Goal: Information Seeking & Learning: Learn about a topic

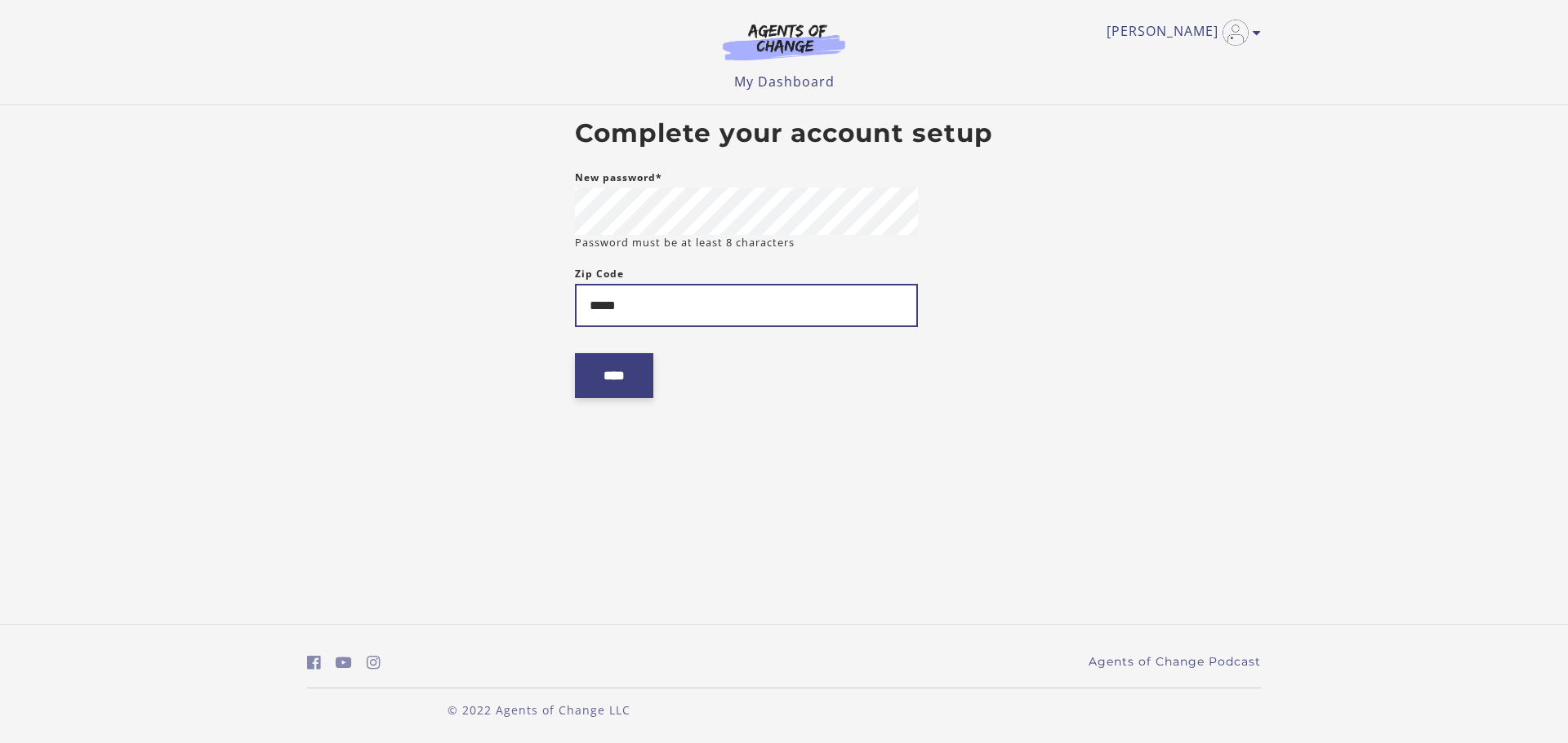
type input "*****"
click at [630, 370] on input "****" at bounding box center [614, 376] width 78 height 45
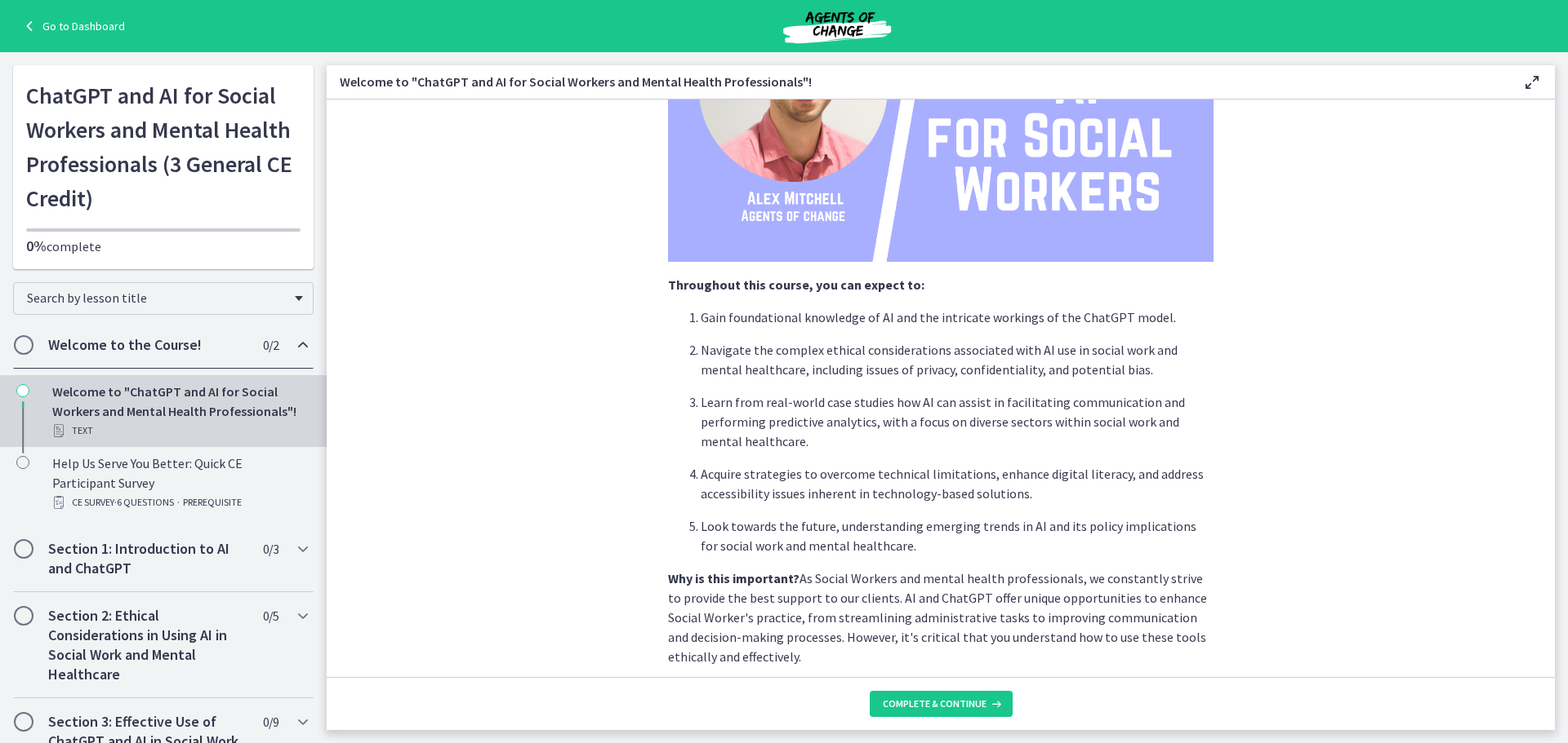
scroll to position [408, 0]
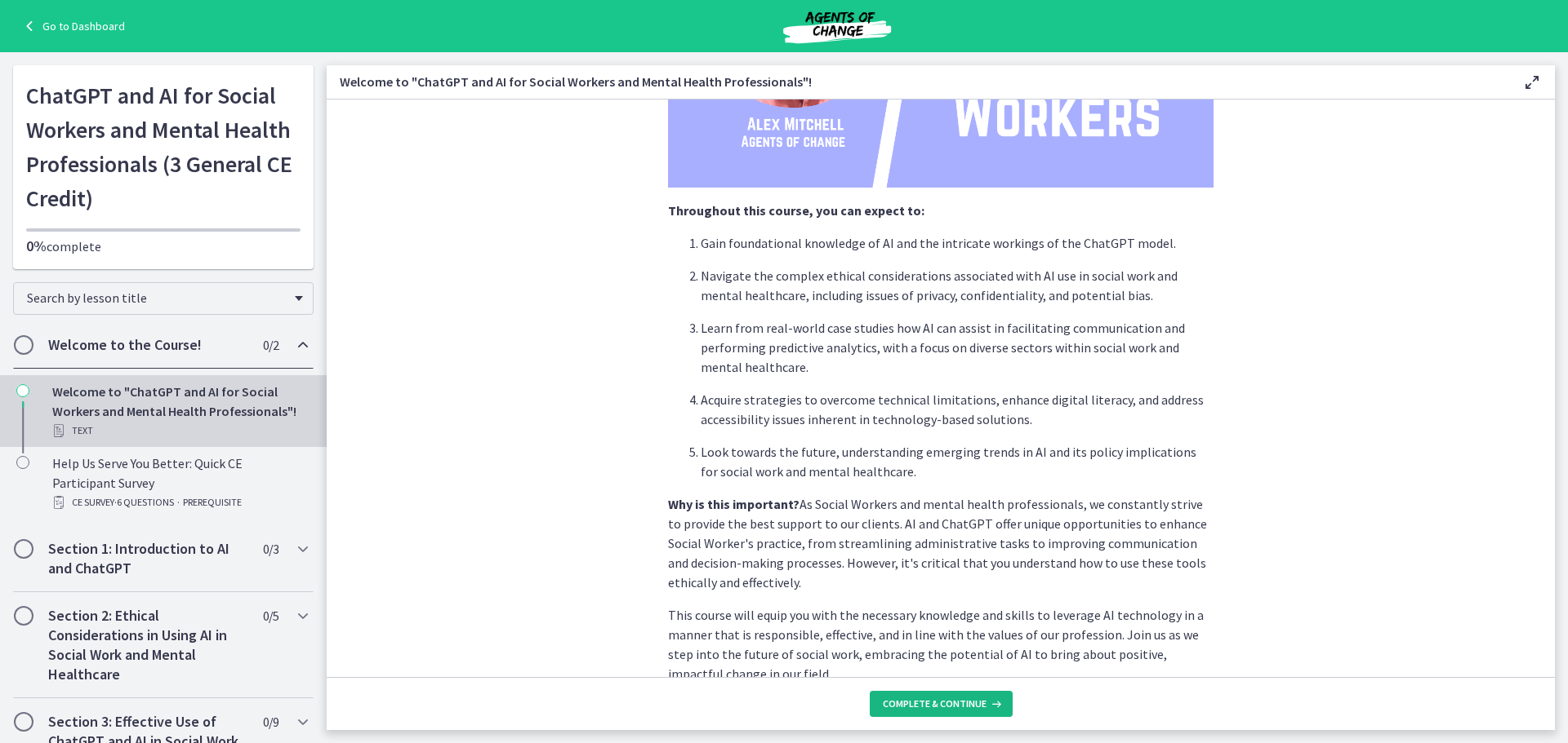
click at [967, 706] on span "Complete & continue" at bounding box center [934, 704] width 104 height 13
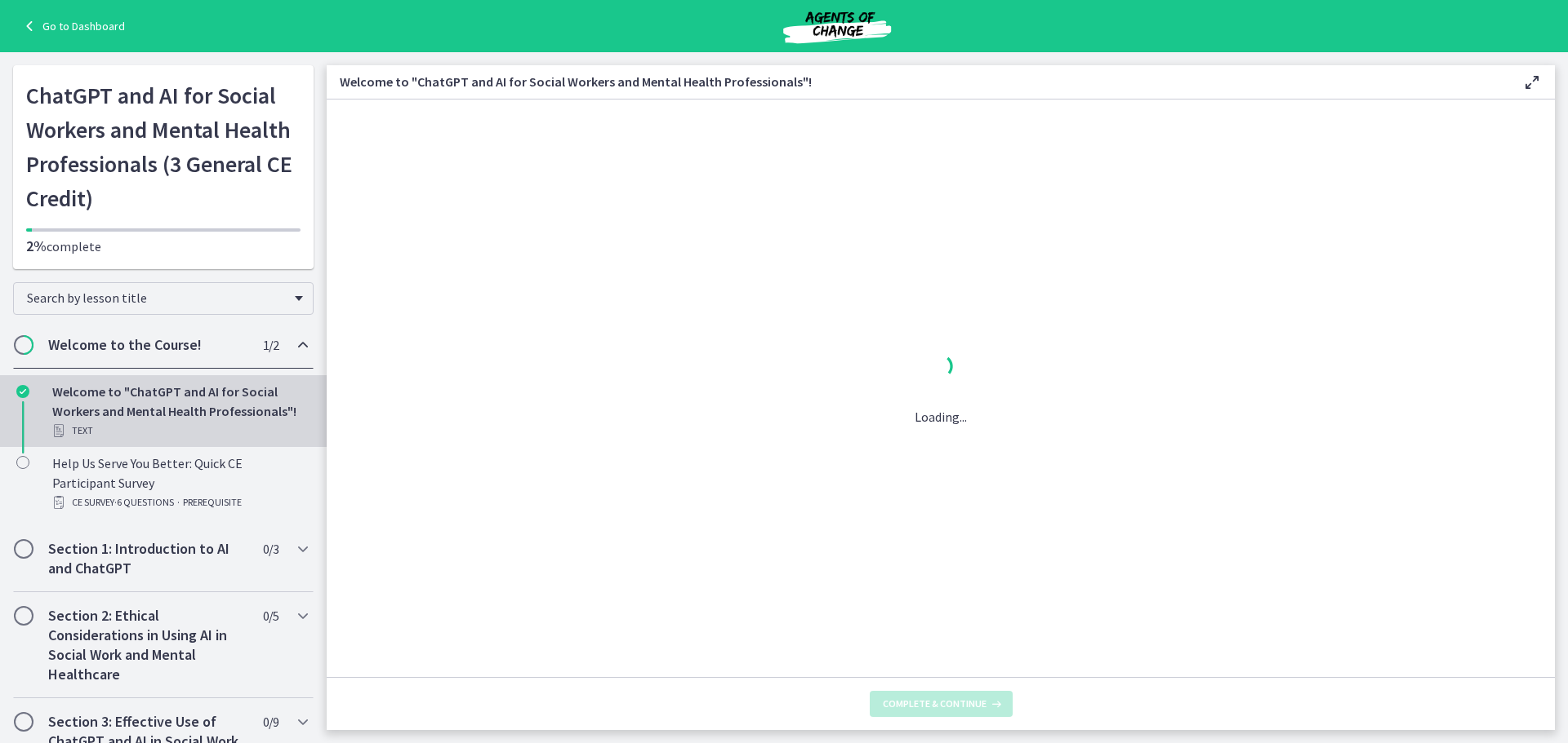
scroll to position [0, 0]
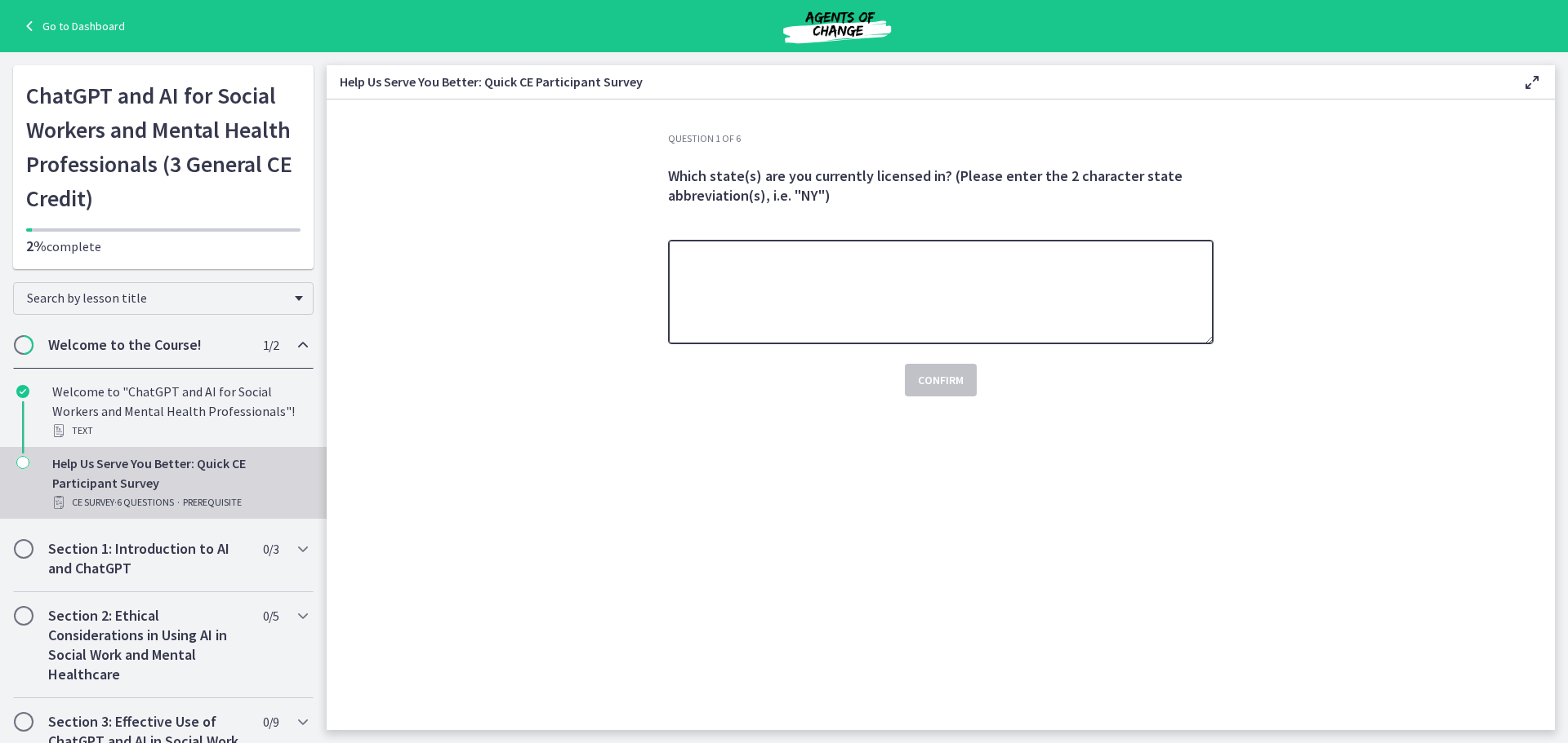
click at [839, 289] on textarea at bounding box center [940, 292] width 546 height 104
type textarea "**"
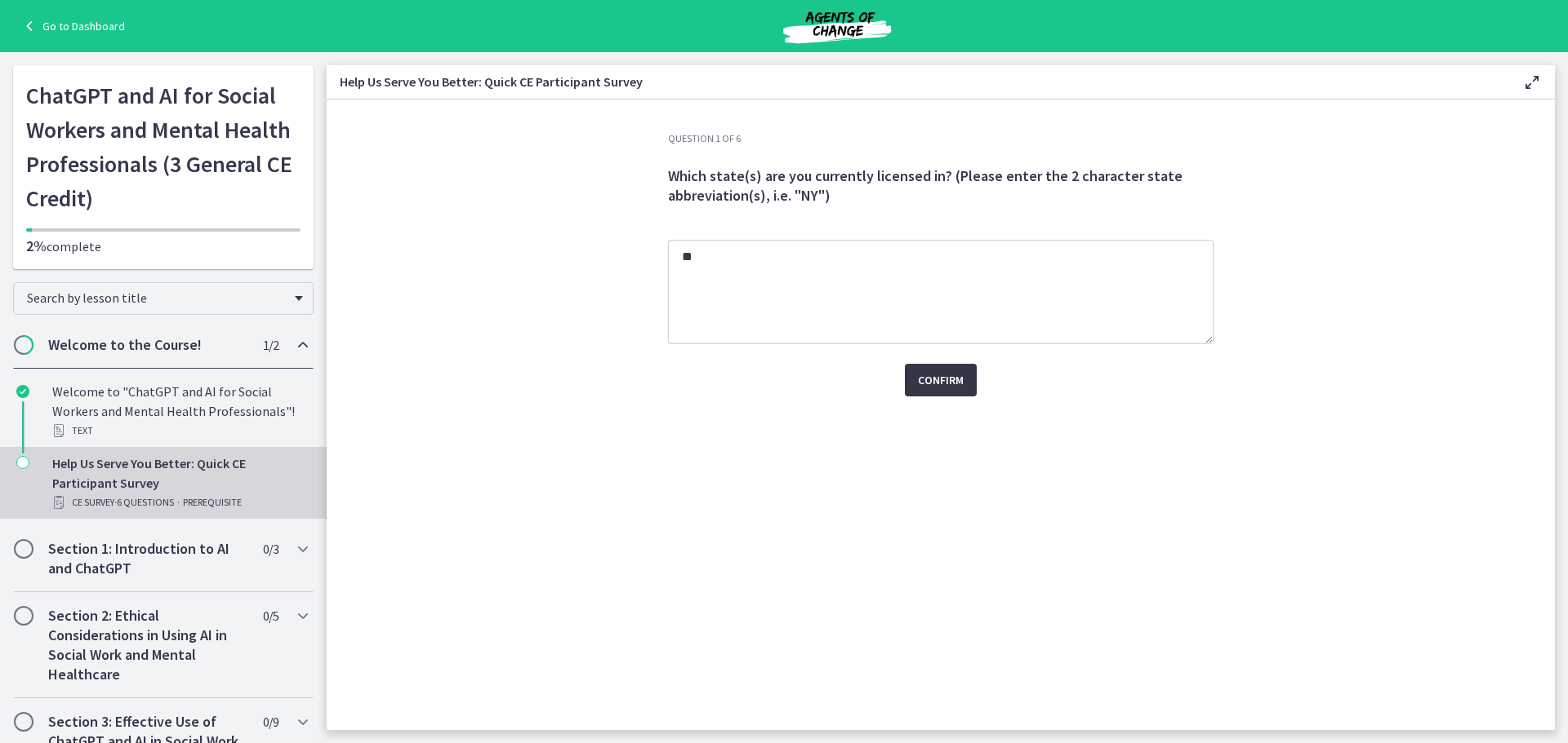
click at [956, 390] on button "Confirm" at bounding box center [940, 379] width 72 height 33
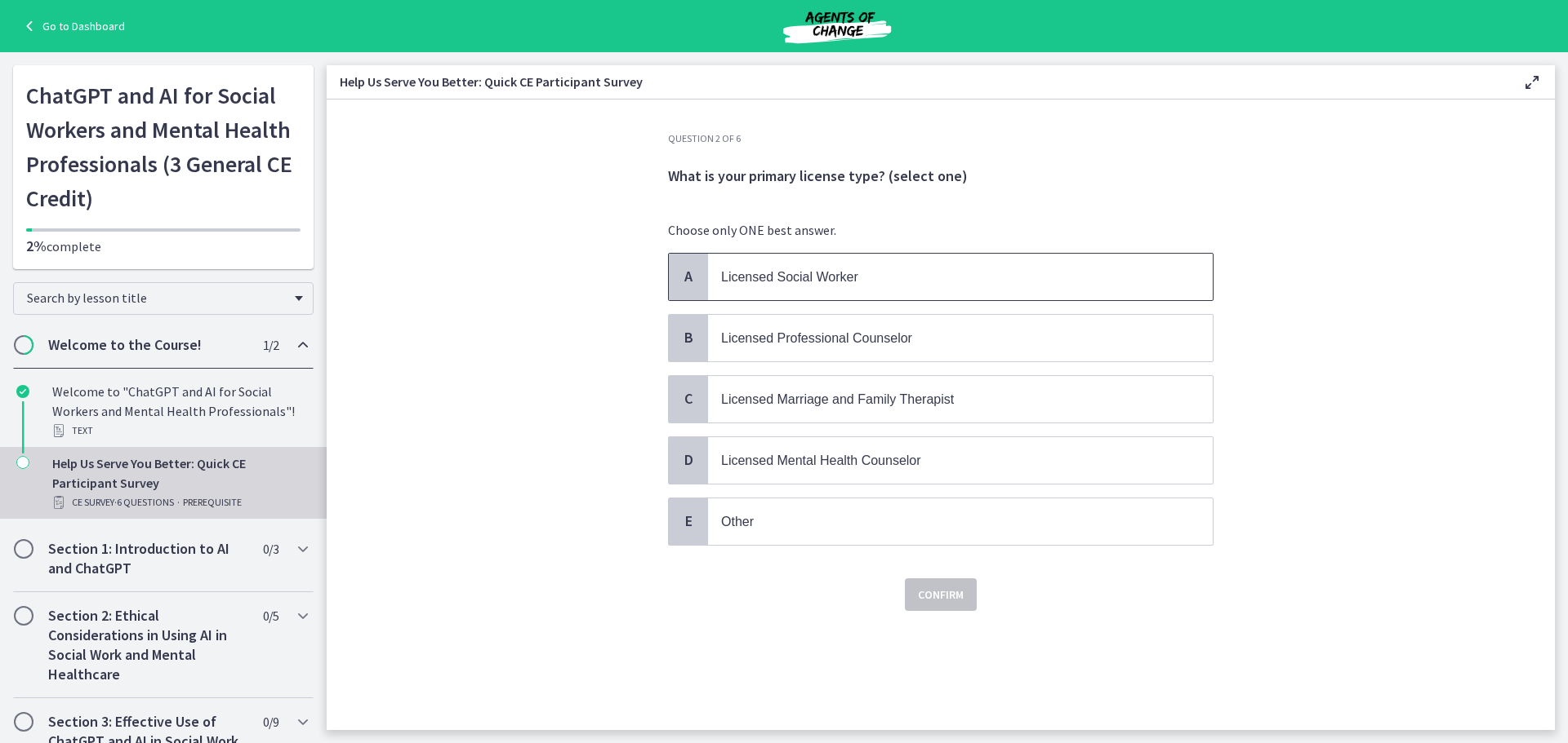
click at [872, 288] on span "Licensed Social Worker" at bounding box center [960, 277] width 505 height 47
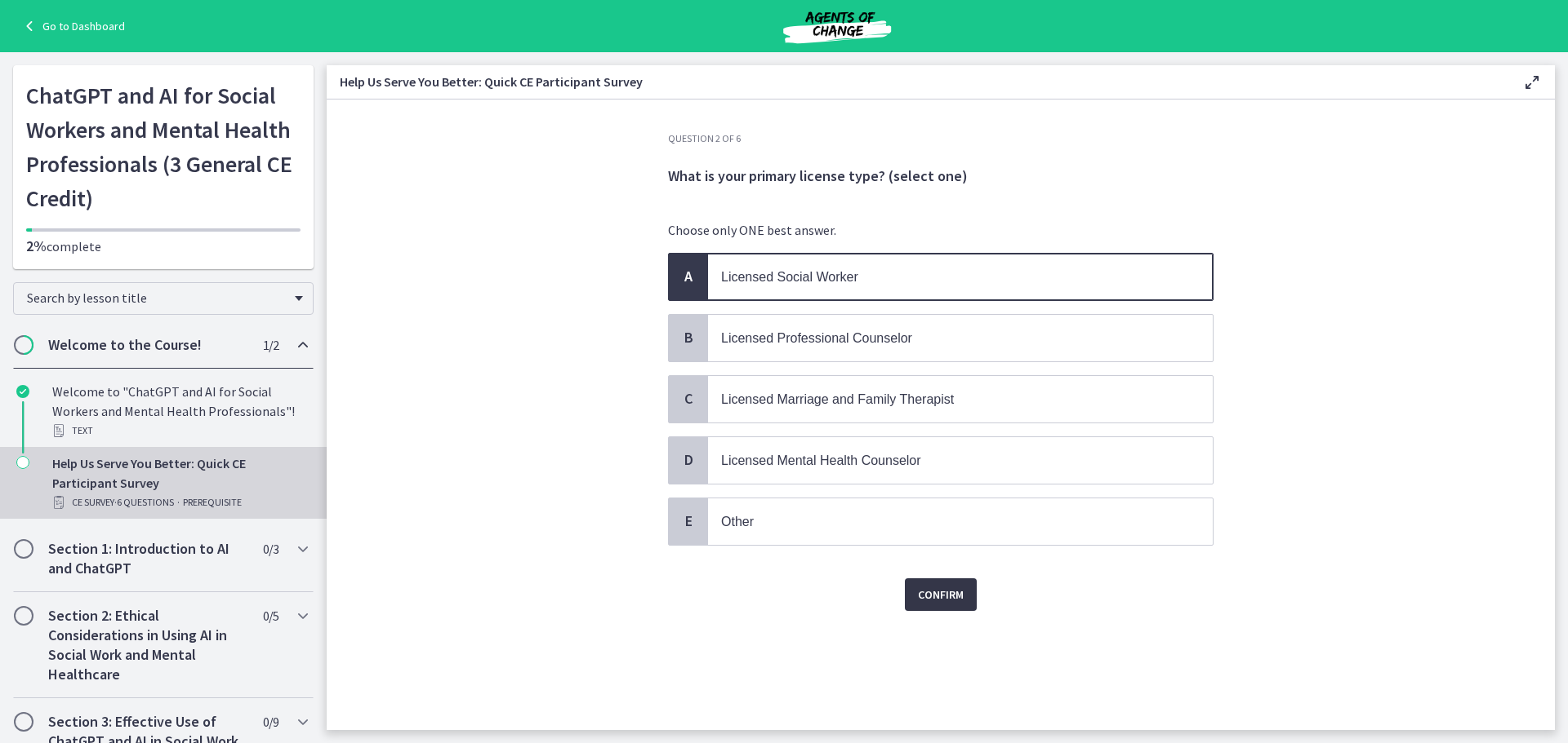
click at [935, 596] on span "Confirm" at bounding box center [940, 595] width 46 height 20
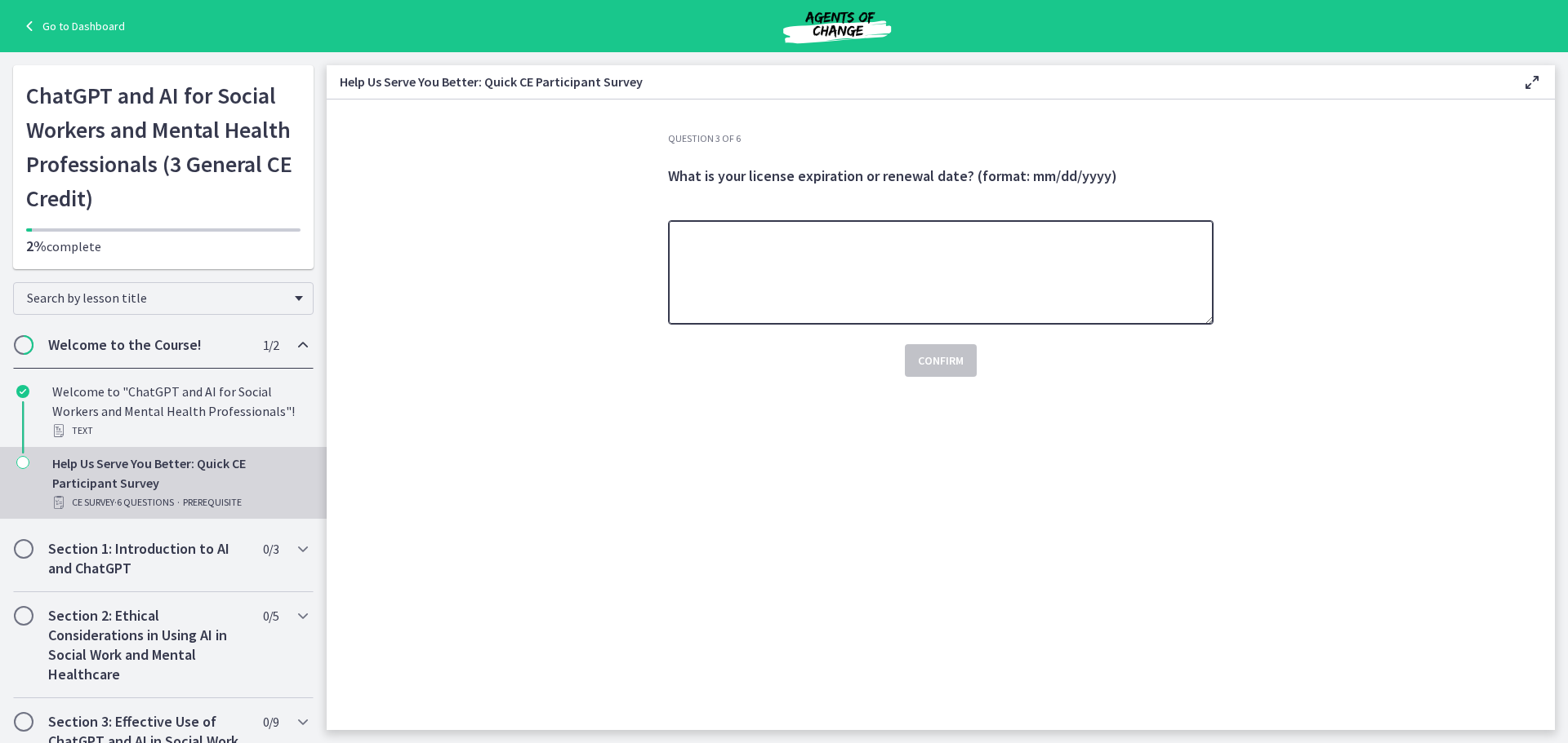
click at [784, 270] on textarea at bounding box center [940, 272] width 546 height 104
paste textarea "********"
type textarea "********"
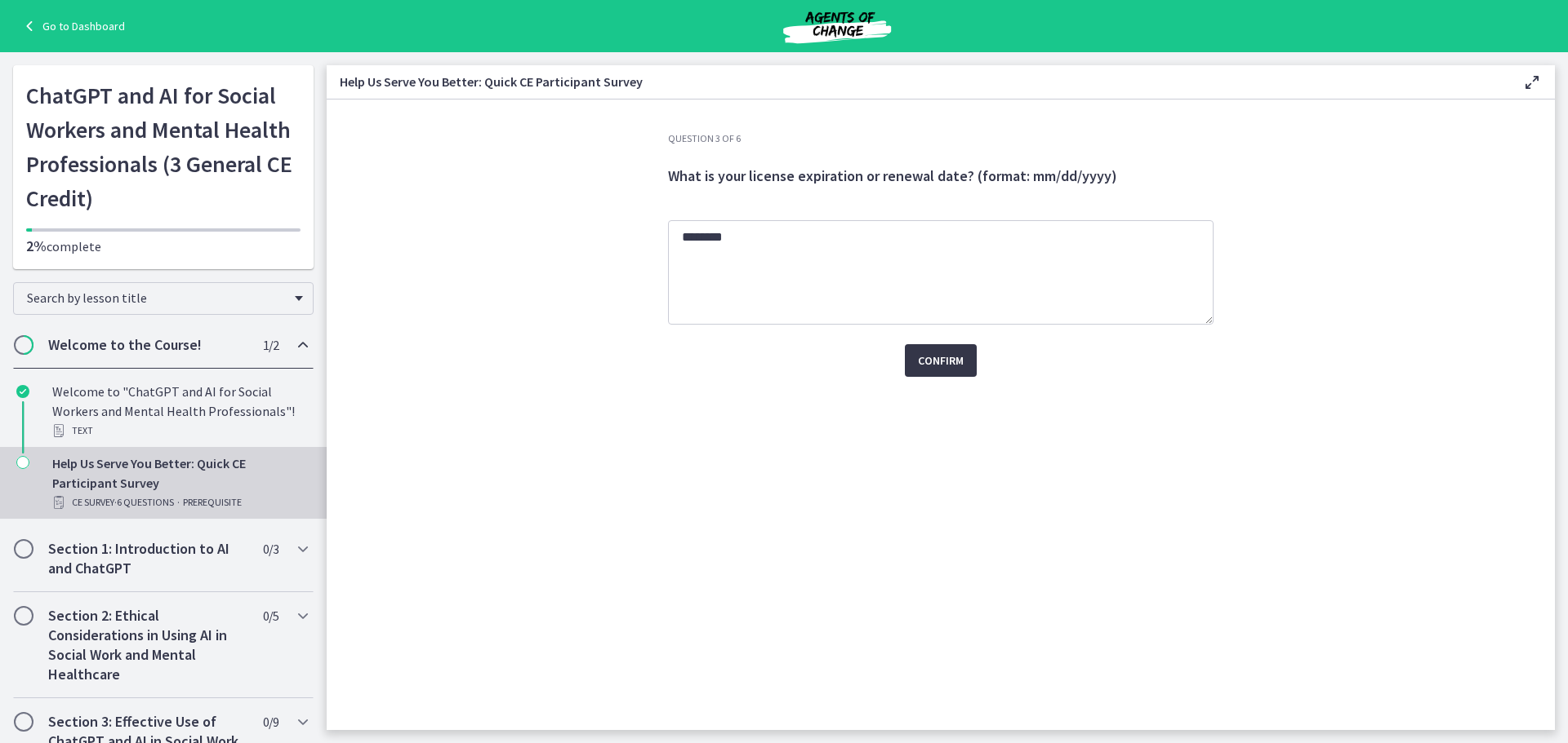
click at [959, 364] on span "Confirm" at bounding box center [940, 360] width 46 height 20
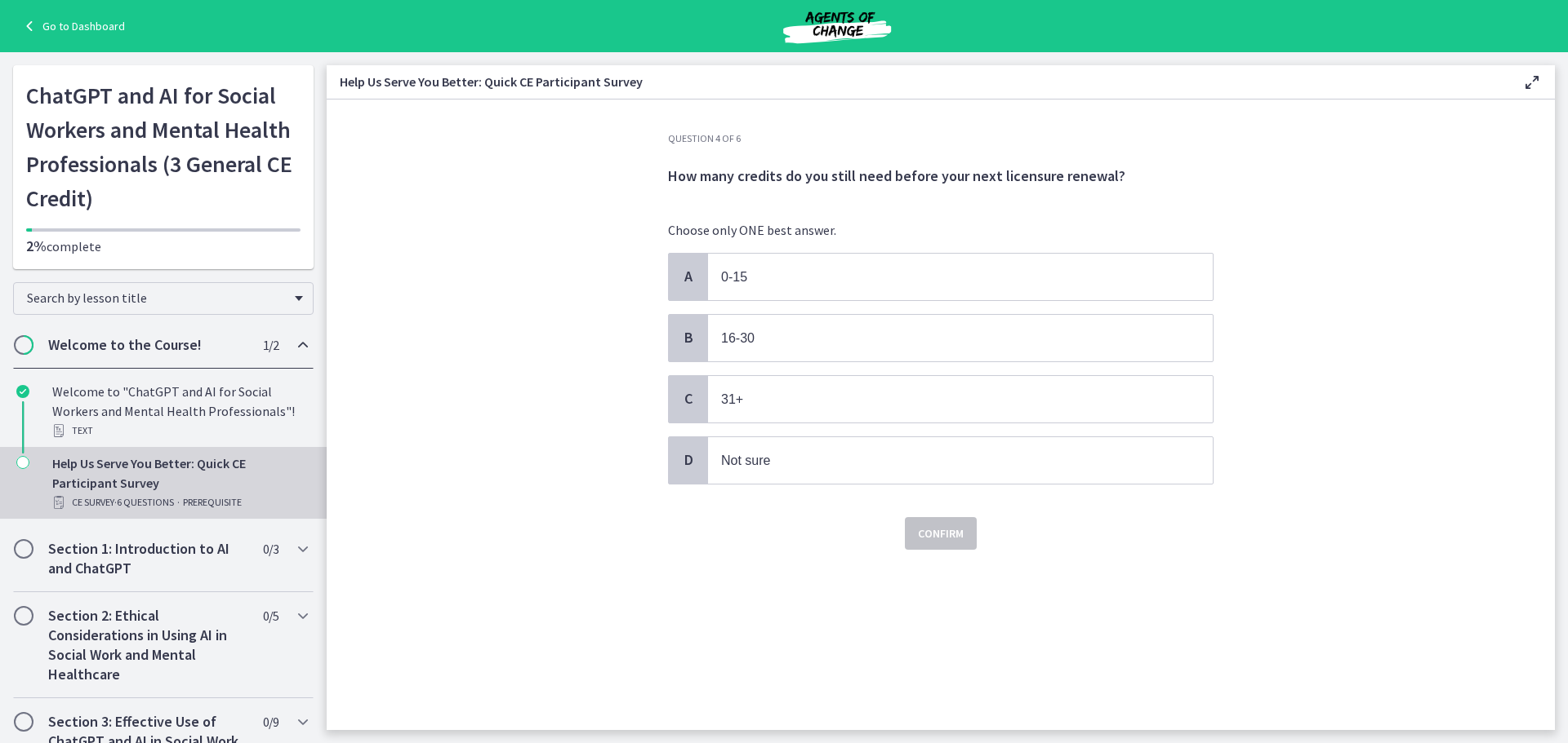
drag, startPoint x: 659, startPoint y: 164, endPoint x: 631, endPoint y: 179, distance: 31.8
click at [631, 179] on section "Question 4 of 6 How many credits do you still need before your next licensure r…" at bounding box center [940, 415] width 1228 height 631
click at [673, 184] on span "How many credits do you still need before your next licensure renewal?" at bounding box center [896, 176] width 457 height 19
drag, startPoint x: 652, startPoint y: 177, endPoint x: 1101, endPoint y: 188, distance: 449.1
click at [1101, 188] on section "Question 4 of 6 How many credits do you still need before your next licensure r…" at bounding box center [940, 415] width 1228 height 631
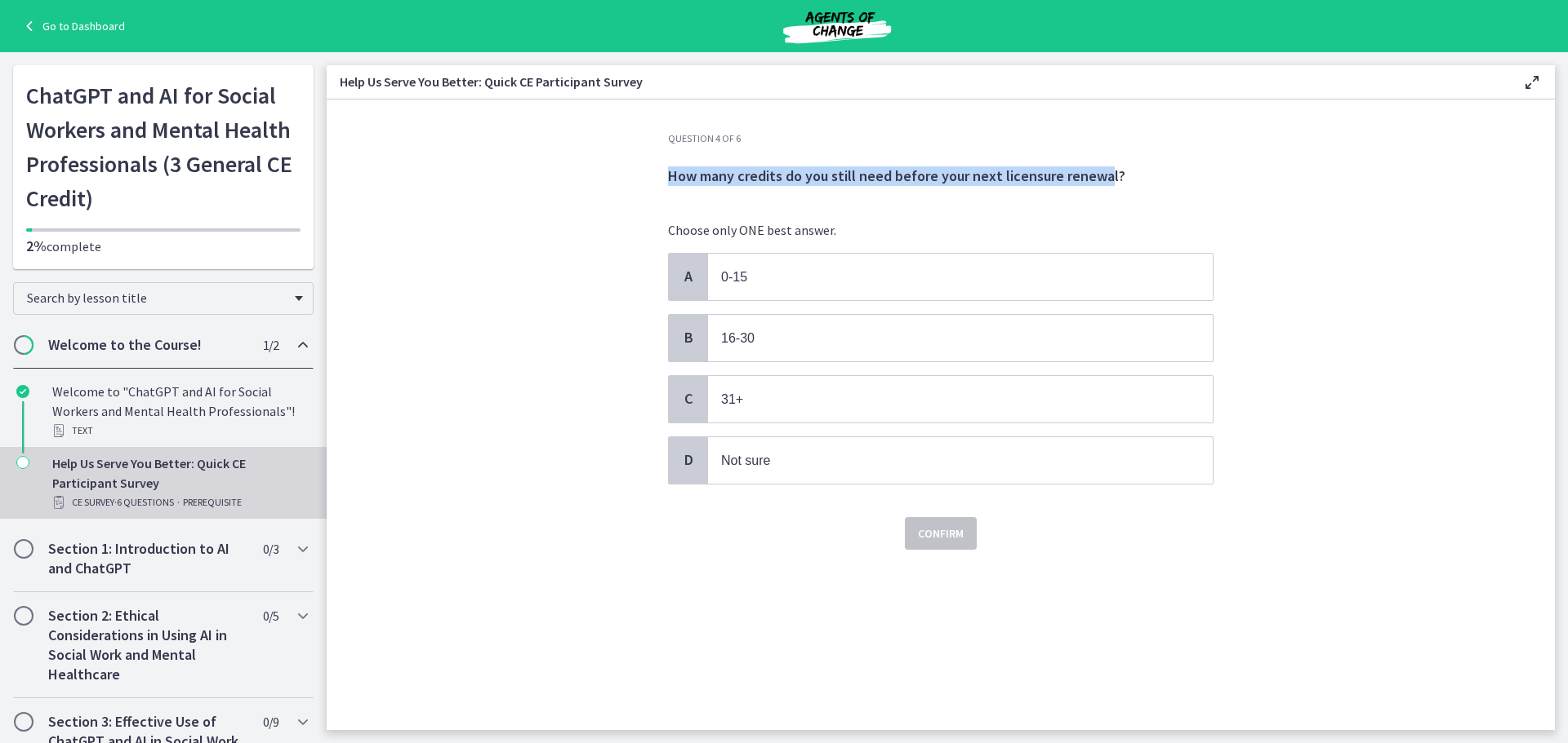
click at [1046, 176] on span "How many credits do you still need before your next licensure renewal?" at bounding box center [896, 176] width 457 height 19
click at [721, 462] on span "Not sure" at bounding box center [745, 461] width 49 height 14
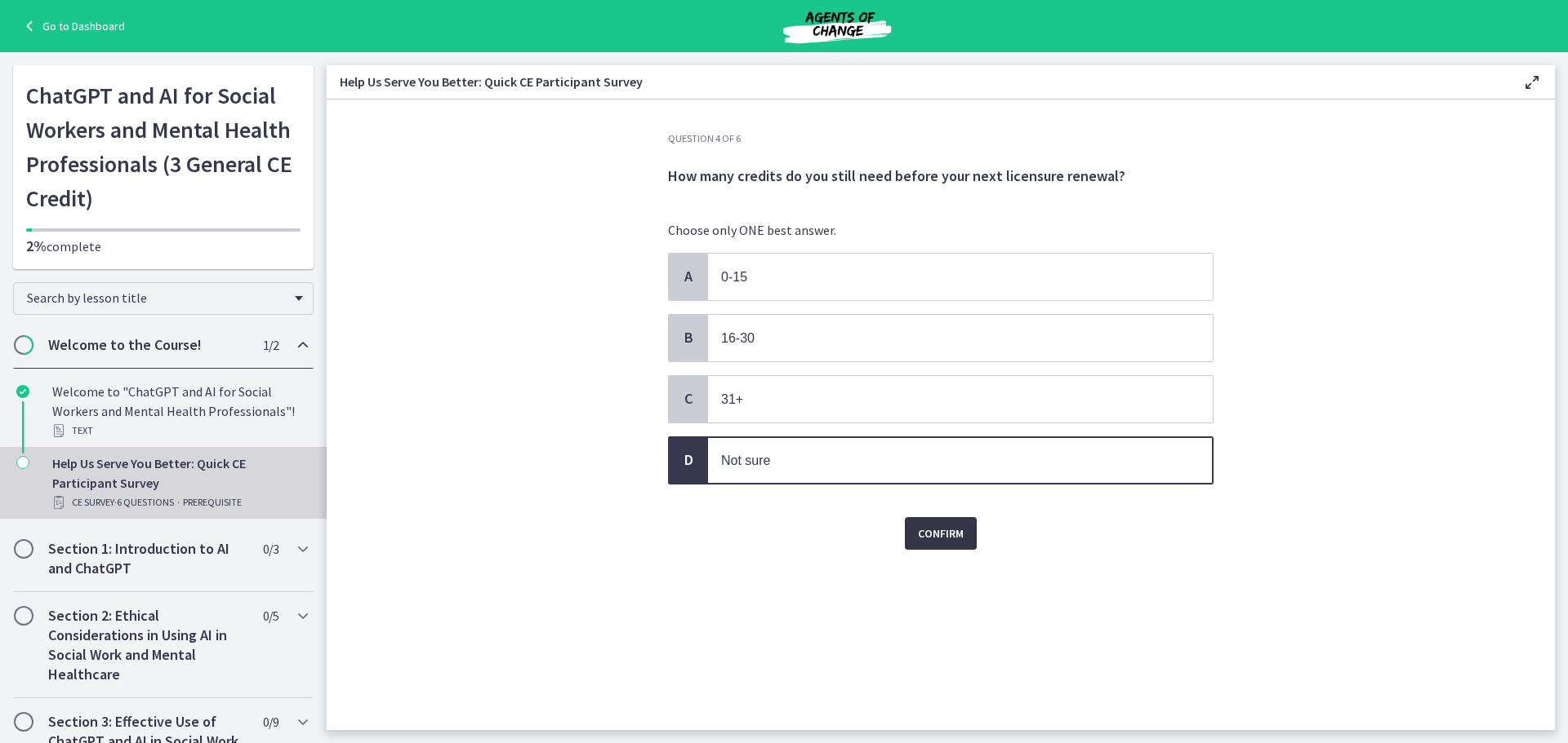
click at [948, 537] on span "Confirm" at bounding box center [940, 533] width 46 height 20
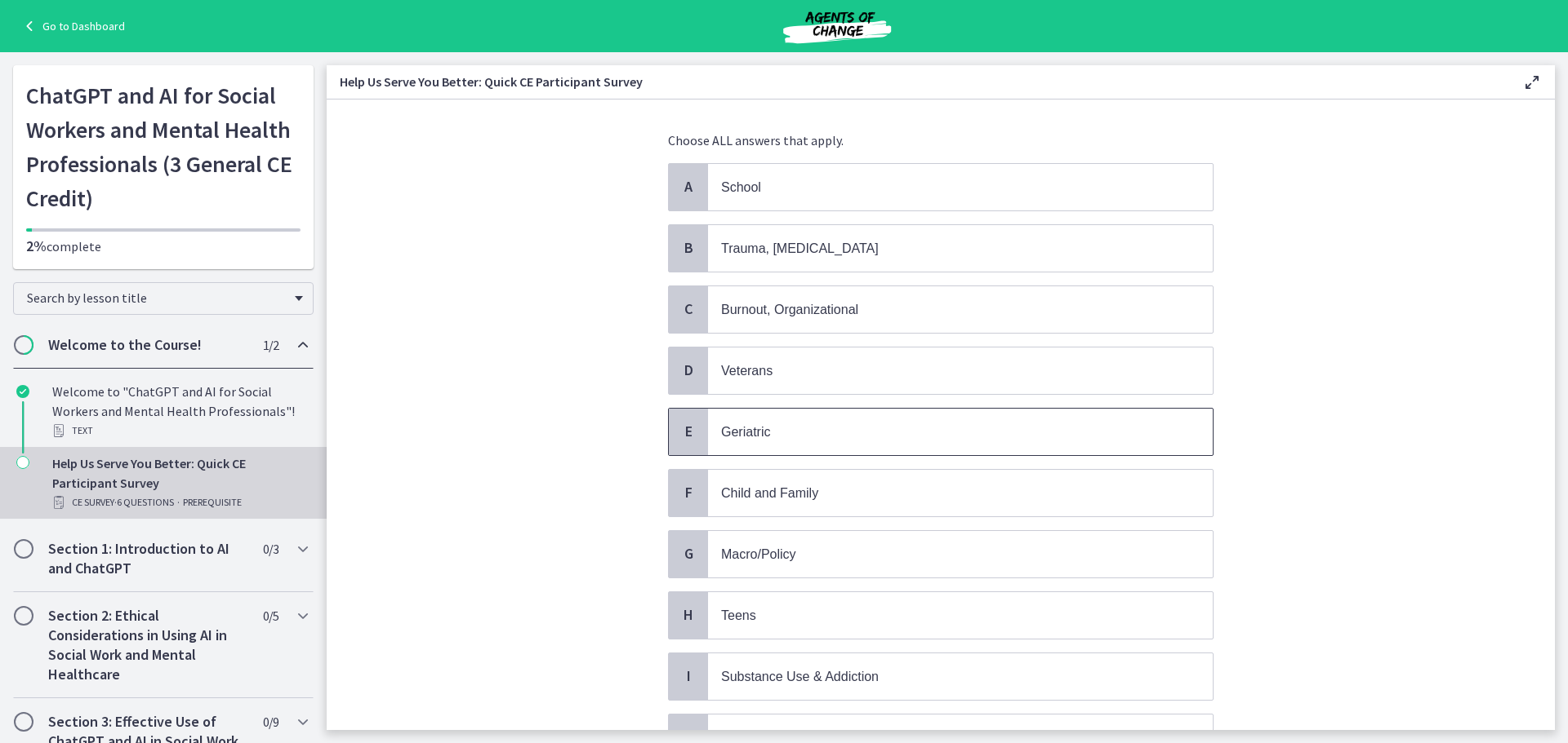
scroll to position [163, 0]
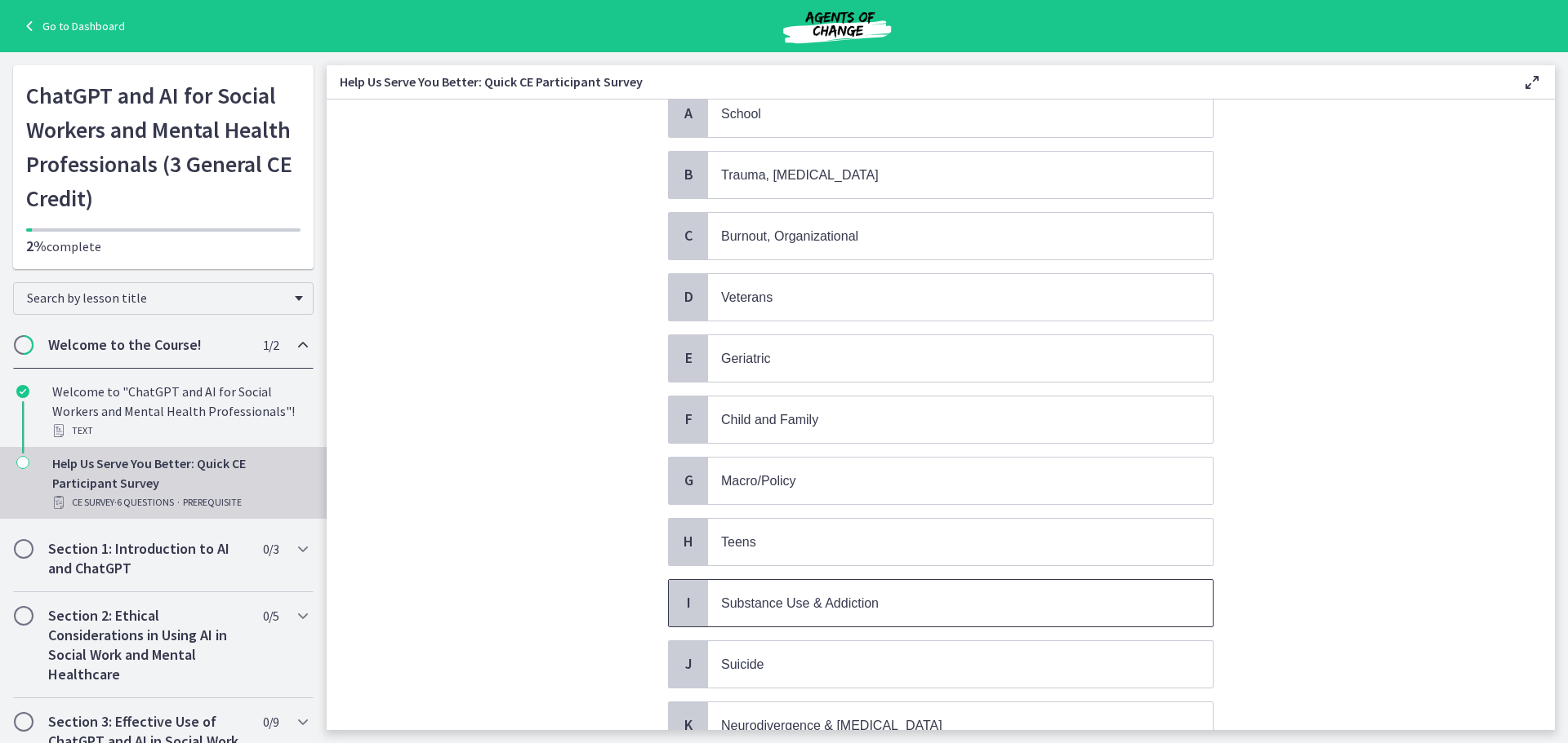
click at [842, 609] on span "Substance Use & Addiction" at bounding box center [799, 603] width 158 height 14
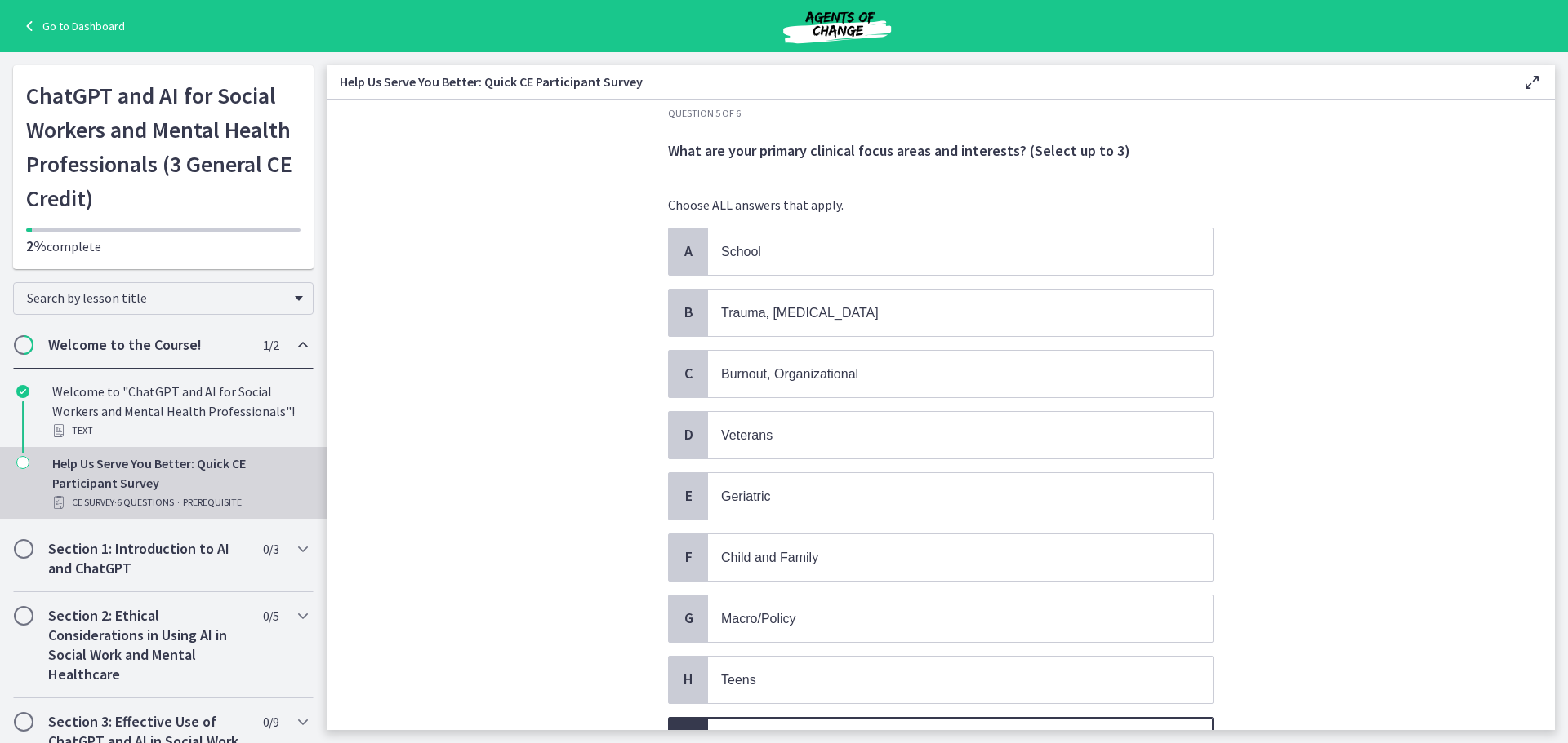
scroll to position [0, 0]
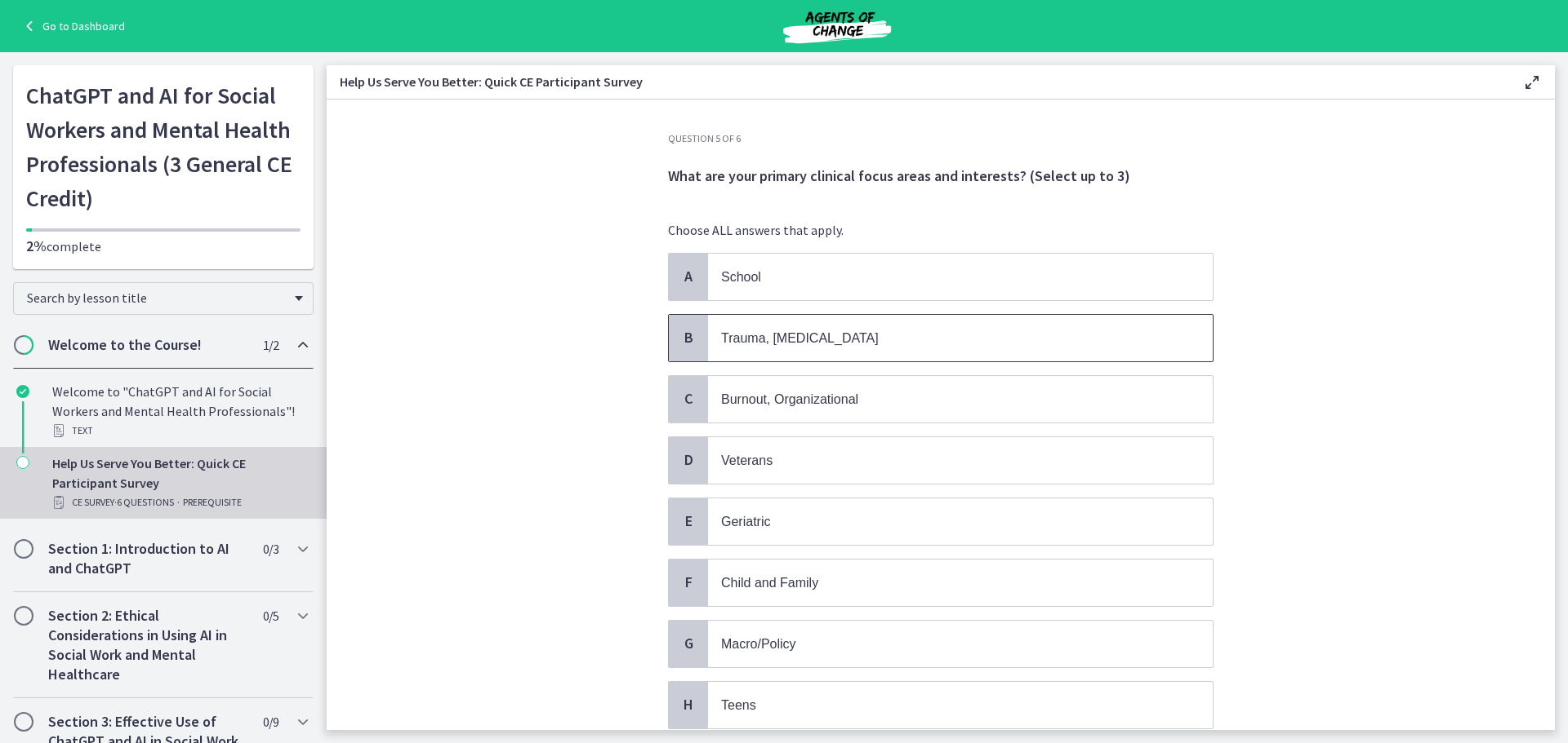
click at [869, 332] on p "Trauma, PTSD" at bounding box center [944, 338] width 446 height 21
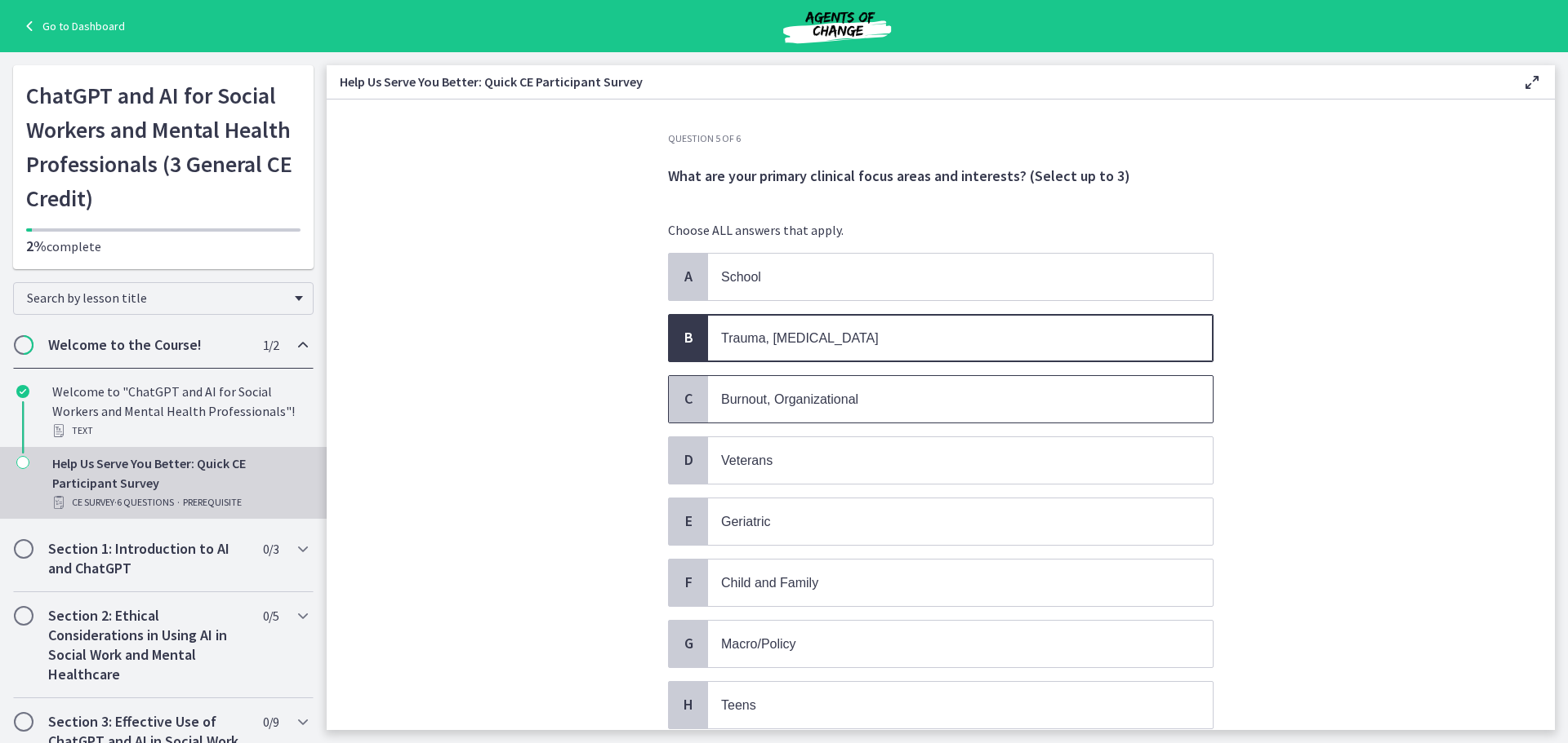
click at [854, 400] on p "Burnout, Organizational" at bounding box center [944, 400] width 446 height 21
click at [827, 526] on p "Geriatric" at bounding box center [944, 522] width 446 height 21
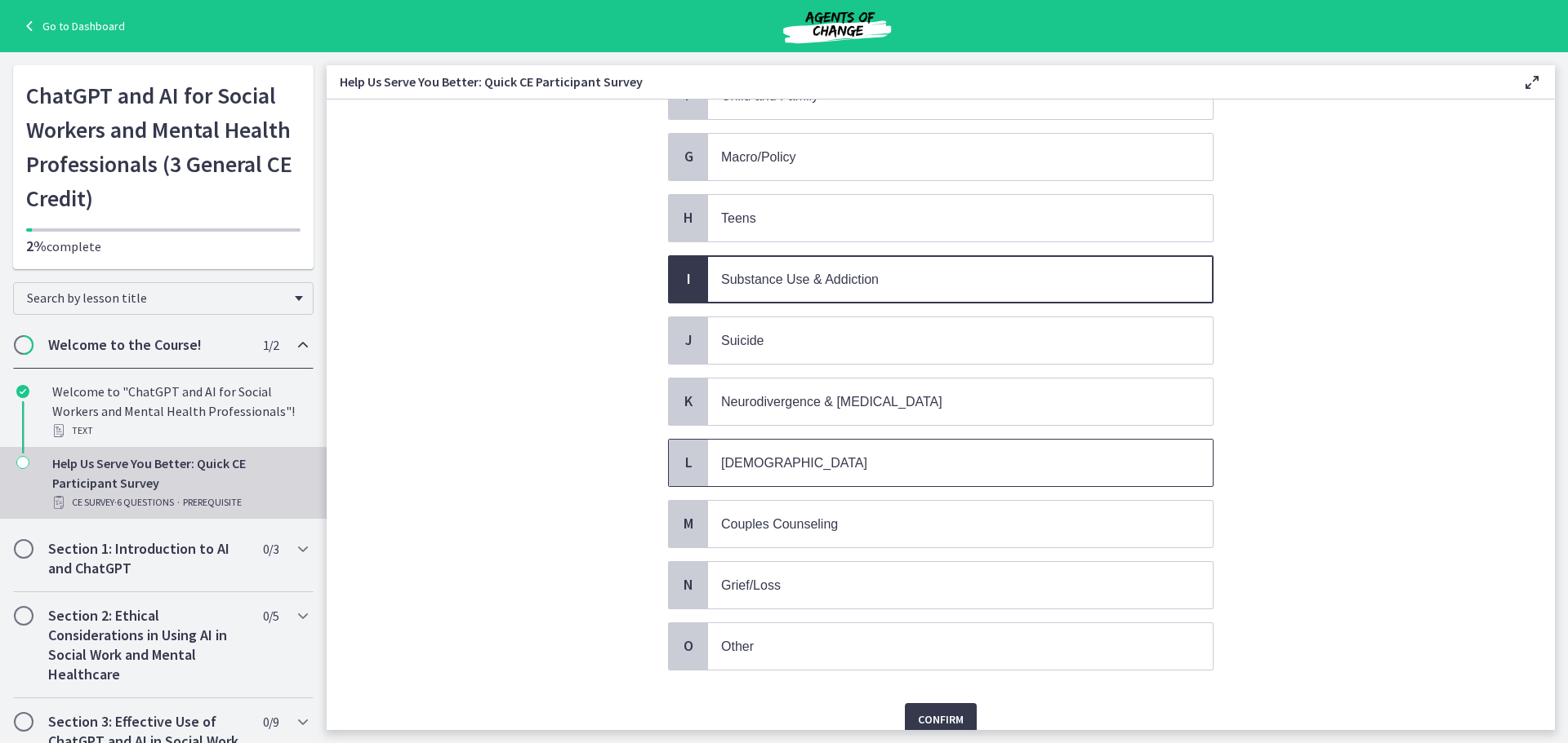
scroll to position [558, 0]
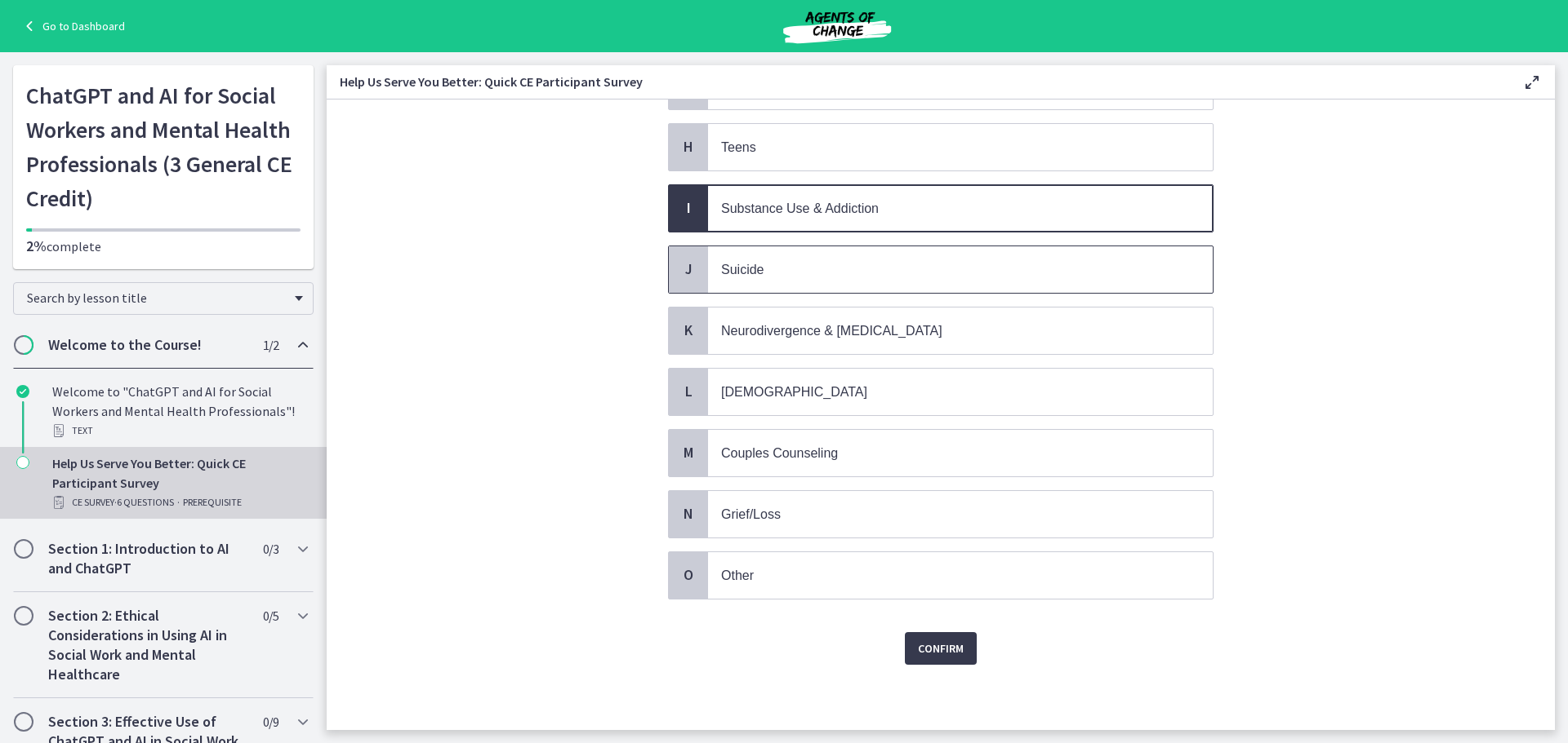
click at [768, 277] on p "Suicide" at bounding box center [944, 269] width 446 height 21
click at [835, 514] on p "Grief/Loss" at bounding box center [944, 515] width 446 height 21
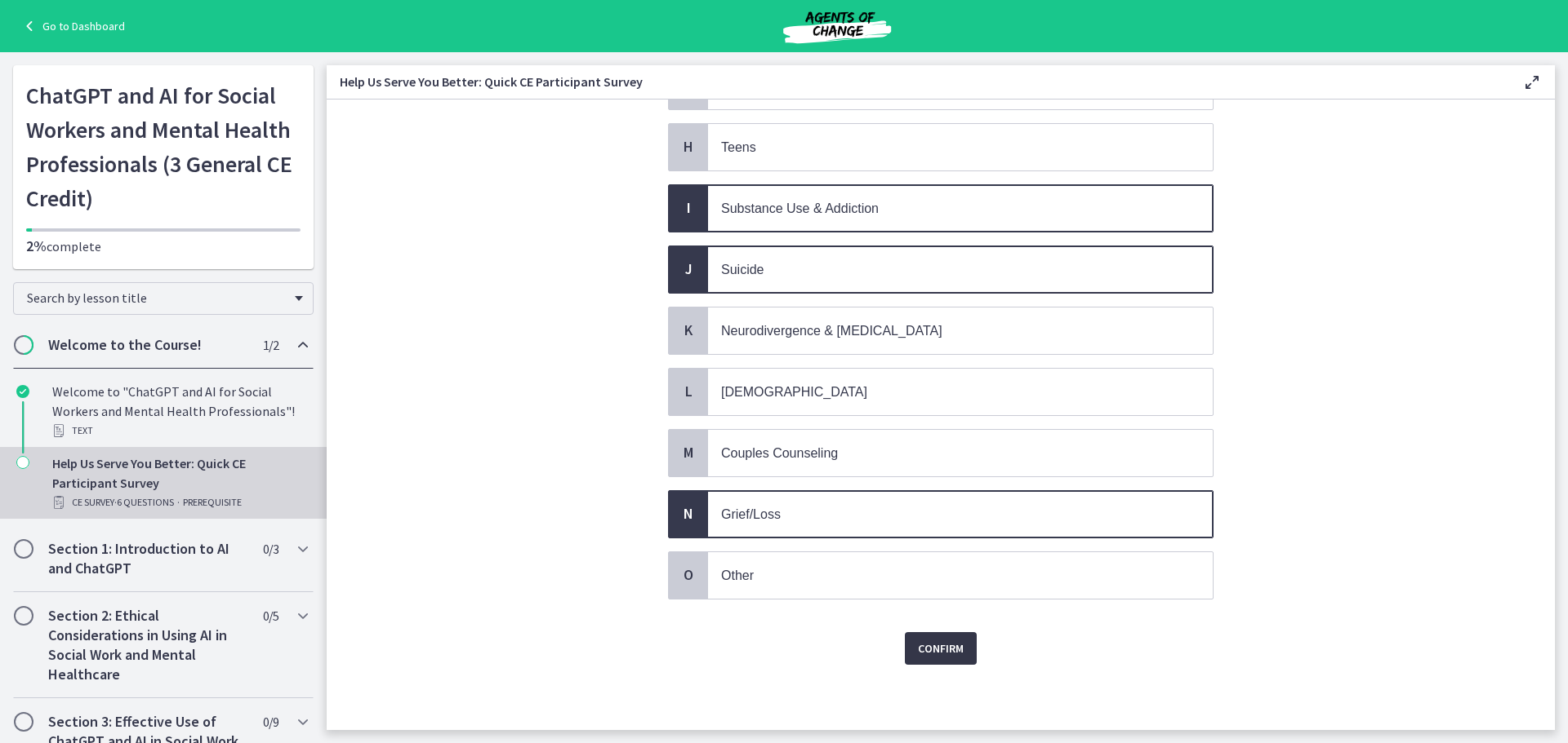
click at [921, 651] on span "Confirm" at bounding box center [940, 648] width 46 height 20
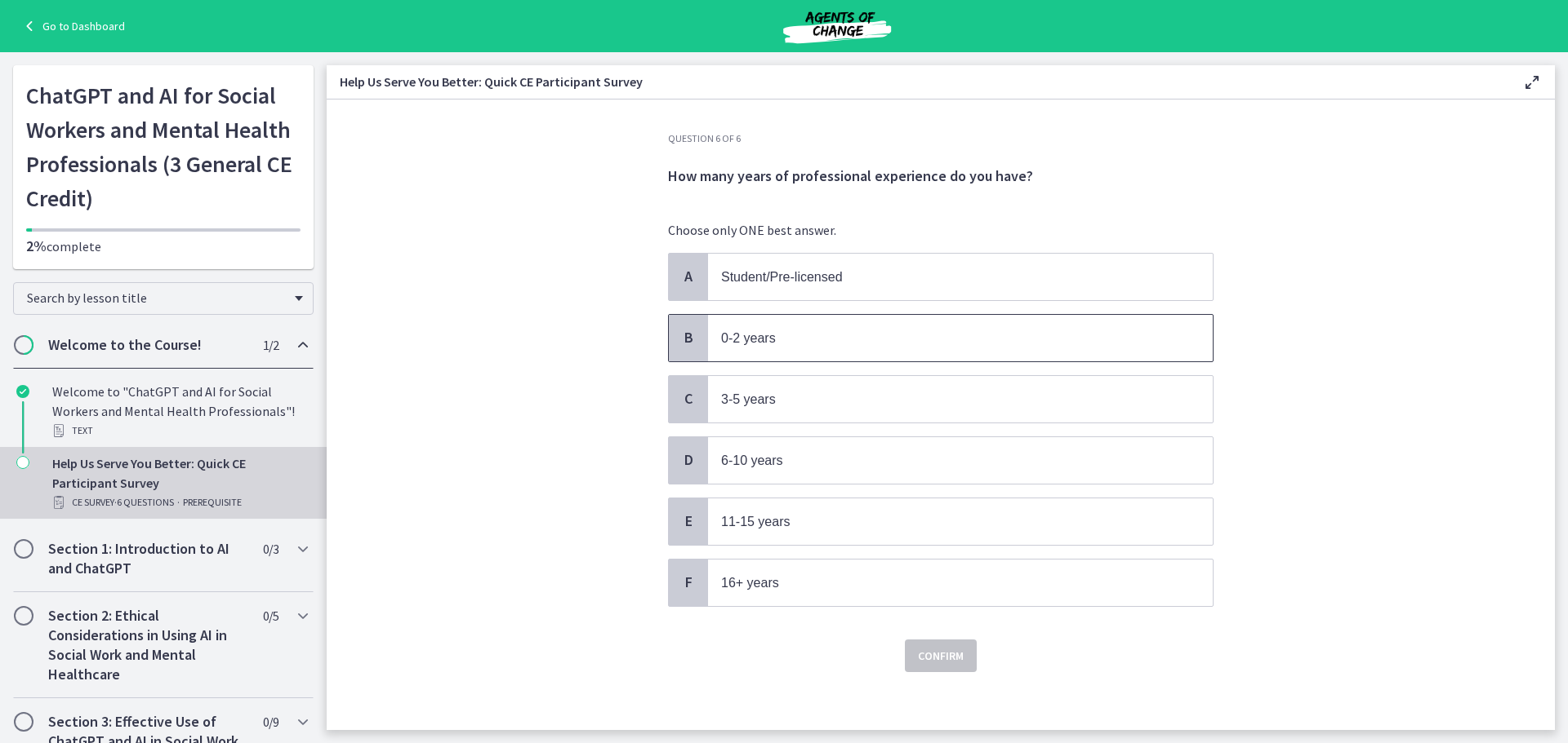
click at [810, 361] on span "0-2 years" at bounding box center [960, 338] width 505 height 47
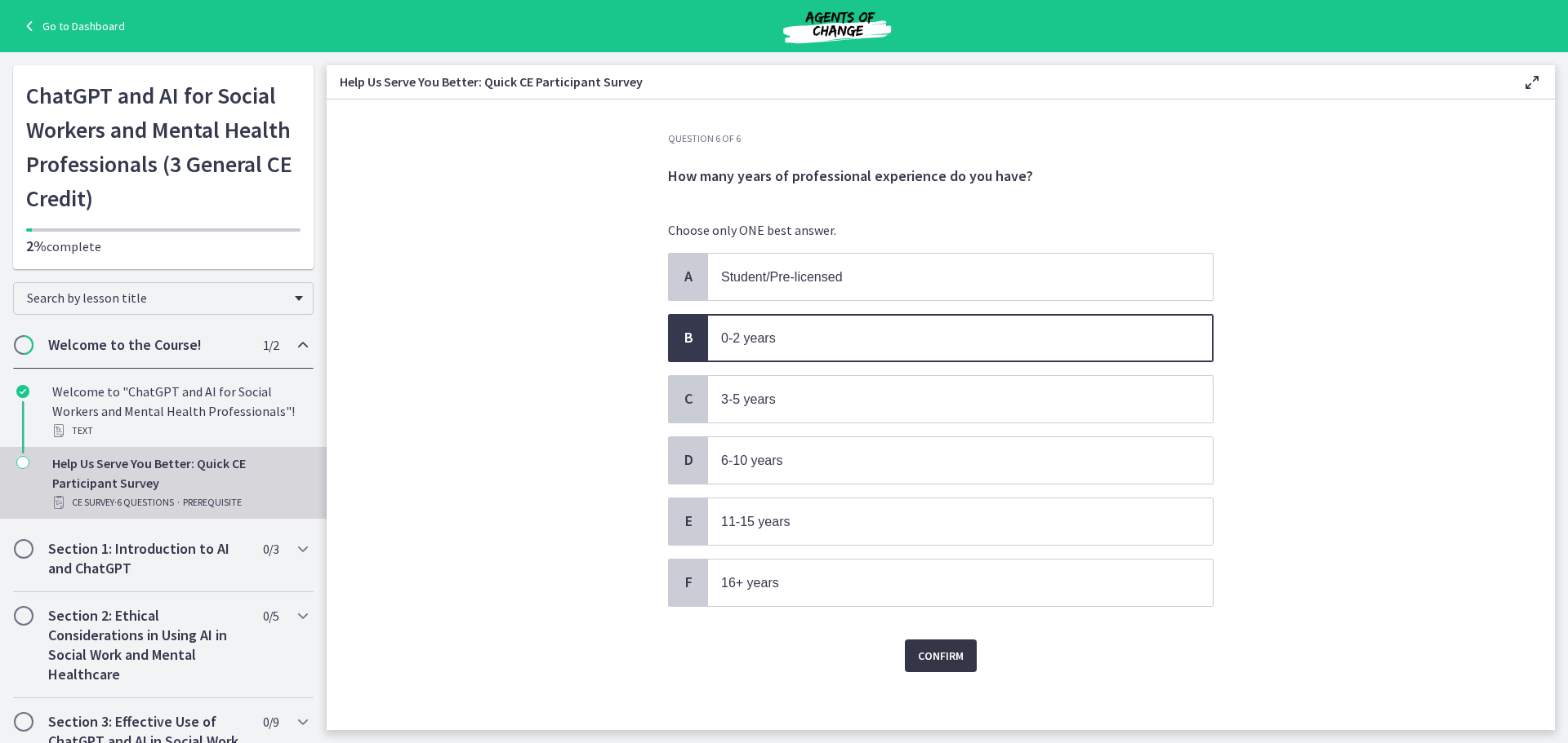
click at [945, 670] on button "Confirm" at bounding box center [940, 655] width 72 height 33
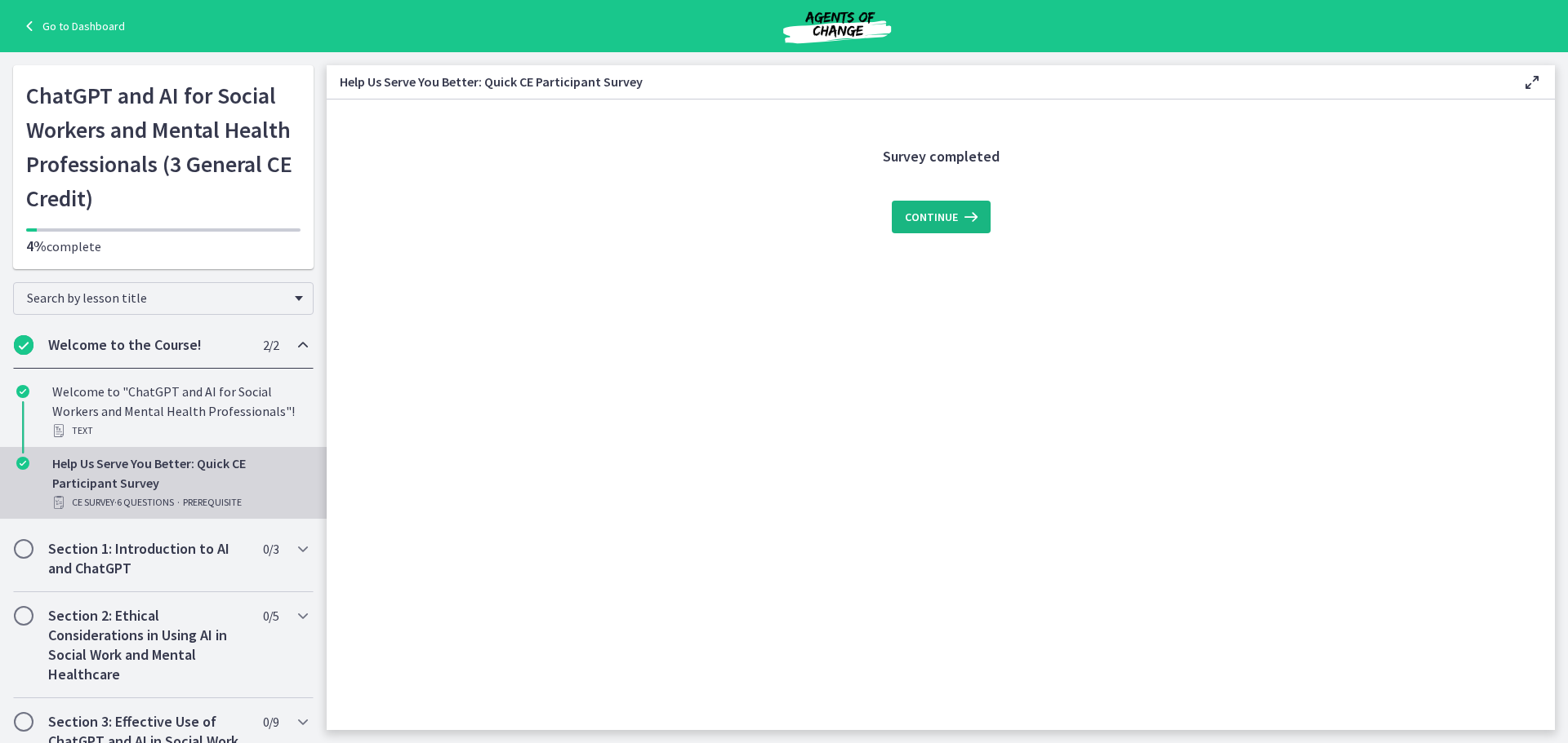
click at [938, 226] on span "Continue" at bounding box center [931, 216] width 53 height 20
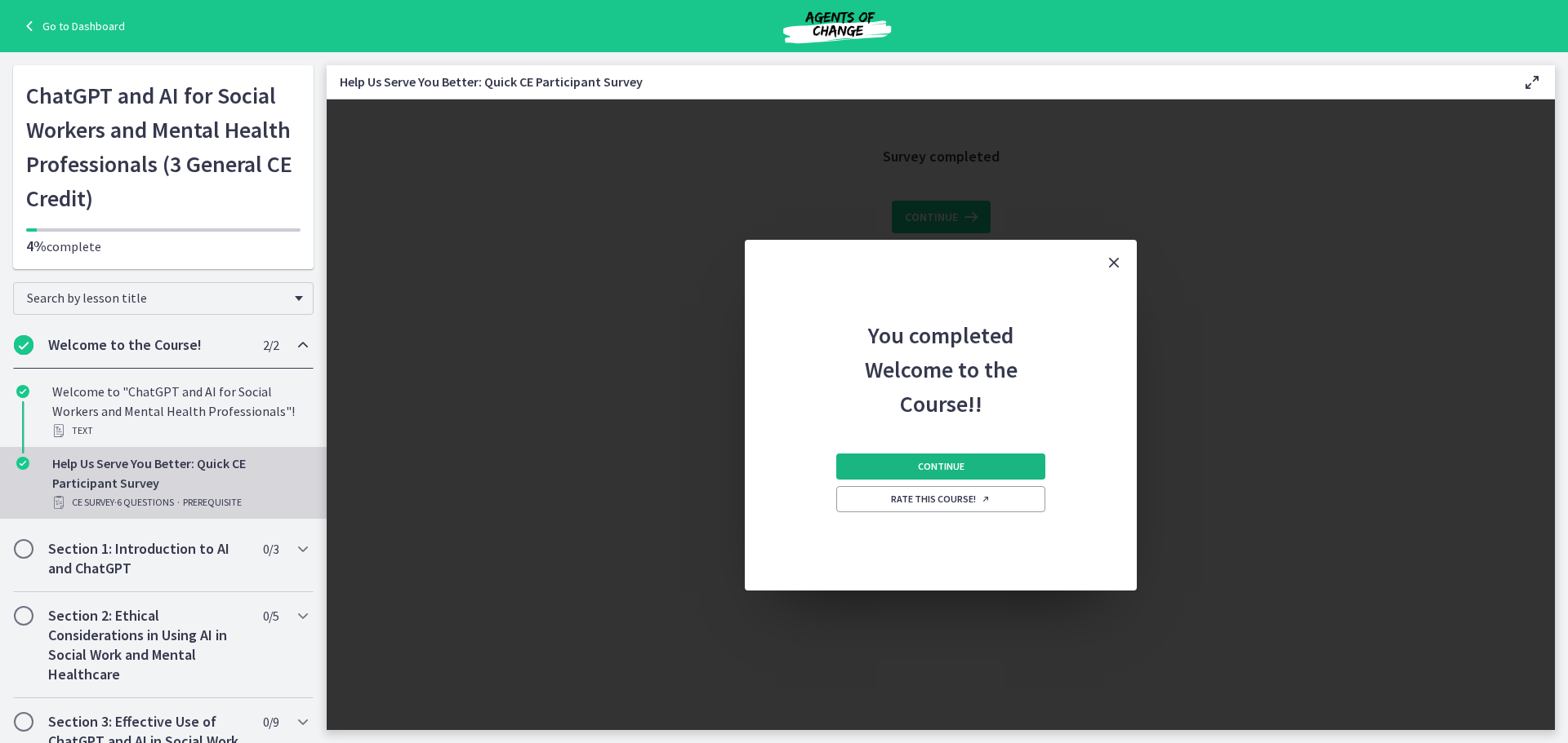
click at [949, 461] on span "Continue" at bounding box center [941, 467] width 47 height 13
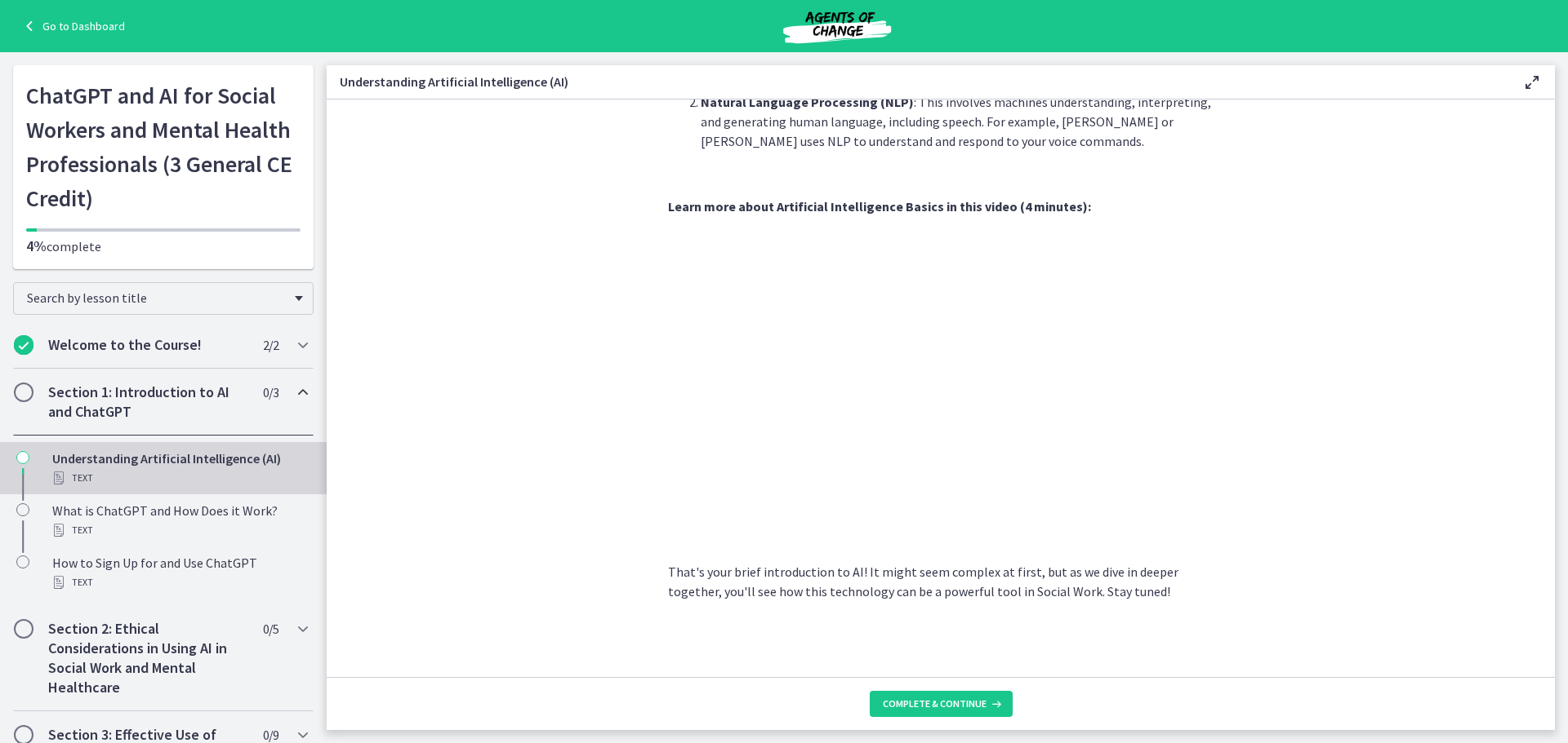
scroll to position [622, 0]
click at [962, 705] on span "Complete & continue" at bounding box center [934, 704] width 104 height 13
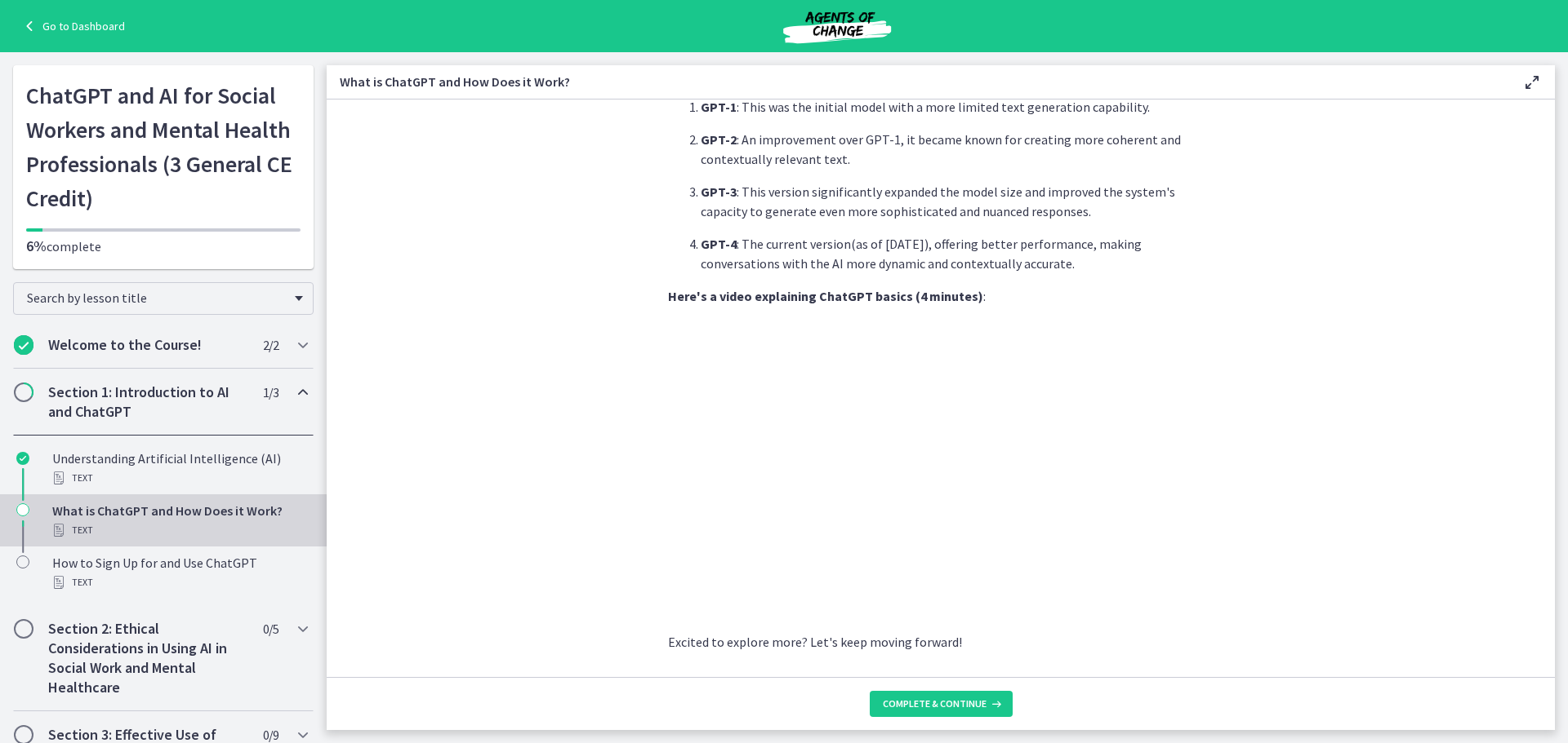
scroll to position [713, 0]
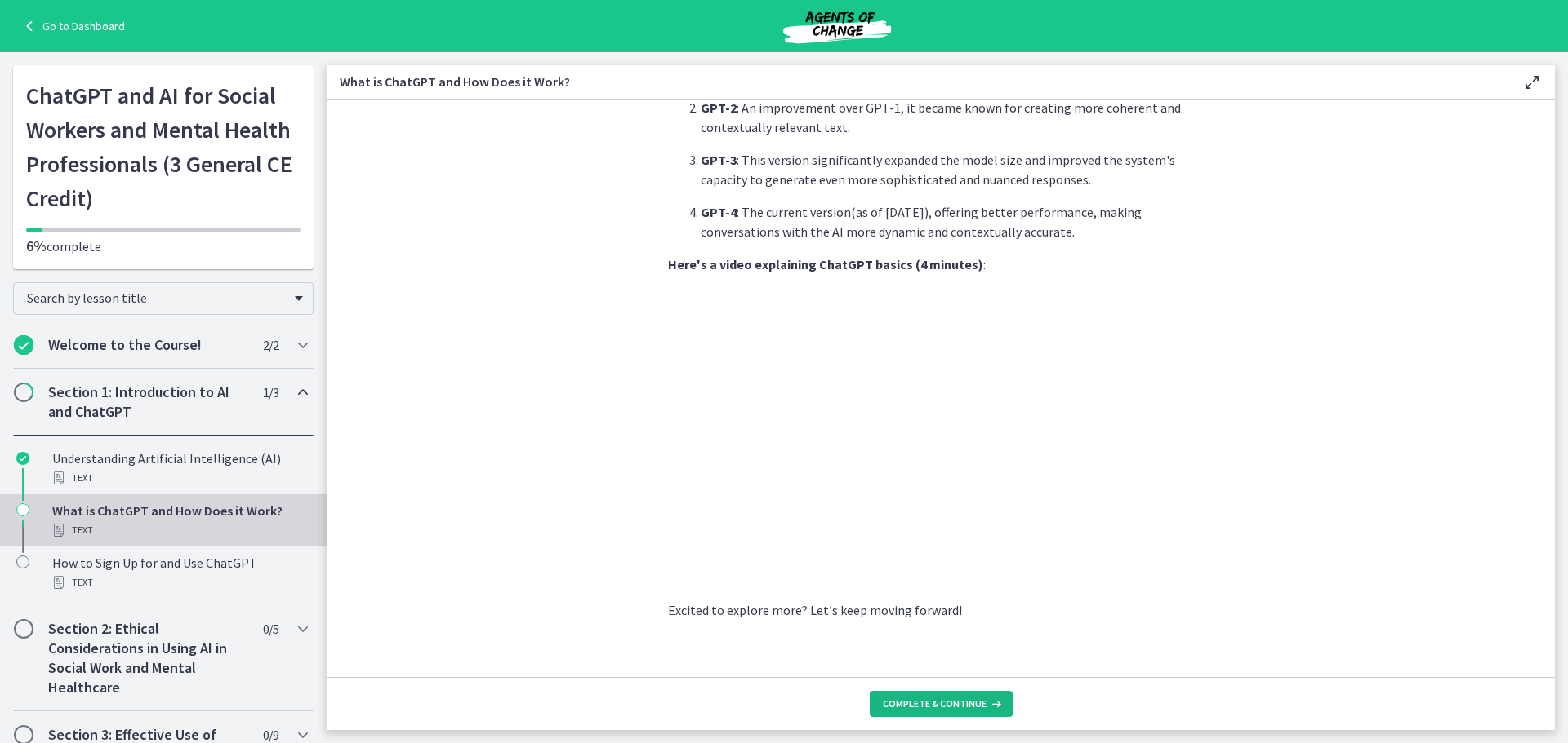
click at [966, 694] on button "Complete & continue" at bounding box center [940, 704] width 143 height 26
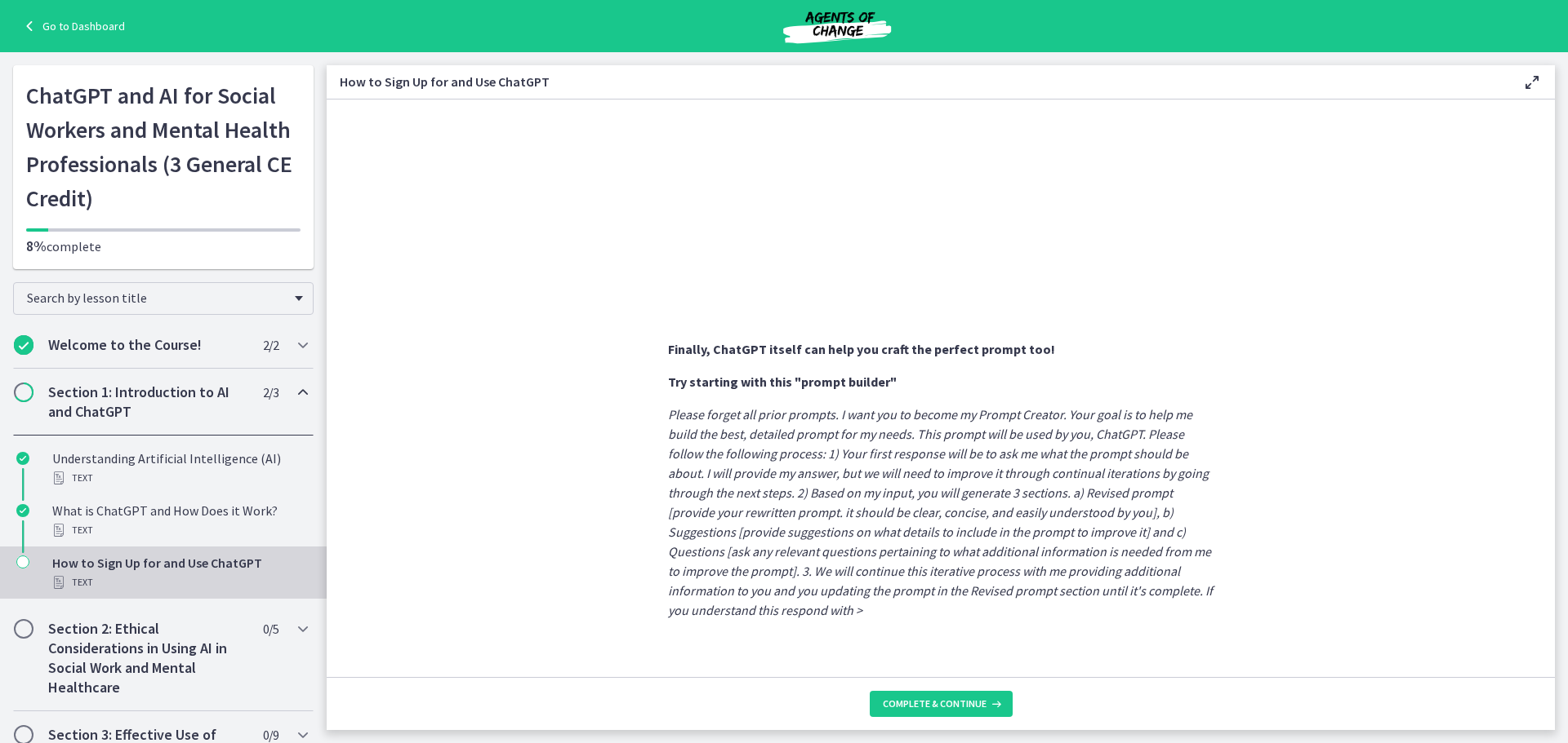
scroll to position [790, 0]
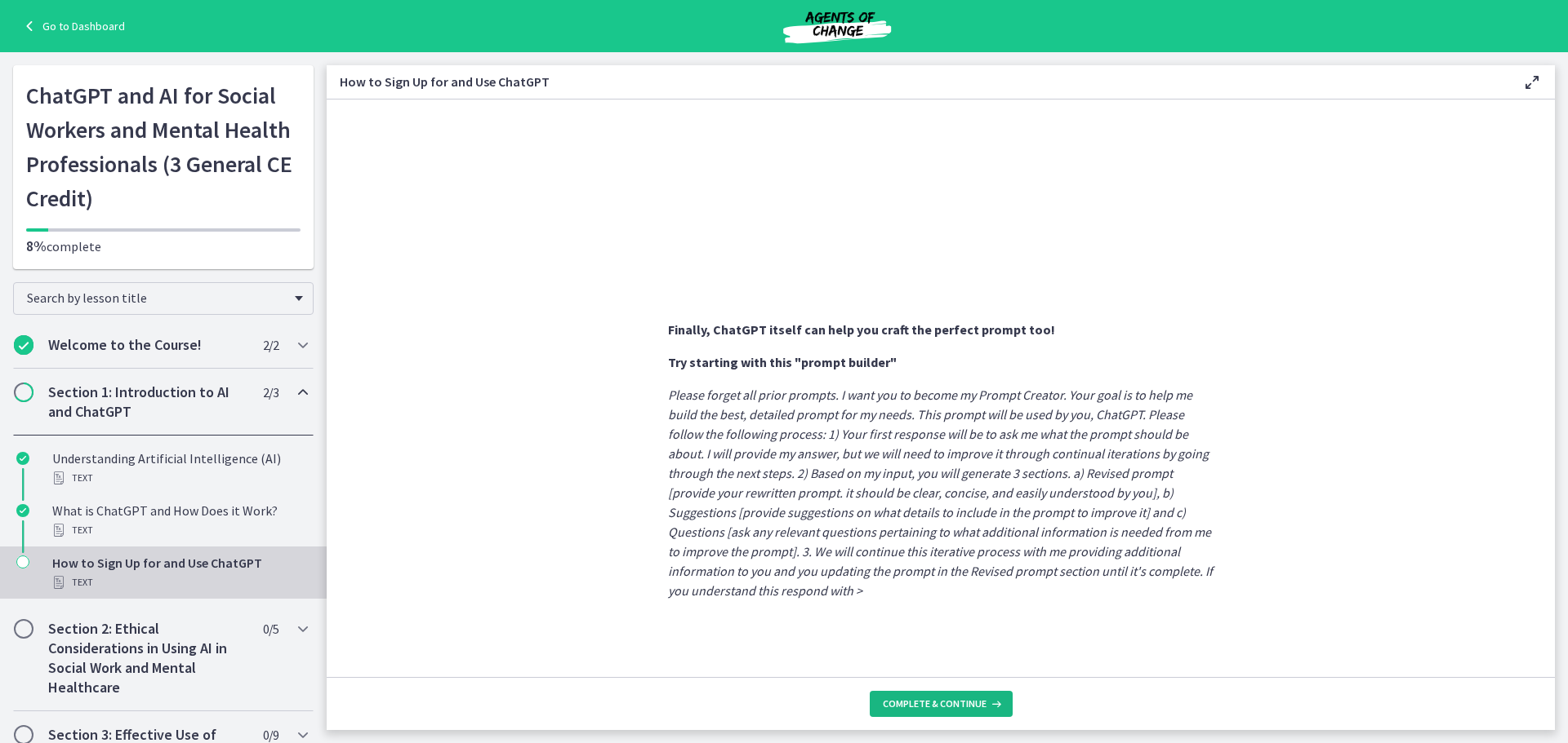
click at [947, 693] on button "Complete & continue" at bounding box center [940, 704] width 143 height 26
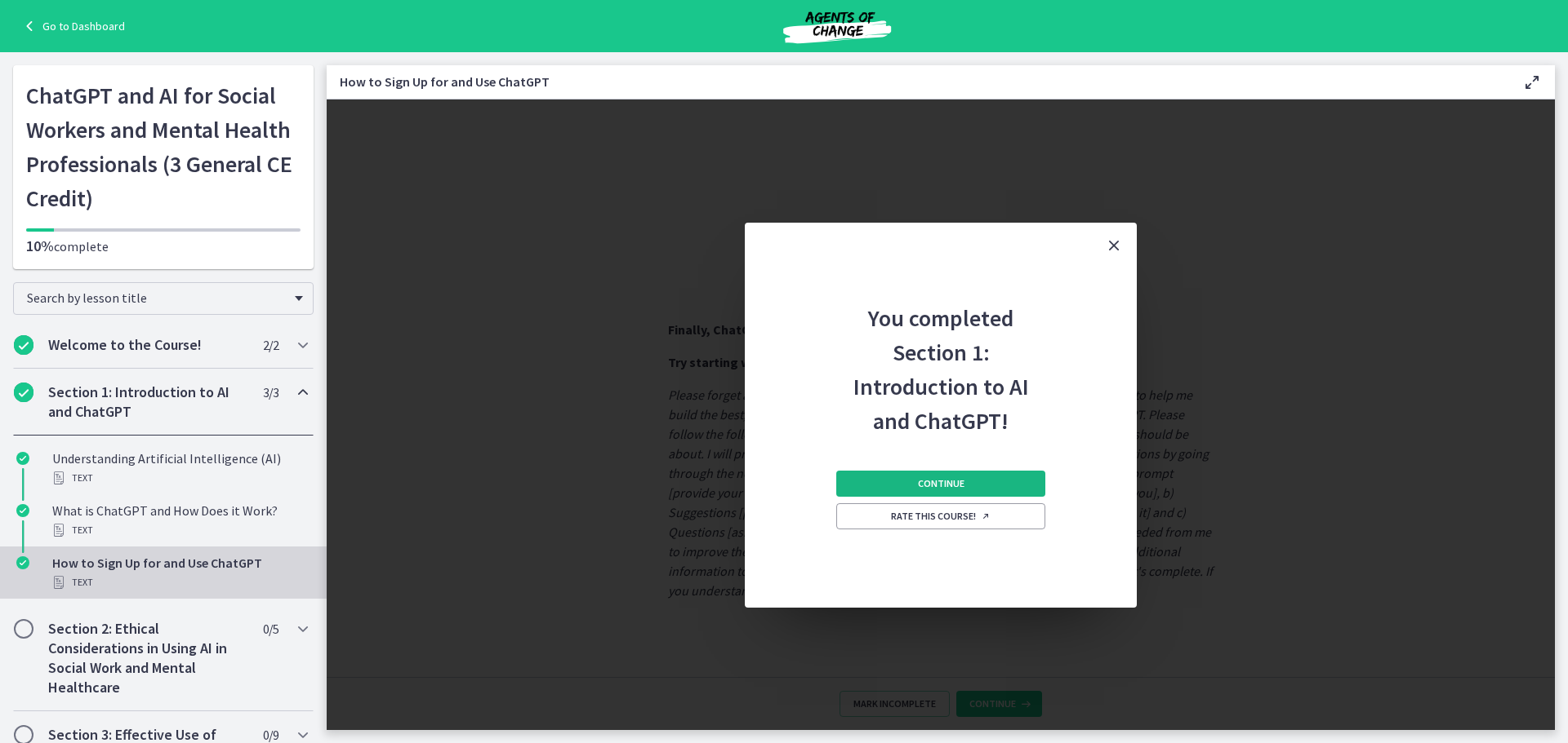
click at [949, 475] on button "Continue" at bounding box center [940, 484] width 209 height 26
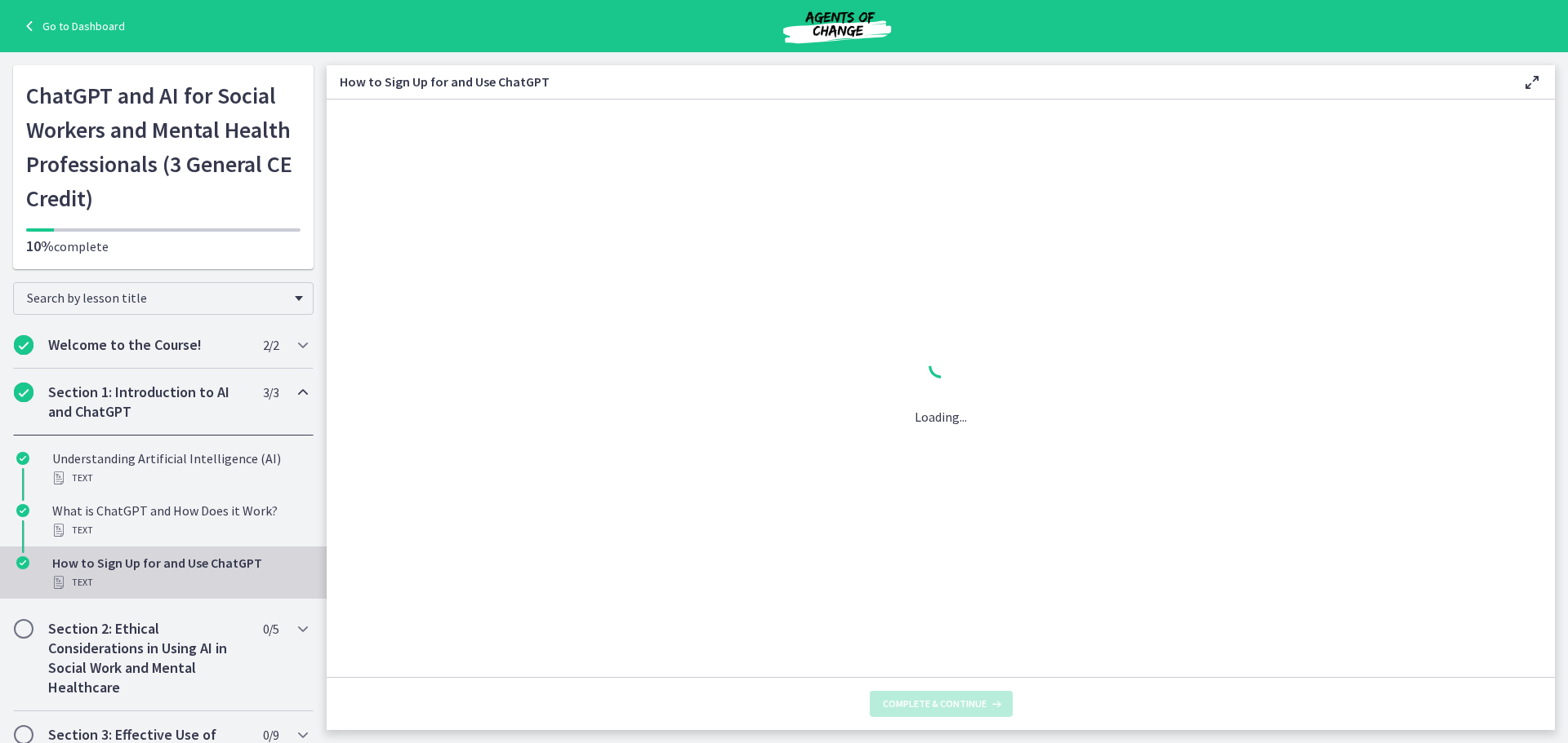
scroll to position [0, 0]
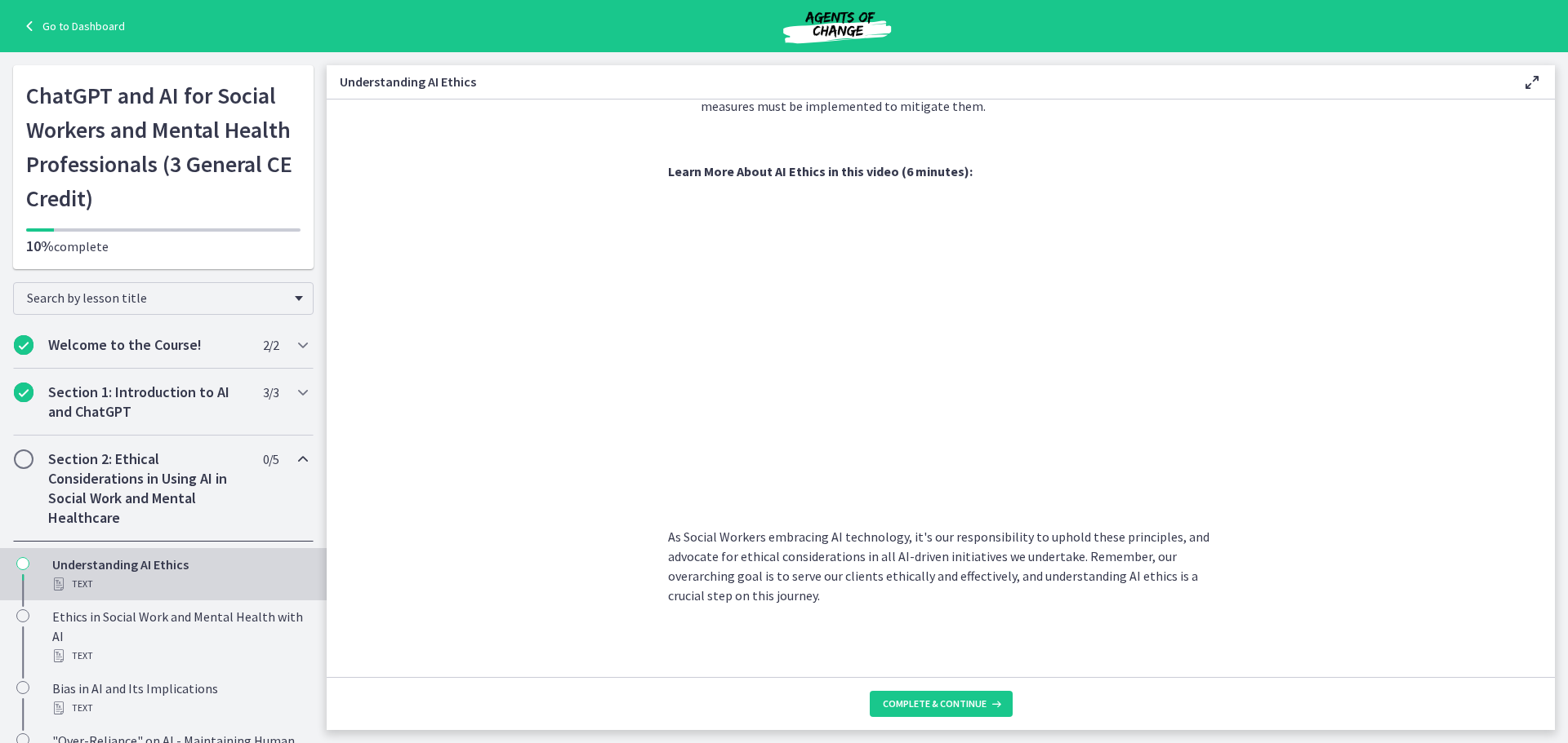
scroll to position [726, 0]
click at [936, 697] on button "Complete & continue" at bounding box center [940, 704] width 143 height 26
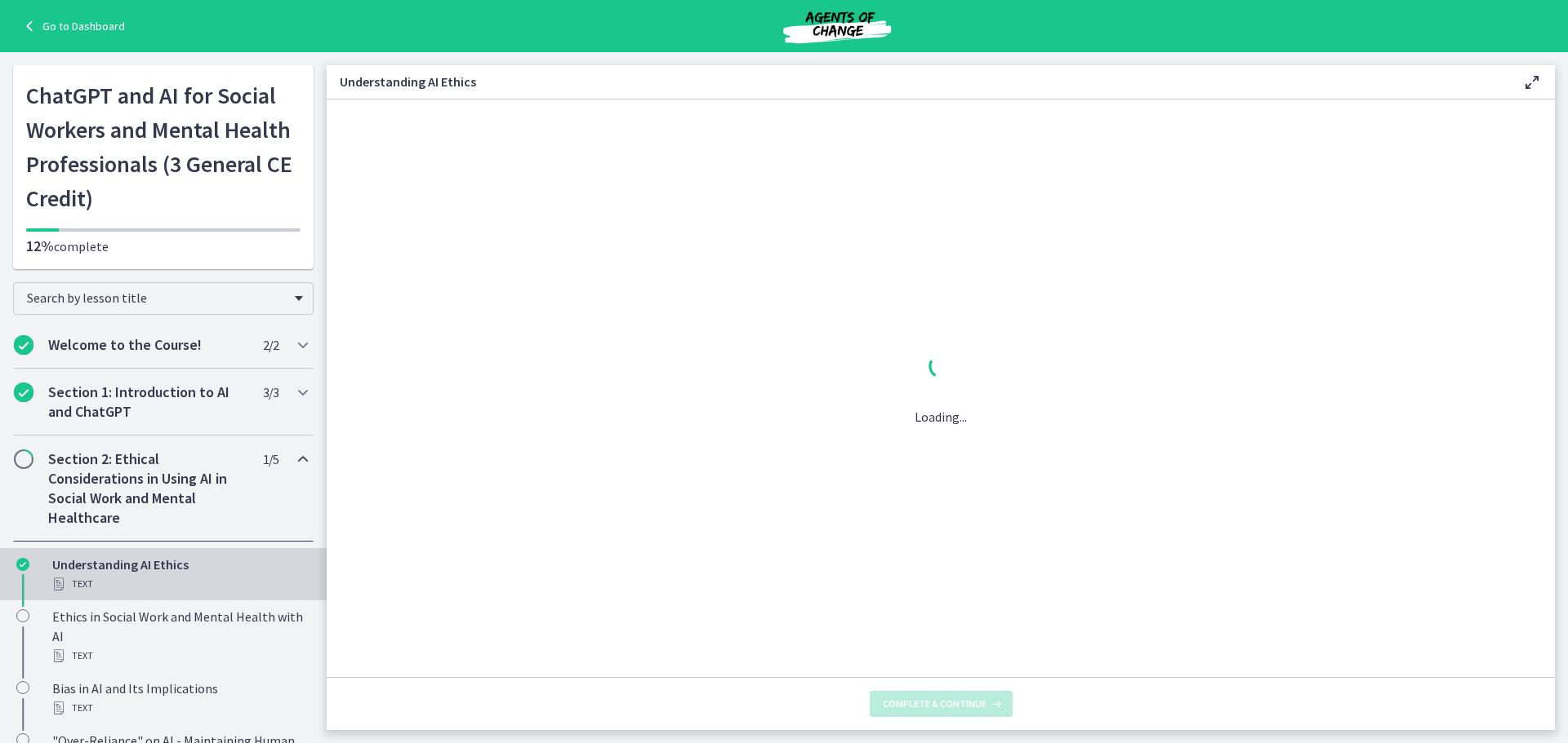
scroll to position [0, 0]
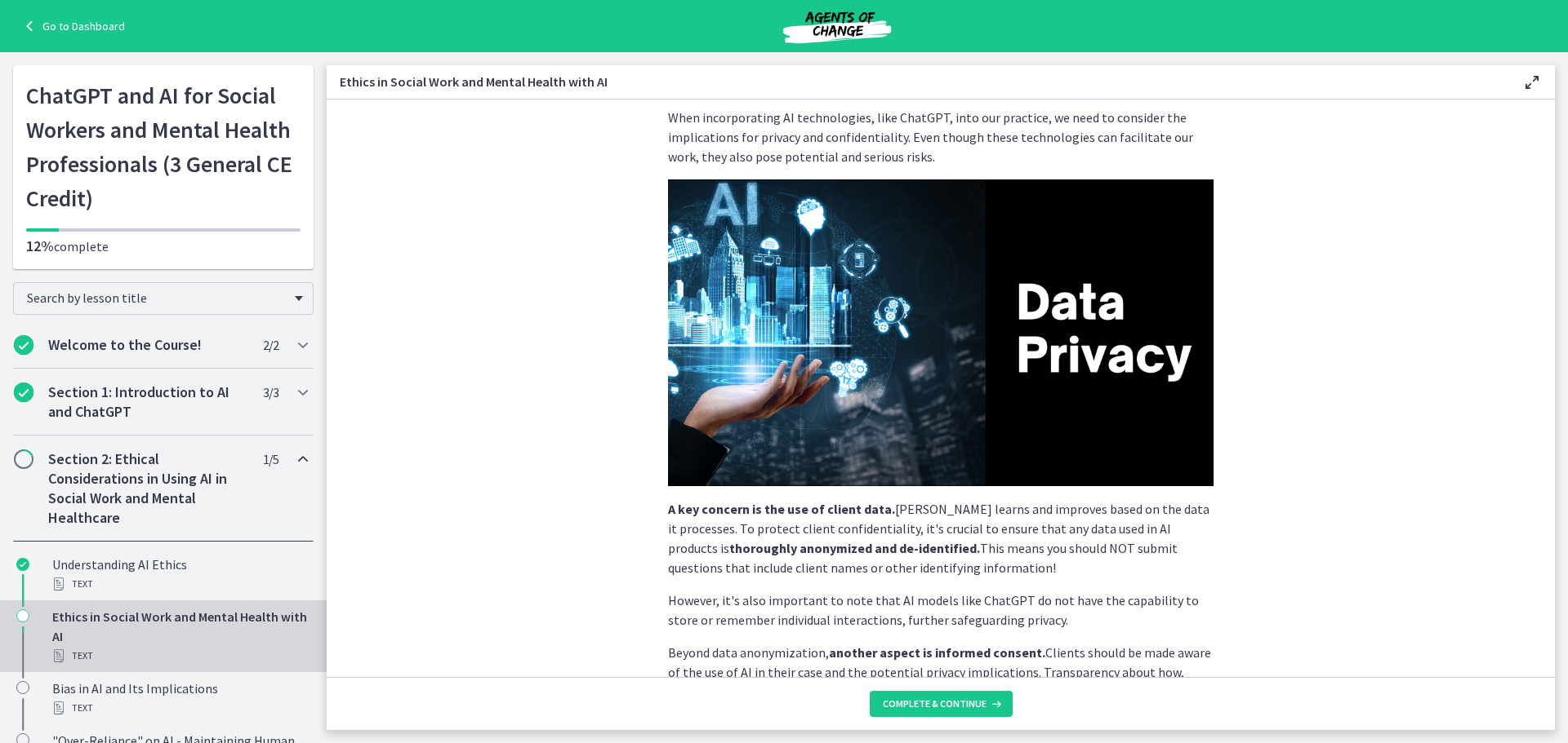
scroll to position [323, 0]
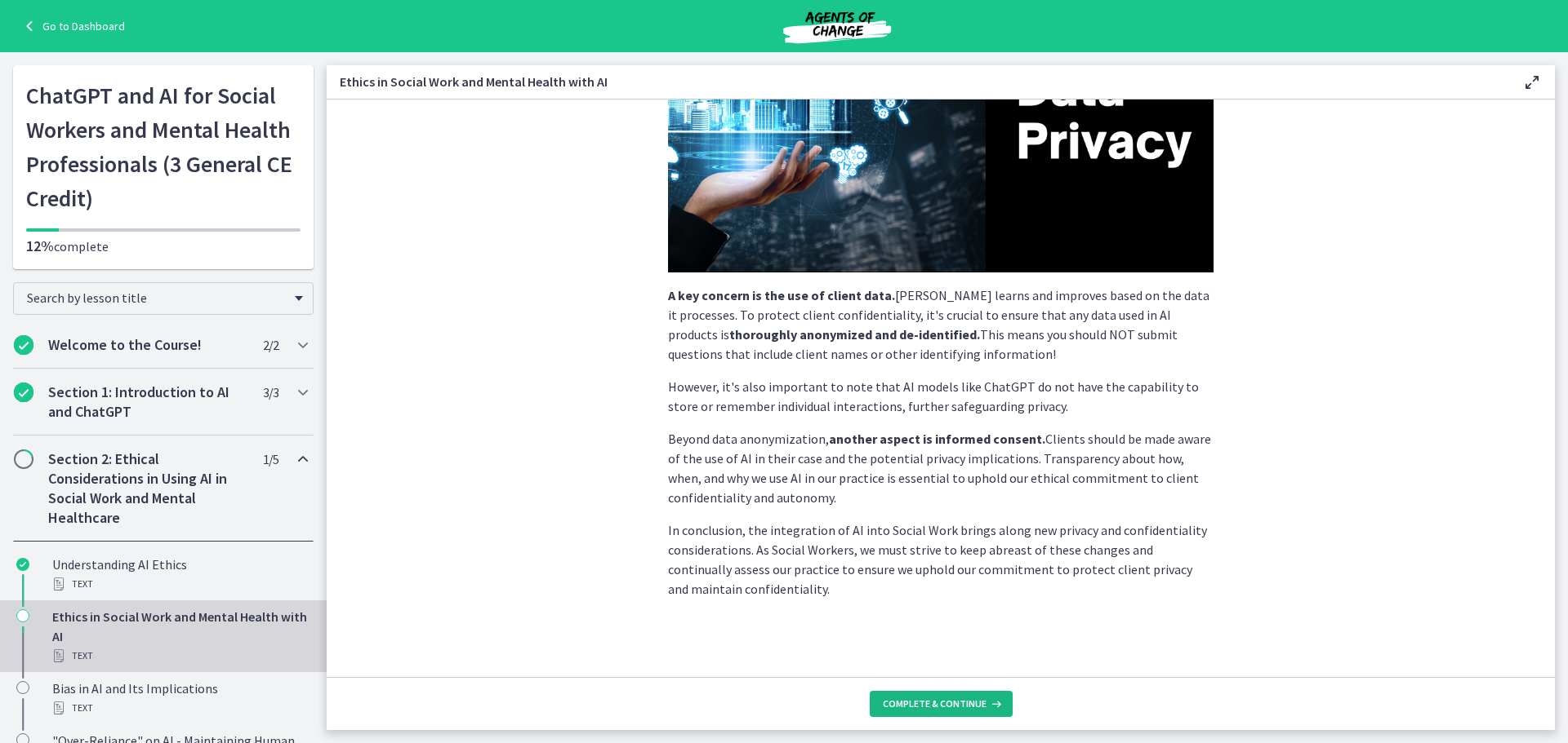
click at [938, 706] on span "Complete & continue" at bounding box center [934, 704] width 104 height 13
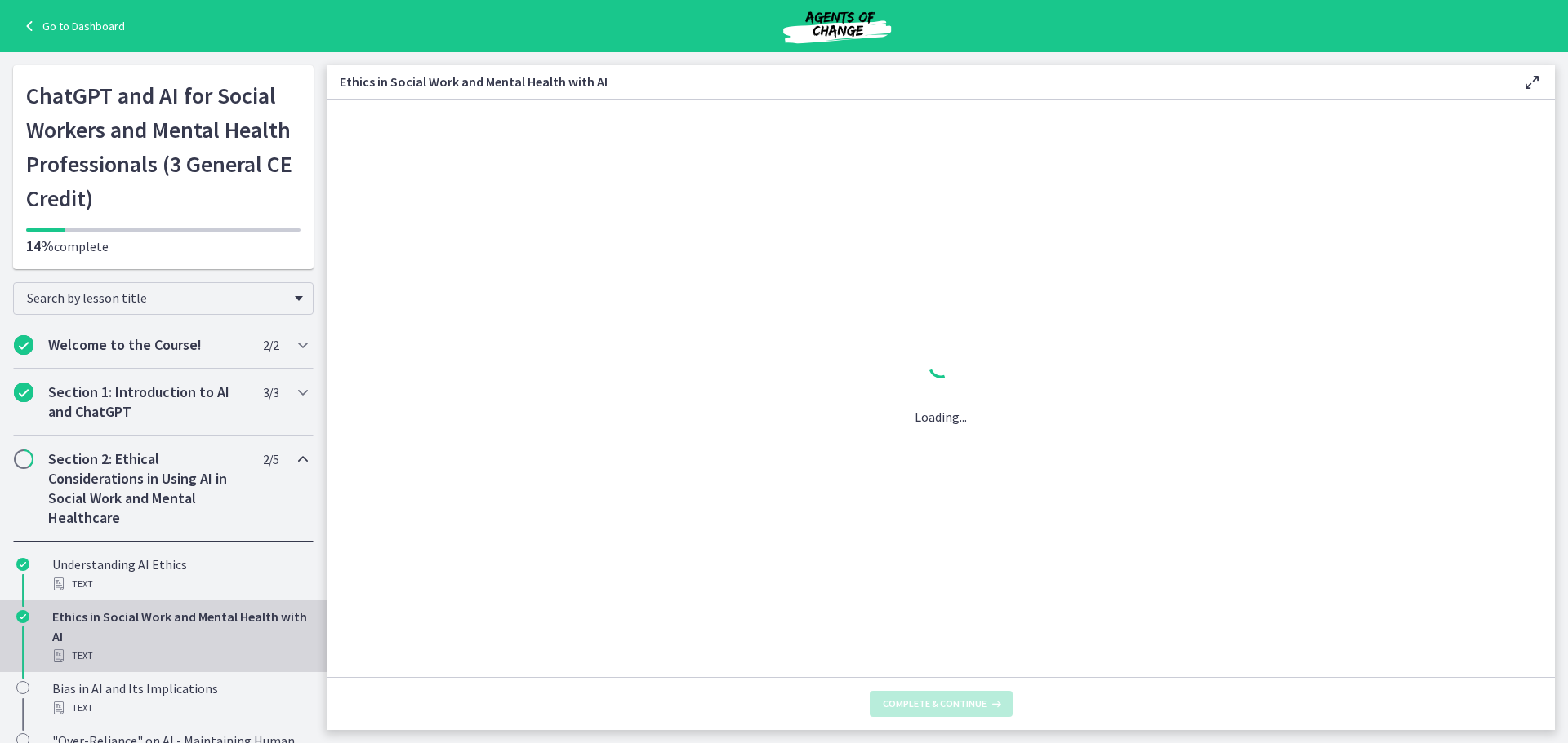
scroll to position [0, 0]
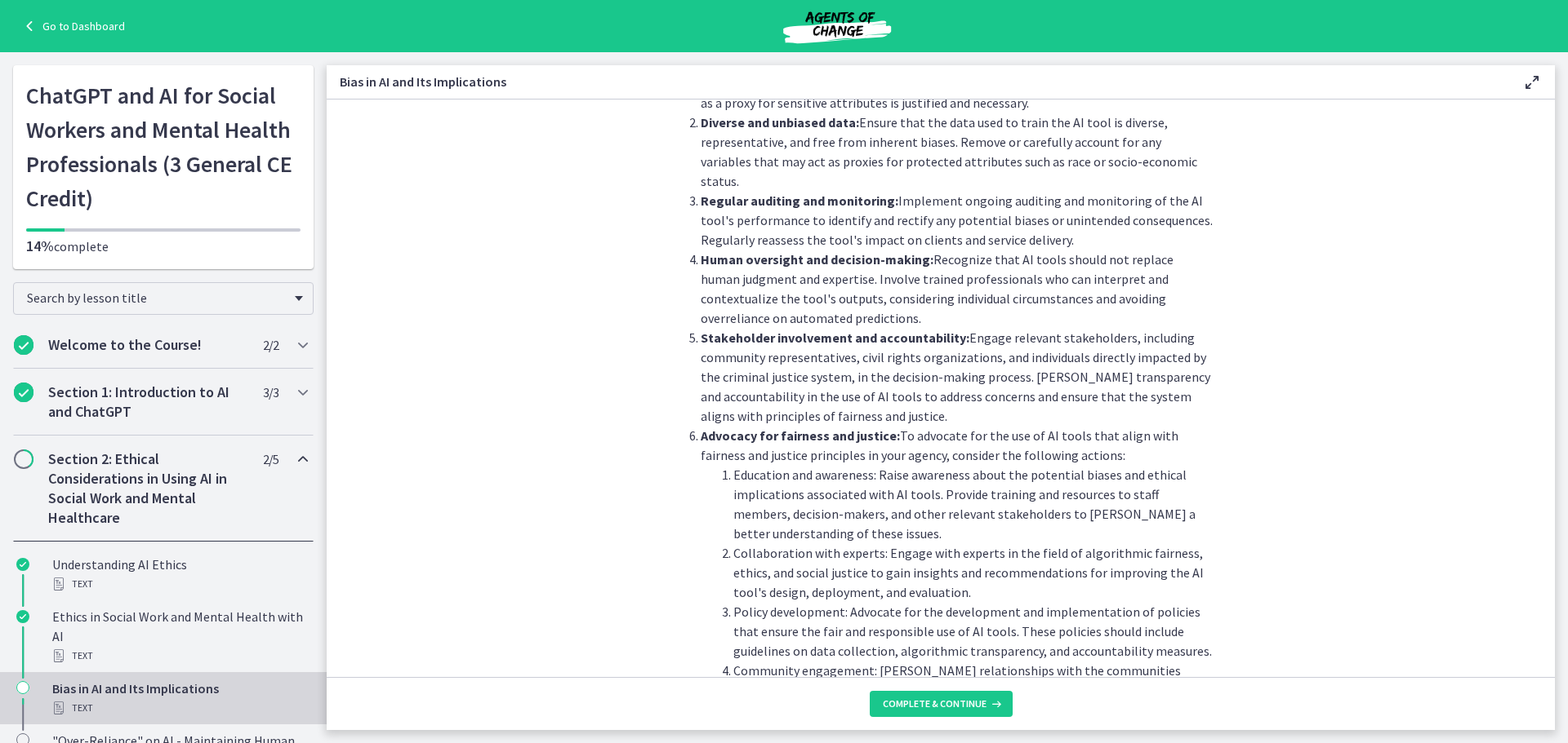
scroll to position [1738, 0]
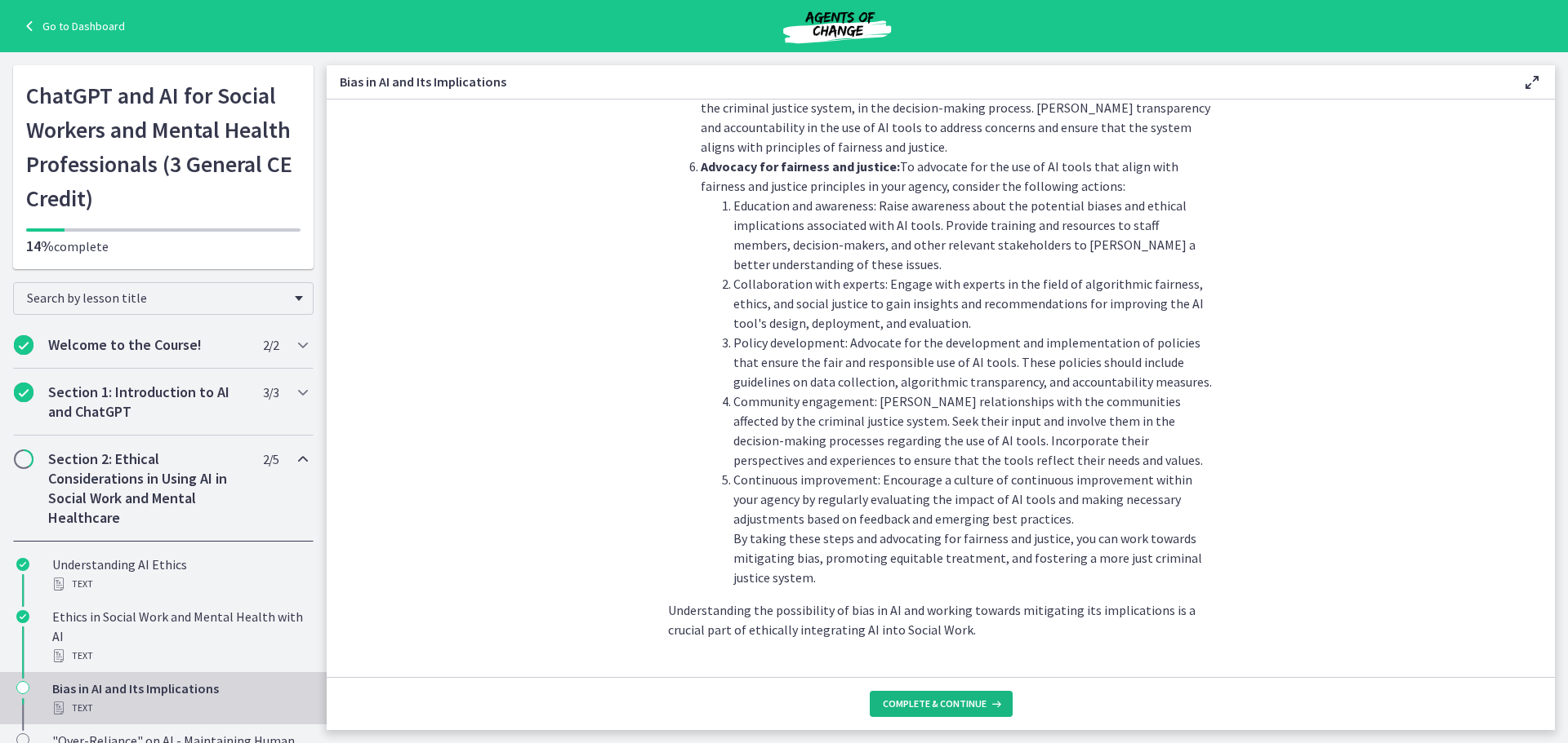
click at [947, 706] on span "Complete & continue" at bounding box center [934, 704] width 104 height 13
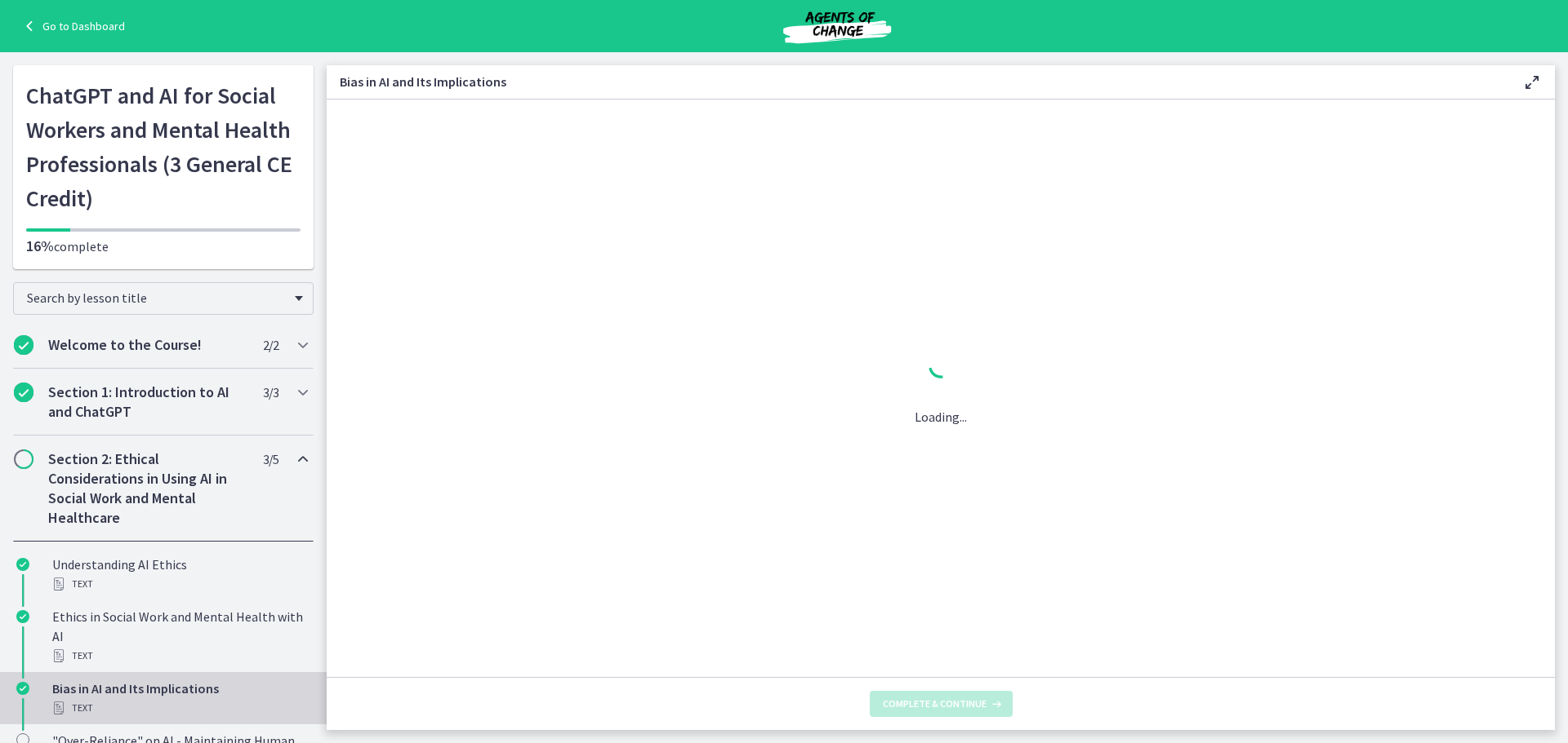
scroll to position [0, 0]
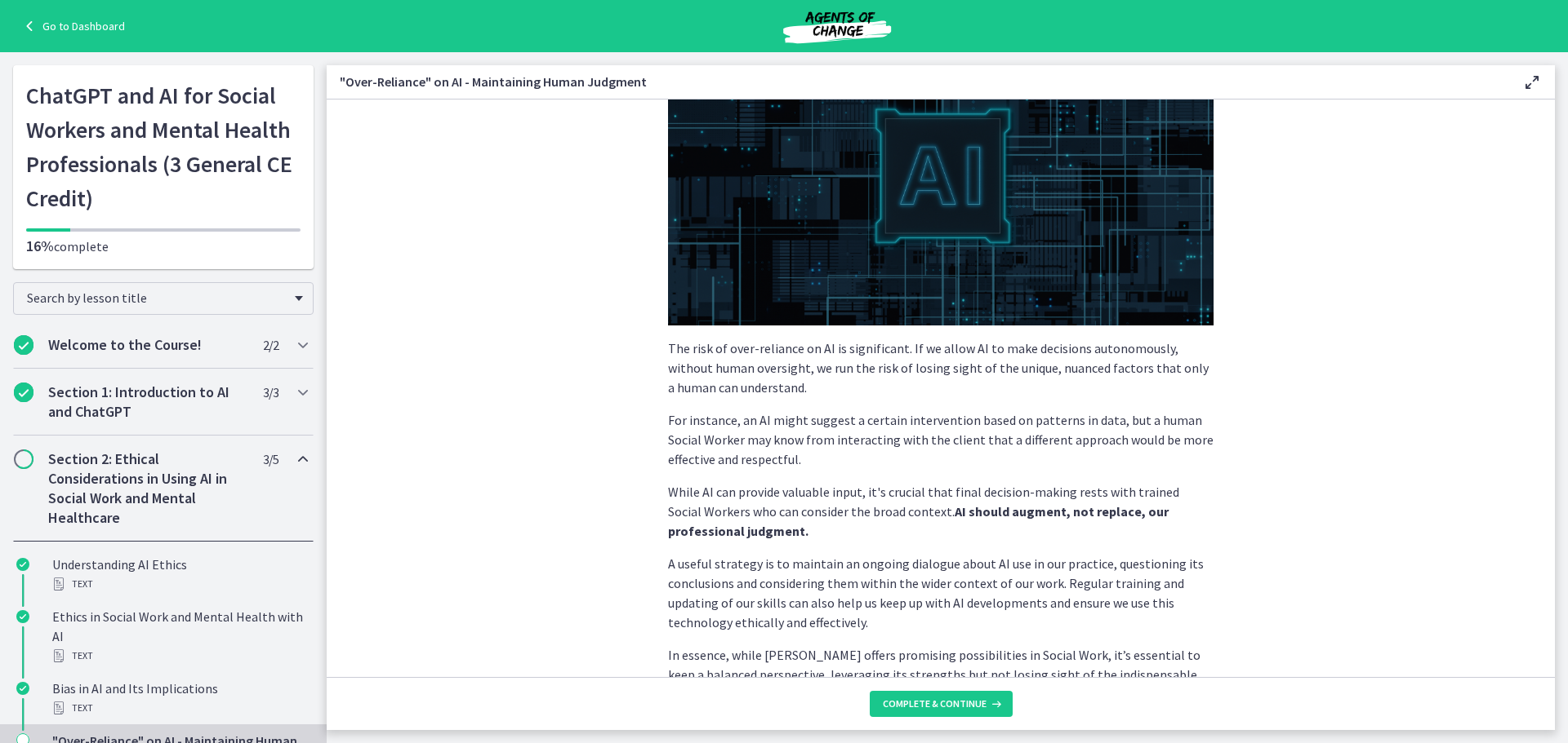
scroll to position [314, 0]
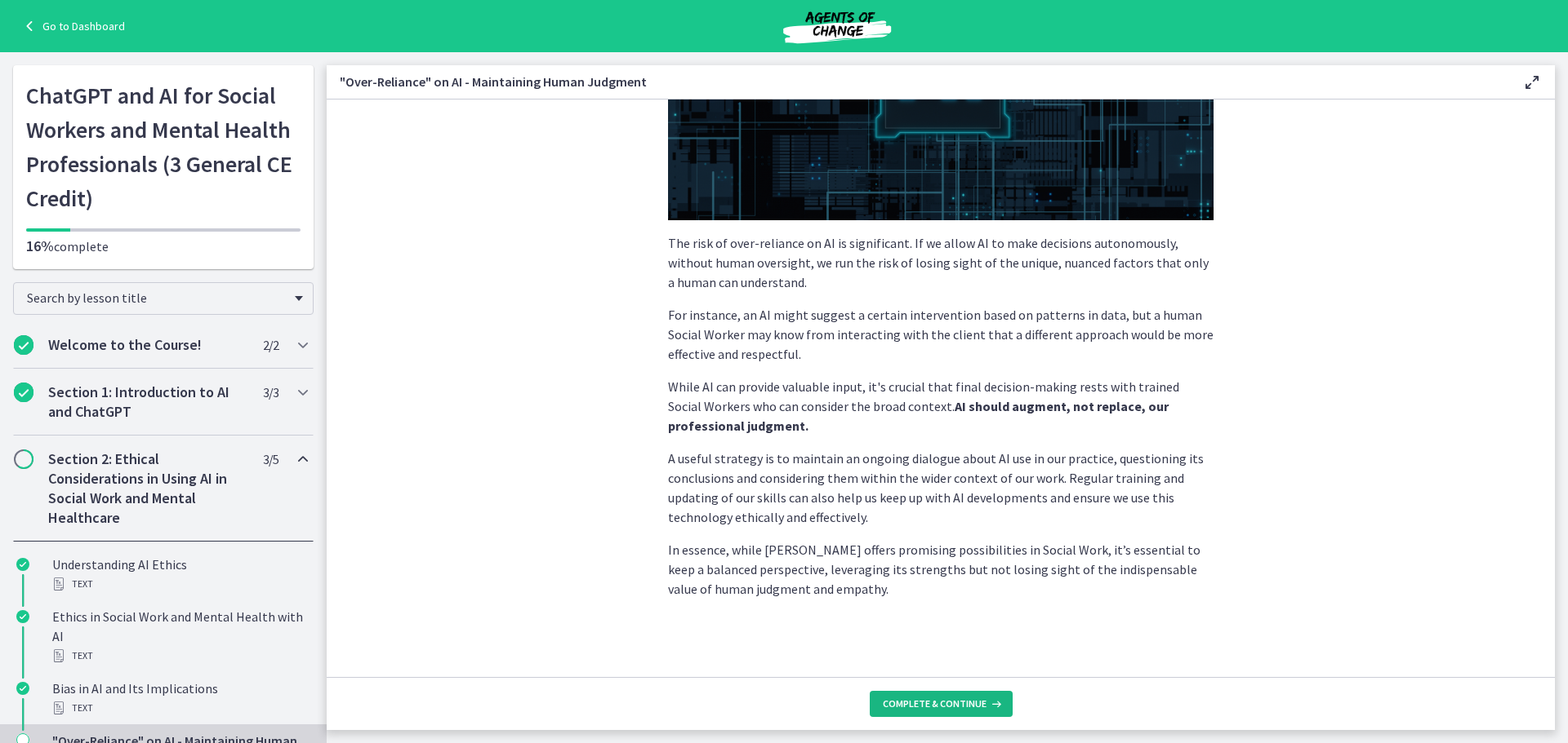
click at [913, 706] on span "Complete & continue" at bounding box center [934, 704] width 104 height 13
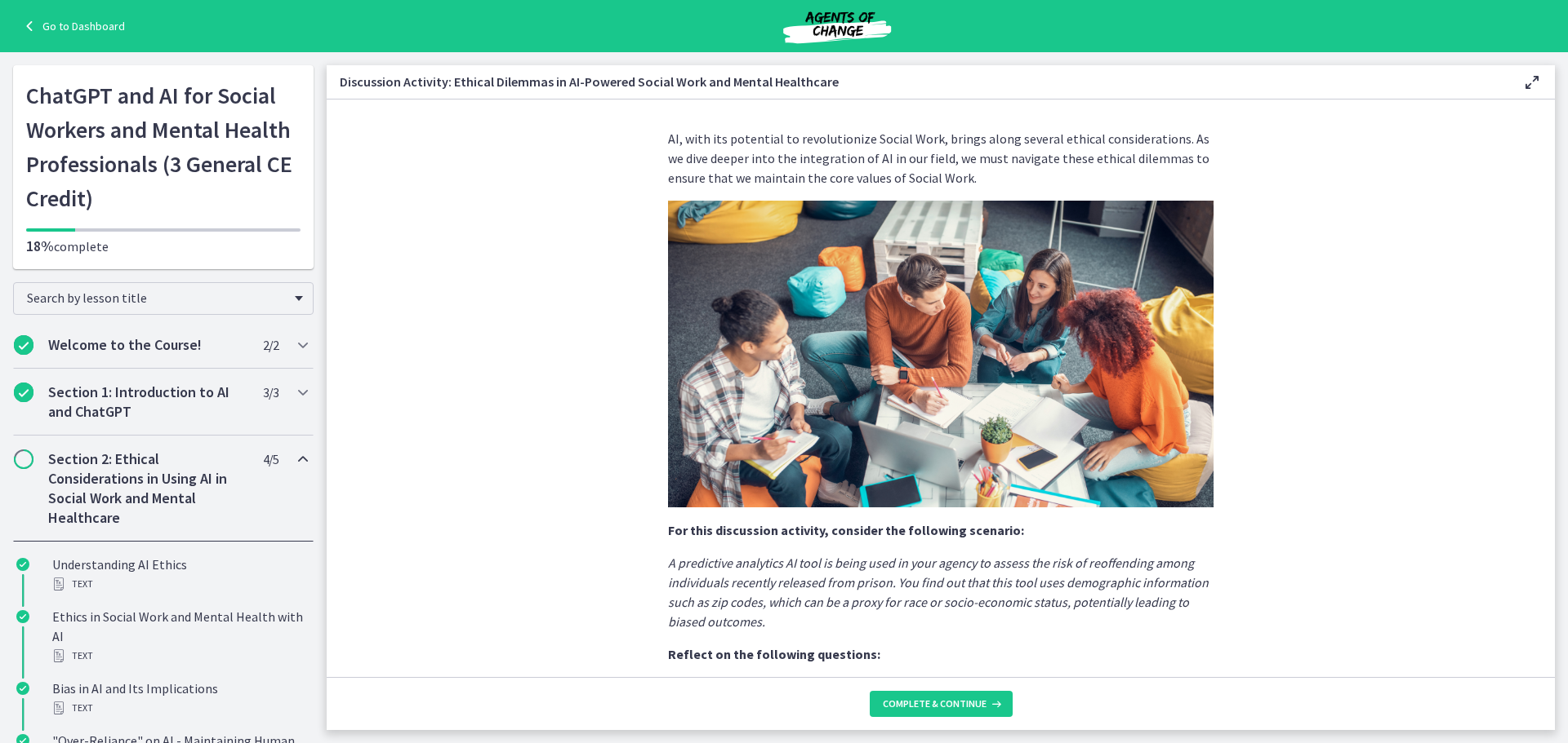
scroll to position [323, 0]
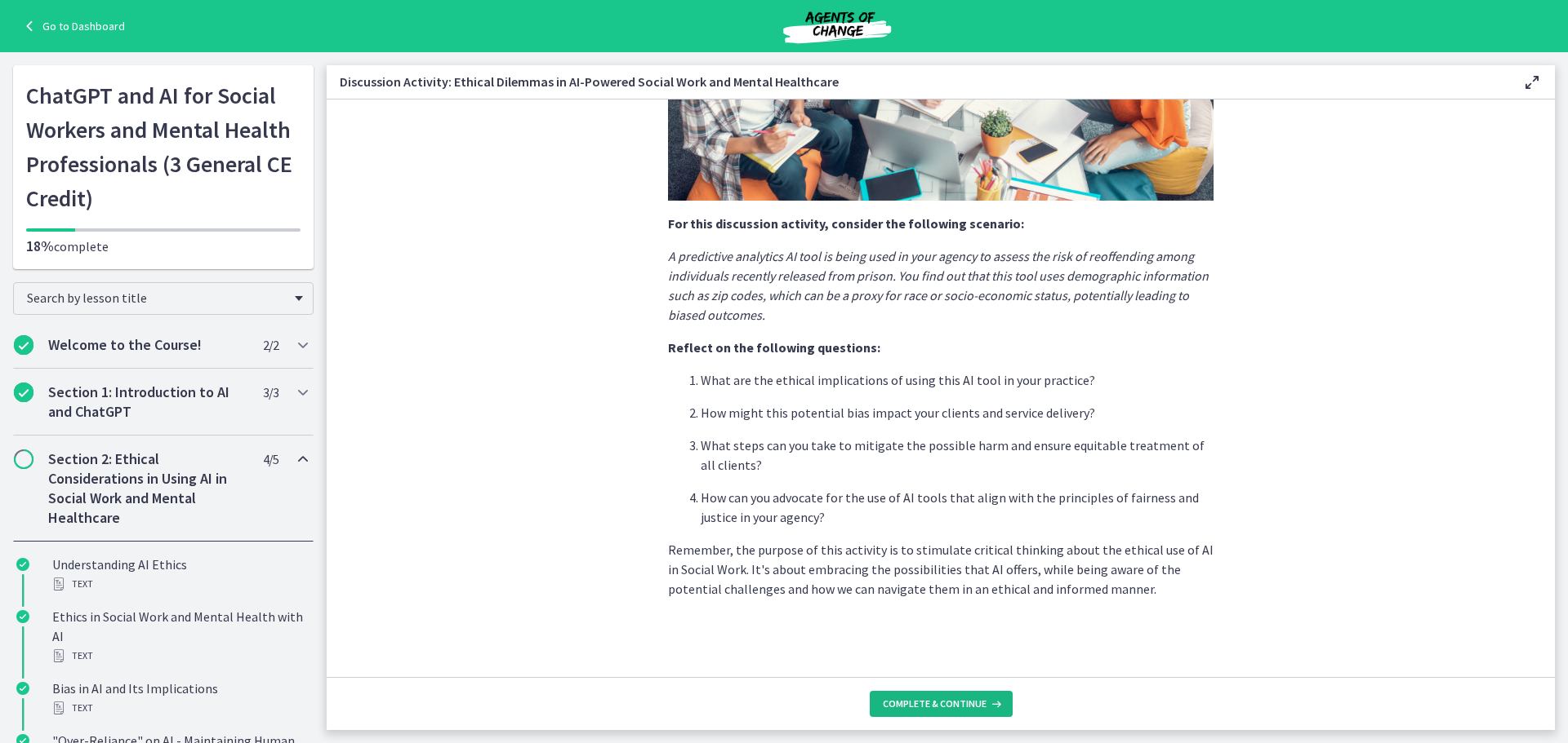
click at [958, 709] on span "Complete & continue" at bounding box center [934, 704] width 104 height 13
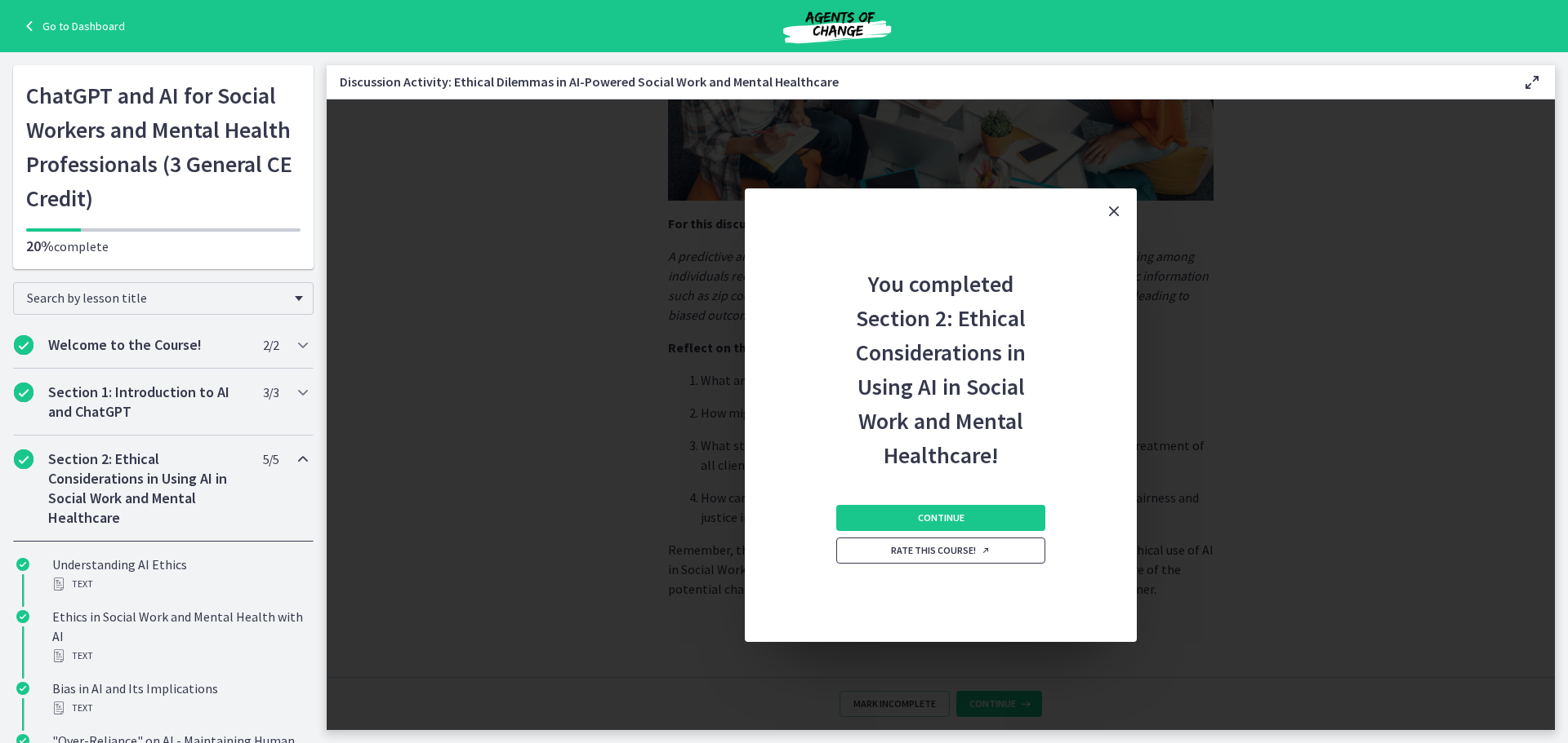
click at [927, 551] on span "Rate this course!" at bounding box center [940, 551] width 100 height 13
click at [950, 517] on span "Continue" at bounding box center [941, 518] width 47 height 13
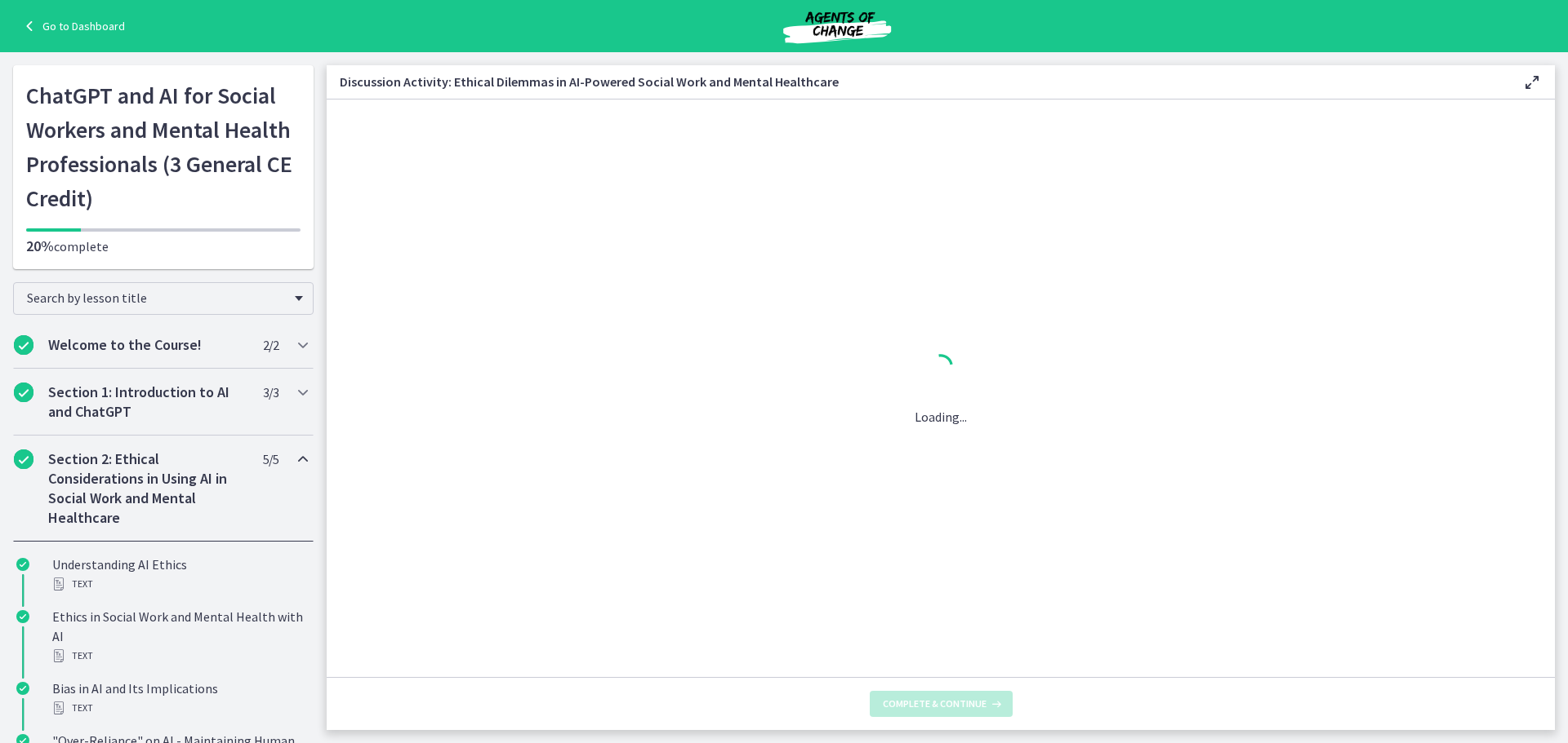
scroll to position [0, 0]
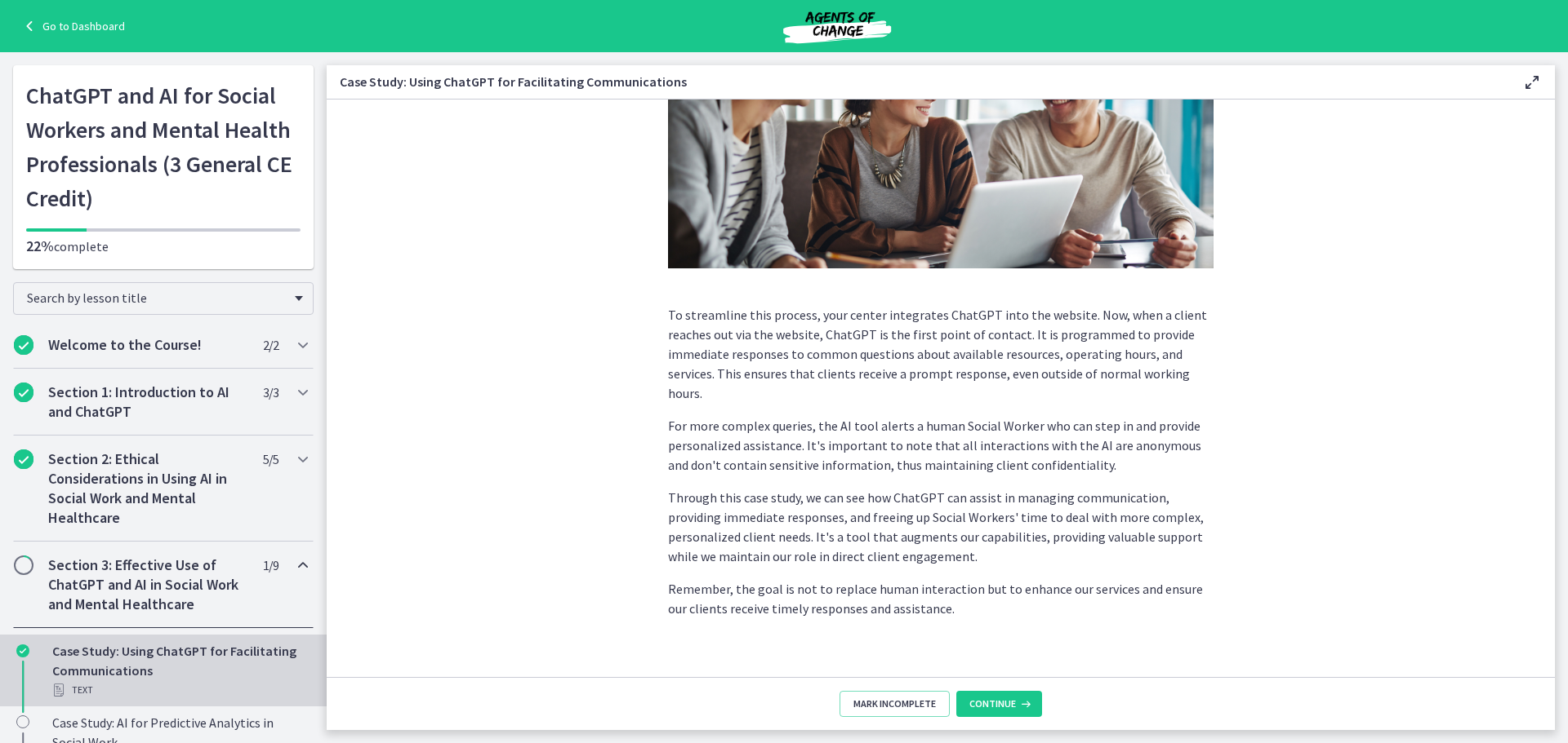
click at [59, 44] on div "Go to Dashboard" at bounding box center [784, 26] width 1568 height 52
click at [51, 32] on link "Go to Dashboard" at bounding box center [72, 26] width 105 height 20
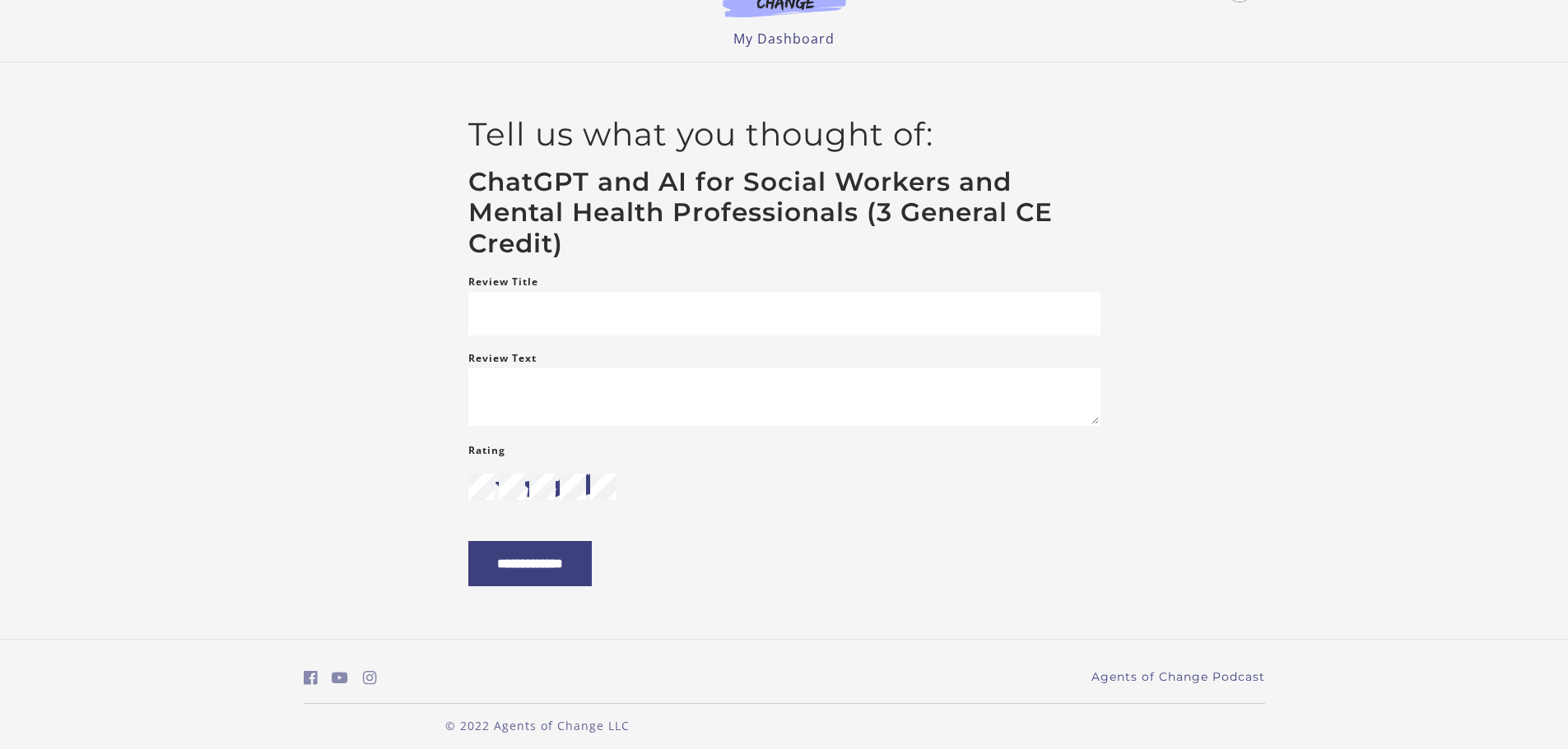
scroll to position [68, 0]
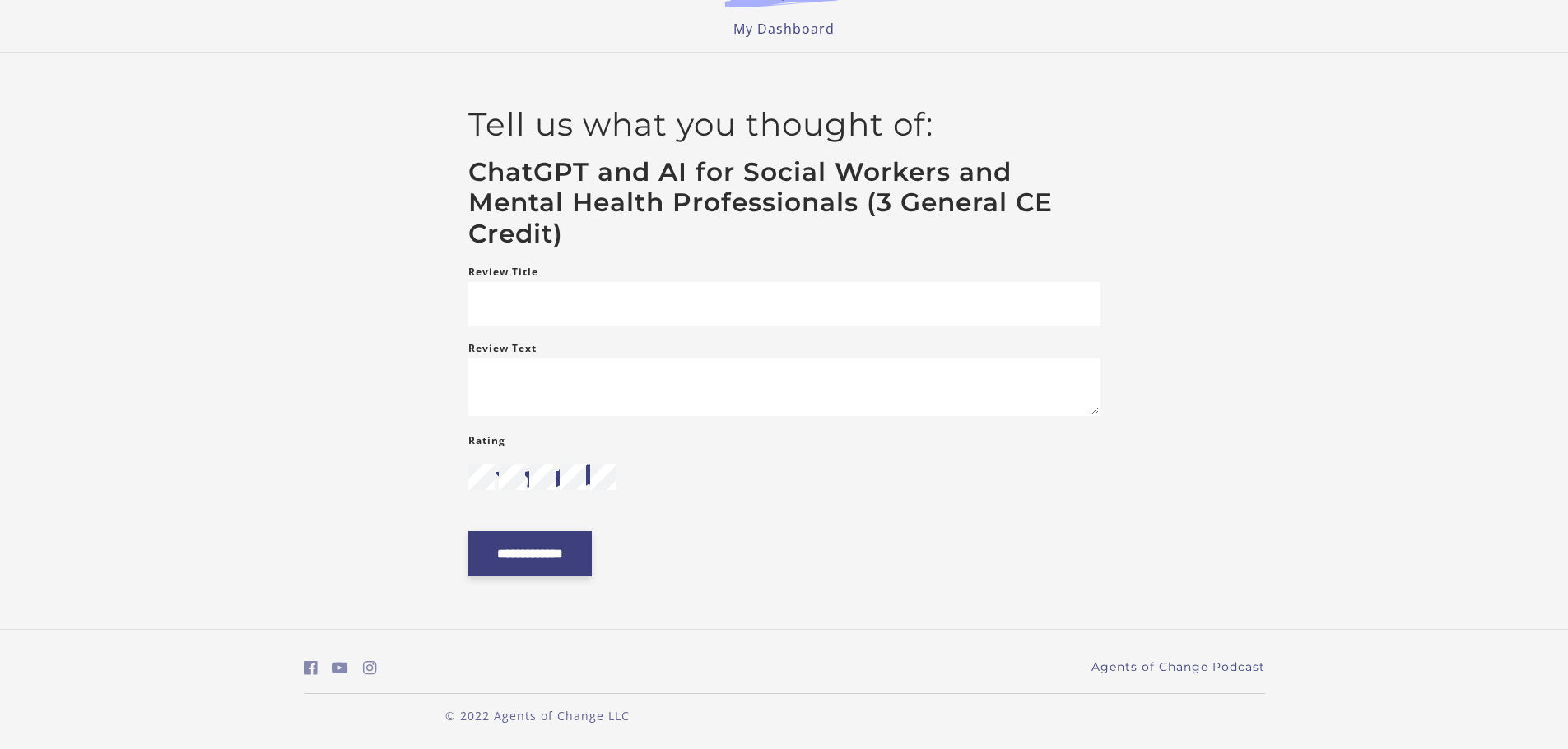
click at [572, 549] on input "**********" at bounding box center [529, 554] width 123 height 45
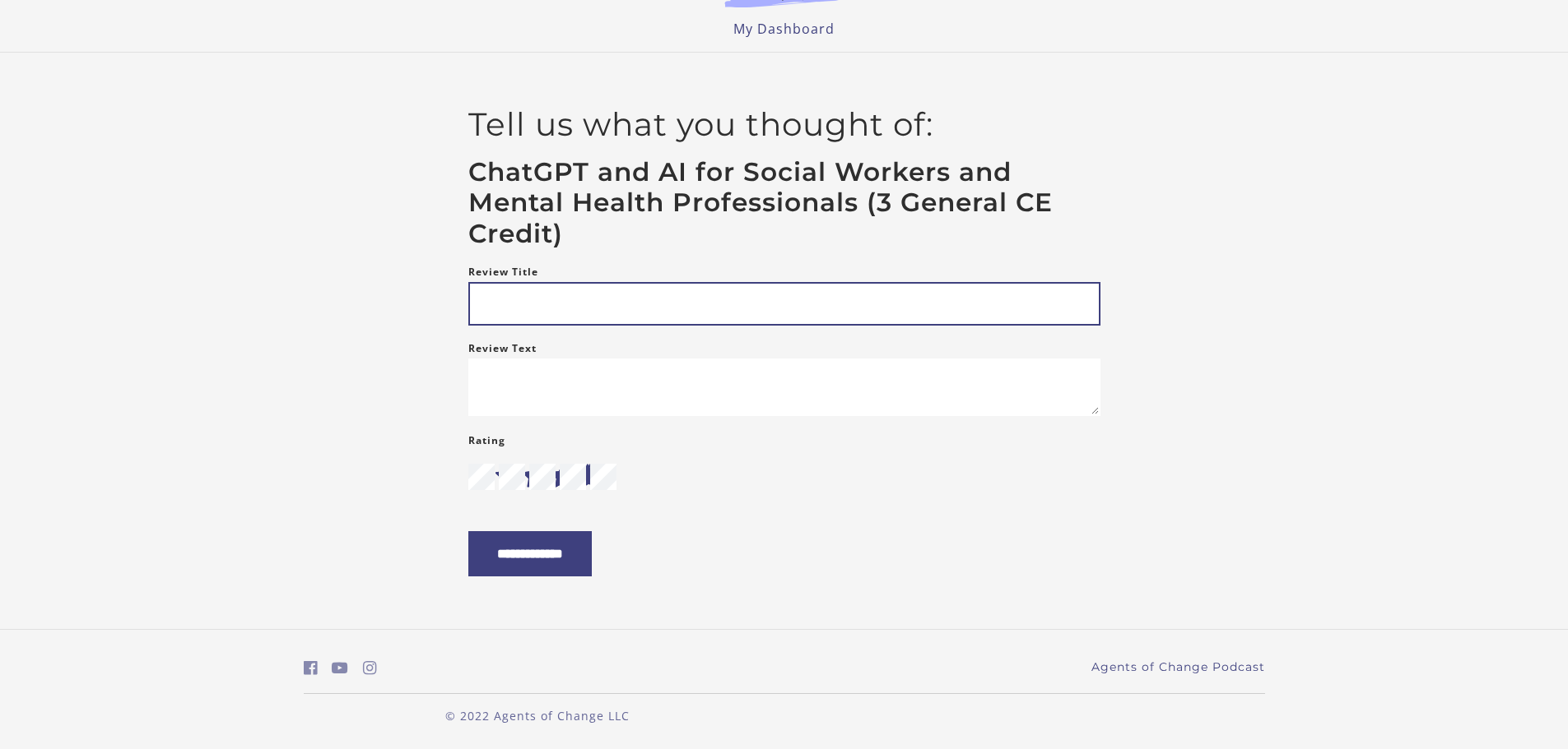
click at [479, 283] on input "Review Title" at bounding box center [784, 304] width 632 height 43
type input "*"
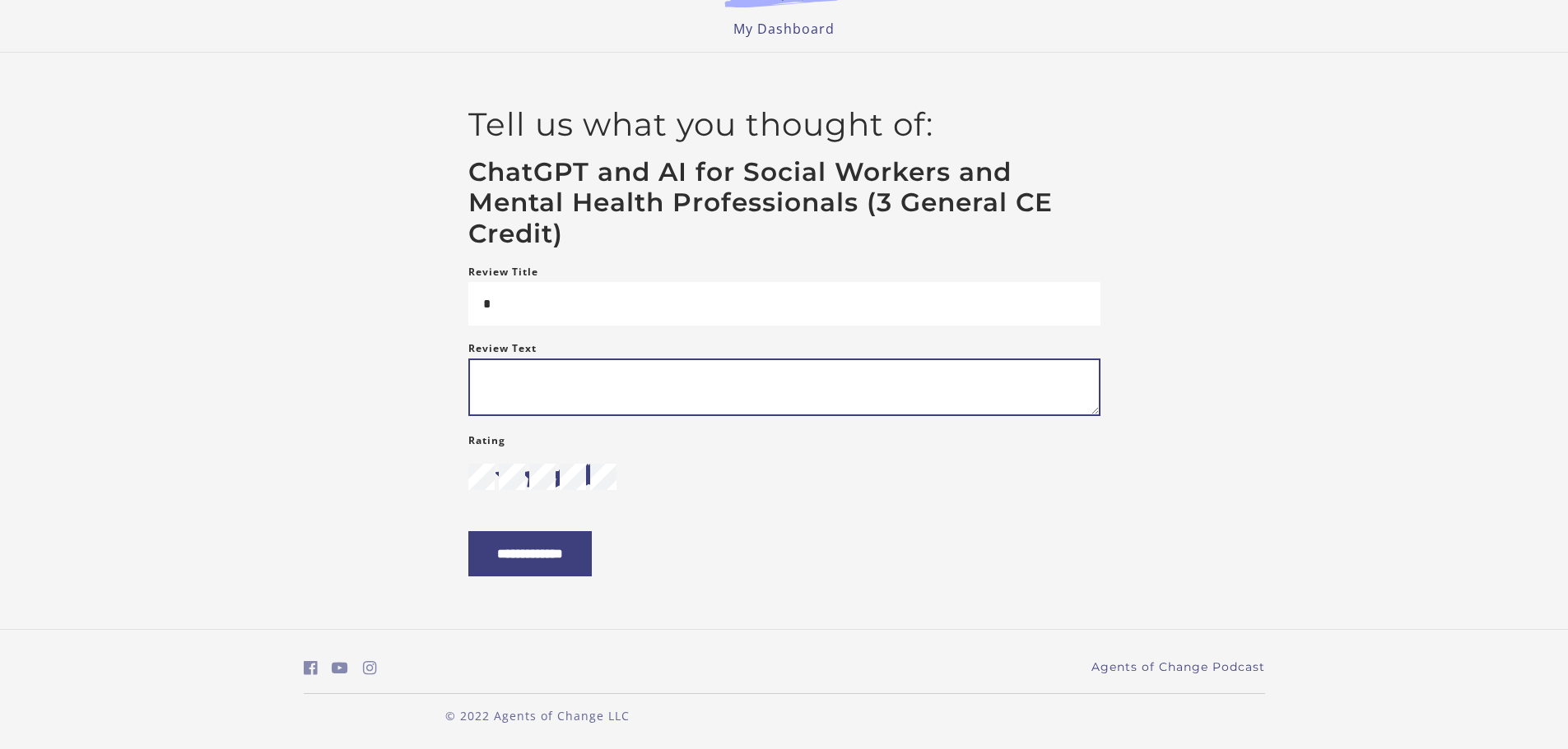
click at [547, 359] on textarea "Review Text" at bounding box center [784, 387] width 632 height 57
type textarea "*"
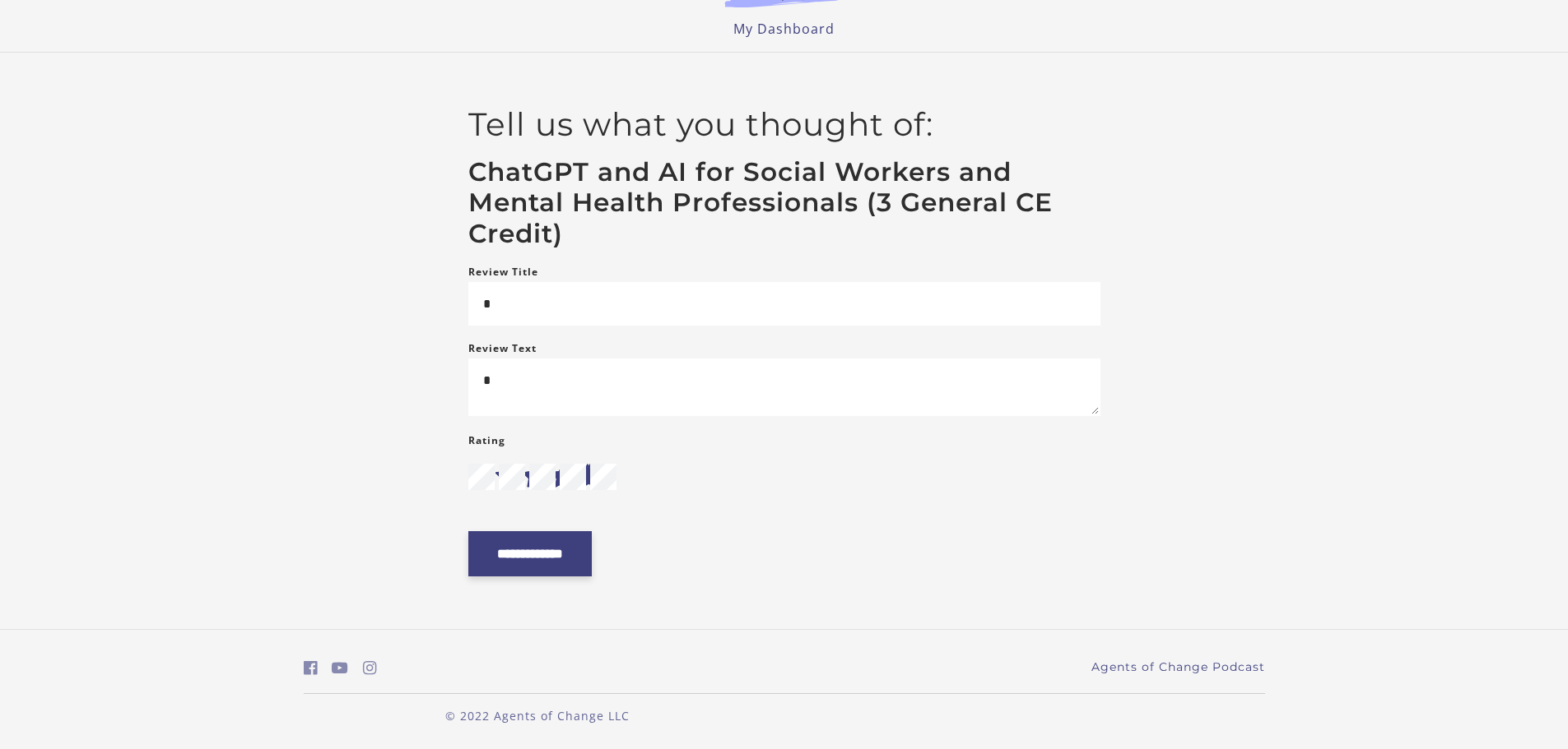
click at [591, 554] on input "**********" at bounding box center [529, 554] width 123 height 45
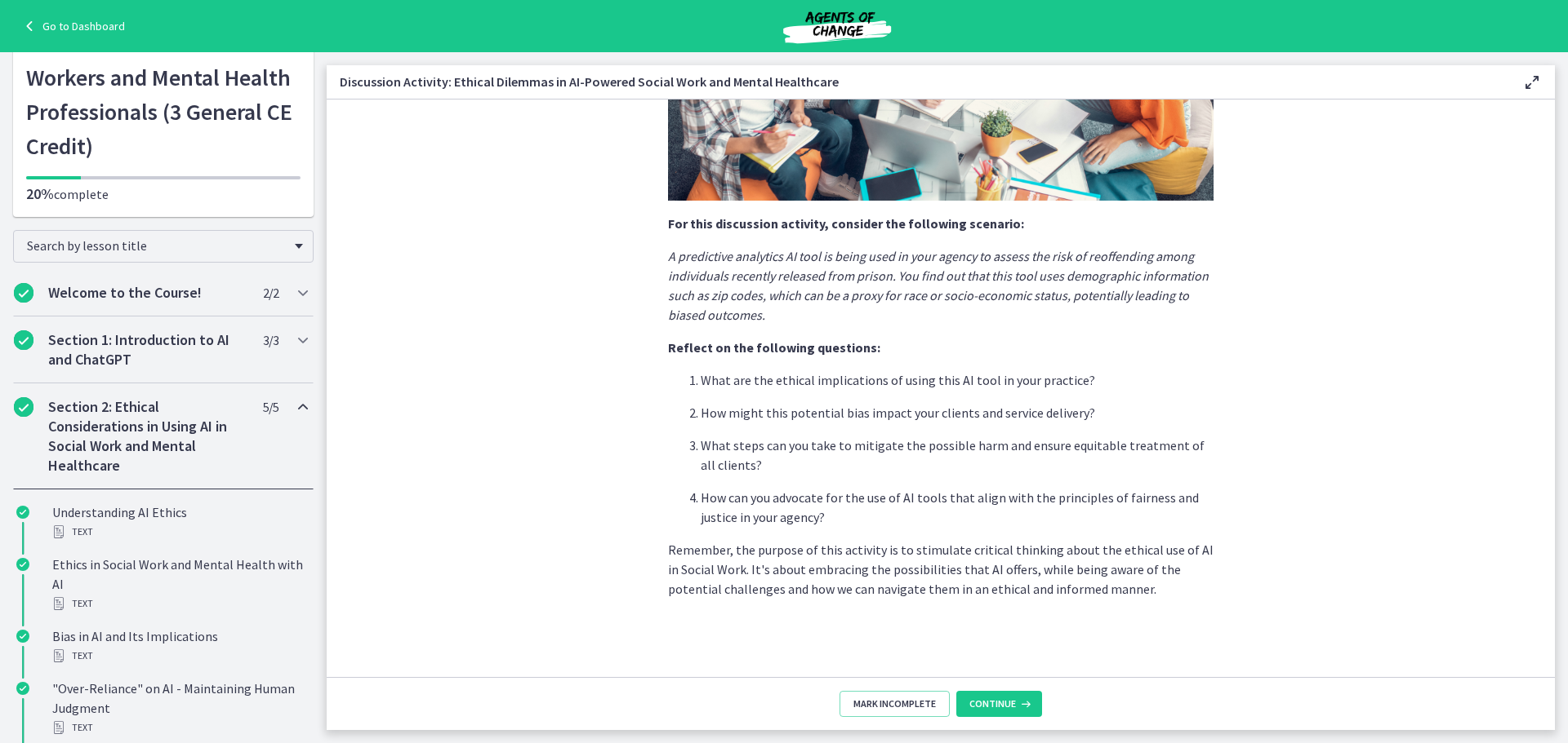
scroll to position [82, 0]
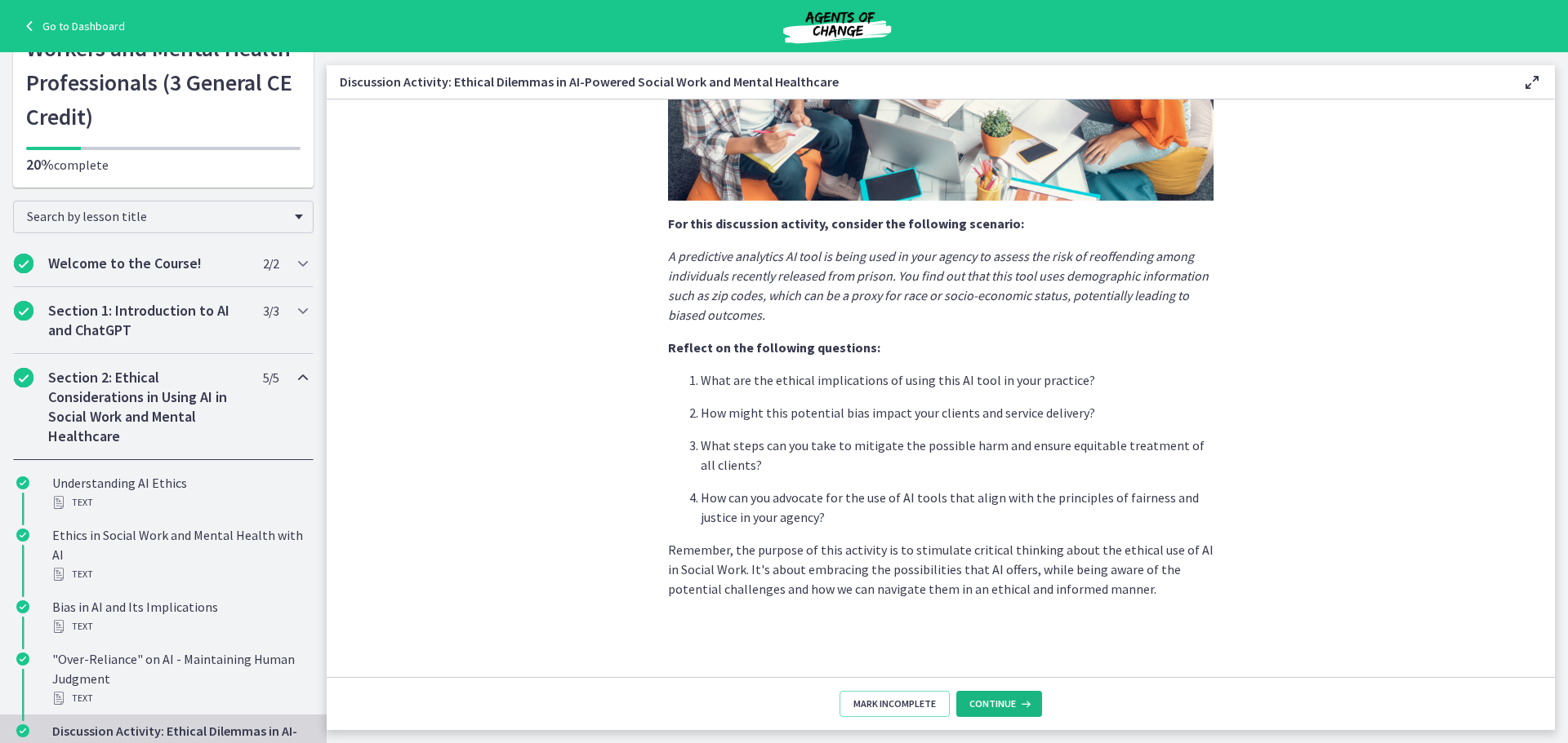
click at [999, 702] on span "Continue" at bounding box center [992, 704] width 47 height 13
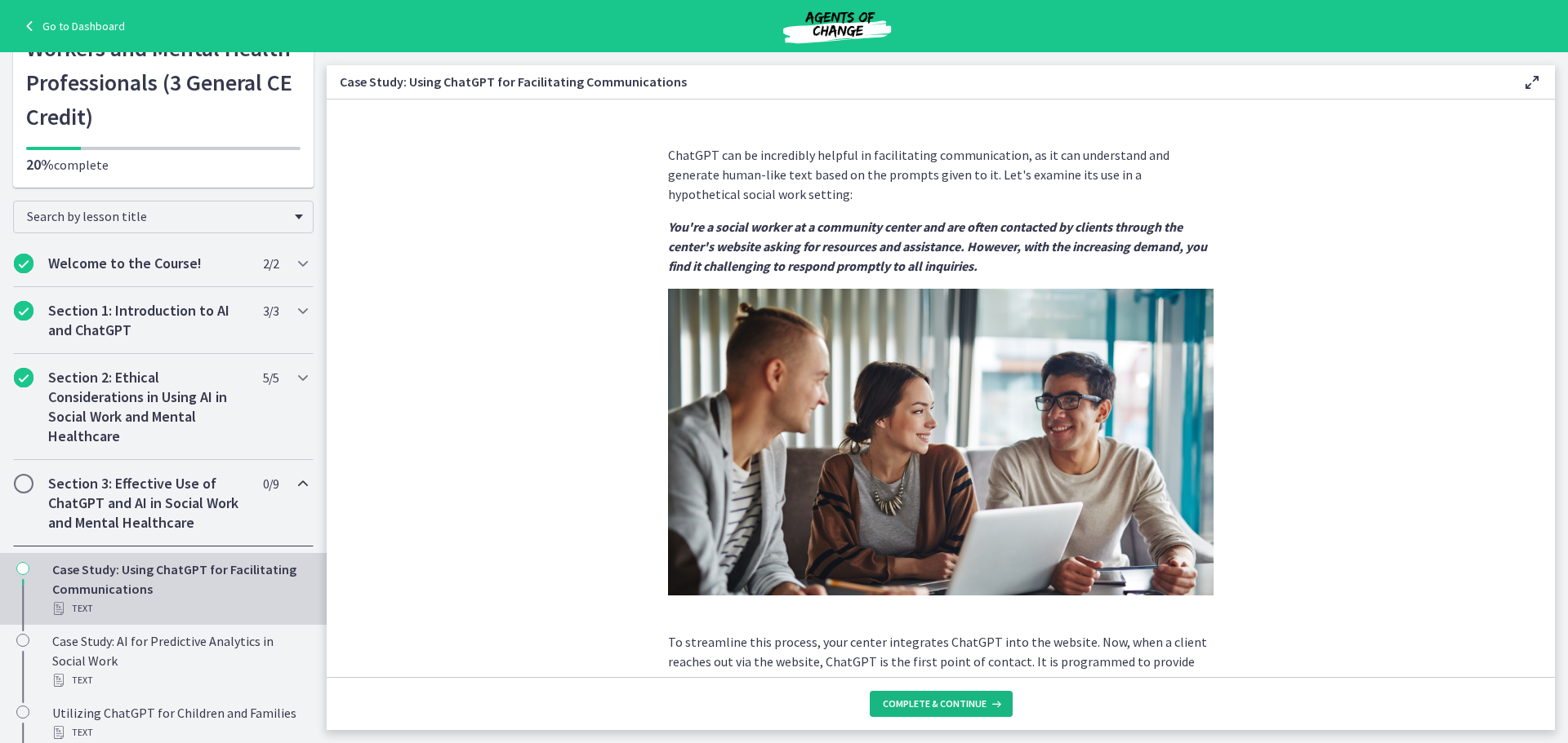
click at [946, 703] on span "Complete & continue" at bounding box center [934, 704] width 104 height 13
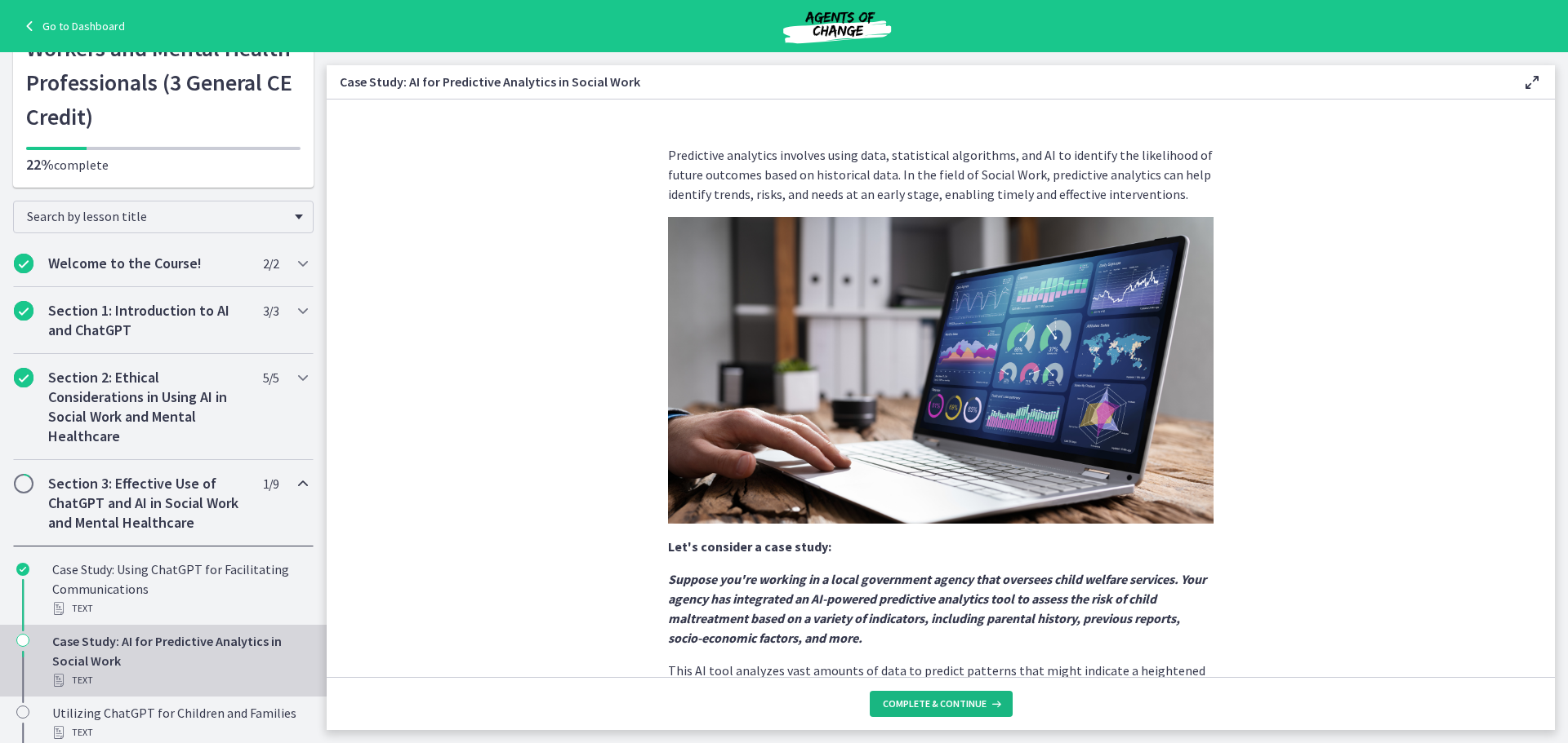
click at [946, 703] on span "Complete & continue" at bounding box center [934, 704] width 104 height 13
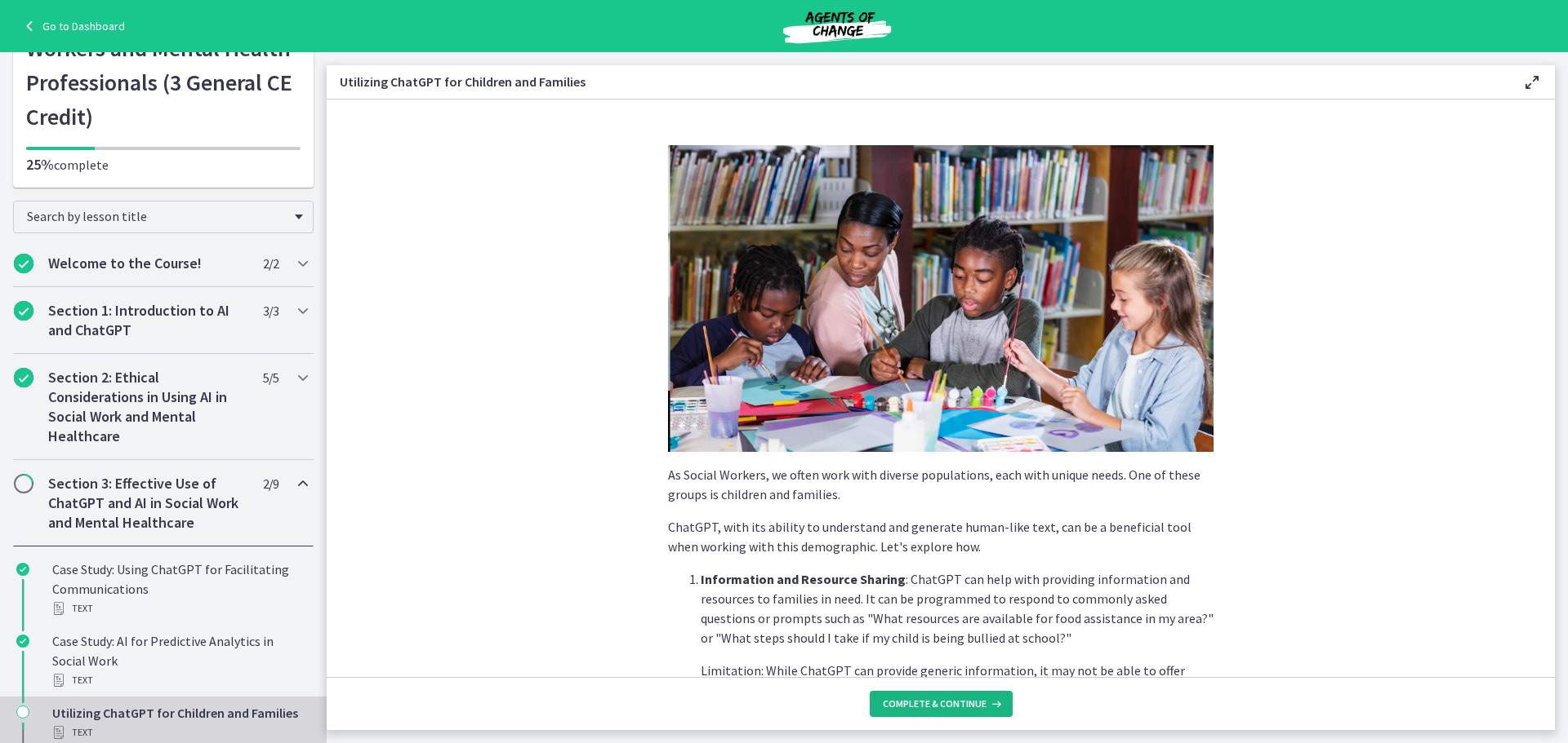
click at [944, 697] on span "Complete & continue" at bounding box center [934, 704] width 104 height 13
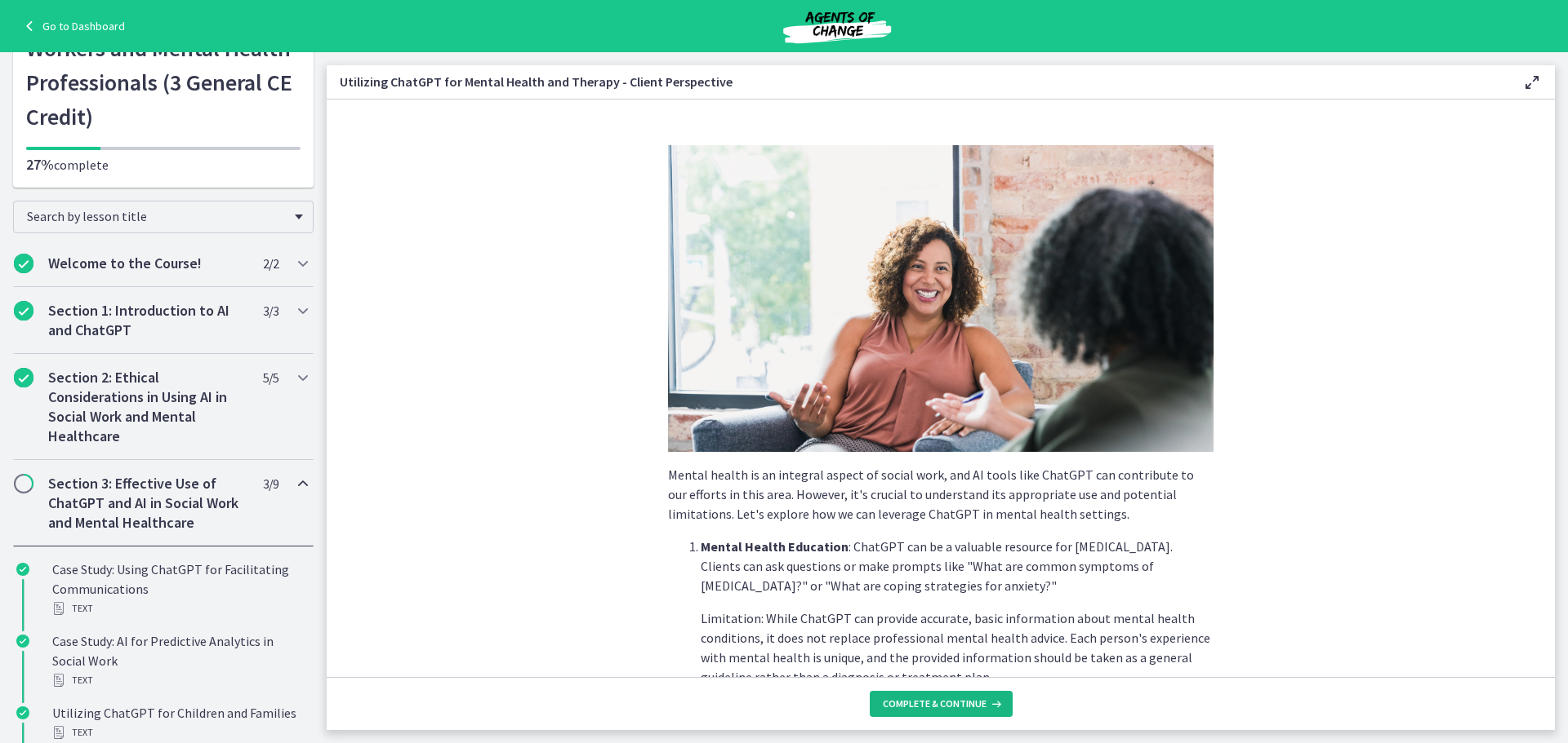
click at [944, 697] on span "Complete & continue" at bounding box center [934, 704] width 104 height 13
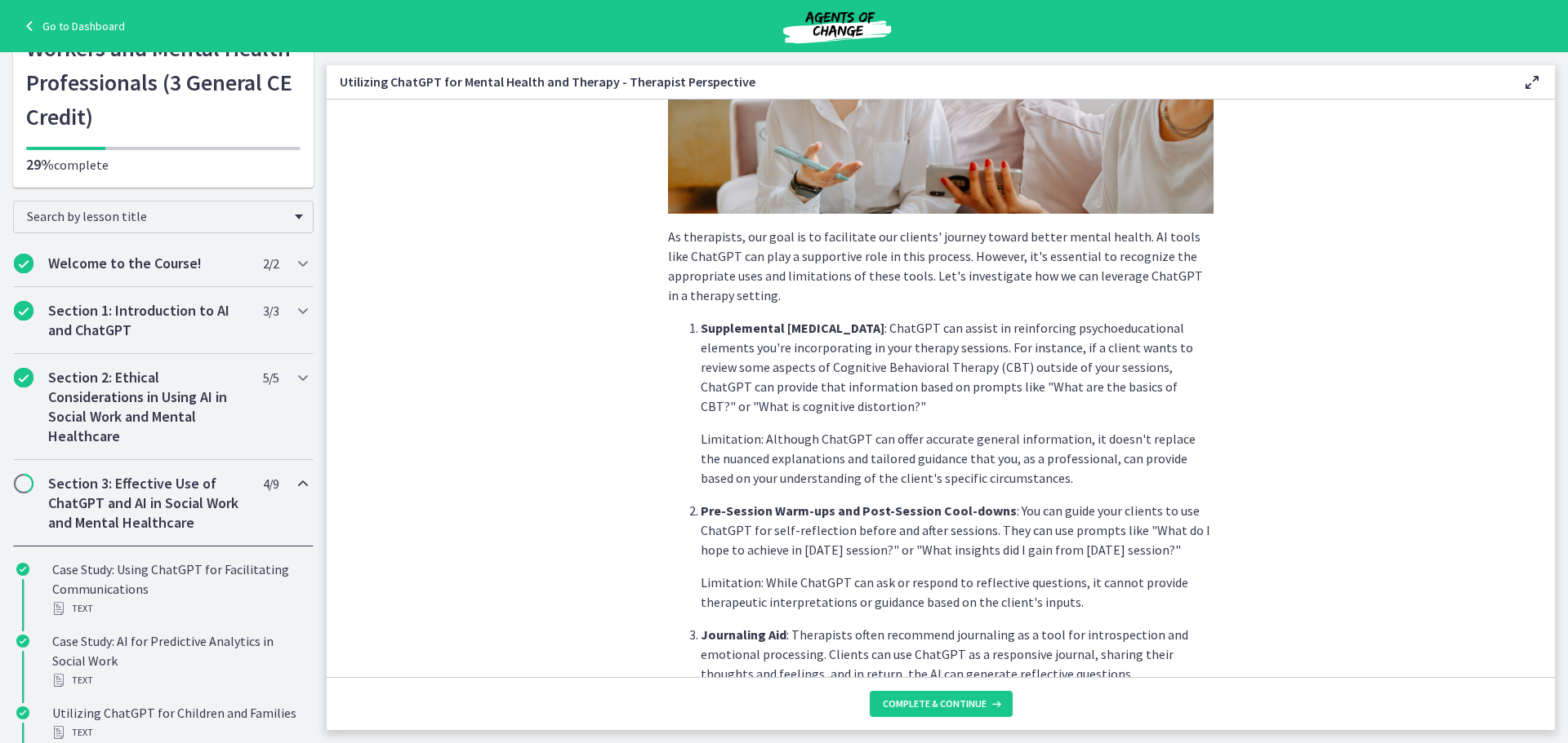
scroll to position [558, 0]
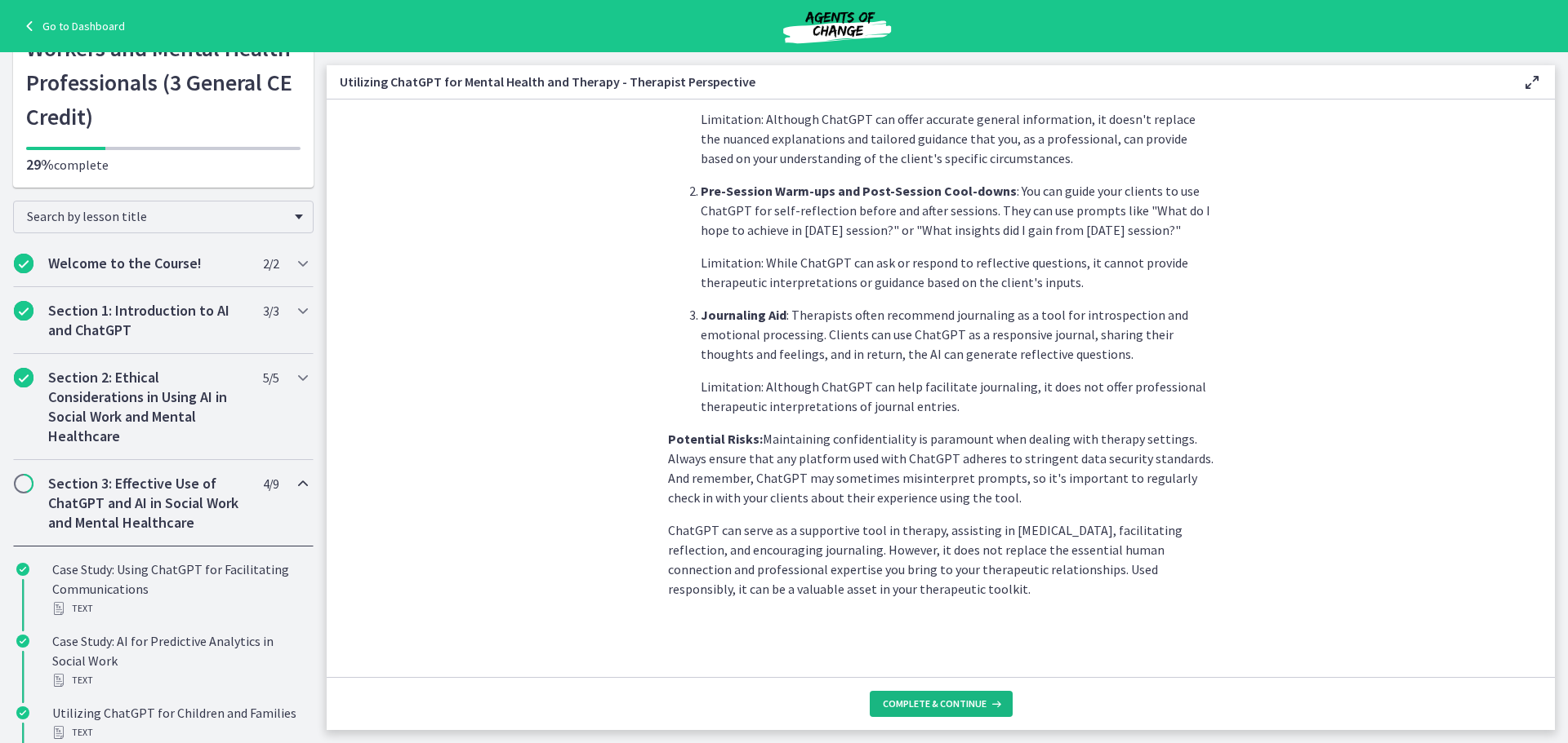
click at [969, 700] on span "Complete & continue" at bounding box center [934, 704] width 104 height 13
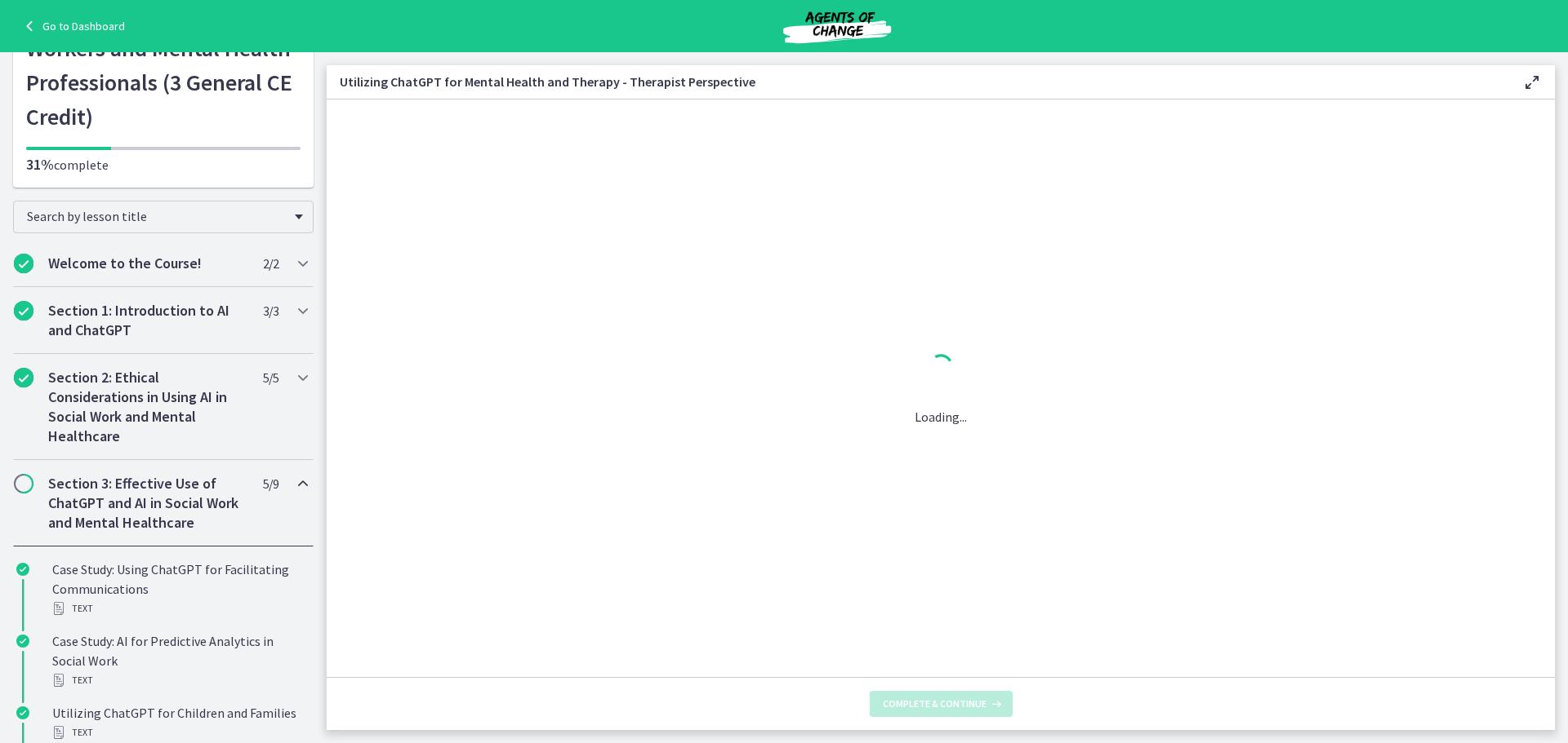
scroll to position [0, 0]
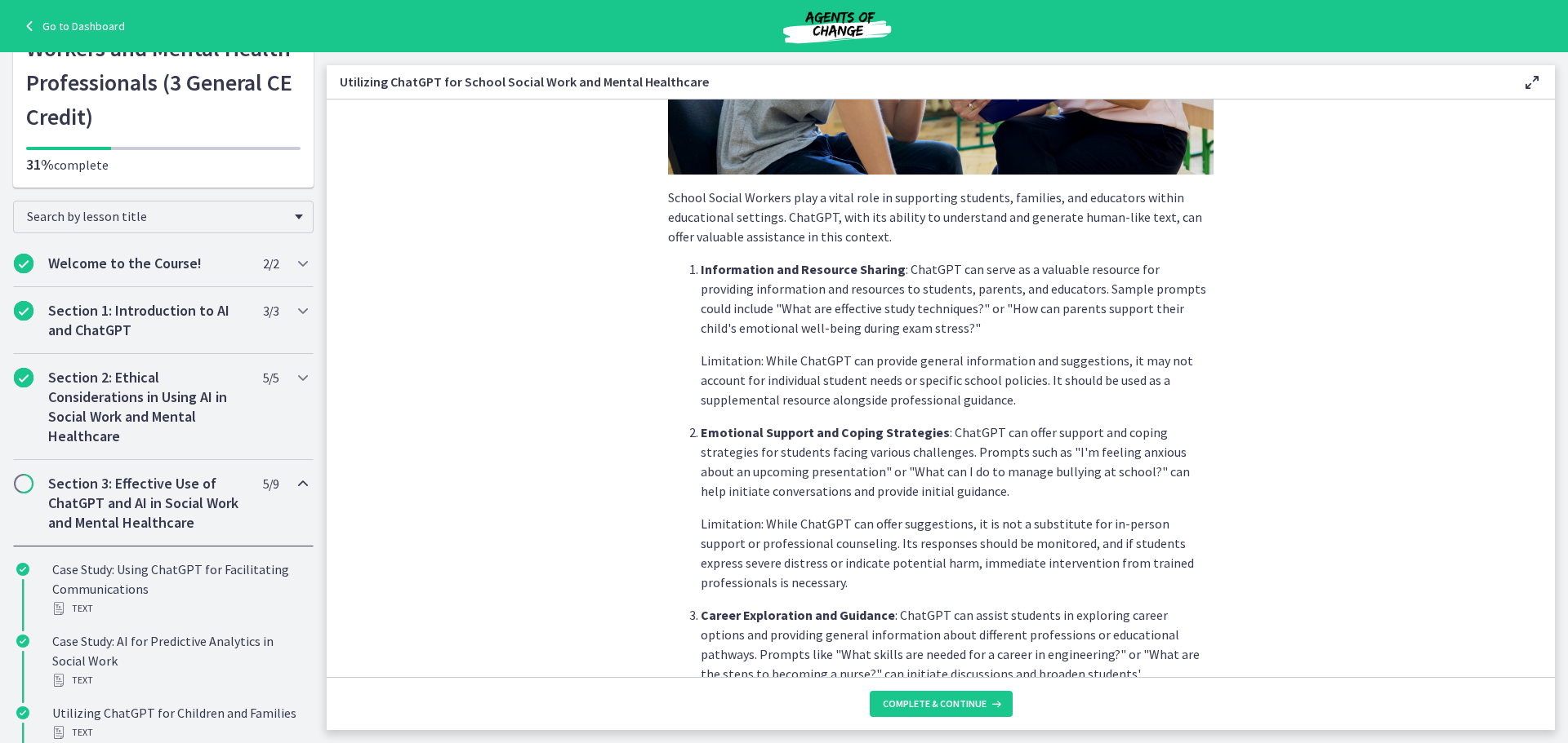
scroll to position [637, 0]
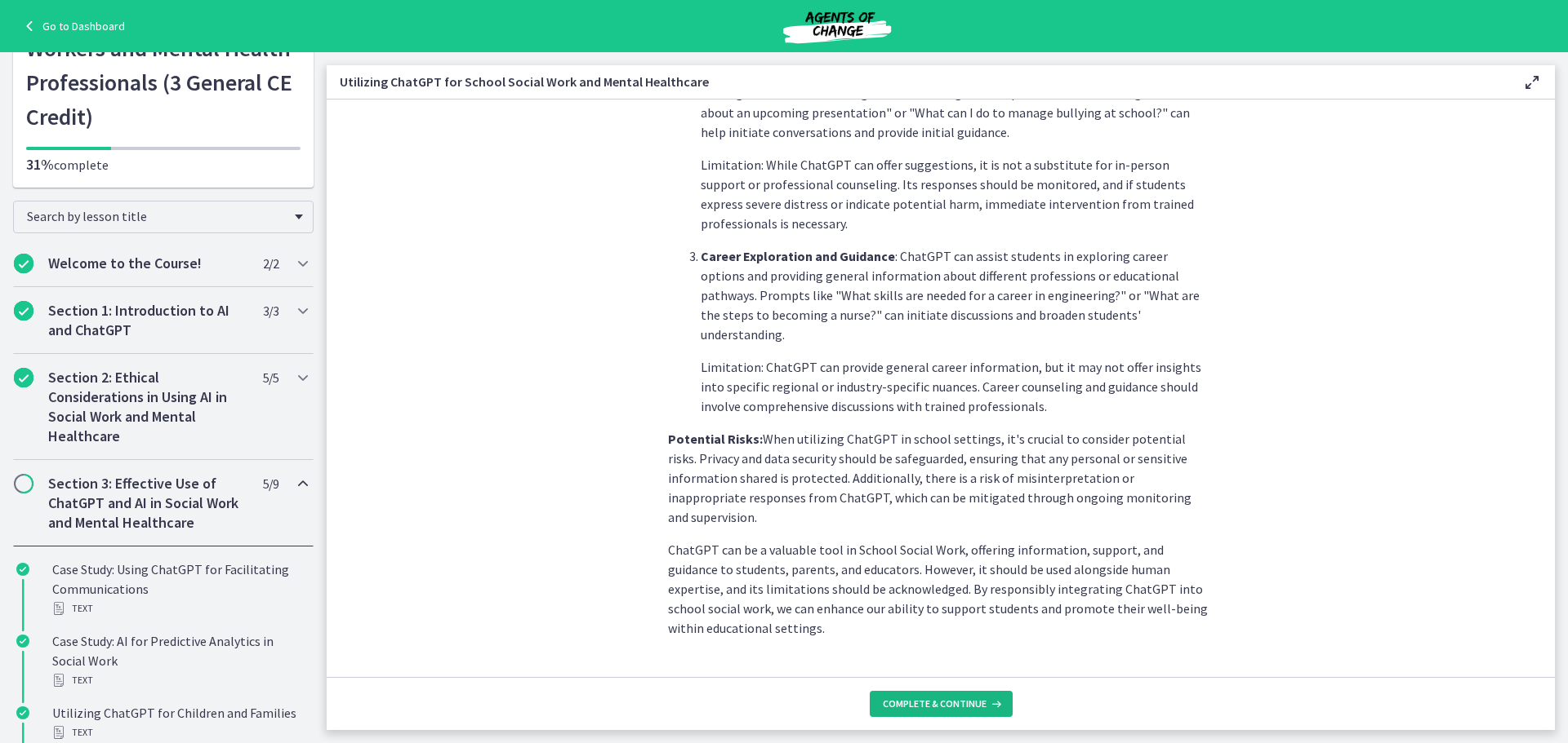
click at [963, 709] on span "Complete & continue" at bounding box center [934, 704] width 104 height 13
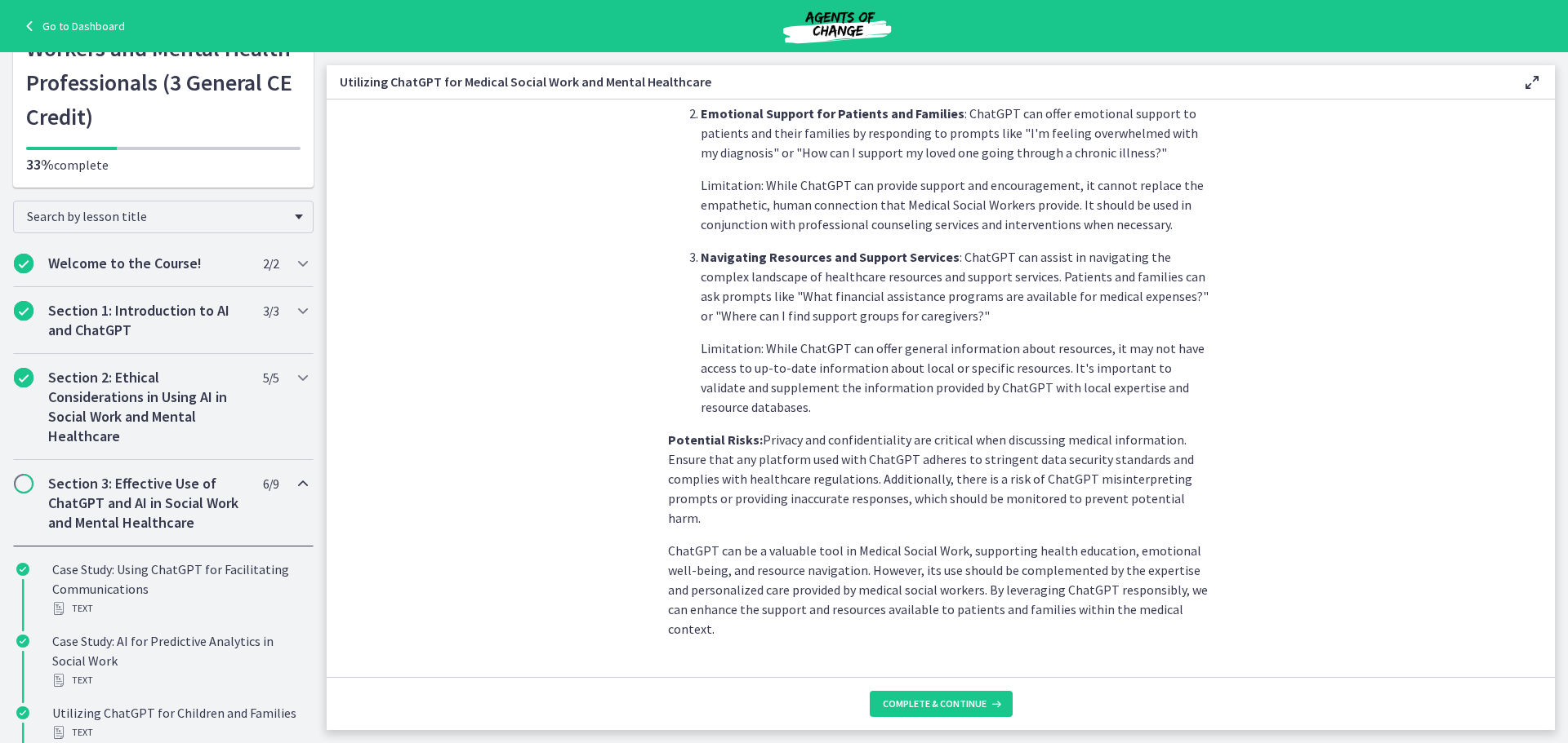
scroll to position [578, 0]
click at [970, 698] on span "Complete & continue" at bounding box center [934, 704] width 104 height 13
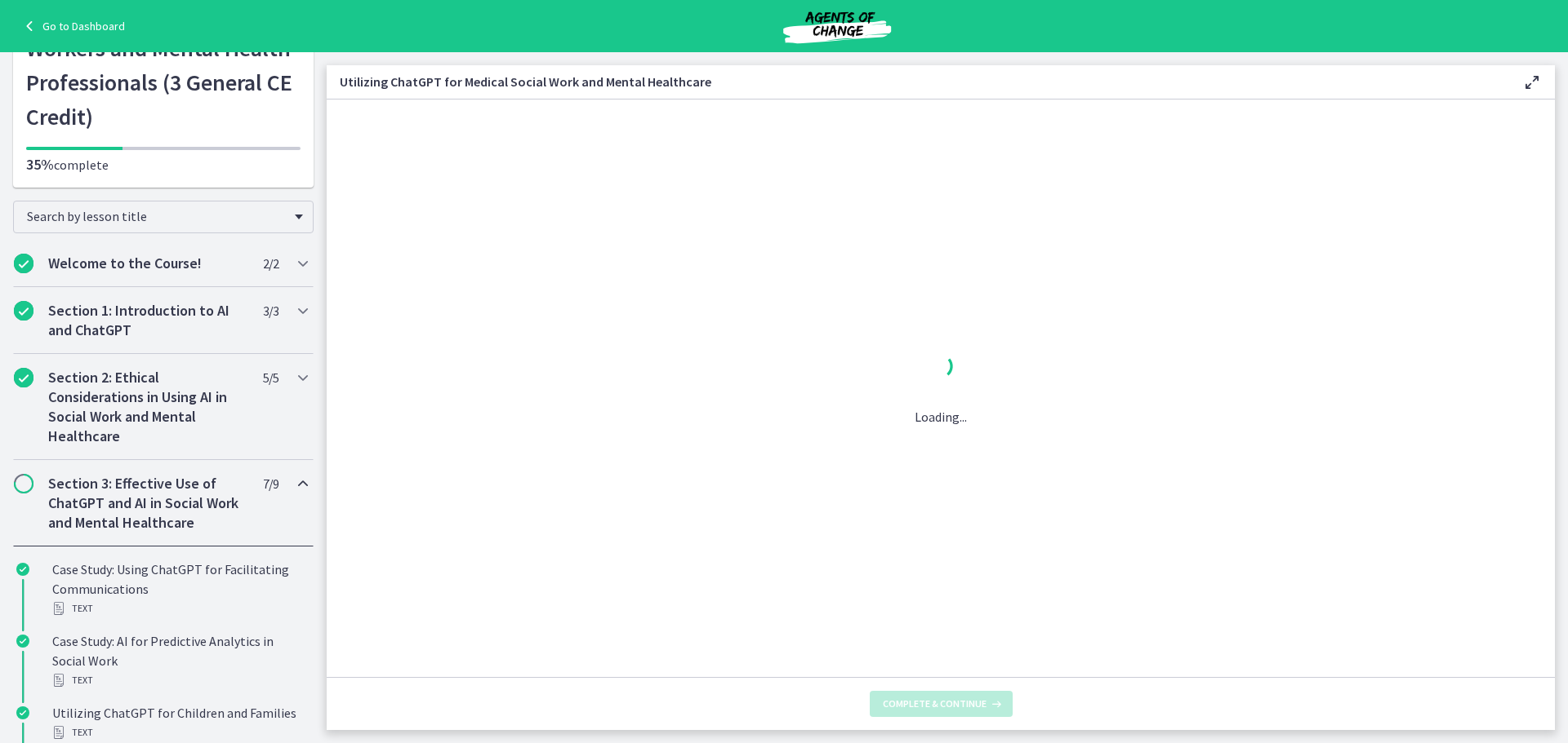
scroll to position [0, 0]
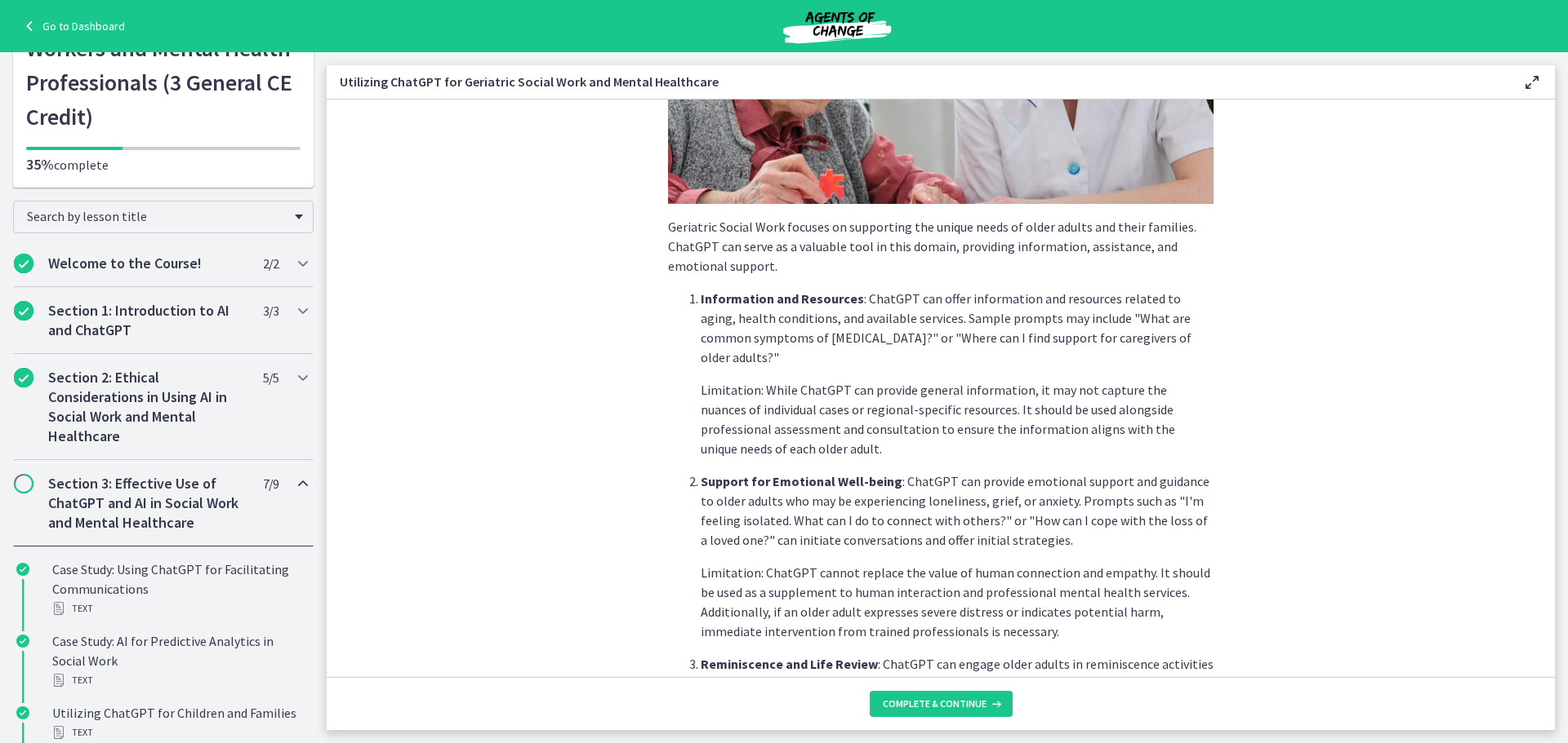
scroll to position [656, 0]
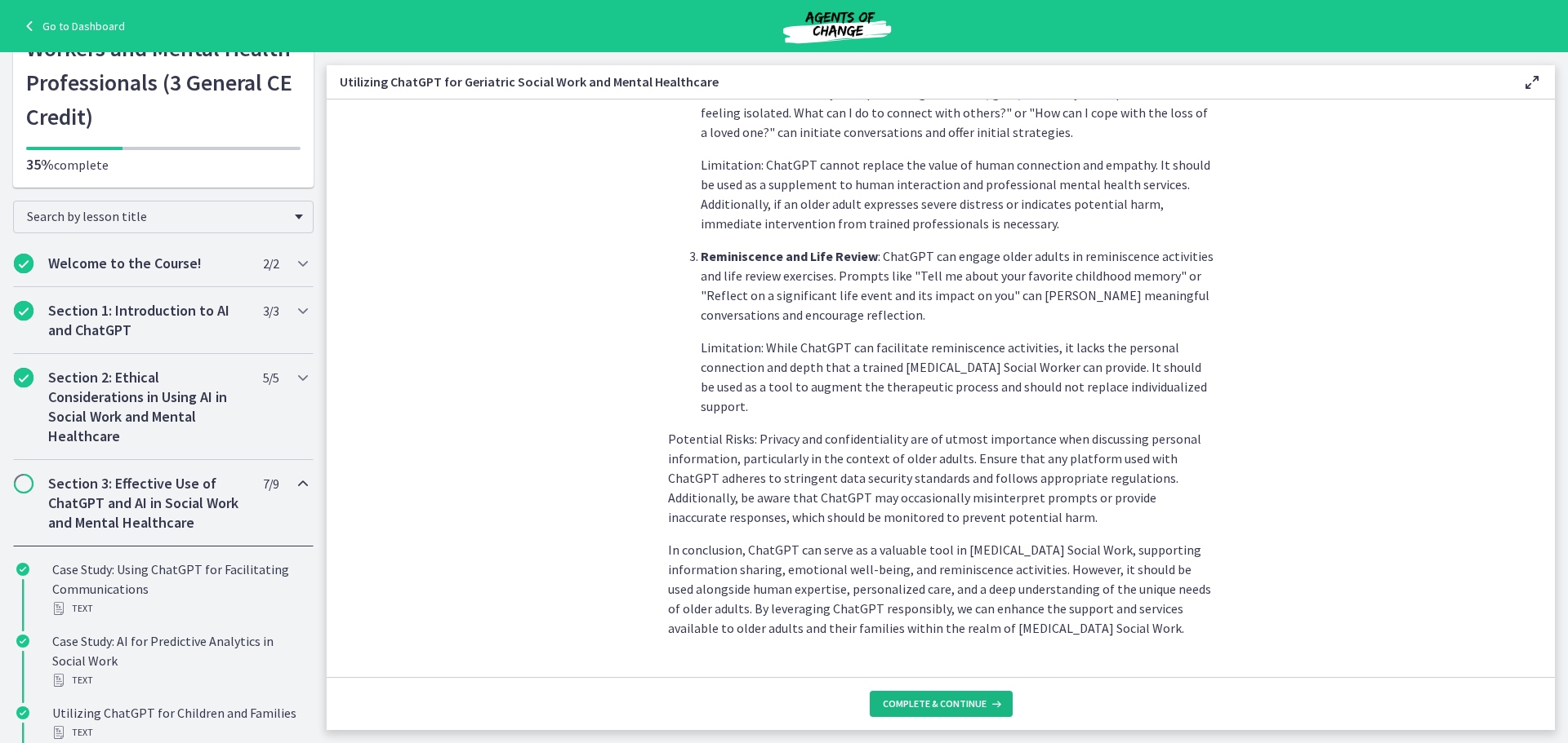
click at [986, 695] on button "Complete & continue" at bounding box center [940, 704] width 143 height 26
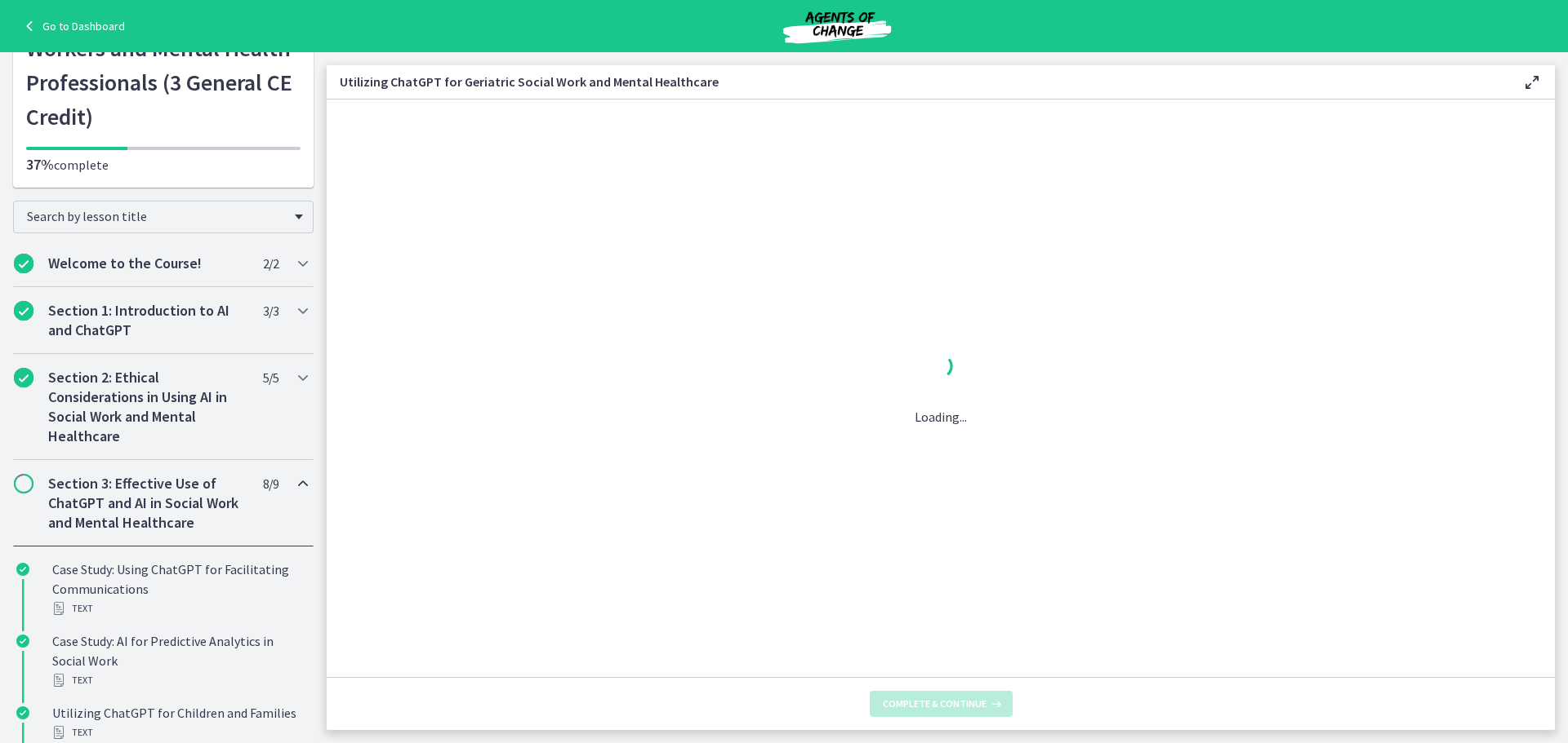
scroll to position [0, 0]
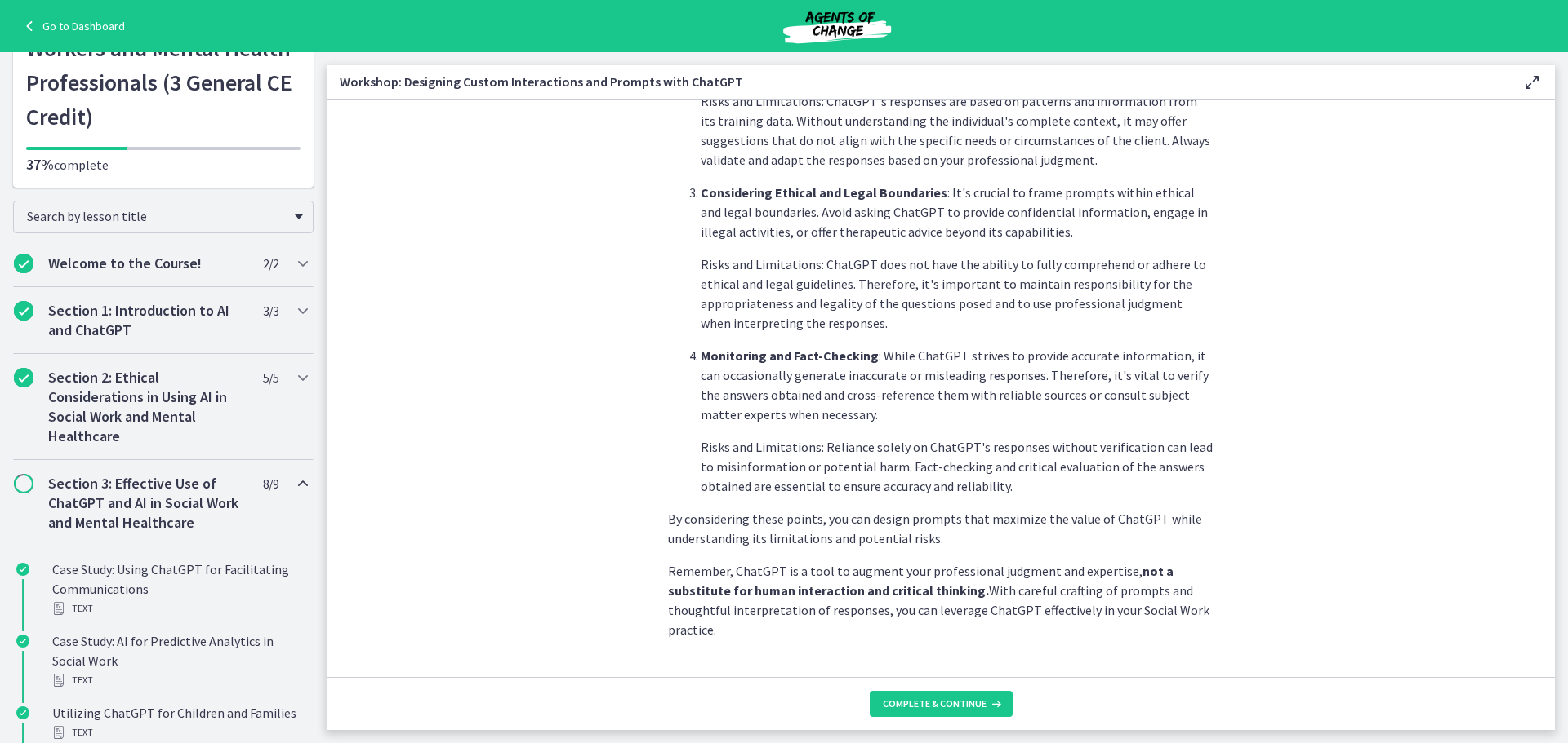
scroll to position [793, 0]
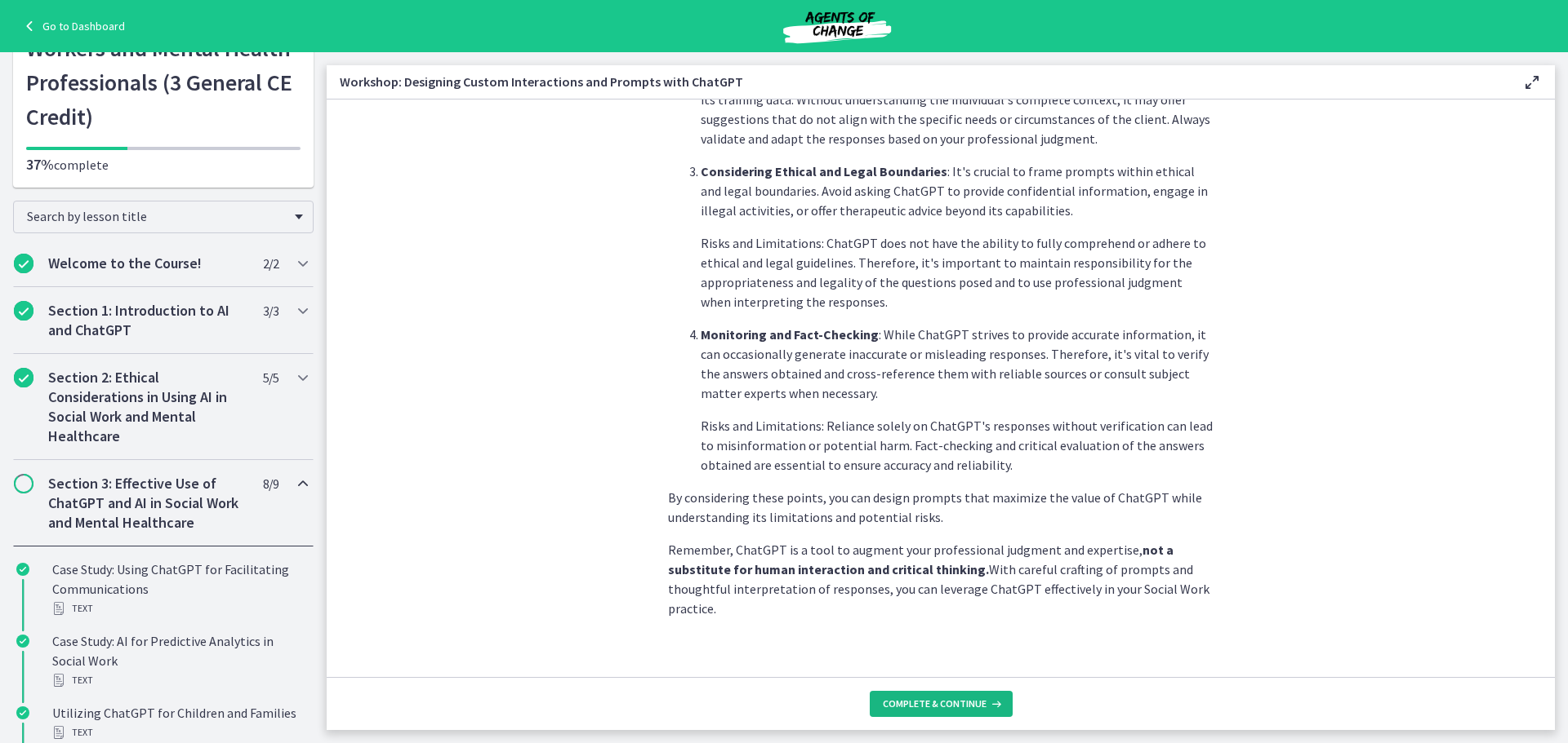
click at [972, 708] on span "Complete & continue" at bounding box center [934, 704] width 104 height 13
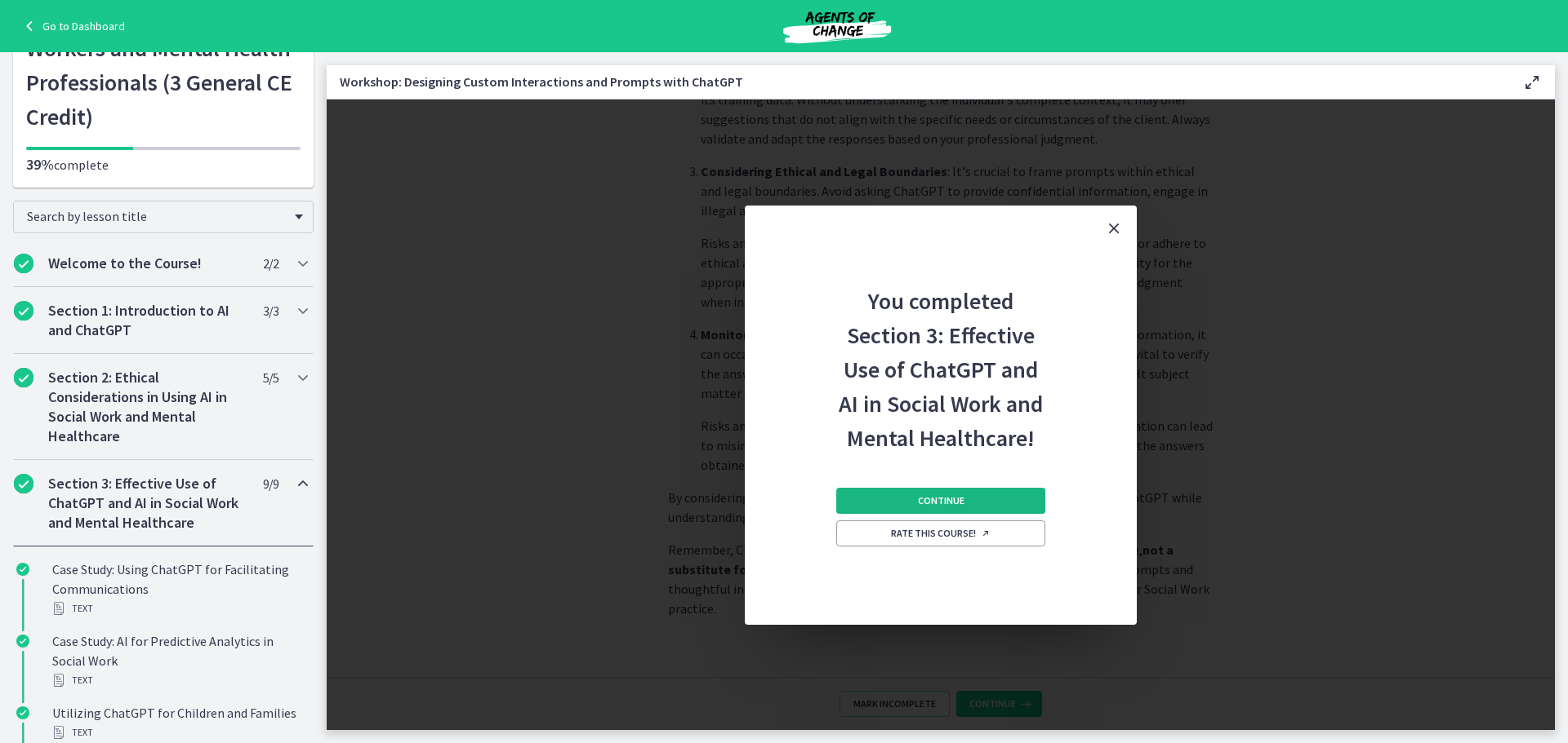
click at [947, 502] on span "Continue" at bounding box center [941, 501] width 47 height 13
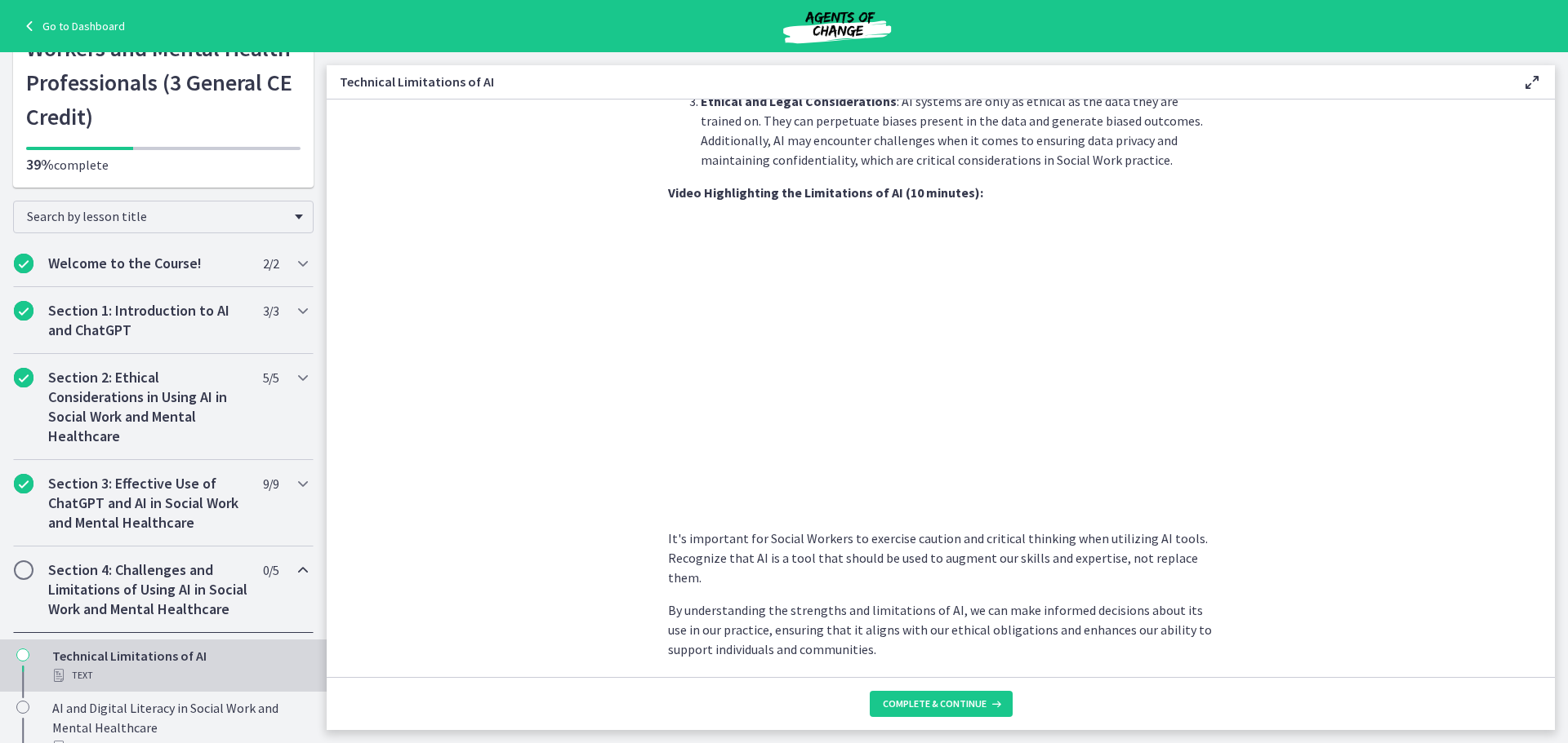
scroll to position [1072, 0]
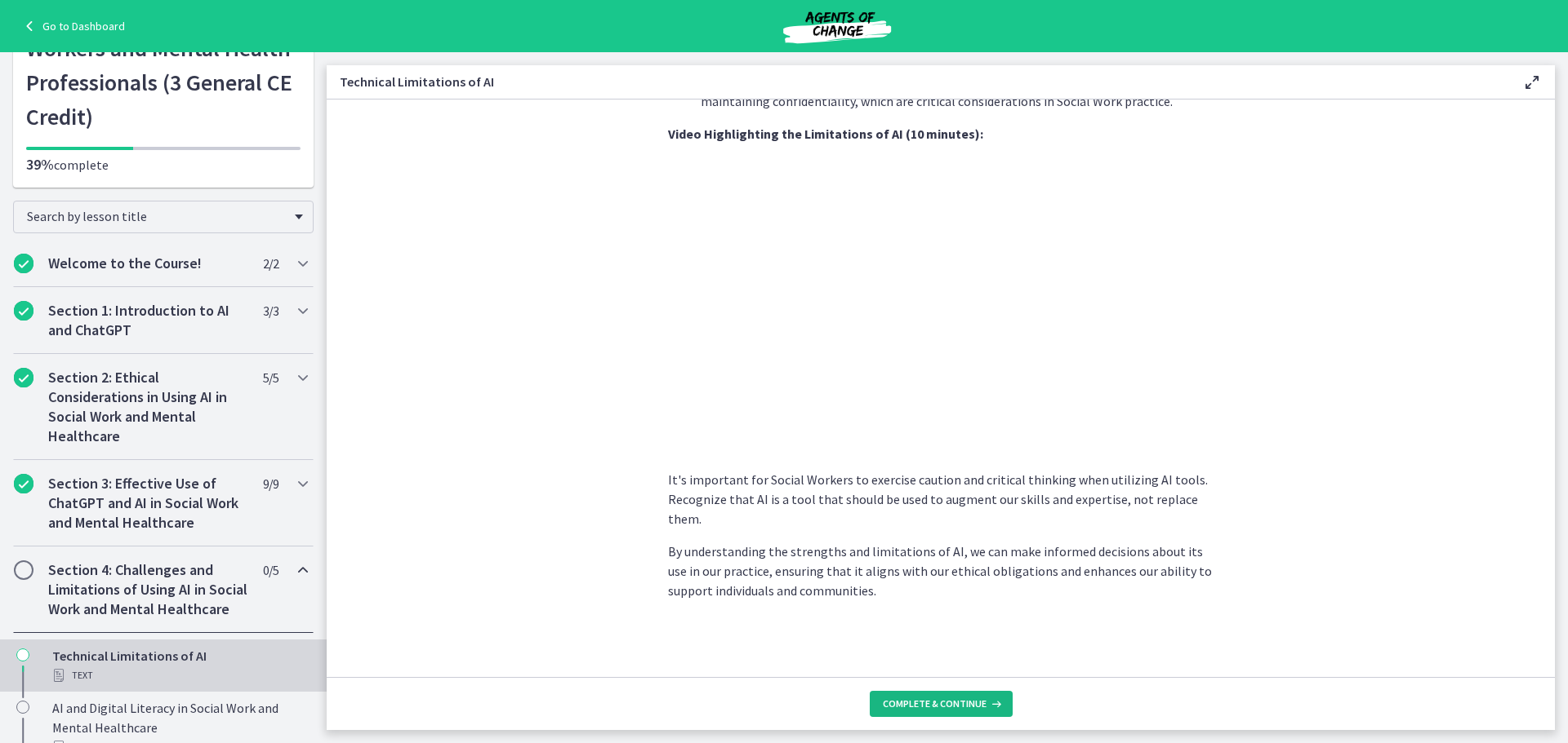
click at [941, 704] on span "Complete & continue" at bounding box center [934, 704] width 104 height 13
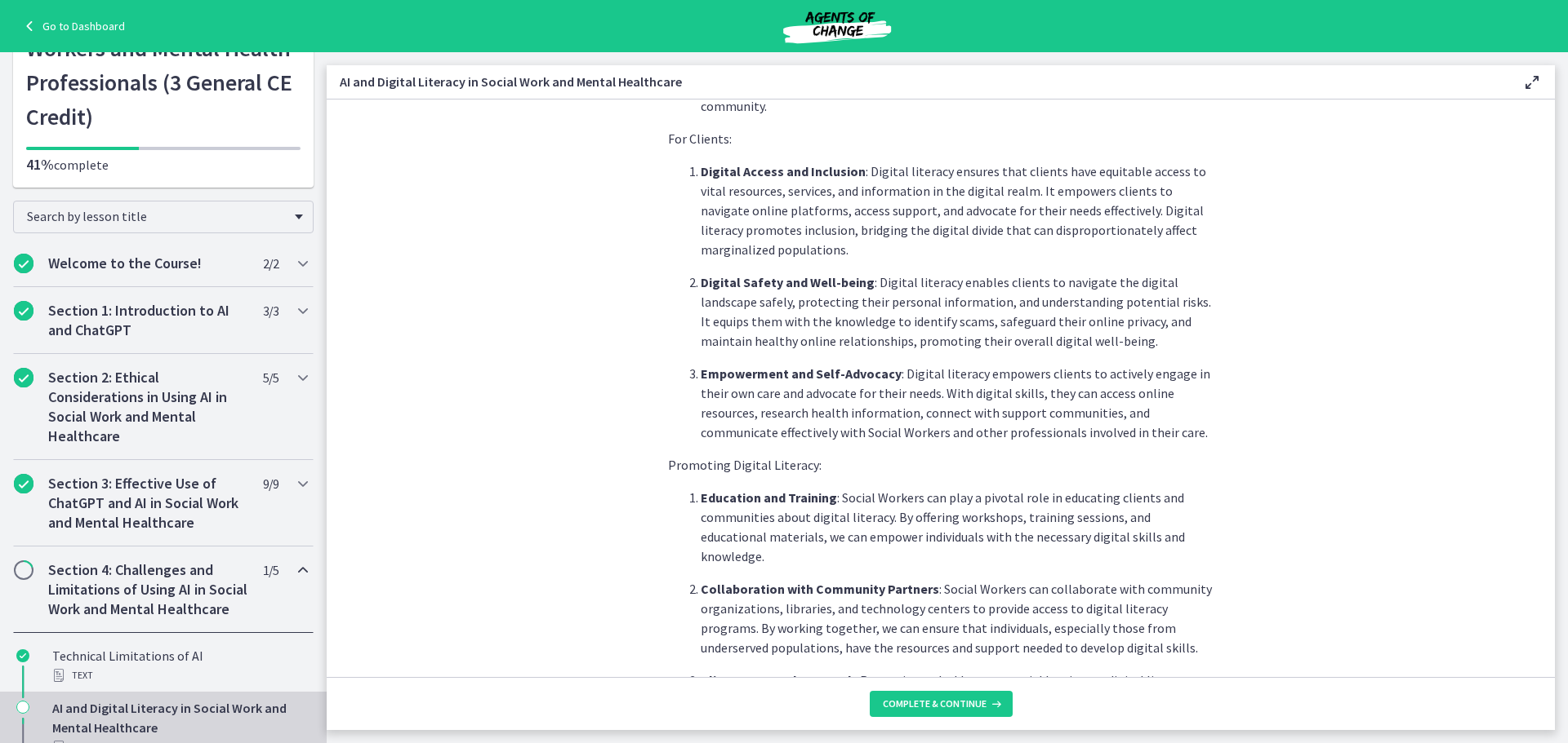
scroll to position [1294, 0]
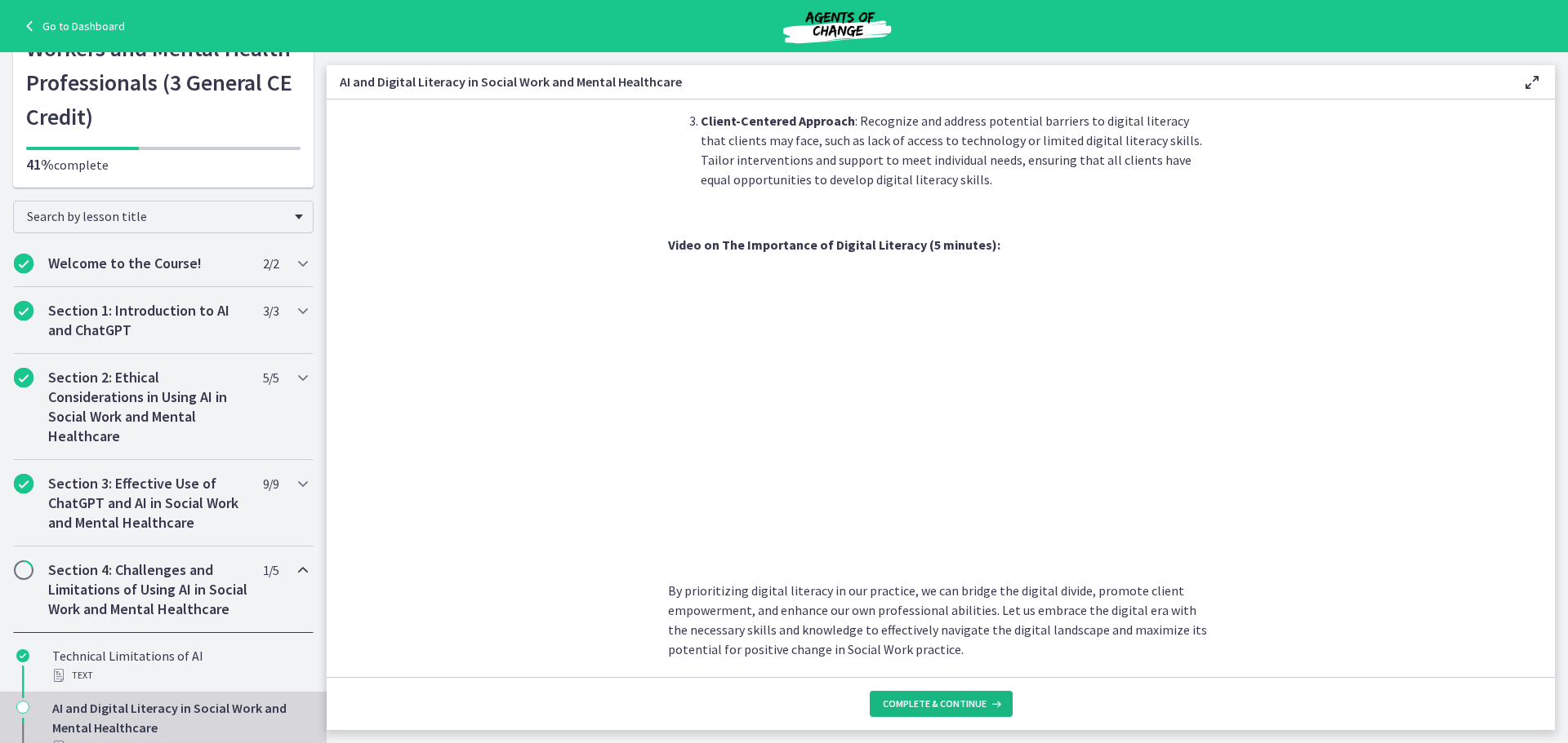
click at [947, 706] on span "Complete & continue" at bounding box center [934, 704] width 104 height 13
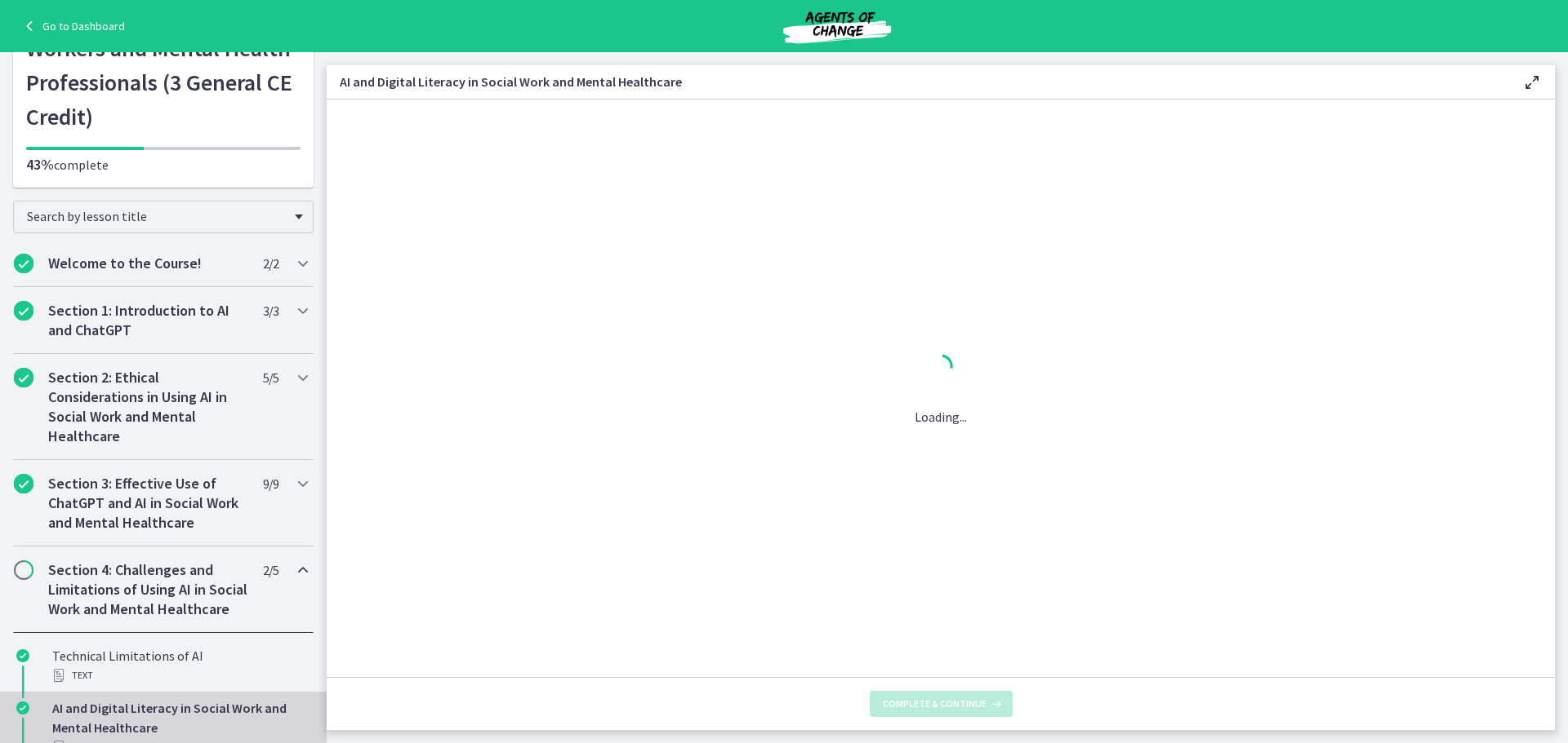
scroll to position [0, 0]
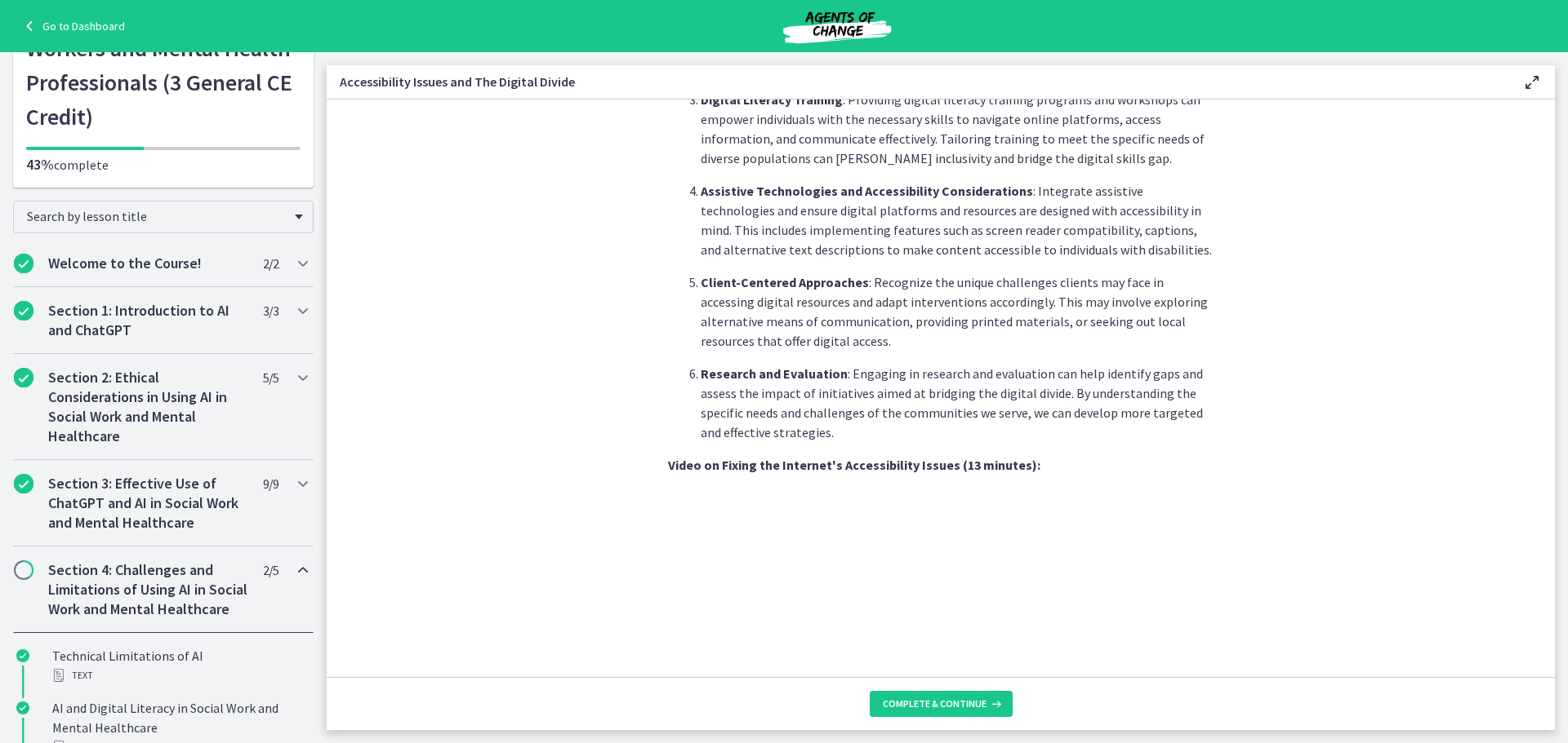
scroll to position [1300, 0]
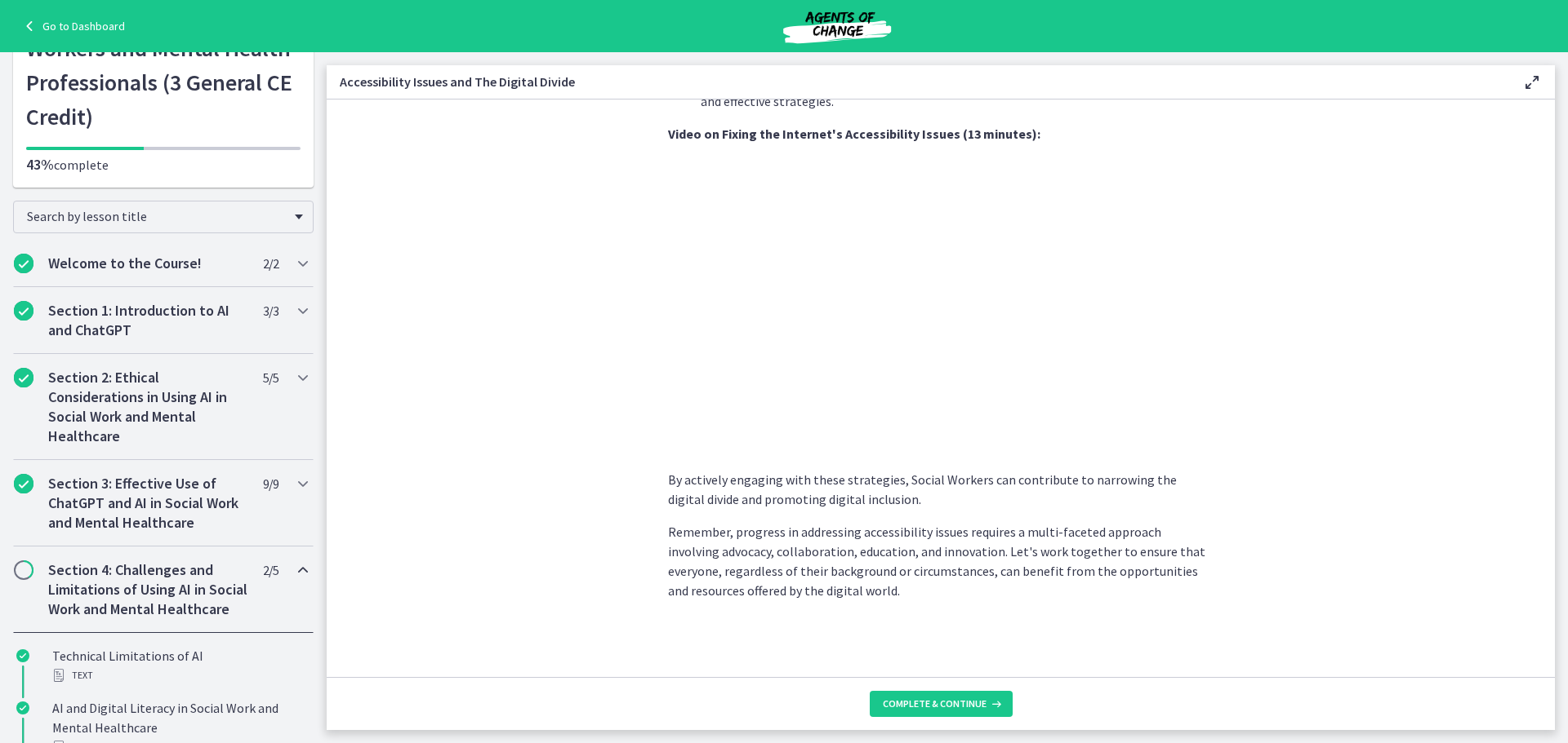
click at [970, 719] on footer "Complete & continue" at bounding box center [940, 704] width 1228 height 53
click at [970, 708] on span "Complete & continue" at bounding box center [934, 704] width 104 height 13
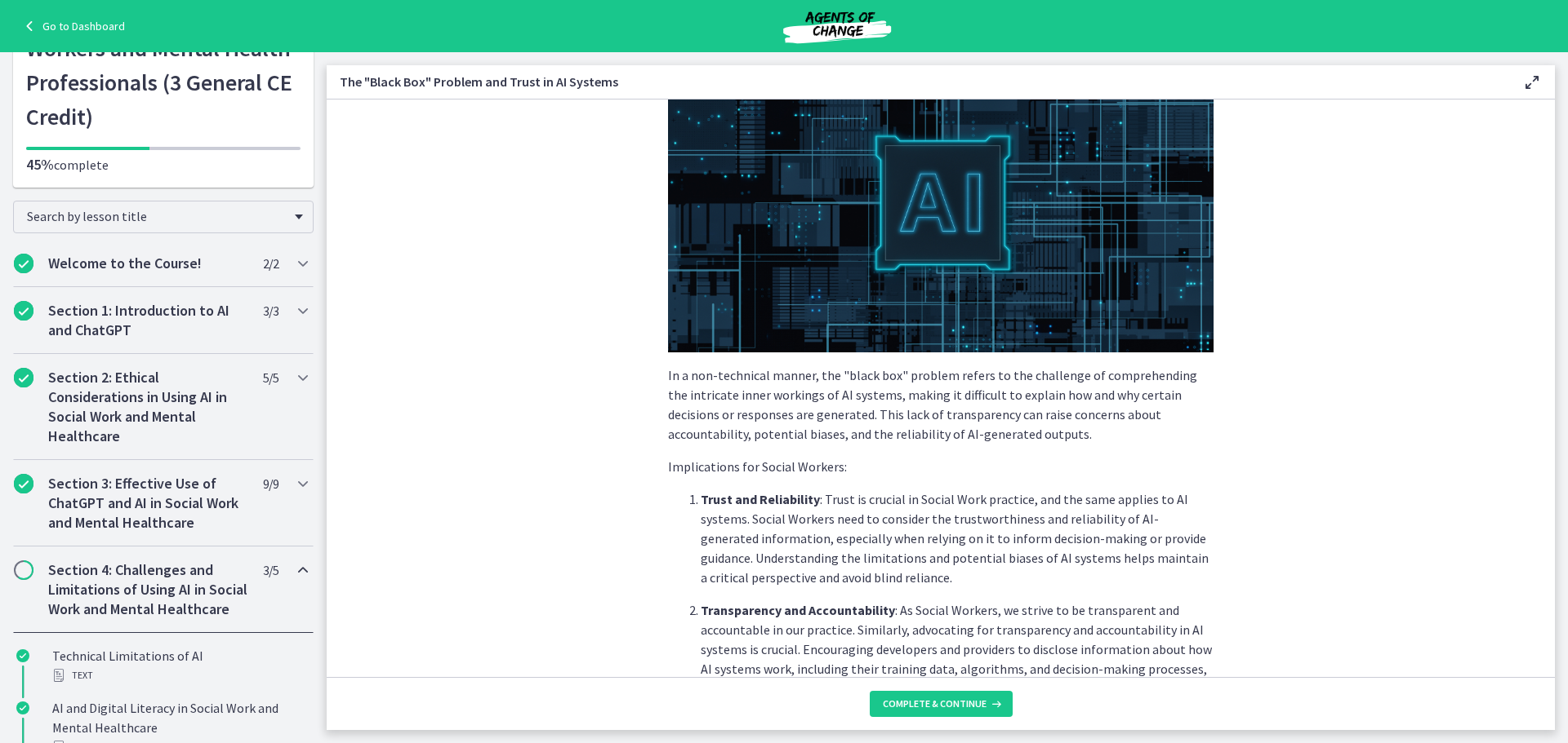
scroll to position [715, 0]
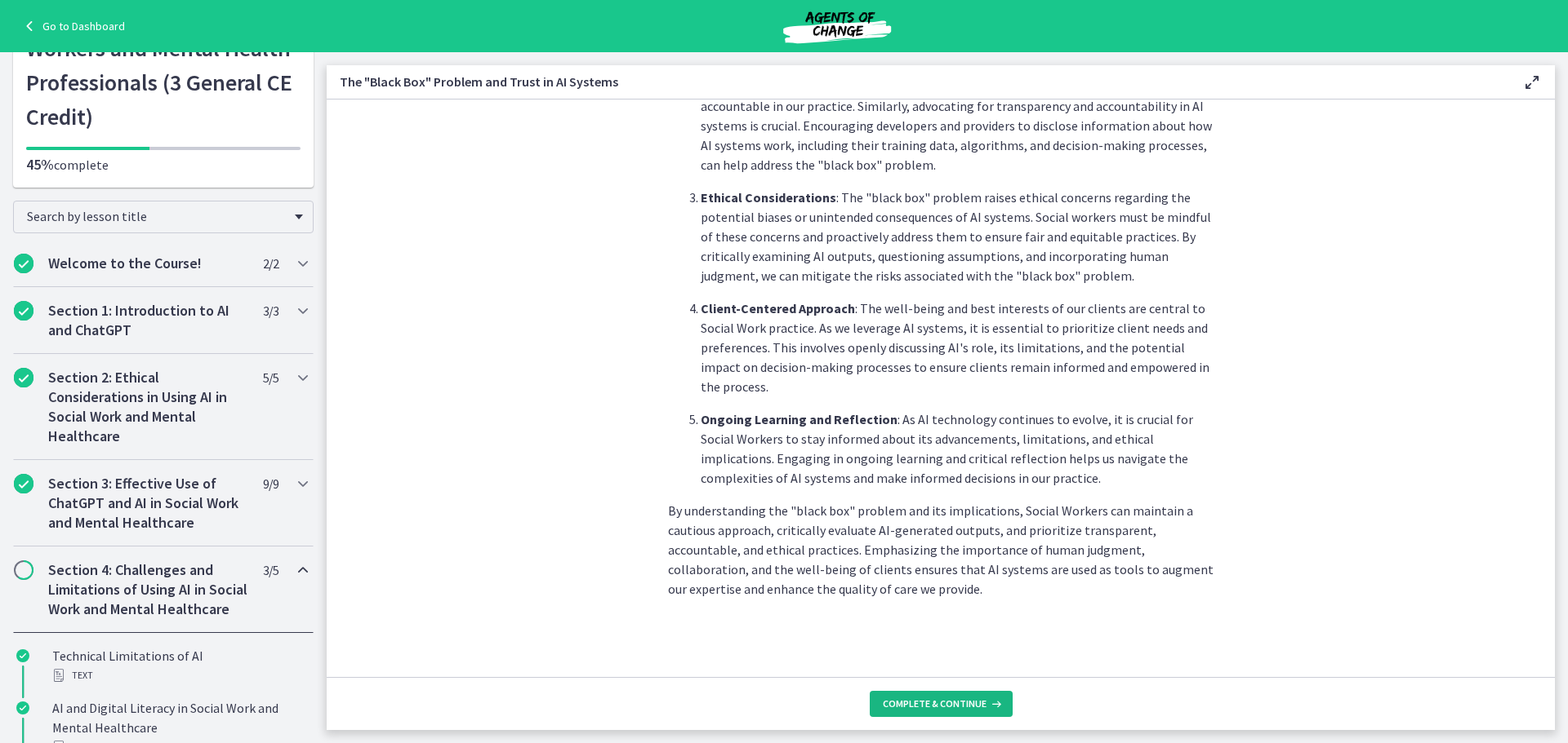
click at [950, 698] on span "Complete & continue" at bounding box center [934, 704] width 104 height 13
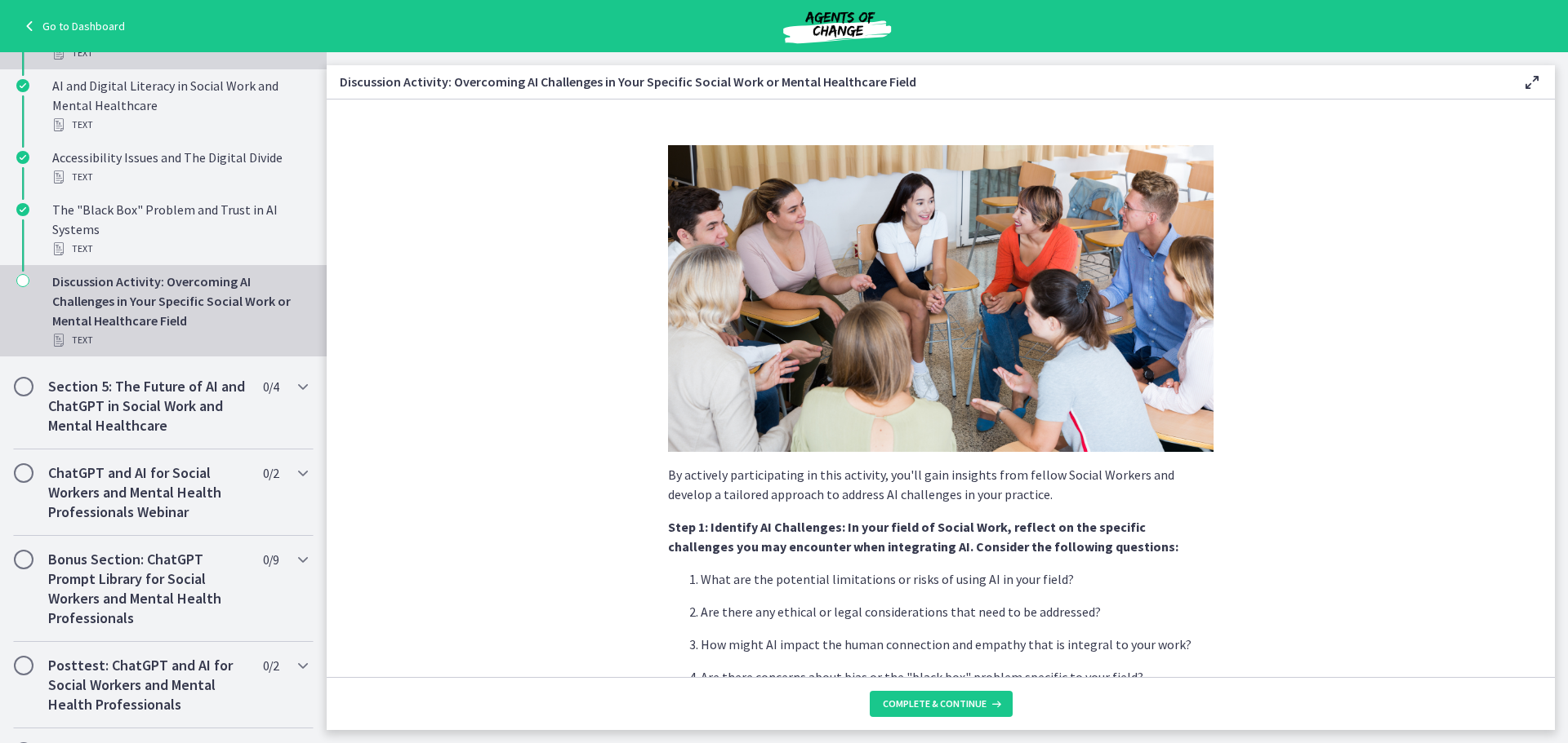
scroll to position [735, 0]
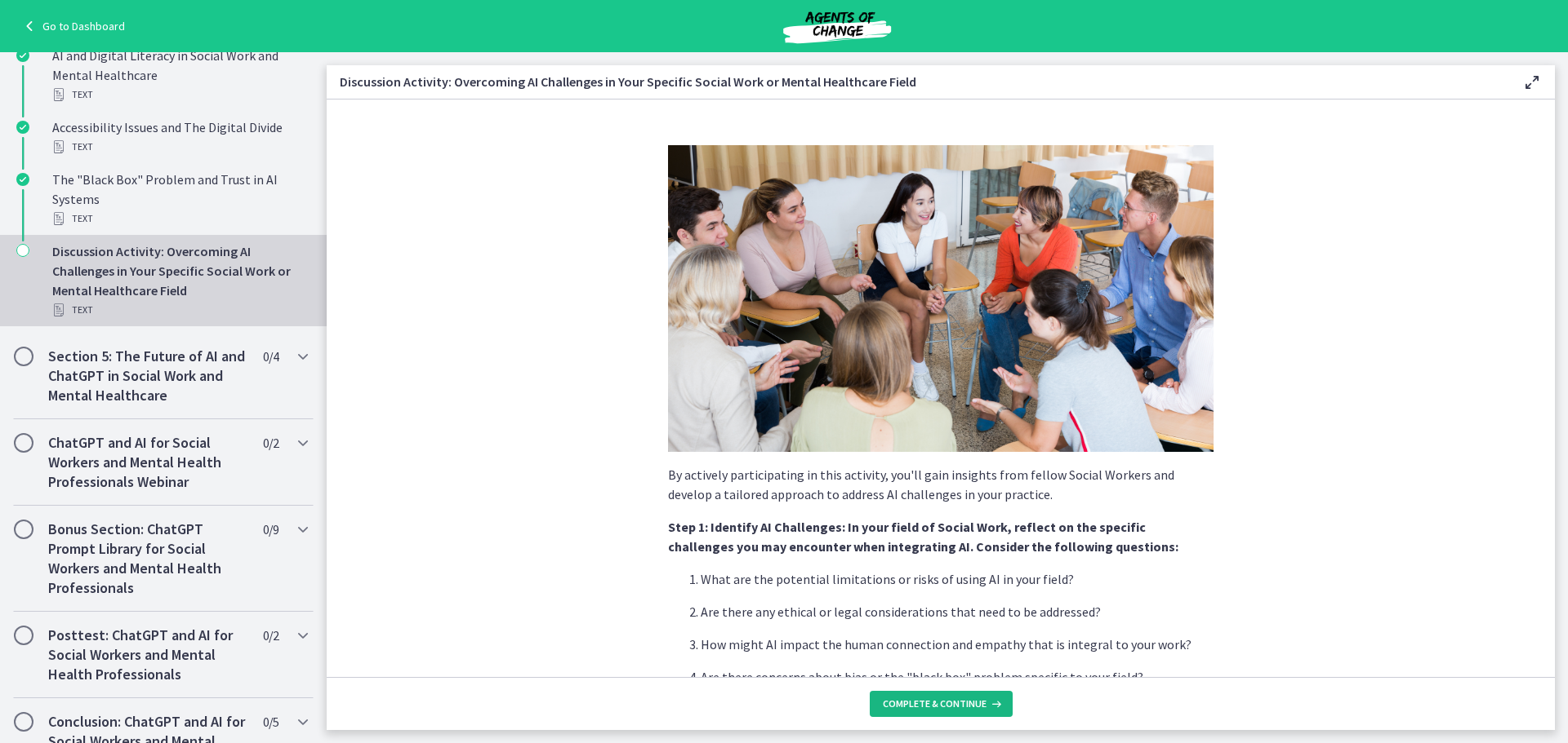
click at [908, 709] on span "Complete & continue" at bounding box center [934, 704] width 104 height 13
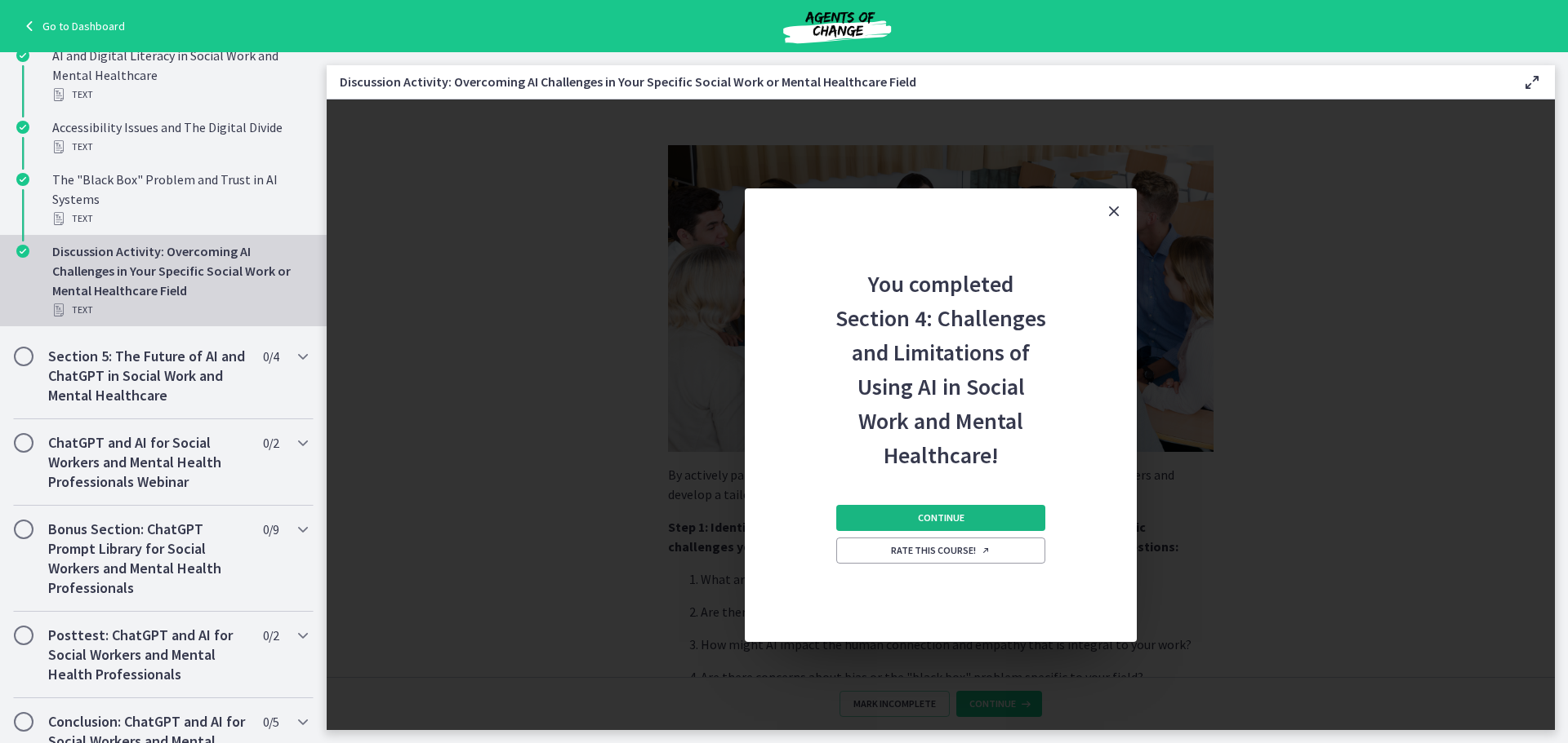
click at [930, 517] on span "Continue" at bounding box center [941, 518] width 47 height 13
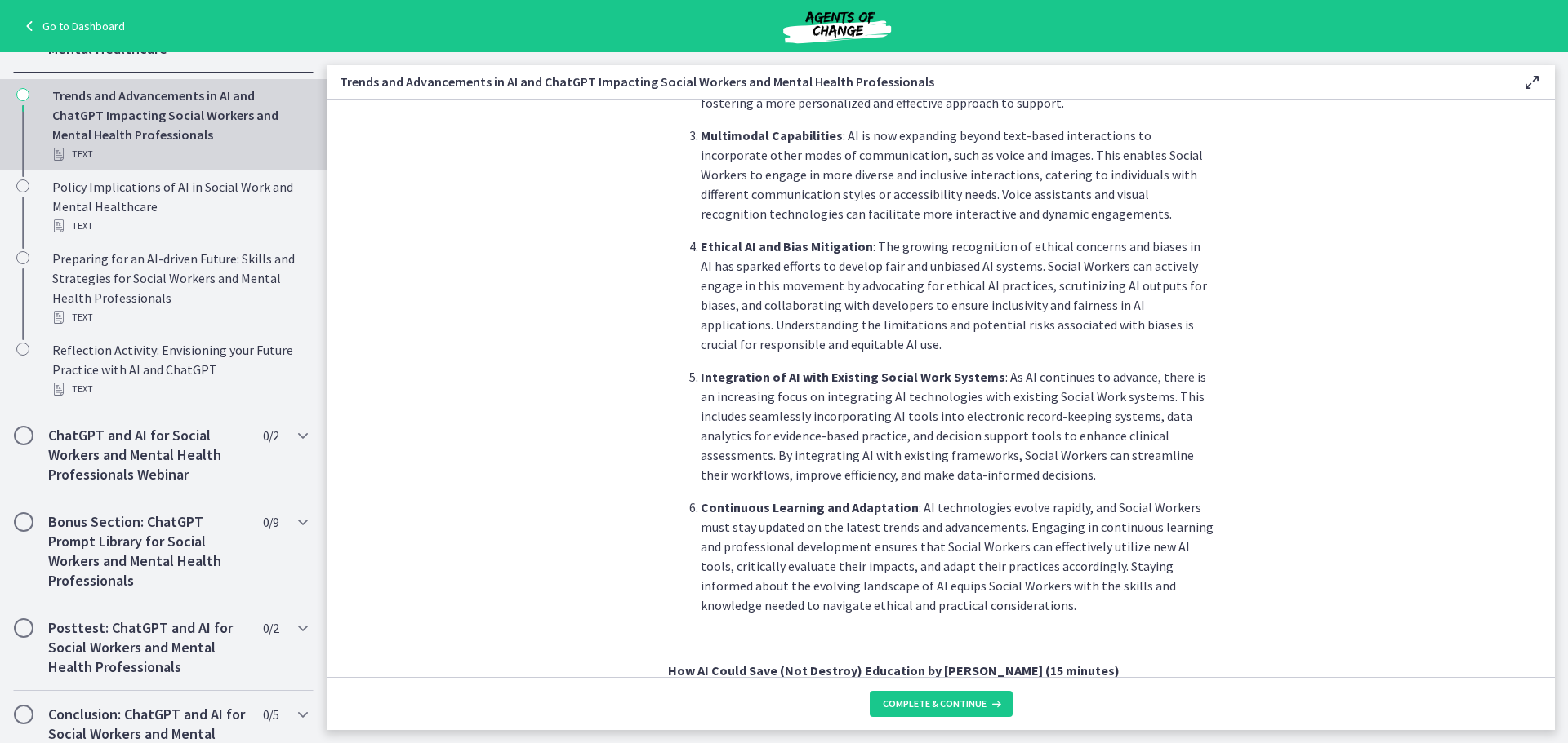
scroll to position [1229, 0]
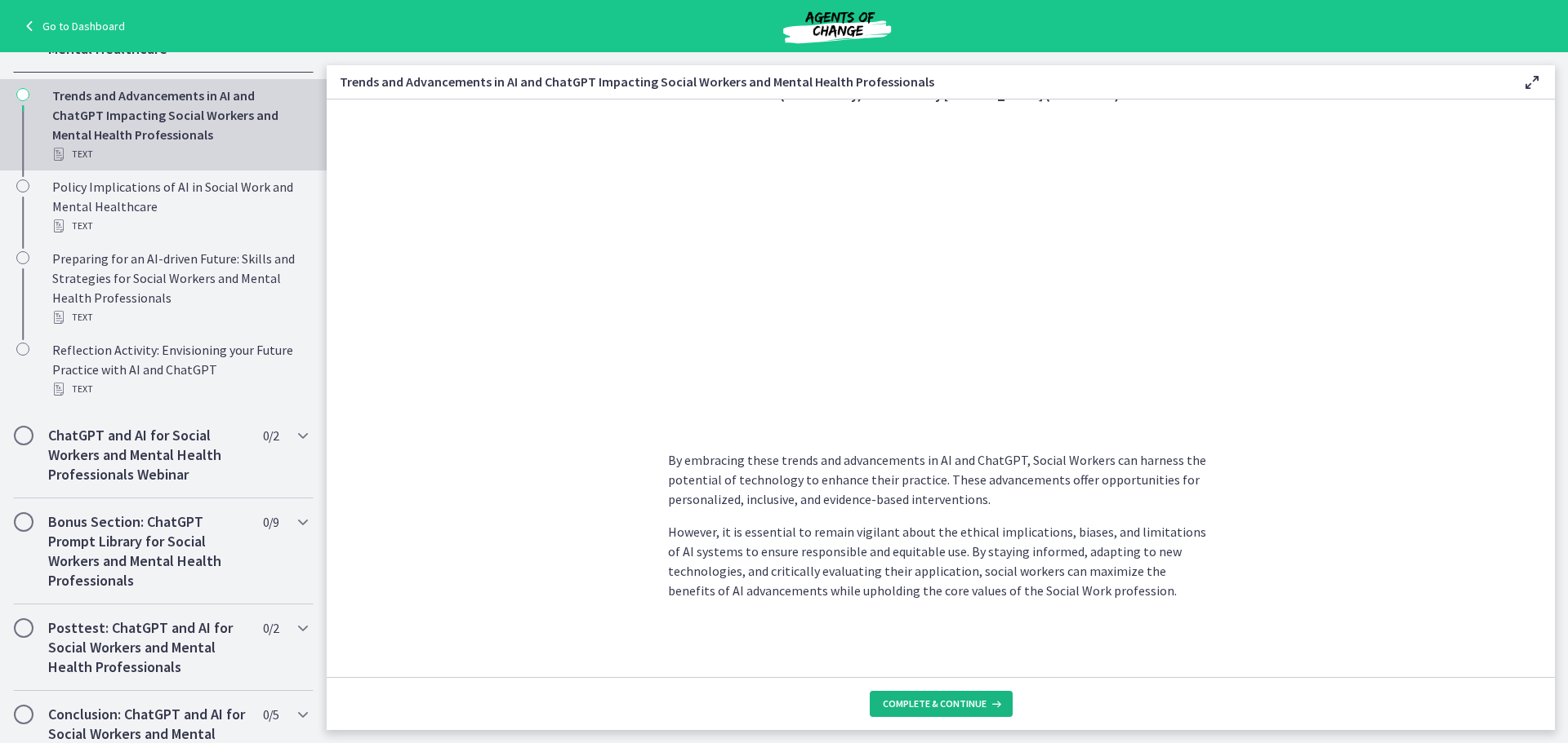
click at [913, 705] on span "Complete & continue" at bounding box center [934, 704] width 104 height 13
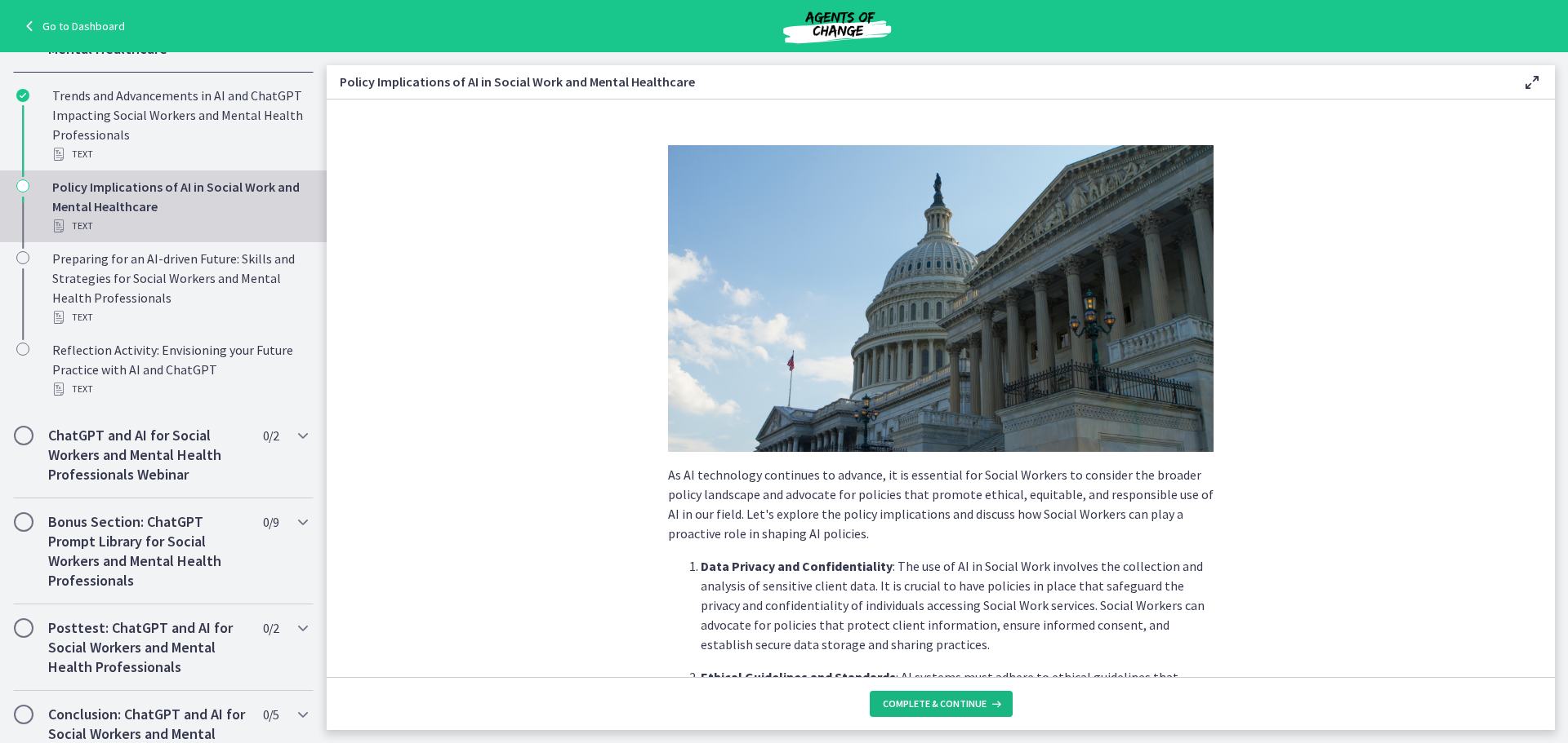
click at [913, 705] on span "Complete & continue" at bounding box center [934, 704] width 104 height 13
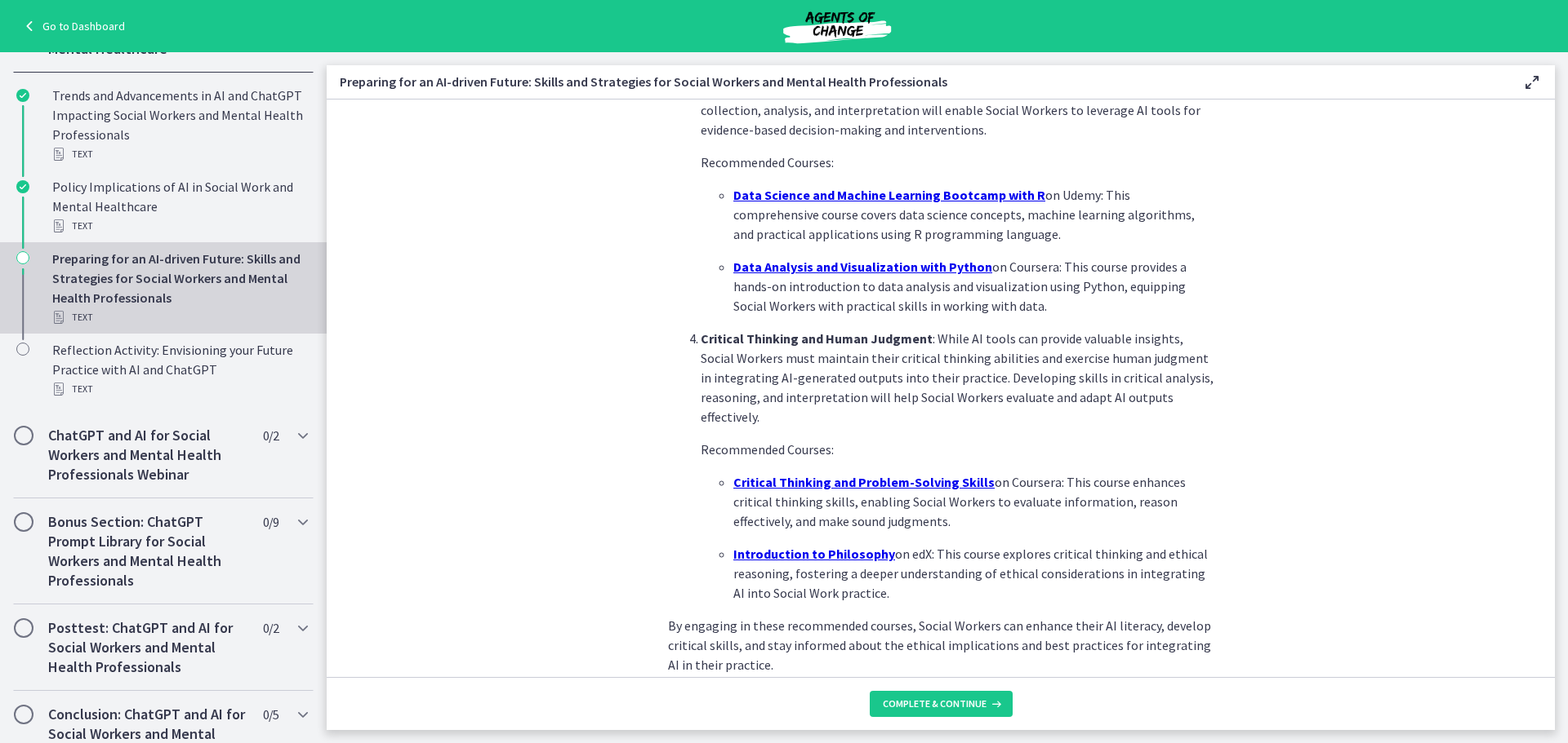
scroll to position [1067, 0]
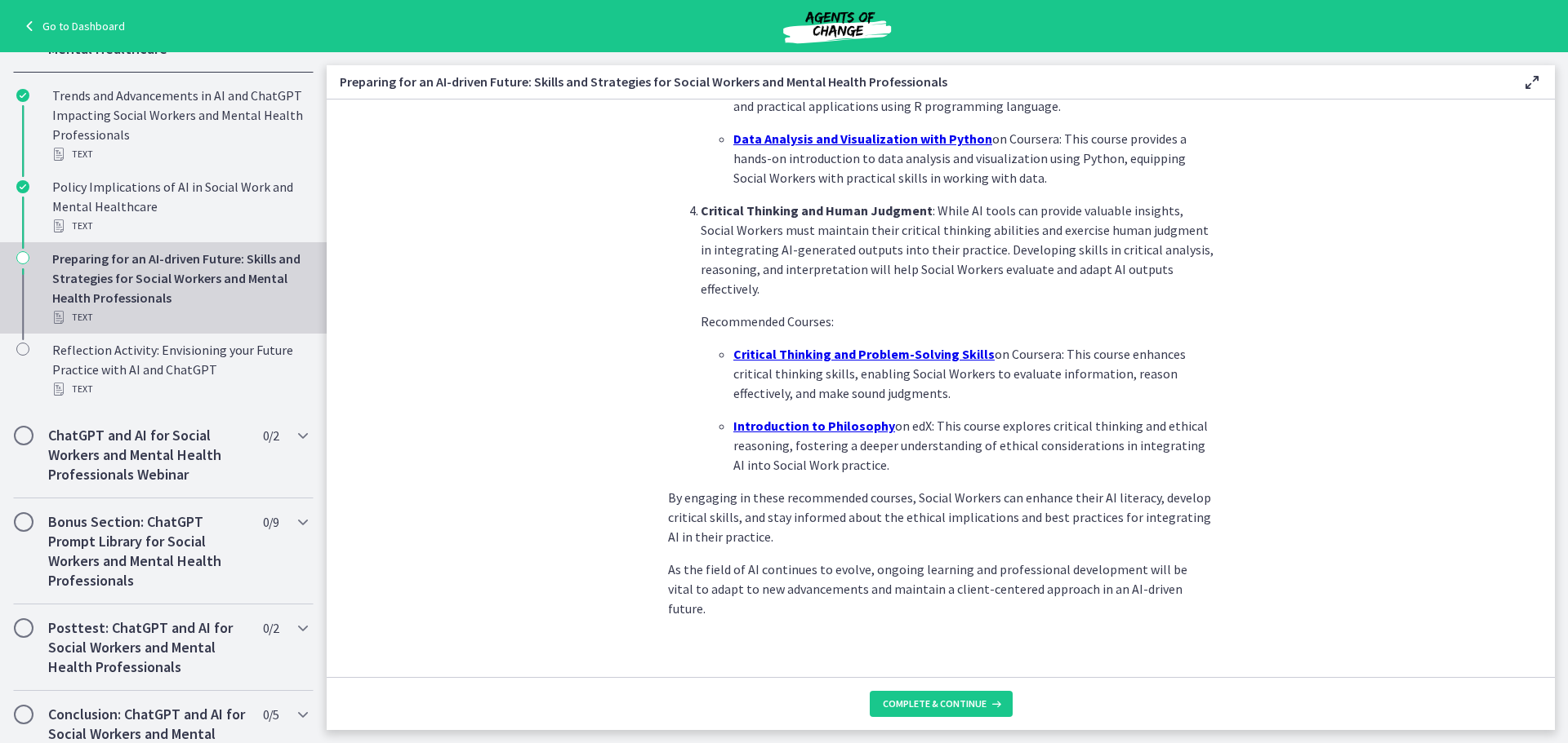
click at [962, 690] on footer "Complete & continue" at bounding box center [940, 704] width 1228 height 53
click at [969, 704] on span "Complete & continue" at bounding box center [934, 704] width 104 height 13
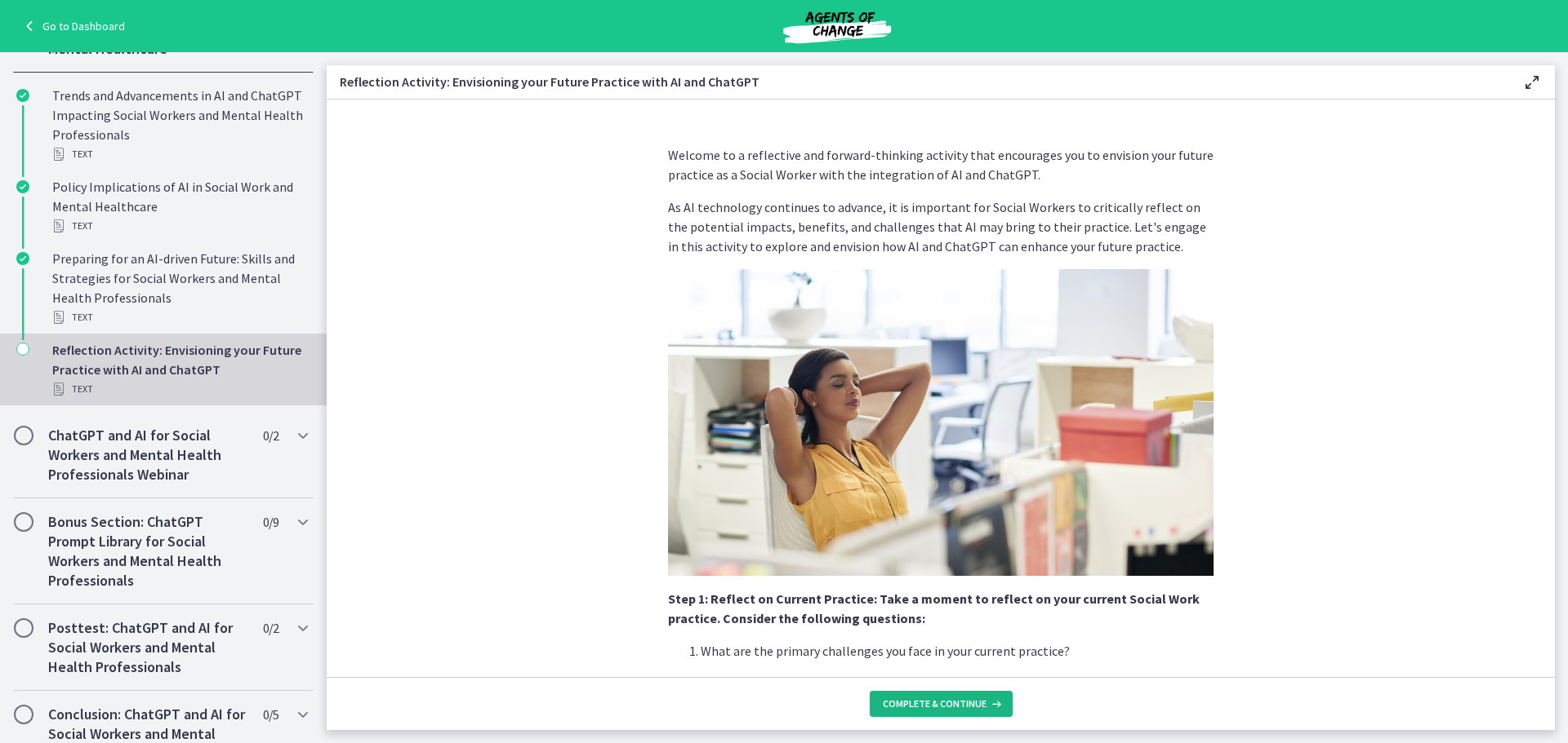
click at [920, 714] on button "Complete & continue" at bounding box center [940, 704] width 143 height 26
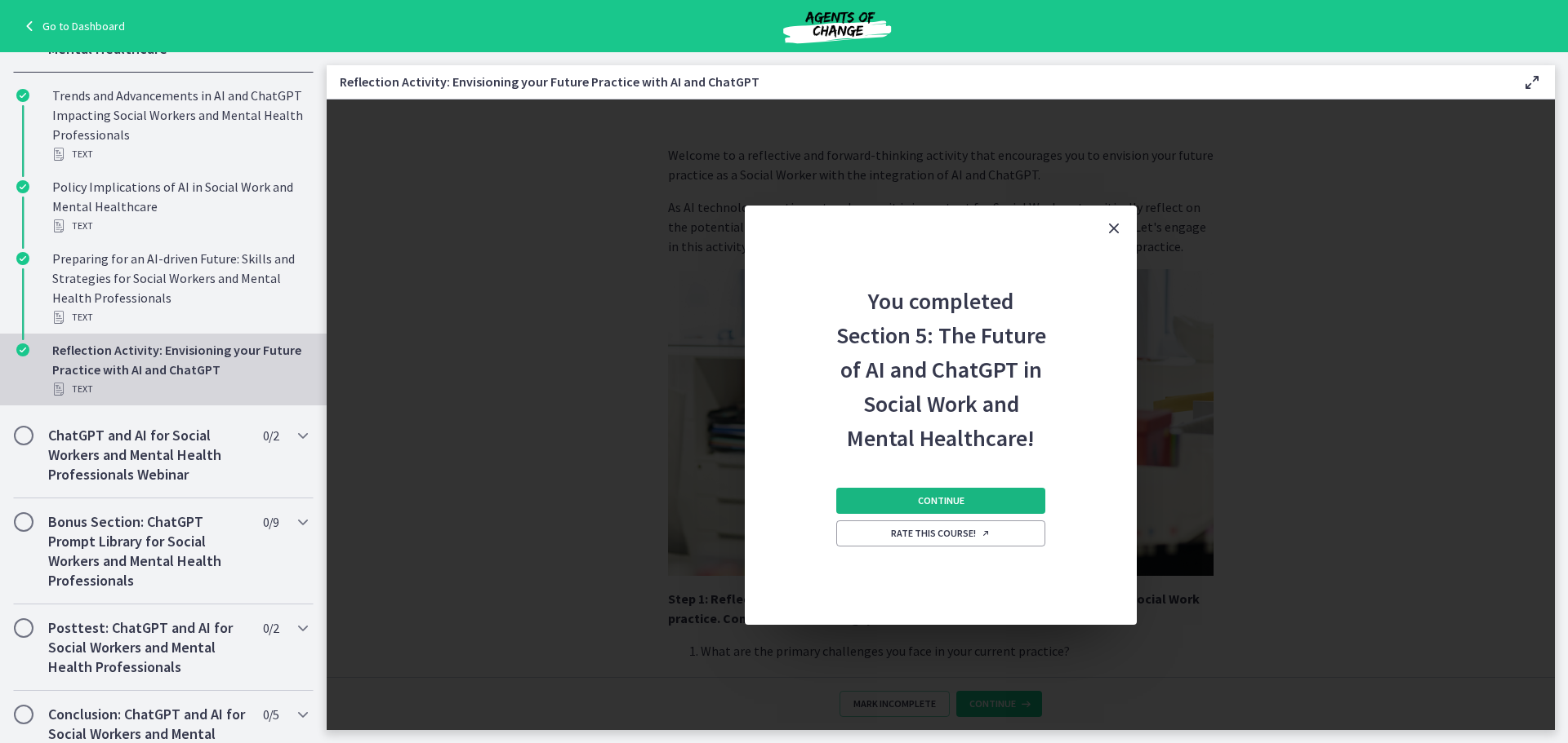
click at [975, 498] on button "Continue" at bounding box center [940, 501] width 209 height 26
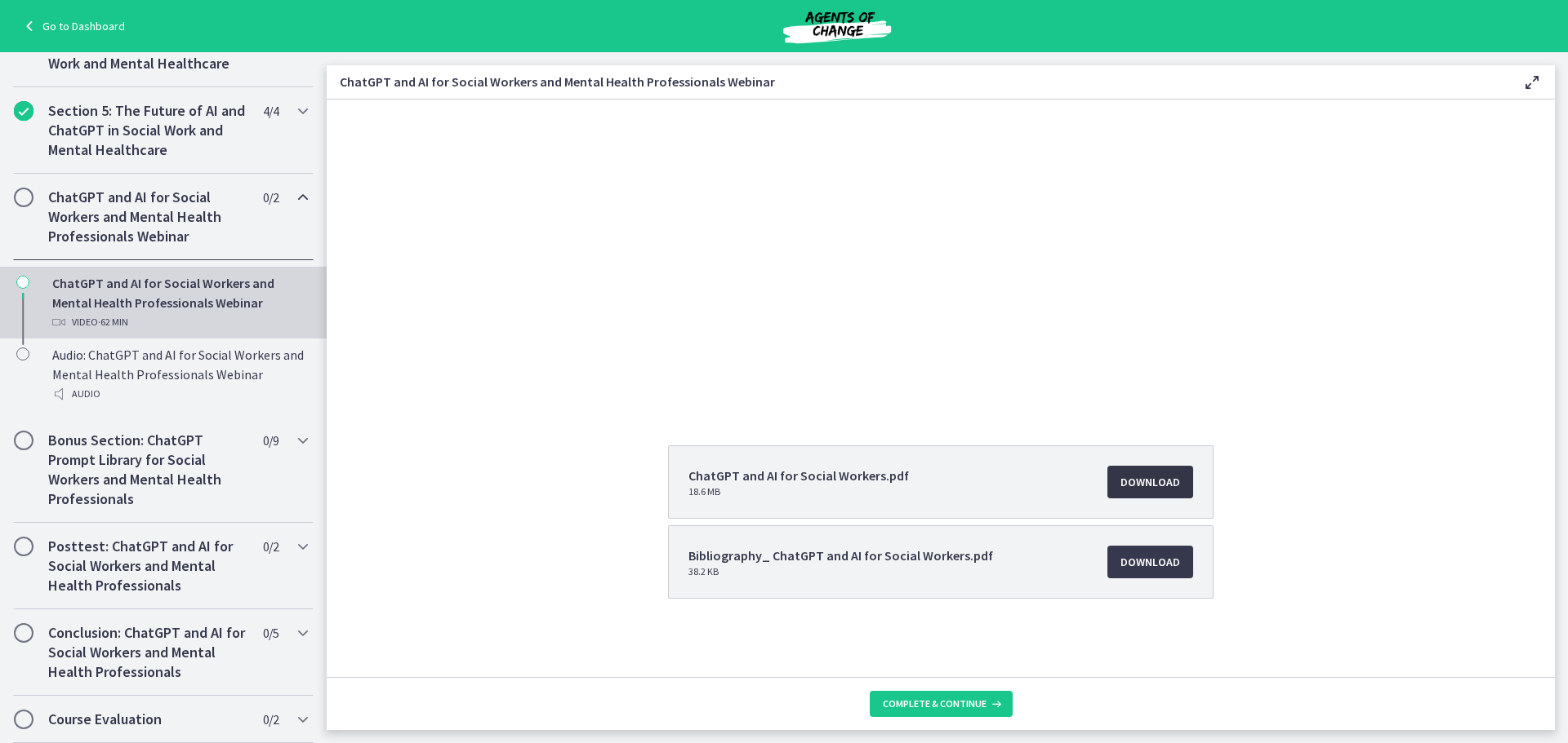
click at [1134, 475] on span "Download Opens in a new window" at bounding box center [1150, 482] width 60 height 20
click at [948, 698] on span "Complete & continue" at bounding box center [934, 704] width 104 height 13
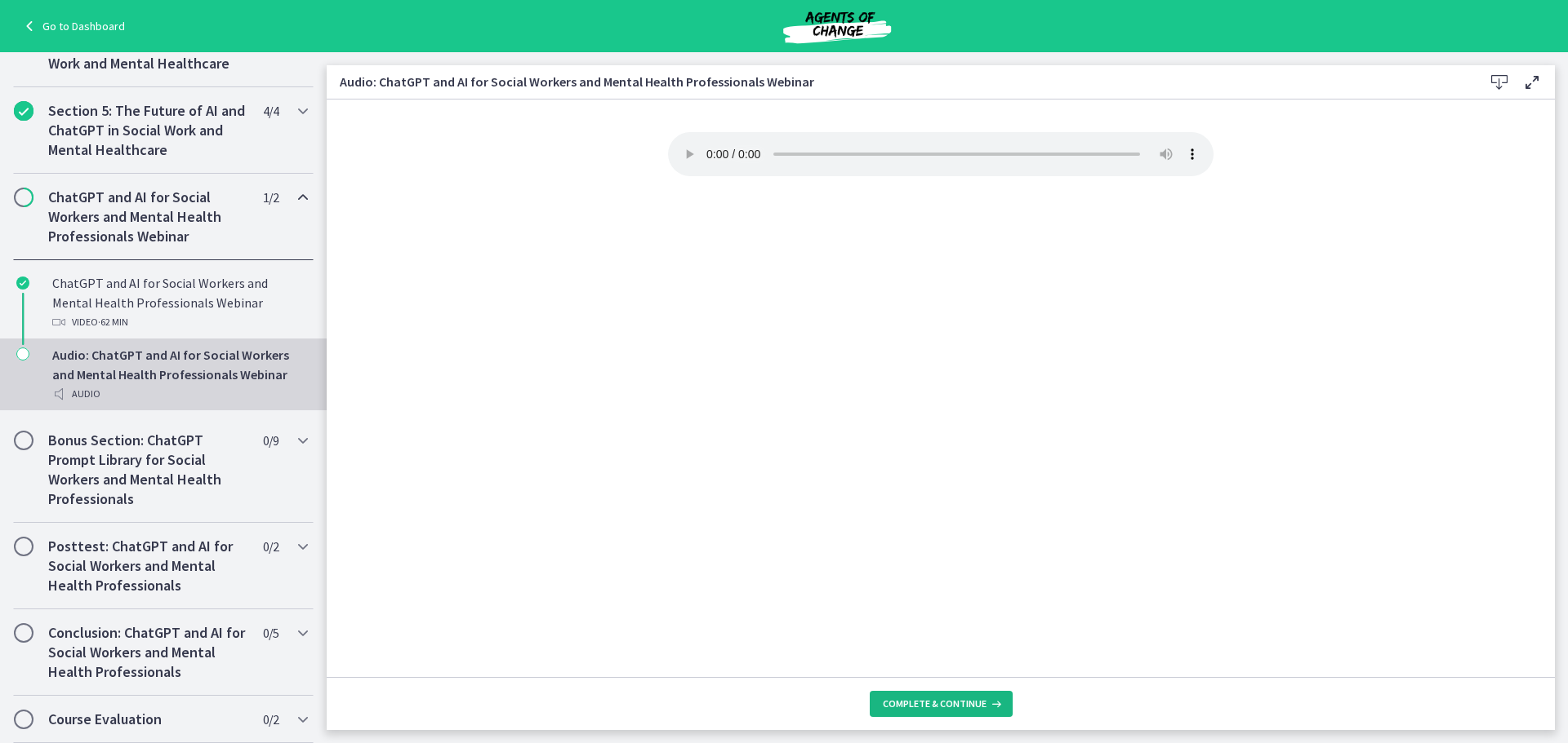
click at [909, 710] on span "Complete & continue" at bounding box center [934, 704] width 104 height 13
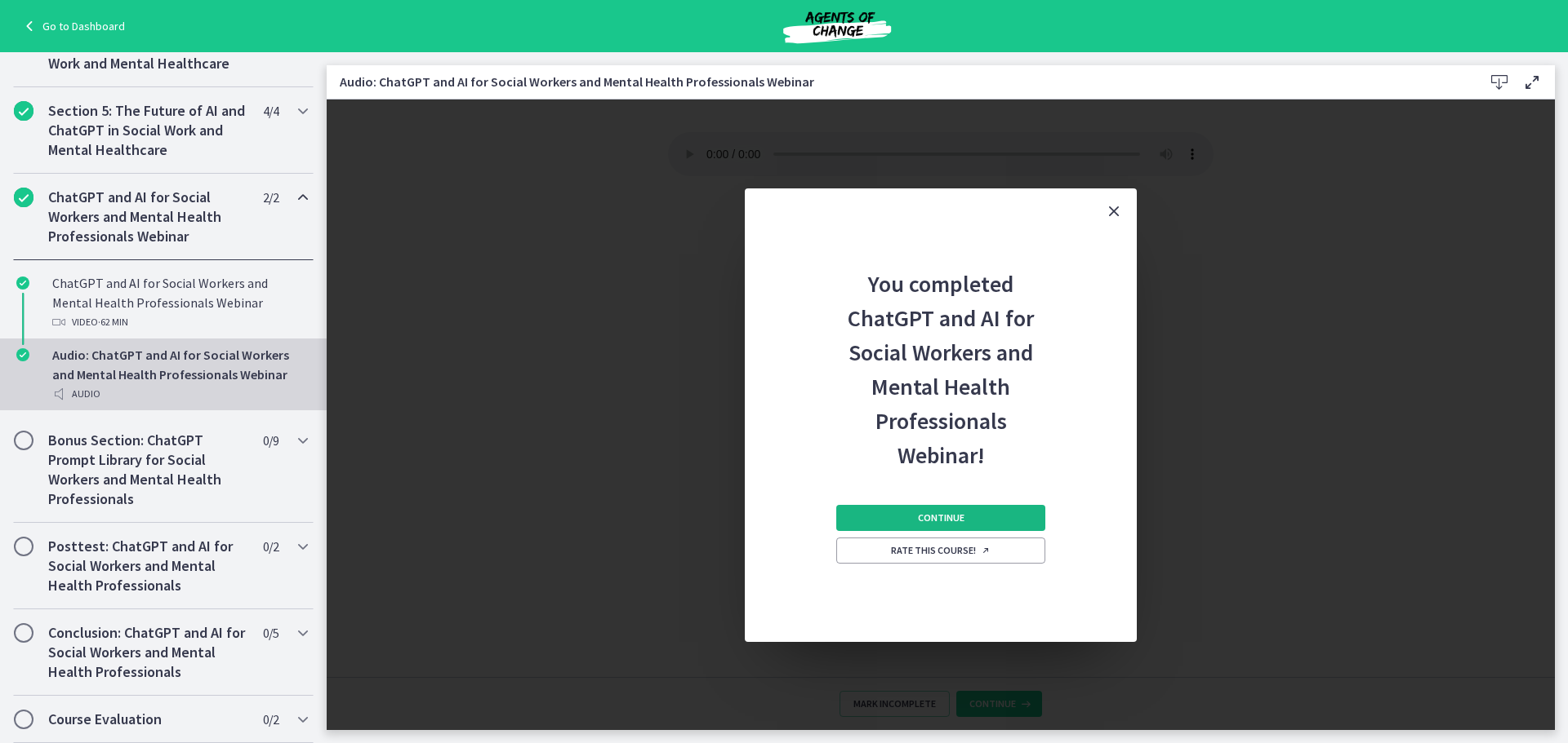
click at [932, 517] on span "Continue" at bounding box center [941, 518] width 47 height 13
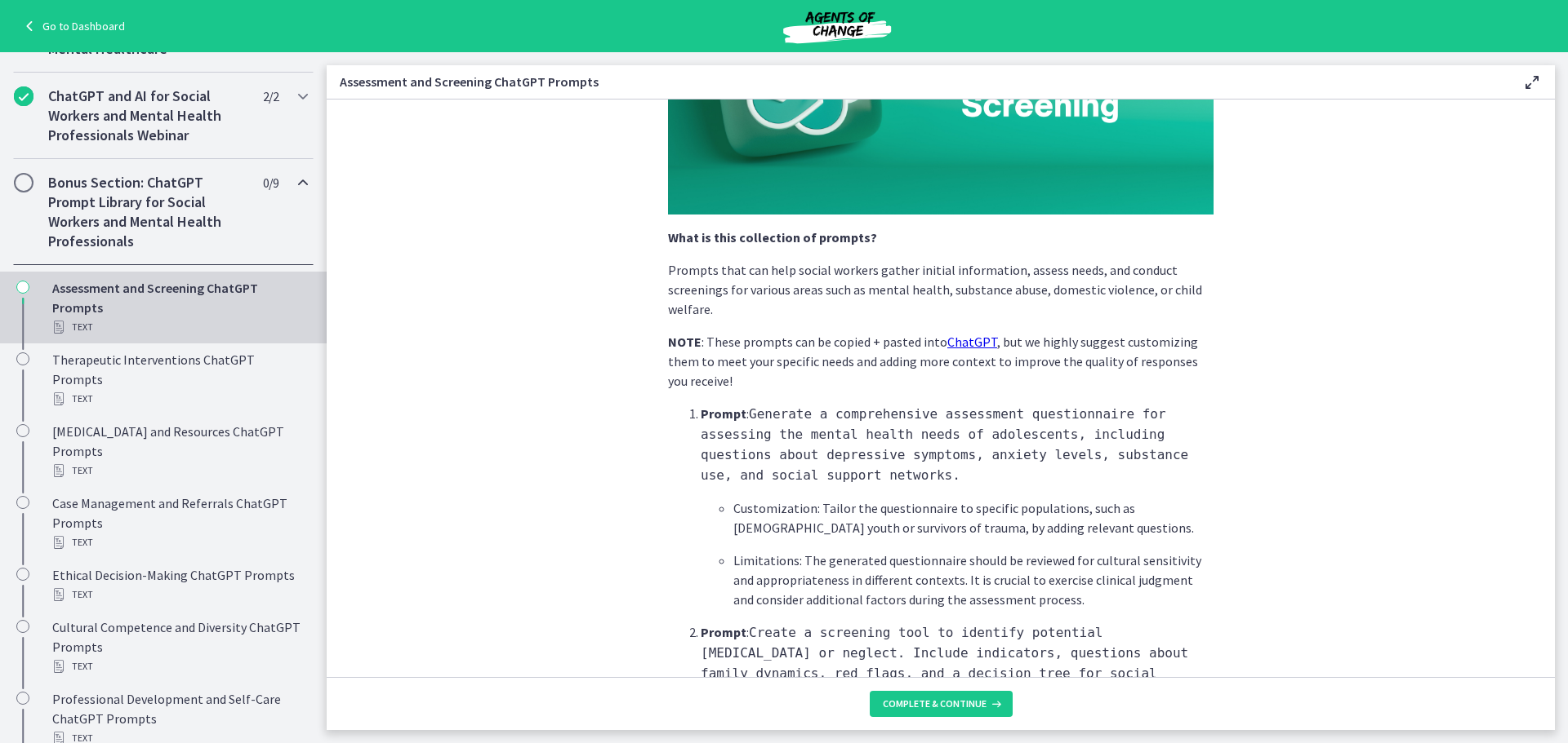
scroll to position [245, 0]
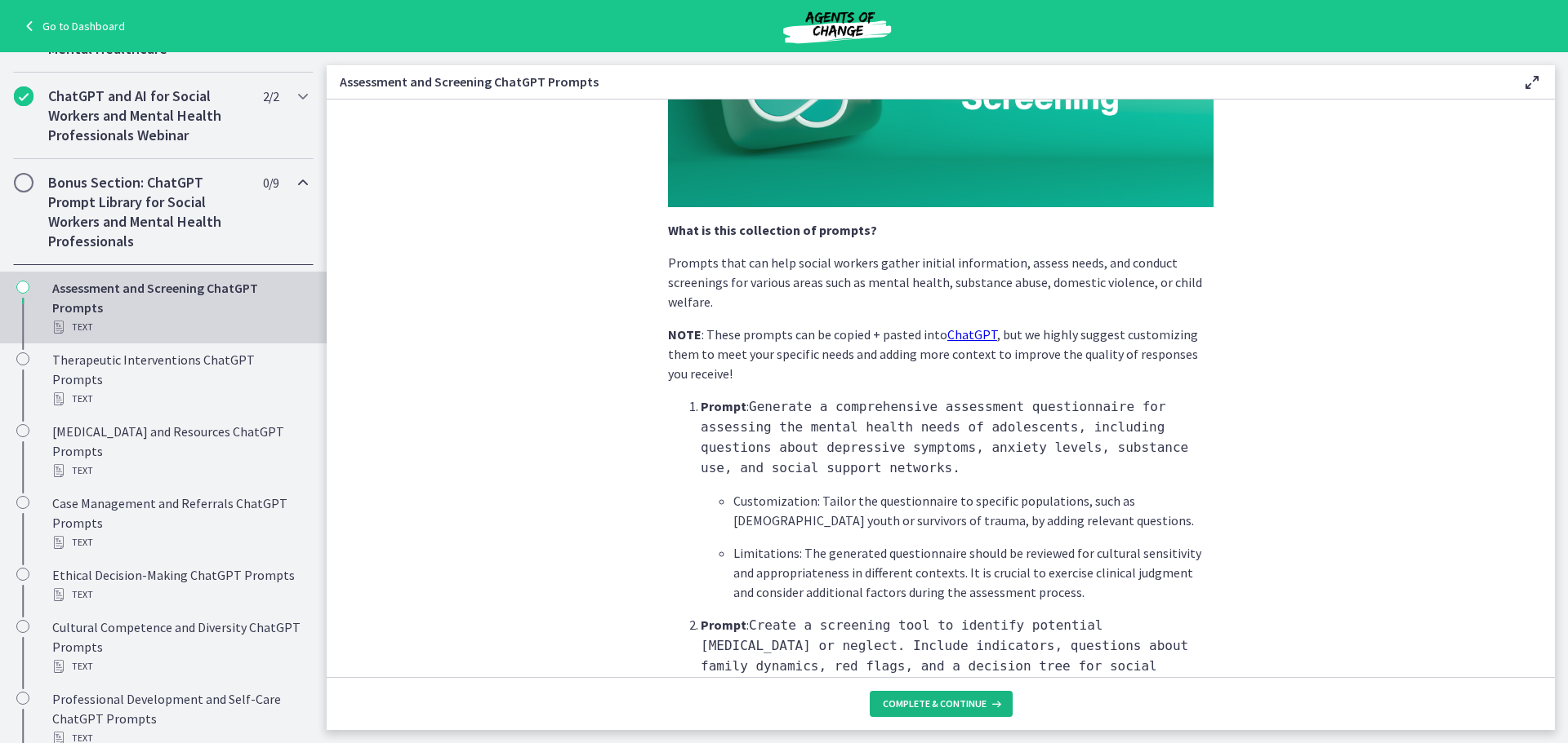
click at [950, 701] on span "Complete & continue" at bounding box center [934, 704] width 104 height 13
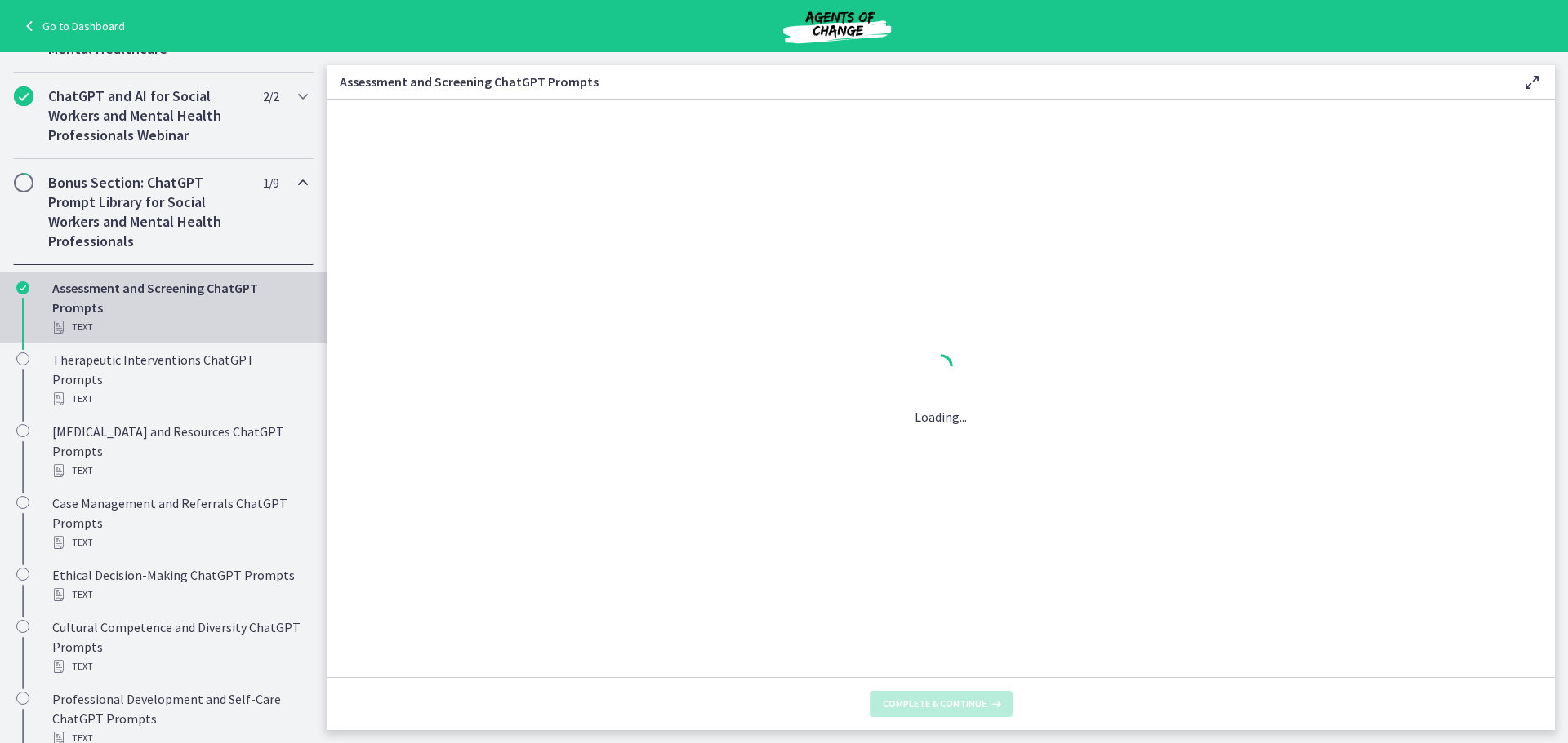
scroll to position [0, 0]
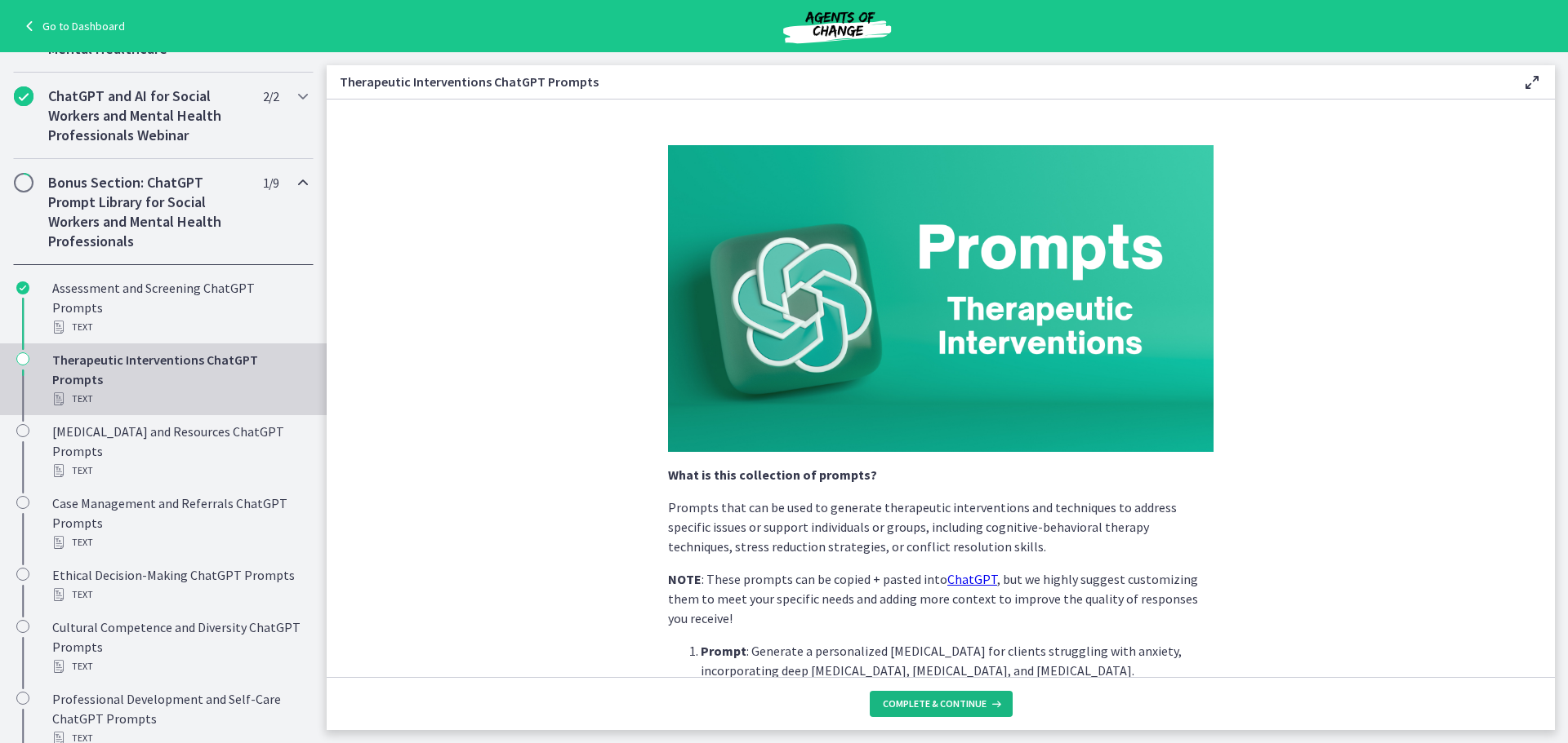
click at [953, 702] on span "Complete & continue" at bounding box center [934, 704] width 104 height 13
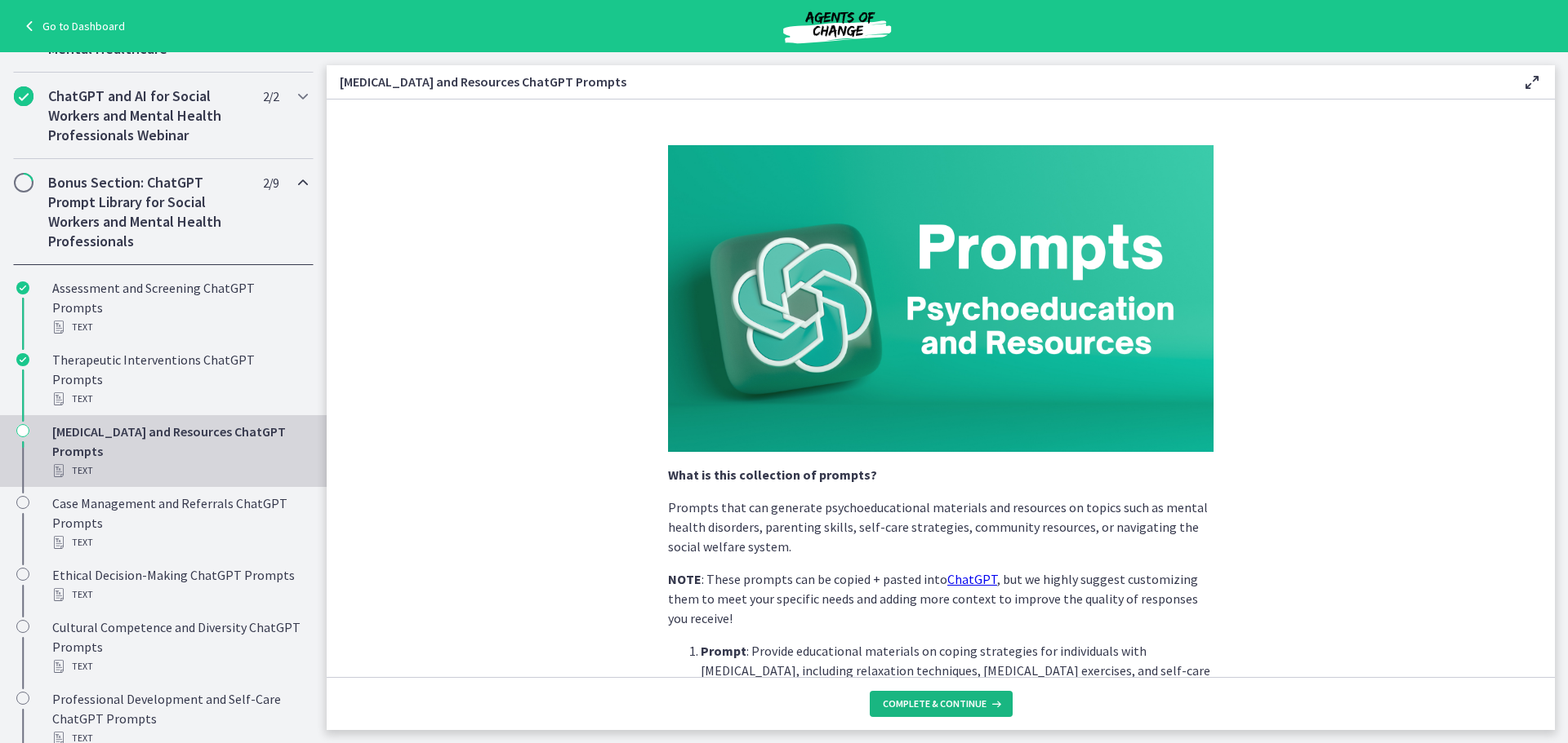
click at [953, 702] on span "Complete & continue" at bounding box center [934, 704] width 104 height 13
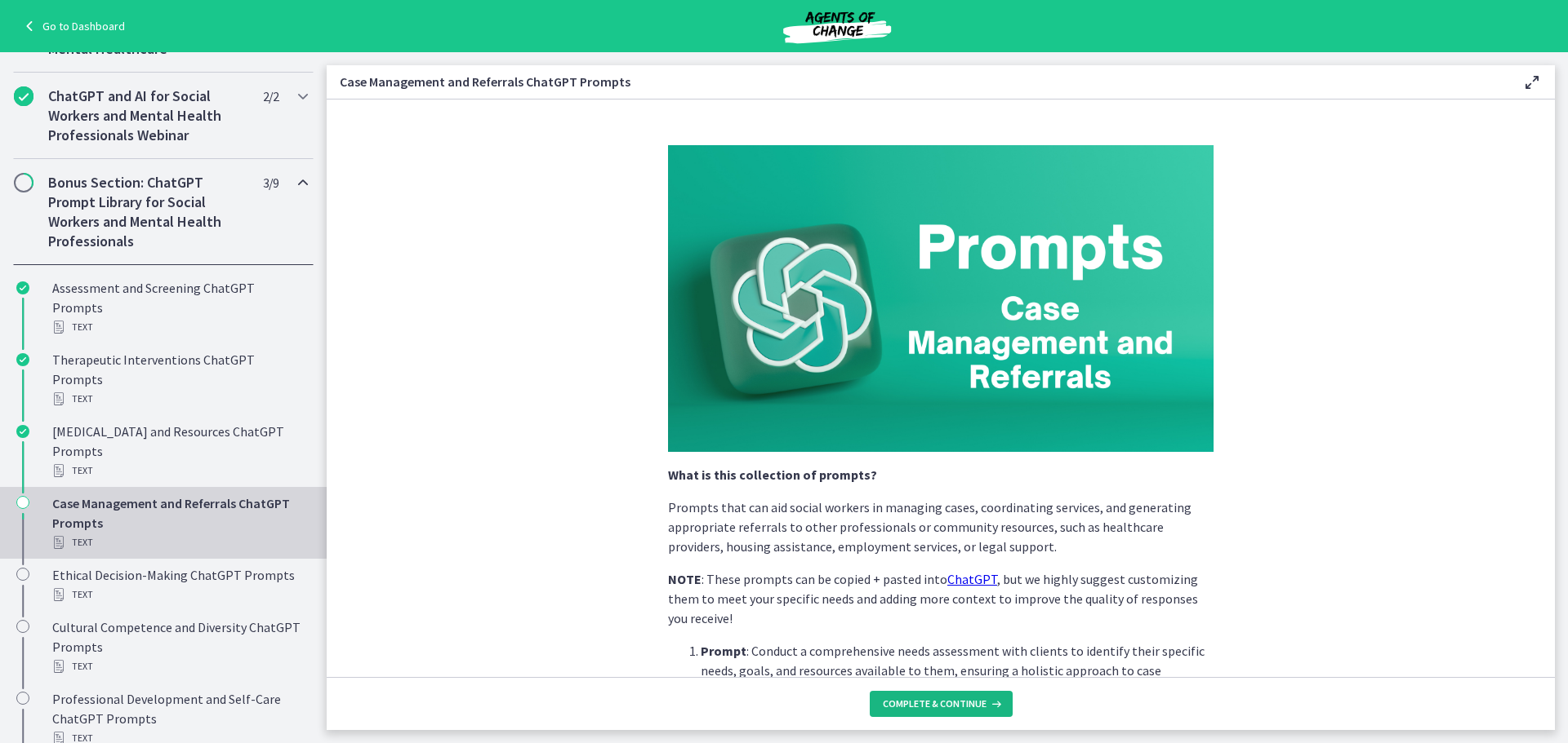
click at [953, 702] on span "Complete & continue" at bounding box center [934, 704] width 104 height 13
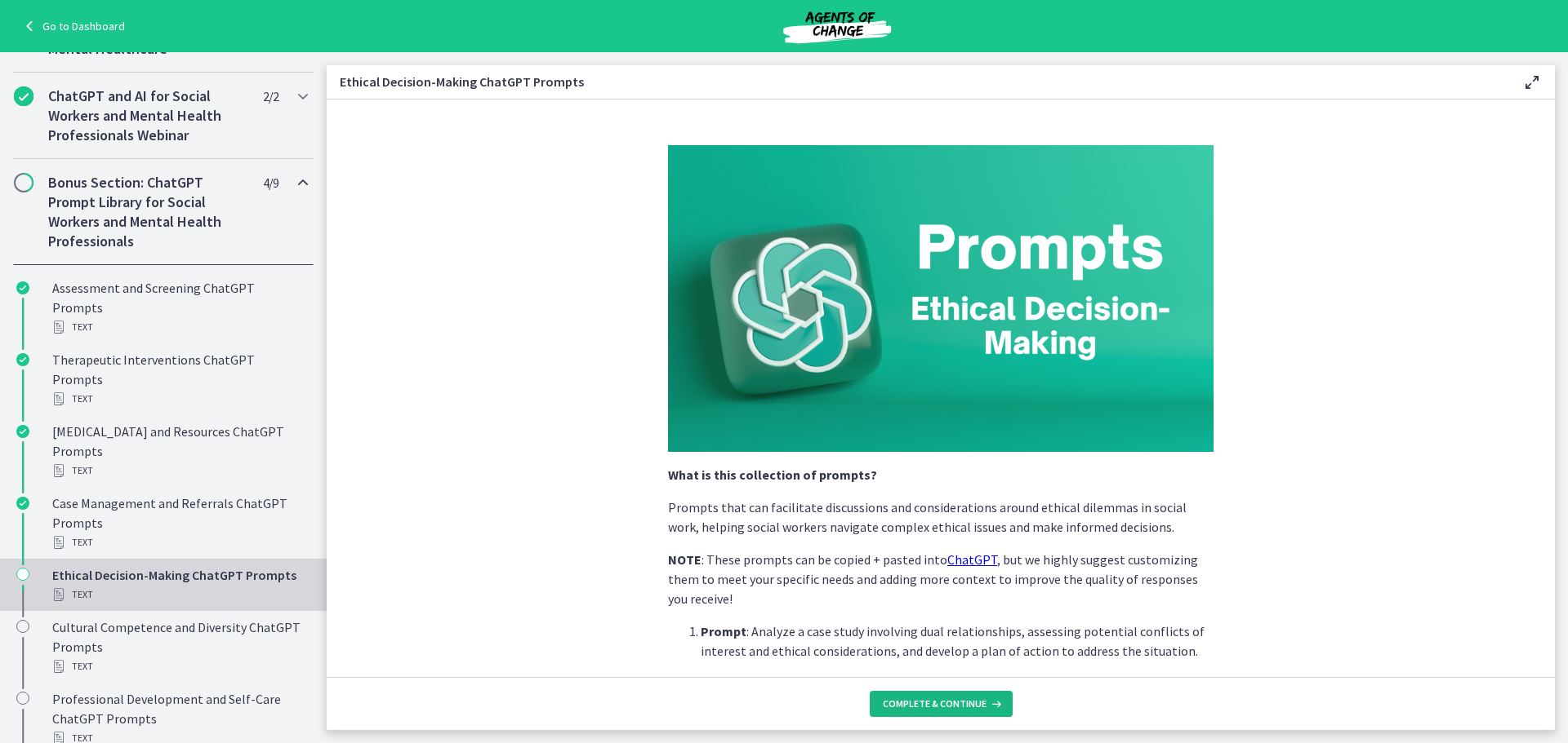
click at [953, 702] on span "Complete & continue" at bounding box center [934, 704] width 104 height 13
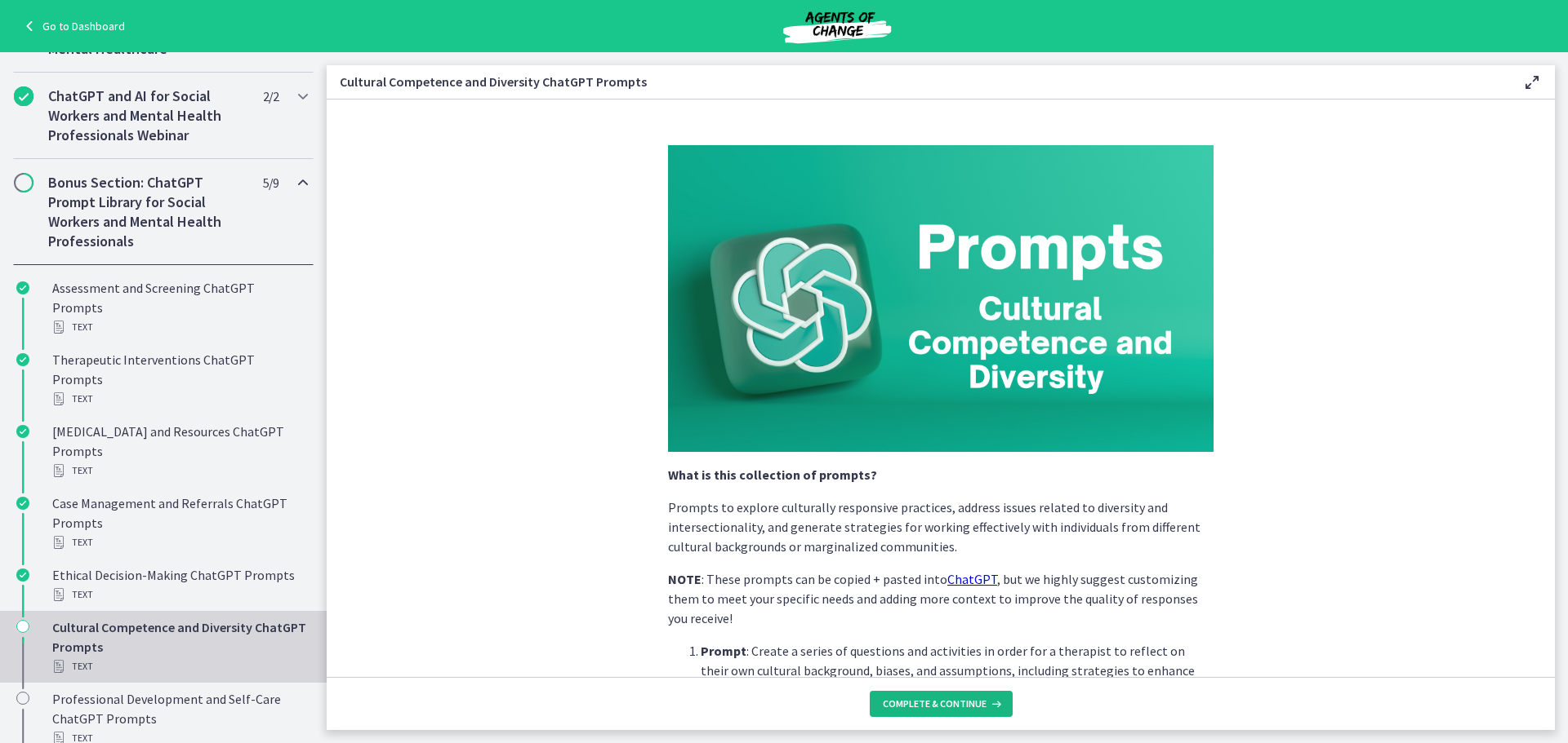
click at [953, 702] on span "Complete & continue" at bounding box center [934, 704] width 104 height 13
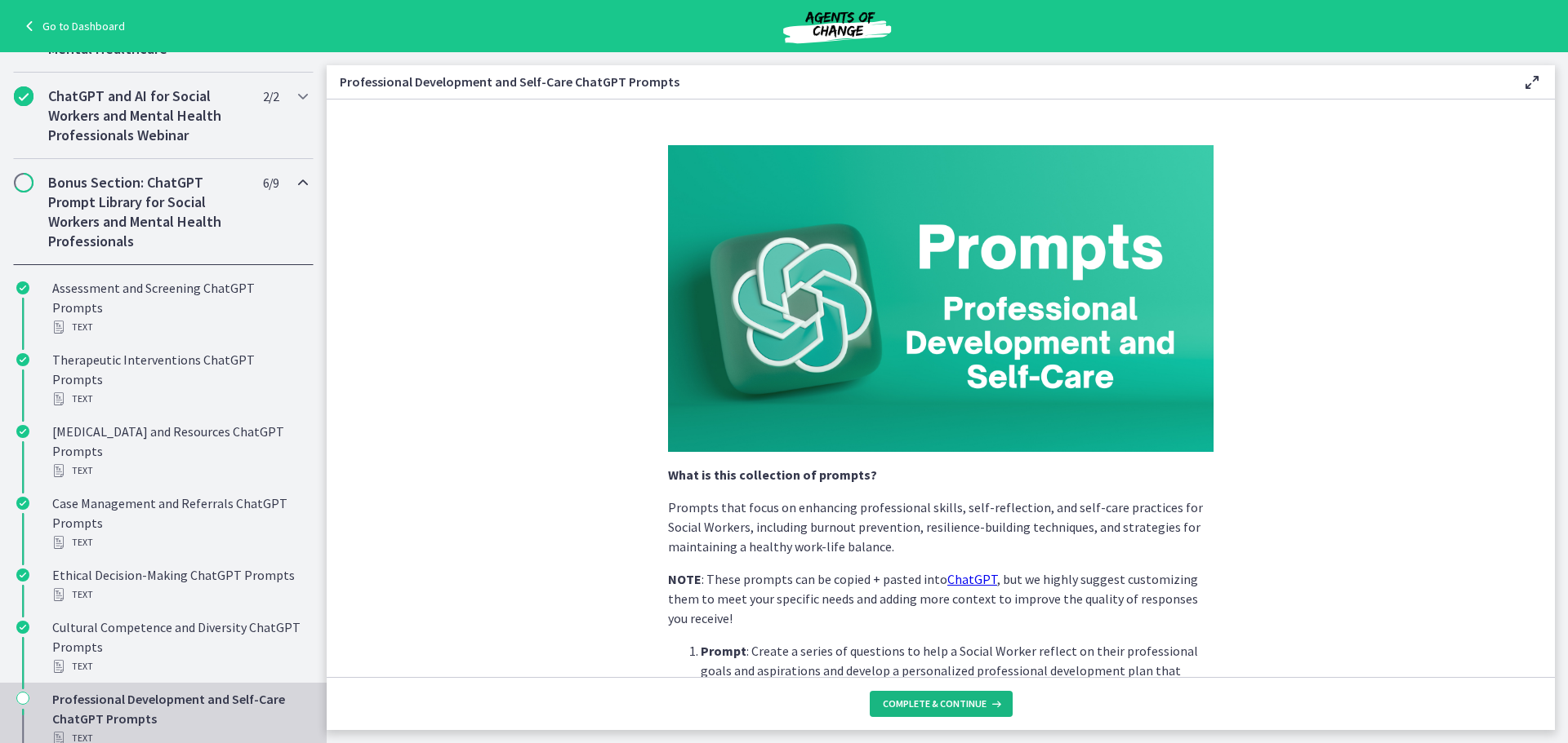
click at [953, 702] on span "Complete & continue" at bounding box center [934, 704] width 104 height 13
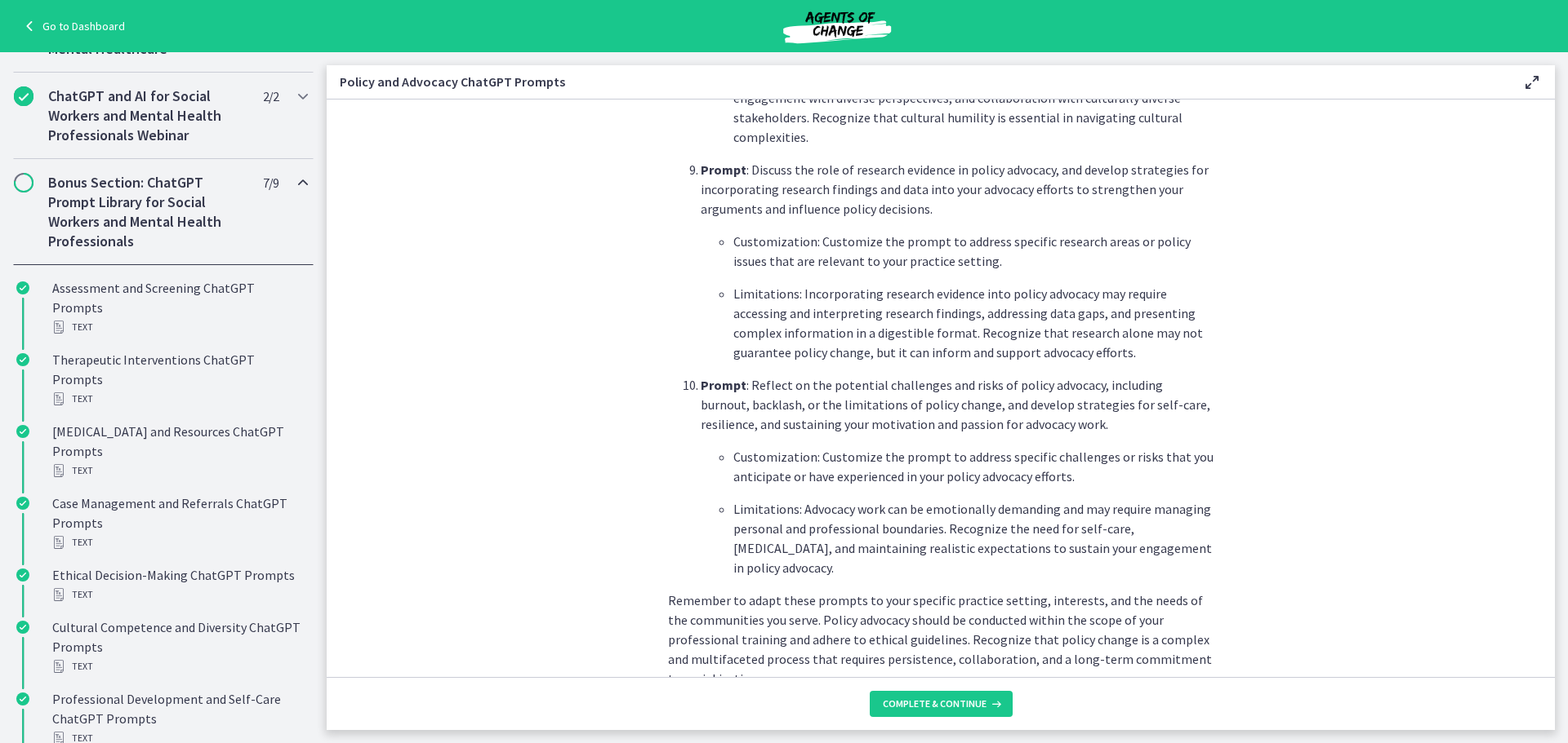
scroll to position [2307, 0]
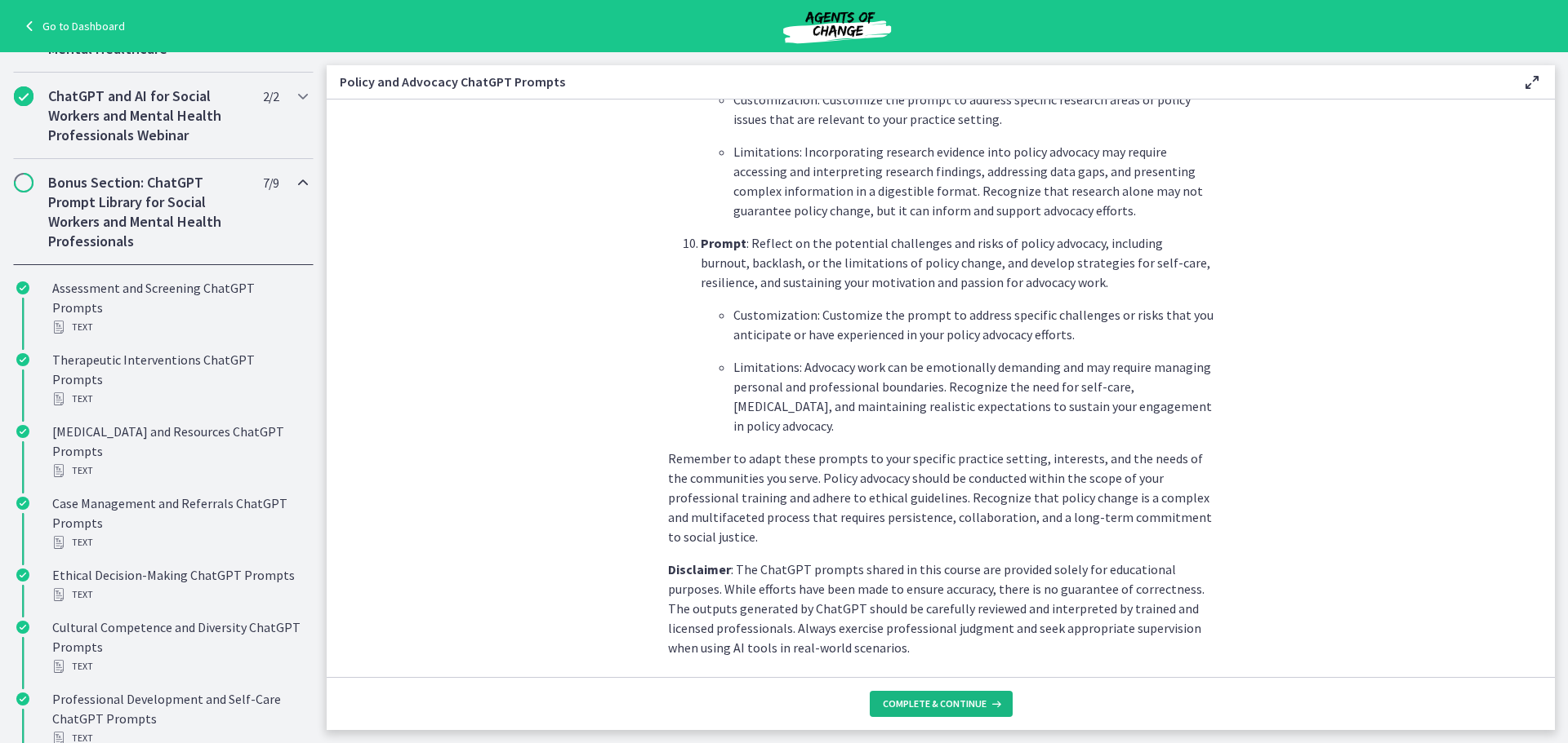
click at [968, 703] on span "Complete & continue" at bounding box center [934, 704] width 104 height 13
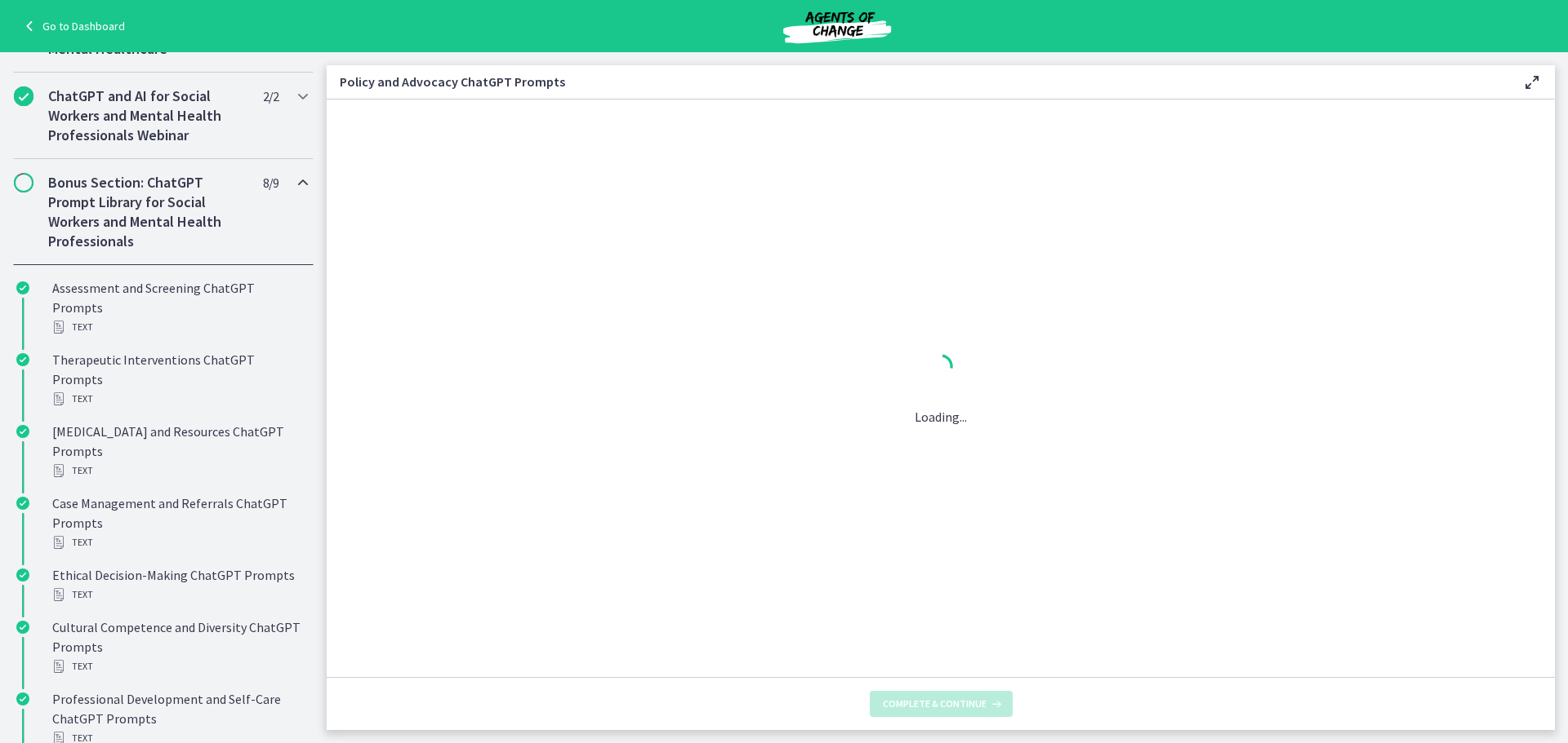
scroll to position [0, 0]
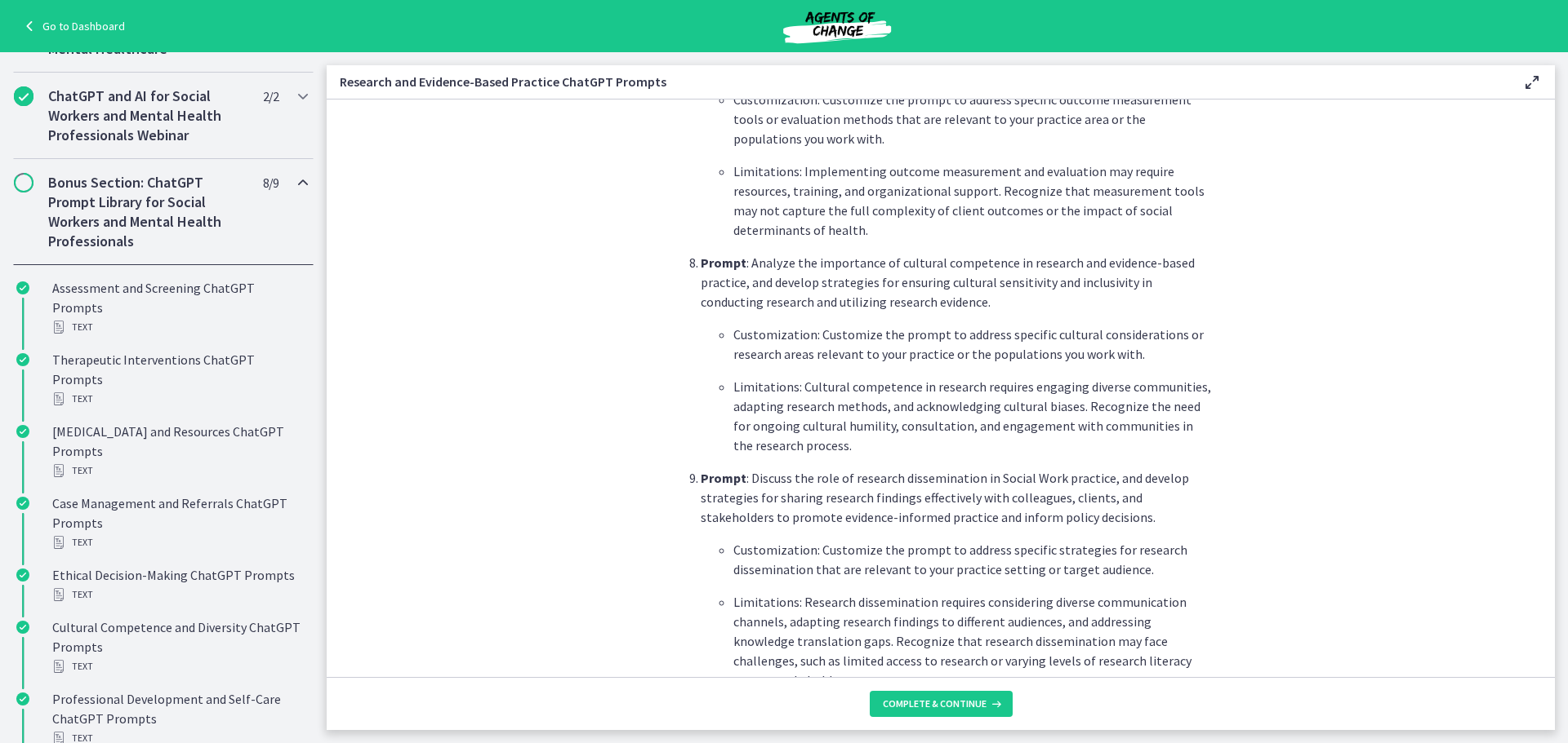
scroll to position [2418, 0]
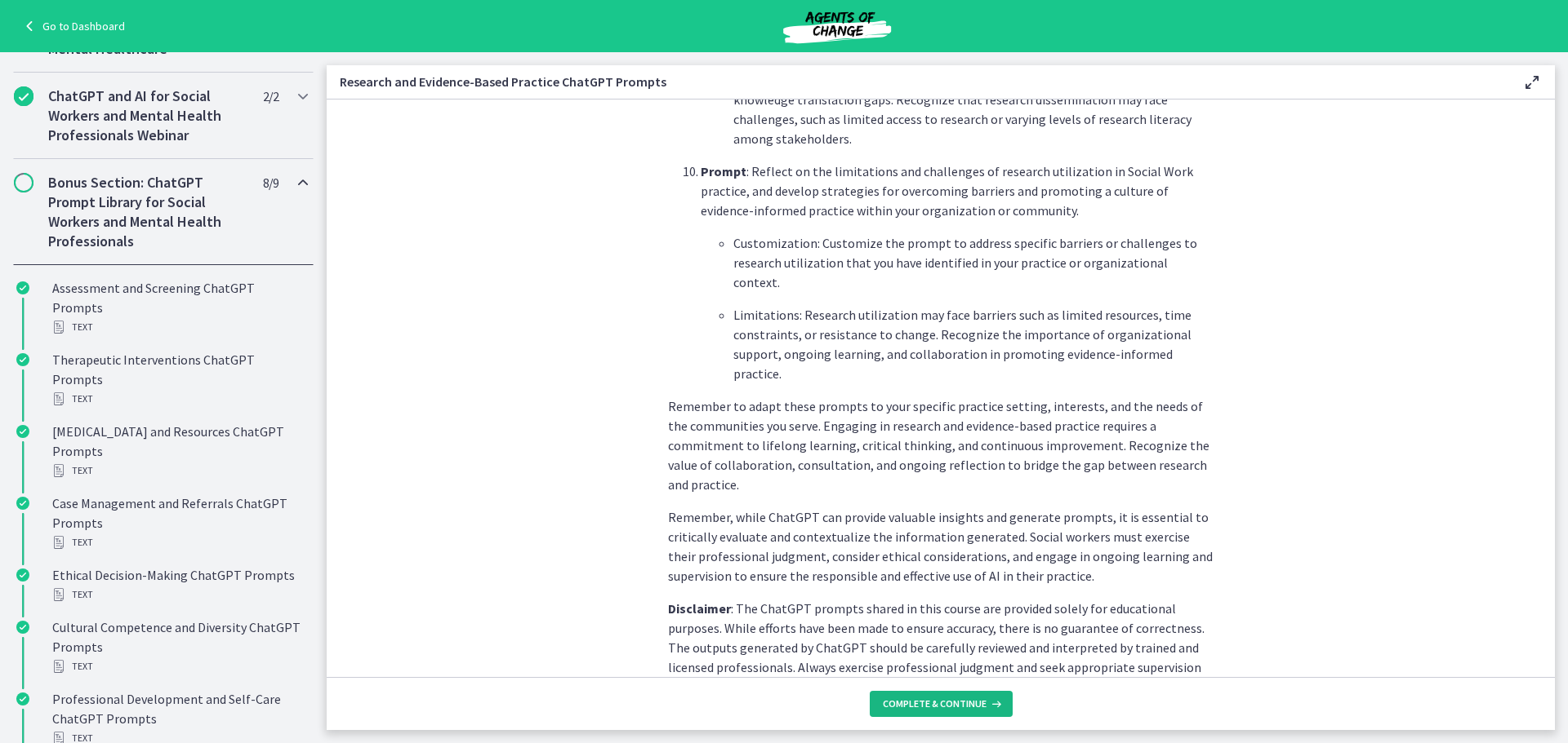
drag, startPoint x: 947, startPoint y: 702, endPoint x: 947, endPoint y: 688, distance: 14.0
click at [947, 700] on span "Complete & continue" at bounding box center [934, 704] width 104 height 13
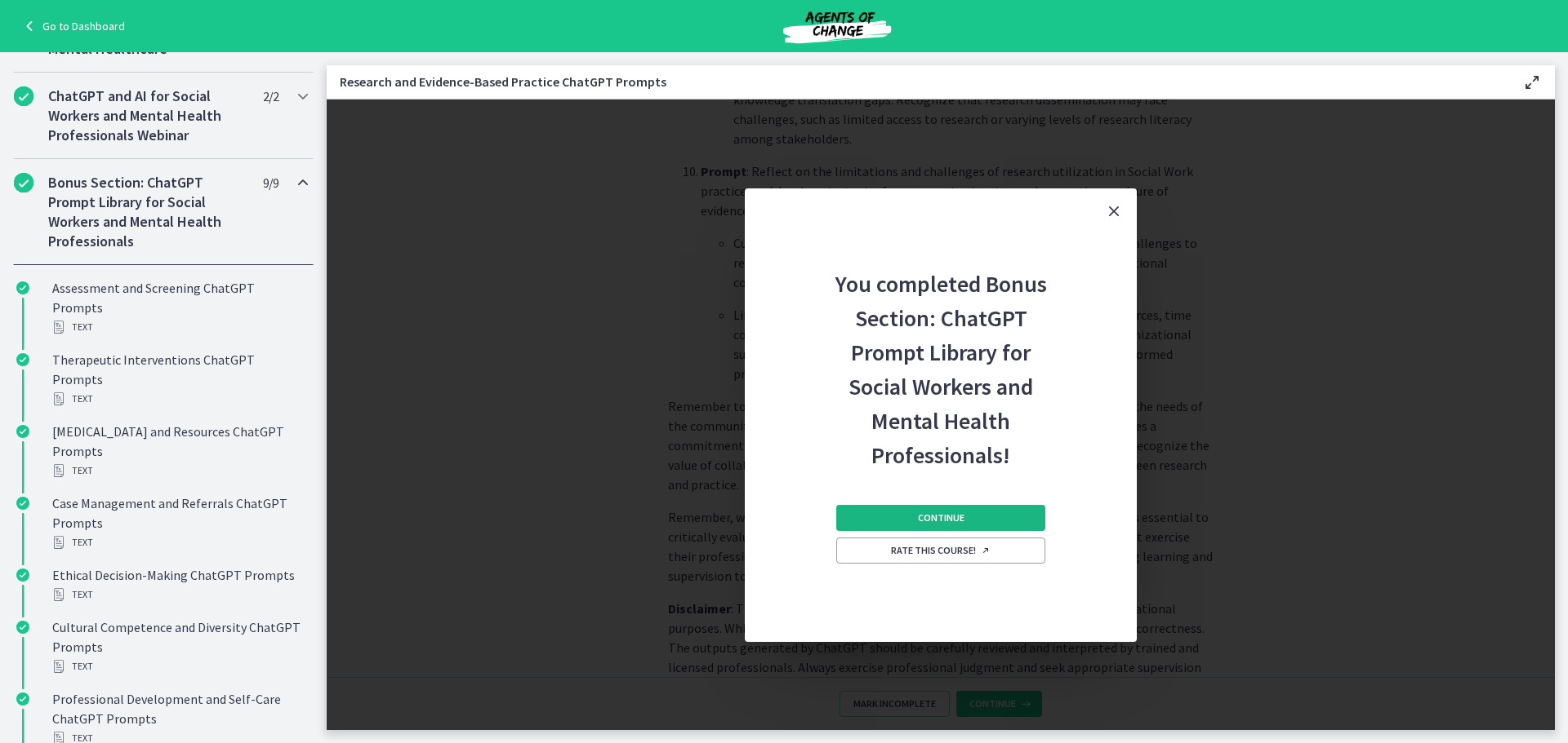
click at [956, 515] on span "Continue" at bounding box center [941, 518] width 47 height 13
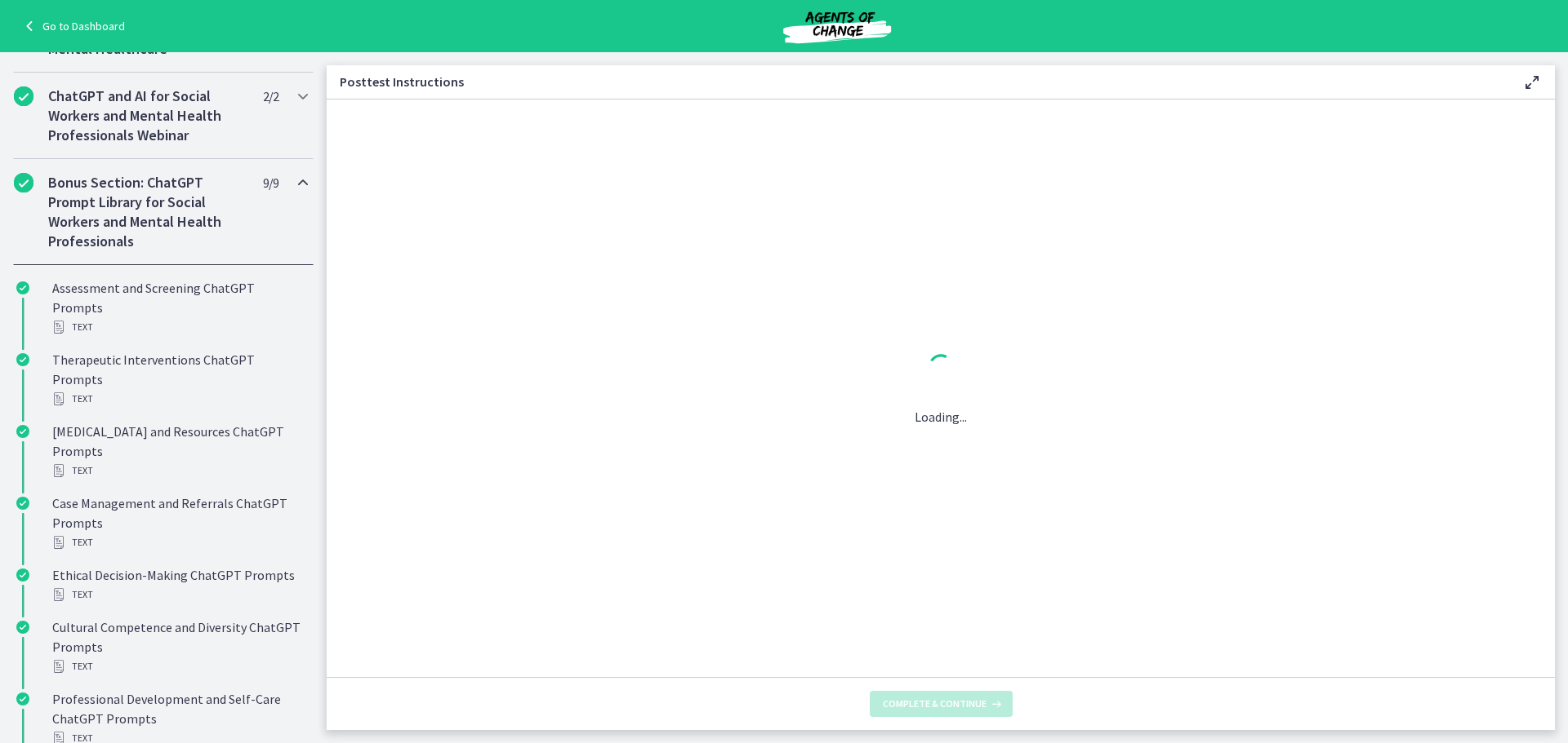
scroll to position [0, 0]
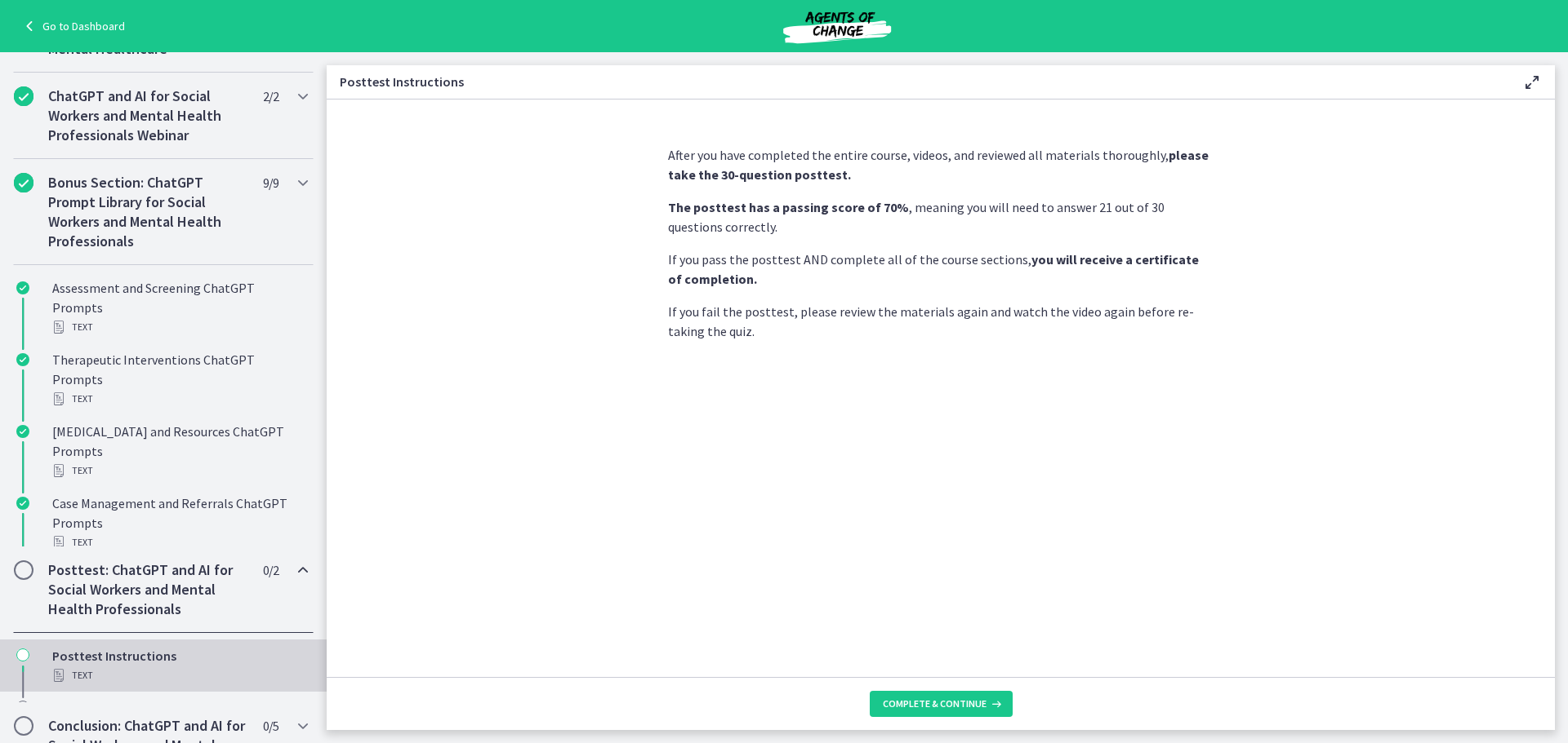
scroll to position [627, 0]
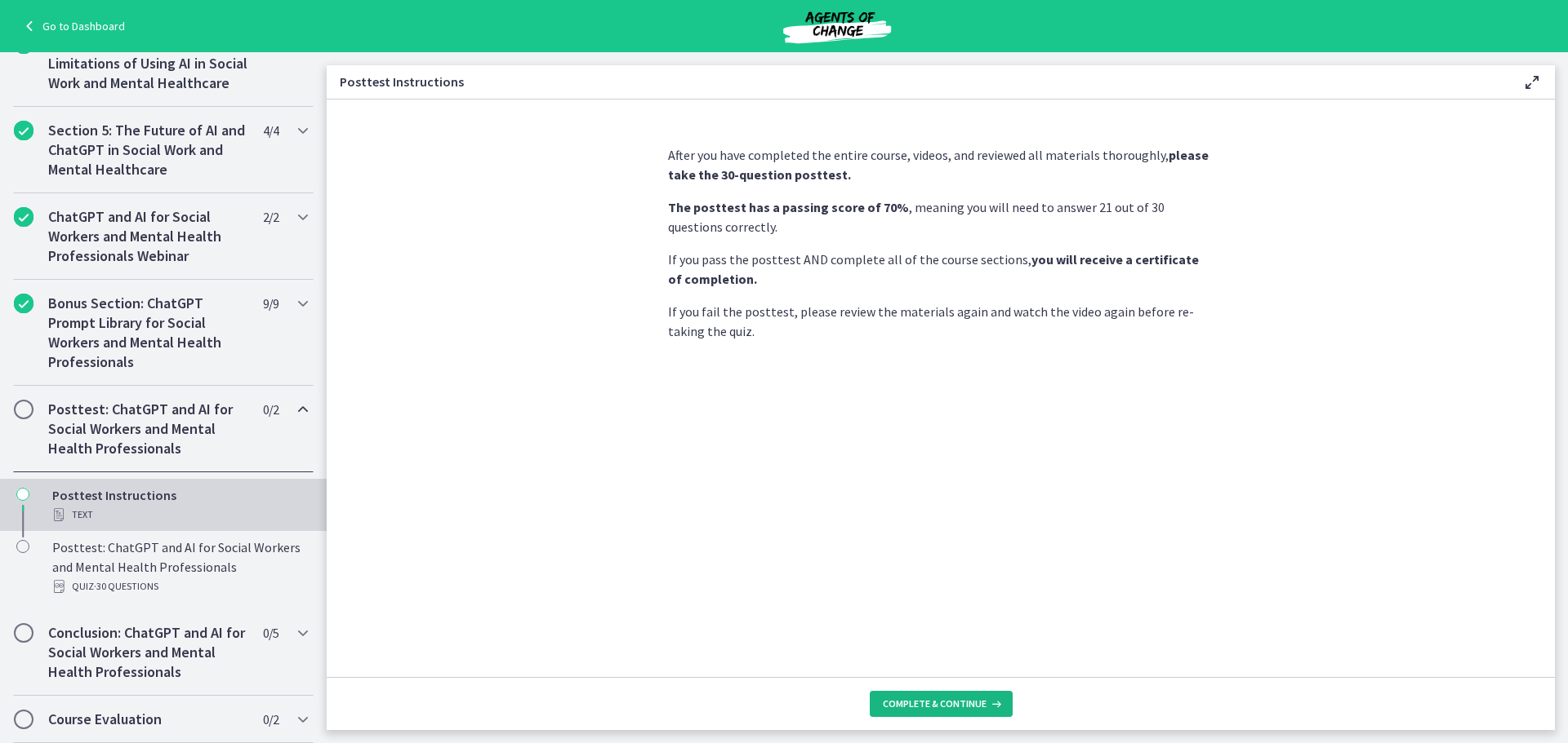
click at [976, 705] on span "Complete & continue" at bounding box center [934, 704] width 104 height 13
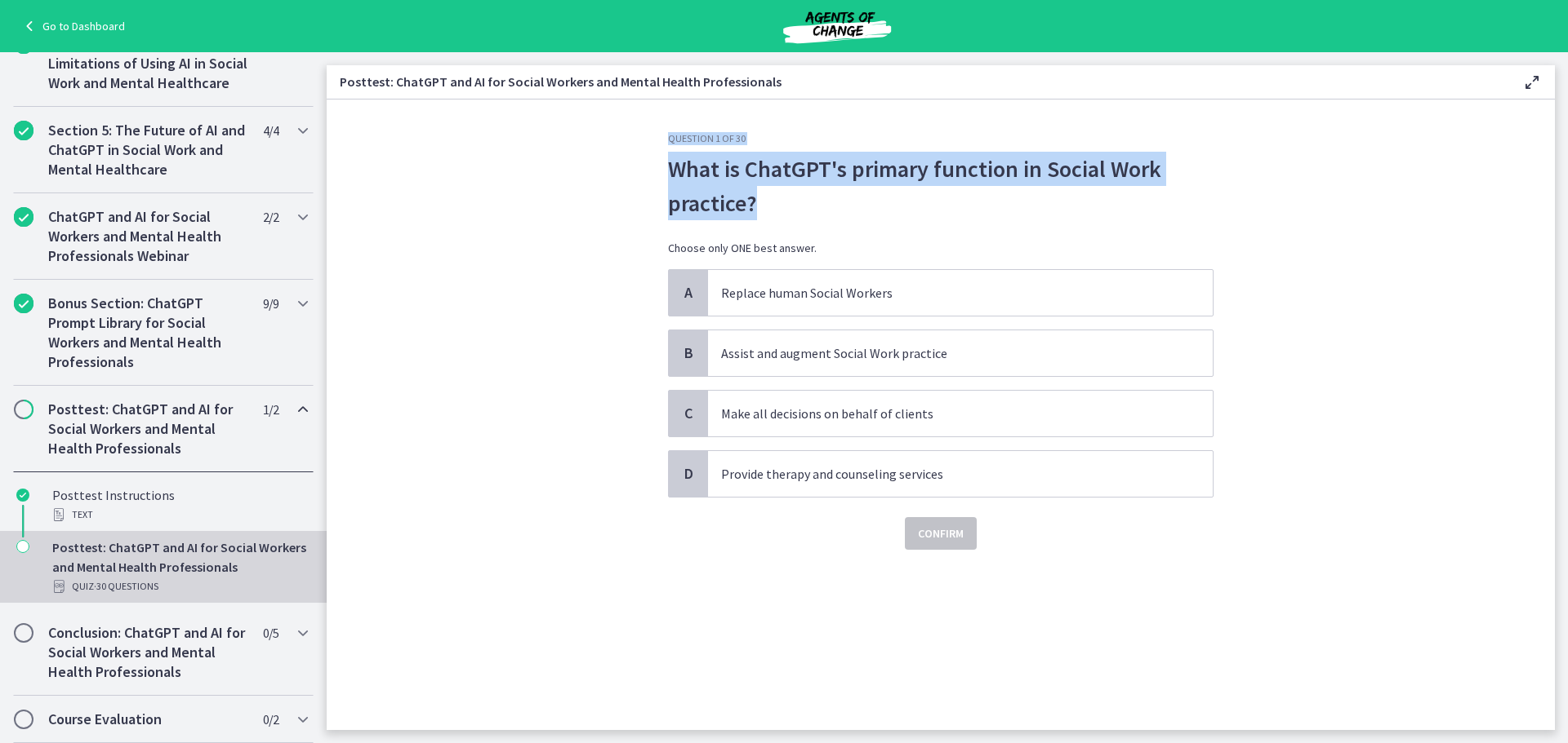
drag, startPoint x: 693, startPoint y: 167, endPoint x: 812, endPoint y: 209, distance: 126.2
click at [812, 209] on section "Question 1 of 30 What is ChatGPT's primary function in Social Work practice? Ch…" at bounding box center [940, 415] width 1228 height 631
click at [812, 209] on p "What is ChatGPT's primary function in Social Work practice?" at bounding box center [940, 186] width 546 height 69
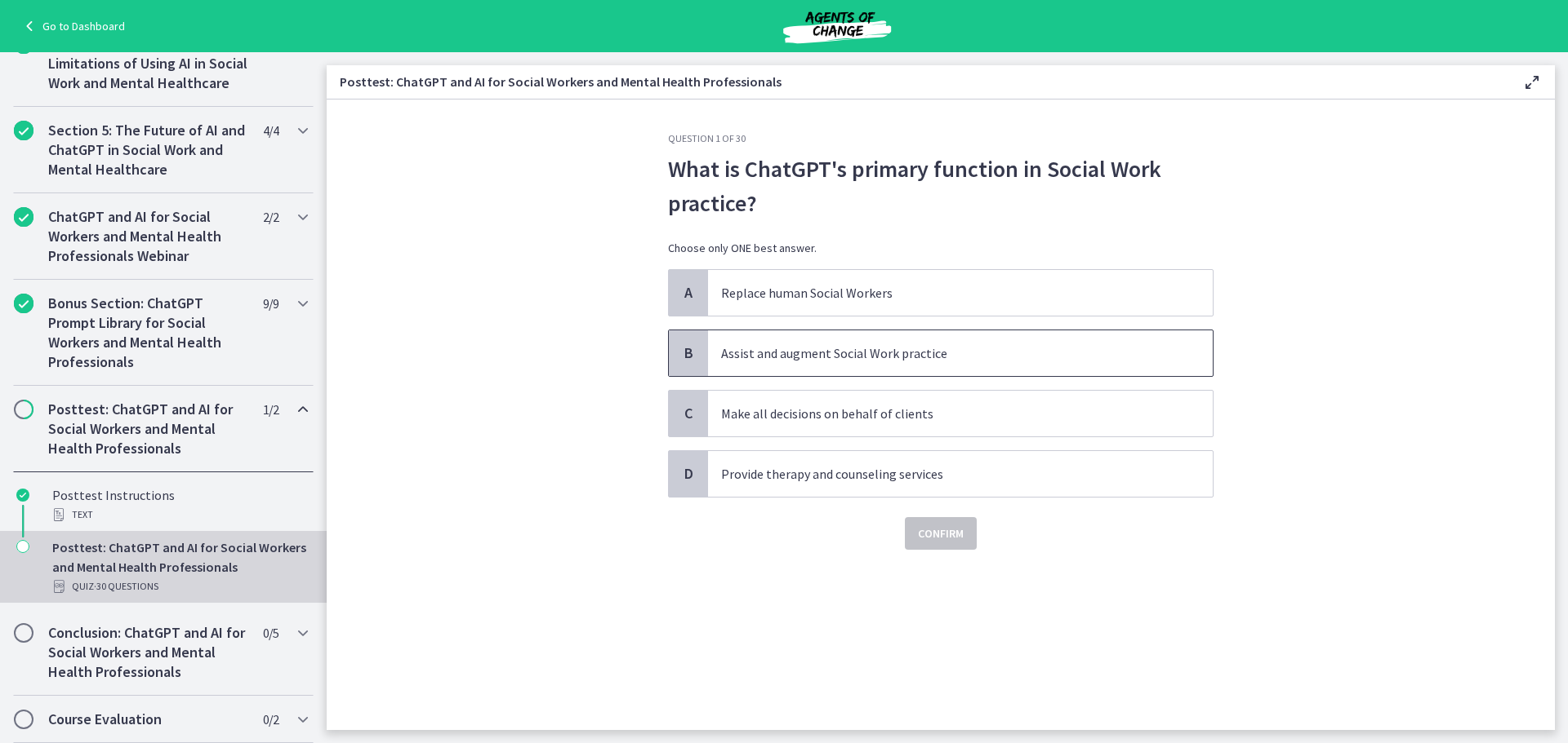
click at [923, 355] on p "Assist and augment Social Work practice" at bounding box center [944, 353] width 446 height 20
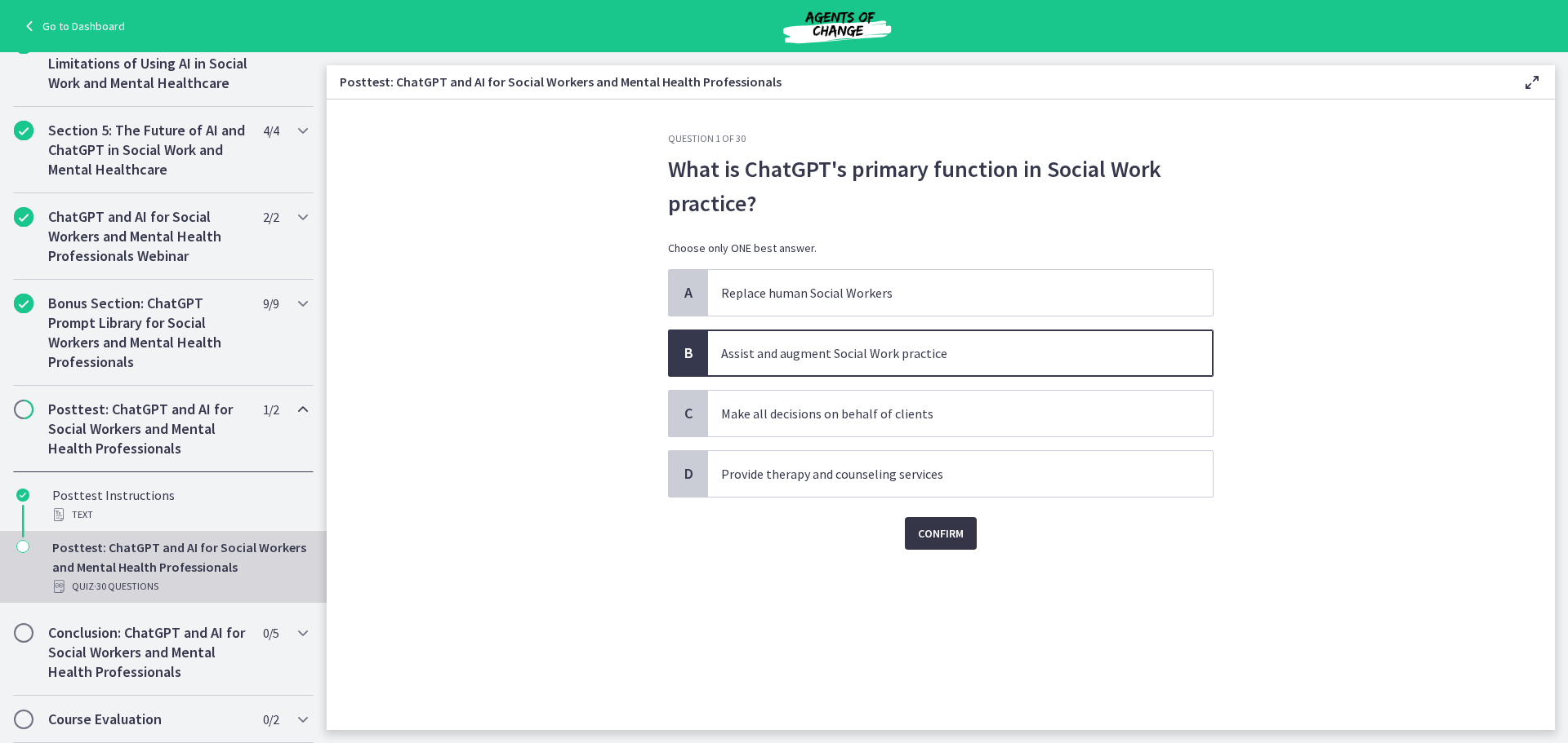
click at [936, 521] on button "Confirm" at bounding box center [940, 533] width 72 height 33
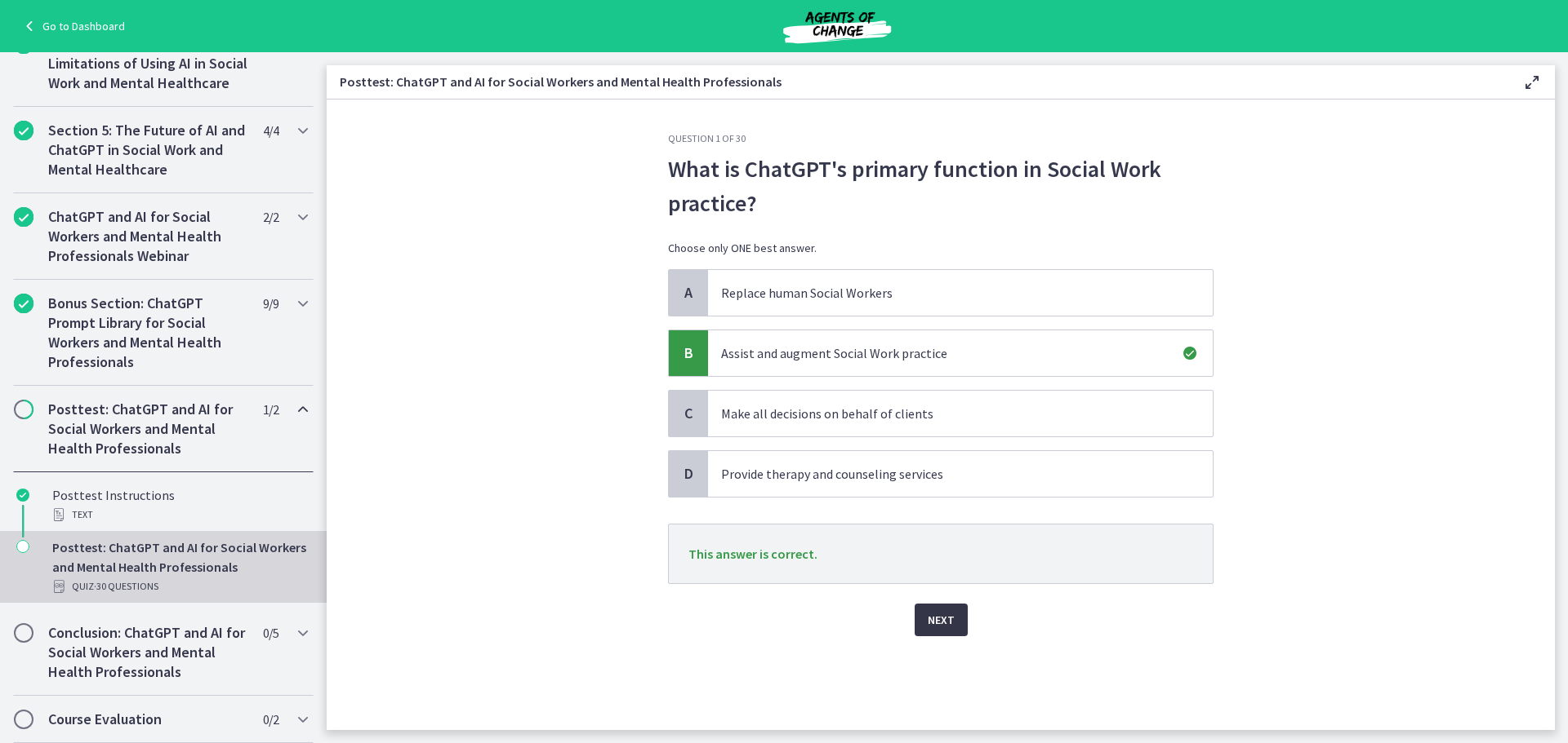
click at [943, 616] on span "Next" at bounding box center [940, 620] width 27 height 20
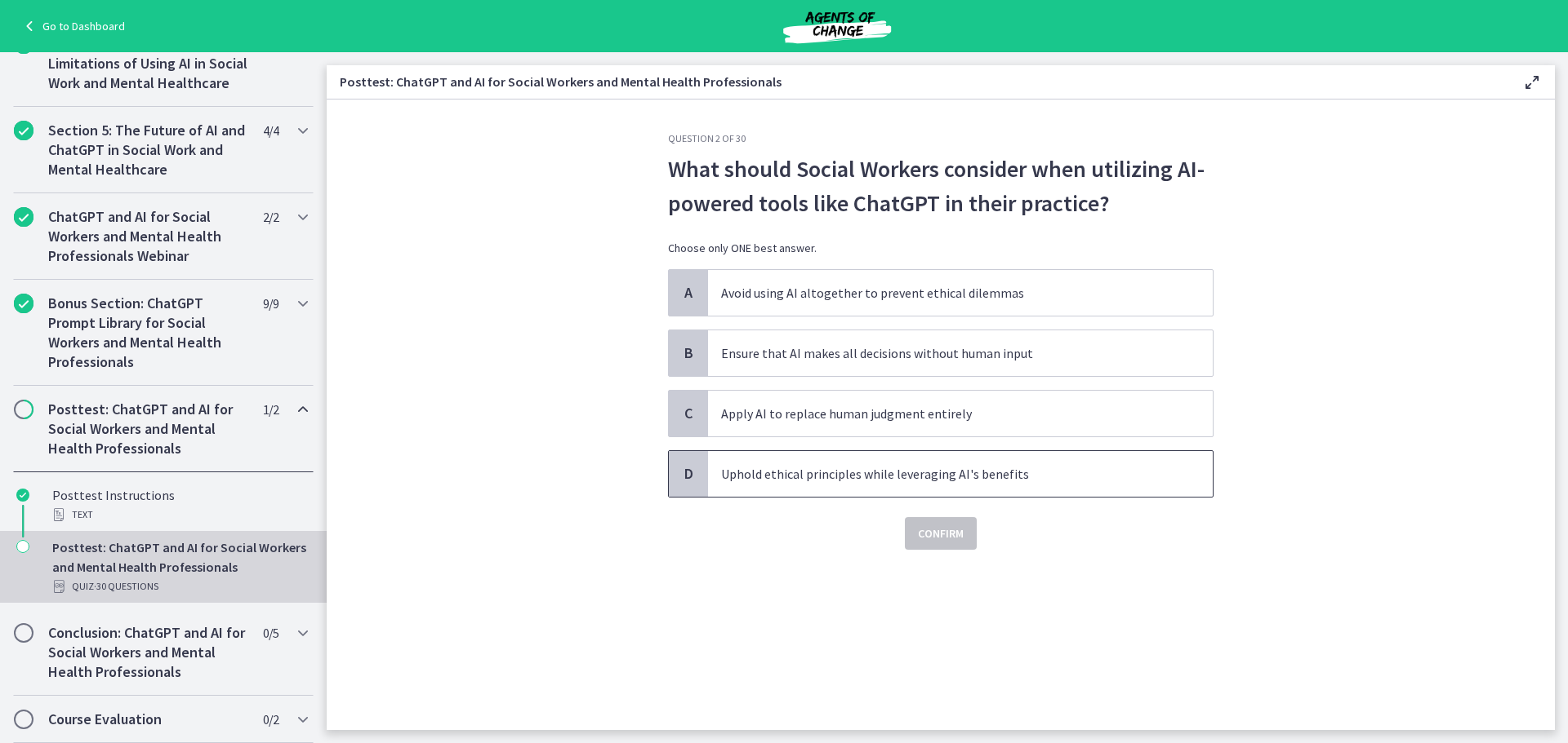
click at [1041, 480] on p "Uphold ethical principles while leveraging AI's benefits" at bounding box center [944, 474] width 446 height 20
click at [940, 535] on span "Confirm" at bounding box center [940, 533] width 46 height 20
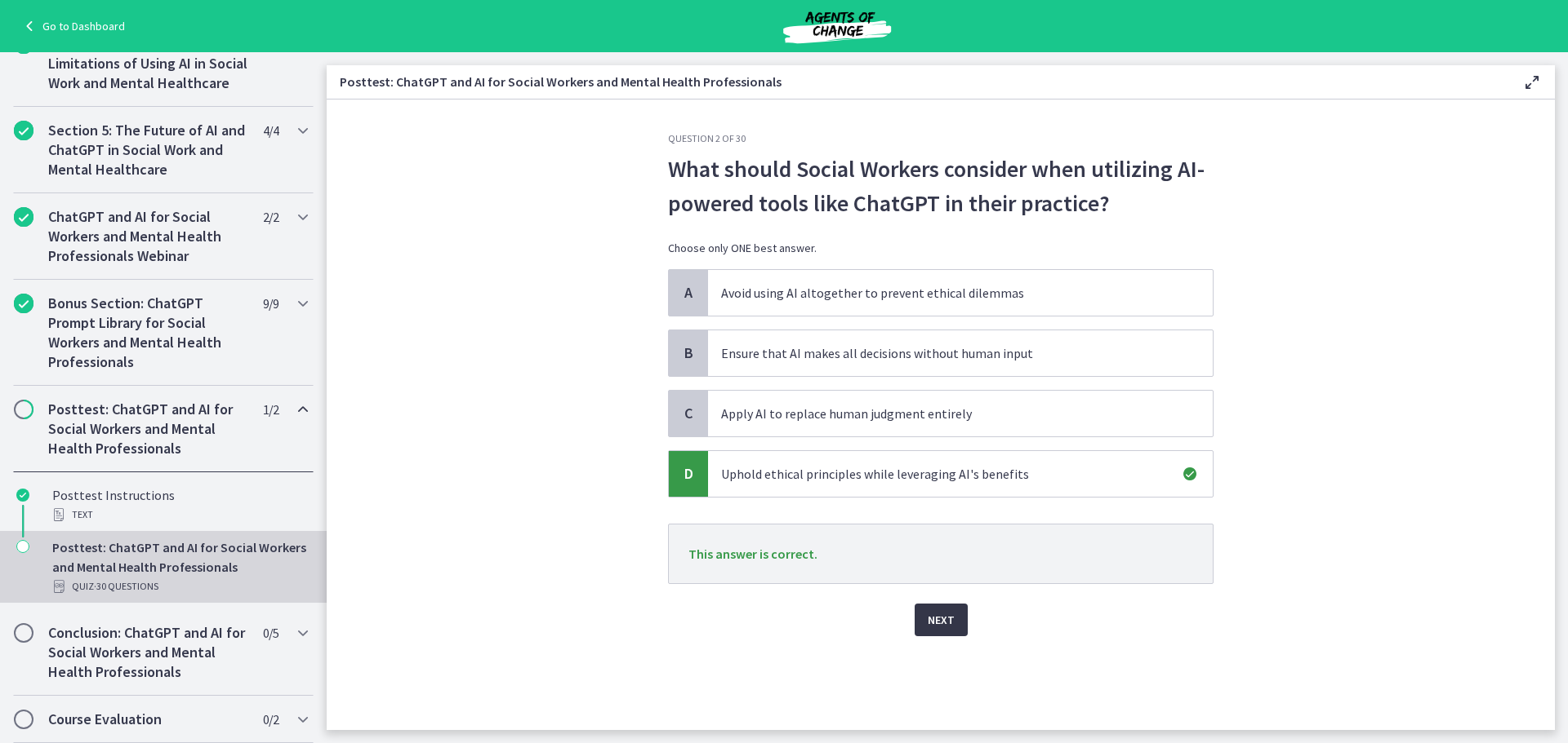
click at [937, 615] on span "Next" at bounding box center [940, 620] width 27 height 20
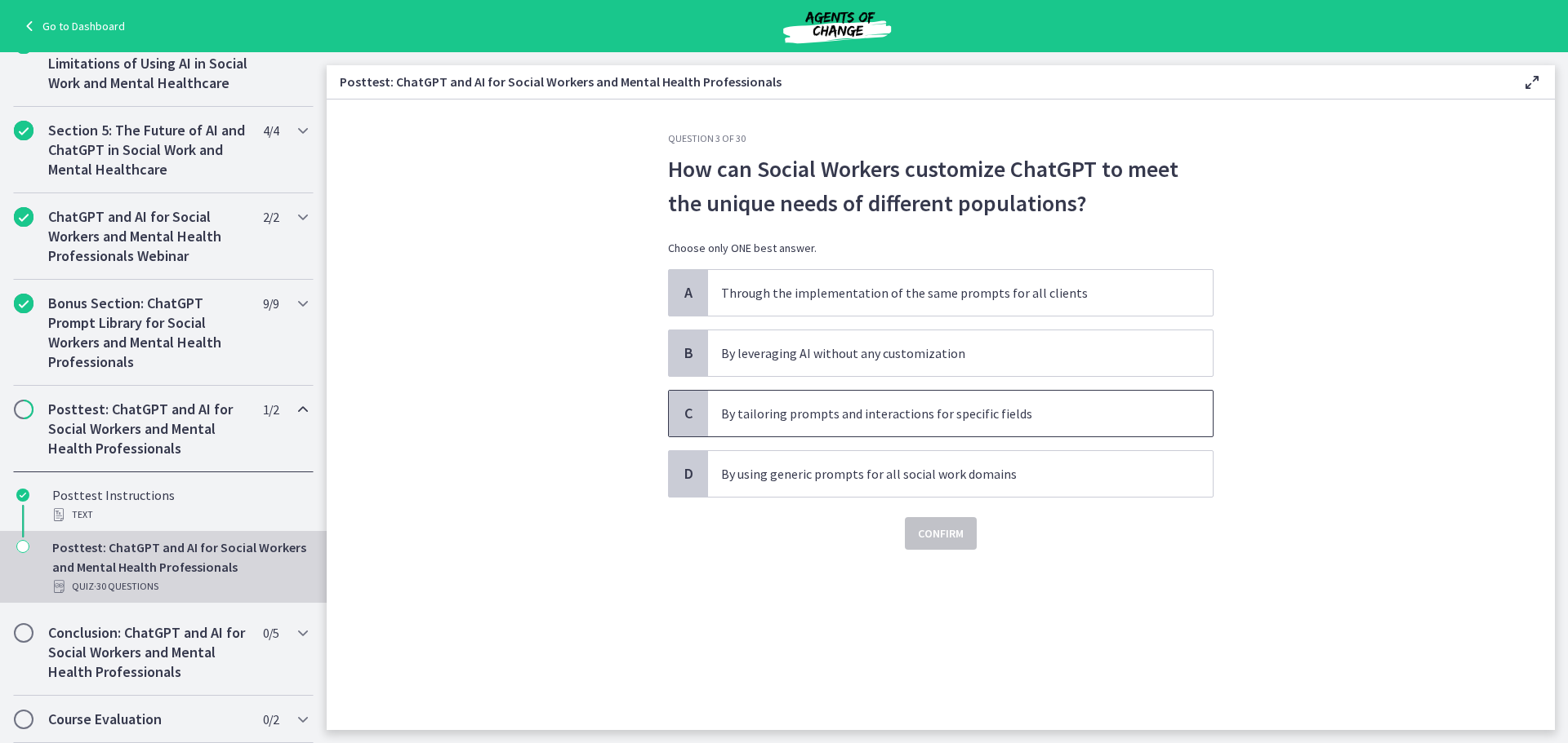
click at [1032, 413] on p "By tailoring prompts and interactions for specific fields" at bounding box center [944, 413] width 446 height 20
click at [959, 531] on span "Confirm" at bounding box center [940, 533] width 46 height 20
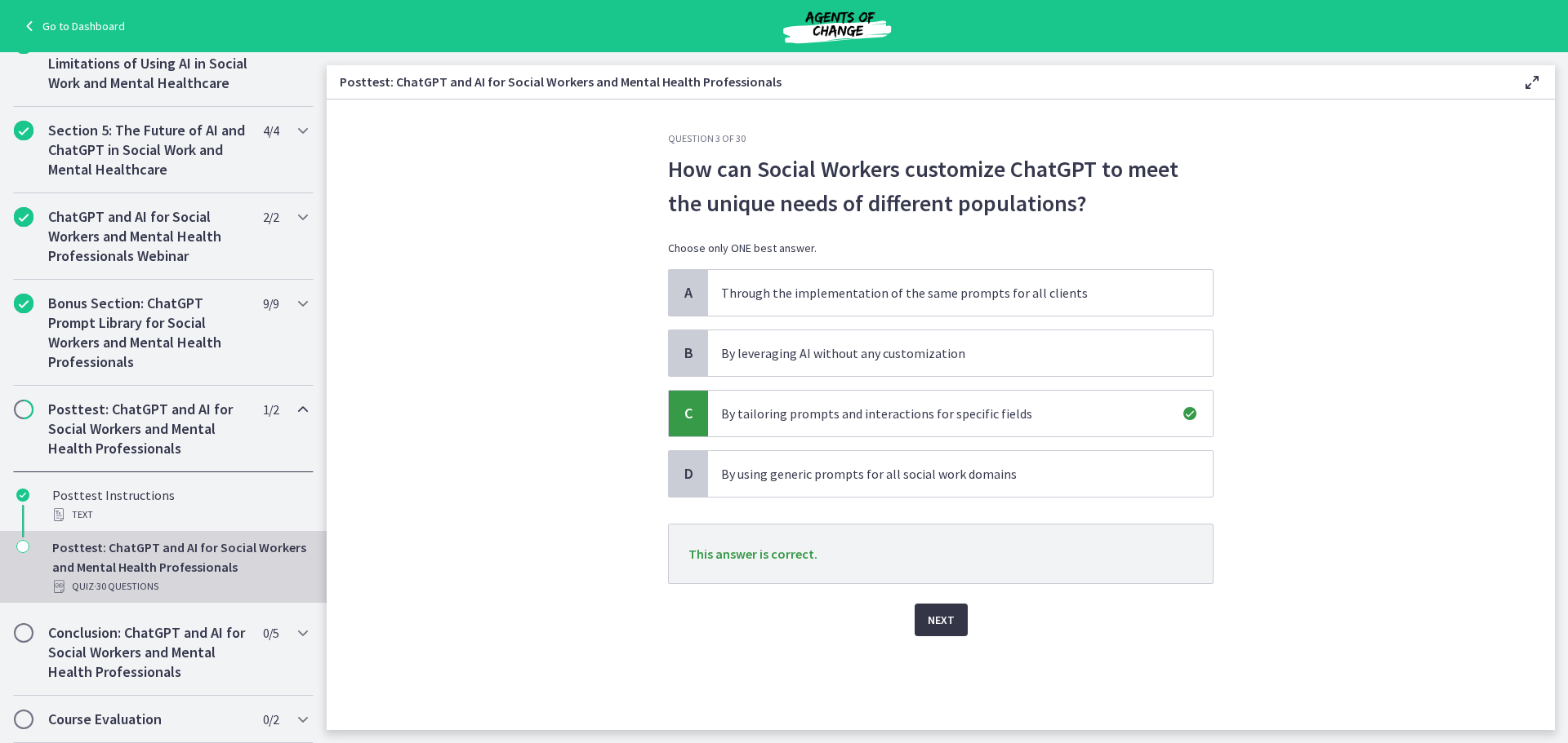
drag, startPoint x: 953, startPoint y: 622, endPoint x: 953, endPoint y: 612, distance: 10.0
click at [953, 622] on button "Next" at bounding box center [940, 620] width 53 height 33
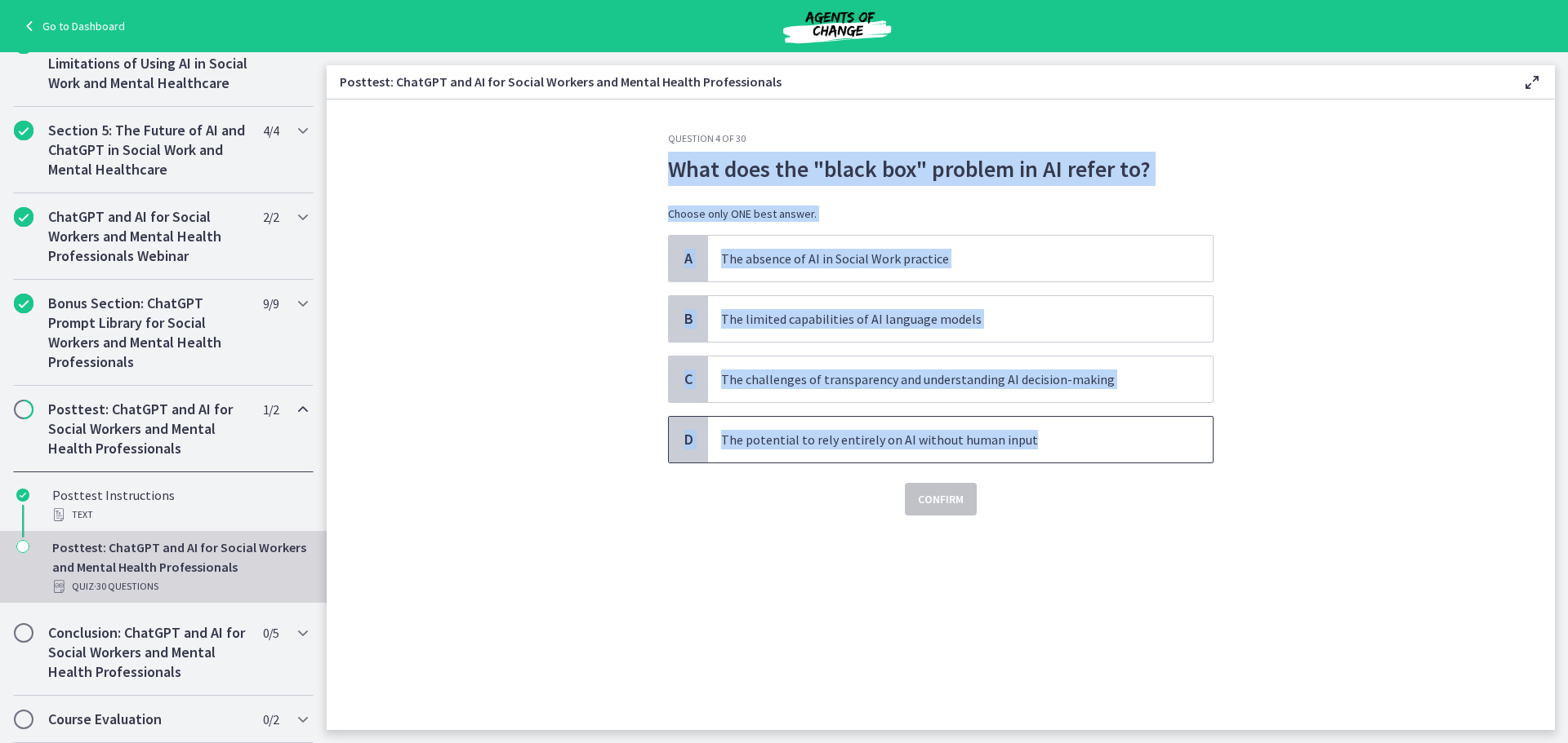
drag, startPoint x: 669, startPoint y: 173, endPoint x: 1136, endPoint y: 437, distance: 536.5
click at [1136, 438] on div "Question 4 of 30 What does the "black box" problem in AI refer to? Choose only …" at bounding box center [940, 323] width 546 height 383
copy div "What does the "black box" problem in AI refer to? Choose only ONE best answer. …"
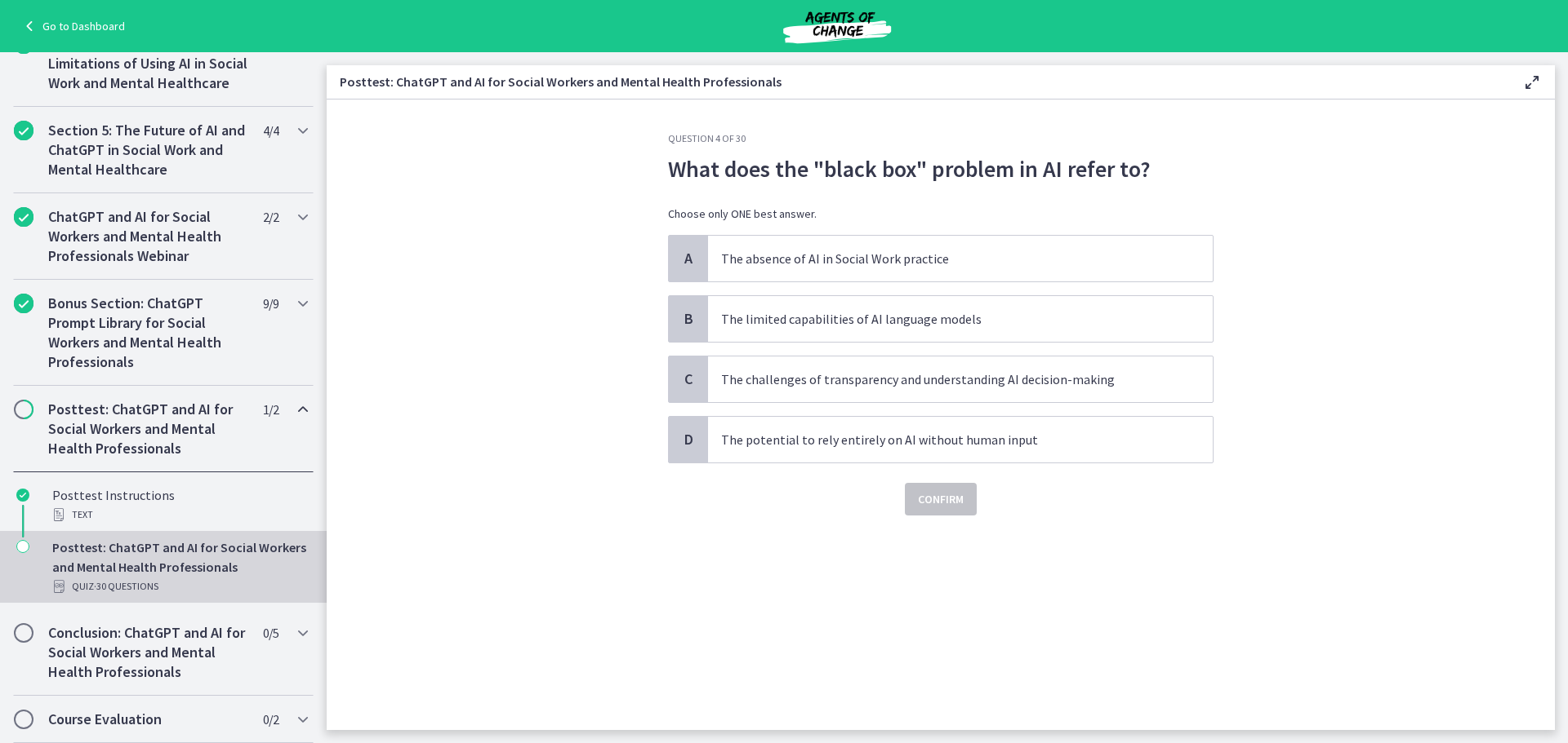
drag, startPoint x: 708, startPoint y: 621, endPoint x: 721, endPoint y: 593, distance: 30.9
click at [709, 619] on div "Question 4 of 30 What does the "black box" problem in AI refer to? Choose only …" at bounding box center [940, 432] width 572 height 599
click at [840, 403] on div "A The absence of AI in Social Work practice B The limited capabilities of AI la…" at bounding box center [940, 349] width 546 height 228
click at [841, 380] on p "The challenges of transparency and understanding AI decision-making" at bounding box center [944, 379] width 446 height 20
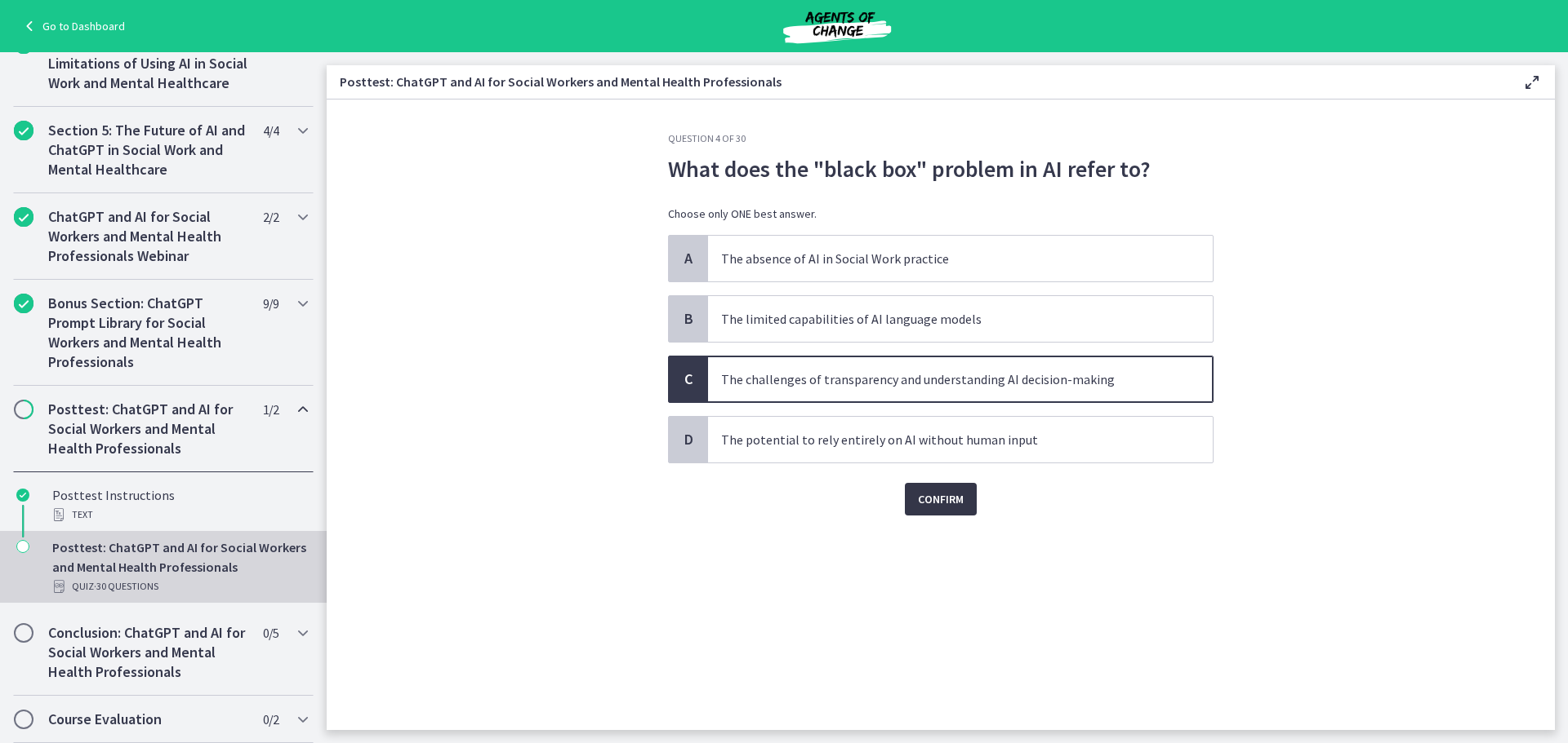
click at [931, 506] on span "Confirm" at bounding box center [940, 499] width 46 height 20
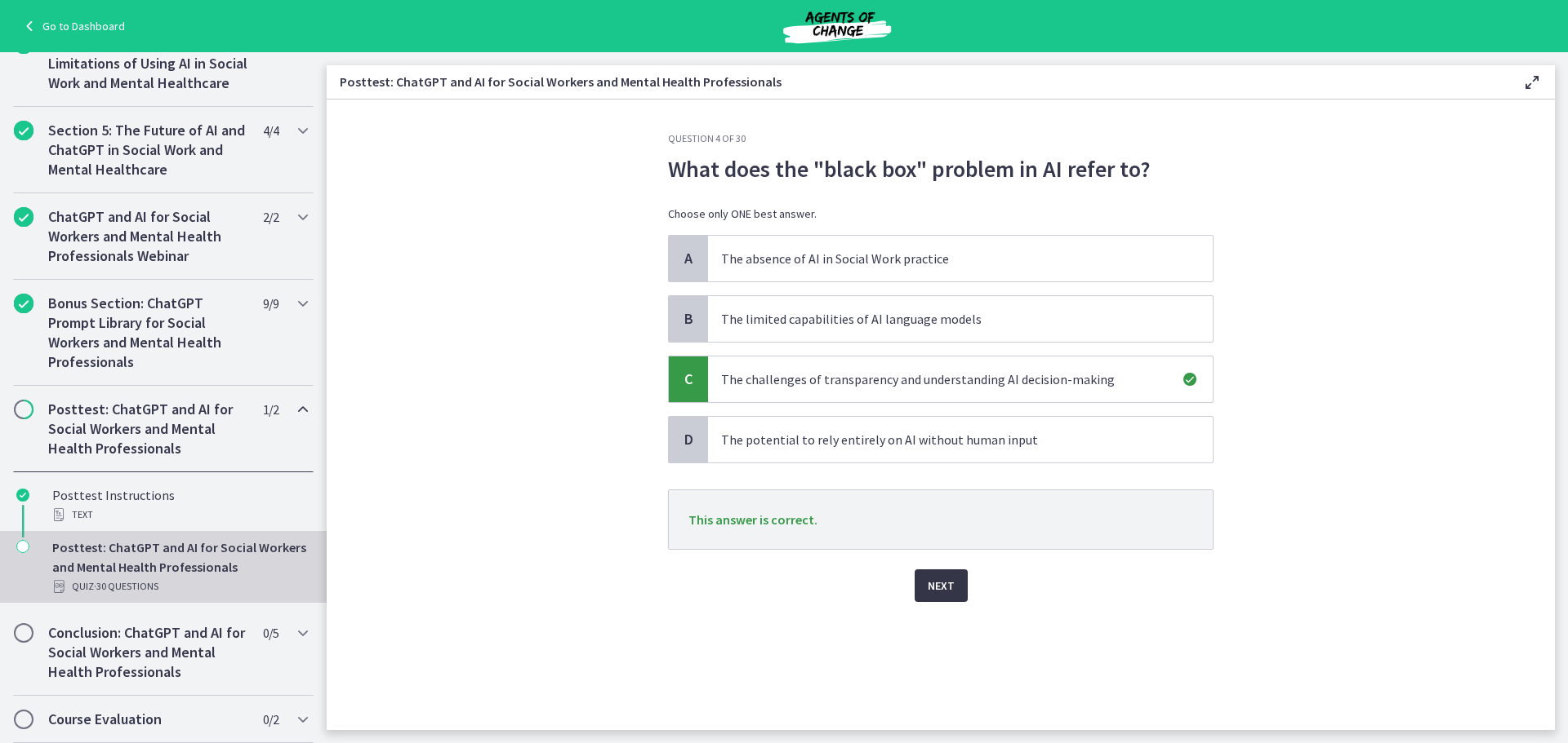
click at [948, 599] on button "Next" at bounding box center [940, 585] width 53 height 33
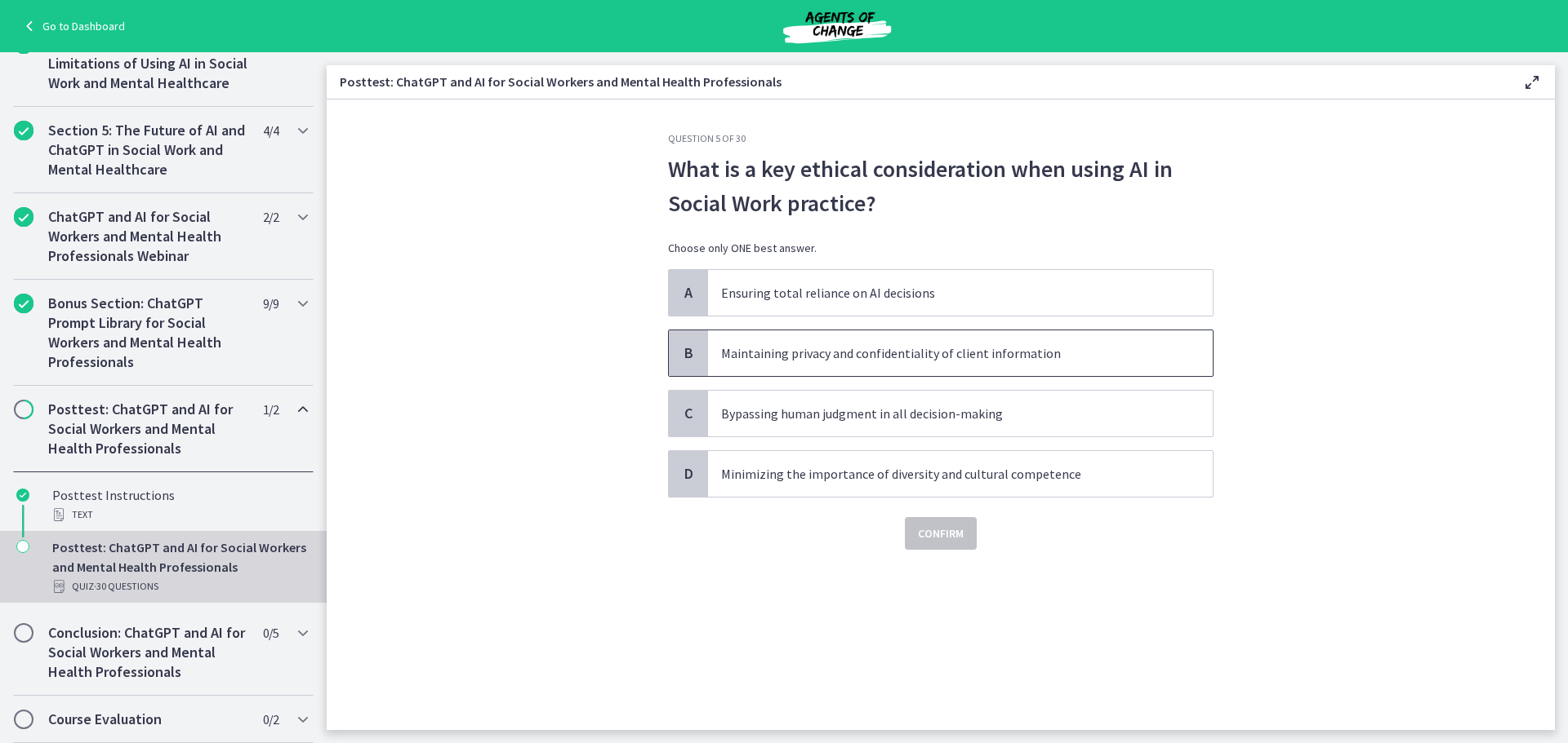
click at [1045, 356] on p "Maintaining privacy and confidentiality of client information" at bounding box center [944, 353] width 446 height 20
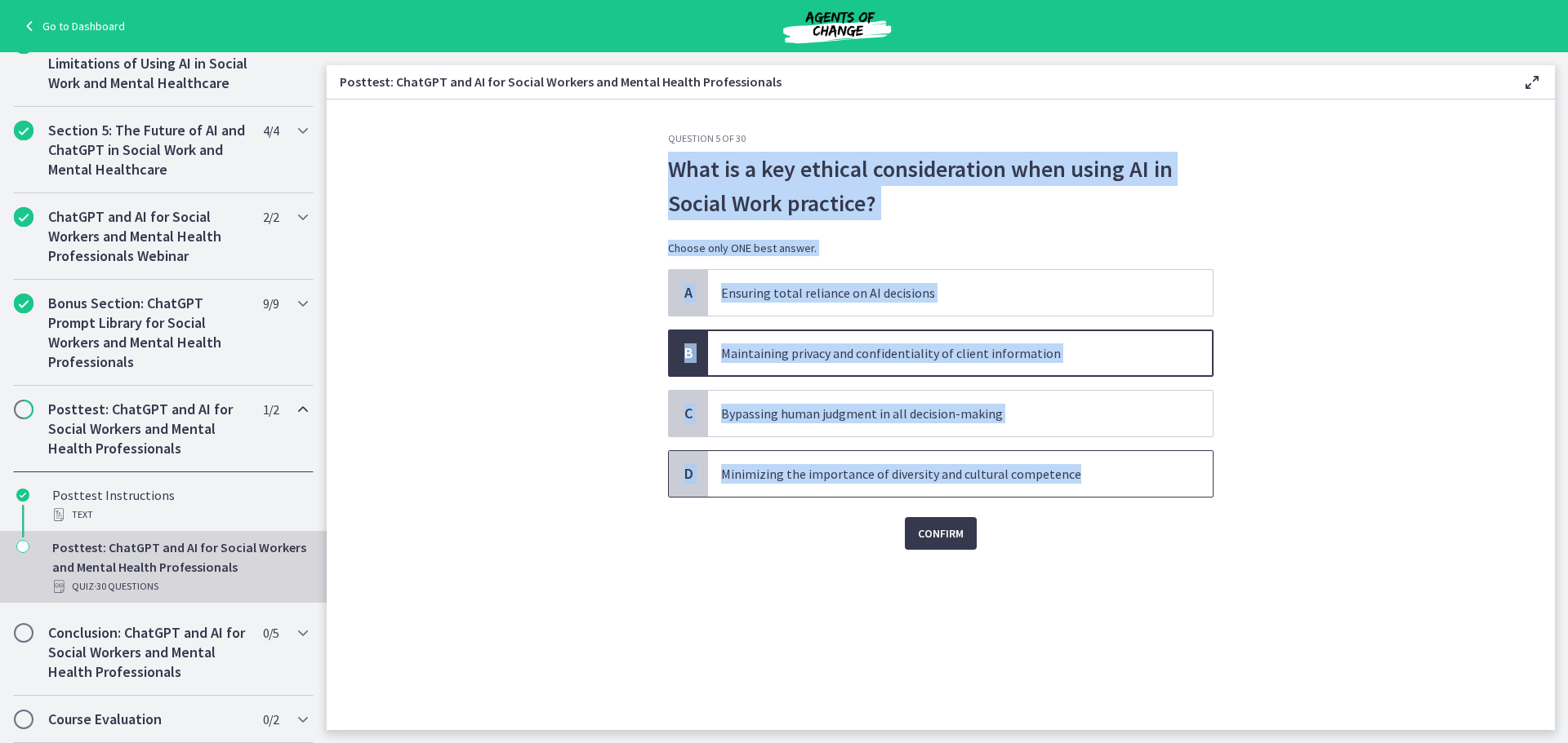
drag, startPoint x: 648, startPoint y: 166, endPoint x: 1135, endPoint y: 464, distance: 570.9
click at [1135, 464] on section "Question 5 of 30 What is a key ethical consideration when using AI in Social Wo…" at bounding box center [940, 415] width 1228 height 631
copy div "What is a key ethical consideration when using AI in Social Work practice? Choo…"
click at [963, 548] on button "Confirm" at bounding box center [940, 533] width 72 height 33
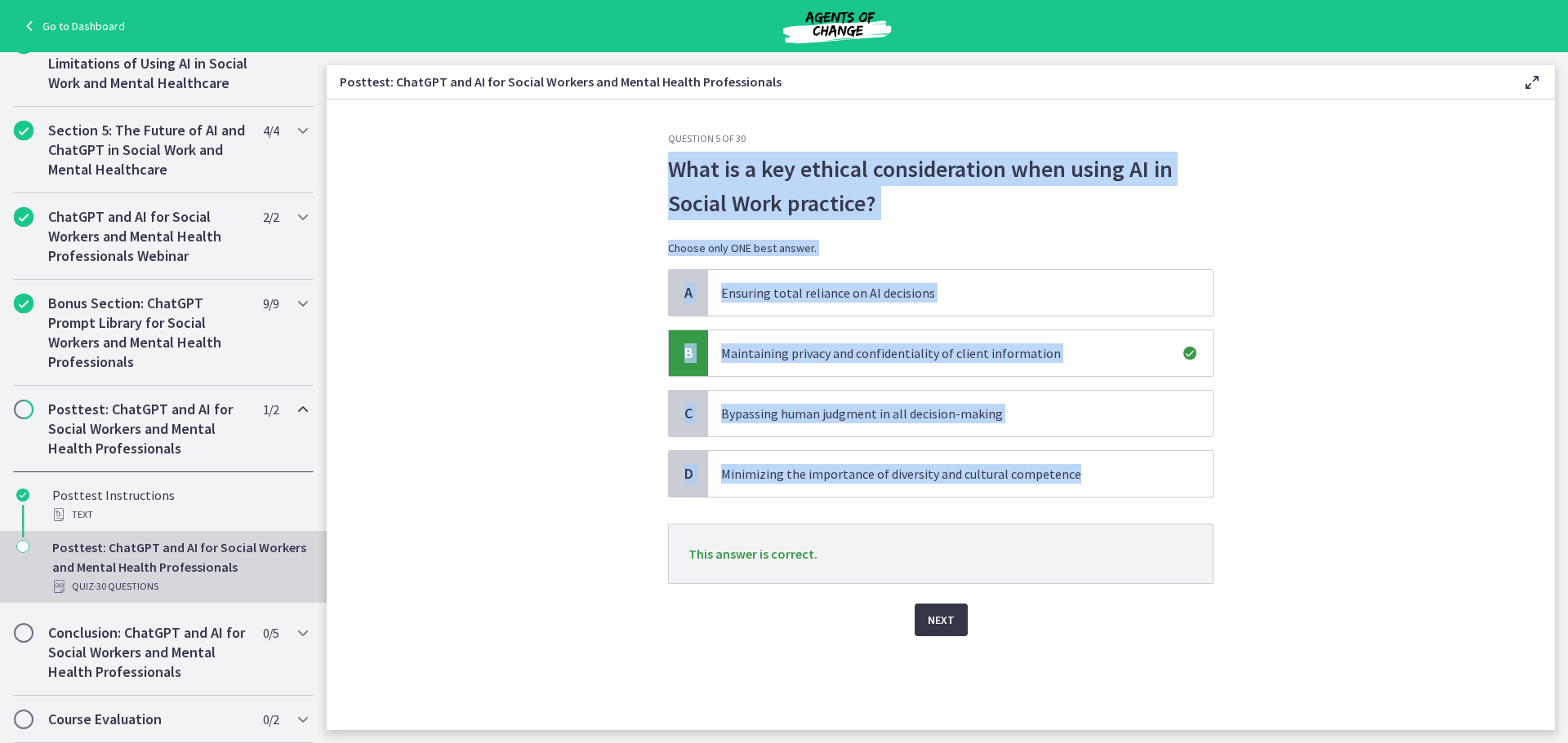
click at [955, 610] on button "Next" at bounding box center [940, 620] width 53 height 33
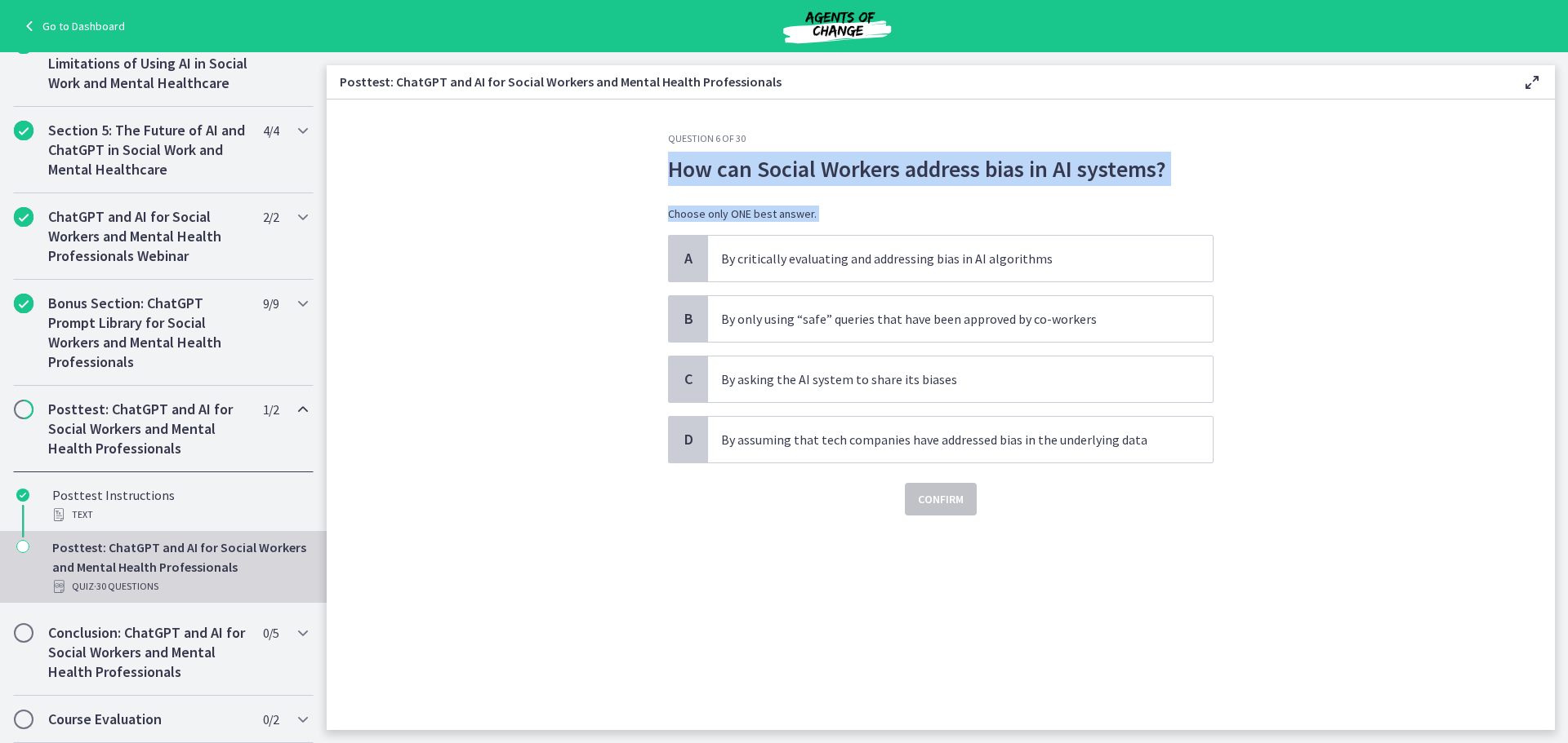
click at [1319, 409] on section "Question 6 of 30 How can Social Workers address bias in AI systems? Choose only…" at bounding box center [940, 415] width 1228 height 631
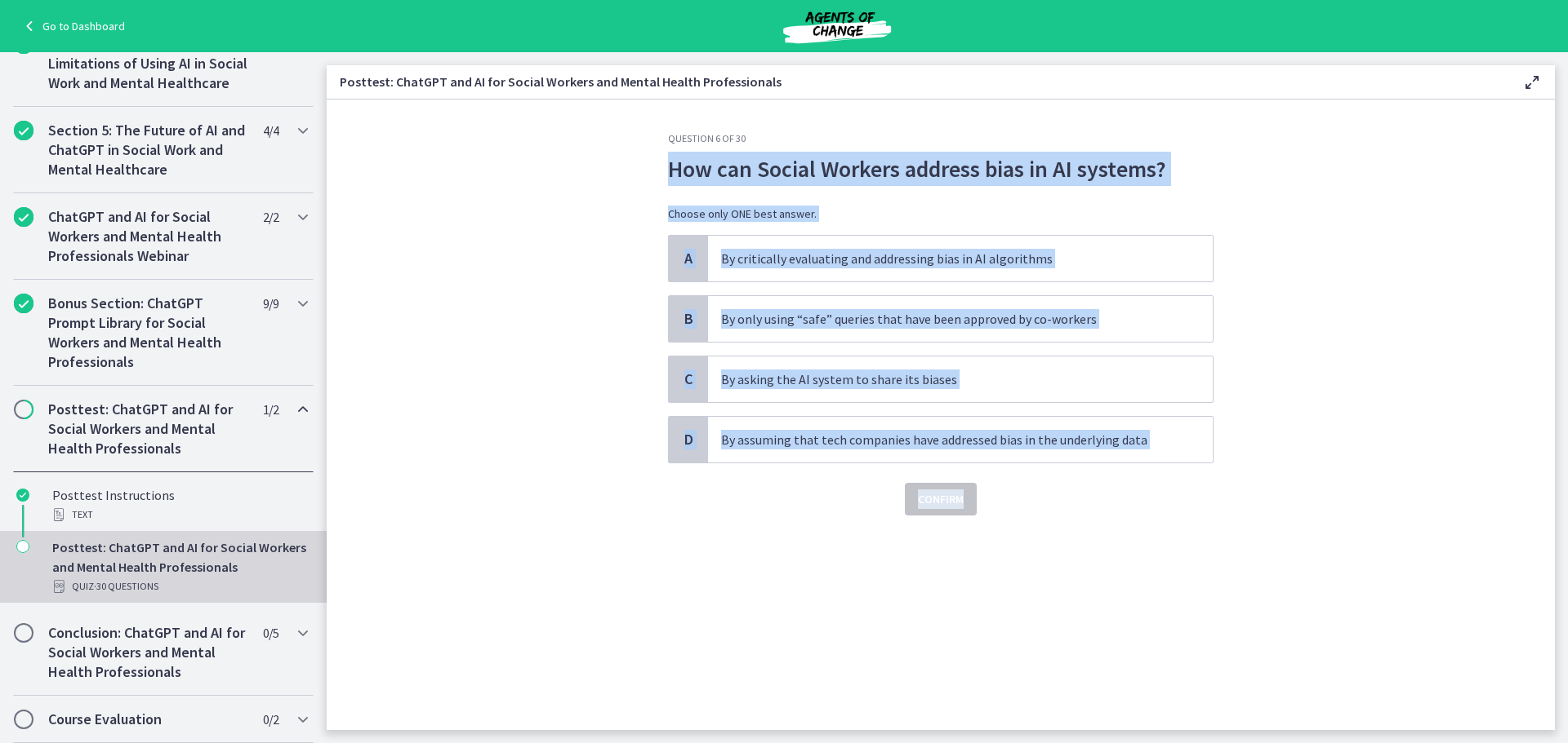
drag, startPoint x: 656, startPoint y: 163, endPoint x: 1228, endPoint y: 465, distance: 646.8
click at [1228, 465] on section "Question 6 of 30 How can Social Workers address bias in AI systems? Choose only…" at bounding box center [940, 415] width 1228 height 631
copy div "How can Social Workers address bias in AI systems? Choose only ONE best answer.…"
click at [839, 252] on p "By critically evaluating and addressing bias in AI algorithms" at bounding box center [944, 258] width 446 height 20
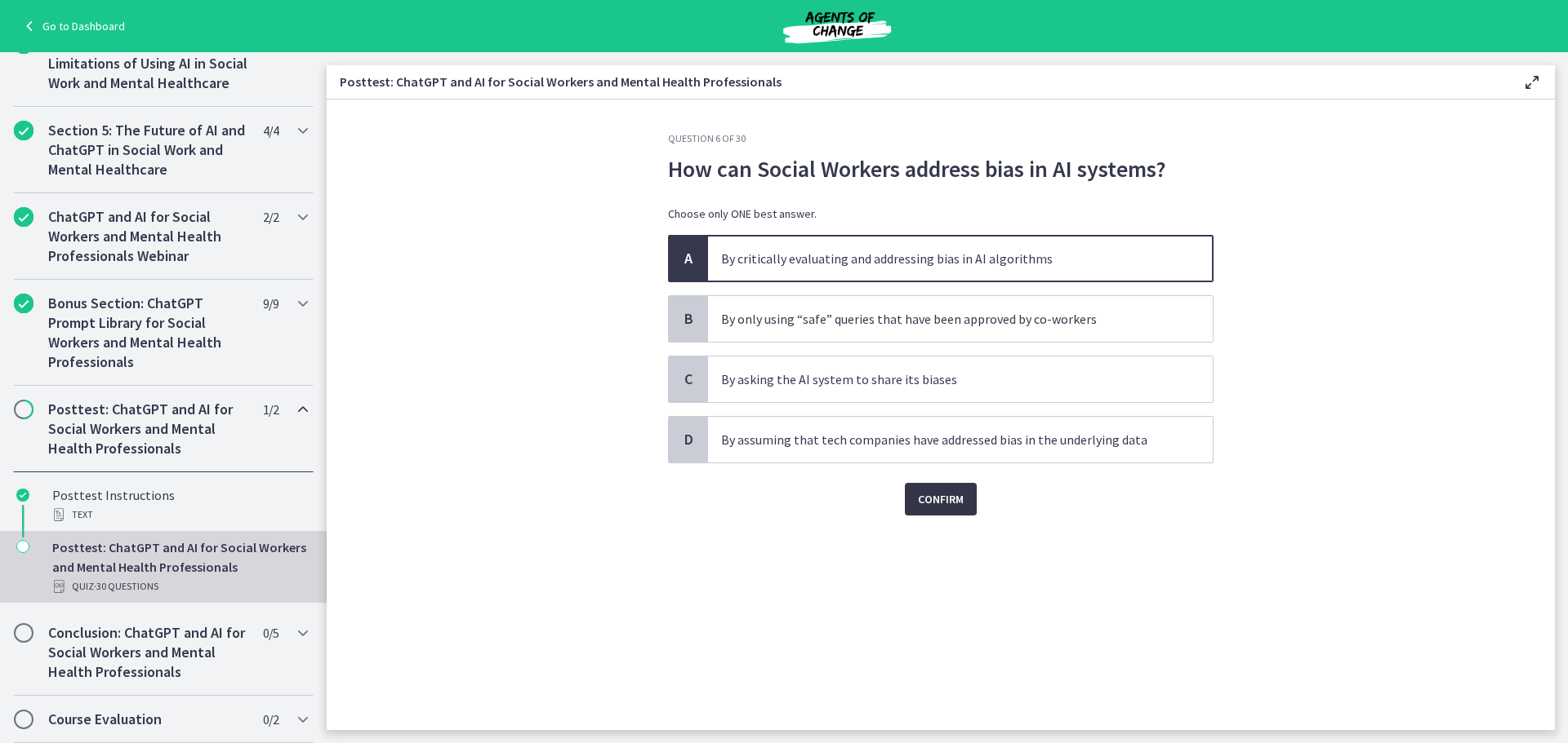
click at [937, 499] on span "Confirm" at bounding box center [940, 499] width 46 height 20
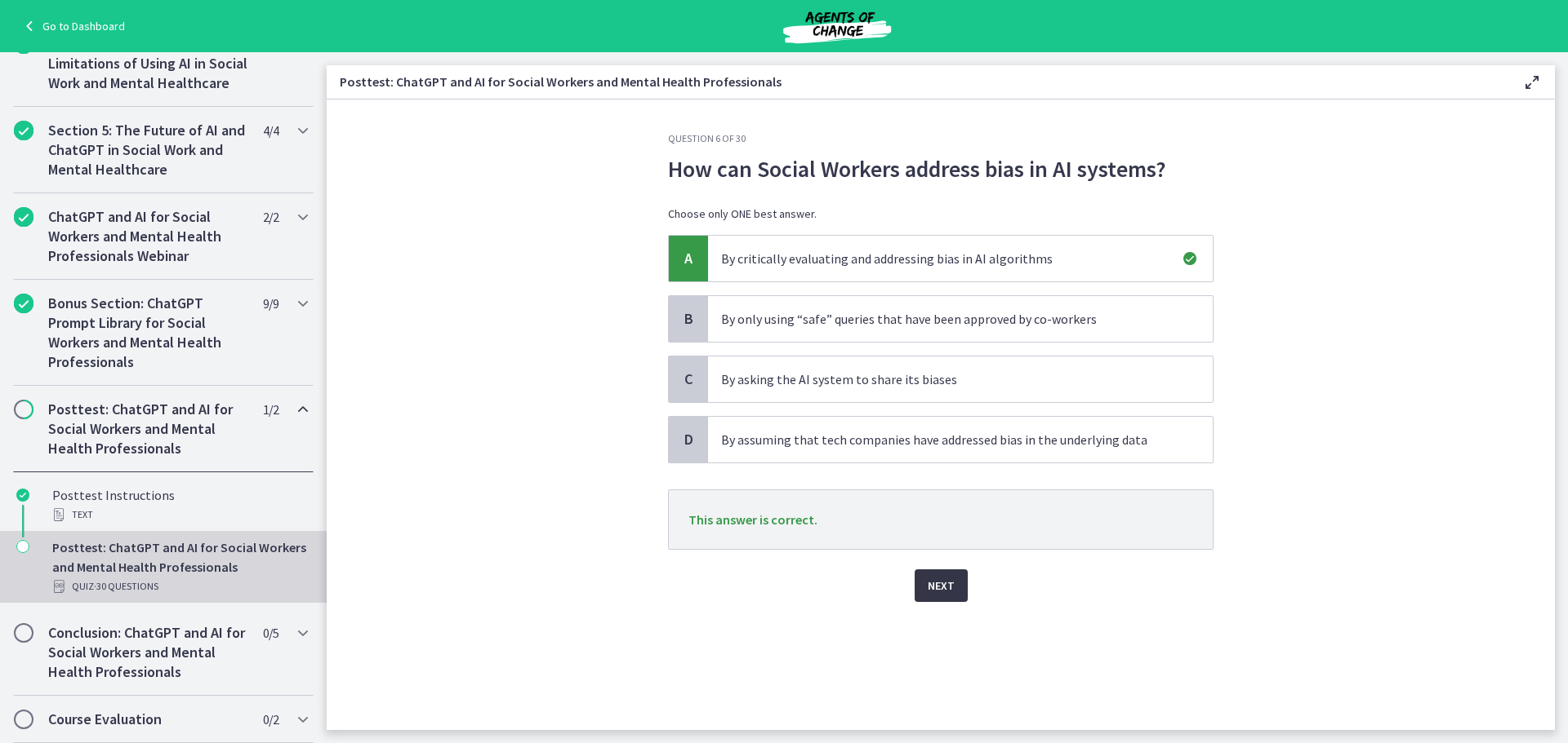
click at [939, 591] on span "Next" at bounding box center [940, 585] width 27 height 20
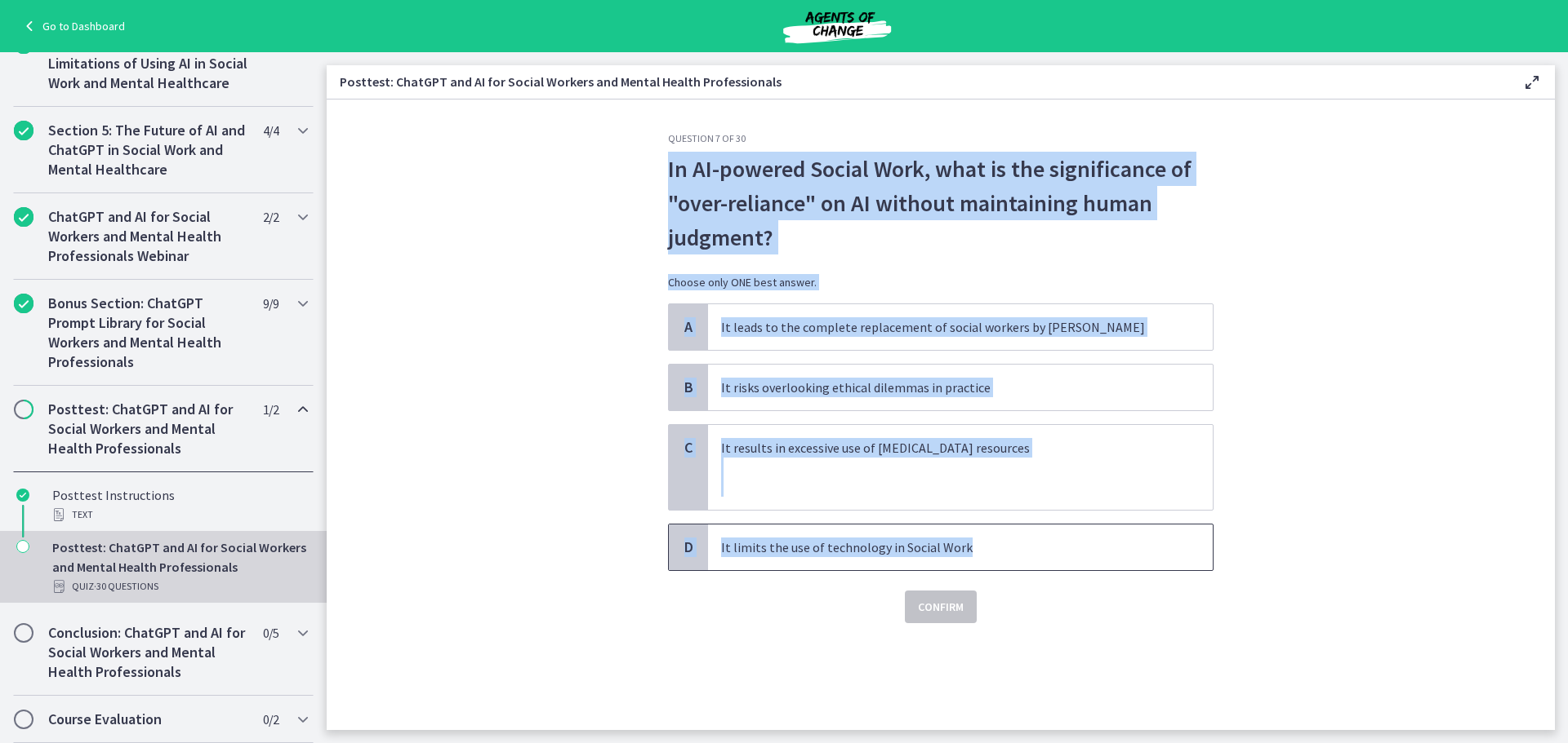
drag, startPoint x: 663, startPoint y: 168, endPoint x: 1011, endPoint y: 557, distance: 521.9
click at [1011, 557] on div "Question 7 of 30 In AI-powered Social Work, what is the significance of "over-r…" at bounding box center [940, 432] width 572 height 599
copy div "In AI-powered Social Work, what is the significance of "over-reliance" on AI wi…"
click at [840, 381] on p "It risks overlooking ethical dilemmas in practice" at bounding box center [944, 387] width 446 height 20
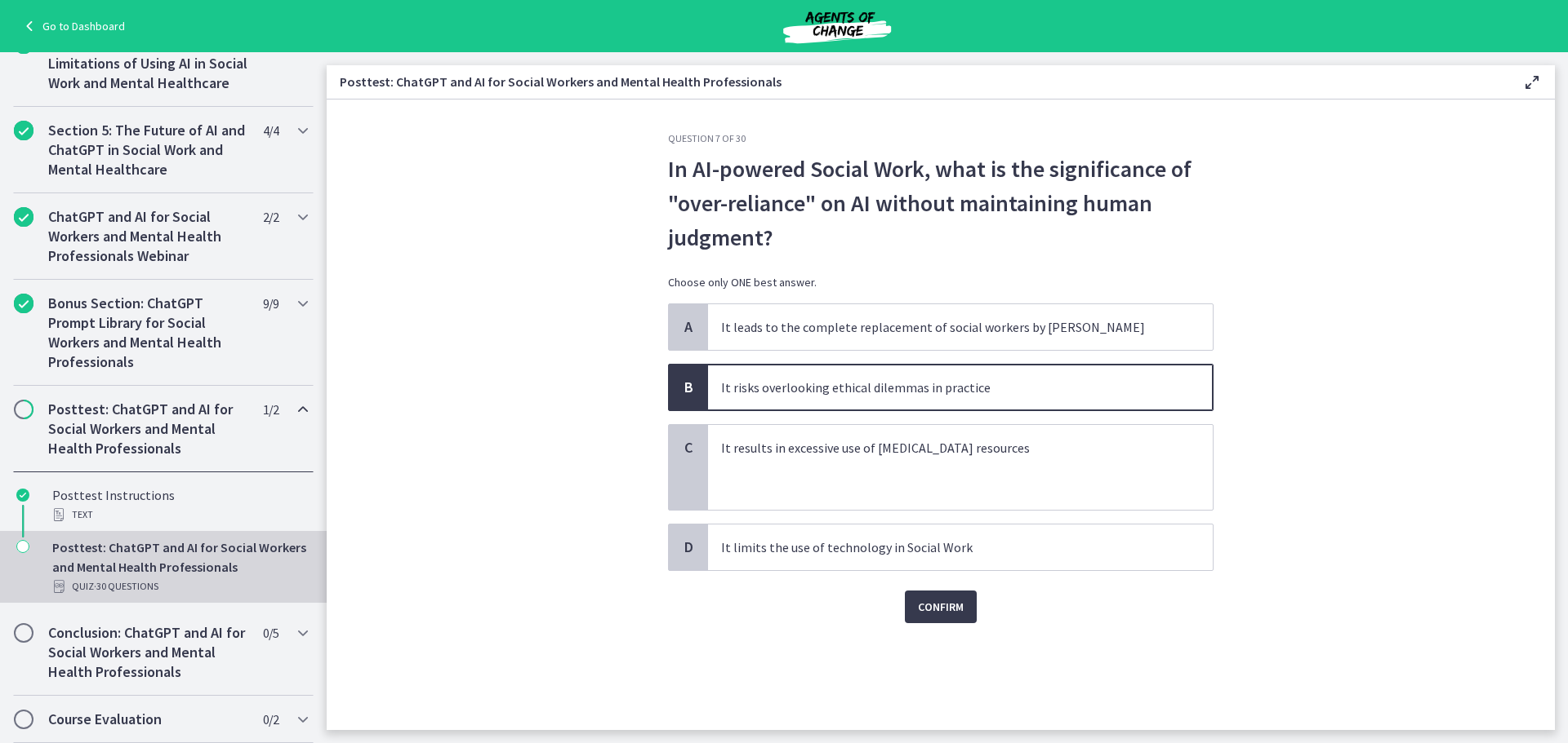
click at [501, 367] on section "Question 7 of 30 In AI-powered Social Work, what is the significance of "over-r…" at bounding box center [940, 415] width 1228 height 631
click at [924, 619] on button "Confirm" at bounding box center [940, 607] width 72 height 33
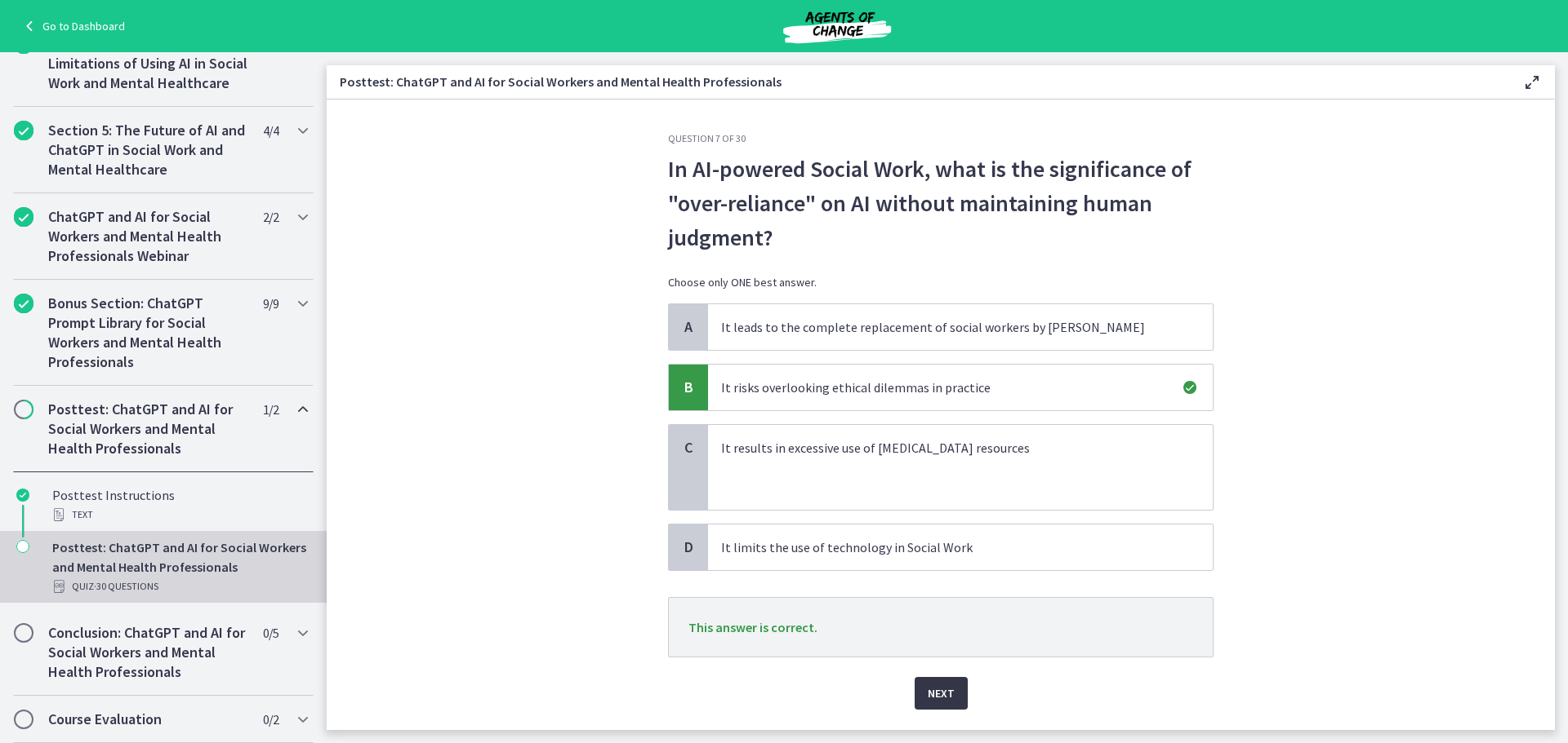
click at [934, 707] on button "Next" at bounding box center [940, 694] width 53 height 33
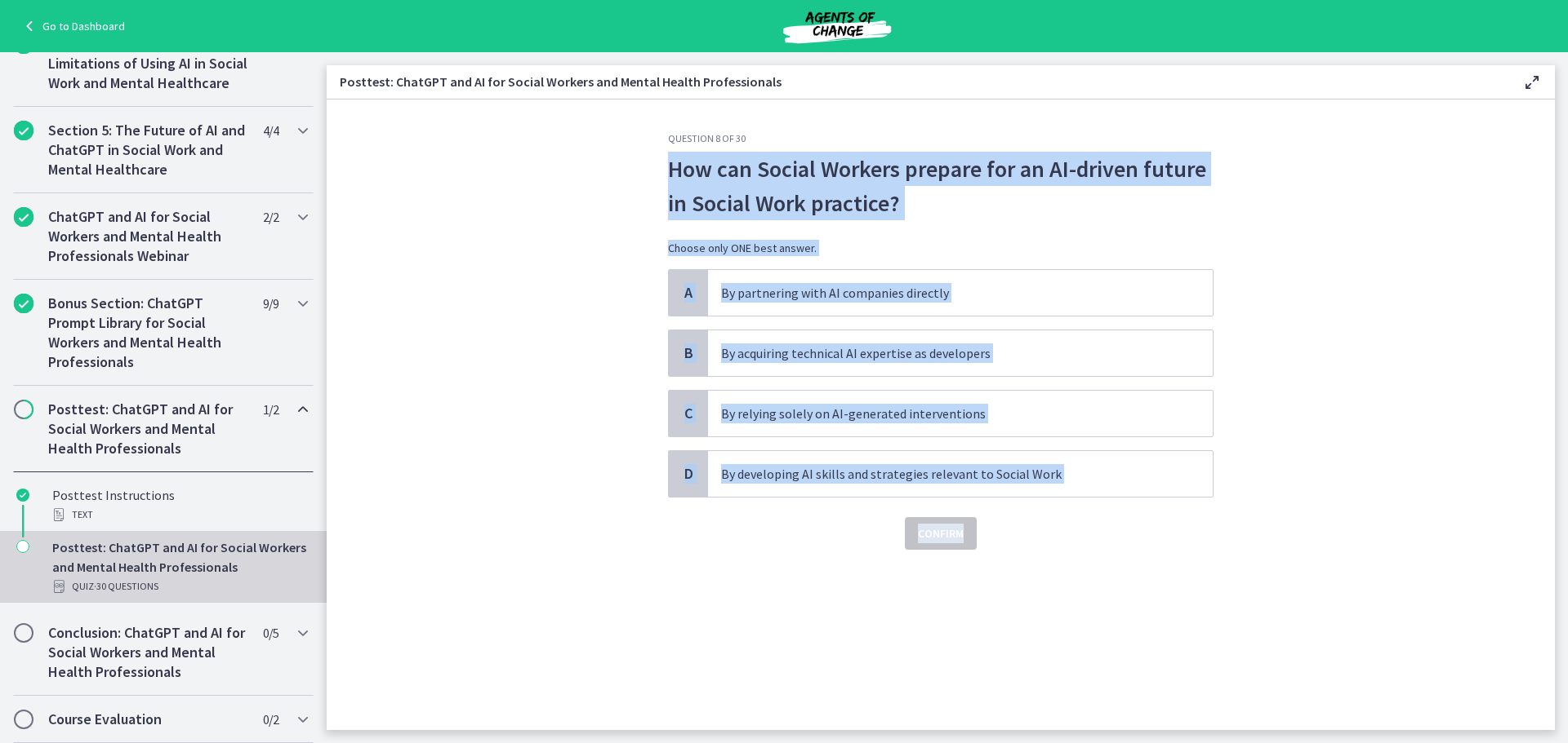
drag, startPoint x: 1118, startPoint y: 508, endPoint x: 653, endPoint y: 170, distance: 574.9
click at [653, 170] on section "Question 8 of 30 How can Social Workers prepare for an AI-driven future in Soci…" at bounding box center [940, 415] width 1228 height 631
copy div "How can Social Workers prepare for an AI-driven future in Social Work practice?…"
click at [786, 468] on p "By developing AI skills and strategies relevant to Social Work" at bounding box center [944, 474] width 446 height 20
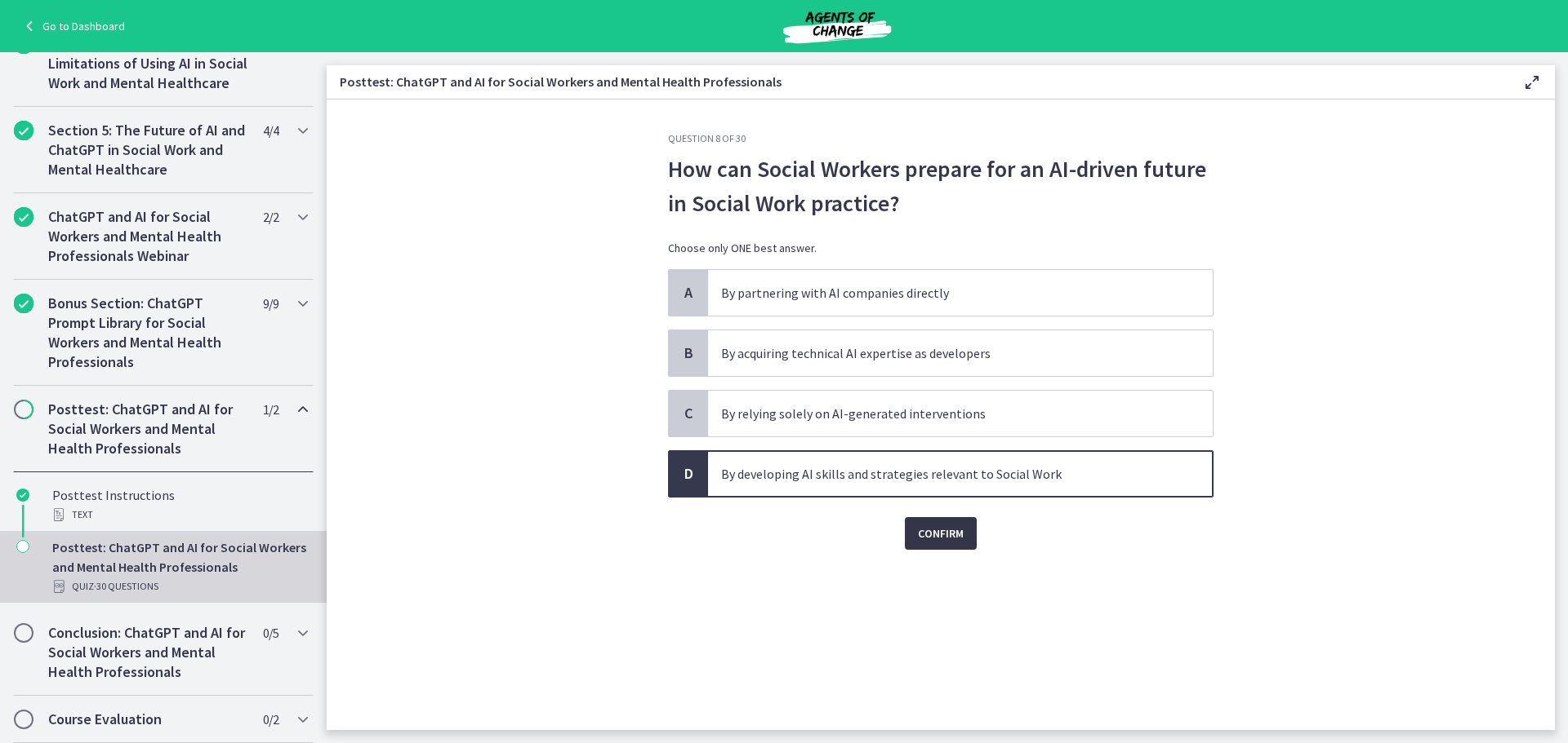
click at [937, 527] on span "Confirm" at bounding box center [940, 533] width 46 height 20
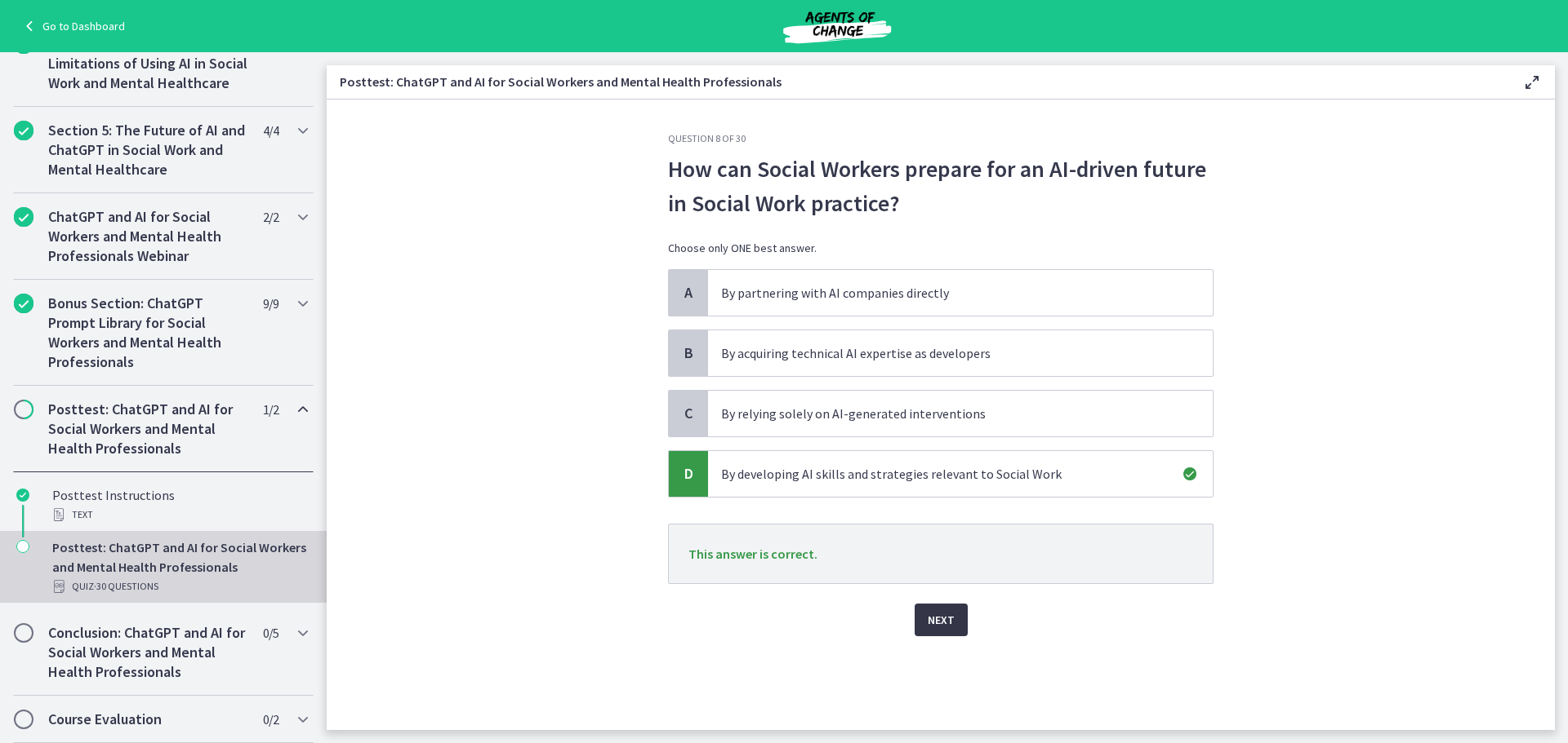
drag, startPoint x: 942, startPoint y: 626, endPoint x: 932, endPoint y: 619, distance: 12.2
click at [942, 626] on span "Next" at bounding box center [940, 620] width 27 height 20
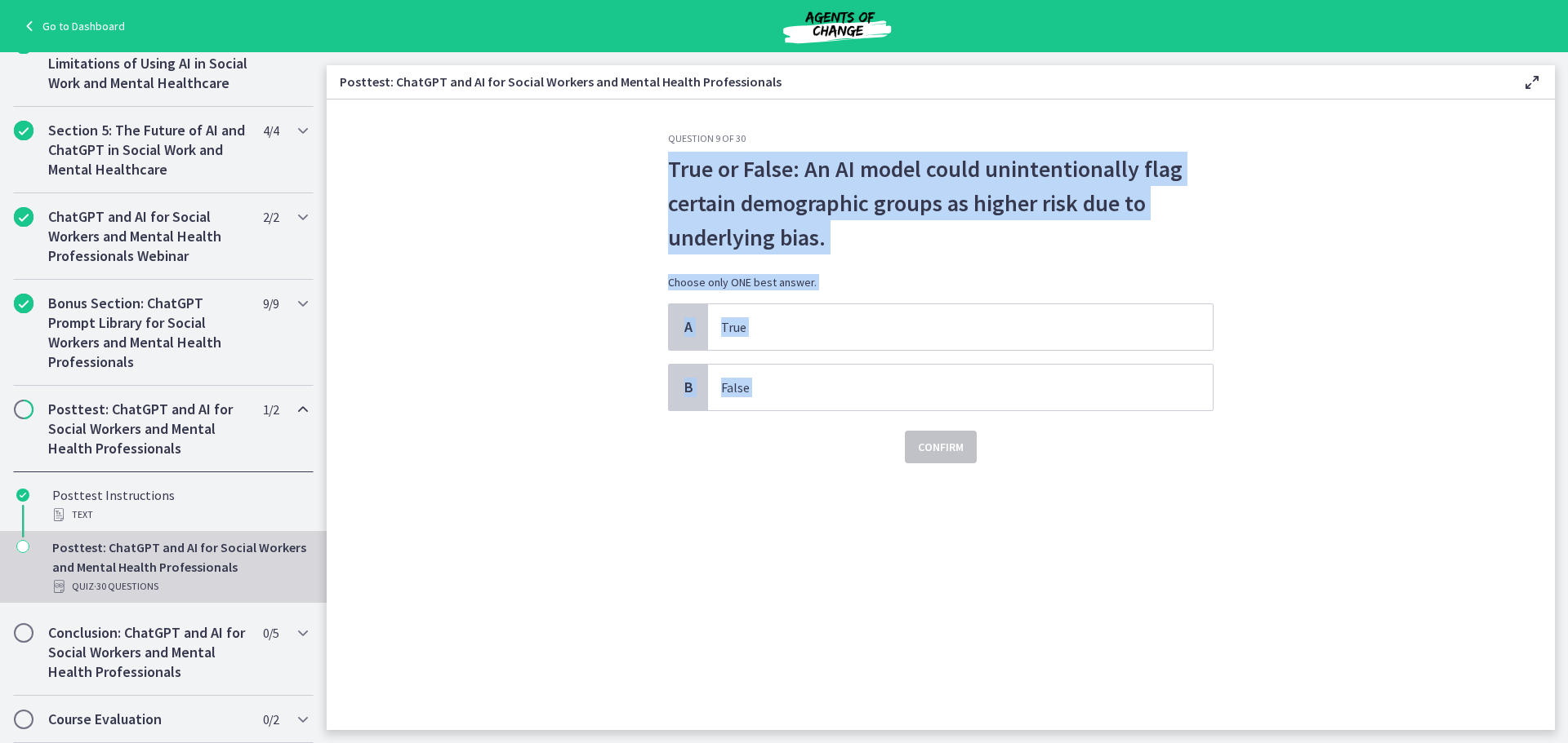
drag, startPoint x: 647, startPoint y: 160, endPoint x: 833, endPoint y: 416, distance: 316.4
click at [833, 416] on section "Question 9 of 30 True or False: An AI model could unintentionally flag certain …" at bounding box center [940, 415] width 1228 height 631
copy div "True or False: An AI model could unintentionally flag certain demographic group…"
click at [802, 317] on span "True" at bounding box center [960, 326] width 505 height 46
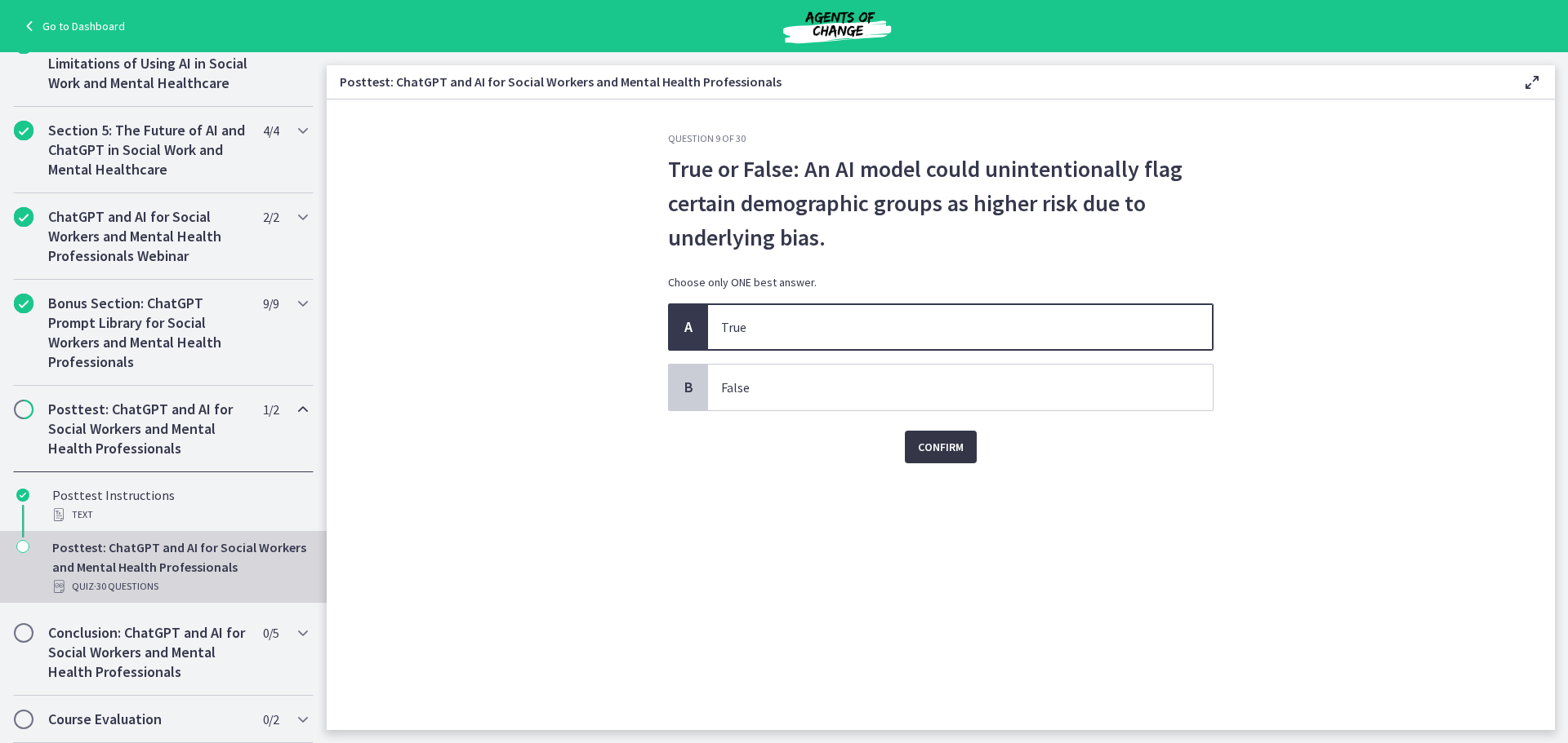
click at [919, 446] on span "Confirm" at bounding box center [940, 447] width 46 height 20
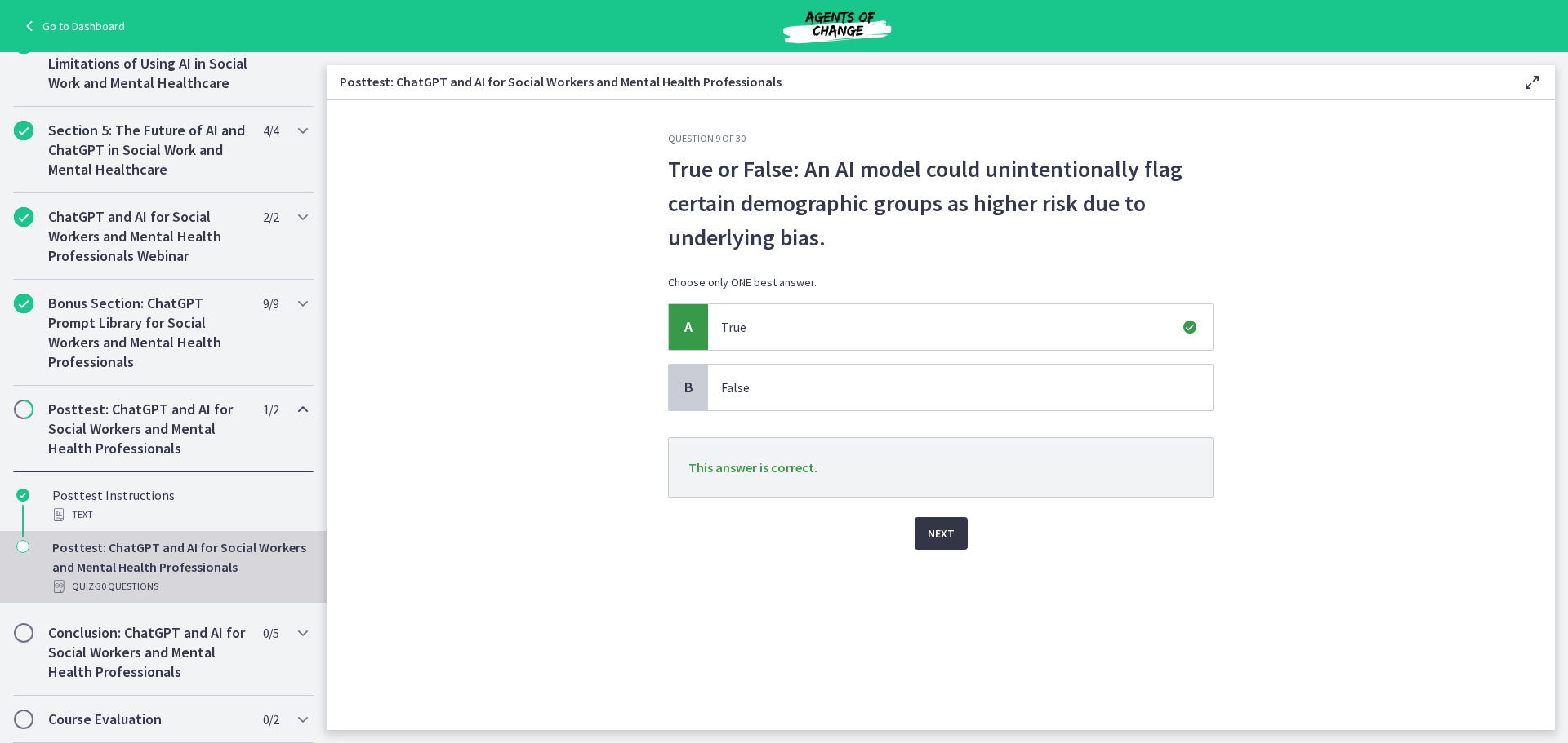
click at [931, 530] on span "Next" at bounding box center [940, 533] width 27 height 20
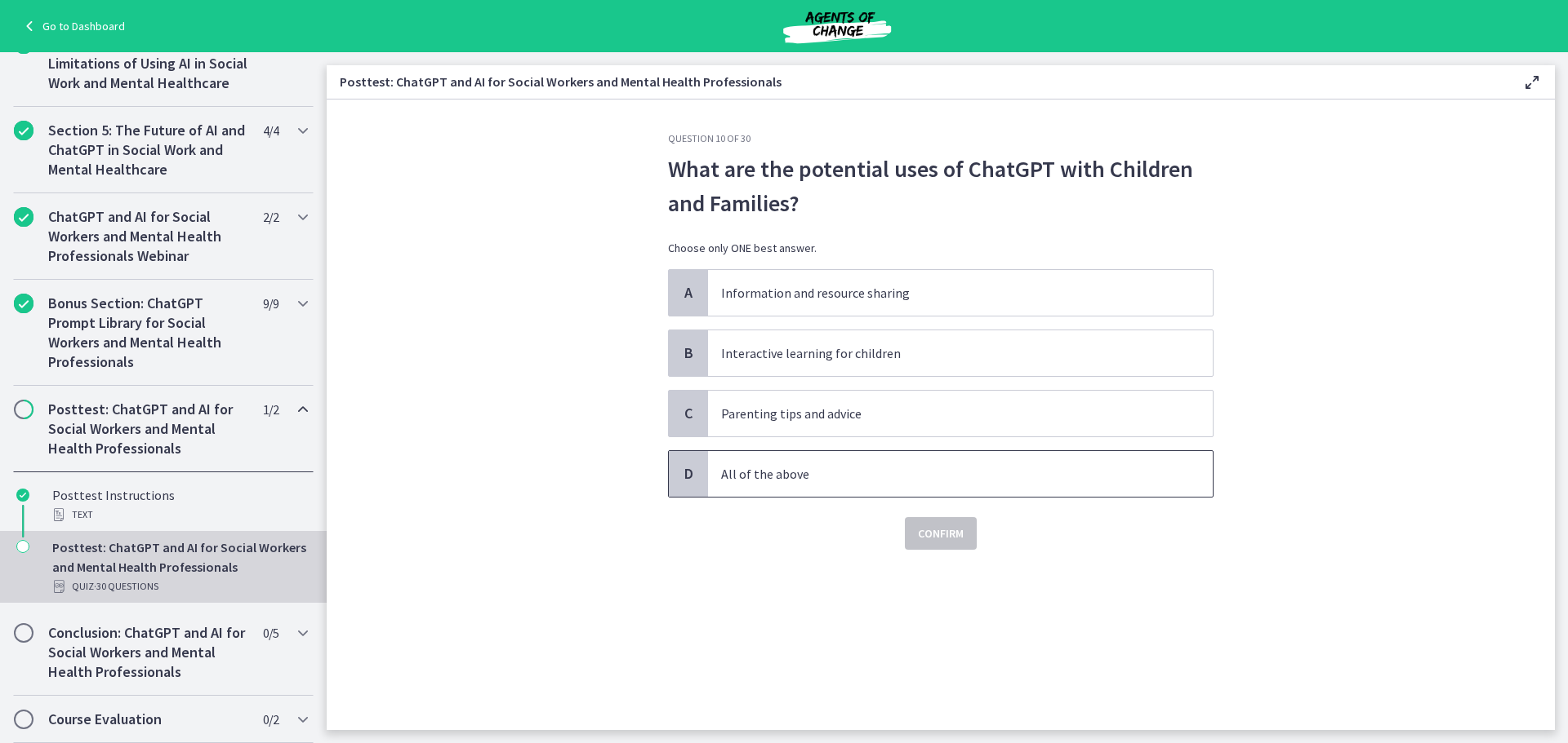
click at [753, 468] on p "All of the above" at bounding box center [944, 474] width 446 height 20
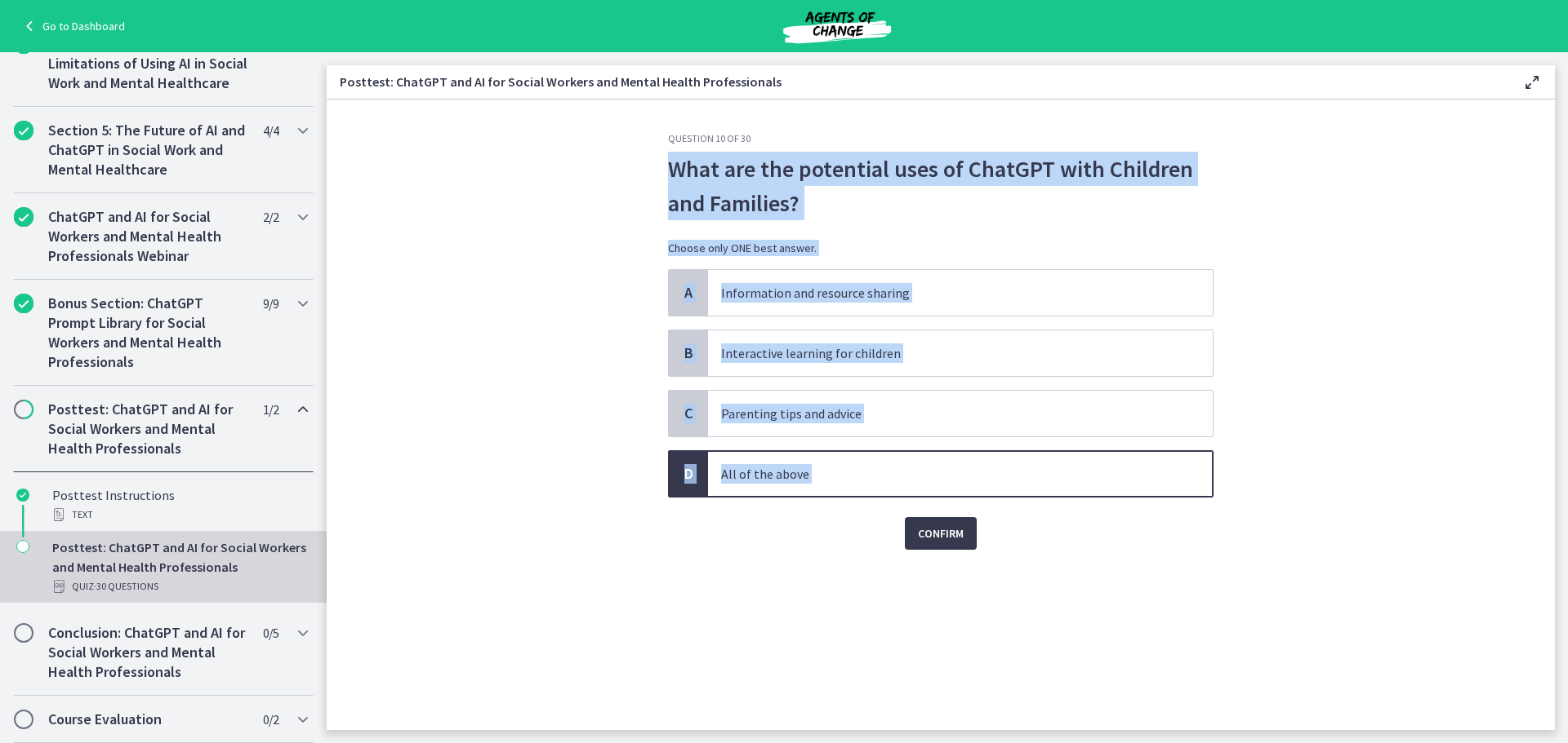
drag, startPoint x: 823, startPoint y: 529, endPoint x: 675, endPoint y: 167, distance: 391.1
click at [675, 167] on div "Question 10 of 30 What are the potential uses of ChatGPT with Children and Fami…" at bounding box center [940, 341] width 546 height 418
copy div "What are the potential uses of ChatGPT with Children and Families? Choose only …"
click at [923, 535] on span "Confirm" at bounding box center [940, 533] width 46 height 20
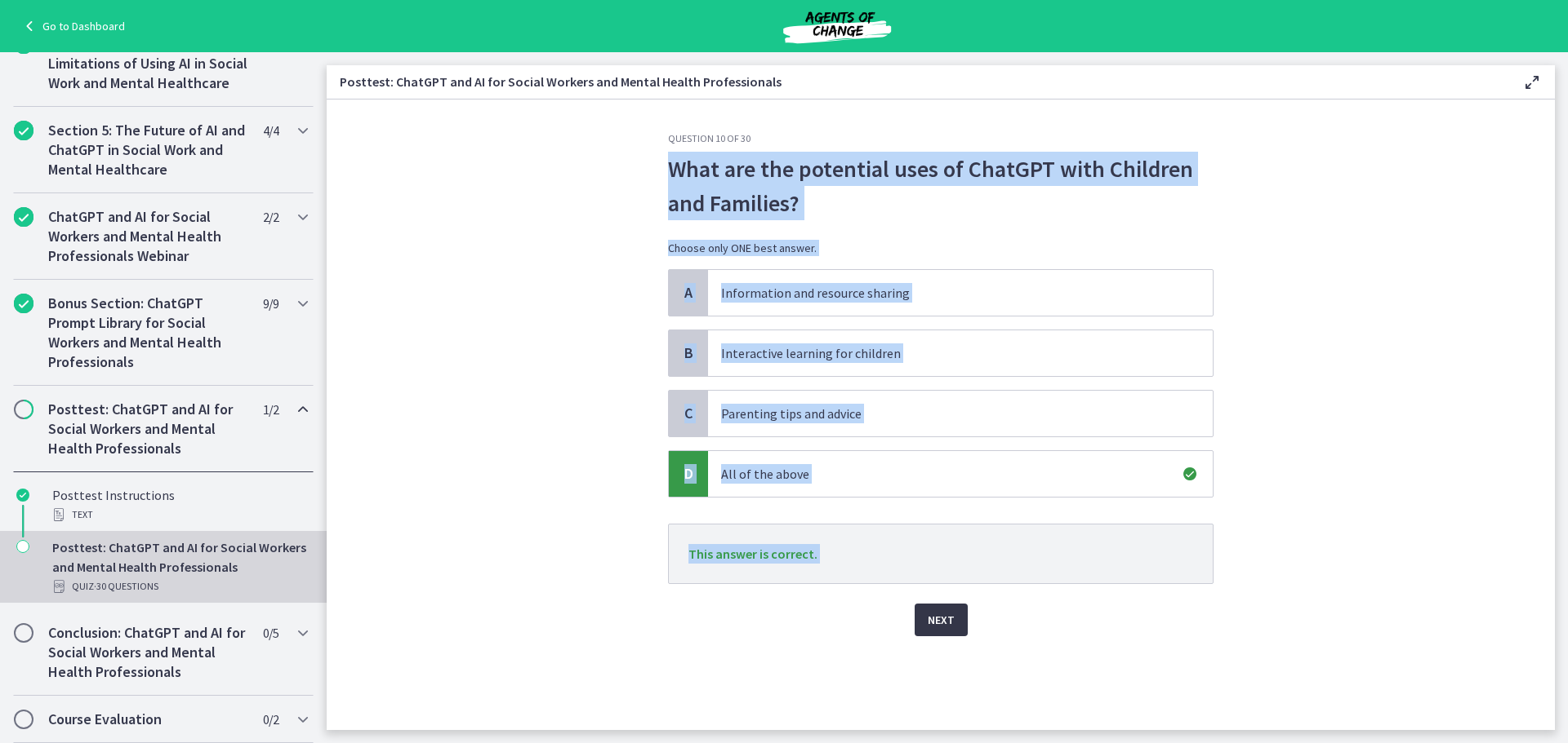
click at [950, 633] on button "Next" at bounding box center [940, 620] width 53 height 33
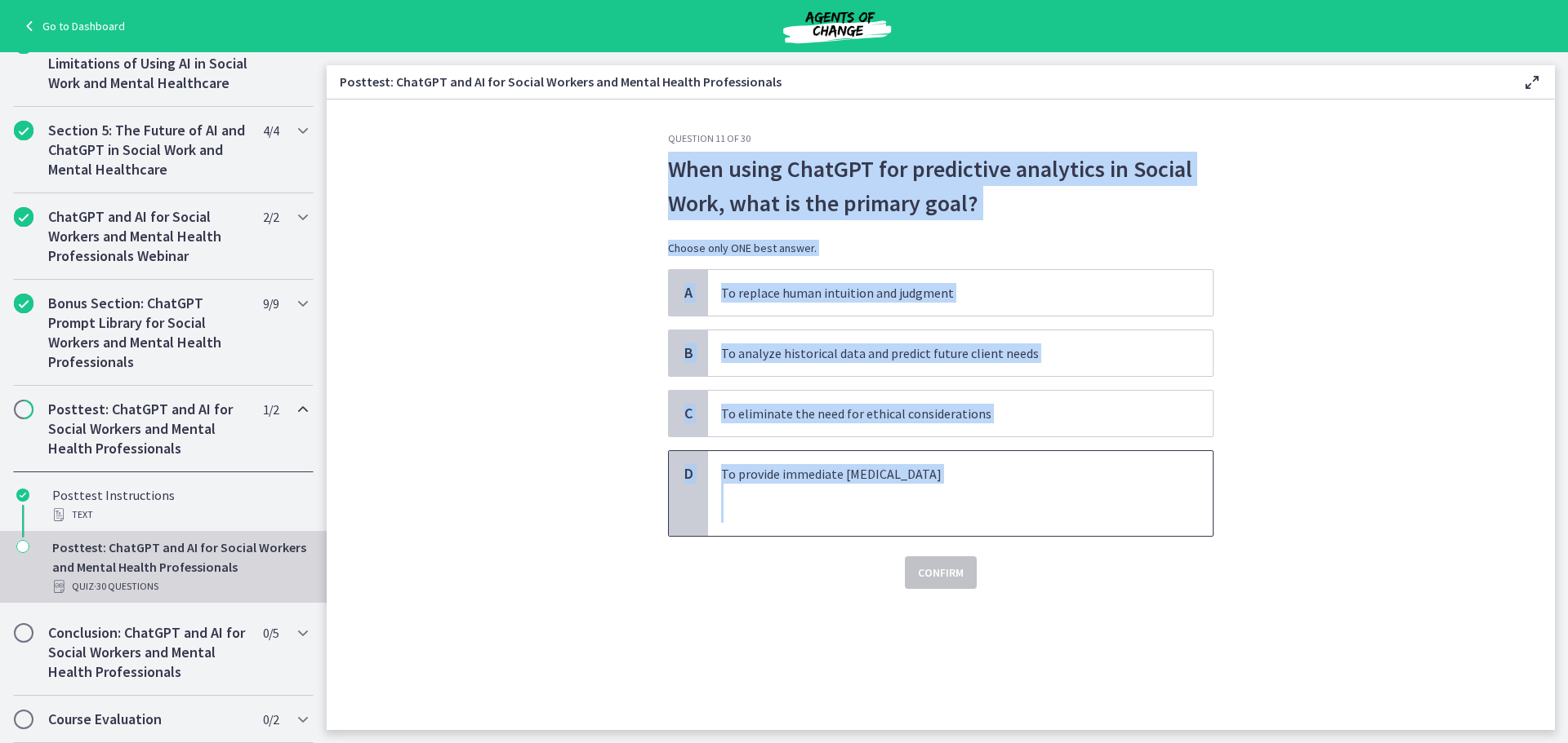
click at [1128, 533] on span "To provide immediate crisis intervention" at bounding box center [960, 493] width 505 height 85
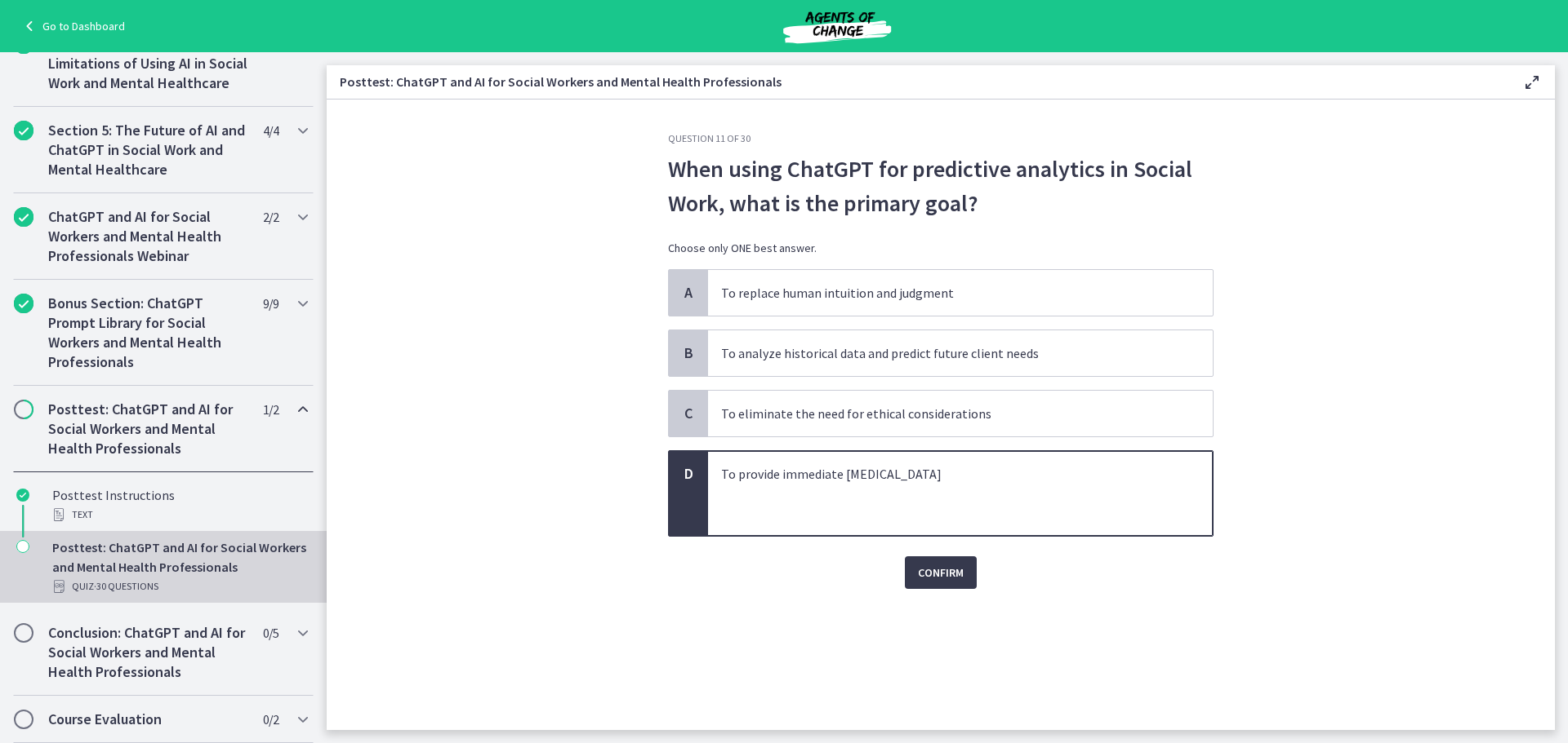
click at [1085, 618] on div "Question 11 of 30 When using ChatGPT for predictive analytics in Social Work, w…" at bounding box center [940, 432] width 572 height 599
click at [756, 364] on span "To analyze historical data and predict future client needs" at bounding box center [960, 353] width 505 height 46
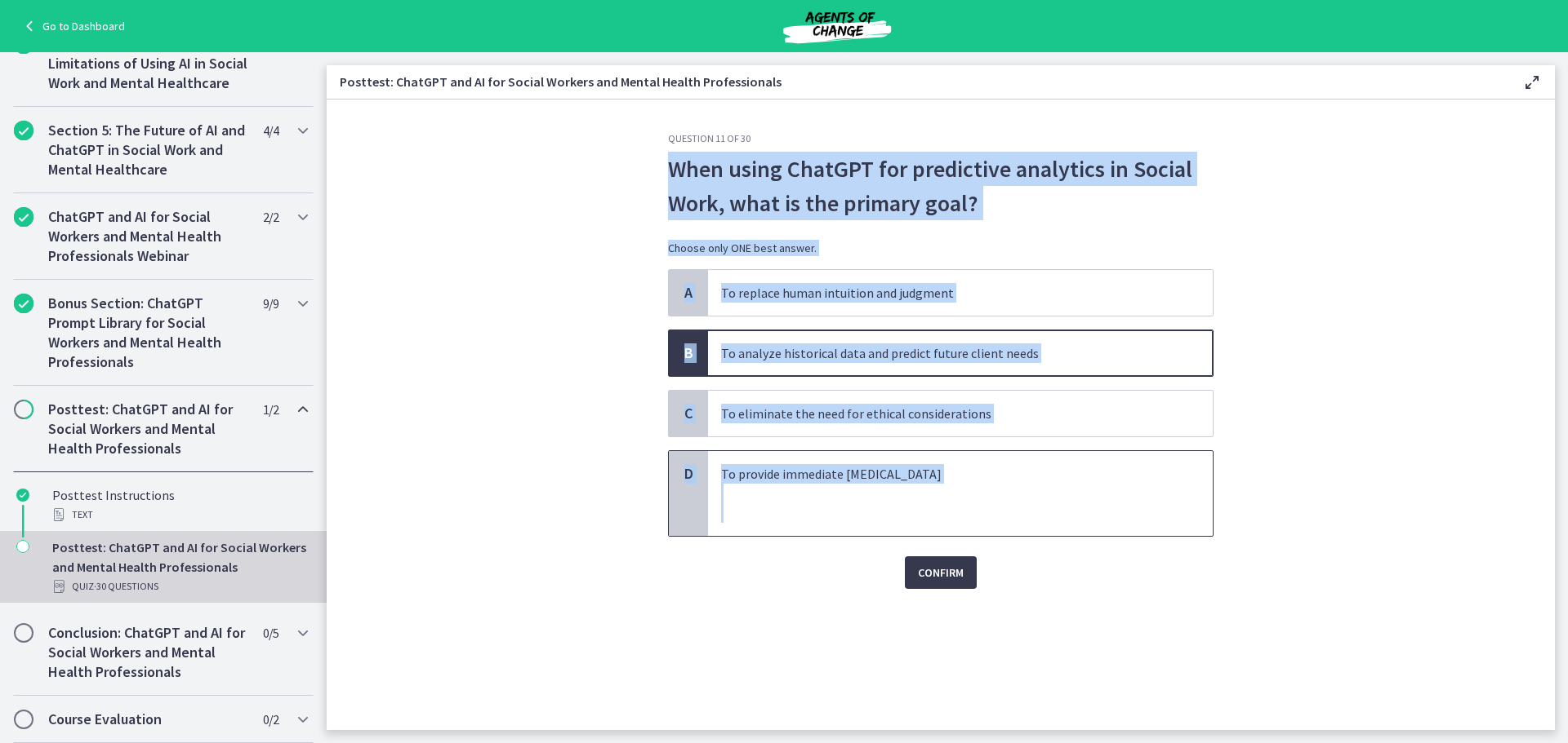
drag, startPoint x: 669, startPoint y: 167, endPoint x: 1022, endPoint y: 507, distance: 490.1
click at [1022, 507] on div "Question 11 of 30 When using ChatGPT for predictive analytics in Social Work, w…" at bounding box center [940, 361] width 546 height 457
copy div "When using ChatGPT for predictive analytics in Social Work, what is the primary…"
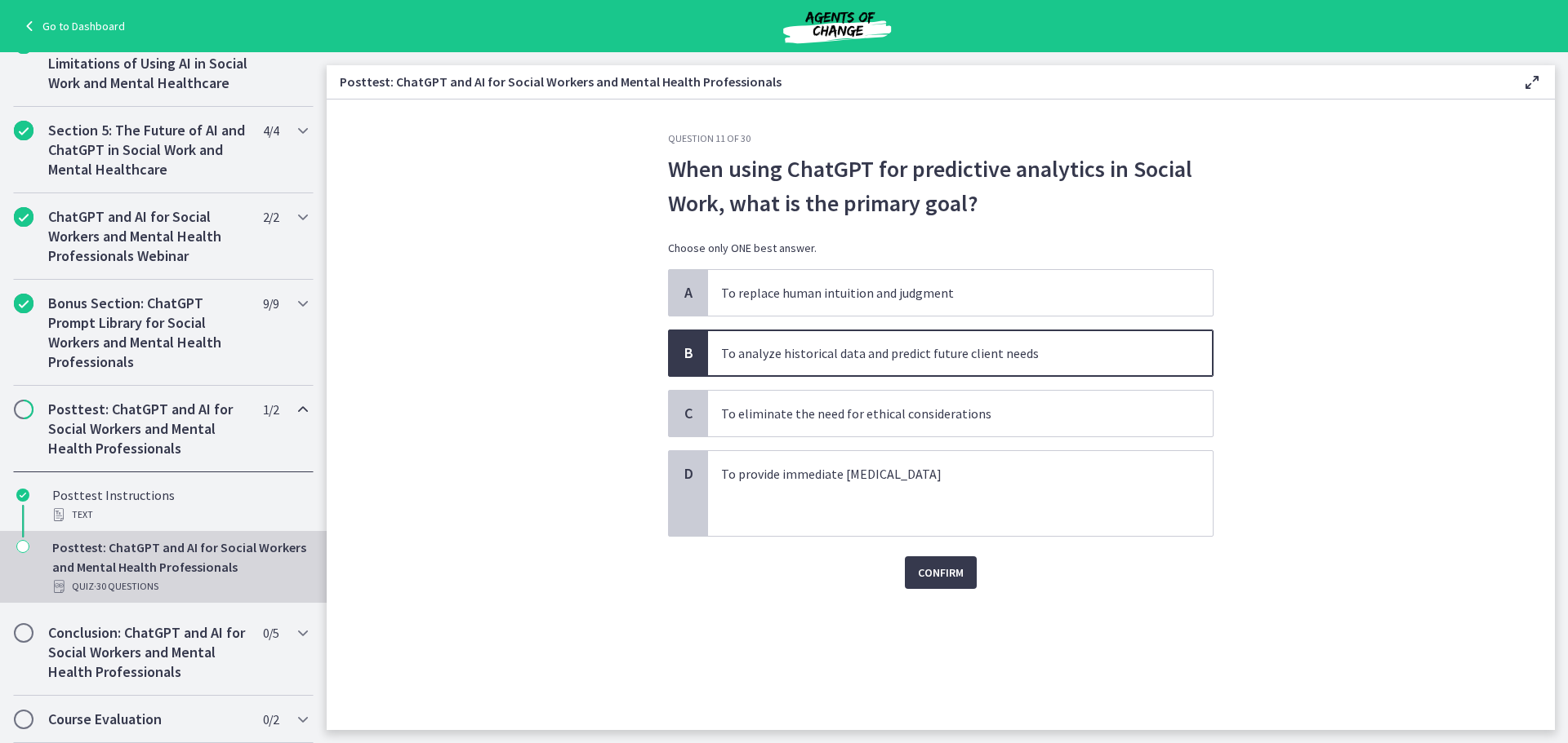
drag, startPoint x: 685, startPoint y: 705, endPoint x: 685, endPoint y: 689, distance: 16.0
click at [685, 698] on div "Question 11 of 30 When using ChatGPT for predictive analytics in Social Work, w…" at bounding box center [940, 432] width 572 height 599
click at [940, 582] on span "Confirm" at bounding box center [940, 572] width 46 height 20
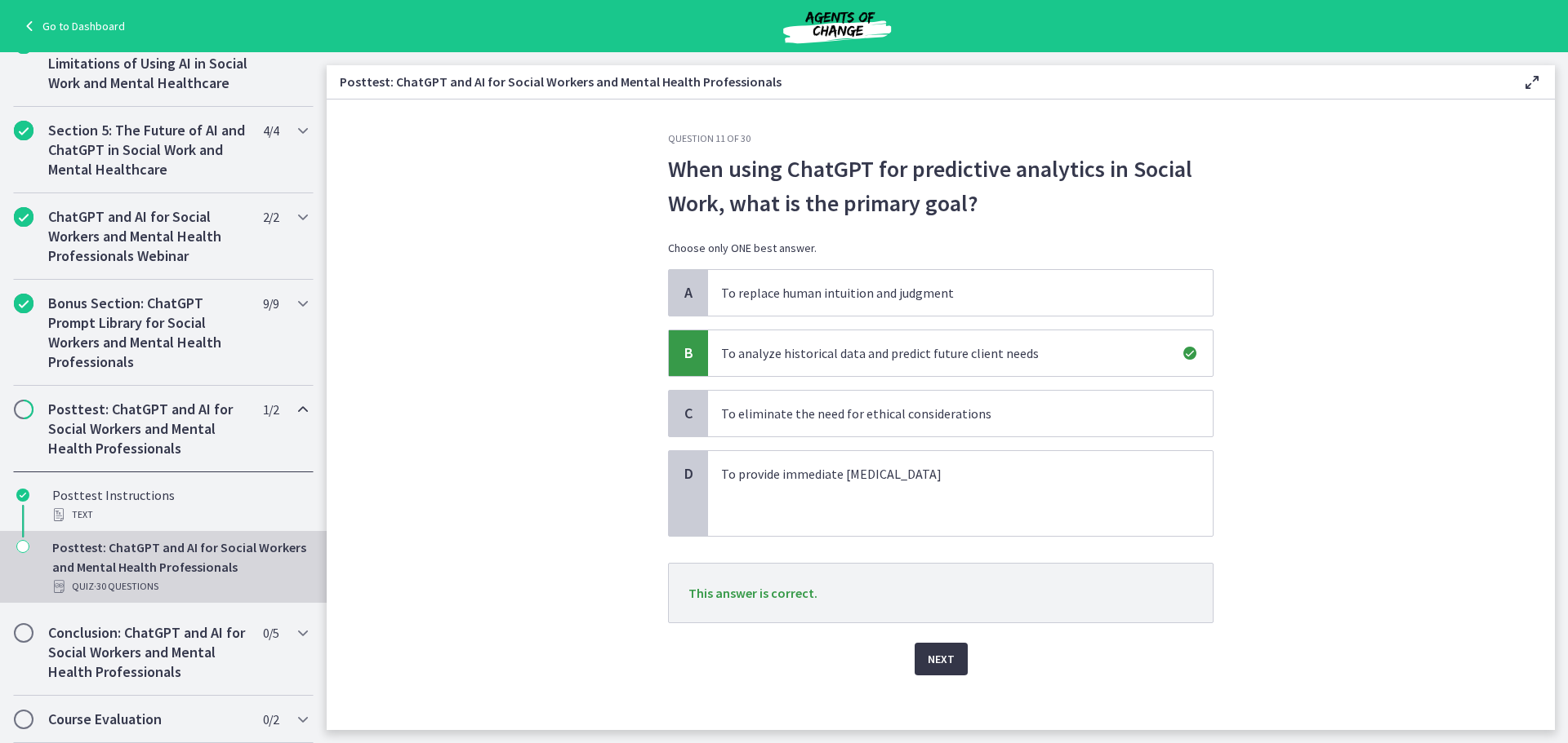
click at [926, 673] on button "Next" at bounding box center [940, 659] width 53 height 33
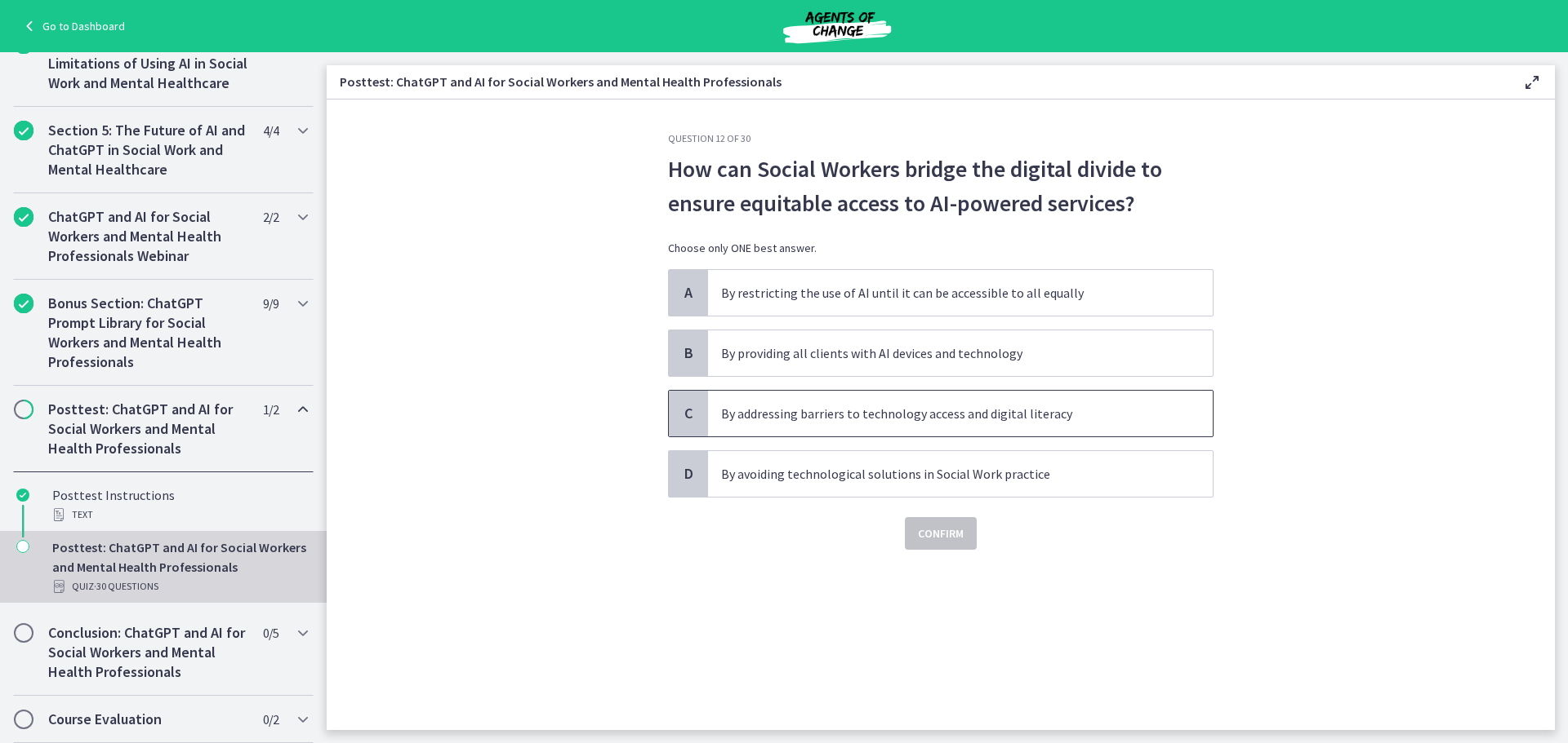
click at [1135, 415] on p "By addressing barriers to technology access and digital literacy" at bounding box center [944, 413] width 446 height 20
click at [944, 532] on span "Confirm" at bounding box center [940, 533] width 46 height 20
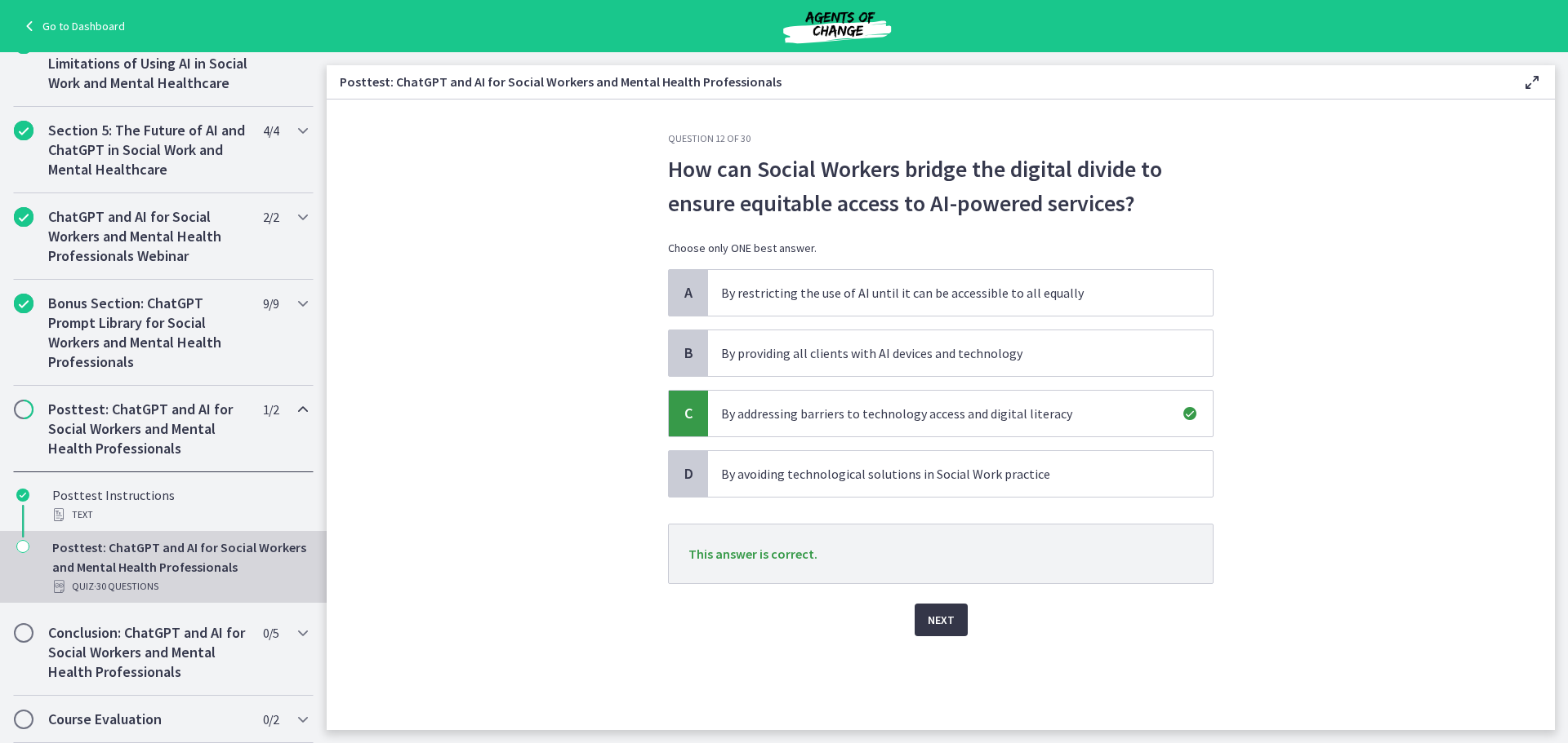
click at [936, 606] on button "Next" at bounding box center [940, 620] width 53 height 33
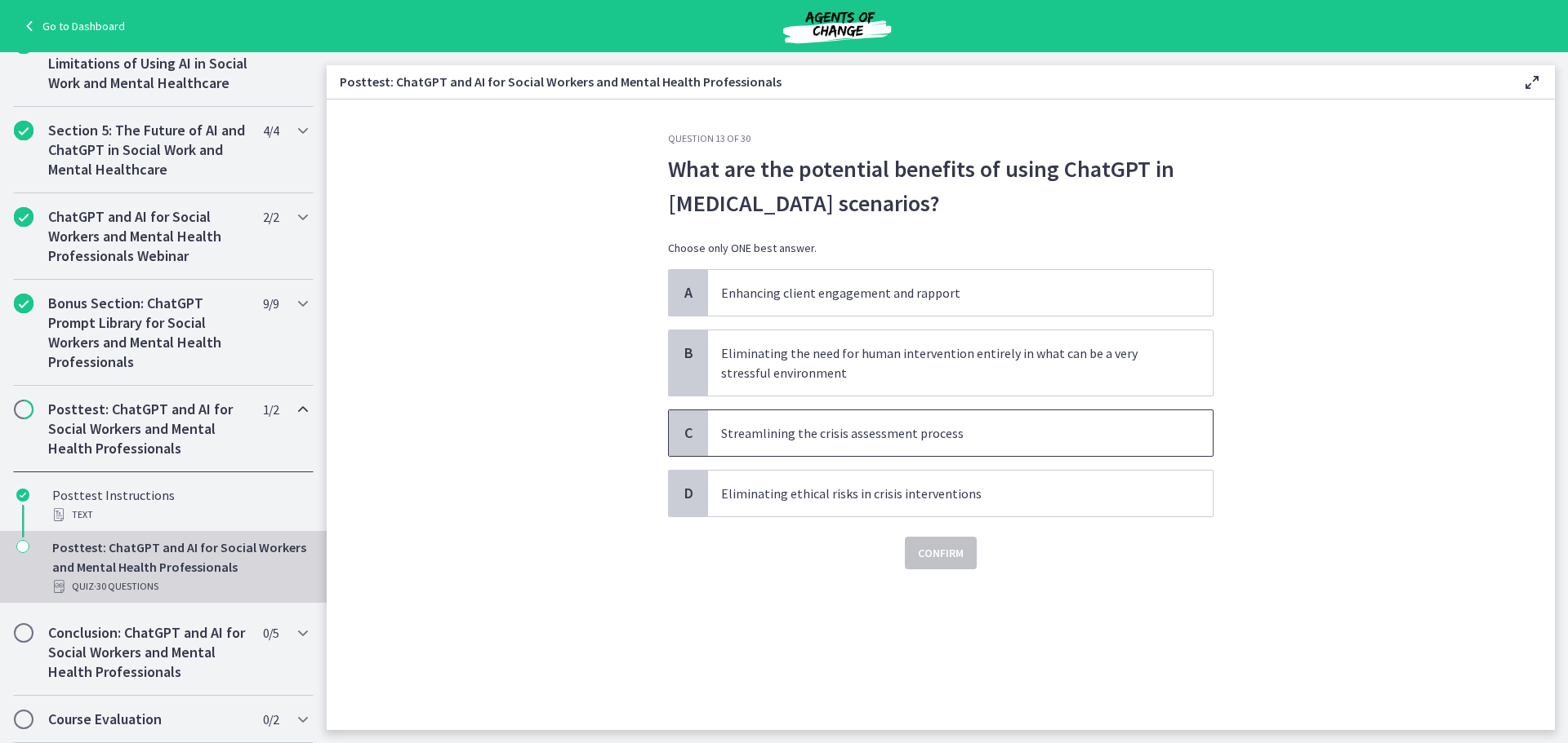
click at [960, 440] on p "Streamlining the crisis assessment process" at bounding box center [944, 433] width 446 height 20
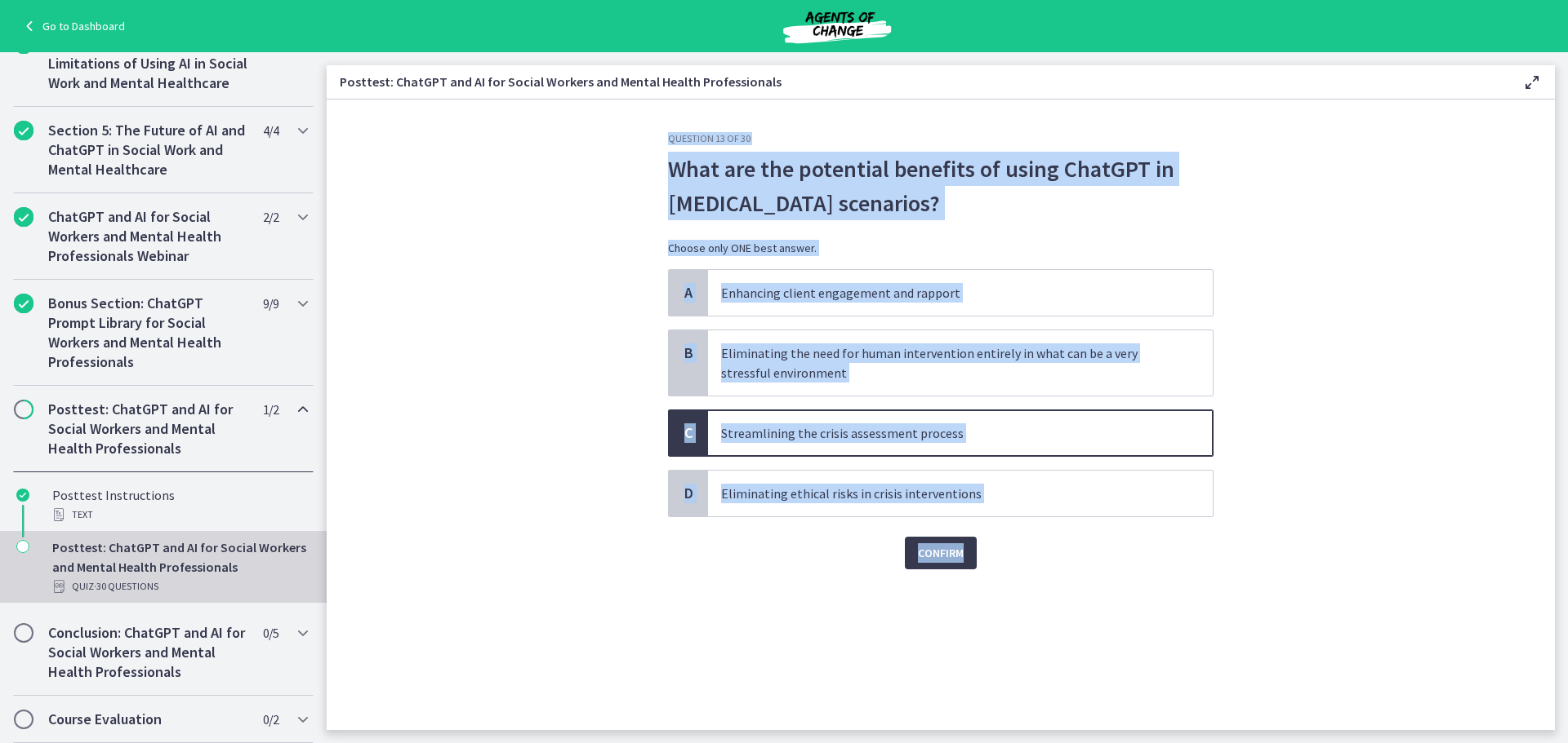
drag, startPoint x: 1064, startPoint y: 545, endPoint x: 669, endPoint y: 142, distance: 564.3
click at [669, 142] on div "Question 13 of 30 What are the potential benefits of using ChatGPT in crisis in…" at bounding box center [940, 351] width 546 height 437
click at [669, 142] on h3 "Question 13 of 30" at bounding box center [940, 139] width 546 height 13
drag, startPoint x: 666, startPoint y: 156, endPoint x: 989, endPoint y: 506, distance: 476.3
click at [989, 506] on div "Question 13 of 30 What are the potential benefits of using ChatGPT in crisis in…" at bounding box center [940, 432] width 572 height 599
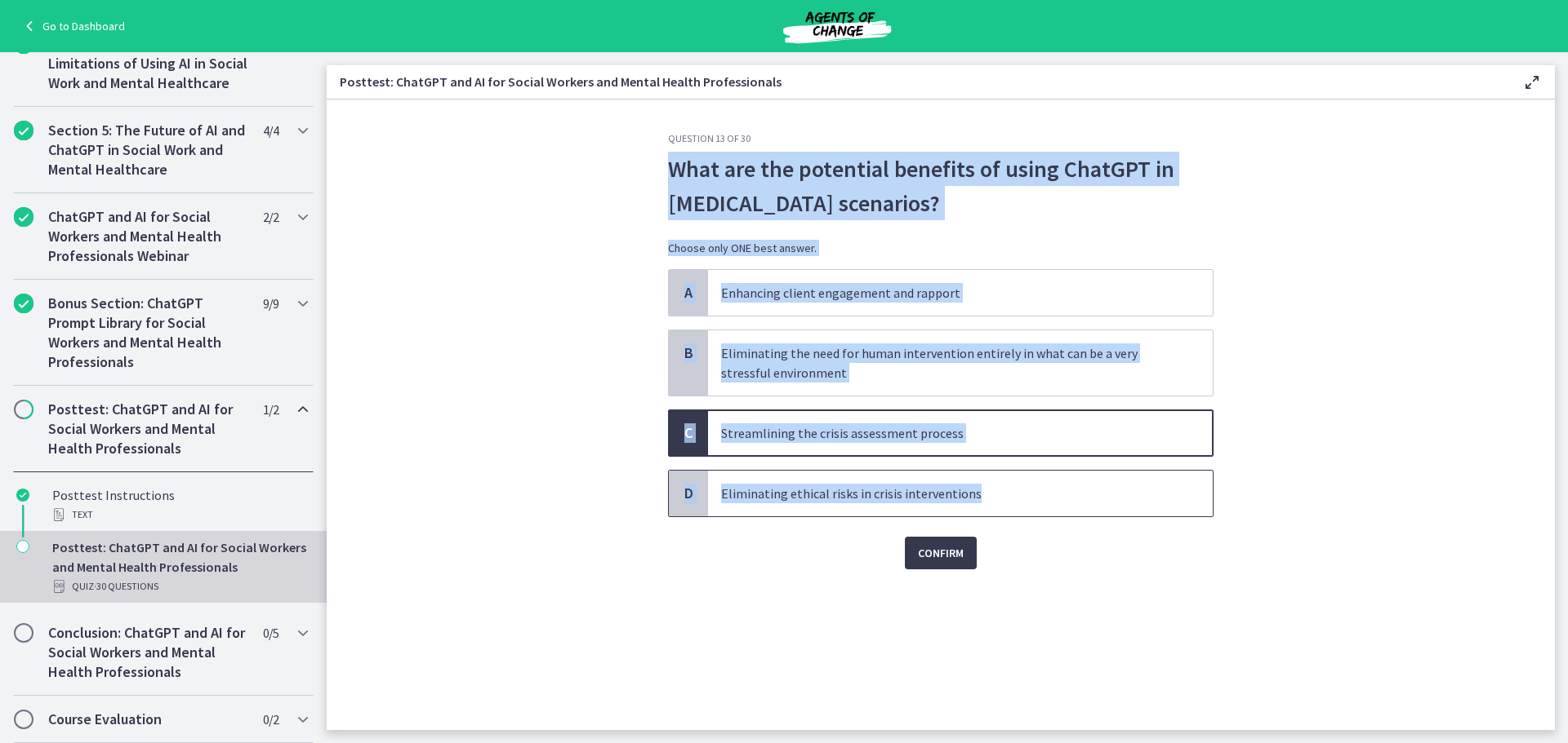
copy div "What are the potential benefits of using ChatGPT in crisis intervention scenari…"
click at [462, 479] on section "Question 13 of 30 What are the potential benefits of using ChatGPT in crisis in…" at bounding box center [940, 415] width 1228 height 631
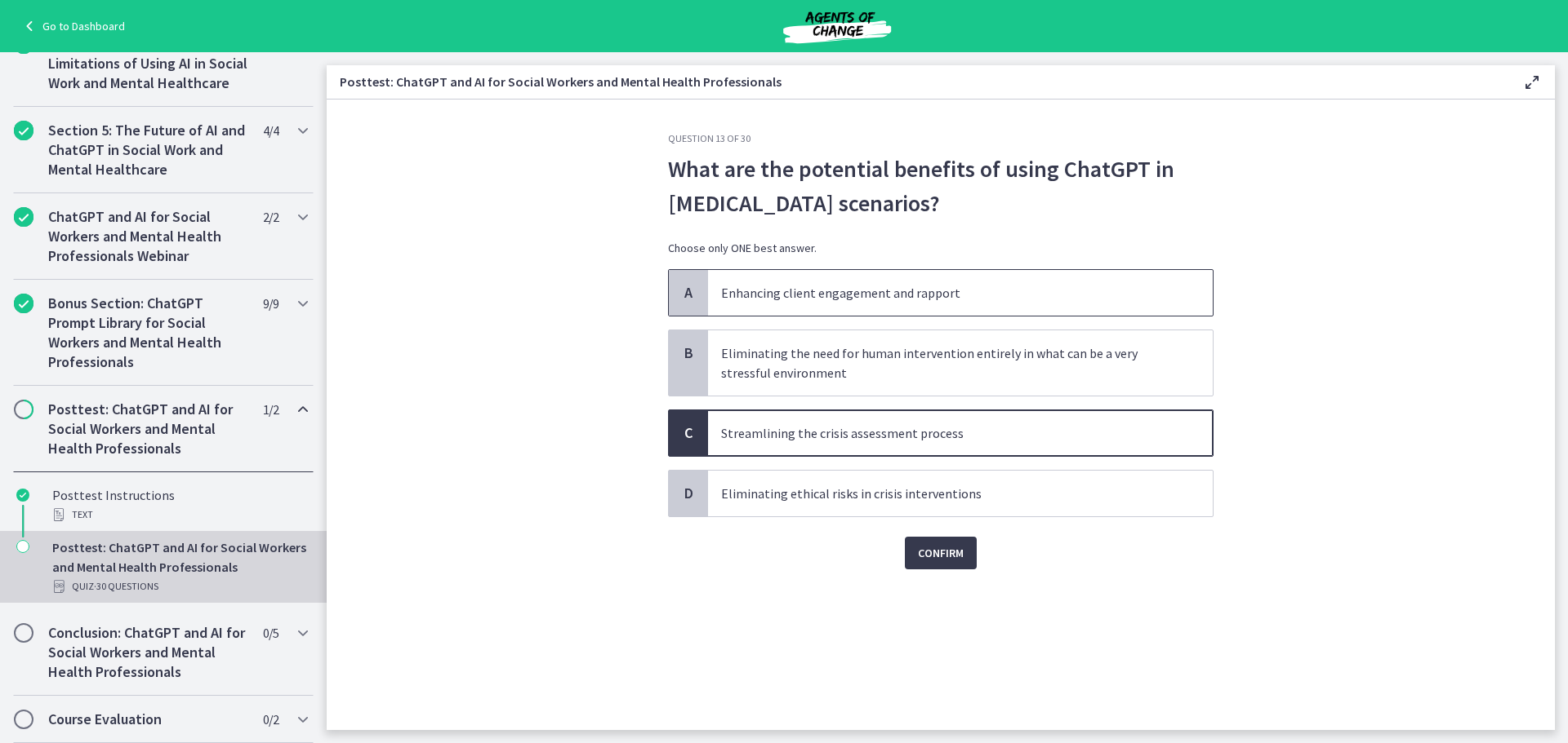
click at [770, 302] on p "Enhancing client engagement and rapport" at bounding box center [944, 293] width 446 height 20
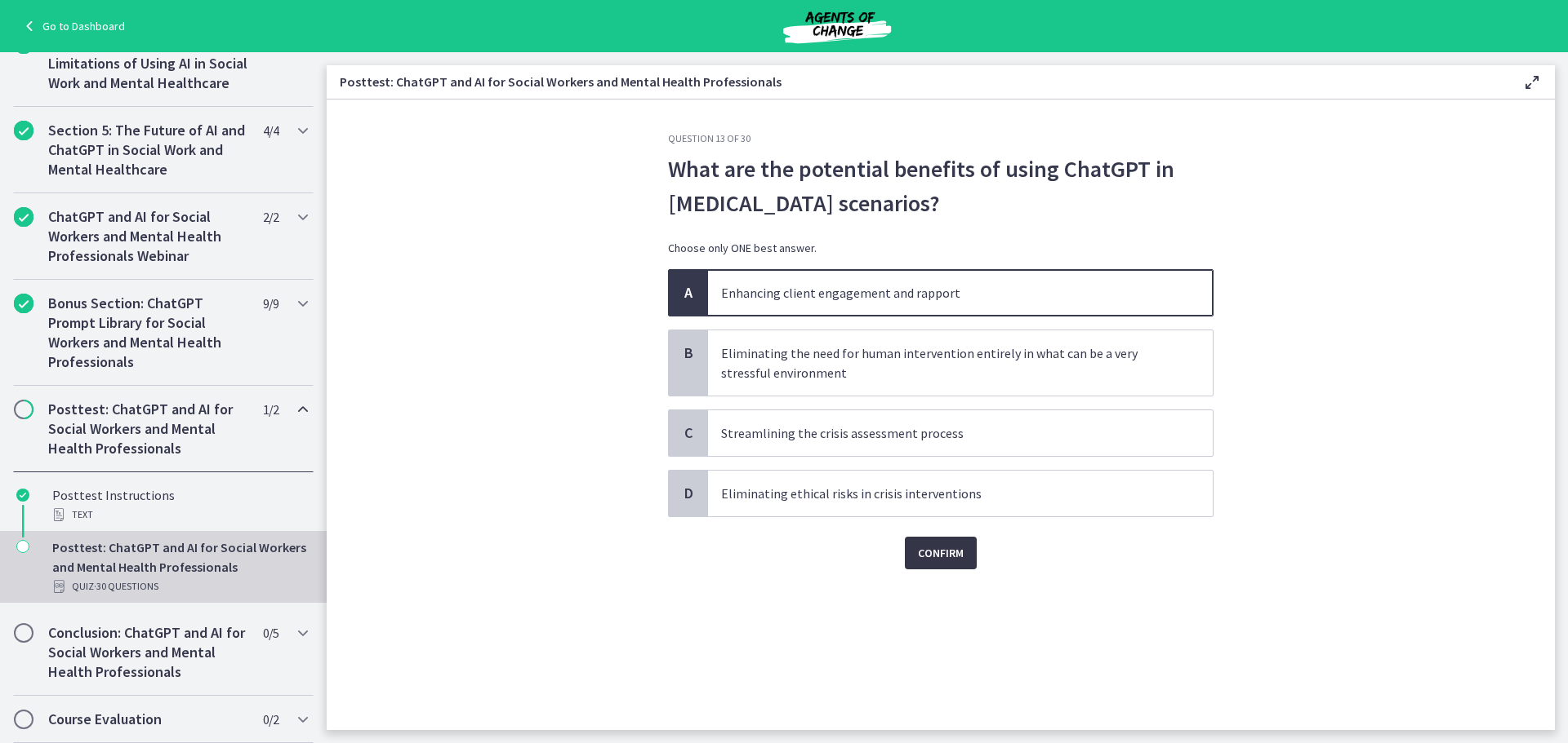
click at [937, 541] on button "Confirm" at bounding box center [940, 553] width 72 height 33
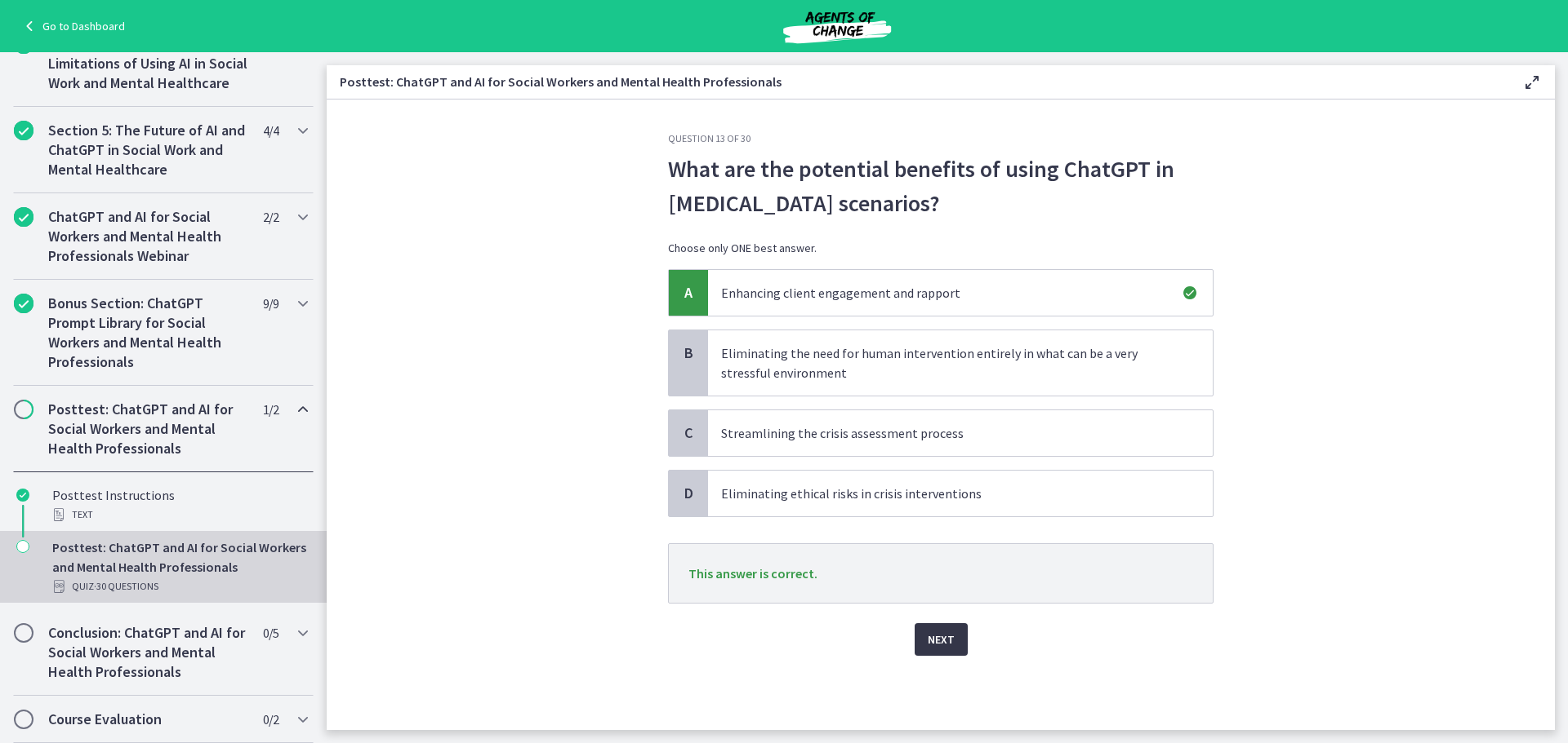
click at [940, 635] on span "Next" at bounding box center [940, 640] width 27 height 20
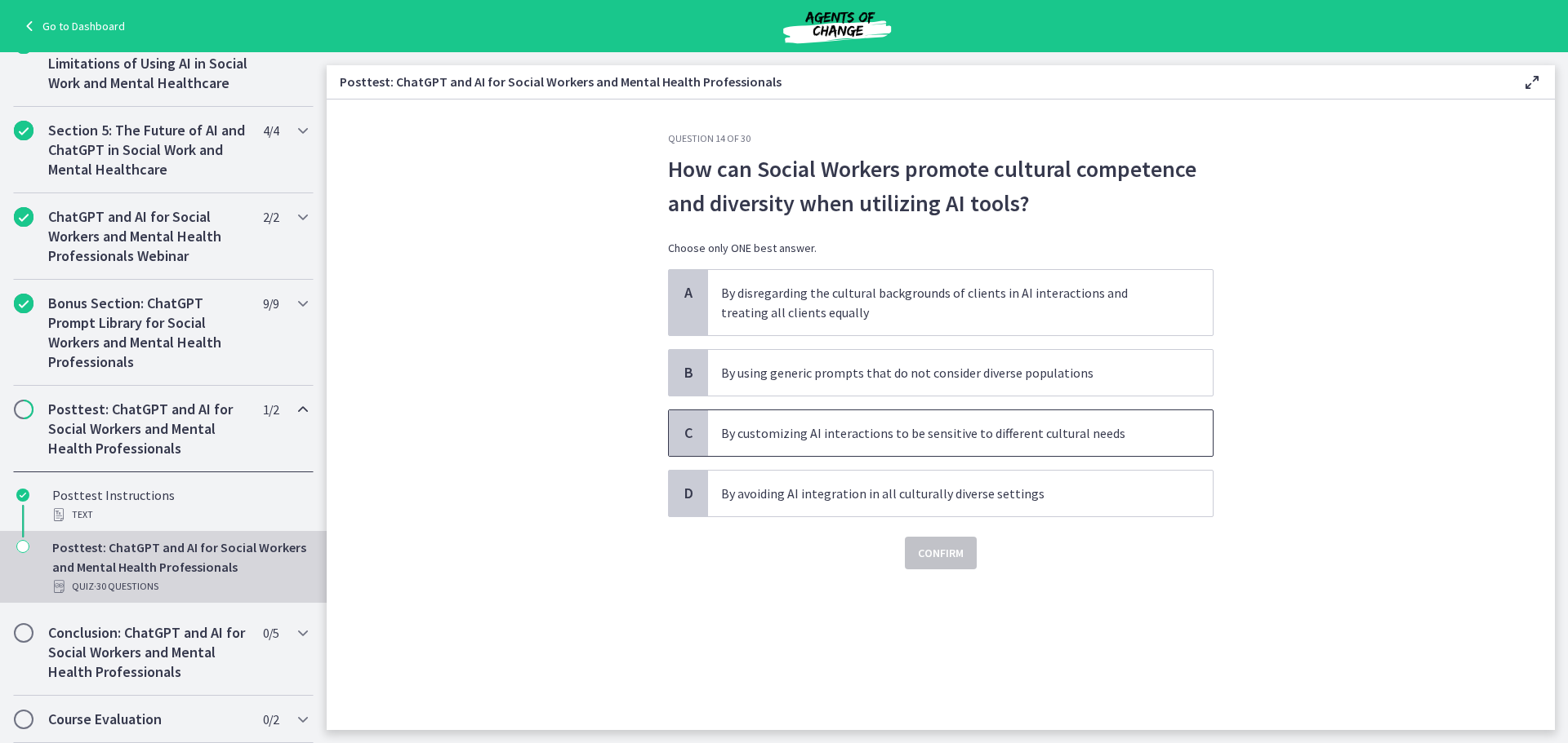
click at [883, 432] on p "By customizing AI interactions to be sensitive to different cultural needs" at bounding box center [944, 433] width 446 height 20
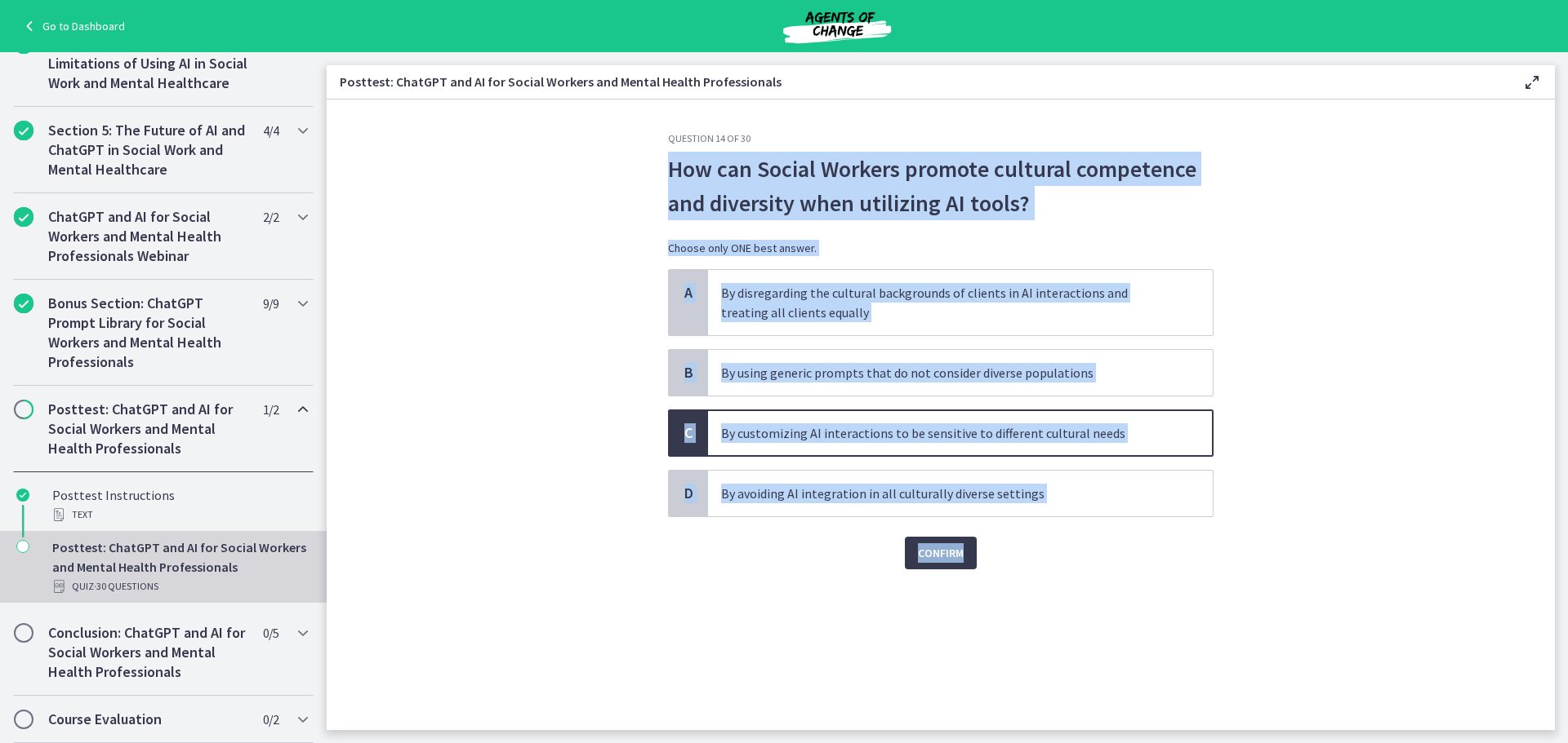
drag, startPoint x: 1156, startPoint y: 528, endPoint x: 632, endPoint y: 184, distance: 626.8
click at [632, 184] on section "Question 14 of 30 How can Social Workers promote cultural competence and divers…" at bounding box center [940, 415] width 1228 height 631
click at [783, 550] on div "Confirm" at bounding box center [940, 543] width 546 height 52
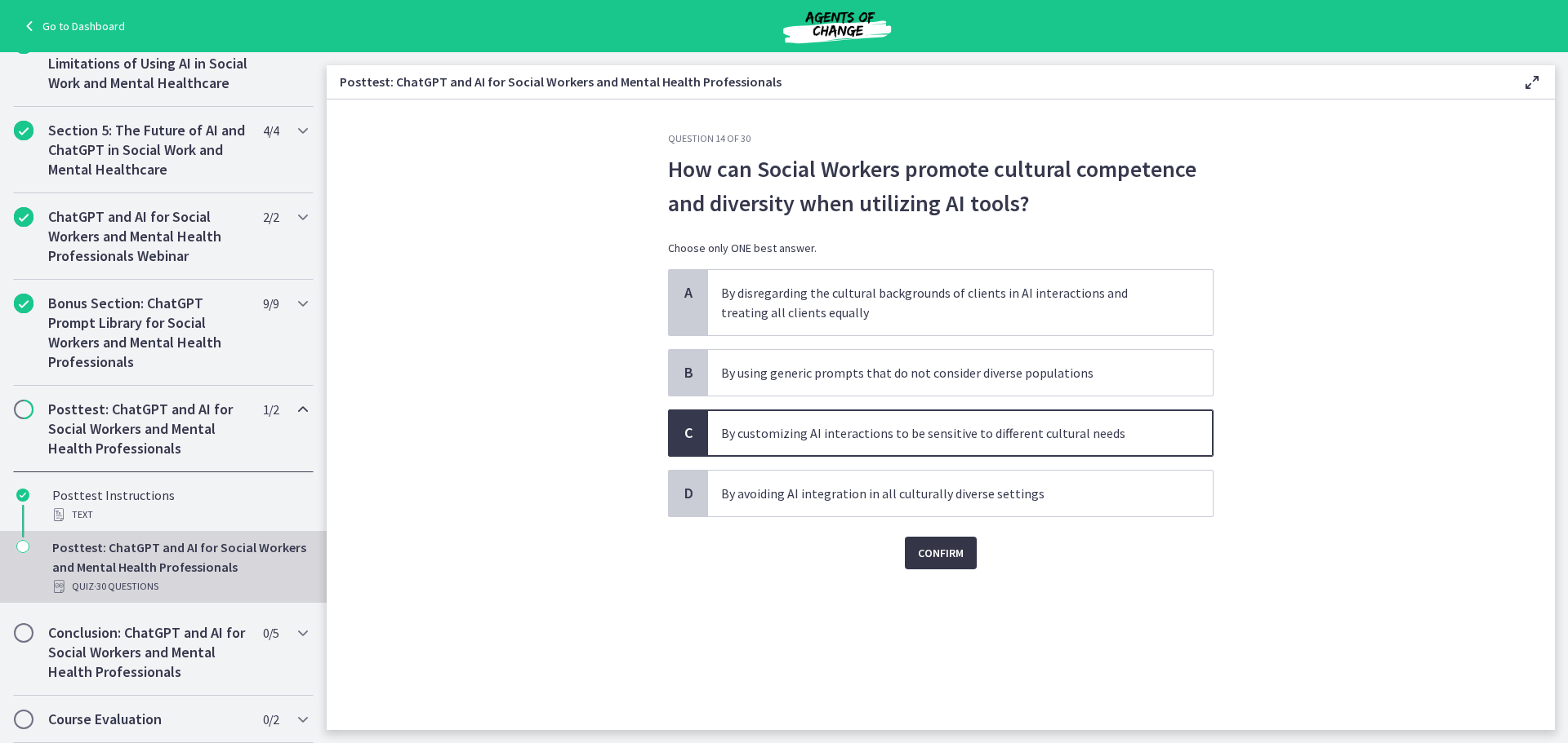
click at [920, 560] on span "Confirm" at bounding box center [940, 553] width 46 height 20
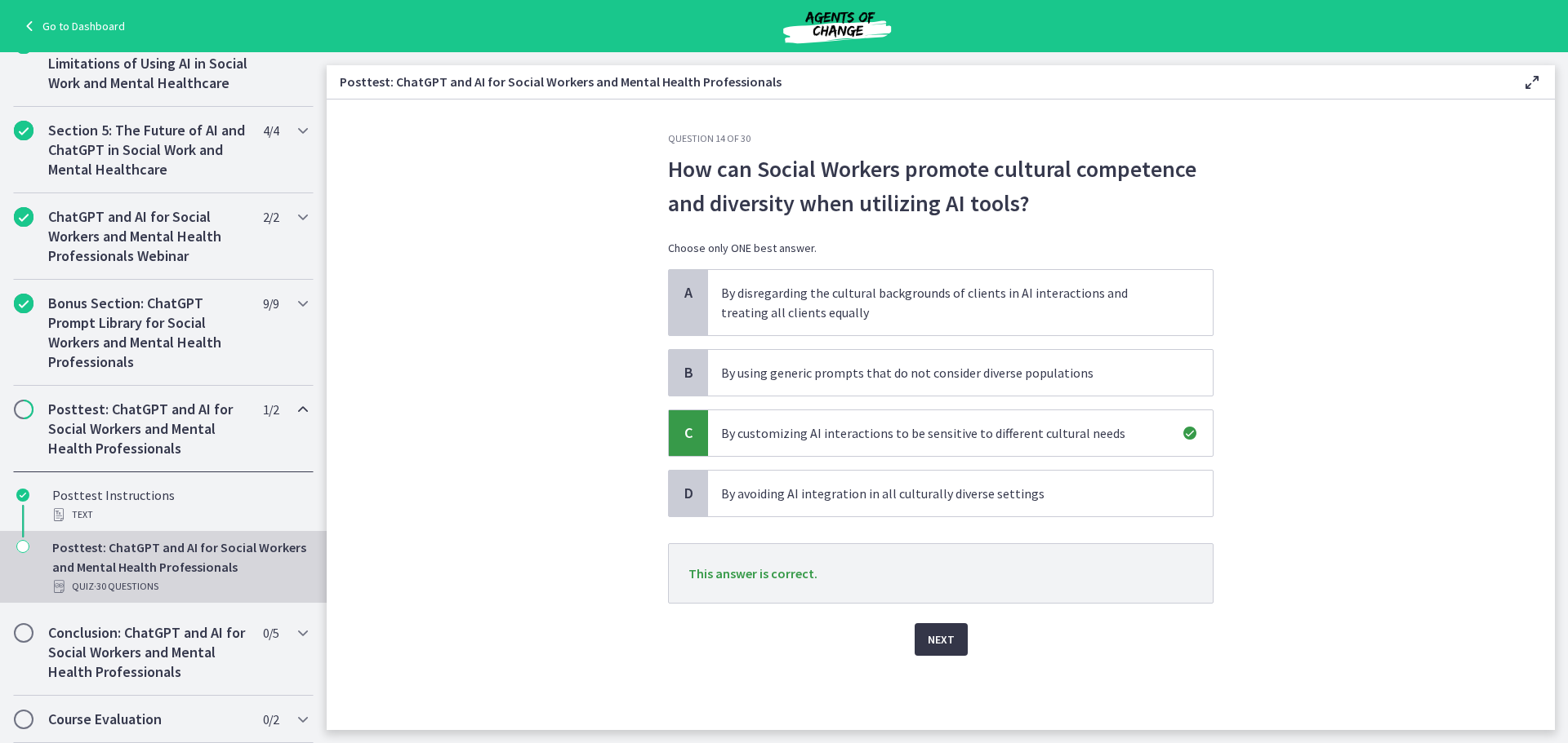
click at [946, 634] on span "Next" at bounding box center [940, 640] width 27 height 20
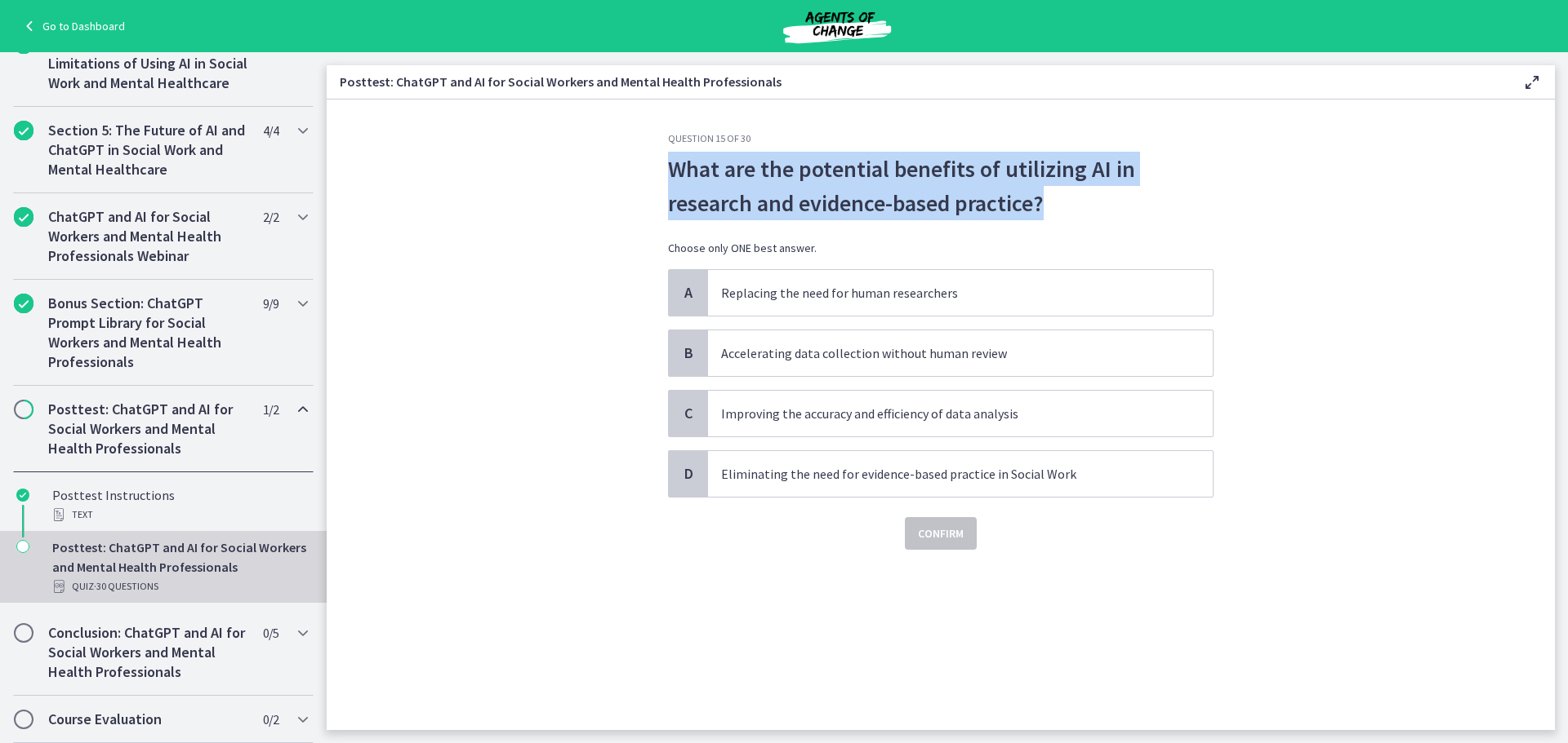
drag, startPoint x: 669, startPoint y: 167, endPoint x: 1050, endPoint y: 205, distance: 382.9
click at [1050, 205] on p "What are the potential benefits of utilizing AI in research and evidence-based …" at bounding box center [940, 186] width 546 height 69
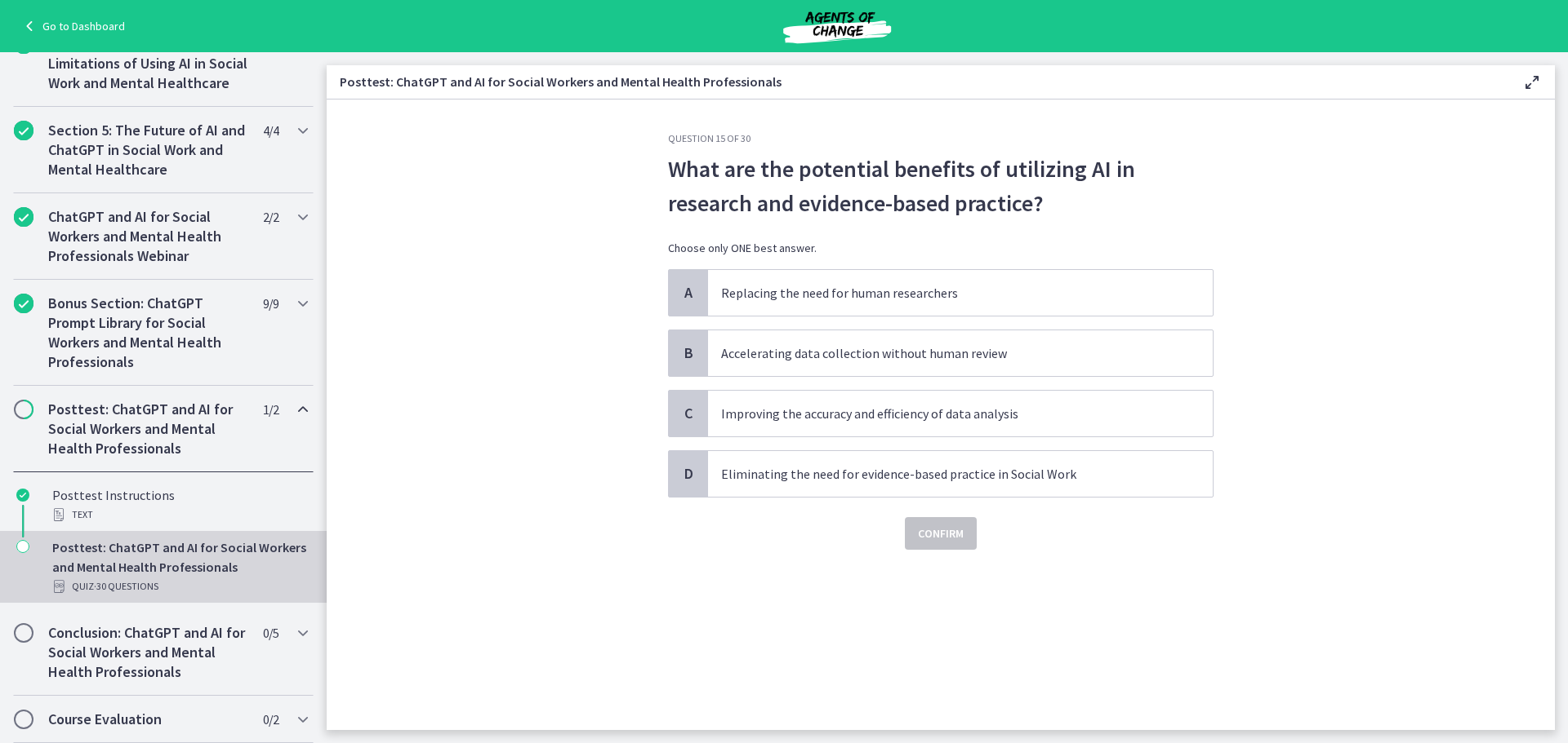
click at [1123, 222] on div "What are the potential benefits of utilizing AI in research and evidence-based …" at bounding box center [940, 211] width 546 height 117
click at [784, 348] on p "Accelerating data collection without human review" at bounding box center [944, 353] width 446 height 20
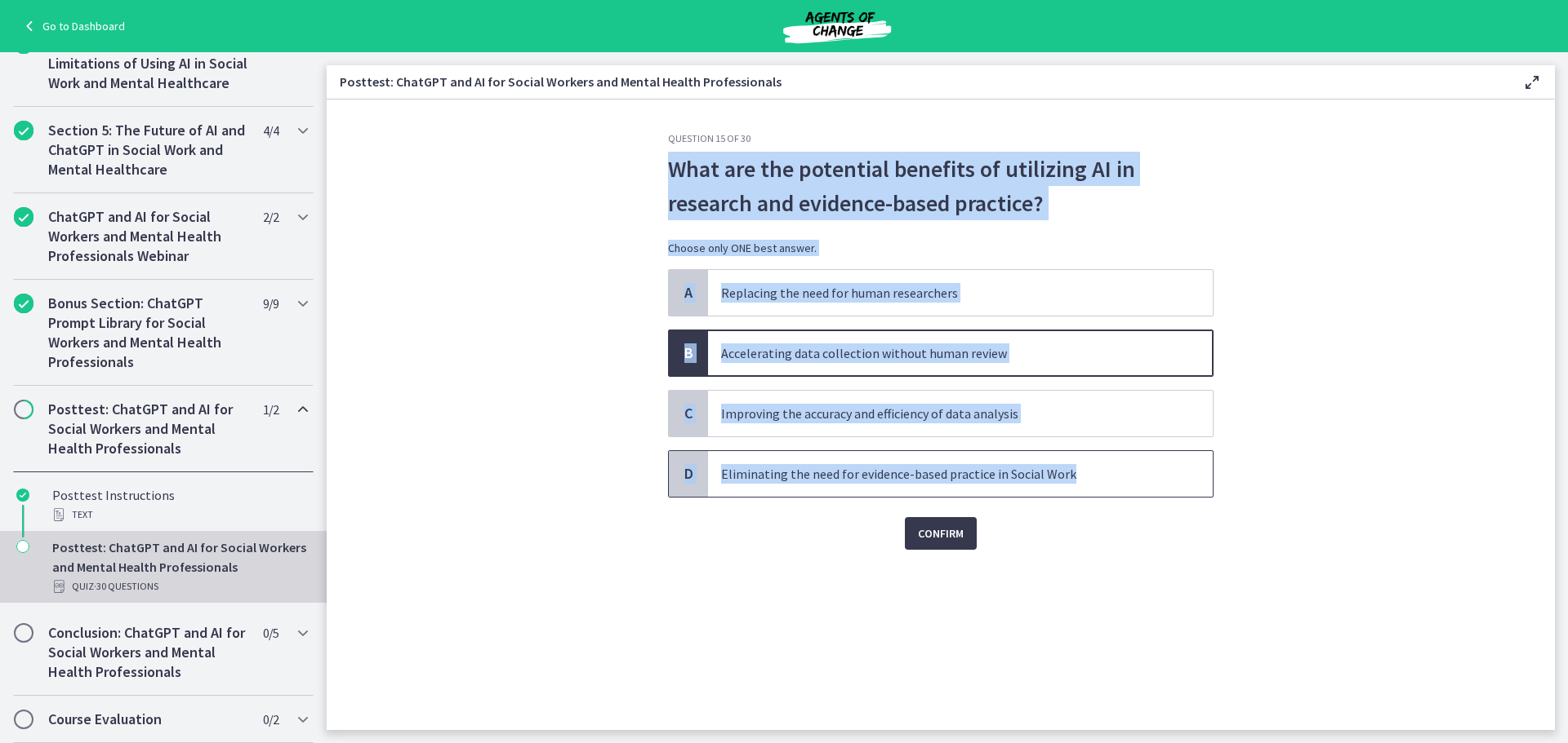
drag, startPoint x: 1132, startPoint y: 485, endPoint x: 640, endPoint y: 155, distance: 592.4
click at [640, 155] on section "Question 15 of 30 What are the potential benefits of utilizing AI in research a…" at bounding box center [940, 415] width 1228 height 631
click at [802, 421] on p "Improving the accuracy and efficiency of data analysis" at bounding box center [944, 413] width 446 height 20
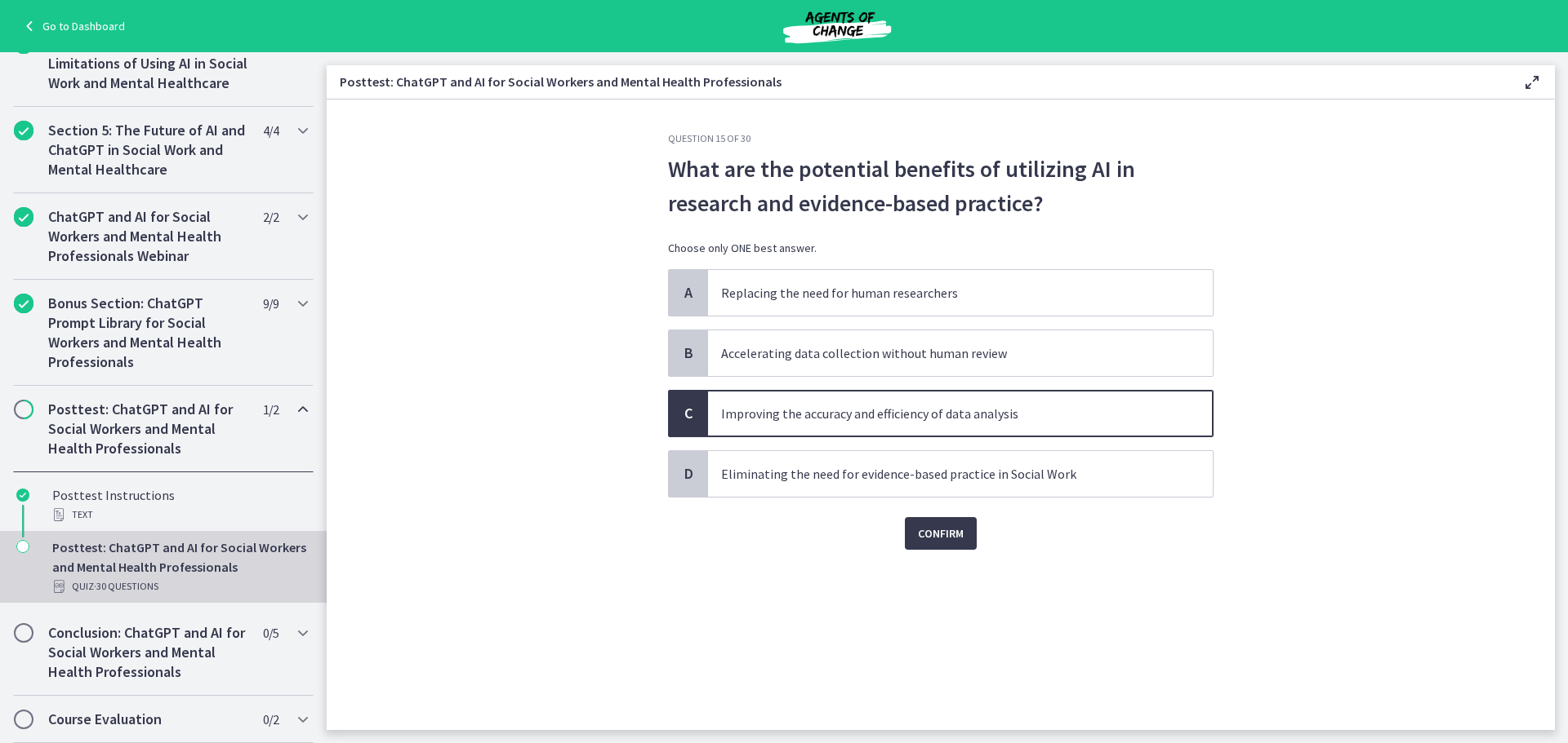
drag, startPoint x: 785, startPoint y: 579, endPoint x: 796, endPoint y: 569, distance: 14.9
click at [787, 576] on div "Question 15 of 30 What are the potential benefits of utilizing AI in research a…" at bounding box center [940, 432] width 572 height 599
click at [956, 534] on span "Confirm" at bounding box center [940, 533] width 46 height 20
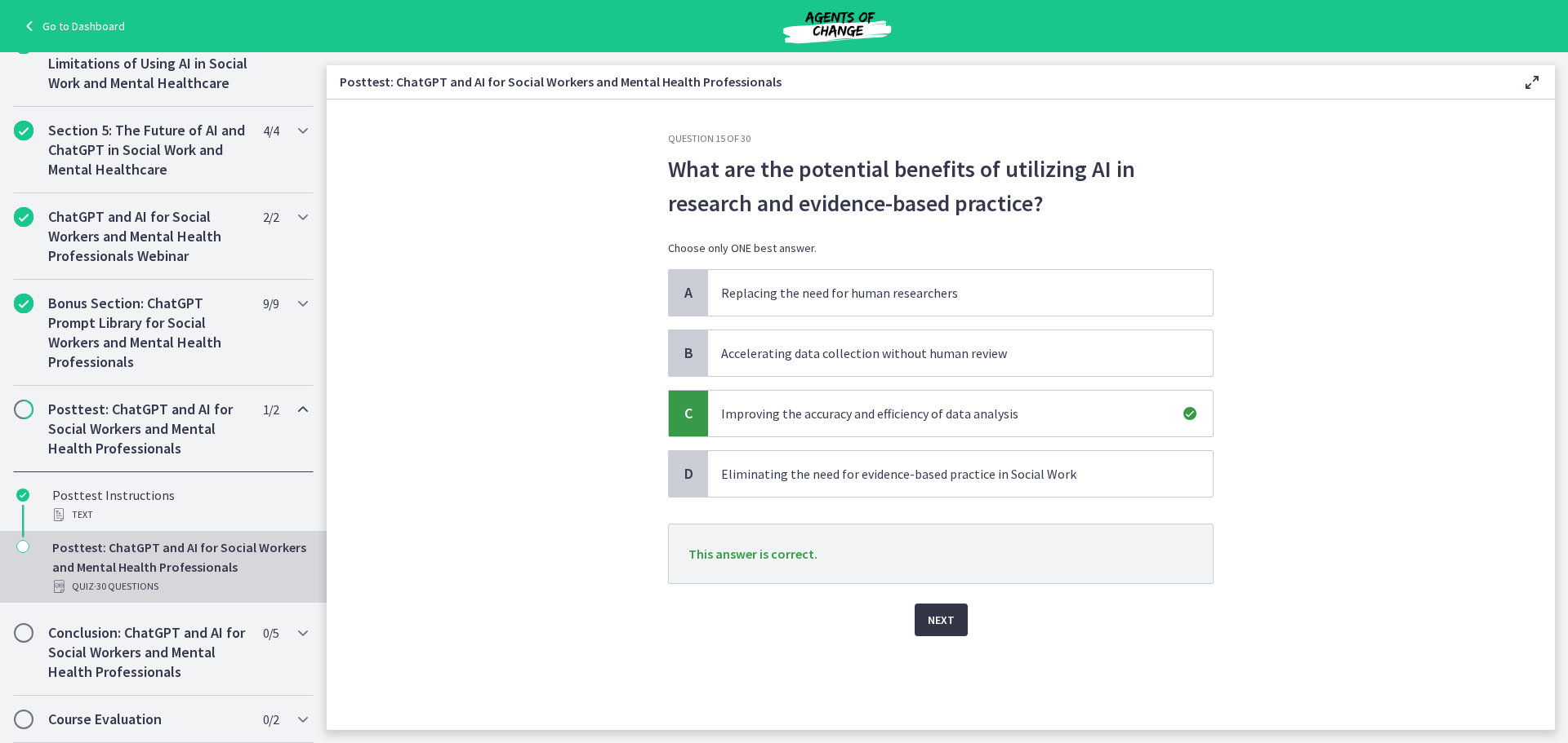
click at [936, 606] on button "Next" at bounding box center [940, 620] width 53 height 33
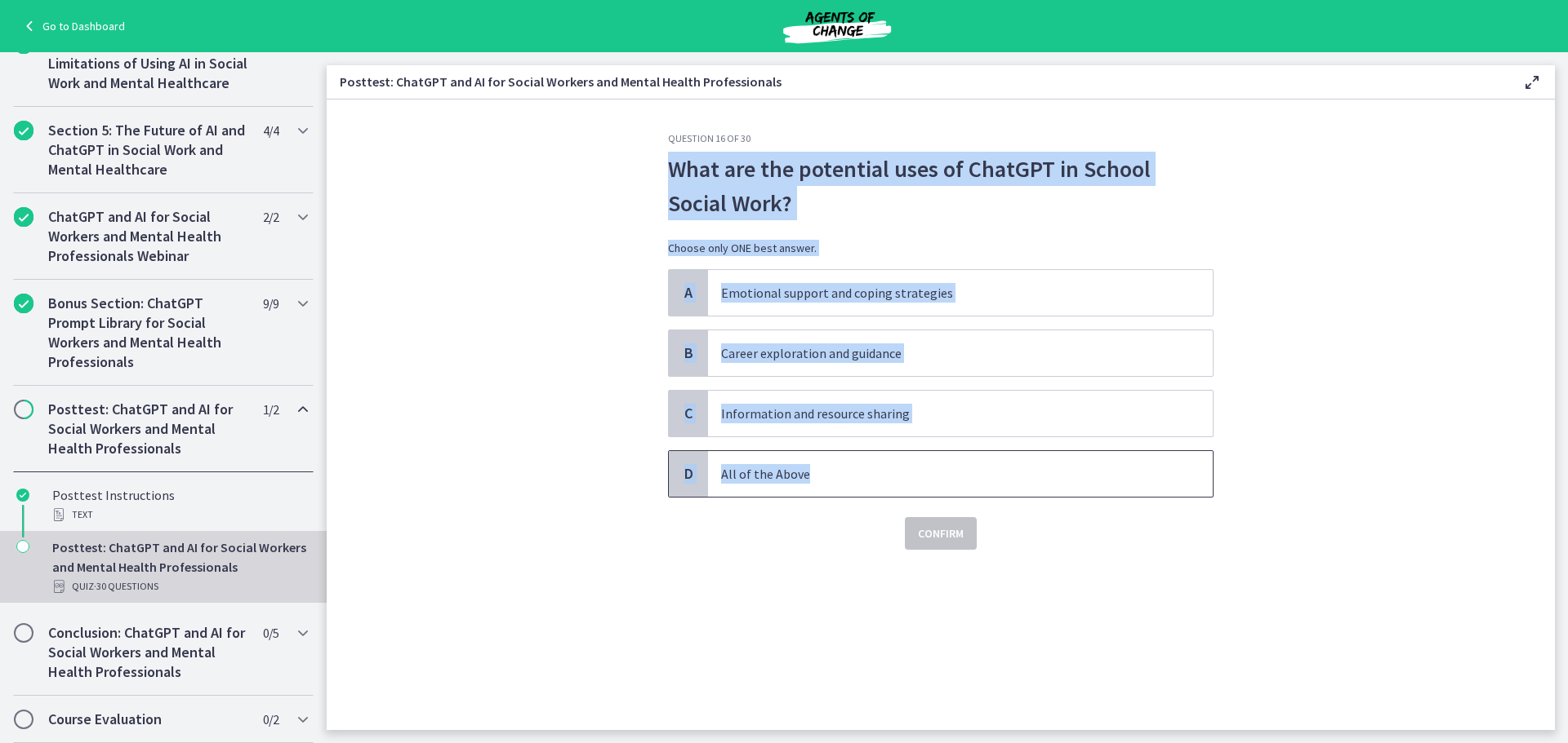
drag, startPoint x: 672, startPoint y: 160, endPoint x: 841, endPoint y: 488, distance: 369.0
click at [841, 488] on div "Question 16 of 30 What are the potential uses of ChatGPT in School Social Work?…" at bounding box center [940, 341] width 546 height 418
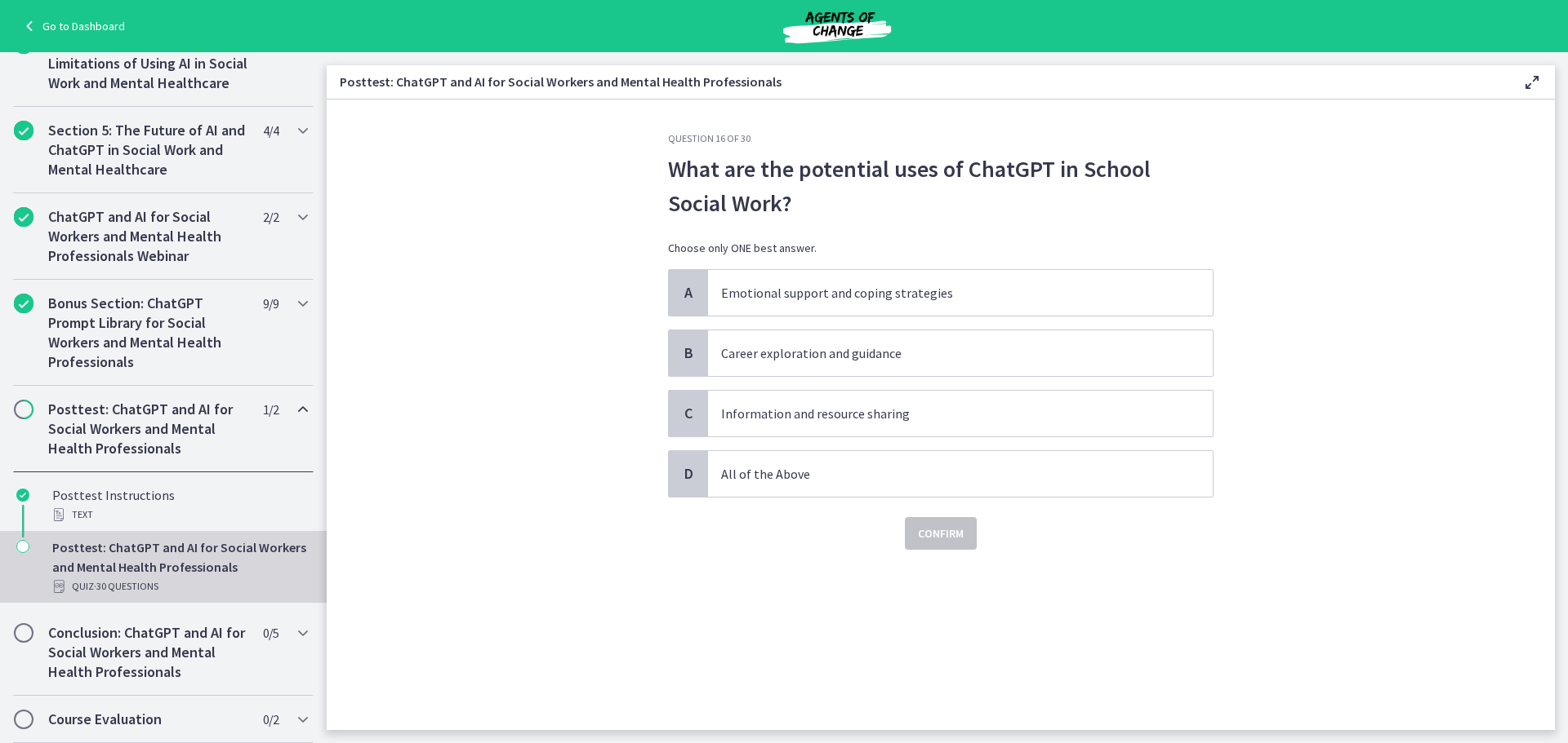
click at [821, 527] on div "Confirm" at bounding box center [940, 524] width 546 height 52
click at [815, 482] on p "All of the Above" at bounding box center [944, 474] width 446 height 20
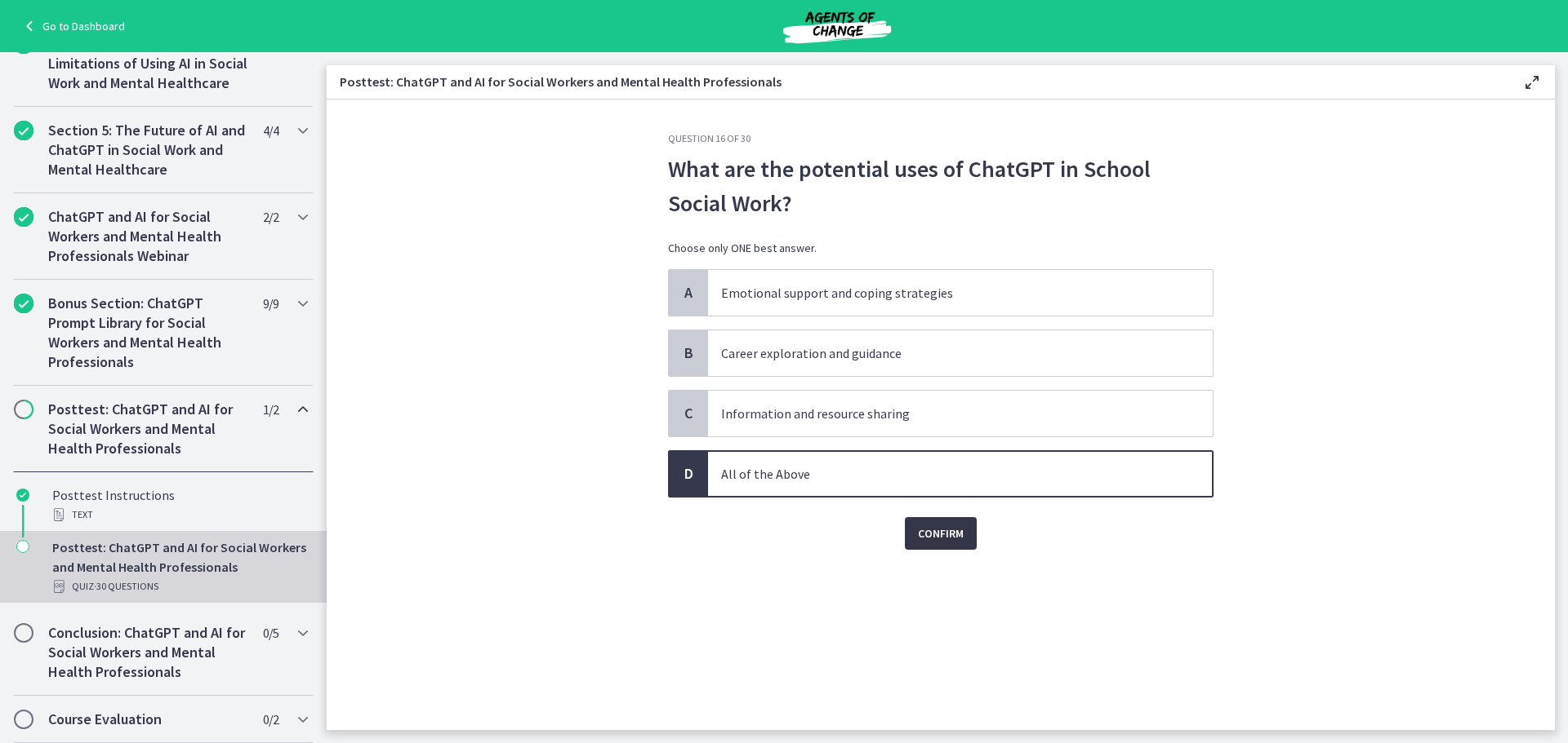
click at [940, 536] on span "Confirm" at bounding box center [940, 533] width 46 height 20
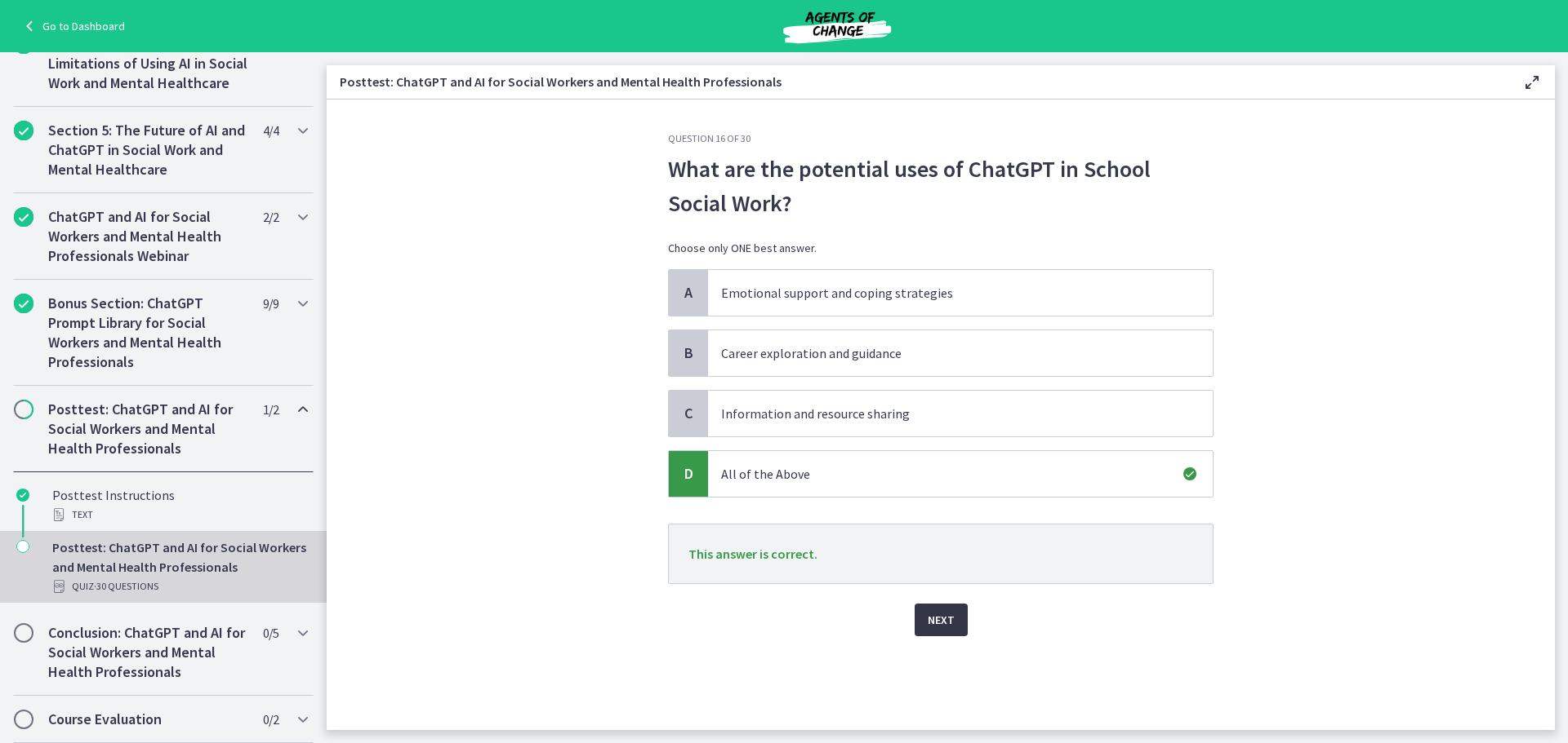
click at [949, 616] on span "Next" at bounding box center [940, 620] width 27 height 20
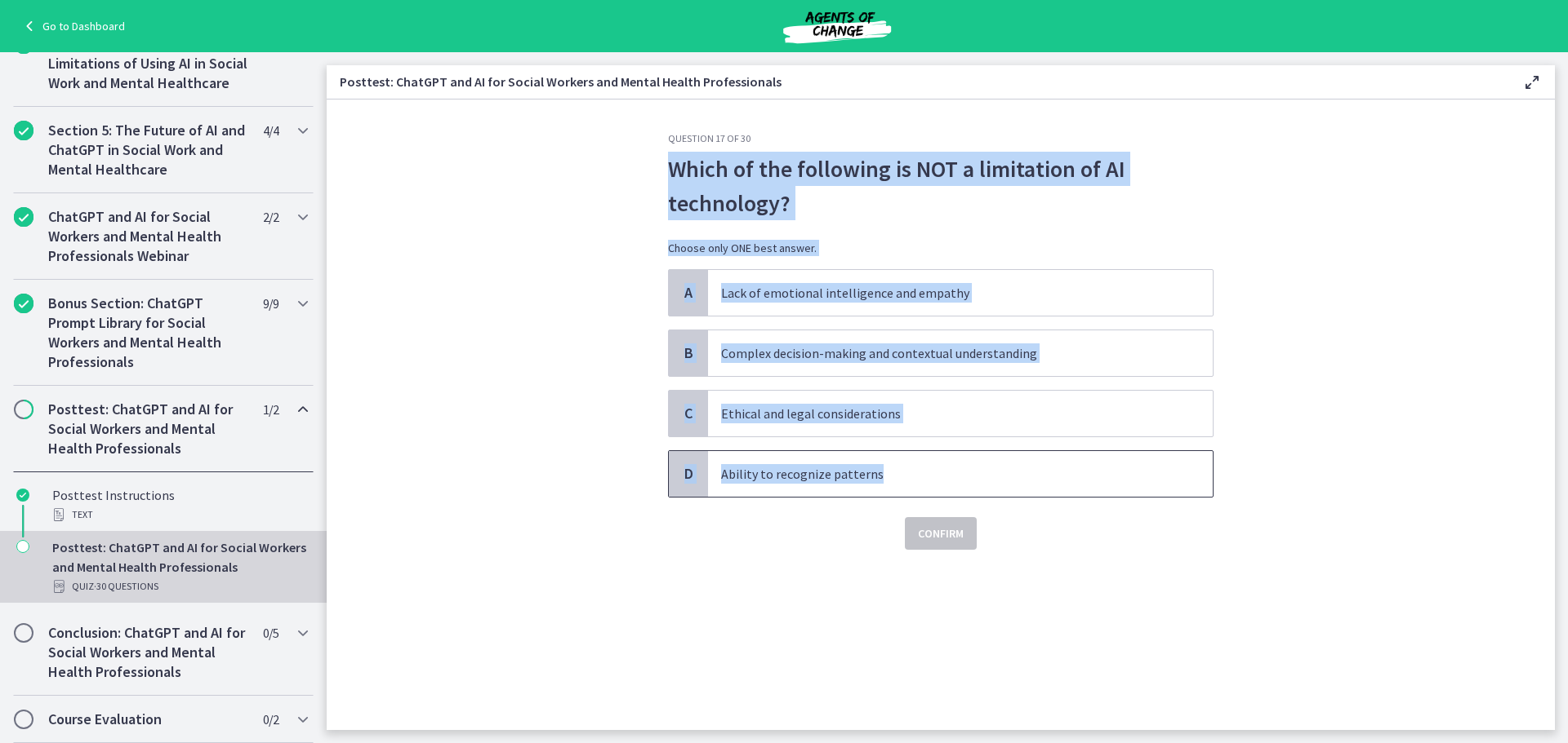
drag, startPoint x: 670, startPoint y: 164, endPoint x: 923, endPoint y: 475, distance: 400.9
click at [923, 475] on div "Question 17 of 30 Which of the following is NOT a limitation of AI technology? …" at bounding box center [940, 341] width 546 height 418
drag, startPoint x: 883, startPoint y: 465, endPoint x: 973, endPoint y: 472, distance: 90.3
click at [973, 472] on p "Ability to recognize patterns" at bounding box center [944, 474] width 446 height 20
drag, startPoint x: 847, startPoint y: 420, endPoint x: 672, endPoint y: 172, distance: 303.5
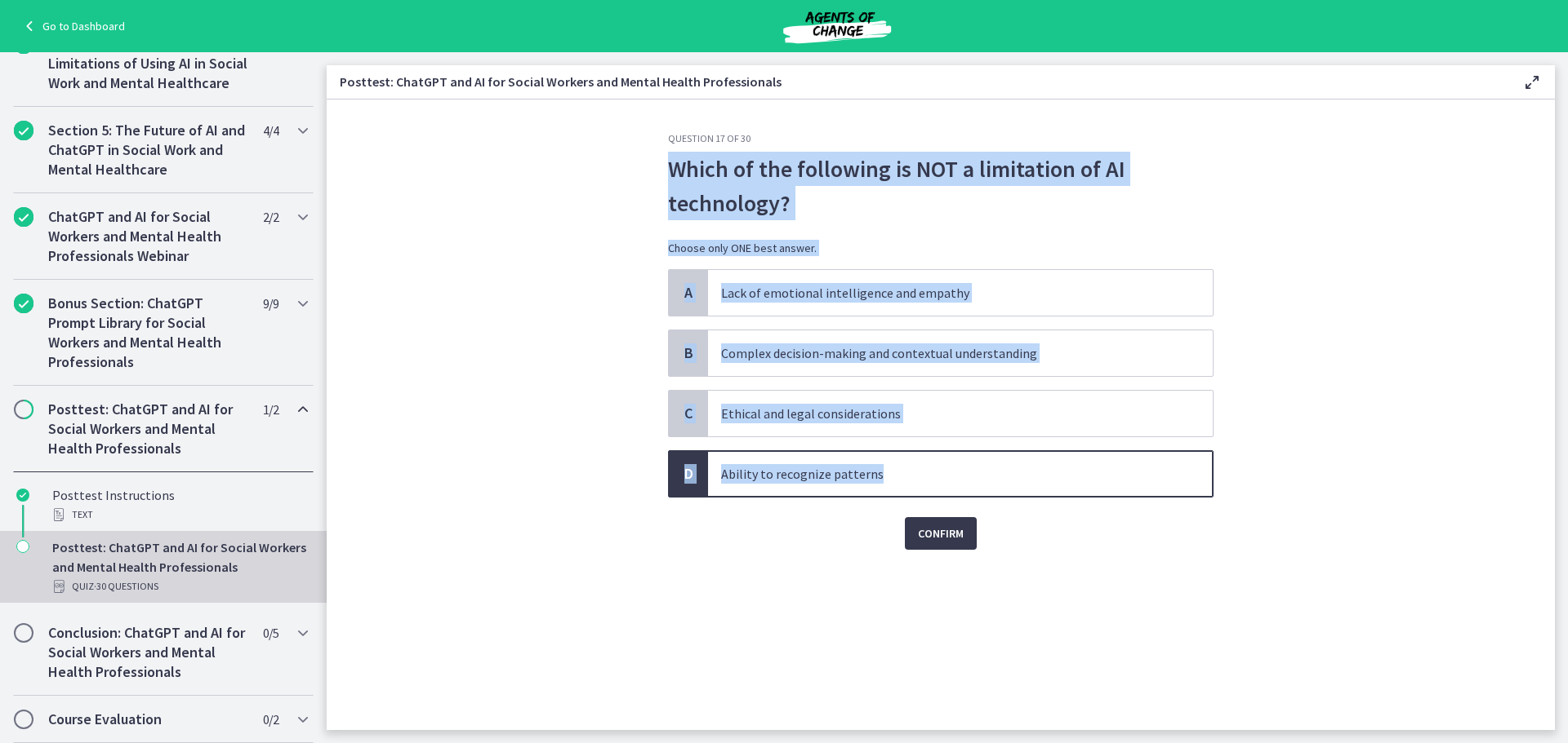
click at [672, 172] on div "Question 17 of 30 Which of the following is NOT a limitation of AI technology? …" at bounding box center [940, 341] width 546 height 418
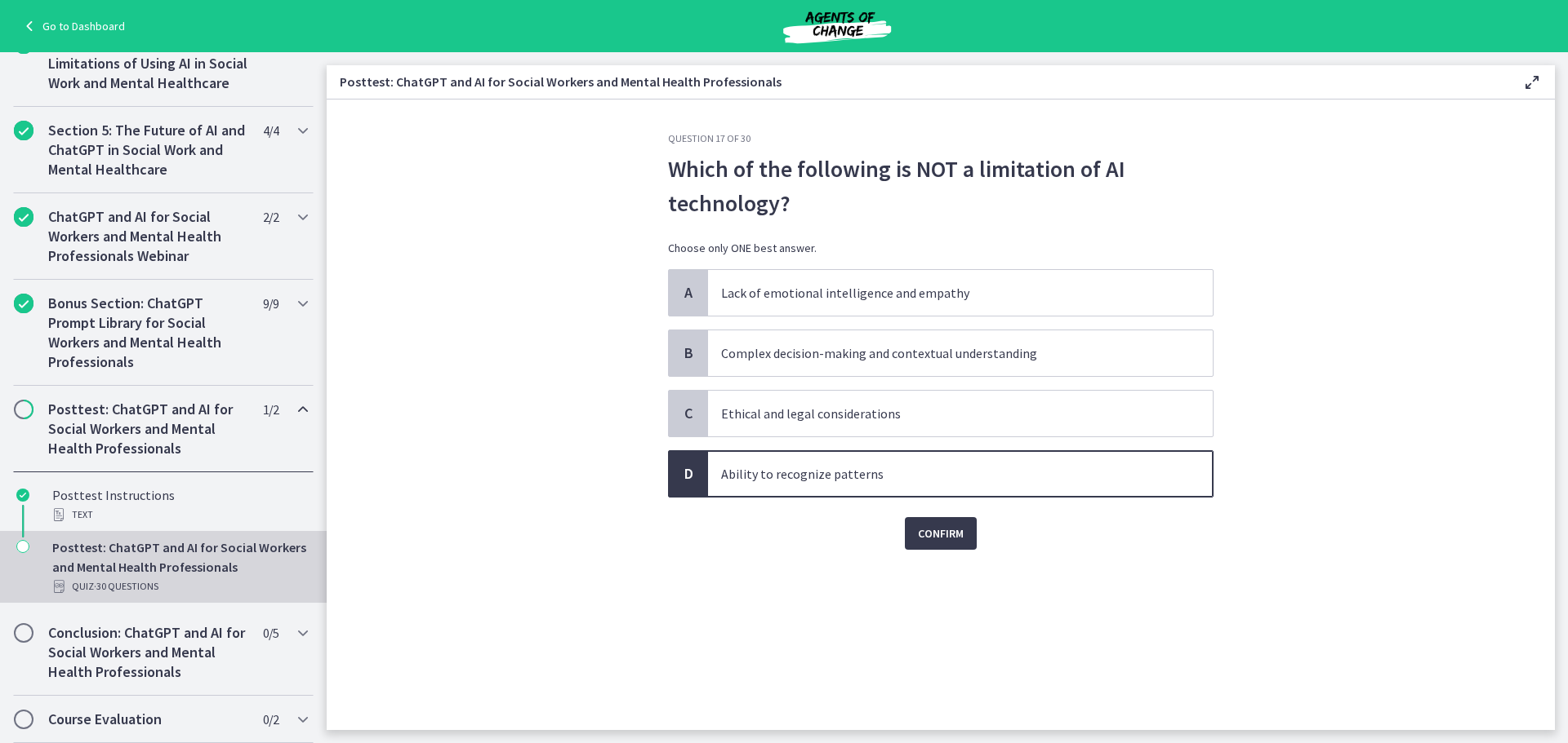
click at [798, 532] on div "Confirm" at bounding box center [940, 524] width 546 height 52
click at [983, 543] on div "Confirm" at bounding box center [940, 524] width 546 height 52
click at [954, 532] on span "Confirm" at bounding box center [940, 533] width 46 height 20
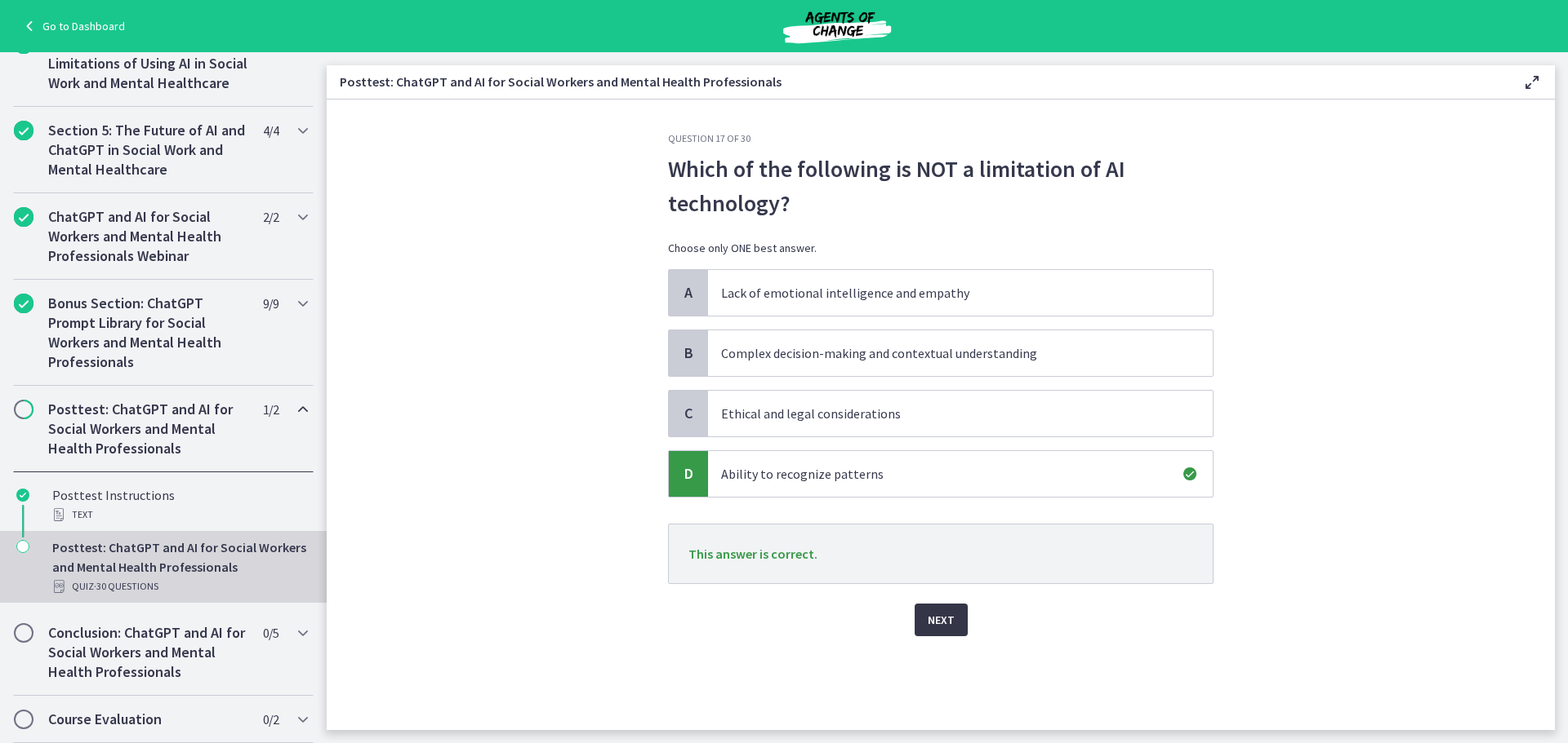
click at [965, 632] on button "Next" at bounding box center [940, 620] width 53 height 33
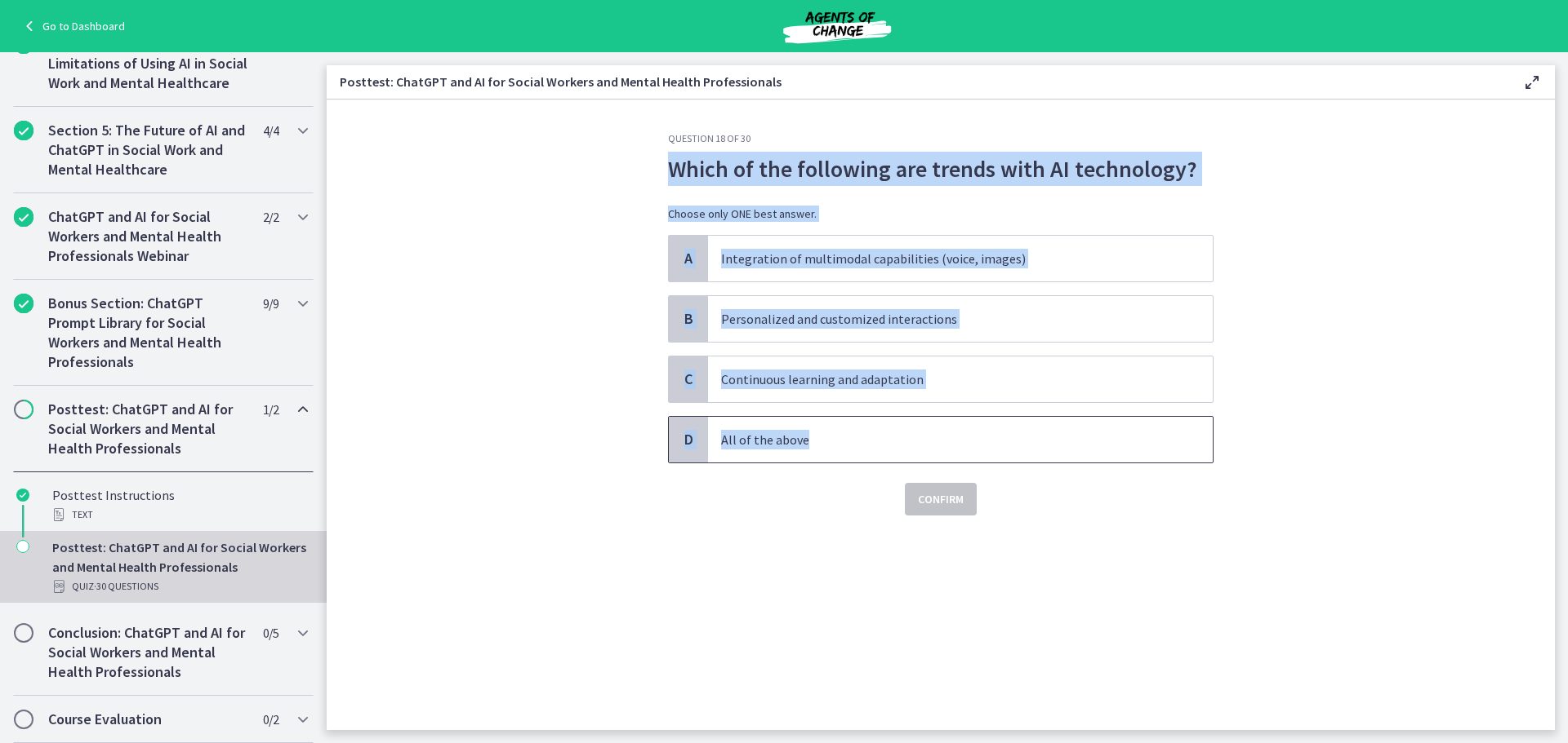
drag, startPoint x: 669, startPoint y: 160, endPoint x: 1038, endPoint y: 445, distance: 466.2
click at [1038, 445] on div "Question 18 of 30 Which of the following are trends with AI technology? Choose …" at bounding box center [940, 323] width 546 height 383
click at [869, 213] on p "Choose only ONE best answer." at bounding box center [940, 214] width 546 height 17
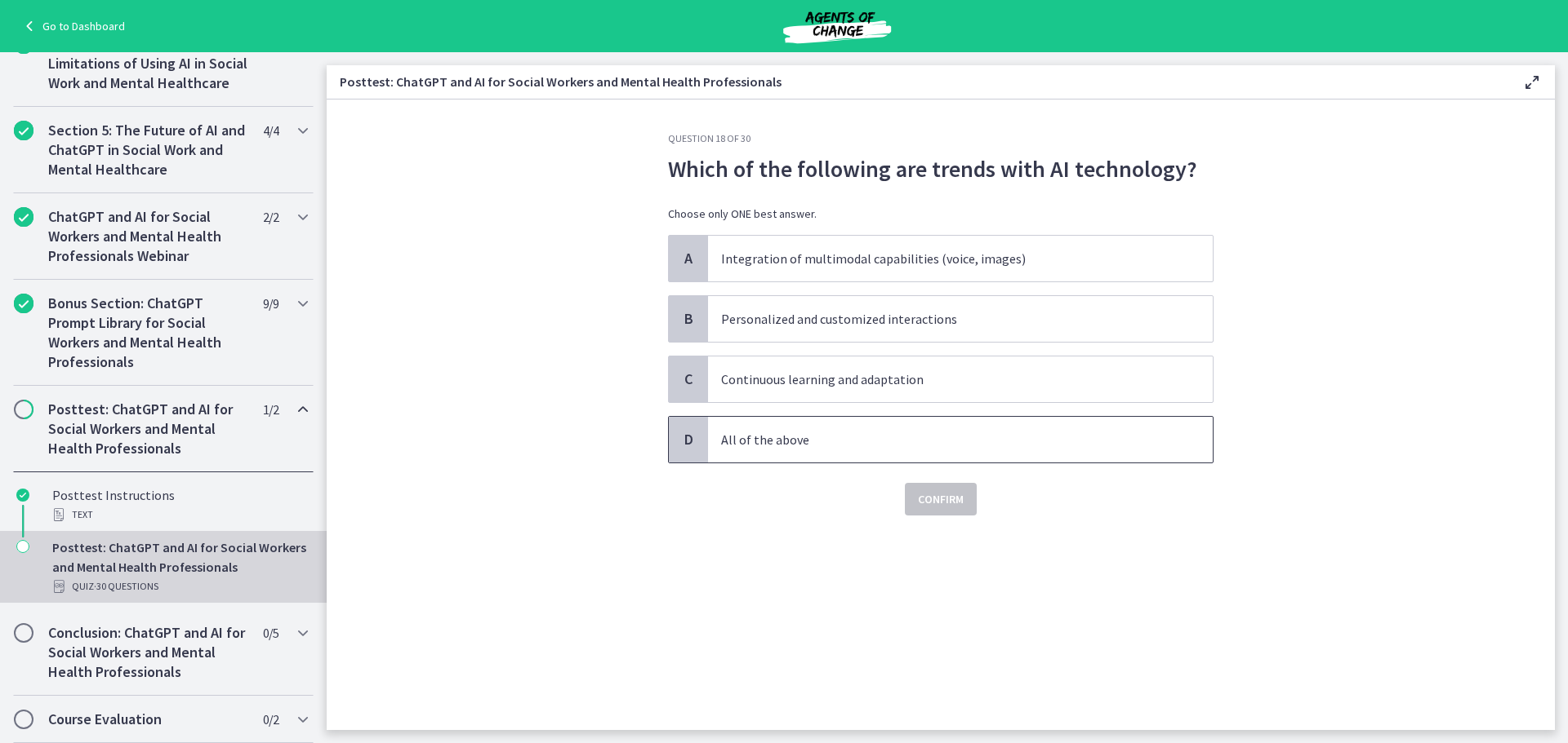
click at [836, 449] on span "All of the above" at bounding box center [960, 439] width 505 height 46
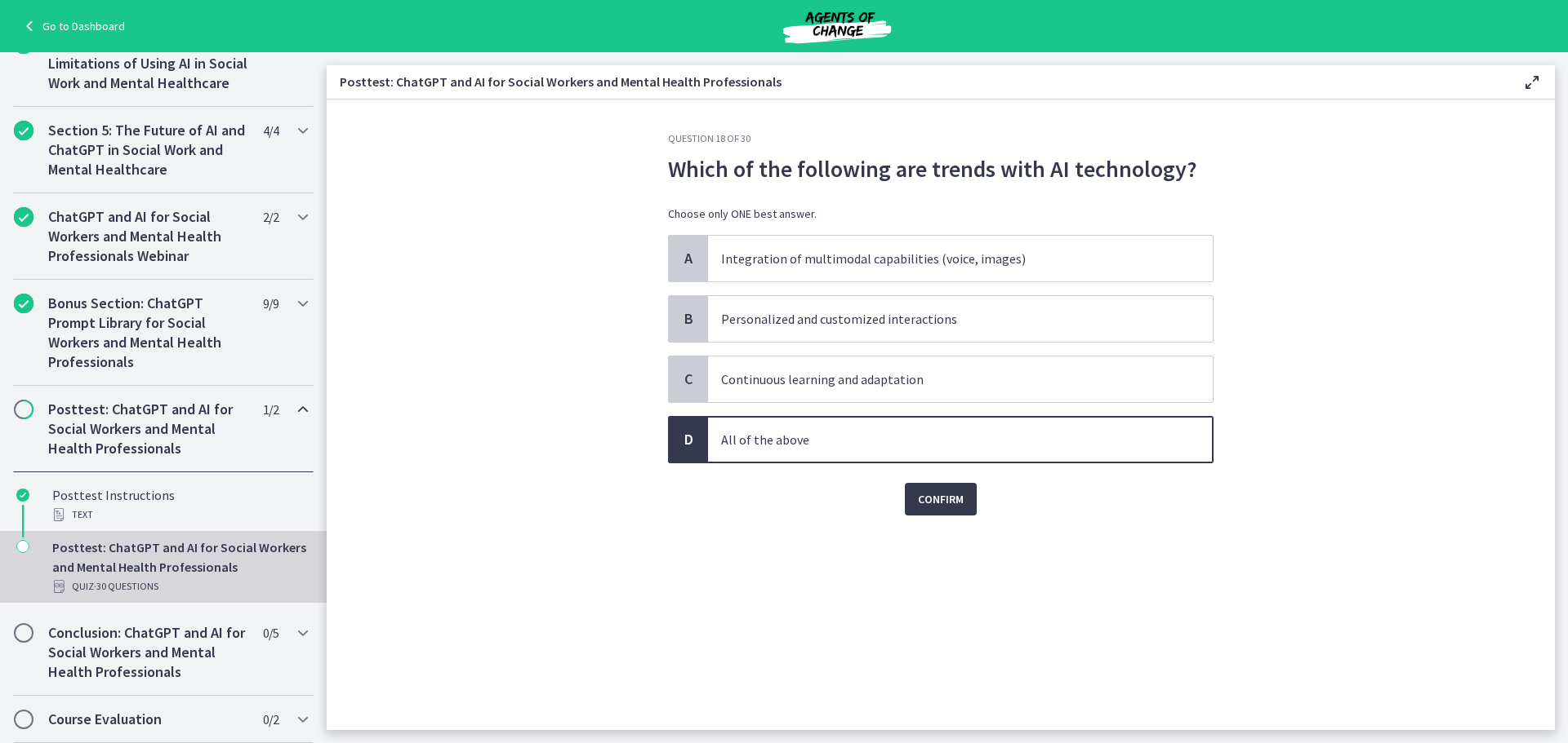
click at [956, 480] on div "Confirm" at bounding box center [940, 489] width 546 height 52
click at [953, 488] on button "Confirm" at bounding box center [940, 499] width 72 height 33
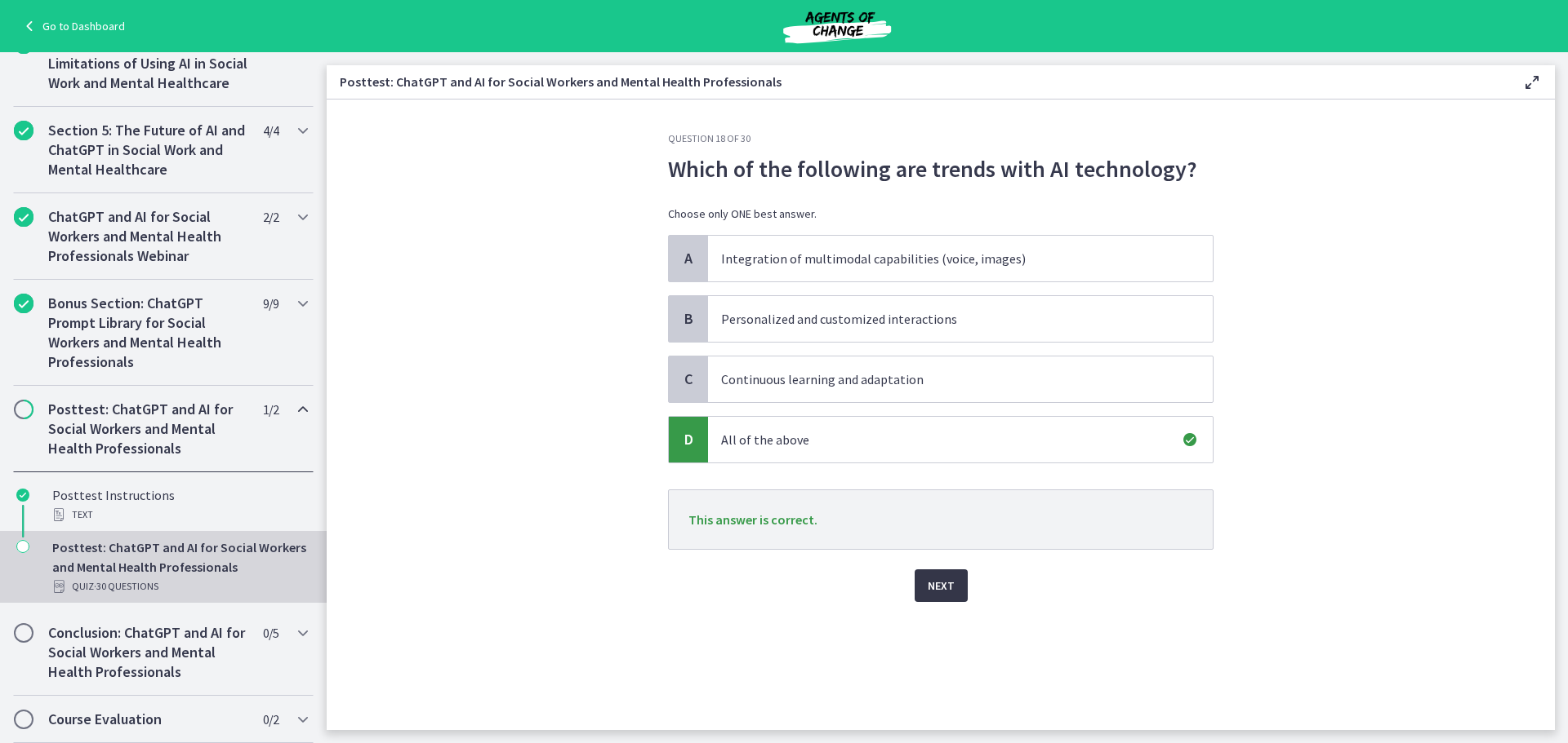
click at [935, 588] on span "Next" at bounding box center [940, 585] width 27 height 20
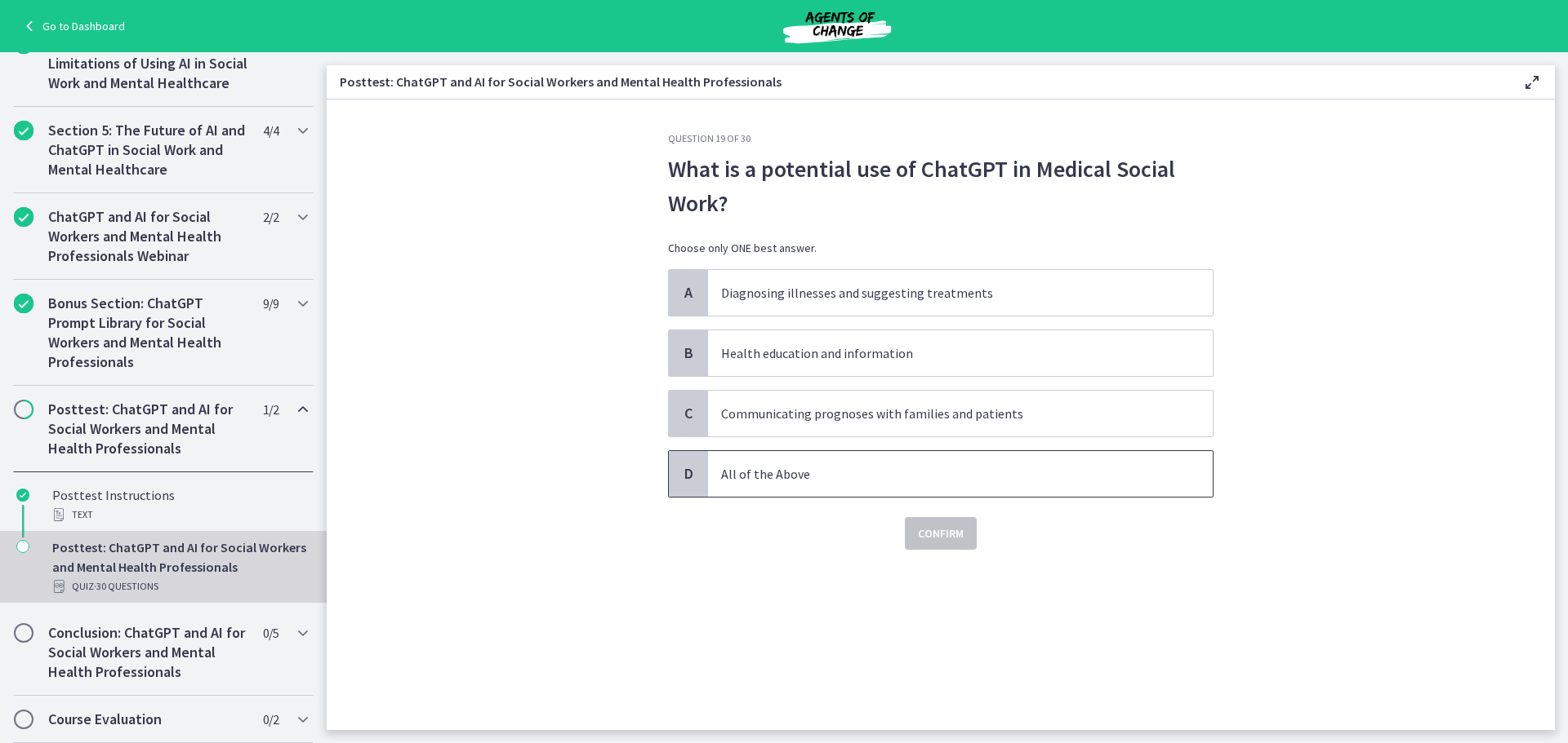
click at [902, 452] on span "All of the Above" at bounding box center [960, 474] width 505 height 46
click at [936, 548] on button "Confirm" at bounding box center [940, 533] width 72 height 33
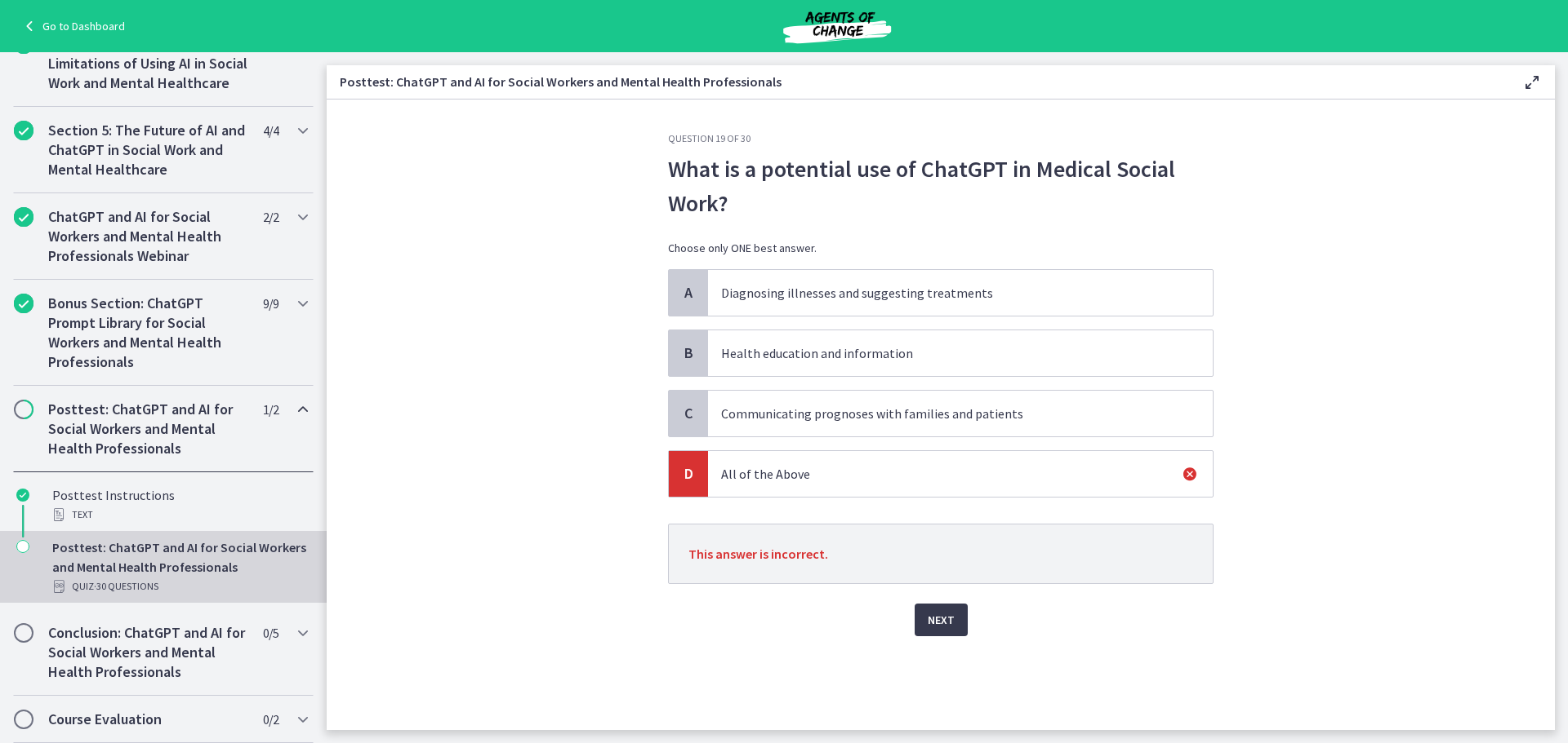
click at [770, 420] on p "Communicating prognoses with families and patients" at bounding box center [944, 413] width 446 height 20
click at [703, 400] on div "C" at bounding box center [688, 413] width 39 height 46
click at [1175, 476] on span at bounding box center [1189, 475] width 46 height 48
click at [1185, 475] on icon at bounding box center [1189, 474] width 20 height 20
click at [952, 622] on span "Next" at bounding box center [940, 620] width 27 height 20
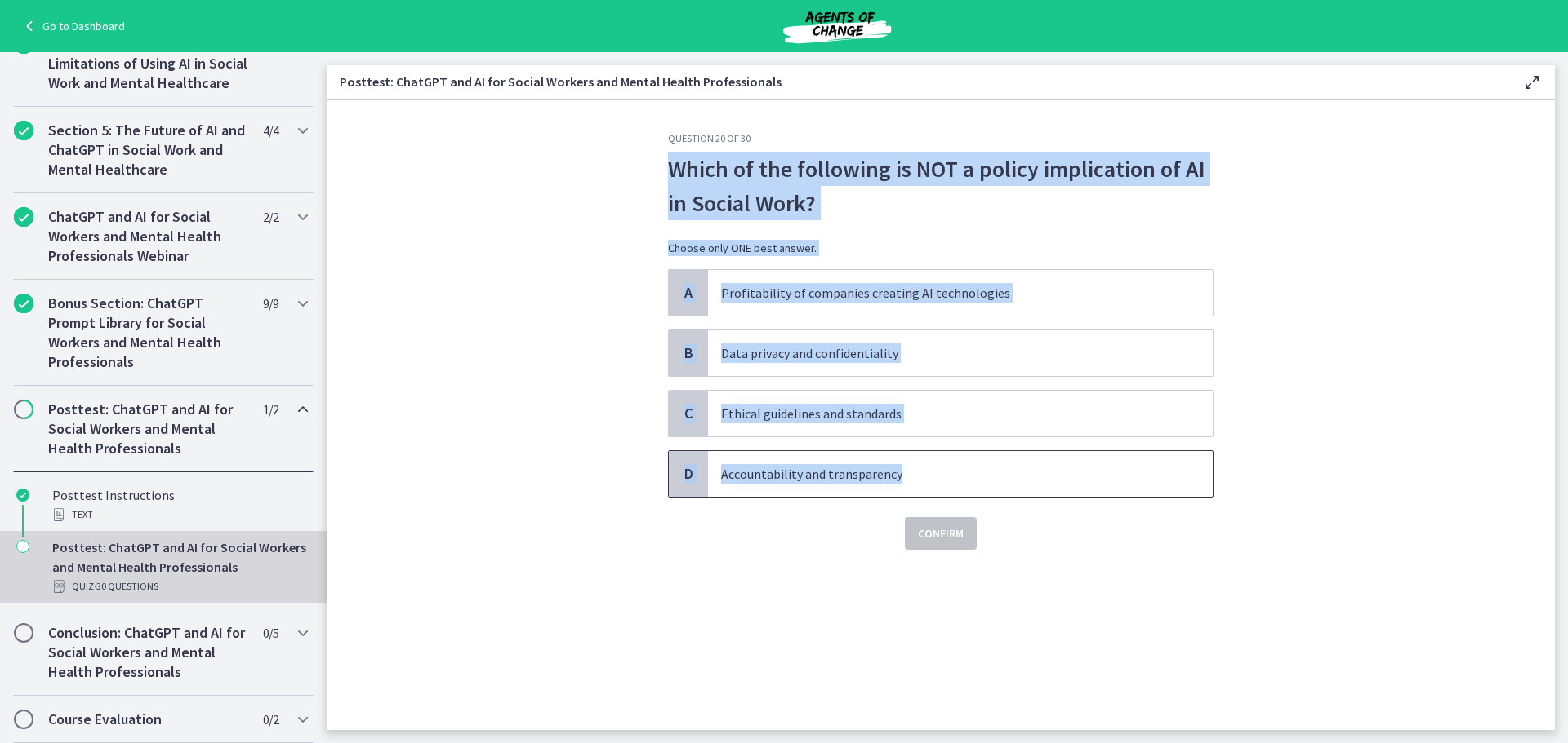
drag, startPoint x: 656, startPoint y: 171, endPoint x: 1080, endPoint y: 465, distance: 516.0
click at [1080, 465] on div "Question 20 of 30 Which of the following is NOT a policy implication of AI in S…" at bounding box center [940, 432] width 572 height 599
click at [562, 257] on section "Question 20 of 30 Which of the following is NOT a policy implication of AI in S…" at bounding box center [940, 415] width 1228 height 631
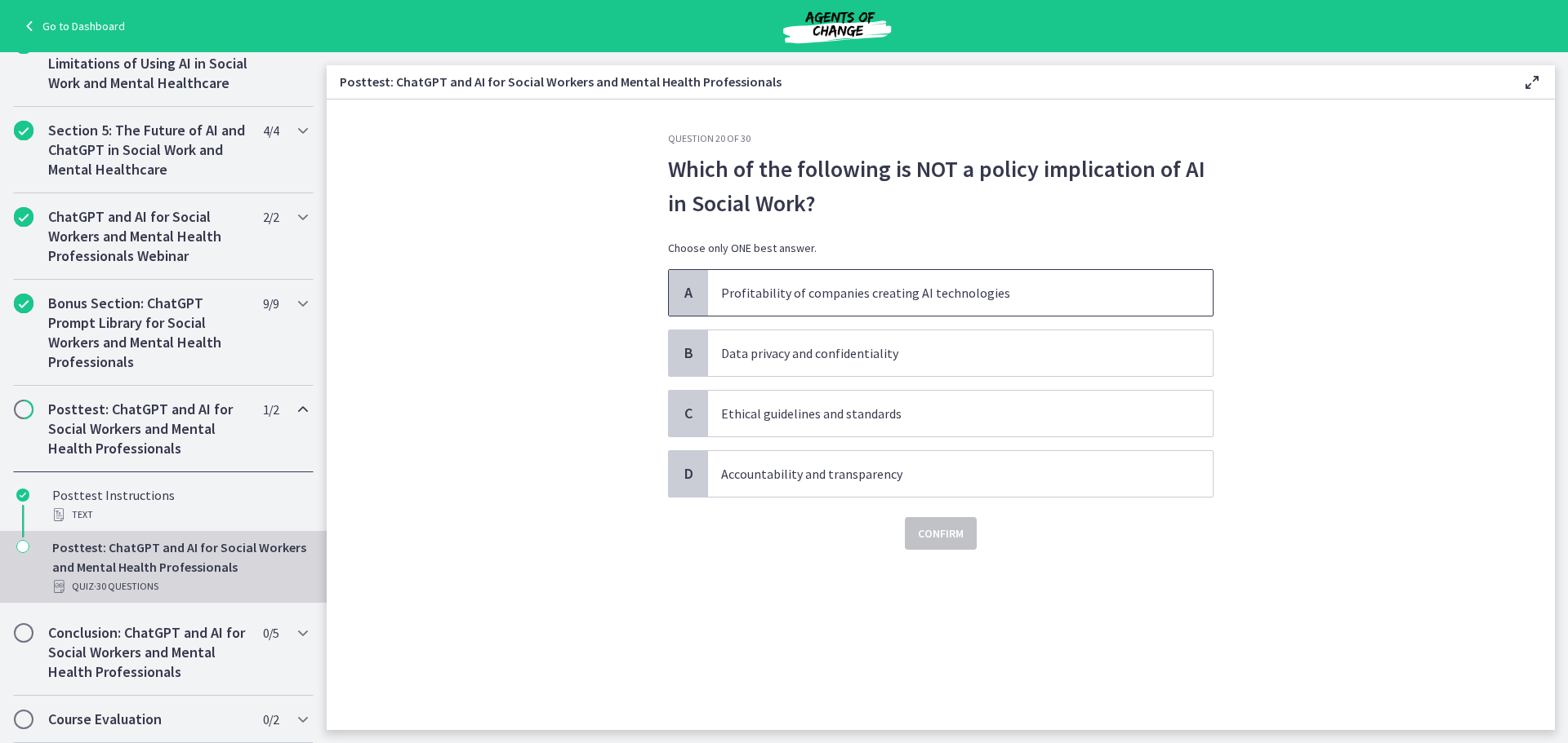
click at [815, 291] on p "Profitability of companies creating AI technologies" at bounding box center [944, 293] width 446 height 20
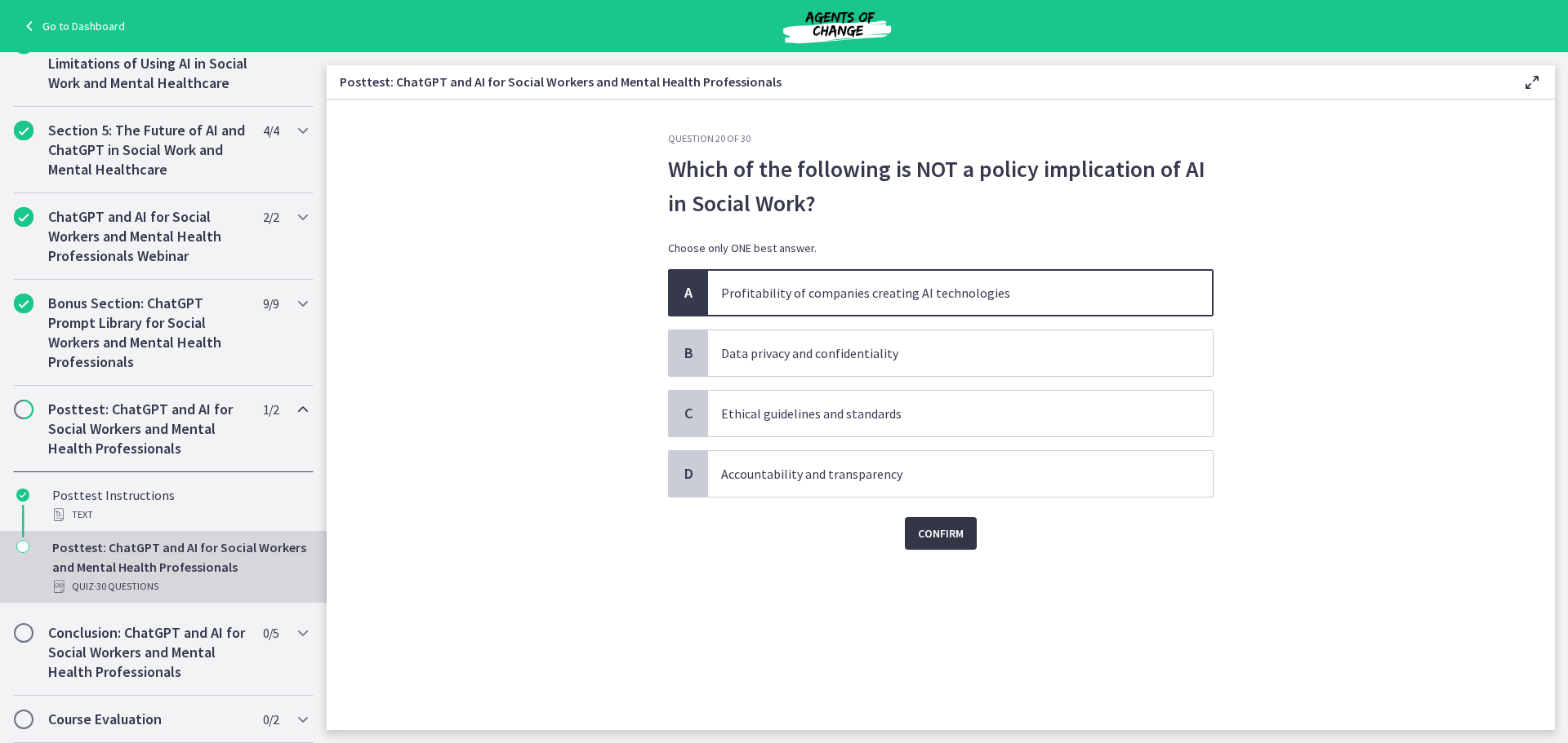
click at [968, 530] on button "Confirm" at bounding box center [940, 533] width 72 height 33
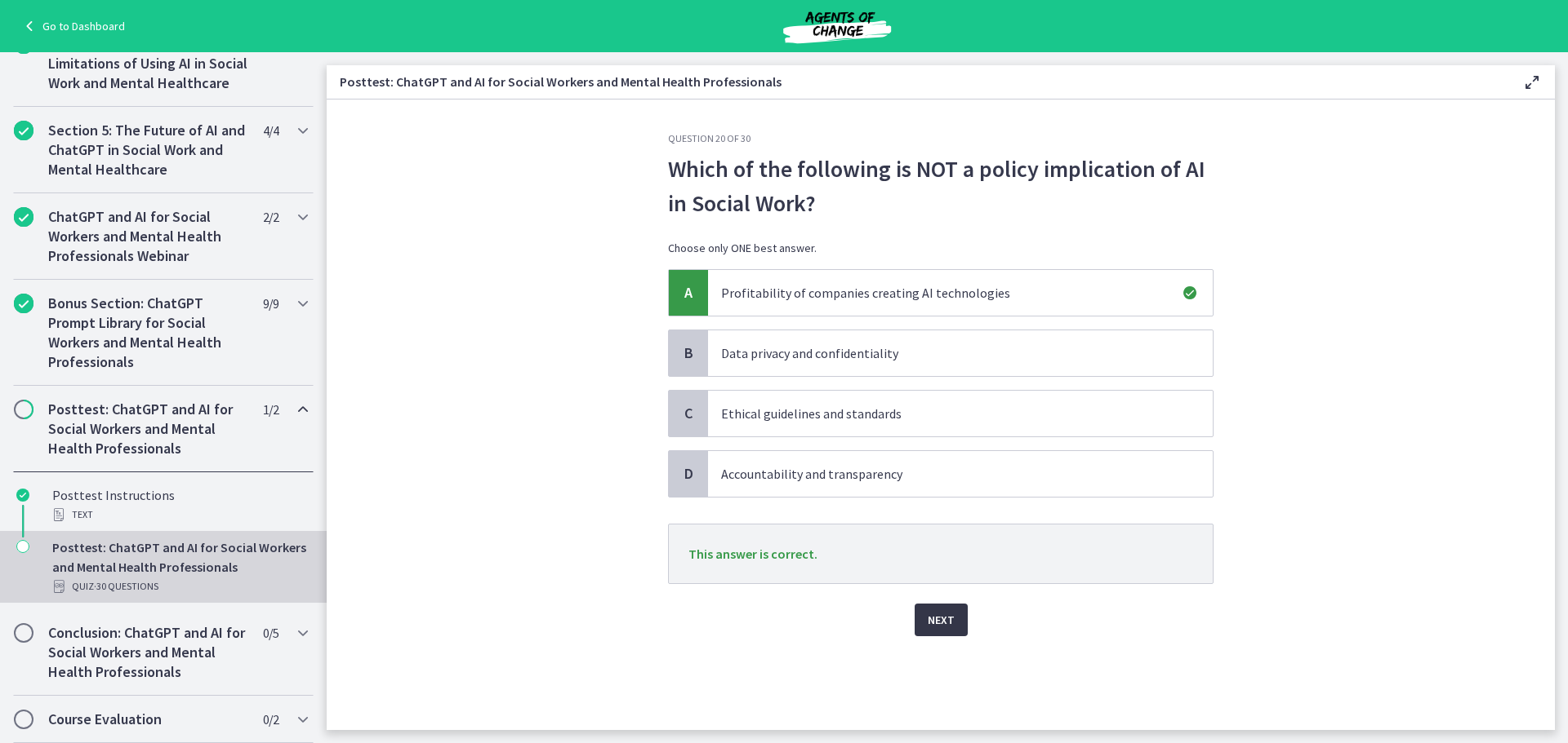
click at [957, 617] on button "Next" at bounding box center [940, 620] width 53 height 33
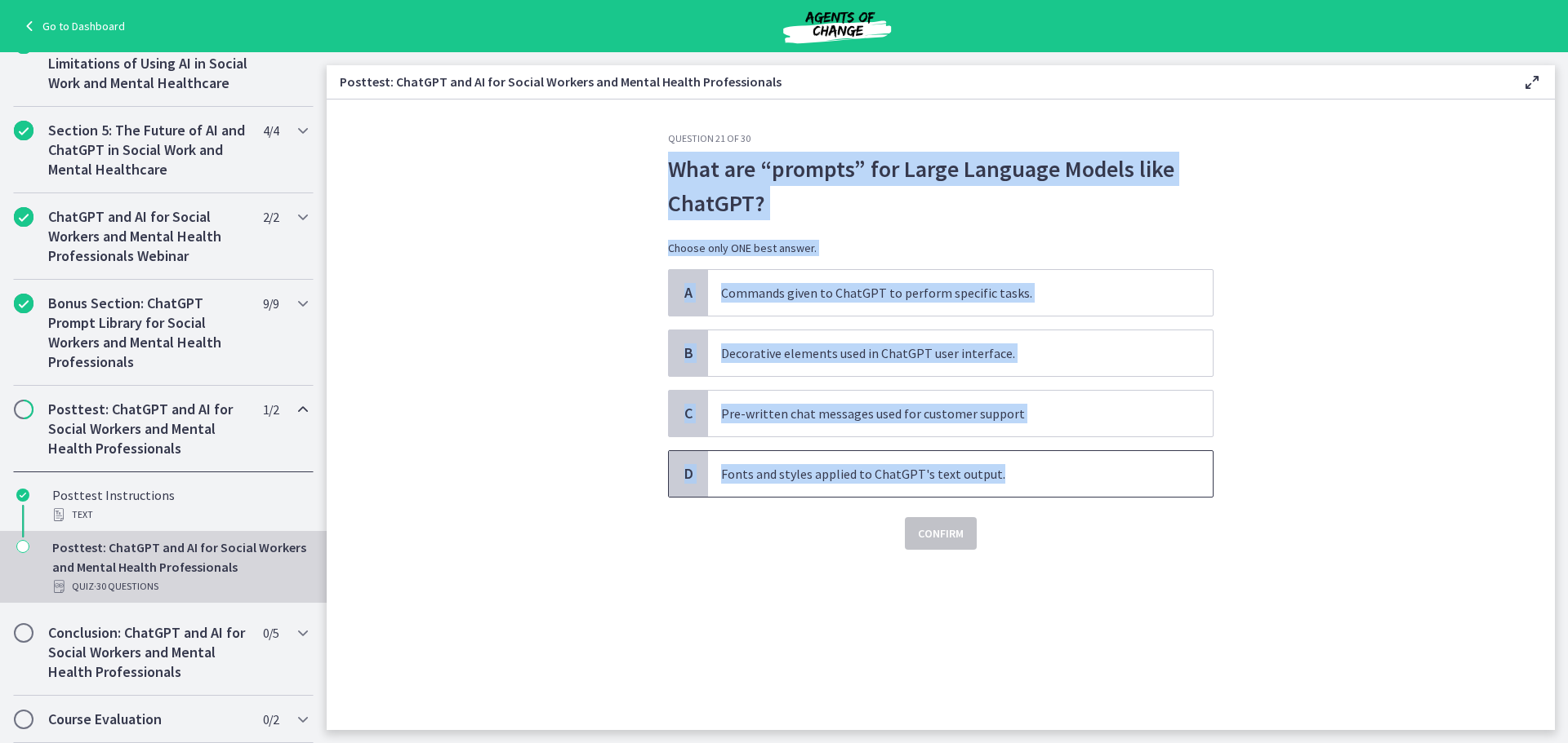
drag, startPoint x: 672, startPoint y: 161, endPoint x: 1034, endPoint y: 461, distance: 470.2
click at [1034, 461] on div "Question 21 of 30 What are “prompts” for Large Language Models like ChatGPT? Ch…" at bounding box center [940, 341] width 546 height 418
click at [845, 318] on div "A Commands given to ChatGPT to perform specific tasks. B Decorative elements us…" at bounding box center [940, 383] width 546 height 228
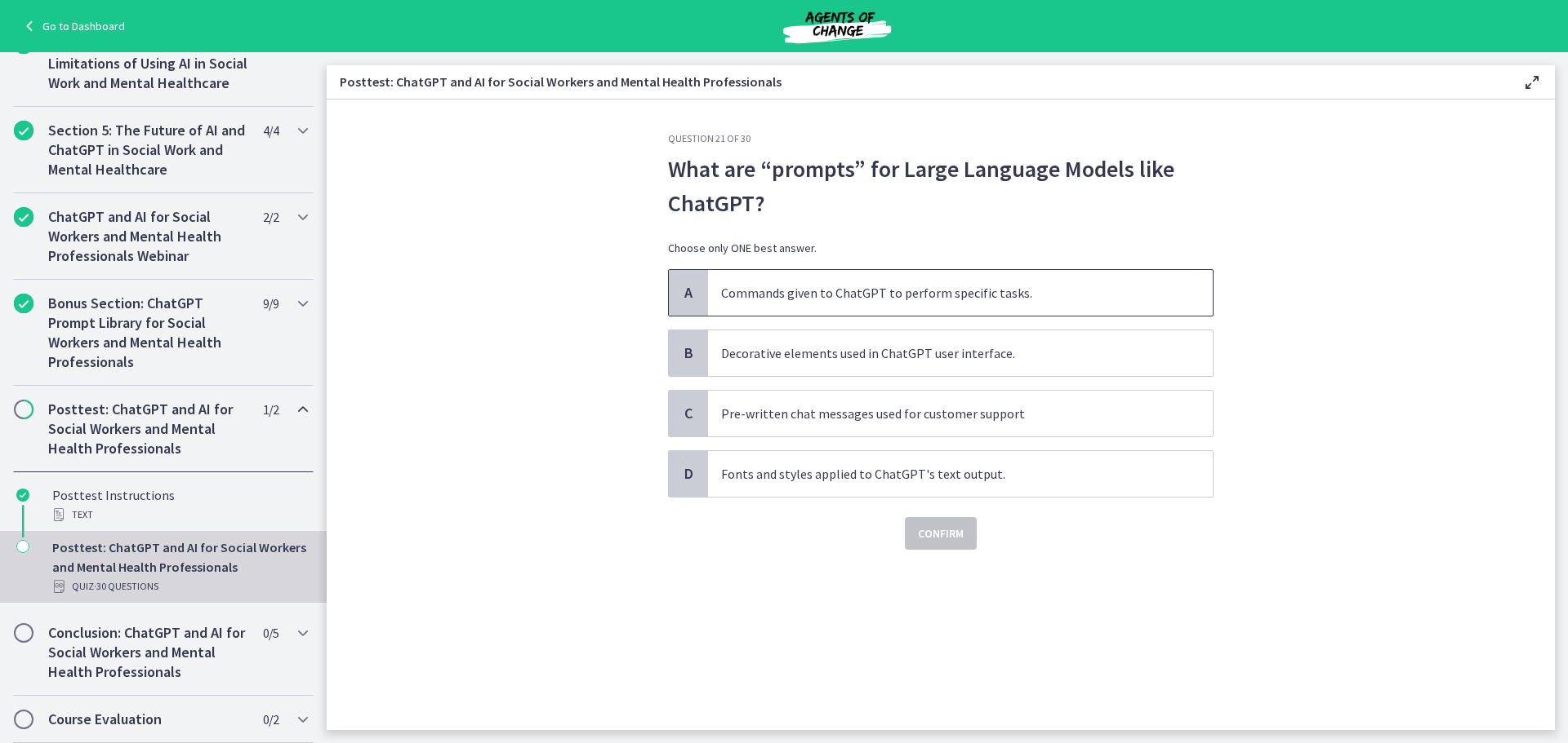
click at [840, 296] on p "Commands given to ChatGPT to perform specific tasks." at bounding box center [944, 293] width 446 height 20
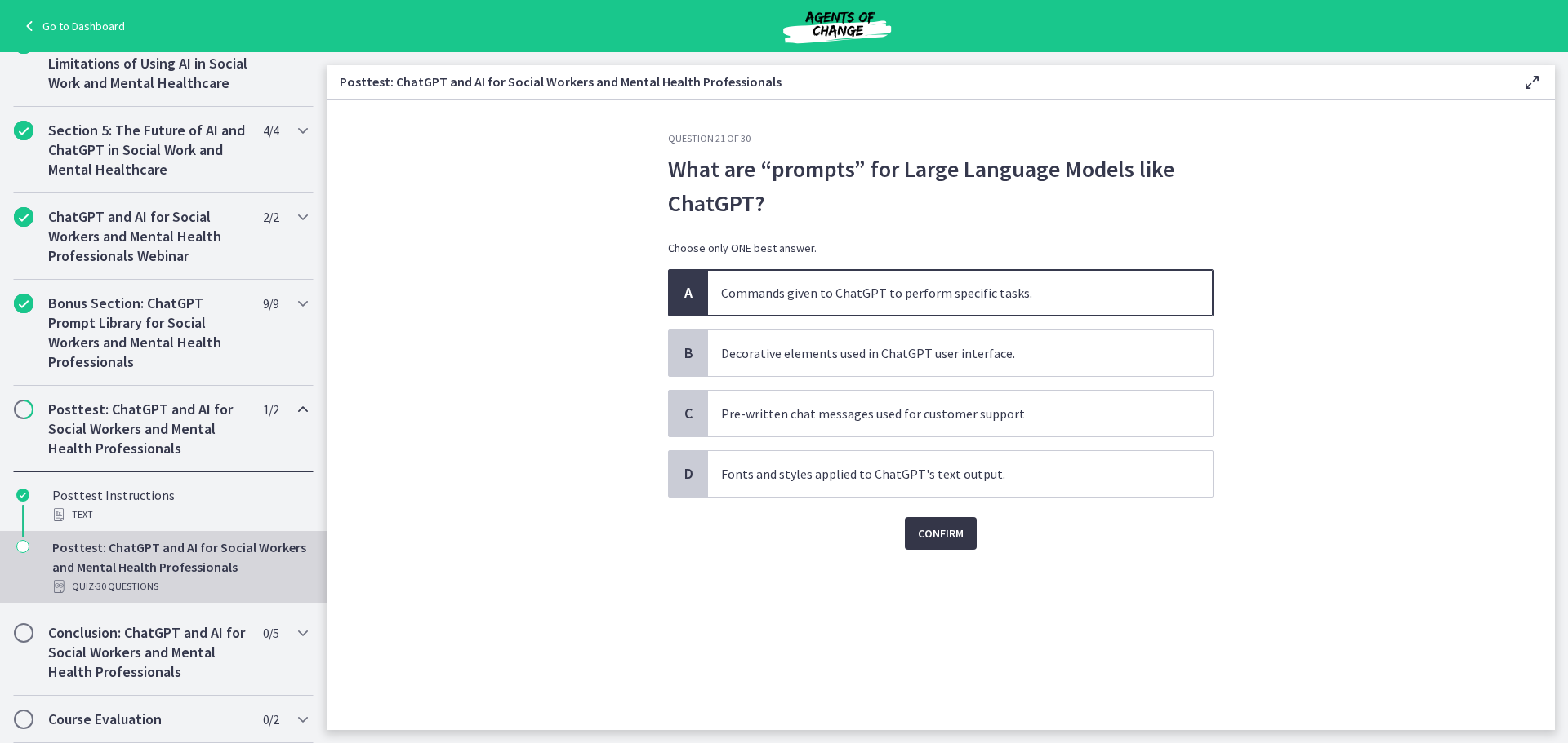
click at [927, 530] on span "Confirm" at bounding box center [940, 533] width 46 height 20
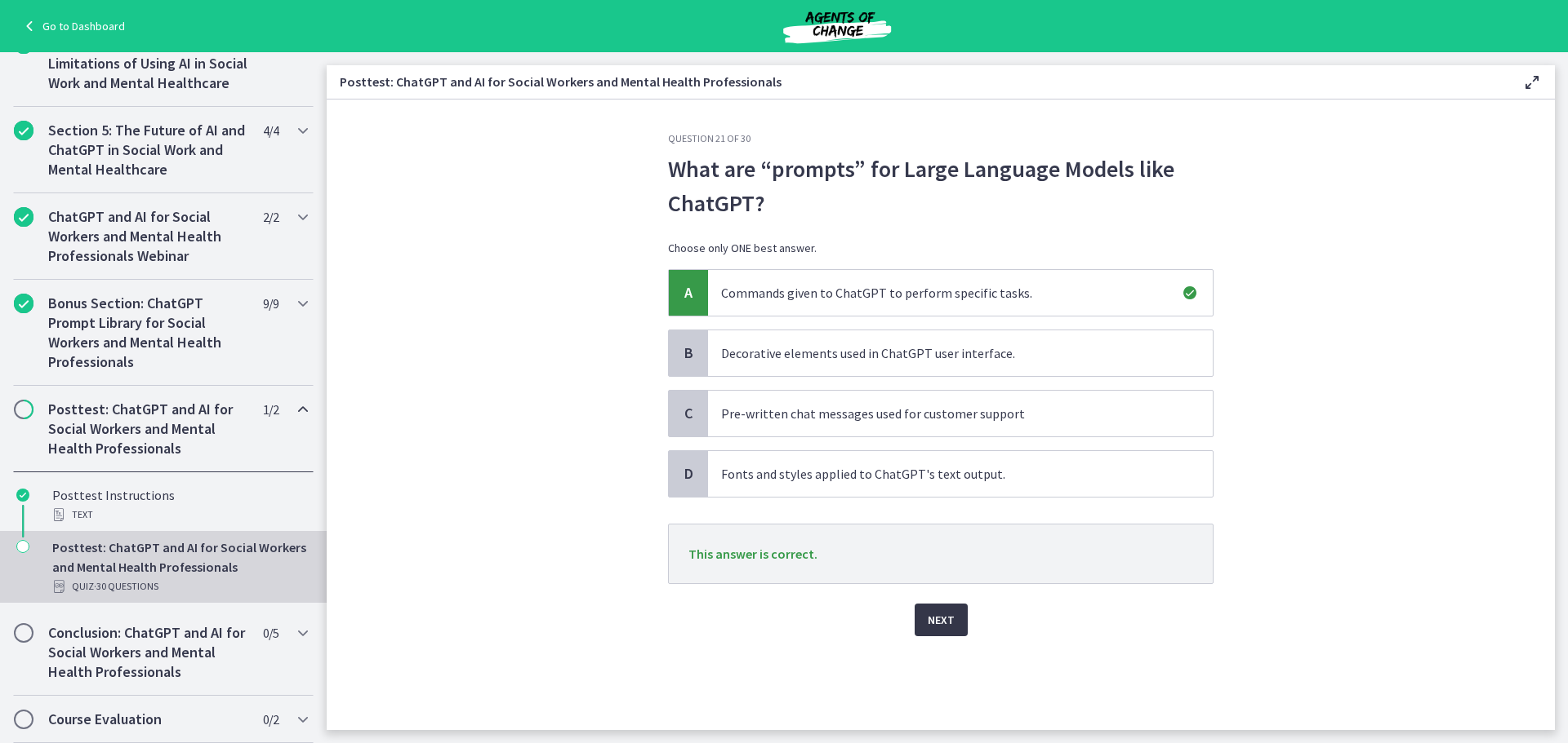
click at [950, 612] on span "Next" at bounding box center [940, 620] width 27 height 20
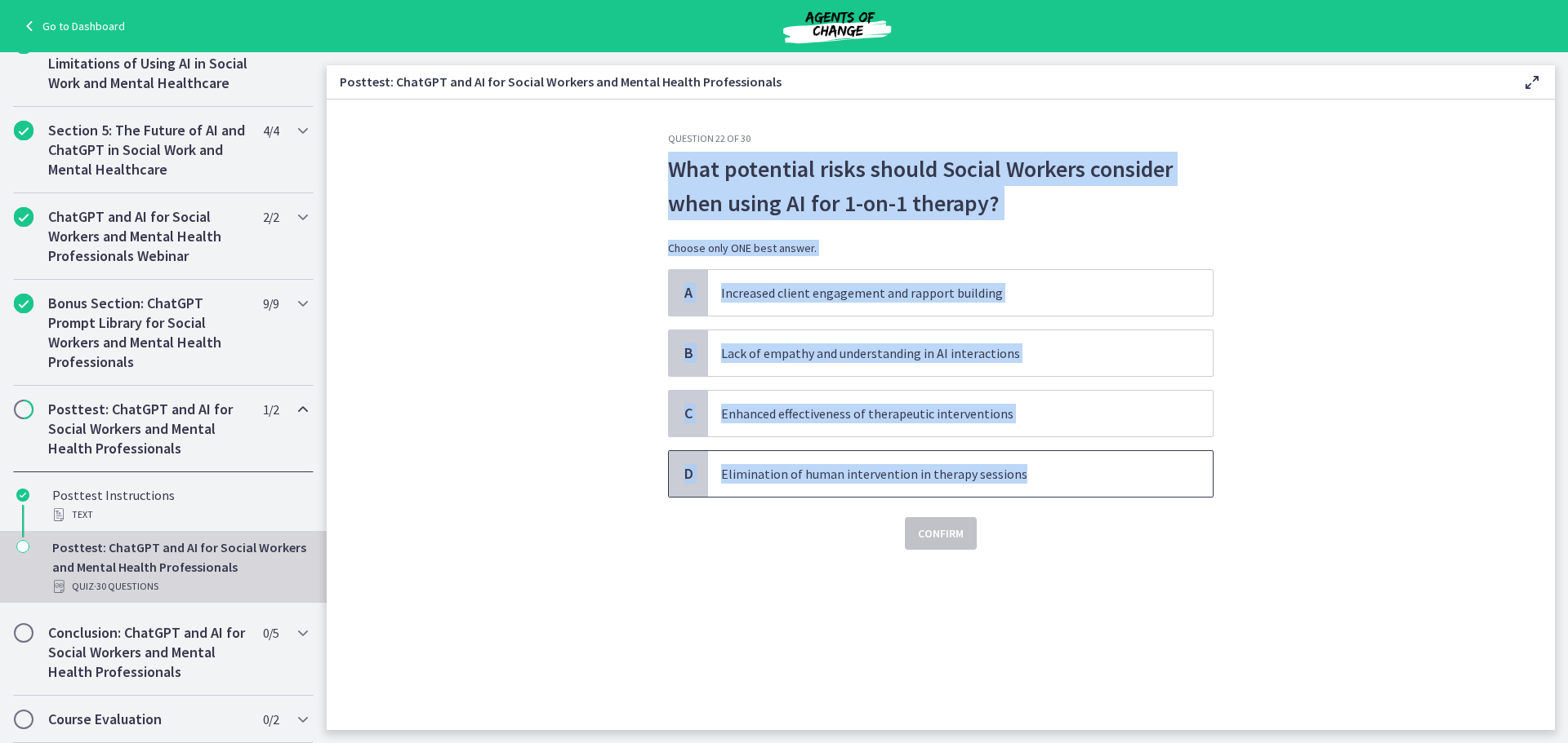
drag, startPoint x: 659, startPoint y: 168, endPoint x: 1097, endPoint y: 496, distance: 547.2
click at [1097, 496] on div "Question 22 of 30 What potential risks should Social Workers consider when usin…" at bounding box center [940, 432] width 572 height 599
click at [793, 351] on p "Lack of empathy and understanding in AI interactions" at bounding box center [944, 353] width 446 height 20
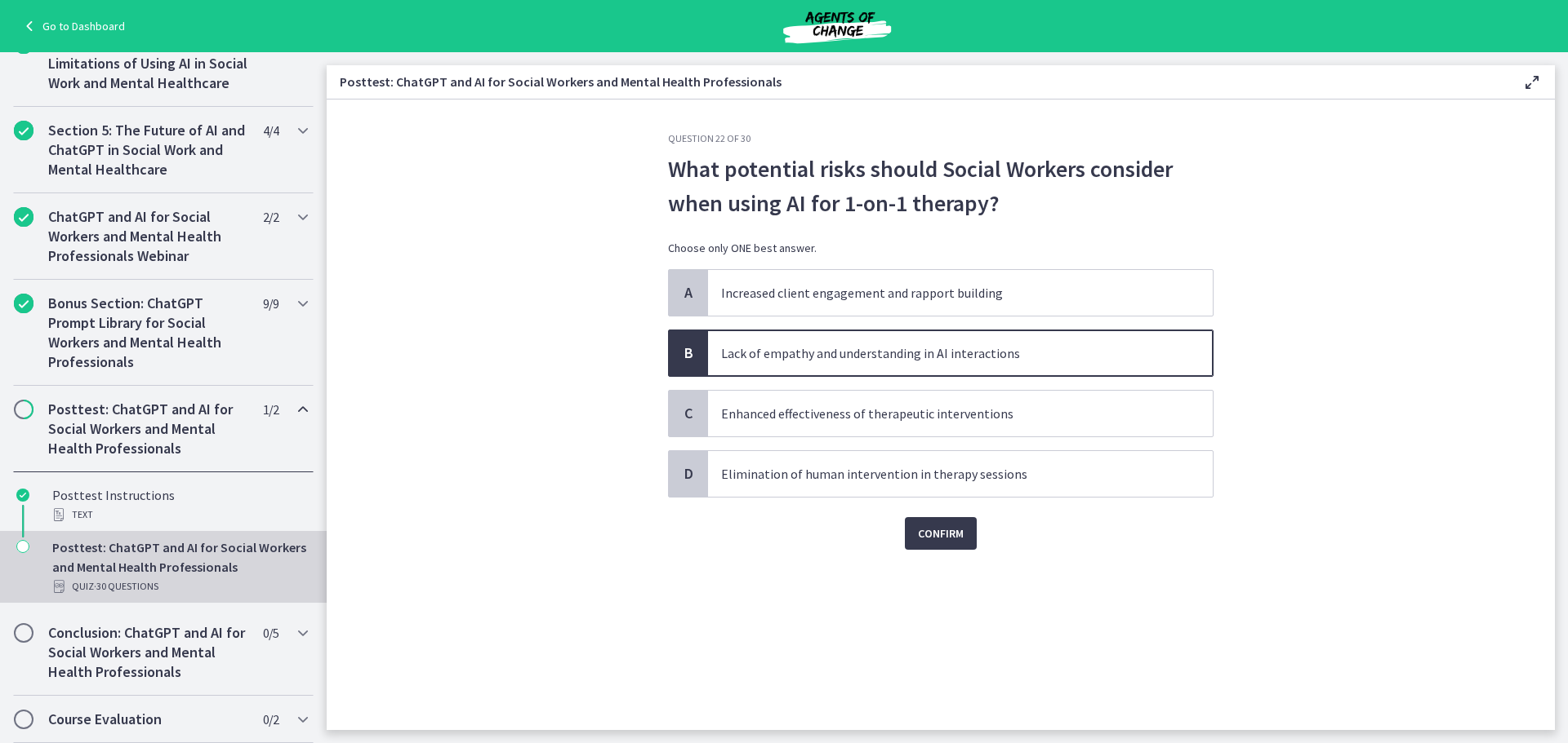
click at [477, 330] on section "Question 22 of 30 What potential risks should Social Workers consider when usin…" at bounding box center [940, 415] width 1228 height 631
click at [951, 533] on span "Confirm" at bounding box center [940, 533] width 46 height 20
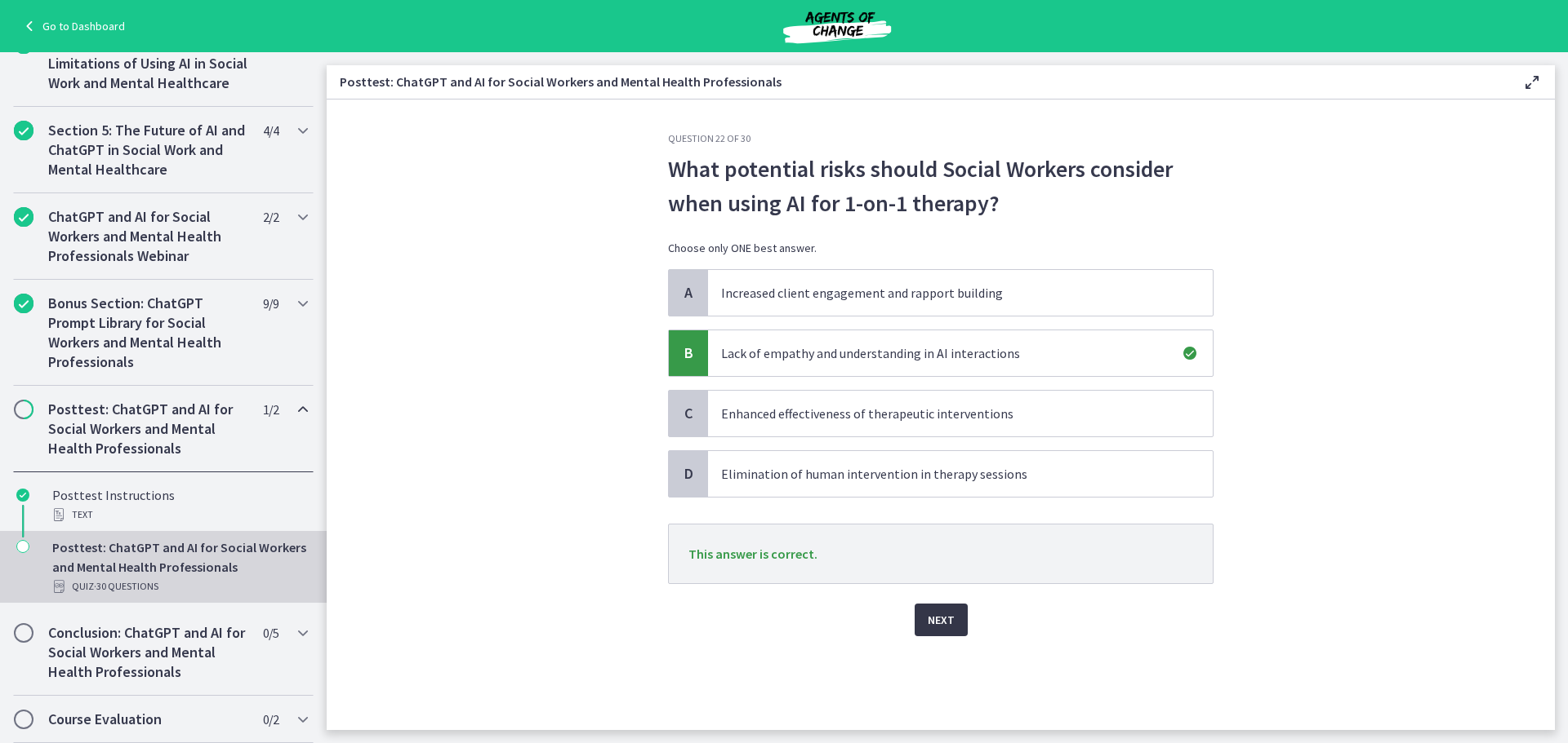
click at [918, 628] on button "Next" at bounding box center [940, 620] width 53 height 33
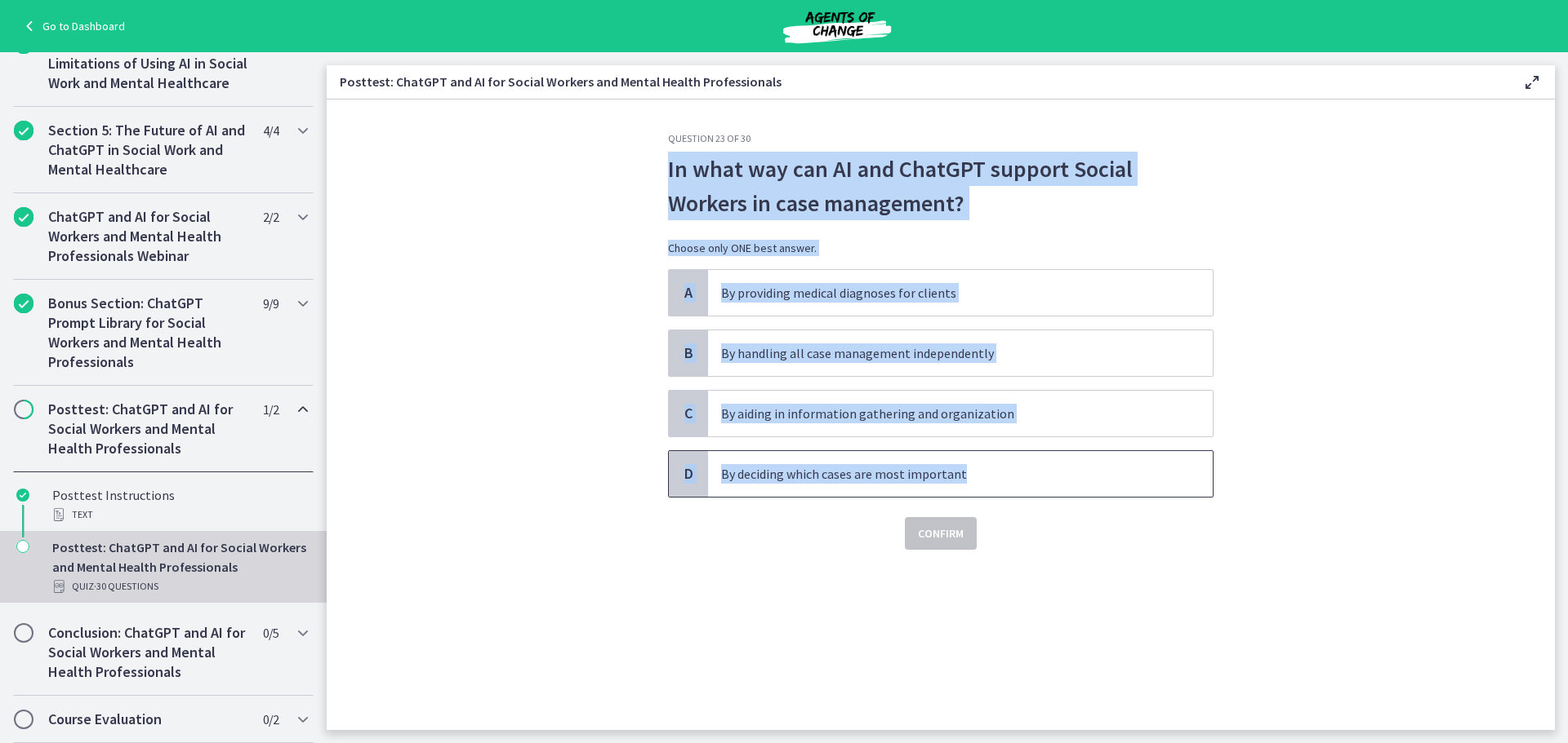
drag, startPoint x: 667, startPoint y: 173, endPoint x: 991, endPoint y: 475, distance: 442.9
click at [991, 475] on div "Question 23 of 30 In what way can AI and ChatGPT support Social Workers in case…" at bounding box center [940, 432] width 572 height 599
click at [573, 186] on section "Question 23 of 30 In what way can AI and ChatGPT support Social Workers in case…" at bounding box center [940, 415] width 1228 height 631
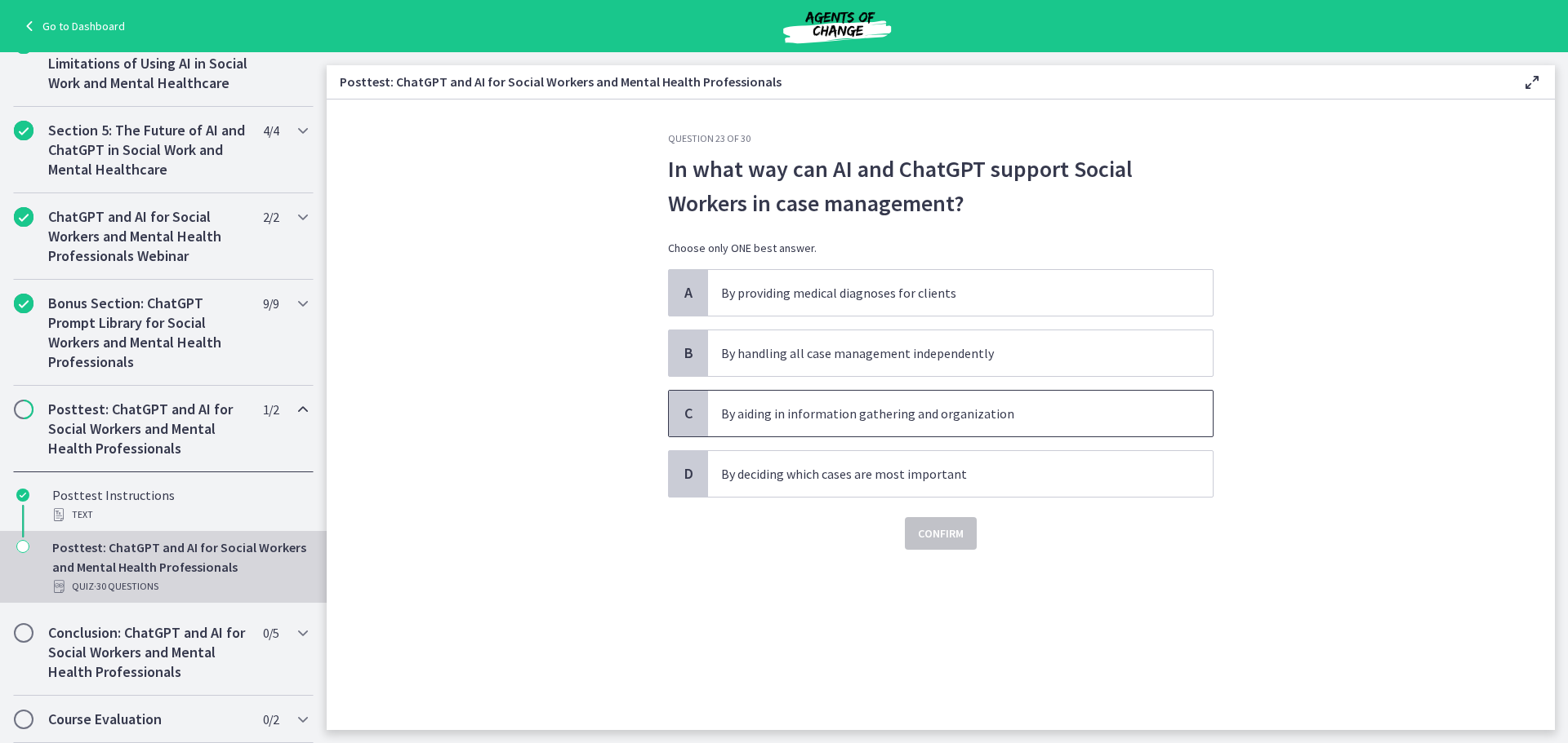
click at [821, 407] on p "By aiding in information gathering and organization" at bounding box center [944, 413] width 446 height 20
click at [953, 540] on span "Confirm" at bounding box center [940, 533] width 46 height 20
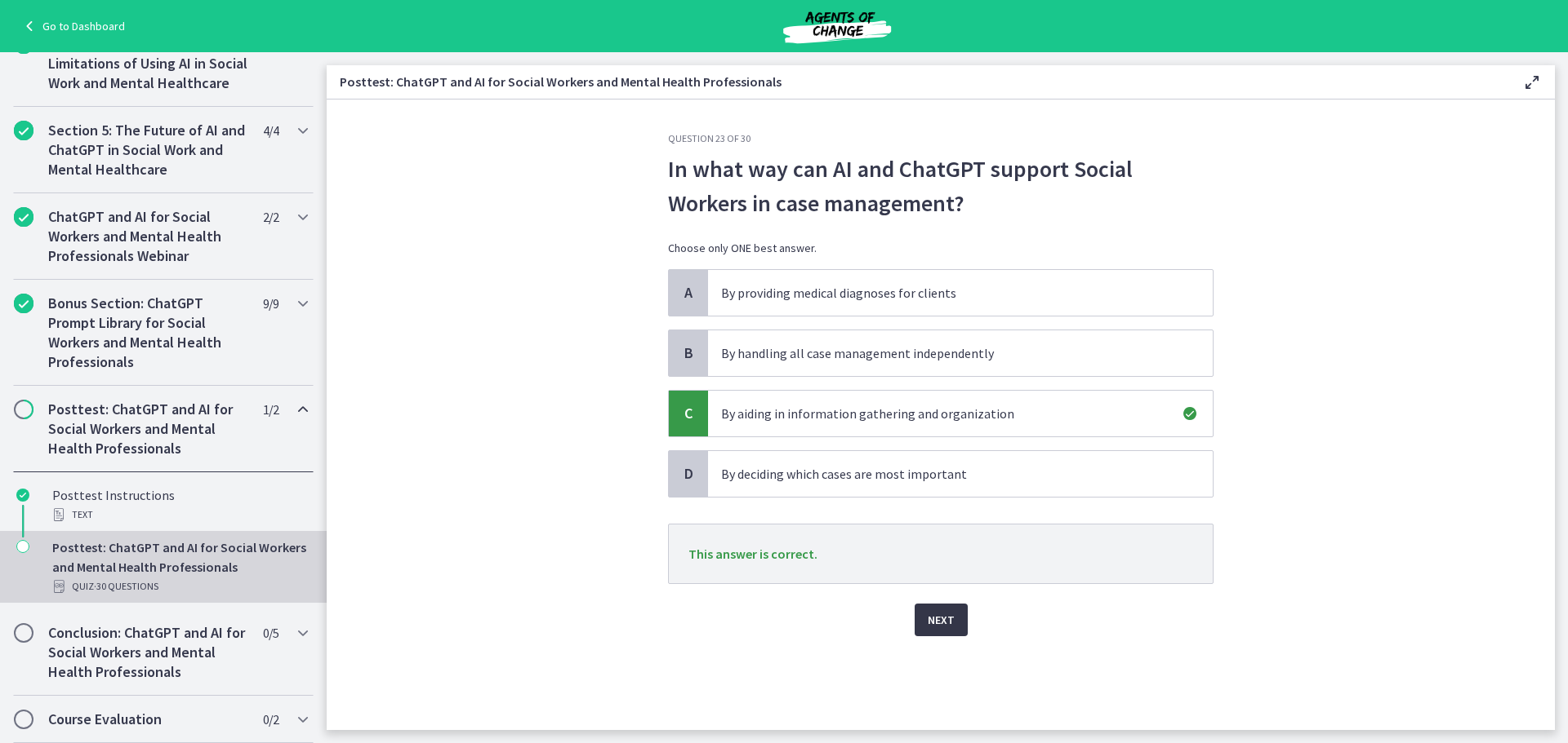
click at [956, 630] on button "Next" at bounding box center [940, 620] width 53 height 33
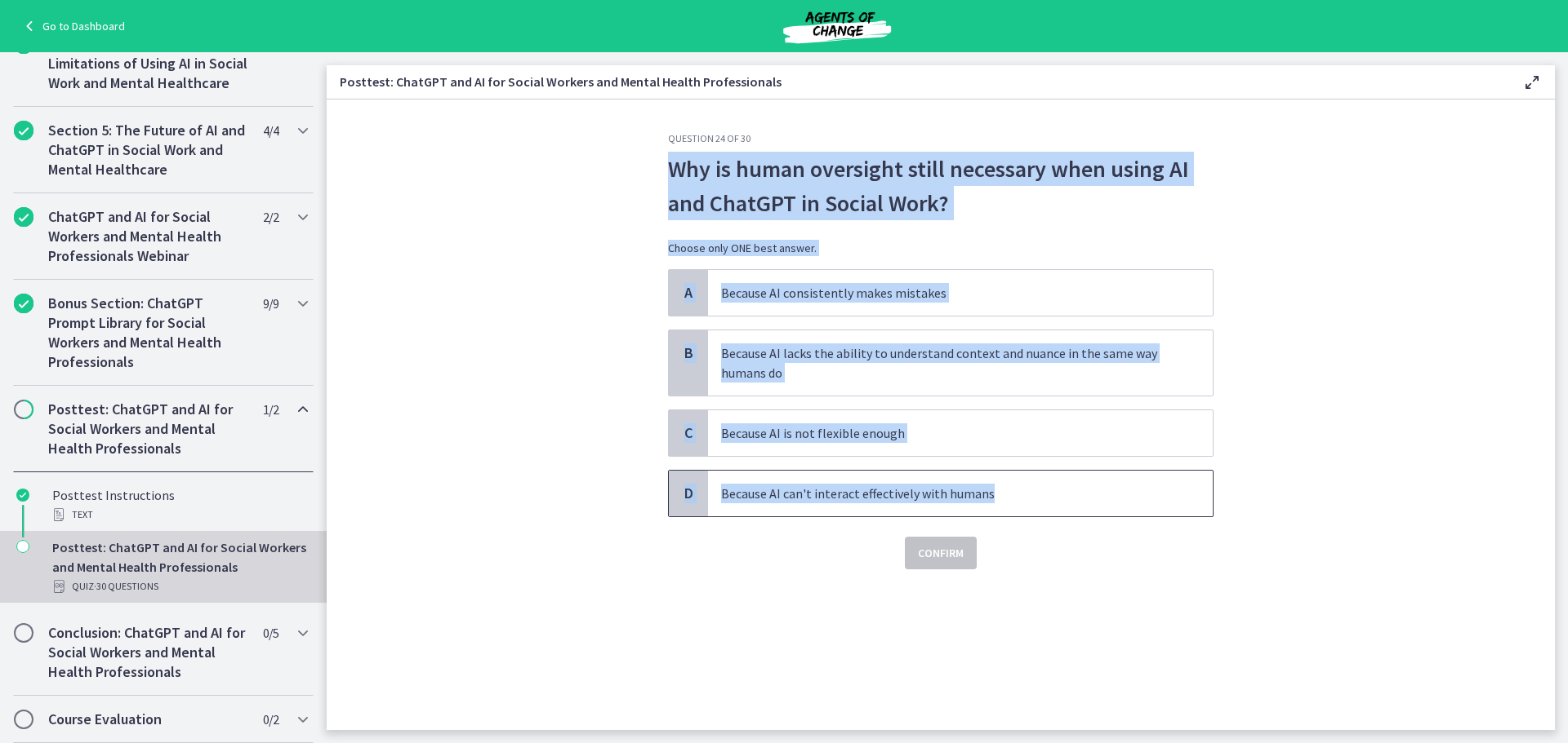
drag, startPoint x: 662, startPoint y: 168, endPoint x: 1046, endPoint y: 512, distance: 515.6
click at [1046, 512] on div "Question 24 of 30 Why is human oversight still necessary when using AI and Chat…" at bounding box center [940, 432] width 572 height 599
click at [846, 336] on span "Because AI lacks the ability to understand context and nuance in the same way h…" at bounding box center [960, 364] width 505 height 65
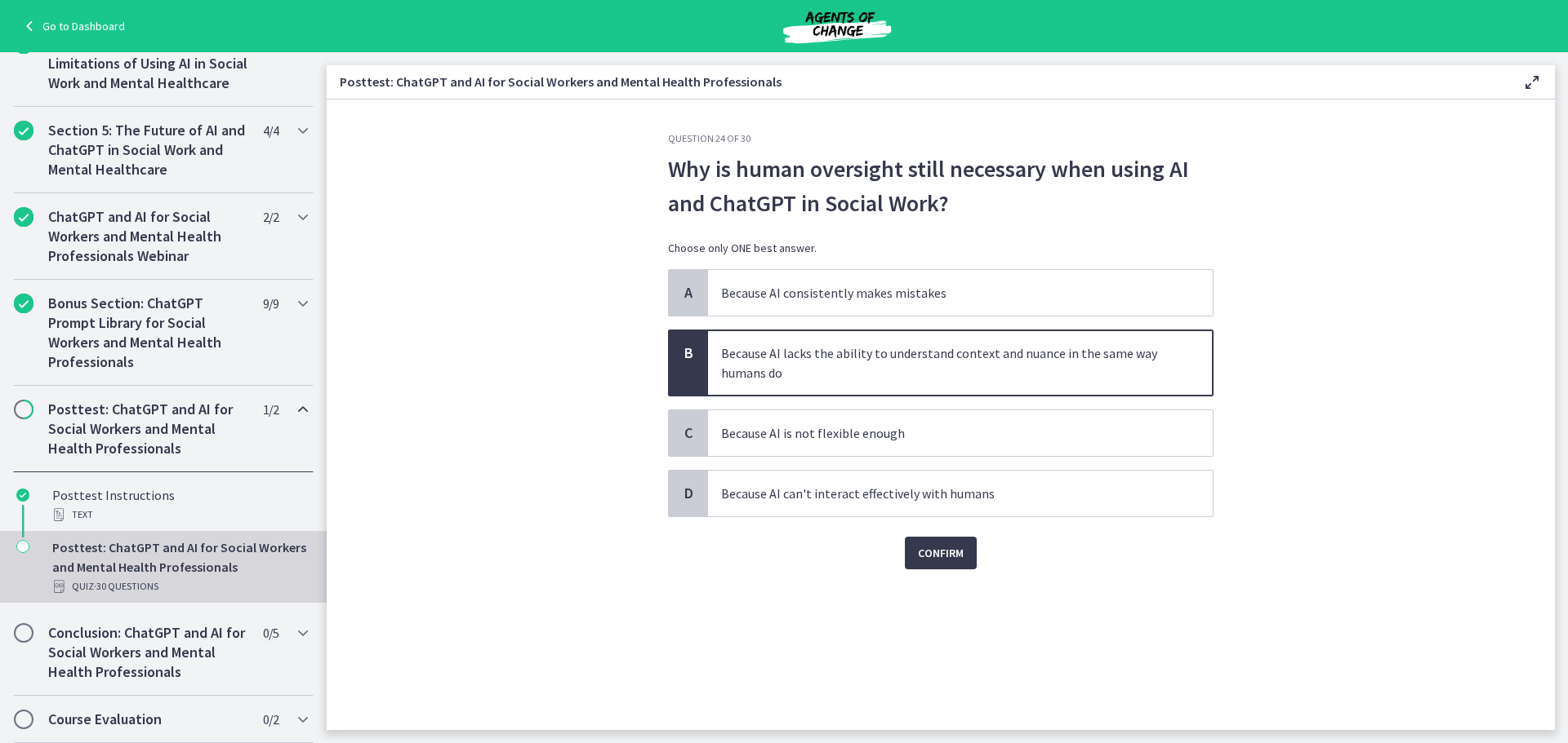
click at [467, 357] on section "Question 24 of 30 Why is human oversight still necessary when using AI and Chat…" at bounding box center [940, 415] width 1228 height 631
click at [944, 544] on span "Confirm" at bounding box center [940, 553] width 46 height 20
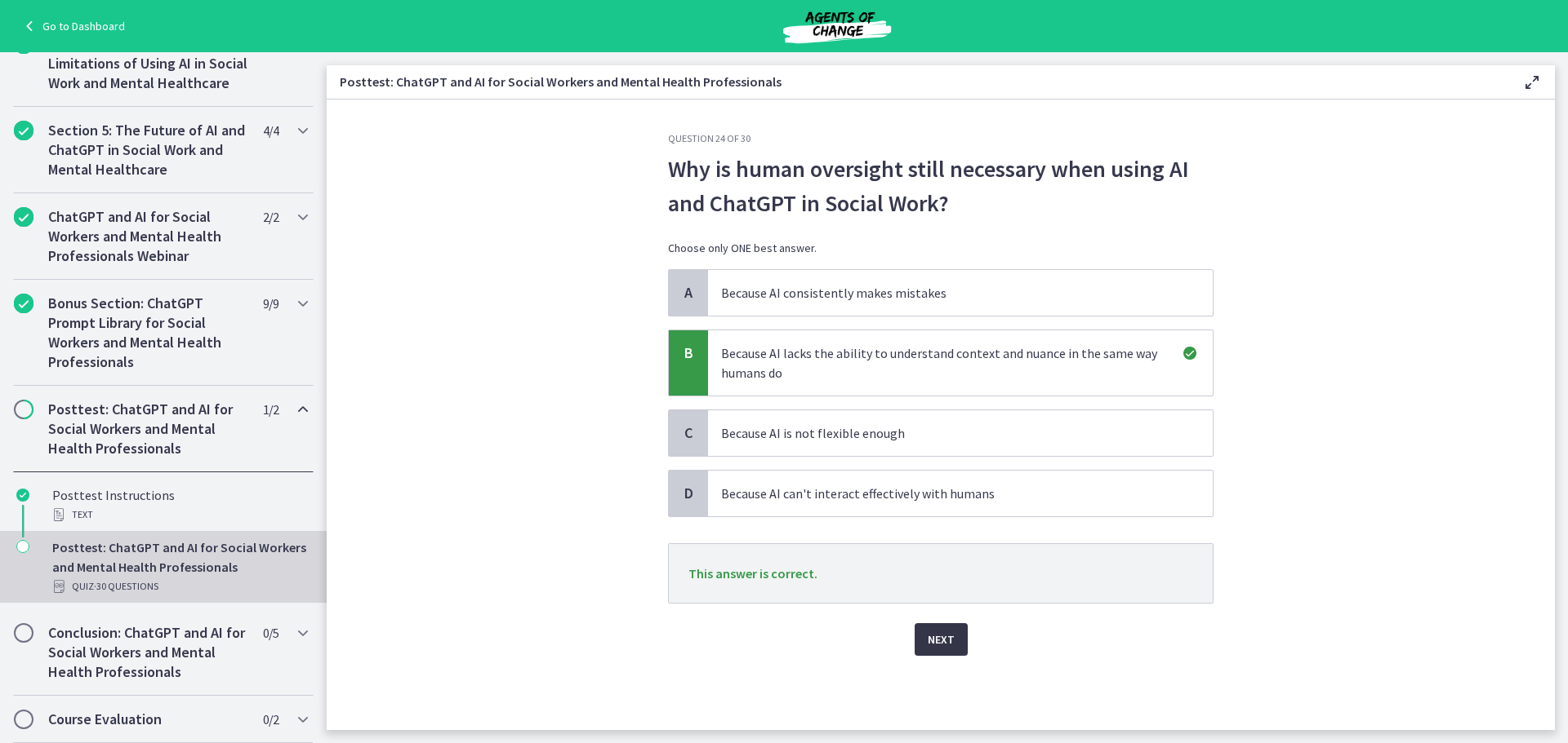
click at [948, 645] on span "Next" at bounding box center [940, 640] width 27 height 20
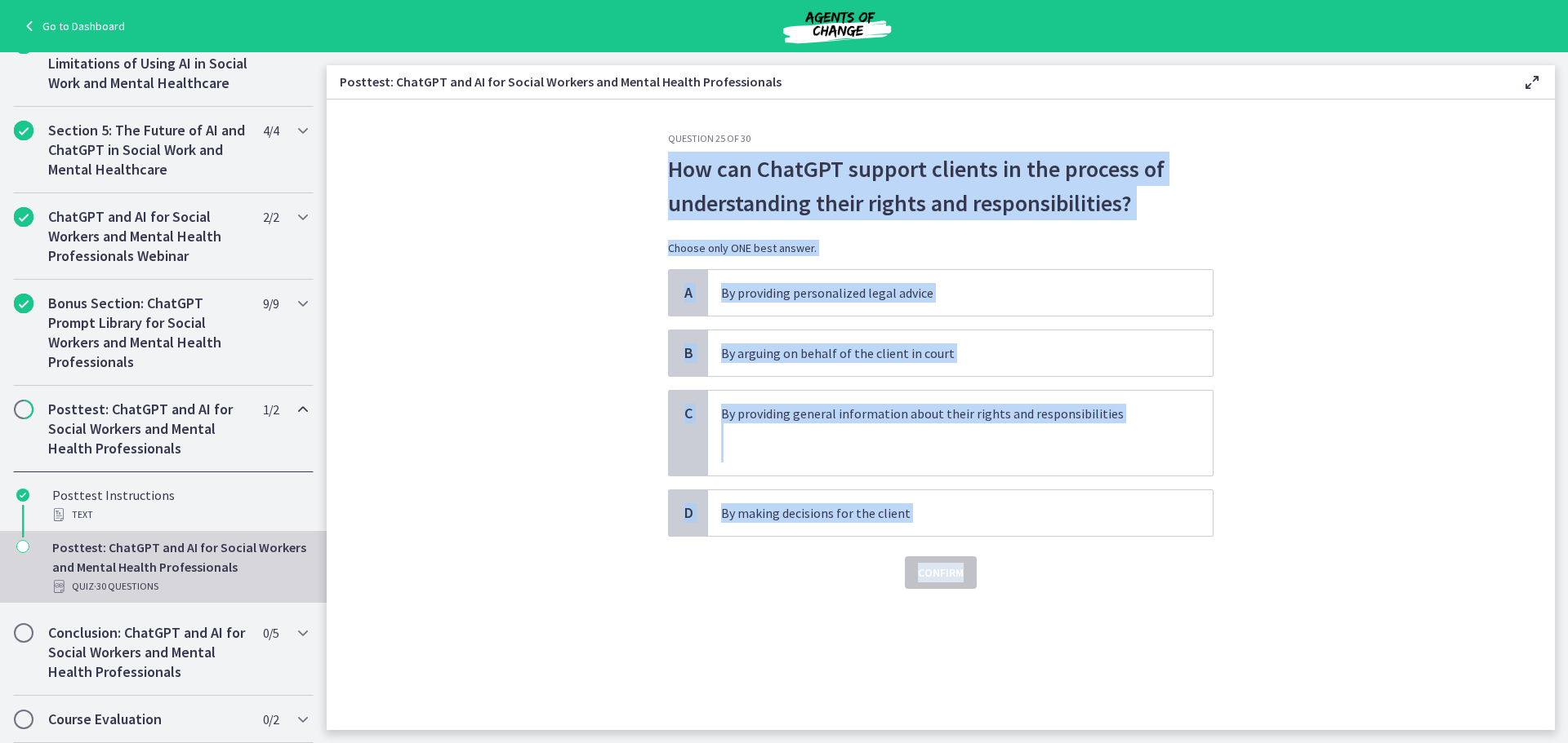
drag, startPoint x: 666, startPoint y: 166, endPoint x: 983, endPoint y: 543, distance: 492.6
click at [983, 543] on div "Question 25 of 30 How can ChatGPT support clients in the process of understandi…" at bounding box center [940, 432] width 572 height 599
click at [846, 451] on p at bounding box center [944, 452] width 446 height 20
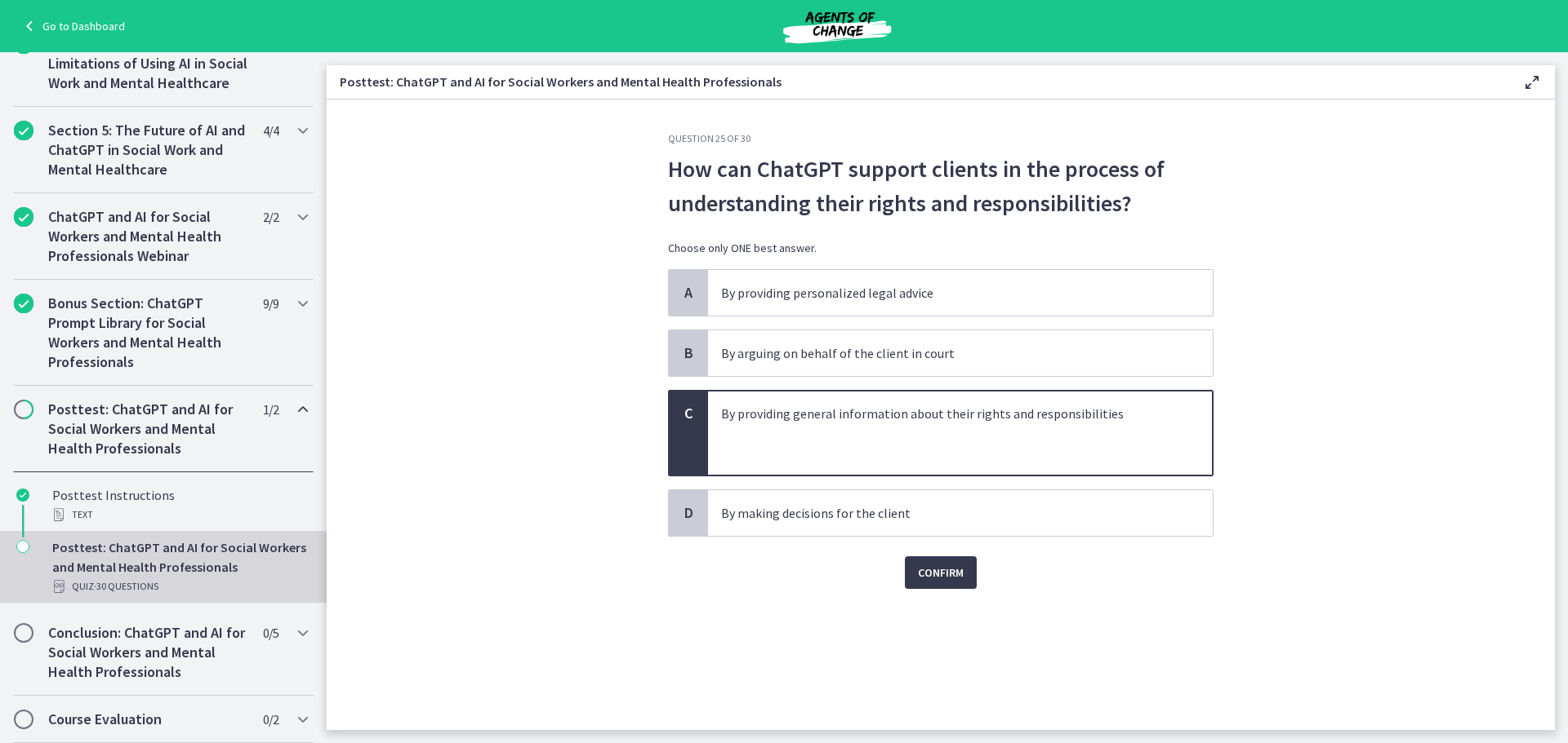
click at [814, 675] on div "Question 25 of 30 How can ChatGPT support clients in the process of understandi…" at bounding box center [940, 432] width 572 height 599
click at [978, 594] on div "Question 25 of 30 How can ChatGPT support clients in the process of understandi…" at bounding box center [940, 432] width 572 height 599
click at [966, 577] on button "Confirm" at bounding box center [940, 572] width 72 height 33
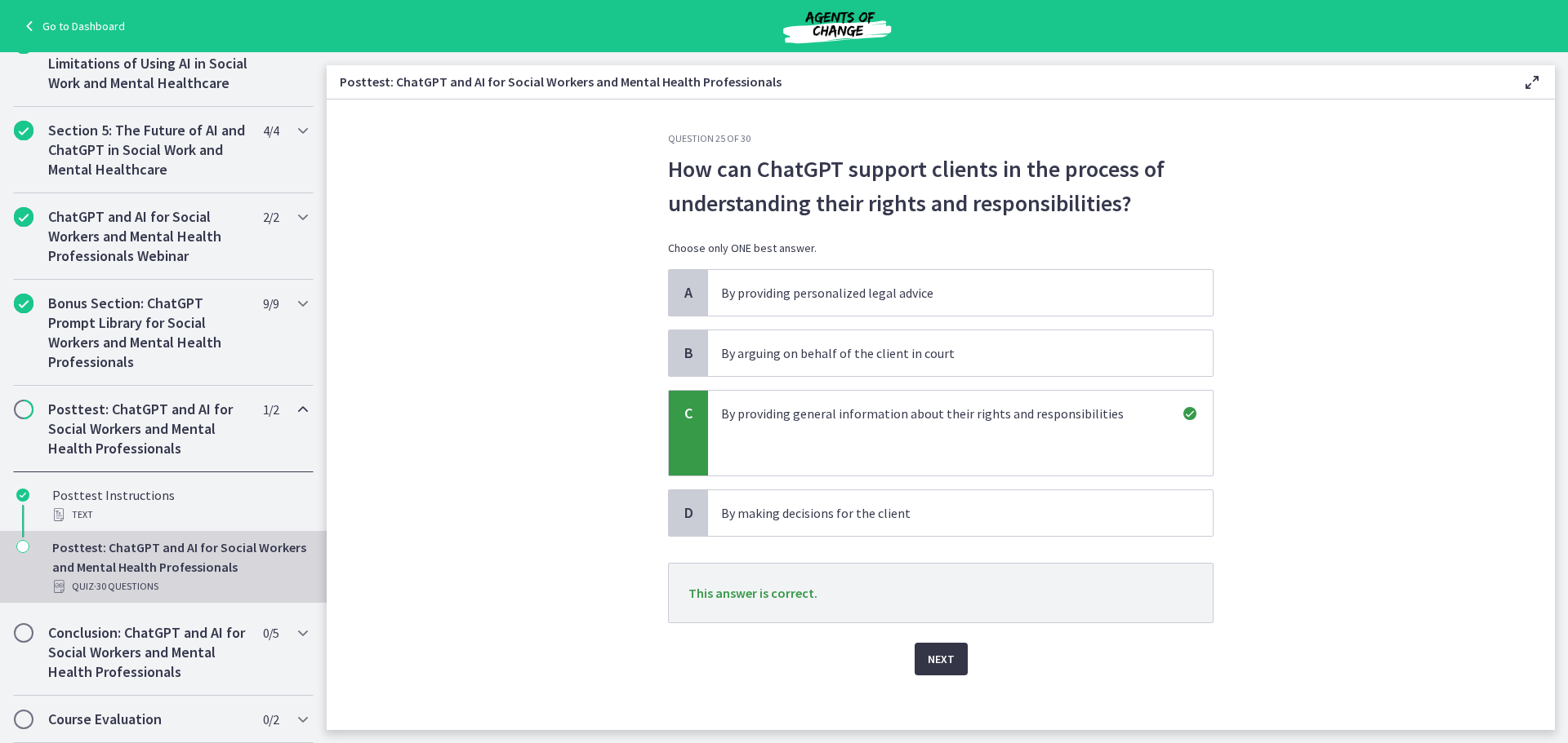
click at [948, 658] on button "Next" at bounding box center [940, 659] width 53 height 33
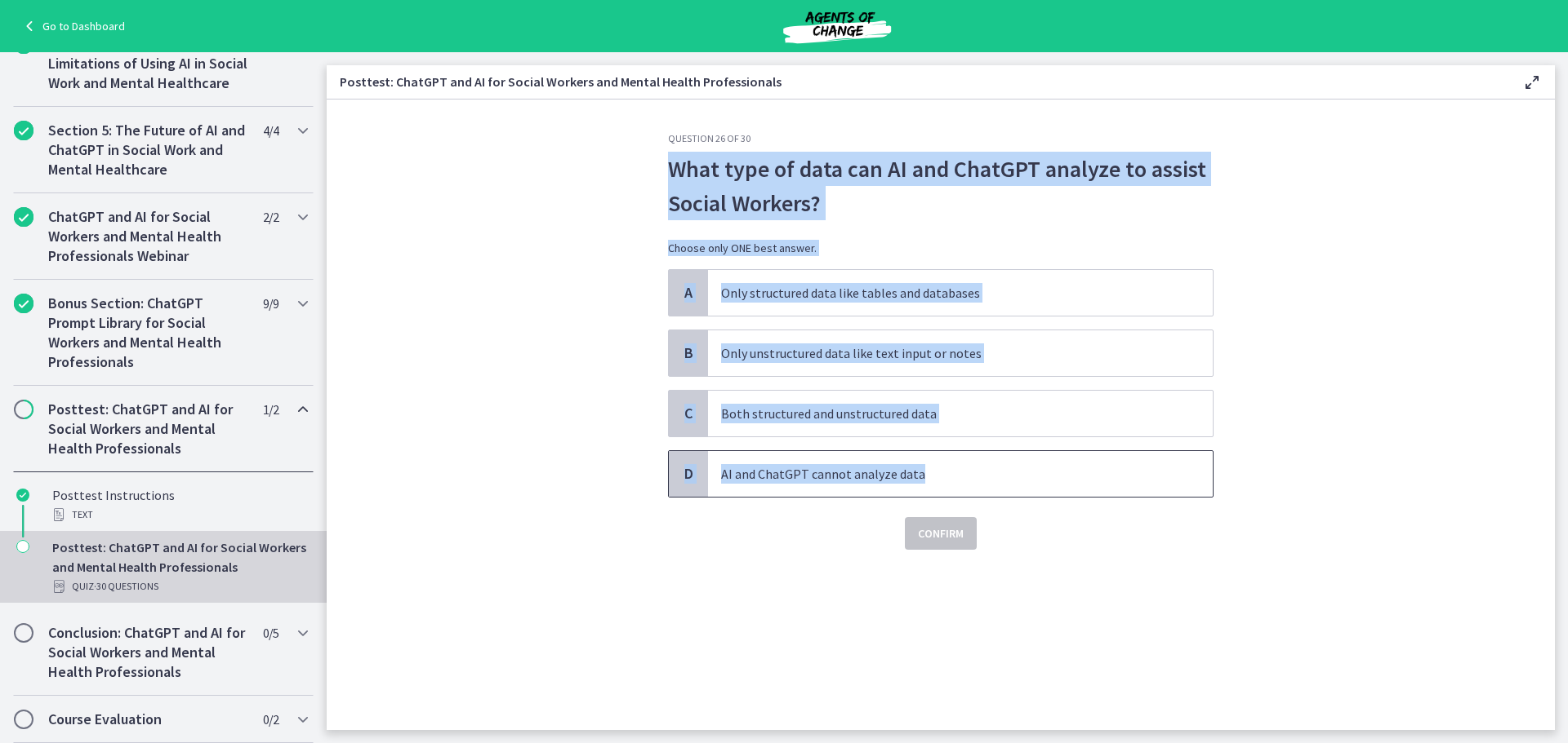
drag, startPoint x: 658, startPoint y: 163, endPoint x: 969, endPoint y: 468, distance: 435.6
click at [969, 468] on div "Question 26 of 30 What type of data can AI and ChatGPT analyze to assist Social…" at bounding box center [940, 432] width 572 height 599
click at [749, 421] on p "Both structured and unstructured data" at bounding box center [944, 413] width 446 height 20
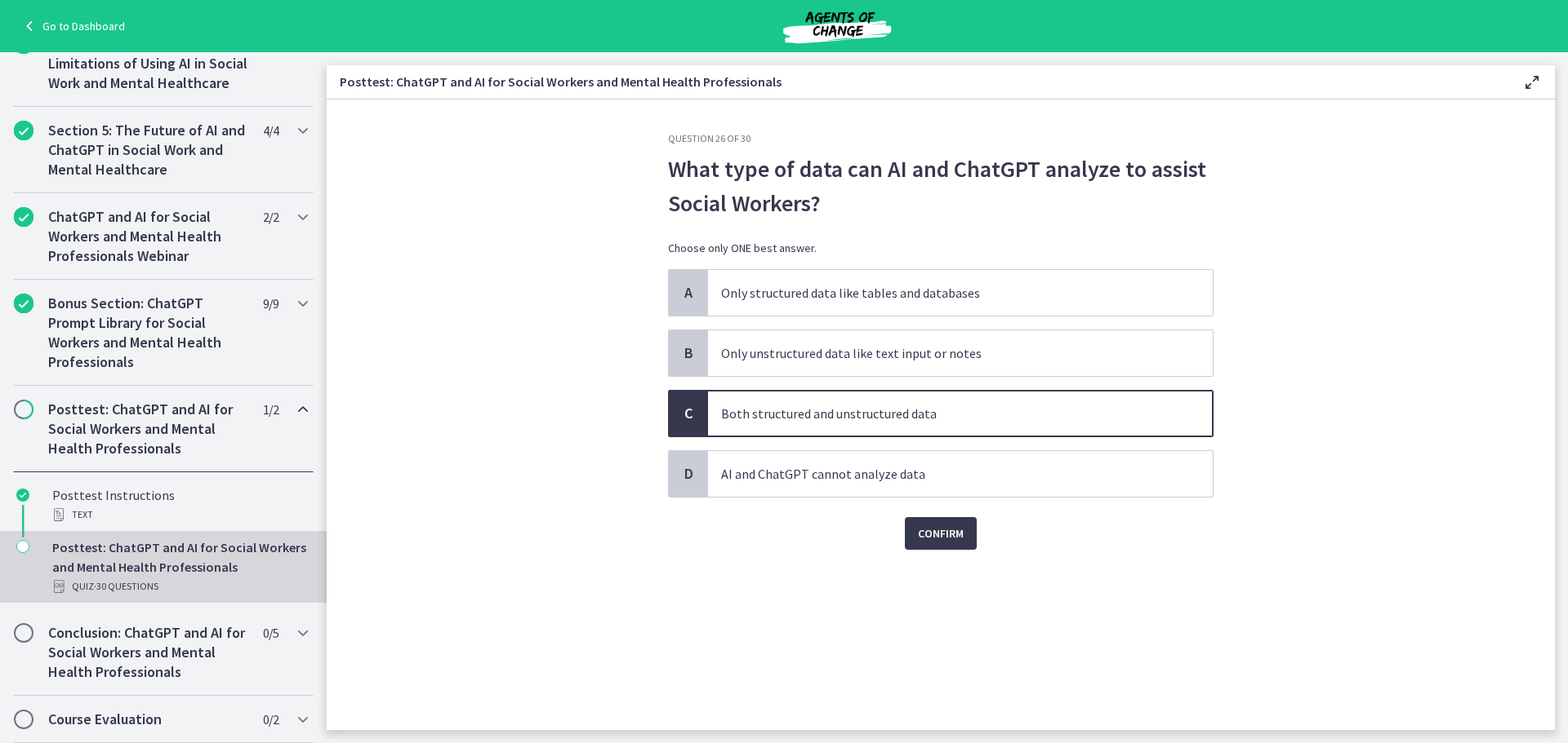
click at [505, 455] on section "Question 26 of 30 What type of data can AI and ChatGPT analyze to assist Social…" at bounding box center [940, 415] width 1228 height 631
click at [946, 526] on span "Confirm" at bounding box center [940, 533] width 46 height 20
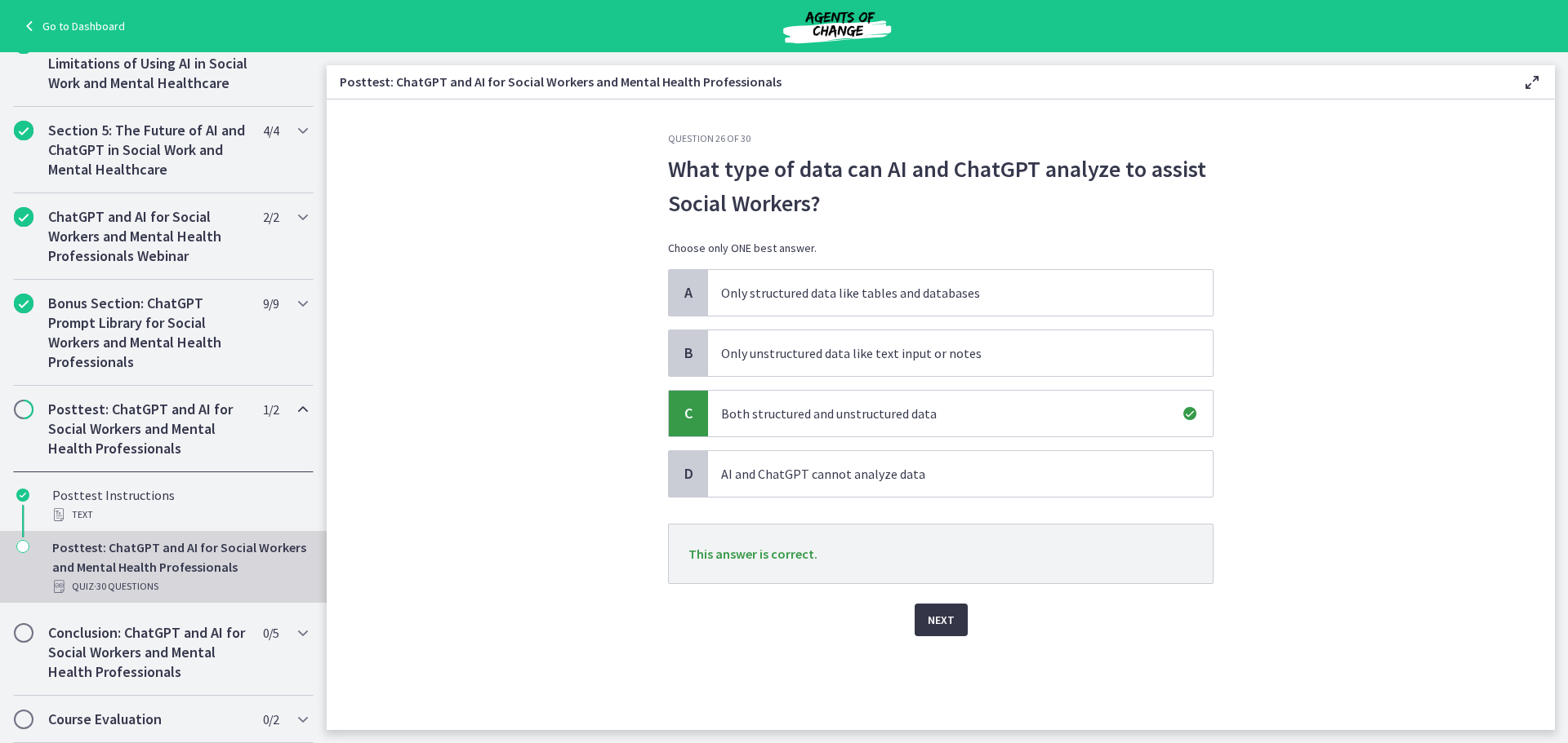
click at [942, 612] on span "Next" at bounding box center [940, 620] width 27 height 20
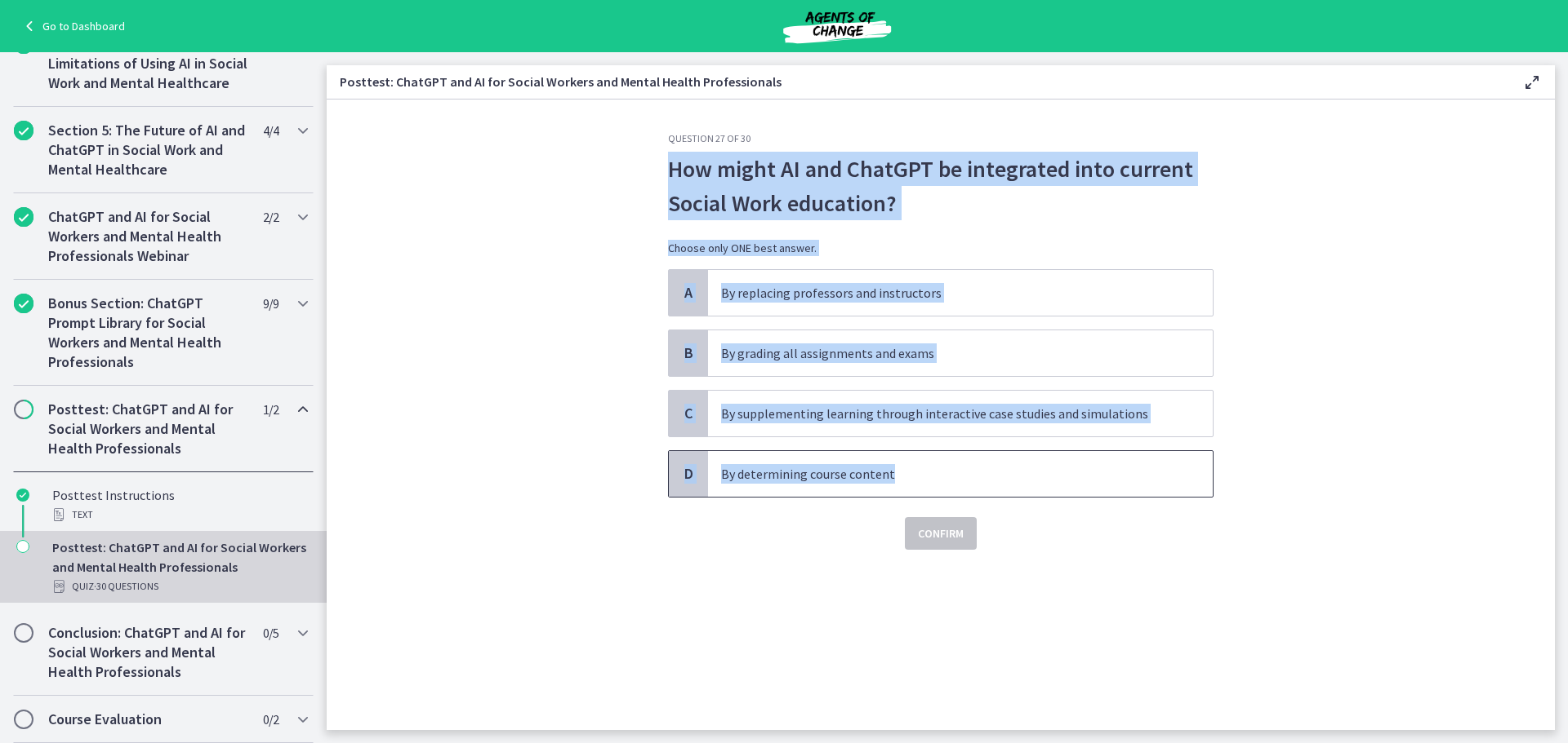
drag, startPoint x: 661, startPoint y: 171, endPoint x: 954, endPoint y: 475, distance: 422.2
click at [954, 475] on div "Question 27 of 30 How might AI and ChatGPT be integrated into current Social Wo…" at bounding box center [940, 432] width 572 height 599
click at [772, 418] on p "By supplementing learning through interactive case studies and simulations" at bounding box center [944, 413] width 446 height 20
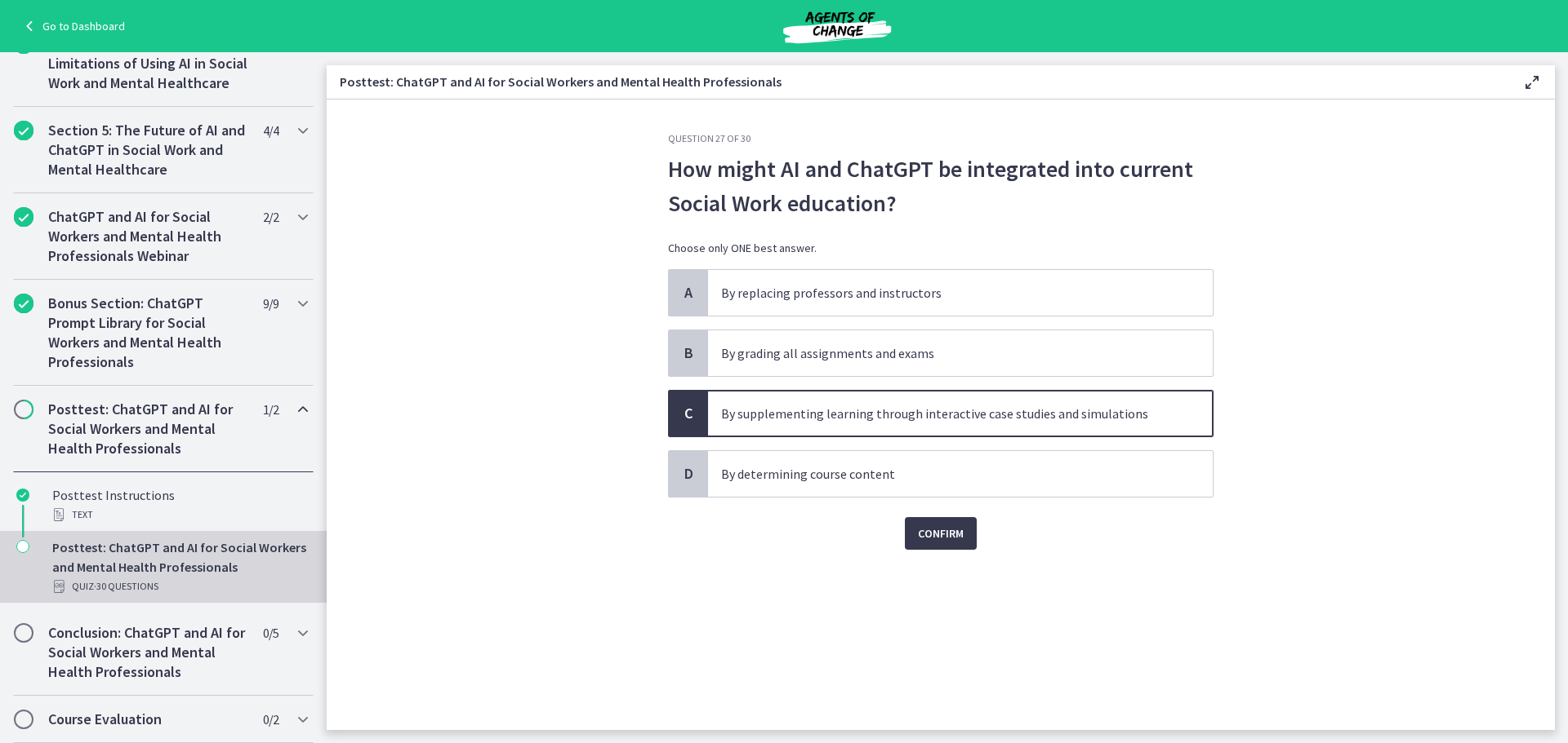
click at [786, 540] on div "Confirm" at bounding box center [940, 524] width 546 height 52
click at [950, 527] on span "Confirm" at bounding box center [940, 533] width 46 height 20
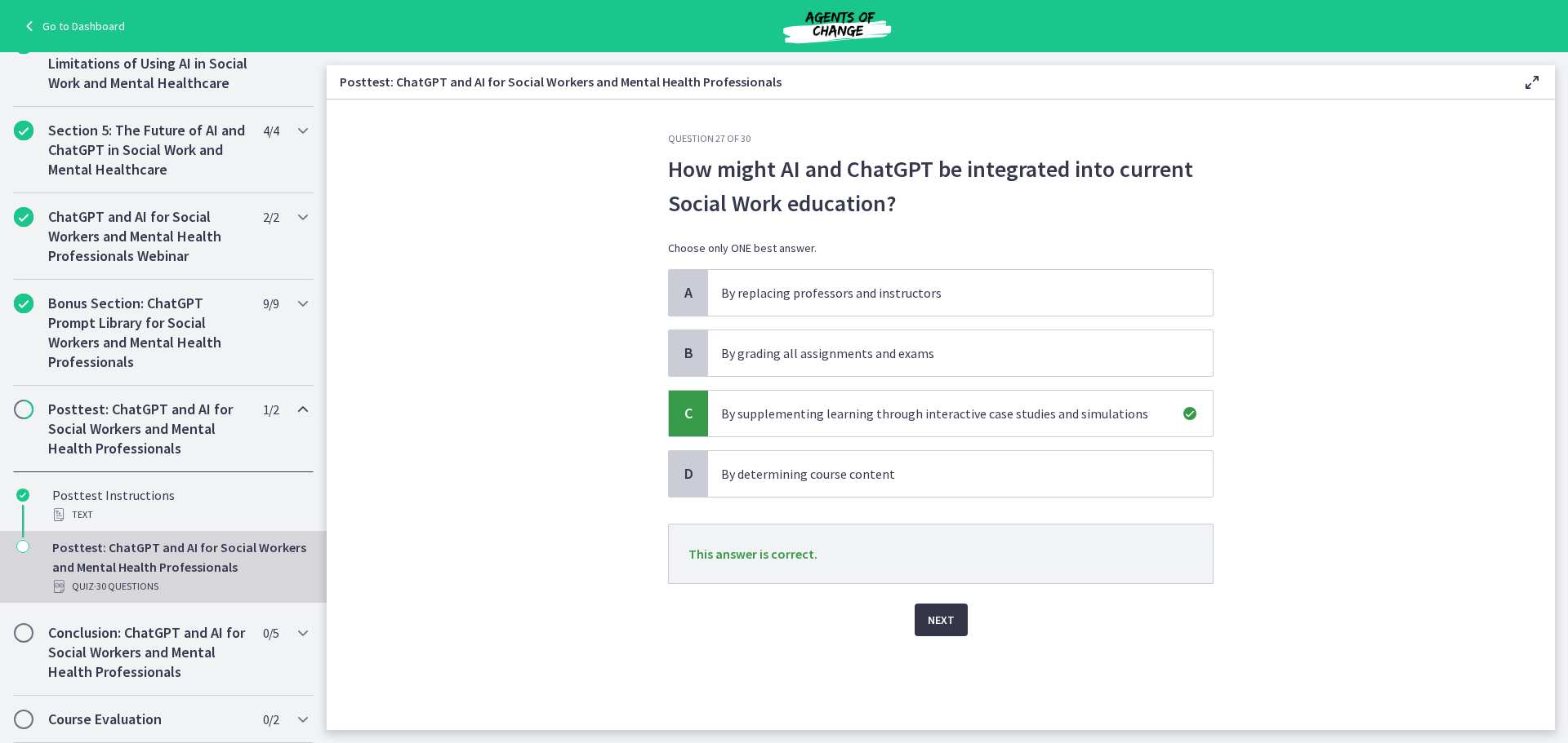
click at [944, 612] on span "Next" at bounding box center [940, 620] width 27 height 20
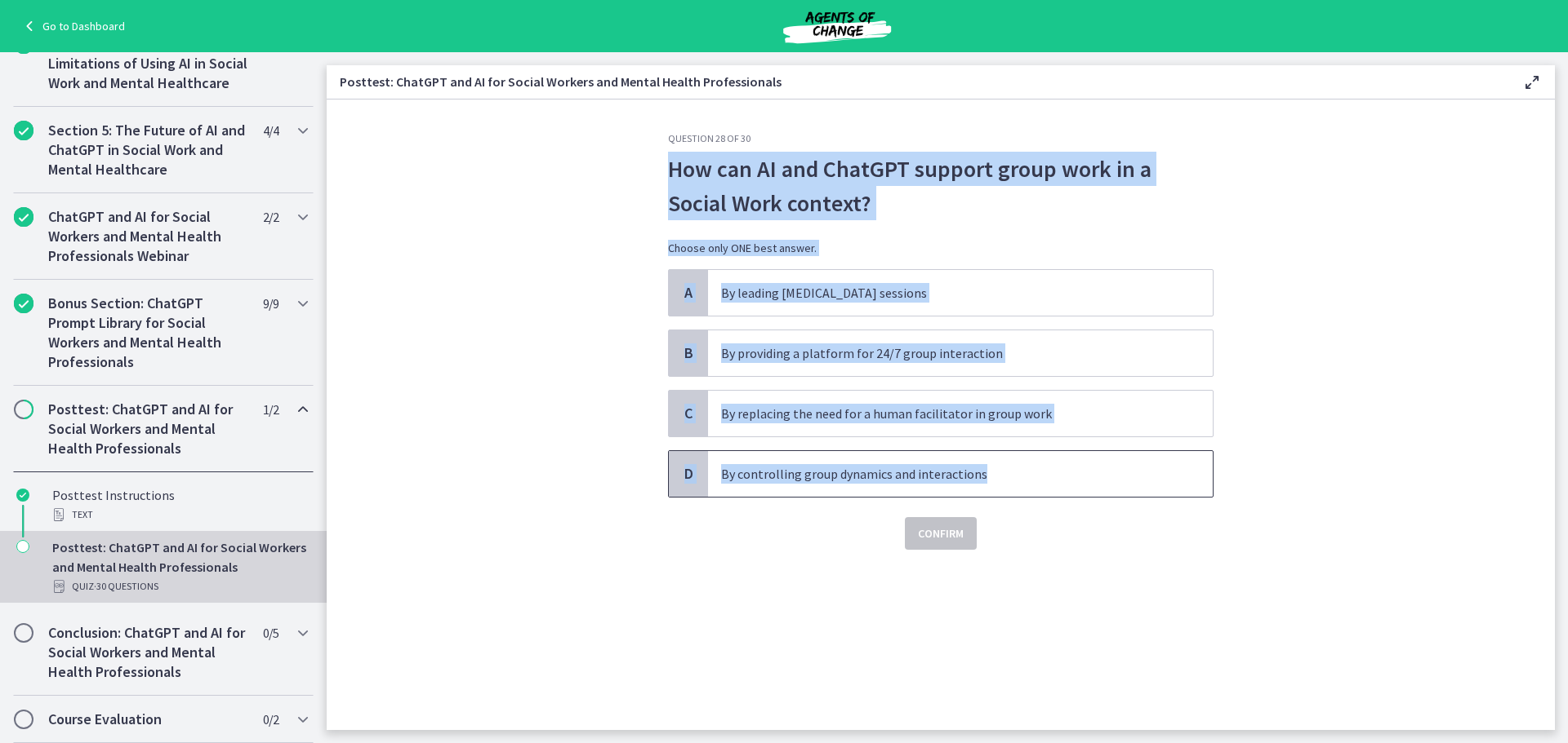
drag, startPoint x: 665, startPoint y: 168, endPoint x: 1005, endPoint y: 483, distance: 463.5
click at [1005, 483] on div "Question 28 of 30 How can AI and ChatGPT support group work in a Social Work co…" at bounding box center [940, 432] width 572 height 599
click at [828, 337] on span "By providing a platform for 24/7 group interaction" at bounding box center [960, 353] width 505 height 46
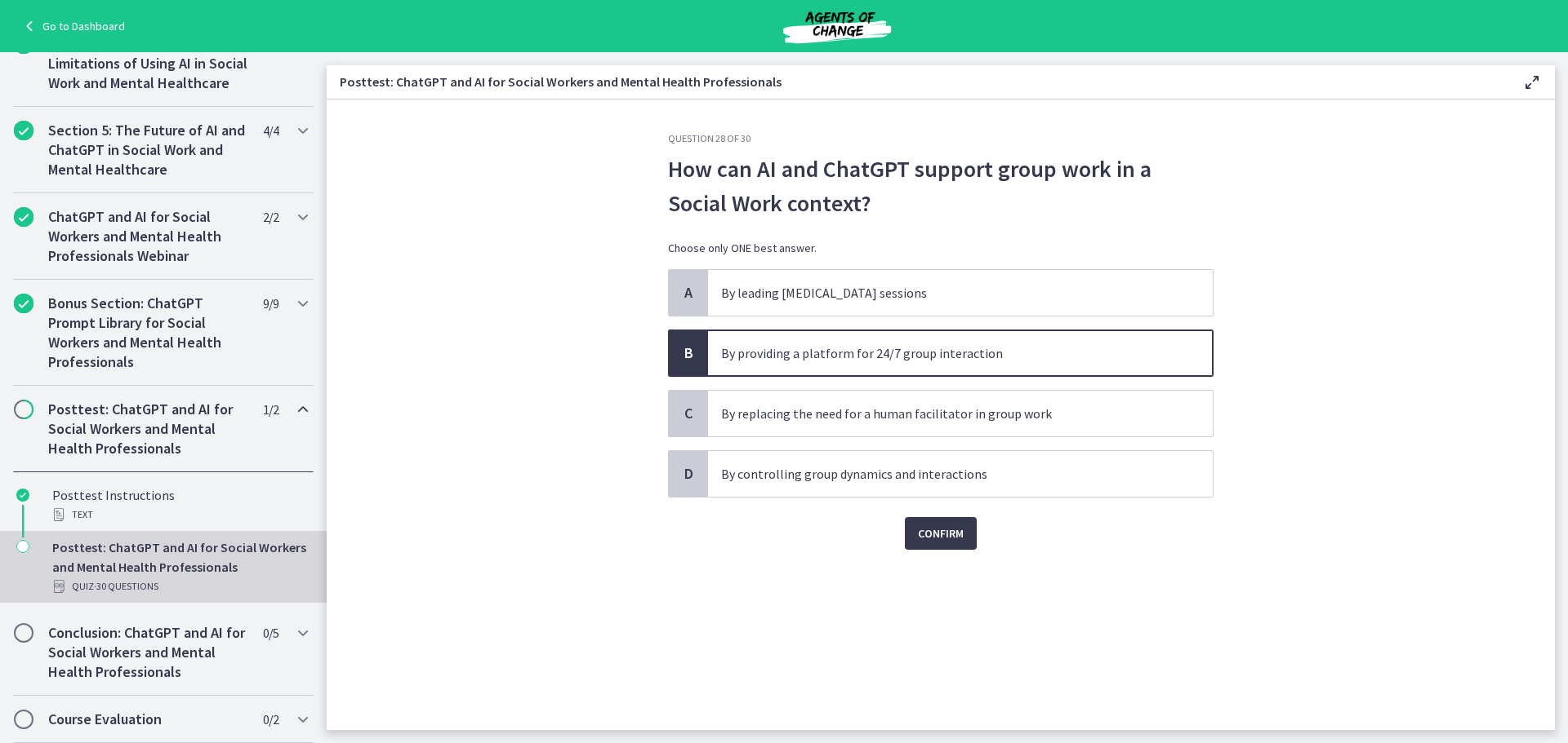
click at [485, 363] on section "Question 28 of 30 How can AI and ChatGPT support group work in a Social Work co…" at bounding box center [940, 415] width 1228 height 631
click at [941, 528] on span "Confirm" at bounding box center [940, 533] width 46 height 20
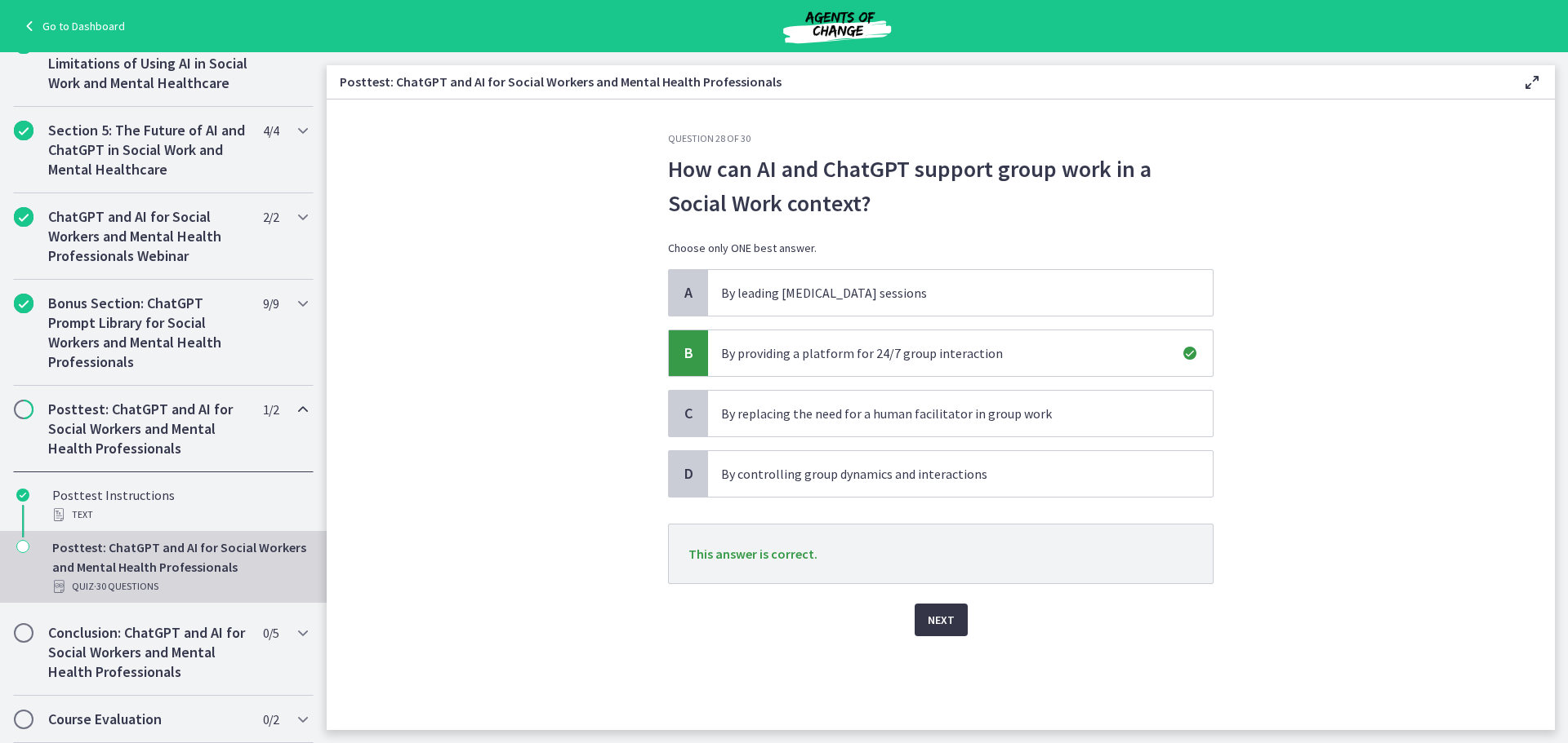
click at [943, 619] on span "Next" at bounding box center [940, 620] width 27 height 20
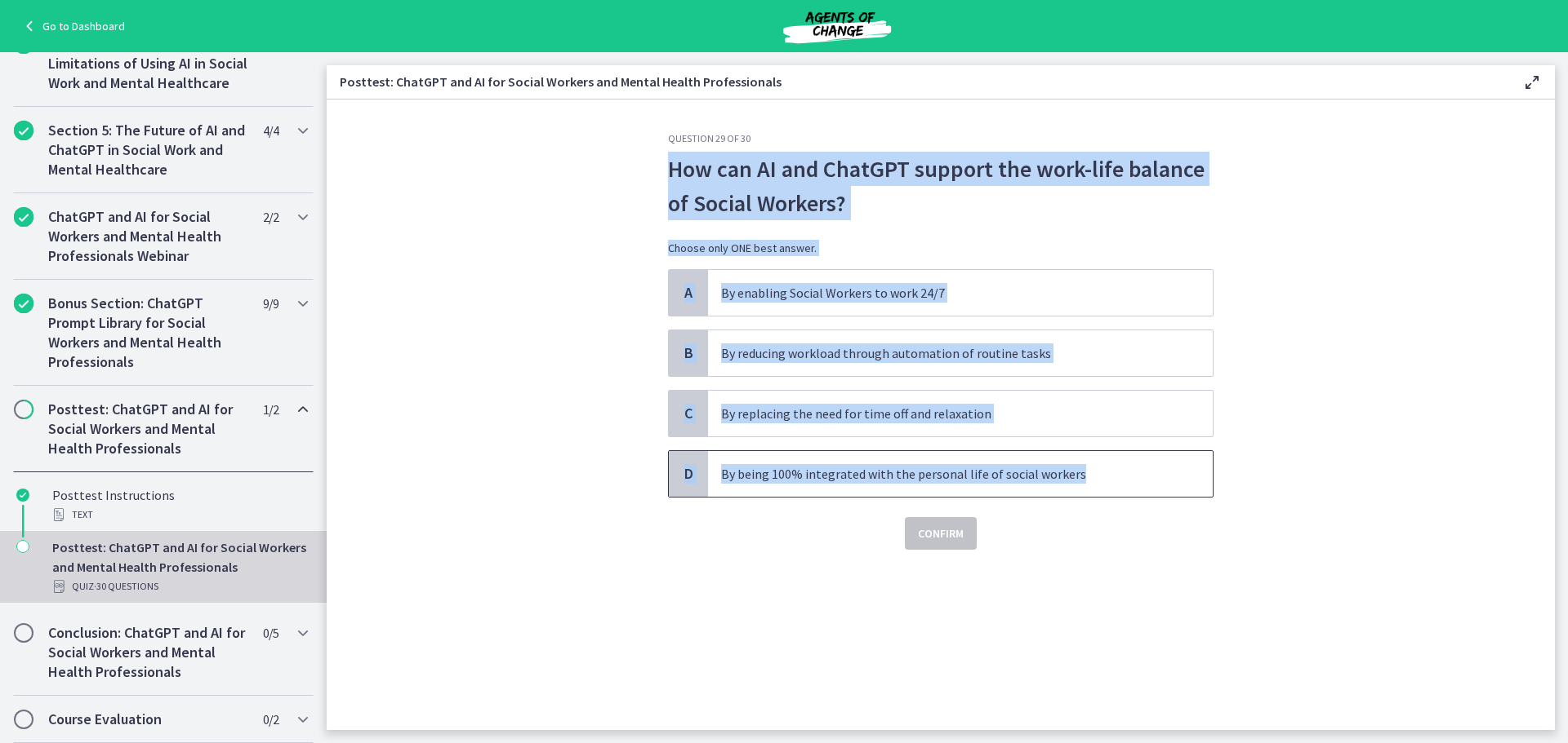
drag, startPoint x: 664, startPoint y: 159, endPoint x: 1145, endPoint y: 460, distance: 567.4
click at [1145, 460] on div "Question 29 of 30 How can AI and ChatGPT support the work-life balance of Socia…" at bounding box center [940, 432] width 572 height 599
click at [769, 346] on p "By reducing workload through automation of routine tasks" at bounding box center [944, 353] width 446 height 20
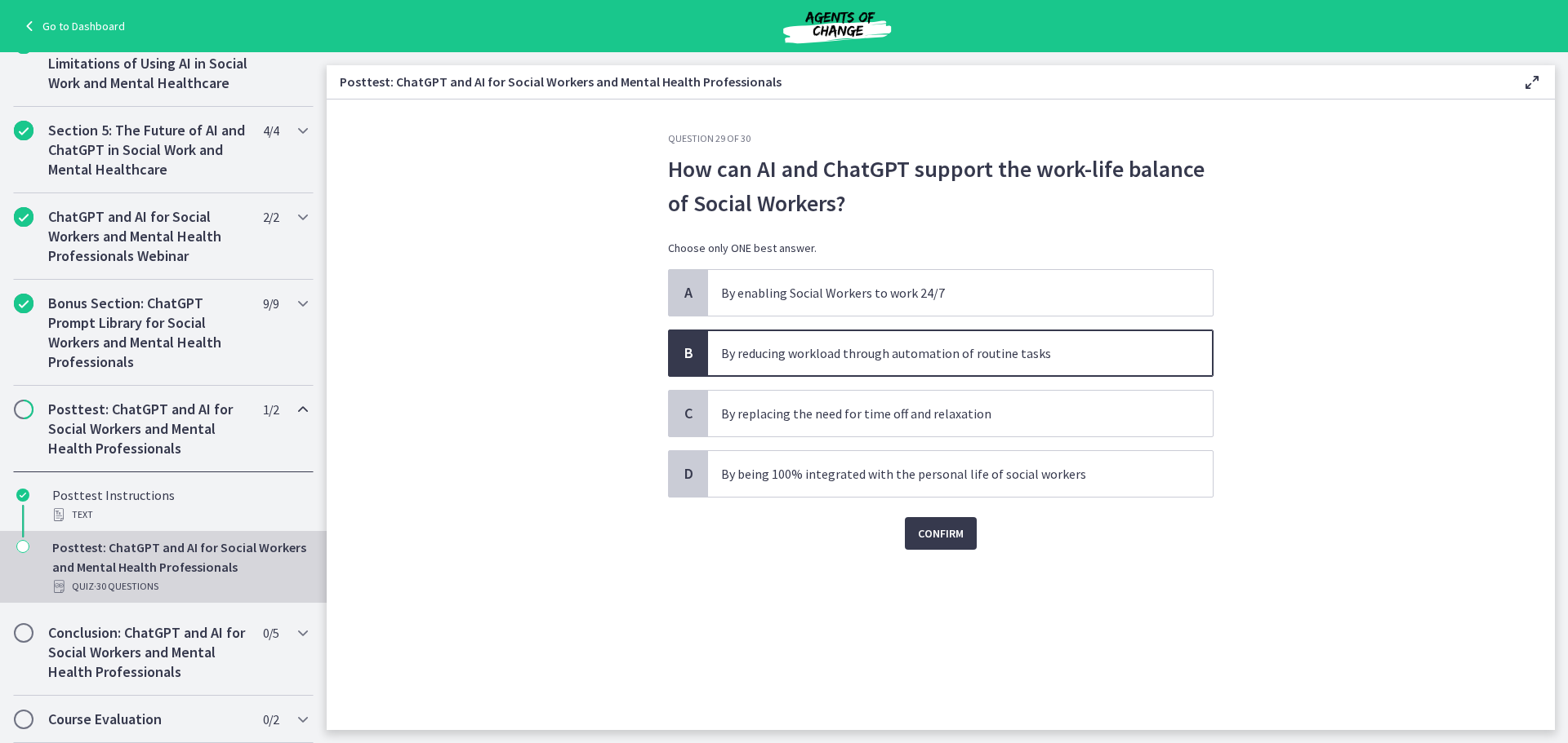
click at [446, 344] on section "Question 29 of 30 How can AI and ChatGPT support the work-life balance of Socia…" at bounding box center [940, 415] width 1228 height 631
click at [943, 531] on span "Confirm" at bounding box center [940, 533] width 46 height 20
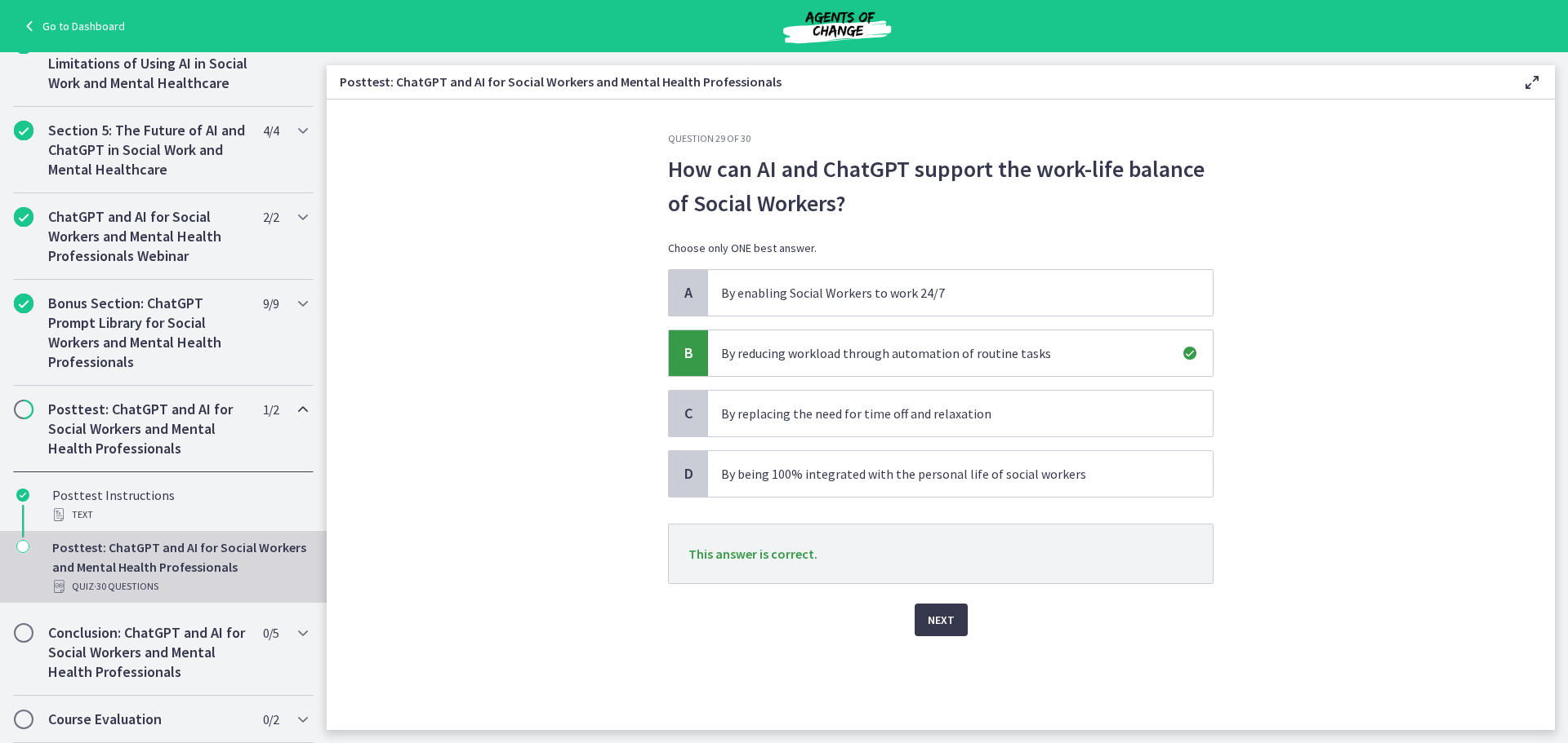
click at [948, 640] on div "Question 29 of 30 How can AI and ChatGPT support the work-life balance of Socia…" at bounding box center [940, 432] width 572 height 599
click at [948, 626] on span "Next" at bounding box center [940, 620] width 27 height 20
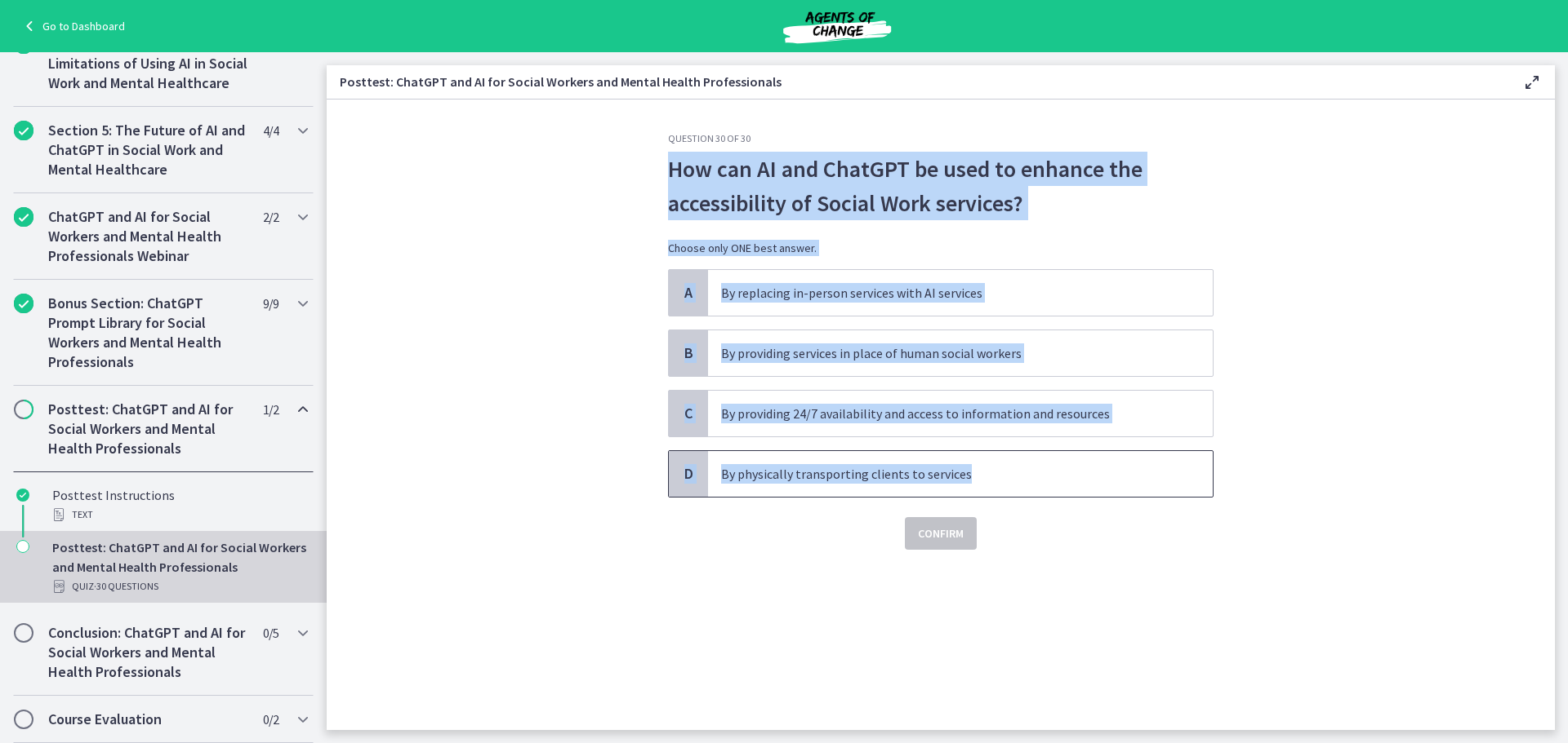
drag, startPoint x: 670, startPoint y: 162, endPoint x: 1123, endPoint y: 466, distance: 545.6
click at [1123, 466] on div "Question 30 of 30 How can AI and ChatGPT be used to enhance the accessibility o…" at bounding box center [940, 341] width 546 height 418
click at [812, 426] on span "By providing 24/7 availability and access to information and resources" at bounding box center [960, 413] width 505 height 46
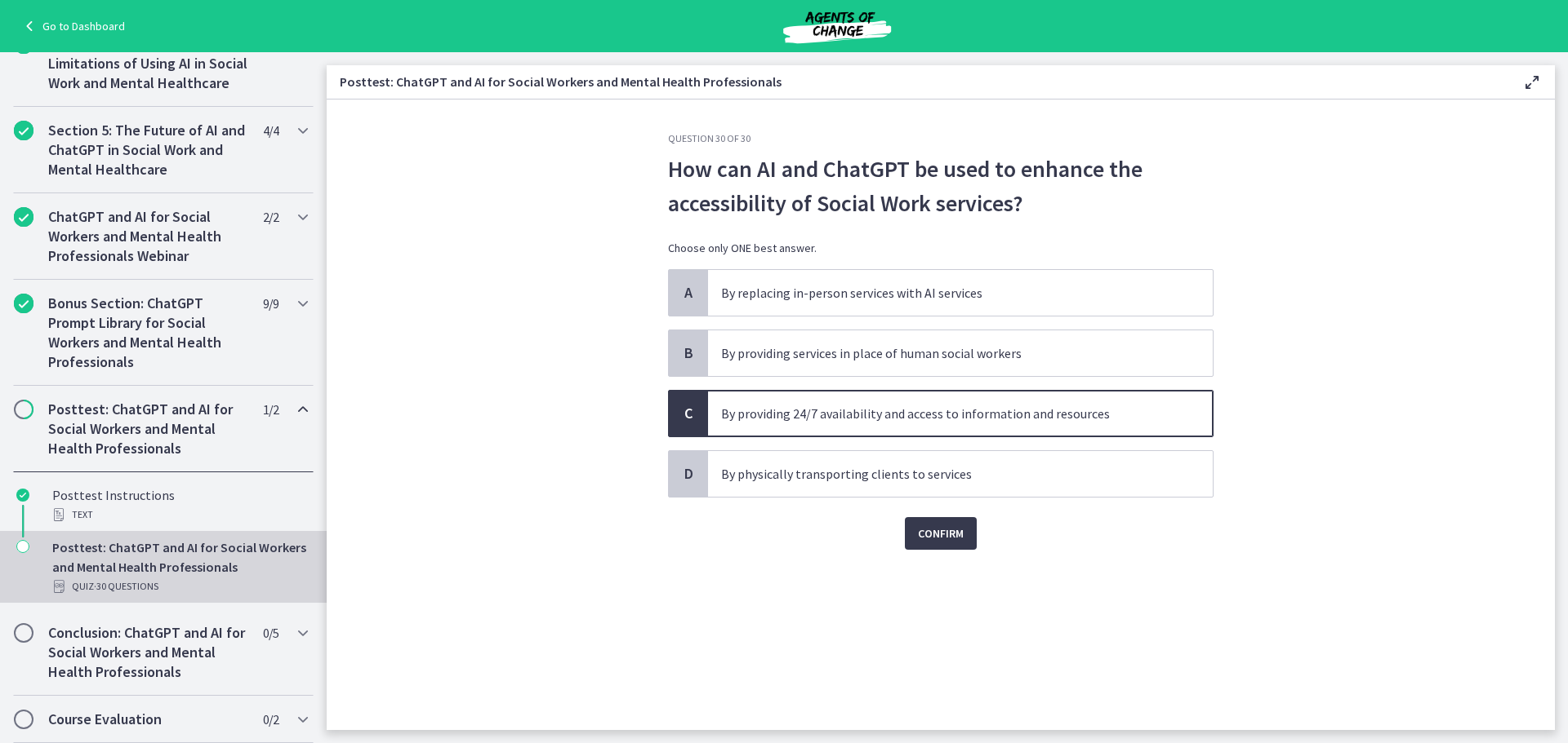
drag, startPoint x: 783, startPoint y: 556, endPoint x: 892, endPoint y: 540, distance: 110.2
click at [783, 555] on div "Question 30 of 30 How can AI and ChatGPT be used to enhance the accessibility o…" at bounding box center [940, 432] width 572 height 599
click at [953, 535] on span "Confirm" at bounding box center [940, 533] width 46 height 20
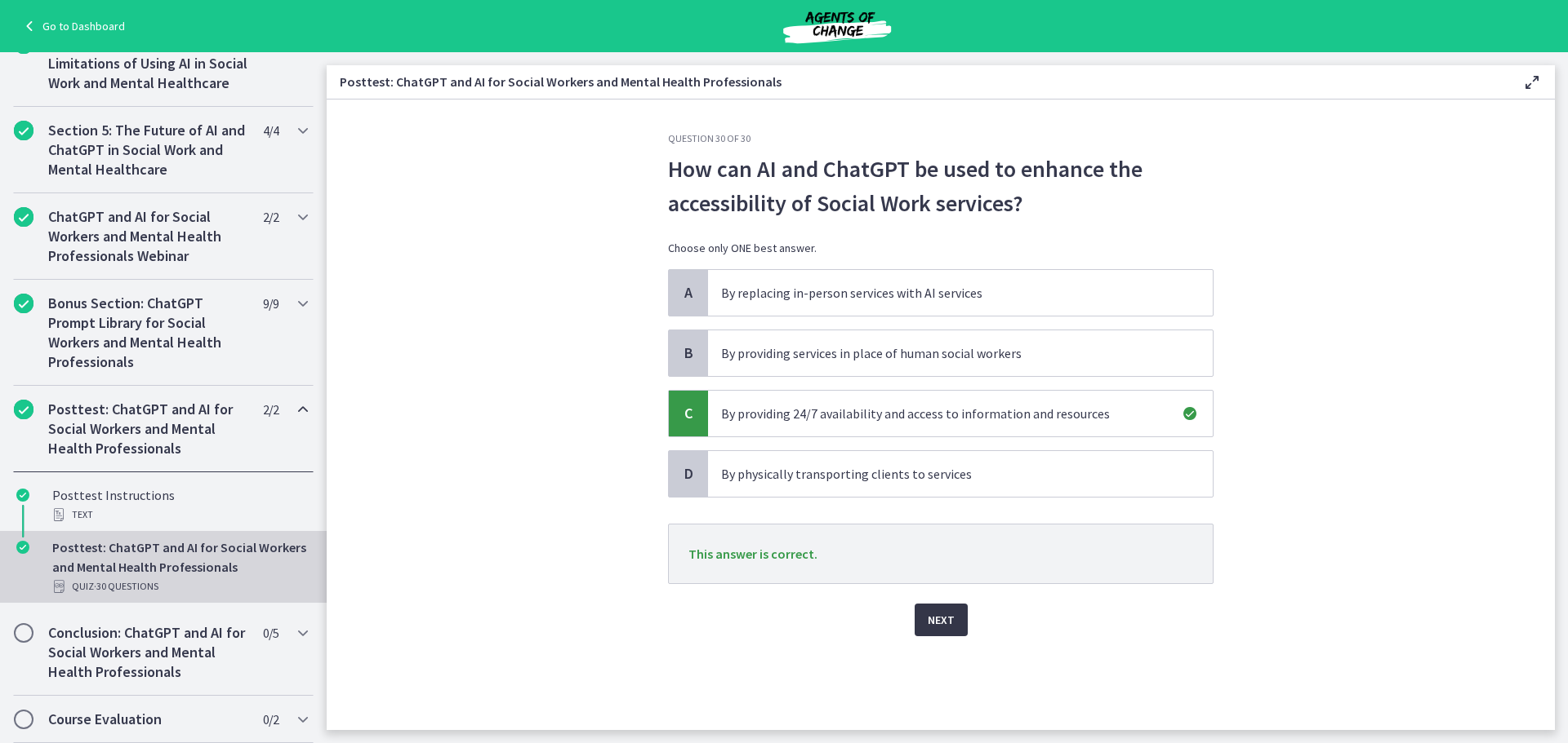
click at [939, 609] on button "Next" at bounding box center [940, 620] width 53 height 33
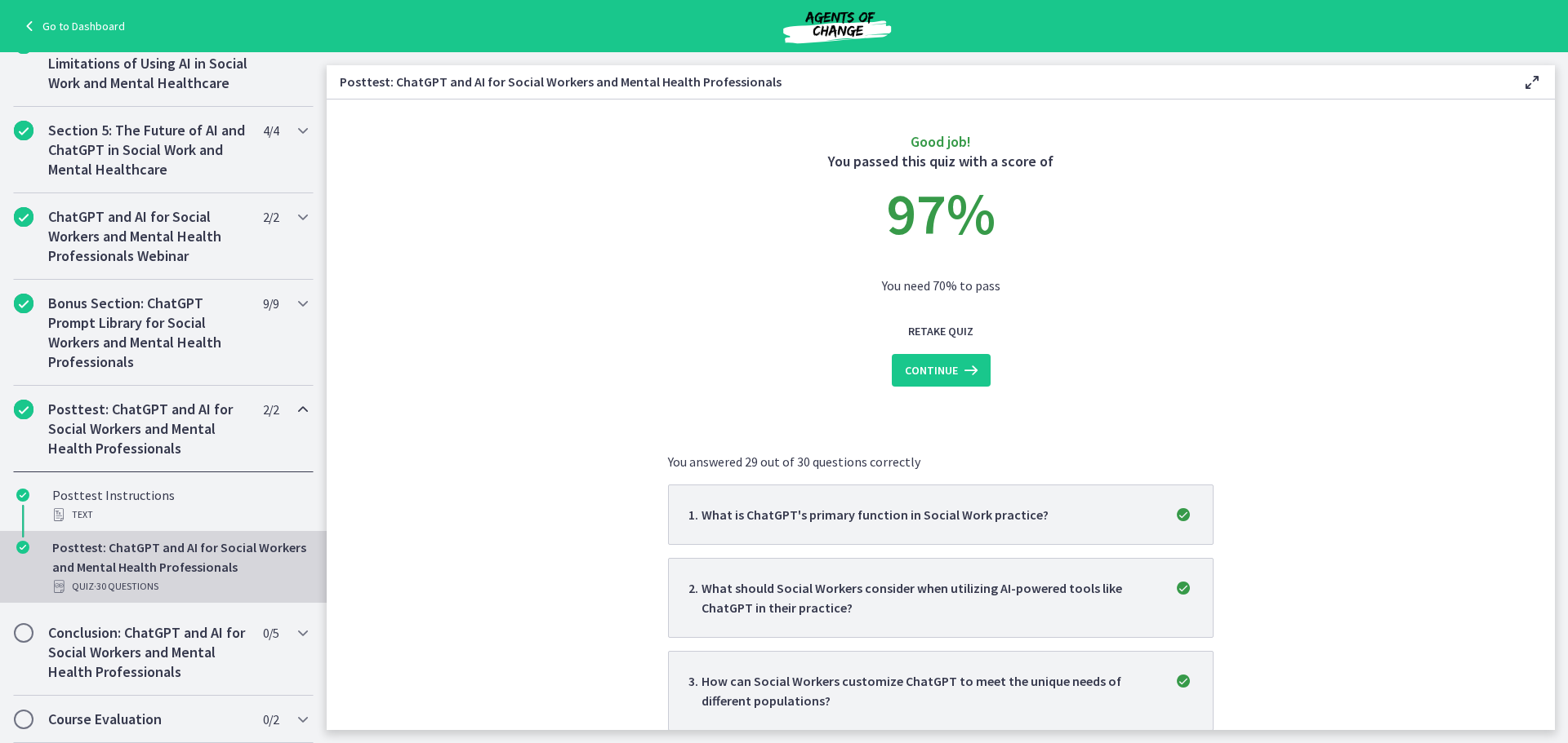
drag, startPoint x: 1305, startPoint y: 326, endPoint x: 1297, endPoint y: 327, distance: 8.1
click at [1302, 327] on section "Good job! You passed this quiz with a score of 97 % You need 70% to pass Retake…" at bounding box center [940, 415] width 1228 height 631
click at [934, 368] on span "Continue" at bounding box center [931, 370] width 53 height 20
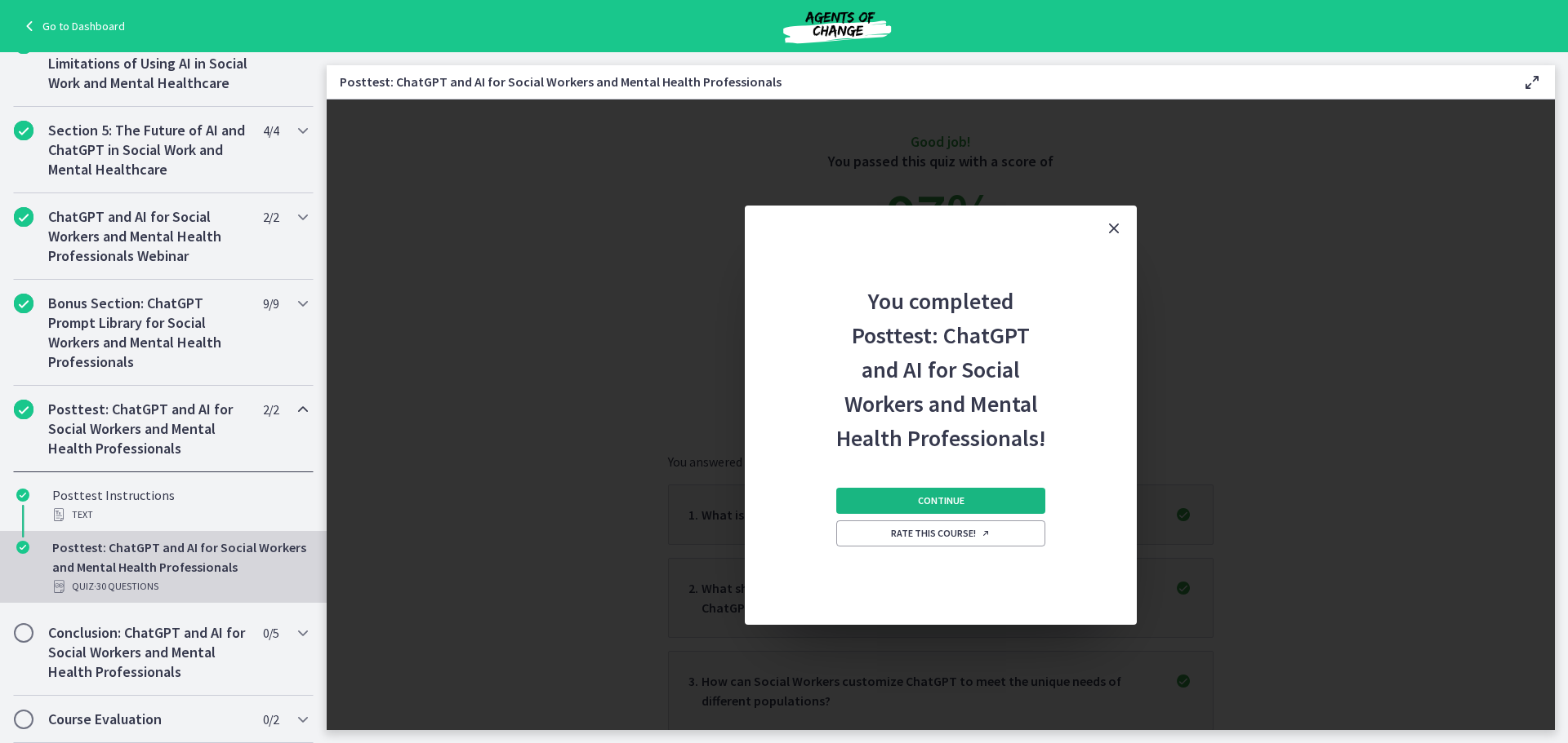
click at [951, 498] on span "Continue" at bounding box center [941, 501] width 47 height 13
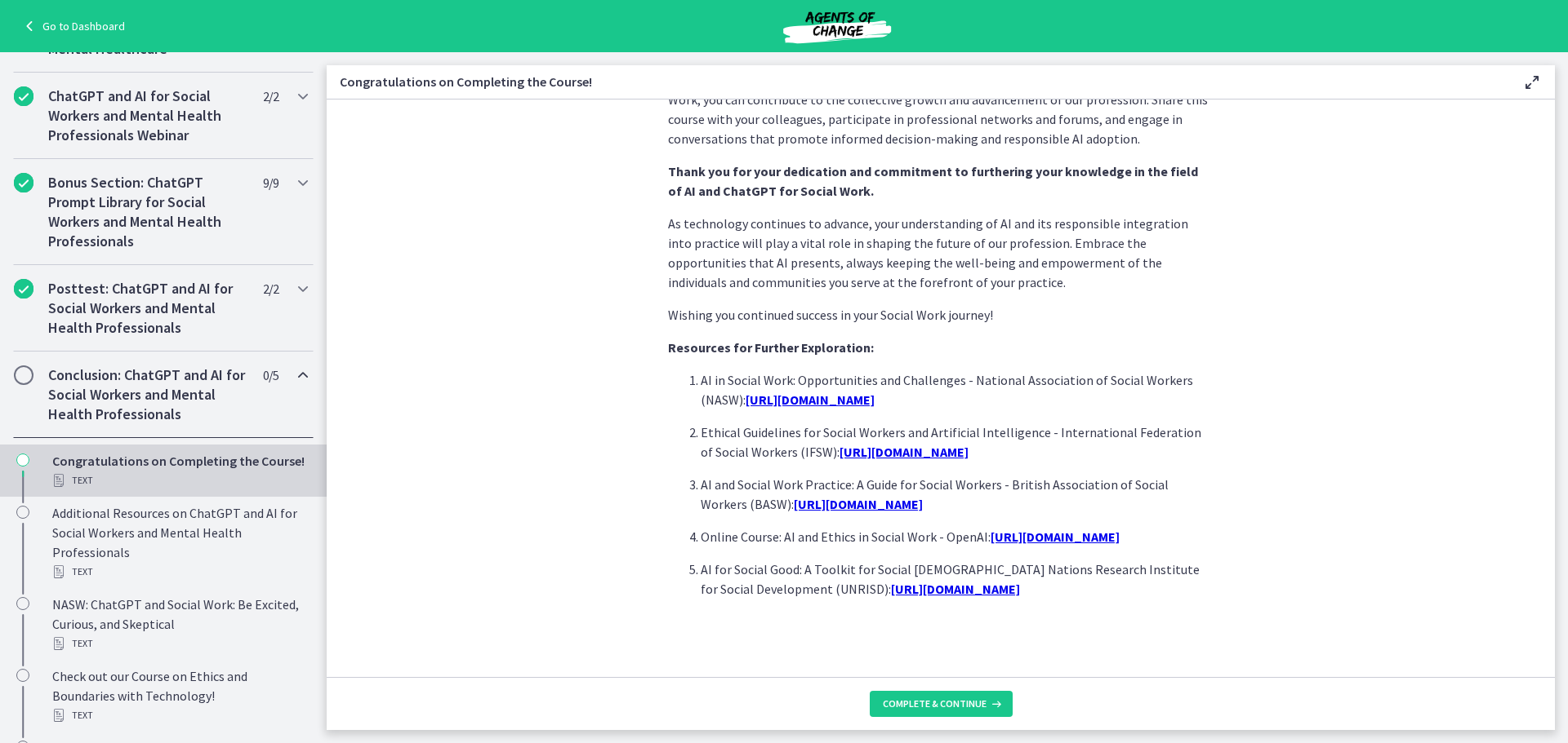
scroll to position [1326, 0]
click at [954, 696] on button "Complete & continue" at bounding box center [940, 704] width 143 height 26
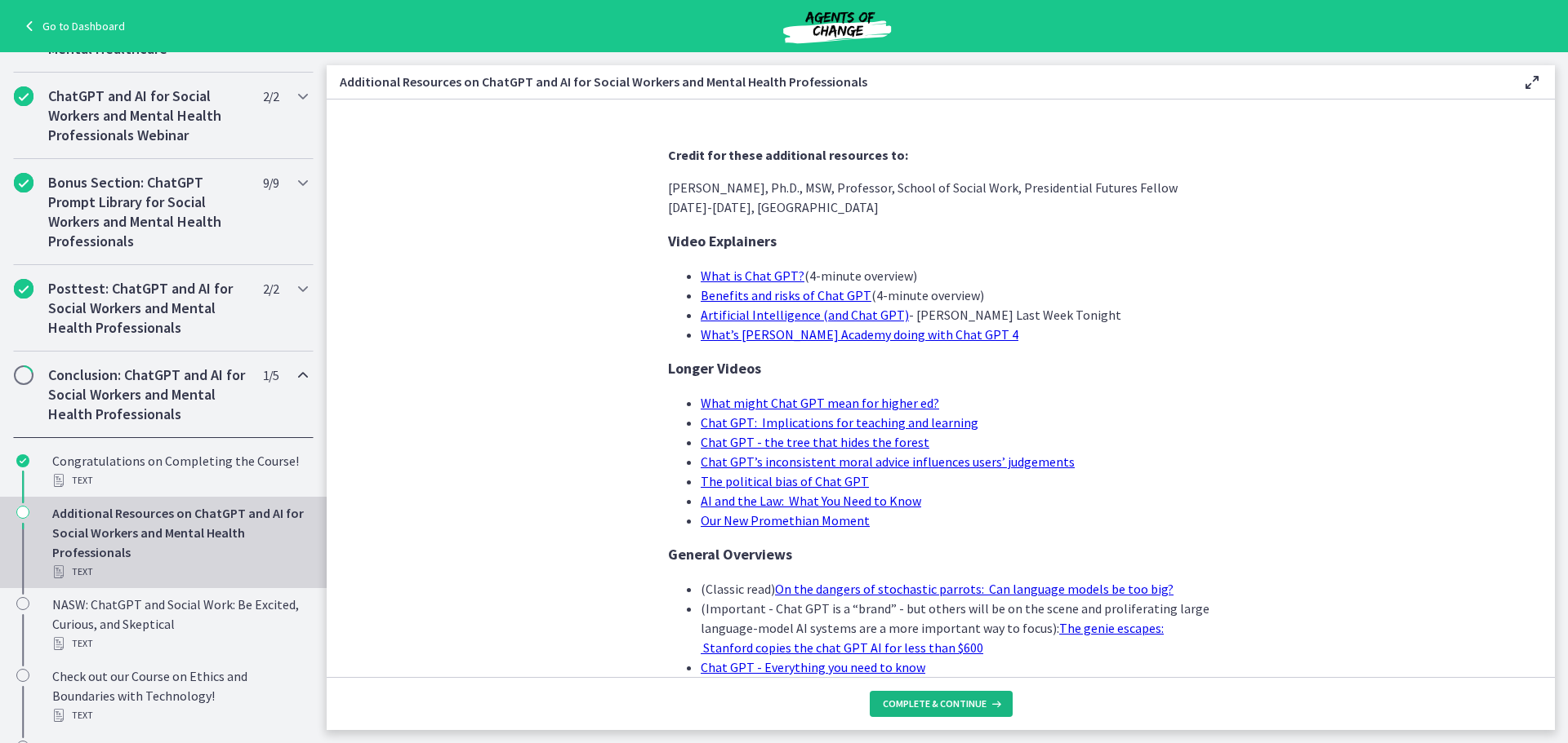
click at [966, 695] on button "Complete & continue" at bounding box center [940, 704] width 143 height 26
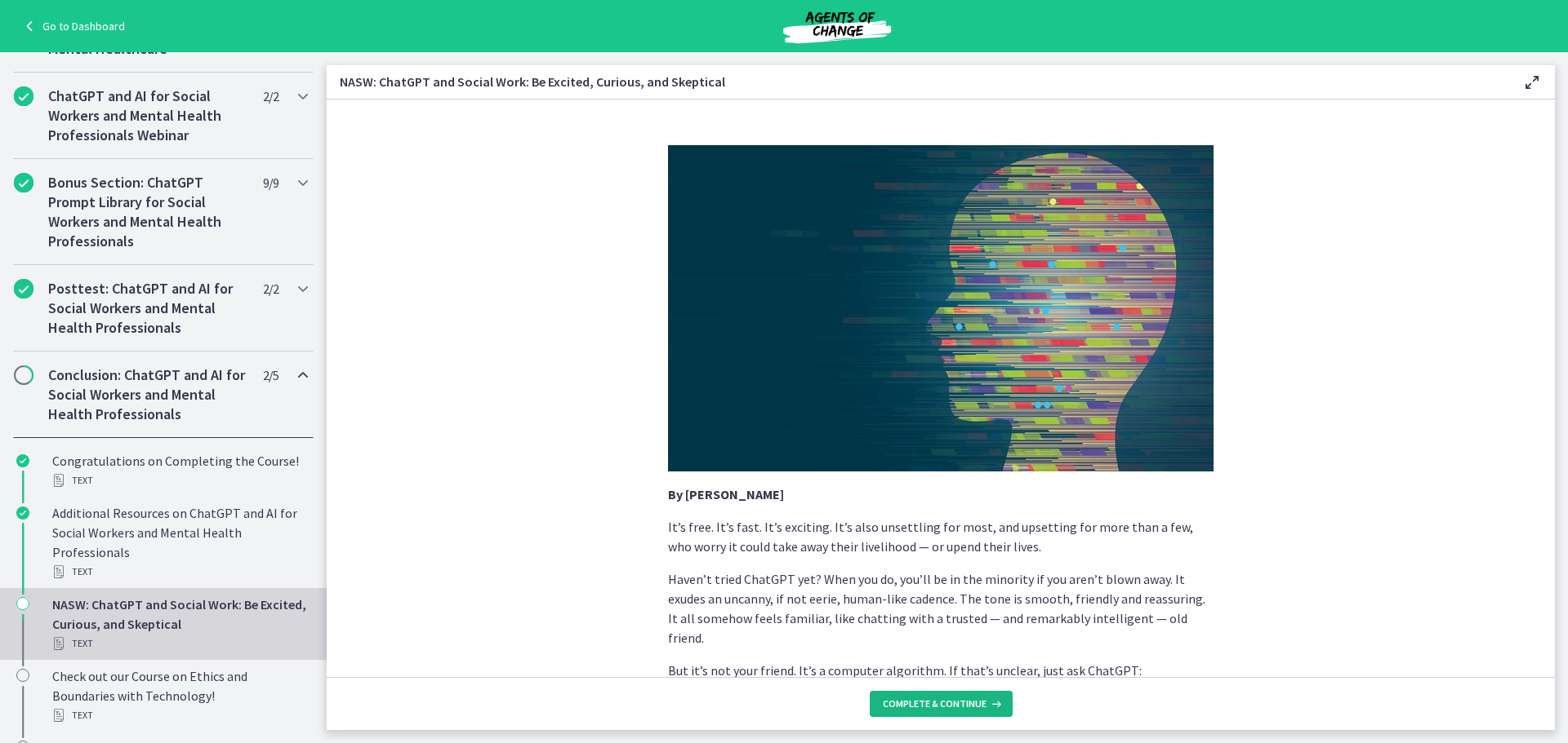
click at [967, 712] on button "Complete & continue" at bounding box center [940, 704] width 143 height 26
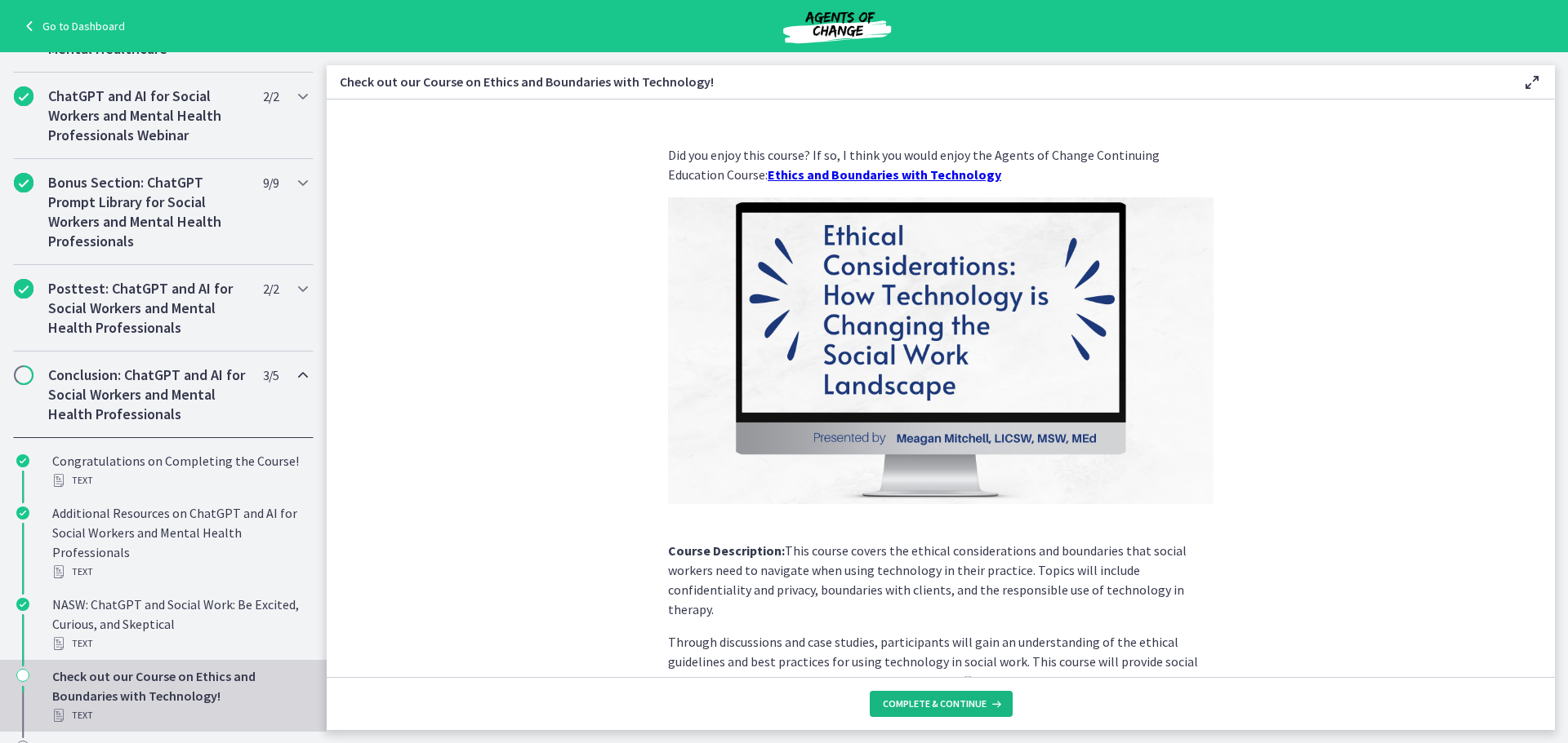
click at [967, 709] on span "Complete & continue" at bounding box center [934, 704] width 104 height 13
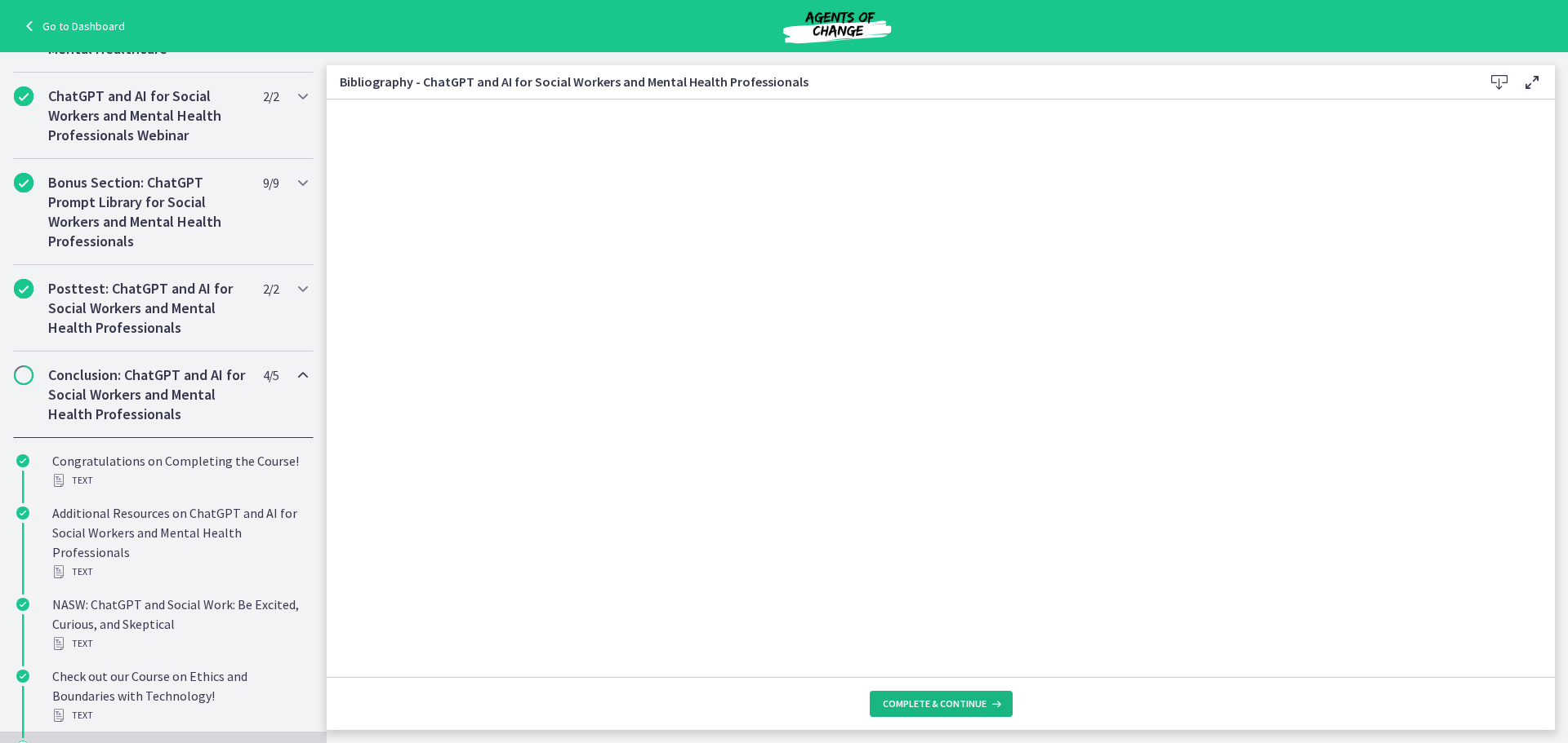
click at [965, 698] on span "Complete & continue" at bounding box center [934, 704] width 104 height 13
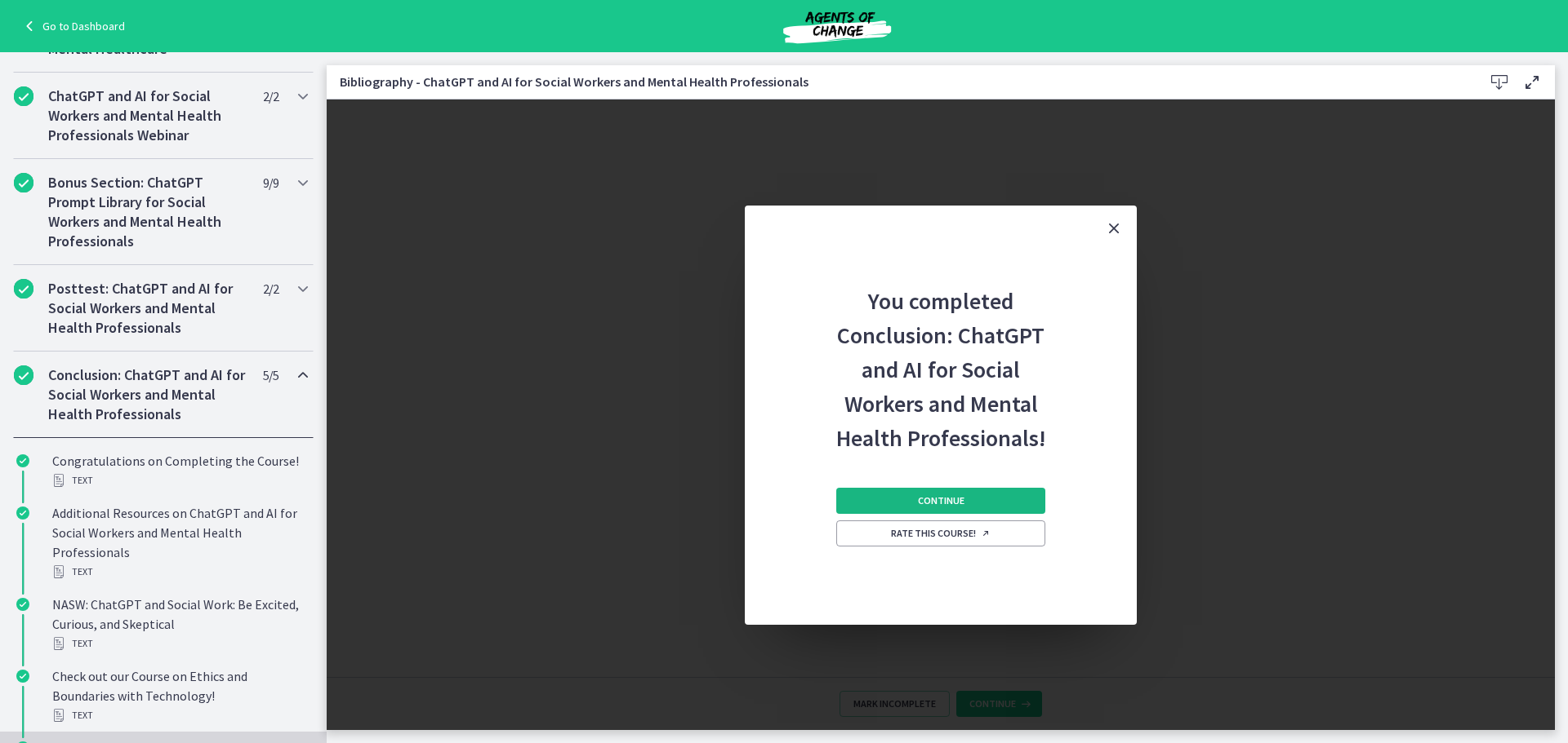
click at [967, 501] on button "Continue" at bounding box center [940, 501] width 209 height 26
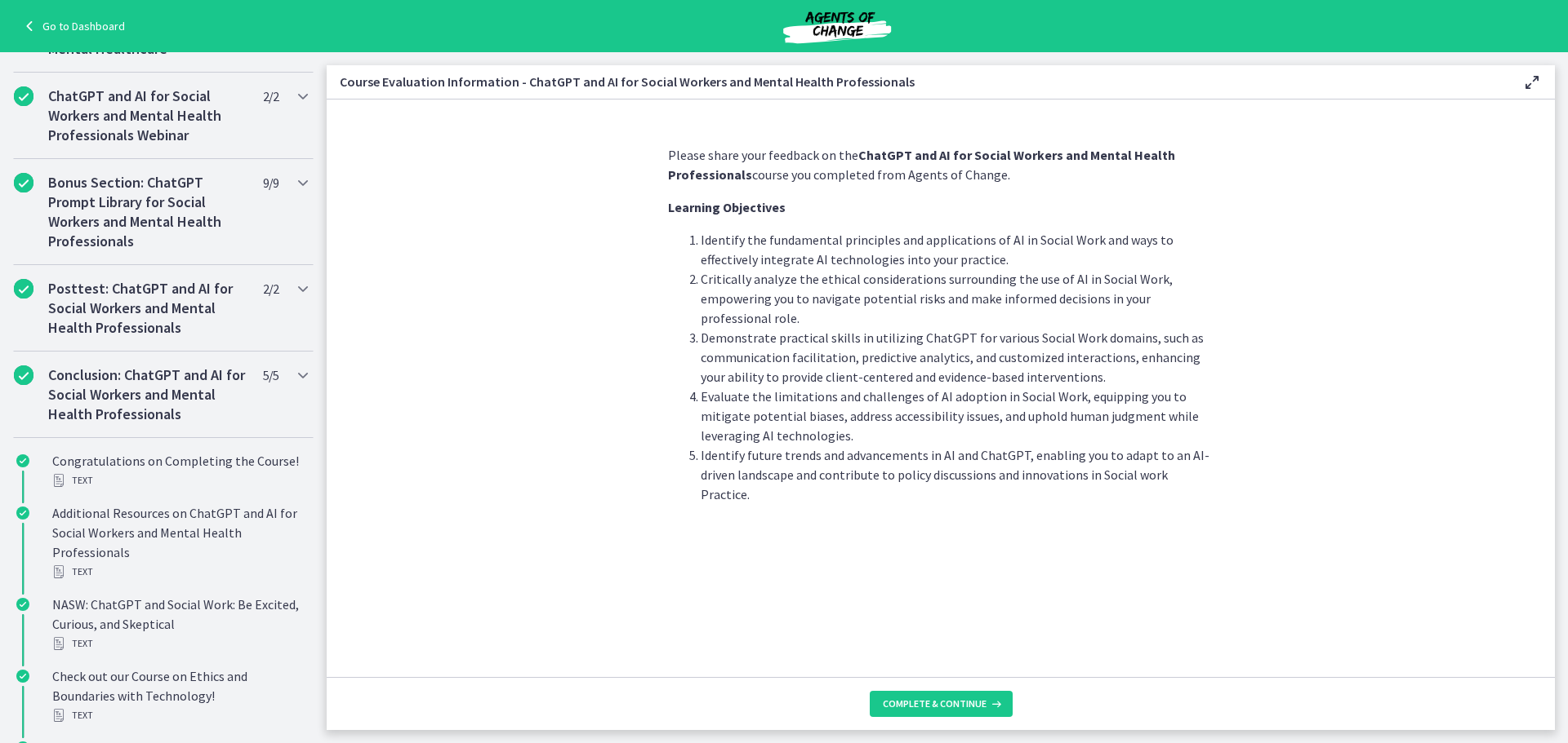
scroll to position [647, 0]
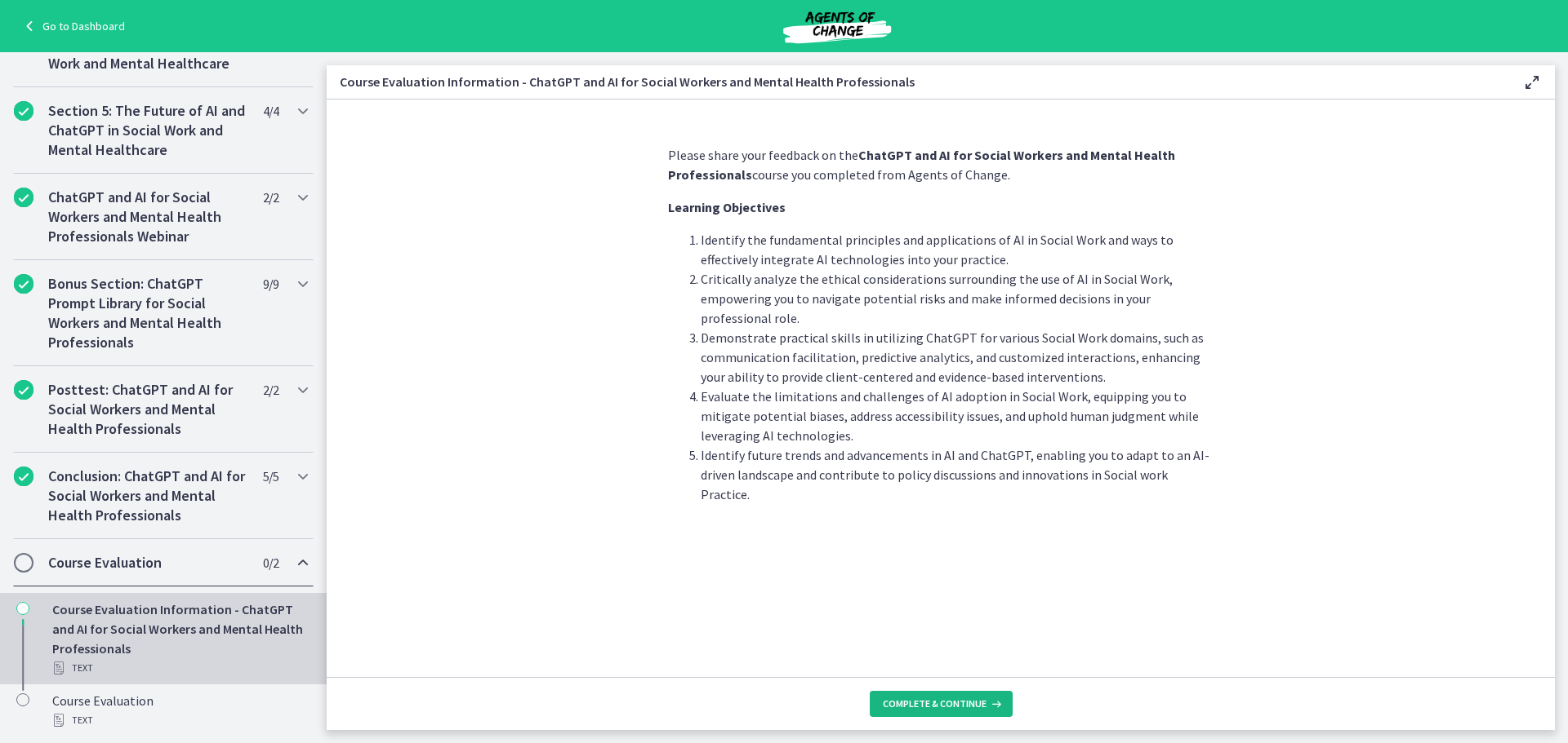
click at [978, 695] on button "Complete & continue" at bounding box center [940, 704] width 143 height 26
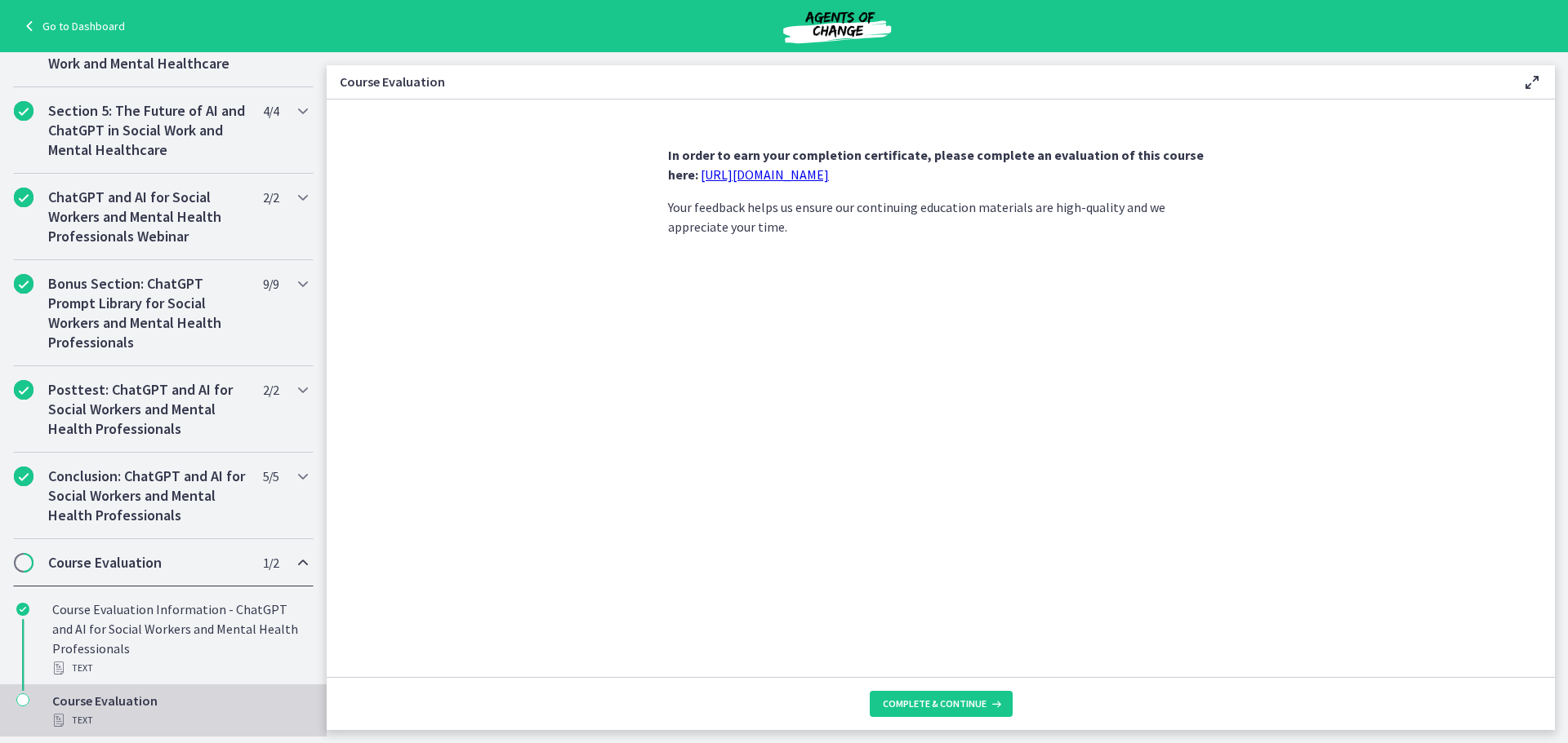
click at [828, 173] on link "https://forms.gle/jm1zbfhChZ2exBv78" at bounding box center [764, 175] width 128 height 17
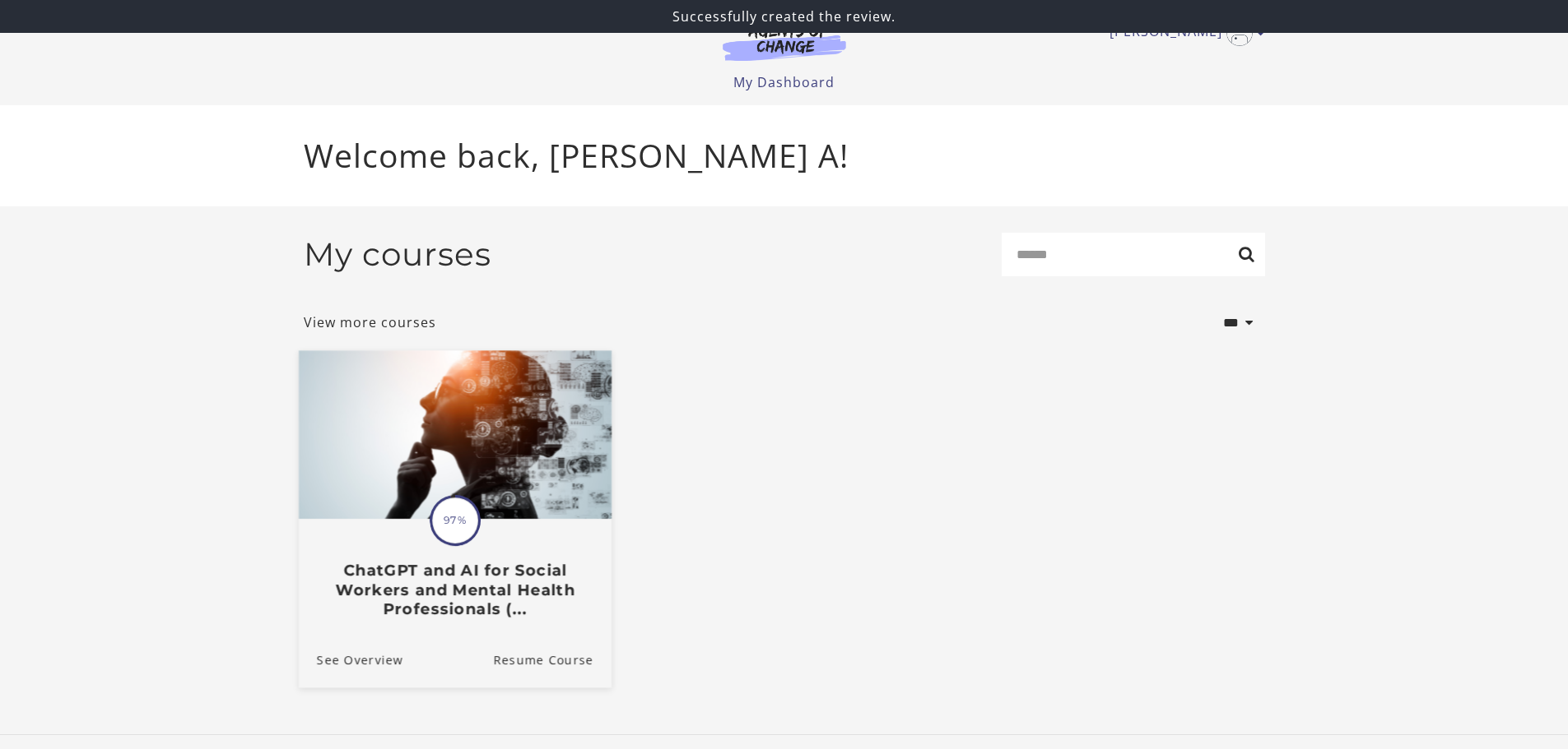
click at [410, 566] on h3 "ChatGPT and AI for Social Workers and Mental Health Professionals (..." at bounding box center [454, 589] width 276 height 57
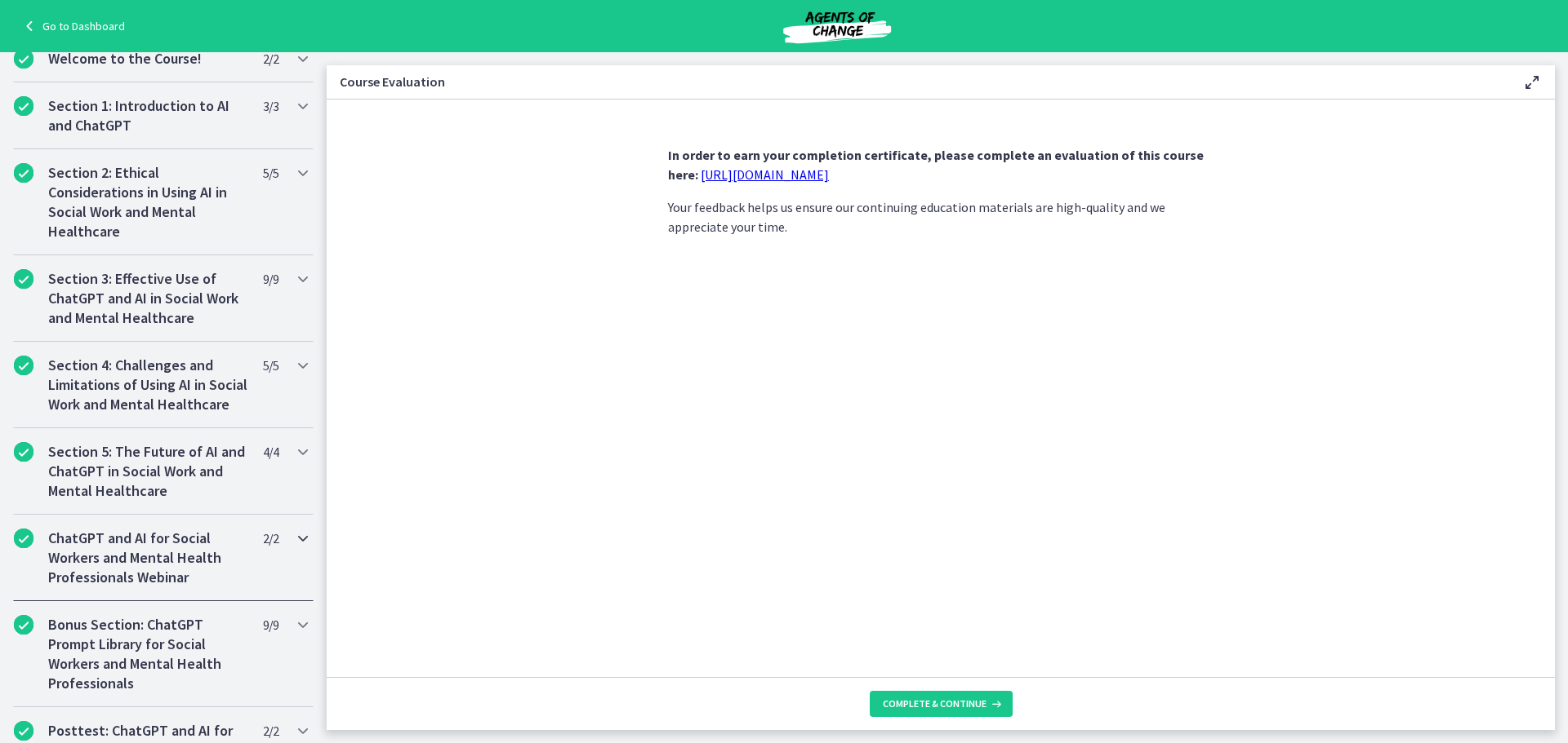
scroll to position [647, 0]
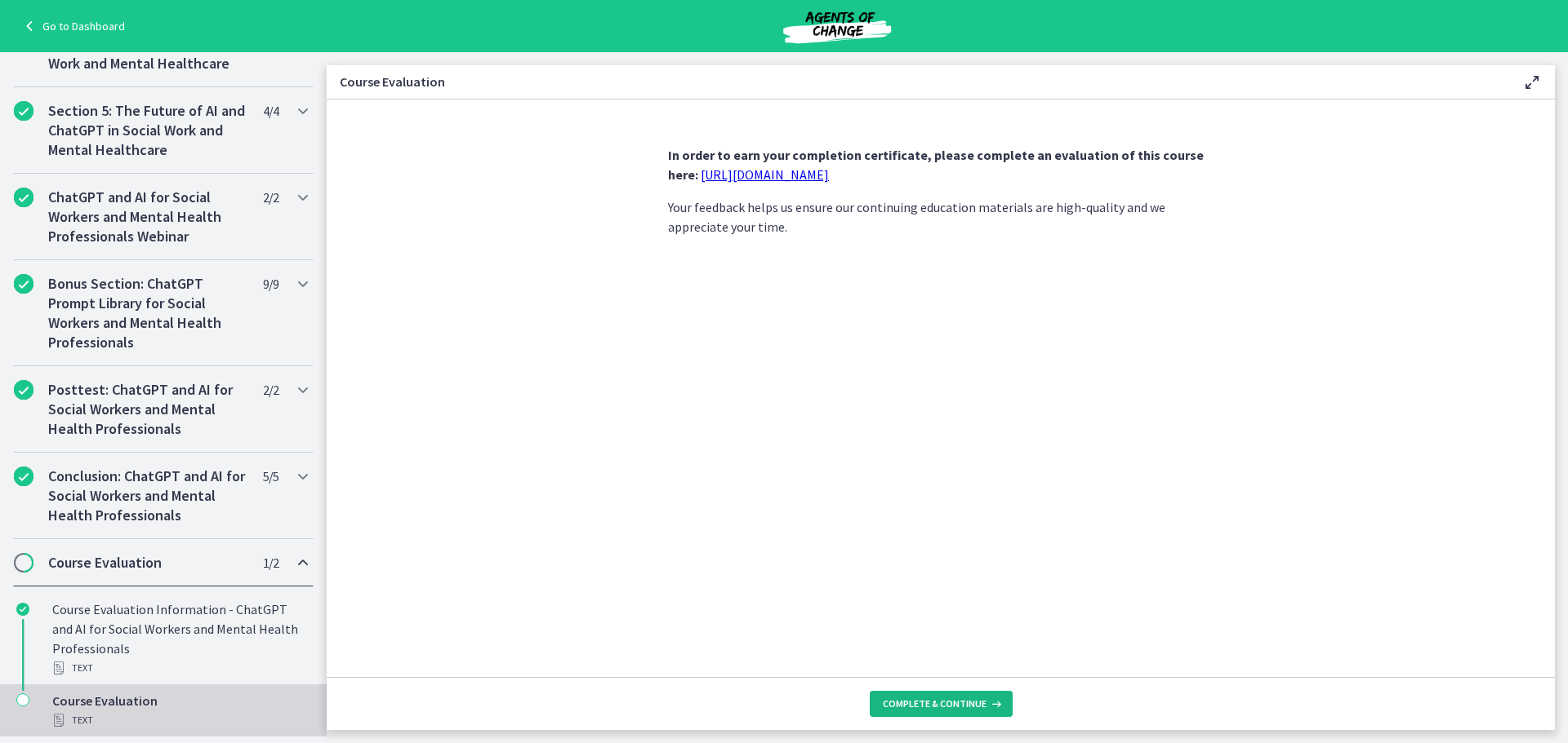
click at [909, 701] on span "Complete & continue" at bounding box center [934, 704] width 104 height 13
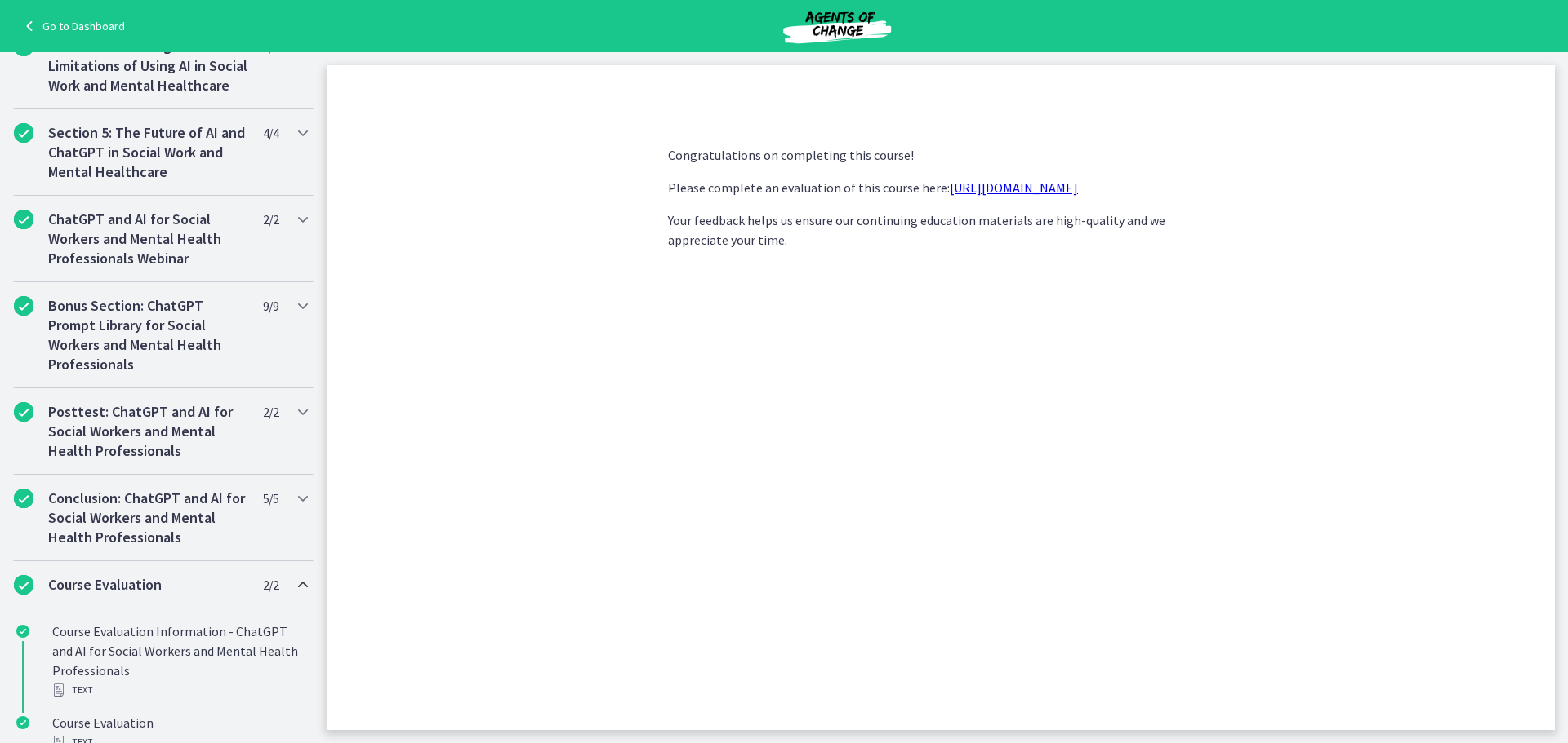
scroll to position [735, 0]
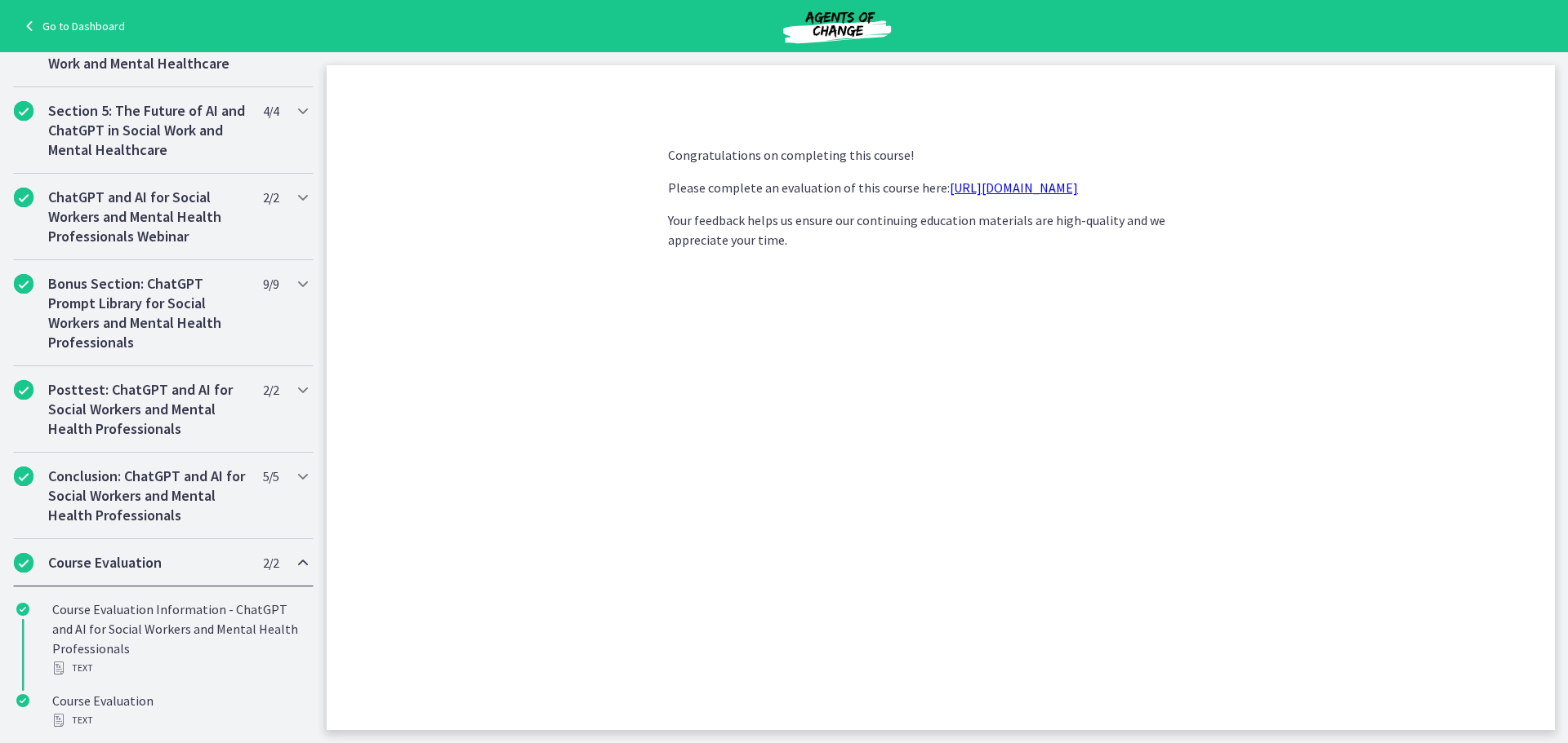
click at [1004, 192] on link "https://forms.gle/jm1zbfhChZ2exBv78" at bounding box center [1013, 188] width 128 height 17
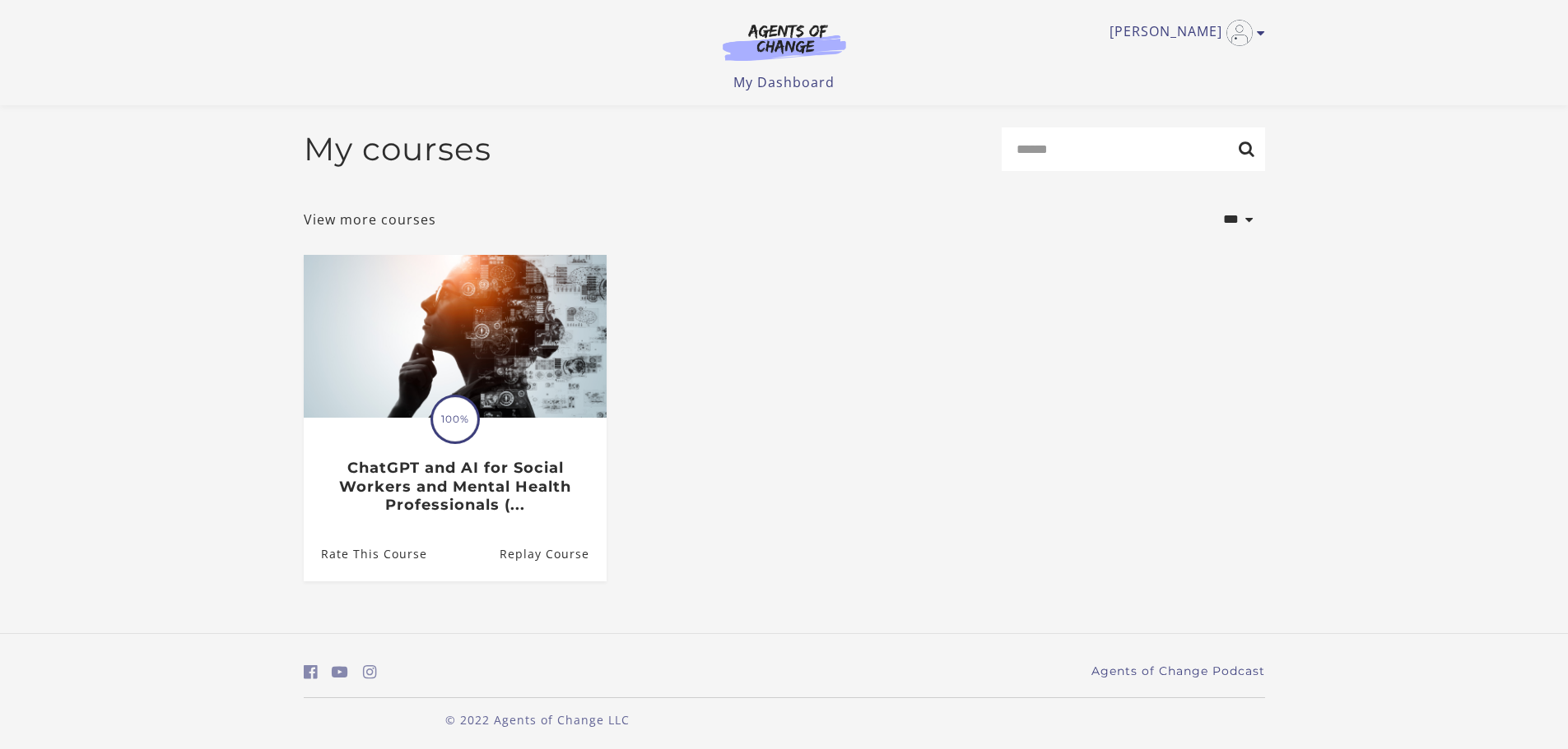
scroll to position [8, 0]
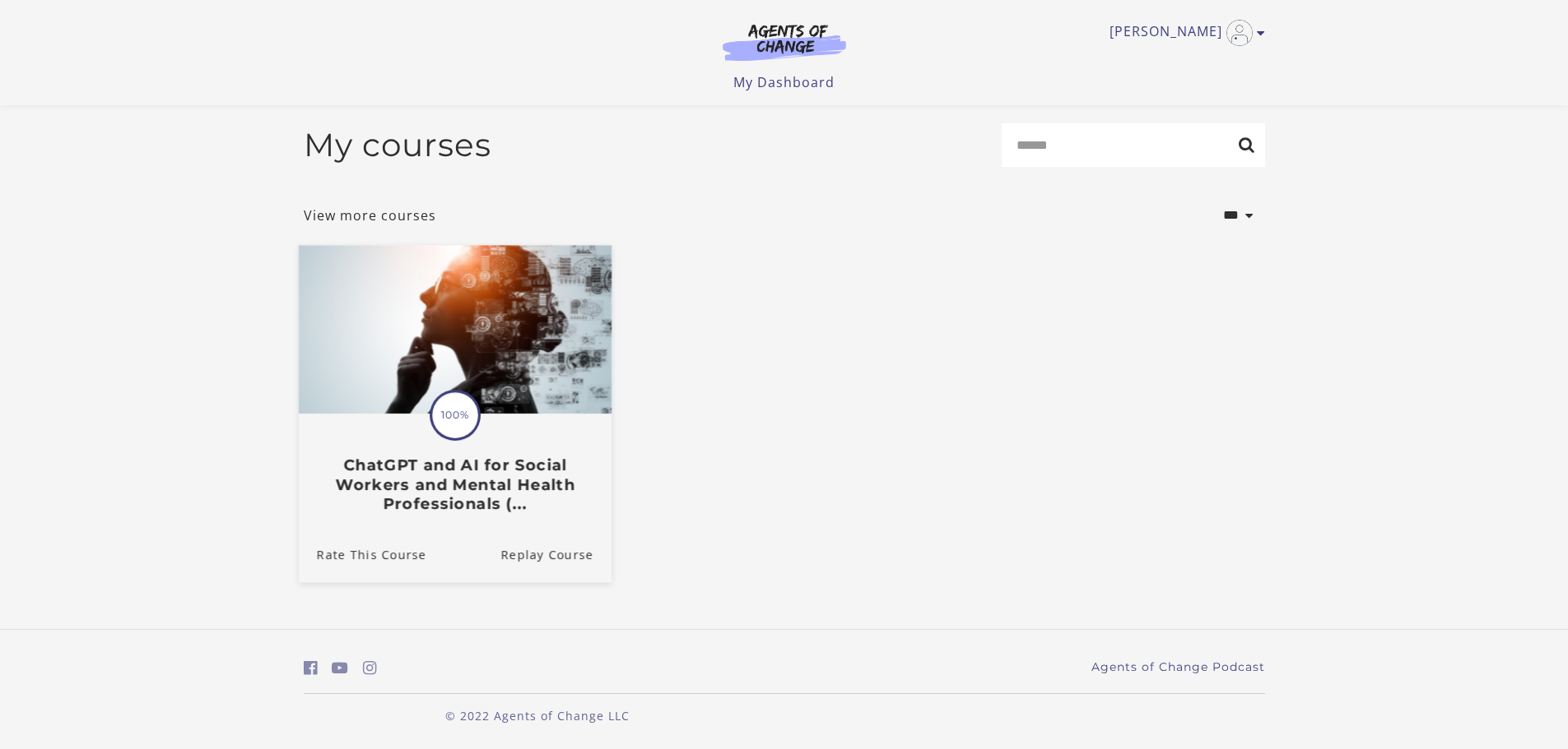
click at [446, 346] on img at bounding box center [454, 329] width 313 height 168
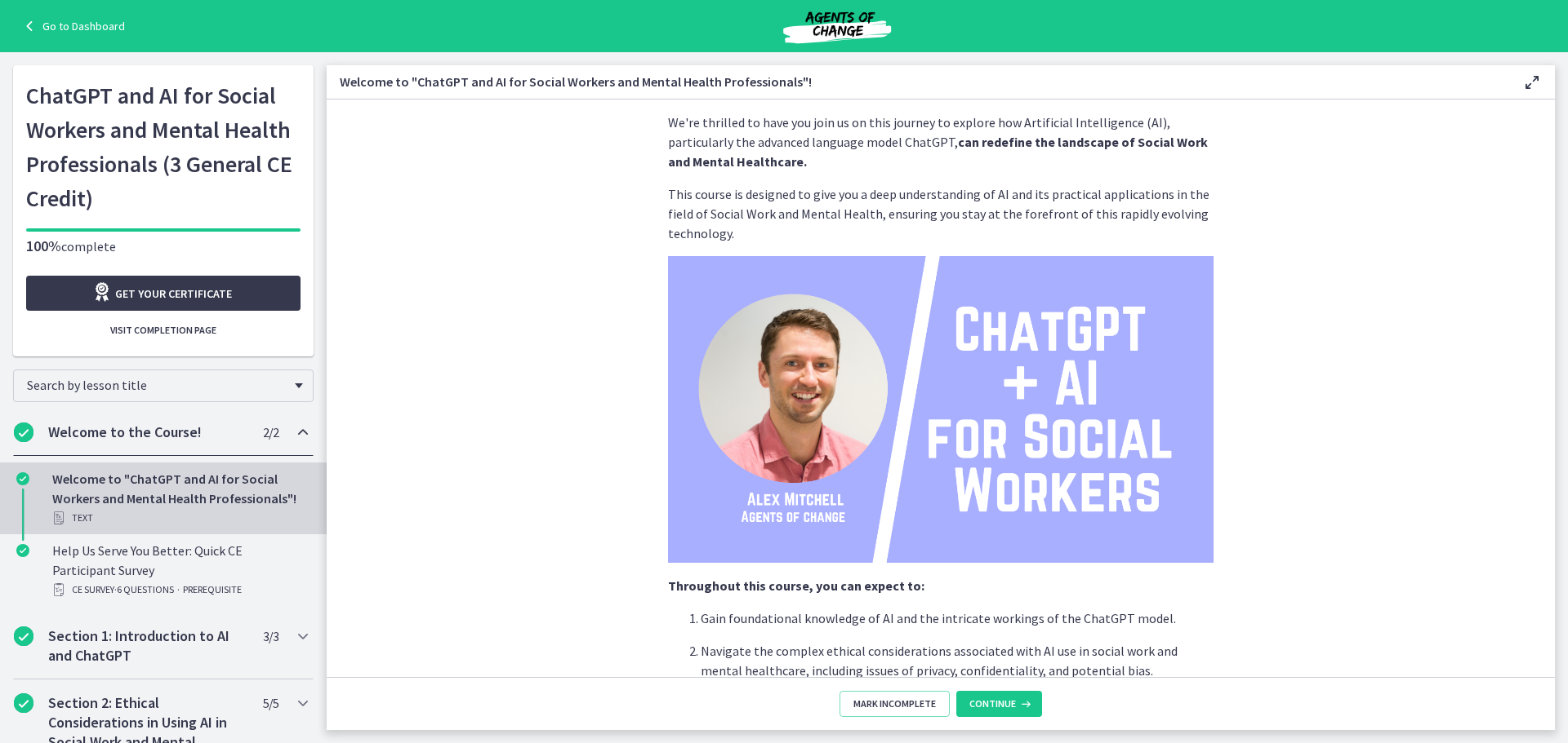
scroll to position [82, 0]
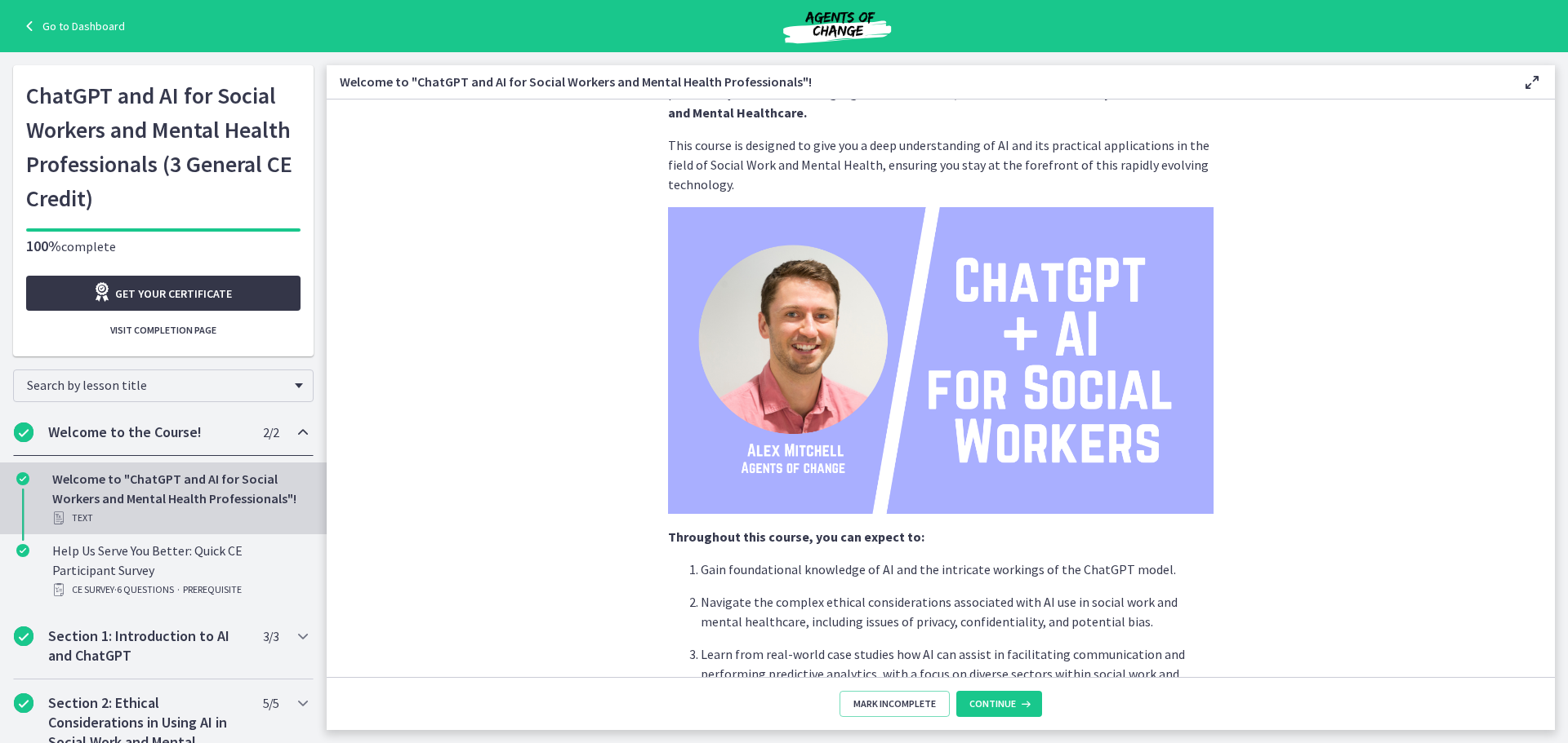
click at [201, 295] on span "Get your certificate" at bounding box center [173, 294] width 117 height 20
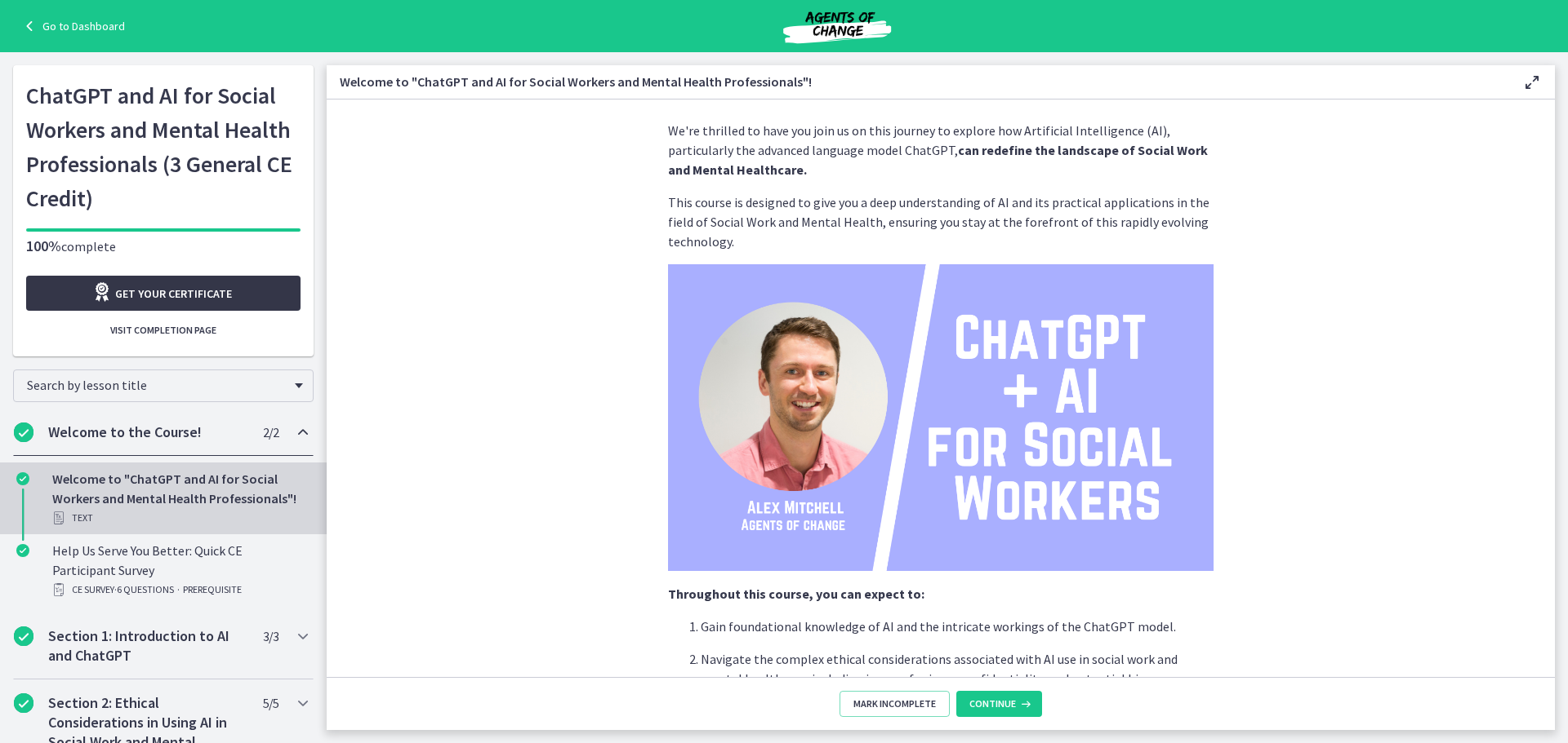
scroll to position [0, 0]
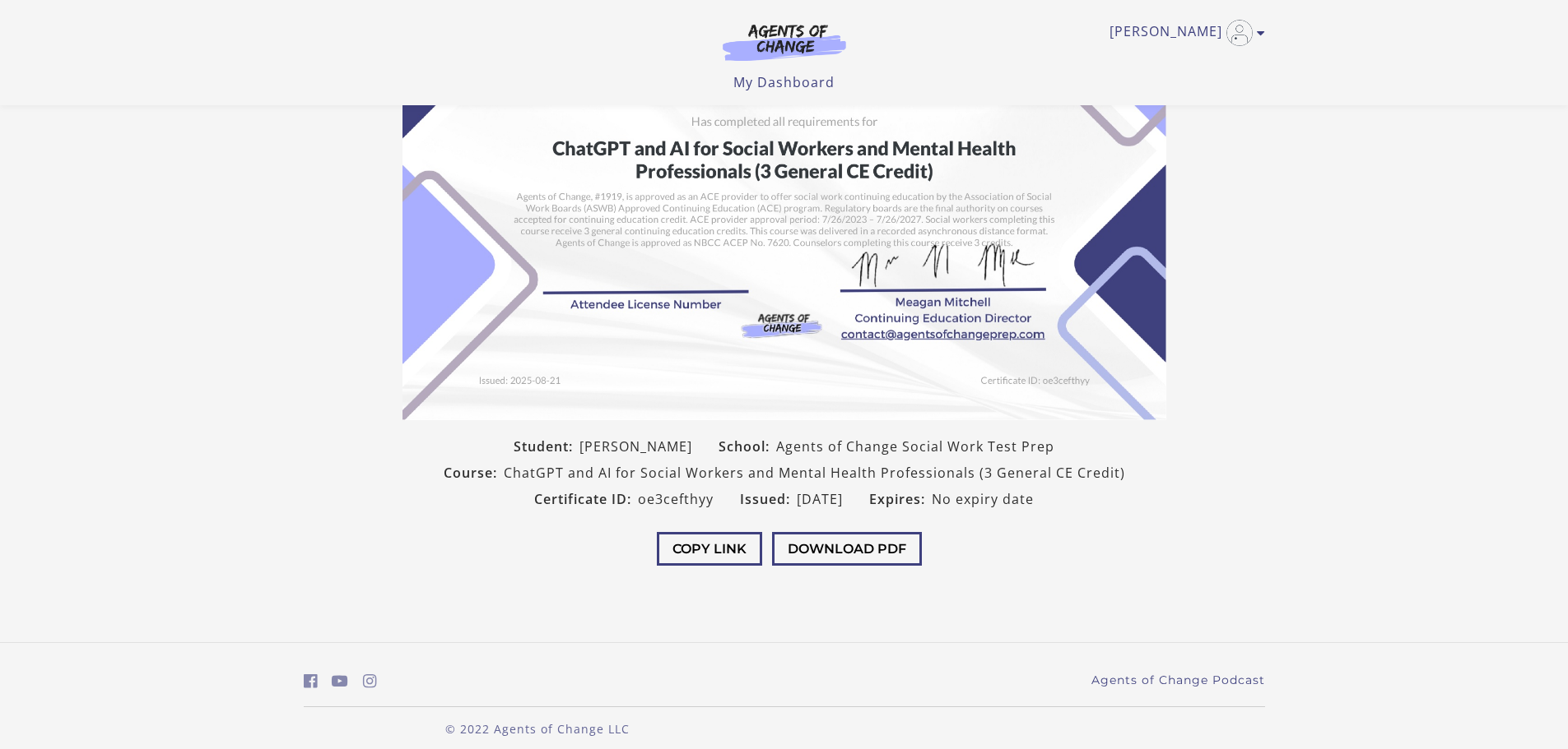
scroll to position [171, 0]
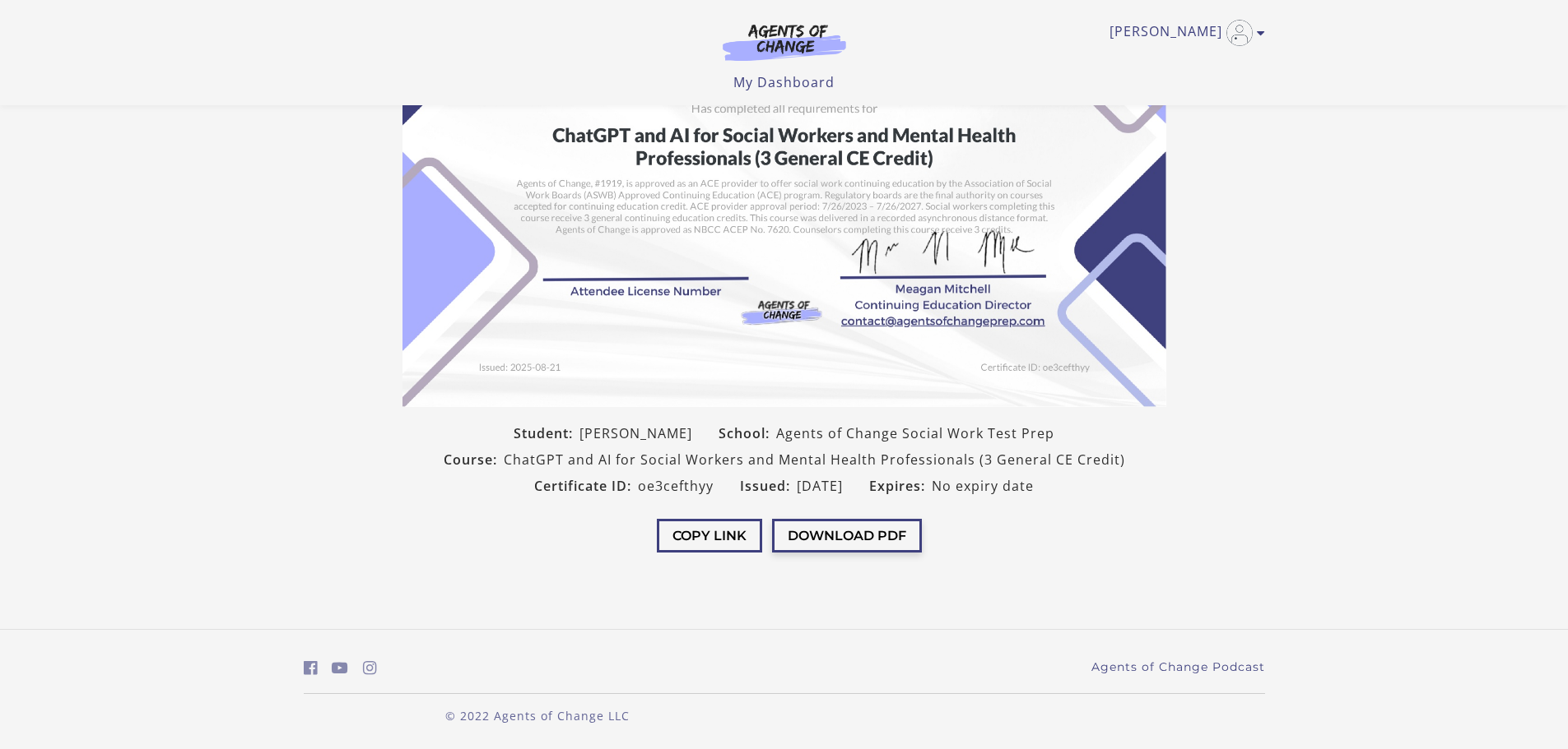
click at [825, 534] on button "Download PDF" at bounding box center [846, 536] width 149 height 34
drag, startPoint x: 754, startPoint y: 434, endPoint x: 919, endPoint y: 438, distance: 165.0
click at [919, 438] on div "School: Agents of Change Social Work Test Prep" at bounding box center [886, 433] width 362 height 26
copy div "Agents of Change Social"
click at [511, 458] on span "ChatGPT and AI for Social Workers and Mental Health Professionals (3 General CE…" at bounding box center [814, 460] width 621 height 20
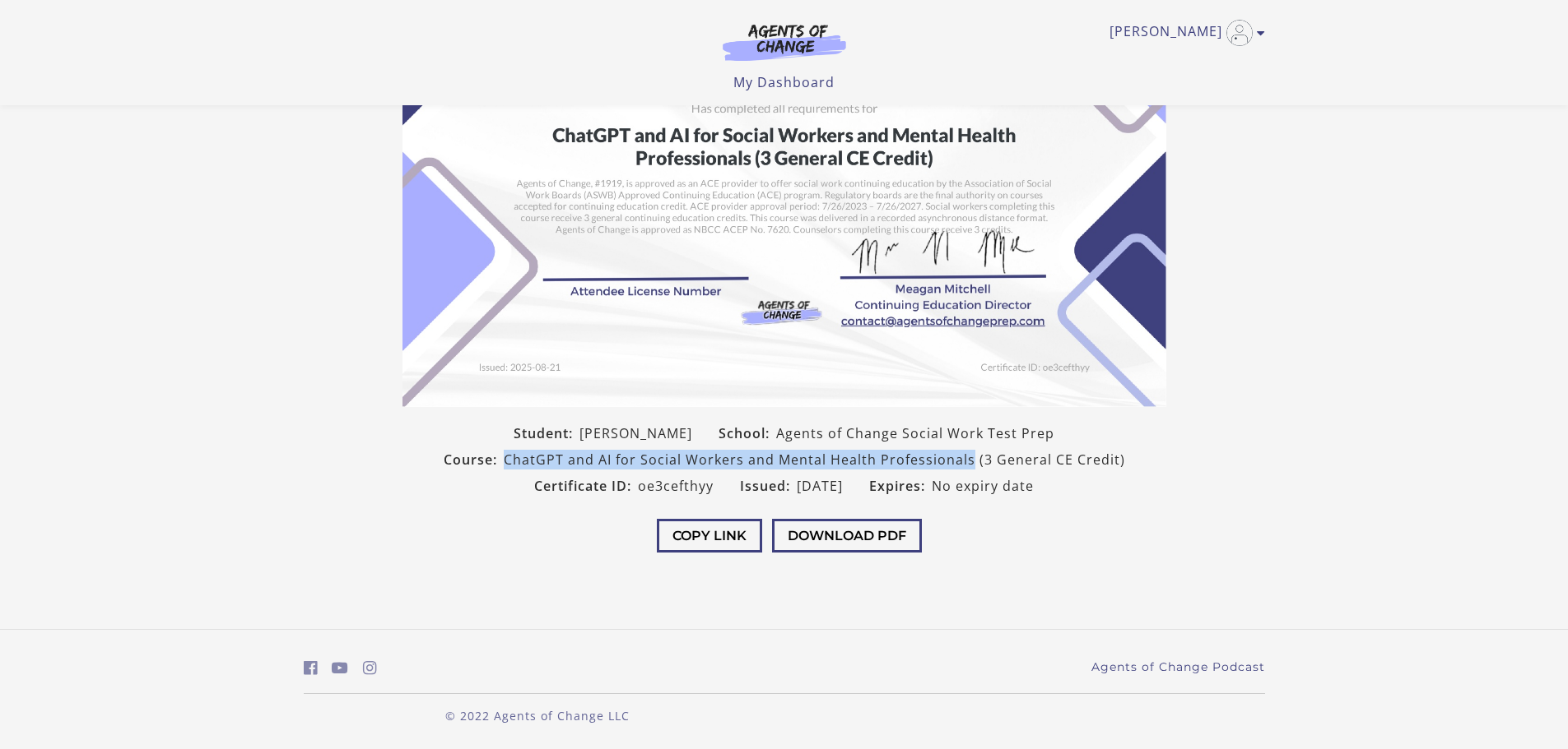
drag, startPoint x: 509, startPoint y: 458, endPoint x: 971, endPoint y: 470, distance: 462.2
click at [971, 470] on span "ChatGPT and AI for Social Workers and Mental Health Professionals (3 General CE…" at bounding box center [814, 460] width 621 height 20
copy span "ChatGPT and AI for Social Workers and Mental Health Professionals"
click at [579, 438] on span "Student:" at bounding box center [546, 433] width 66 height 20
drag, startPoint x: 751, startPoint y: 432, endPoint x: 871, endPoint y: 426, distance: 120.1
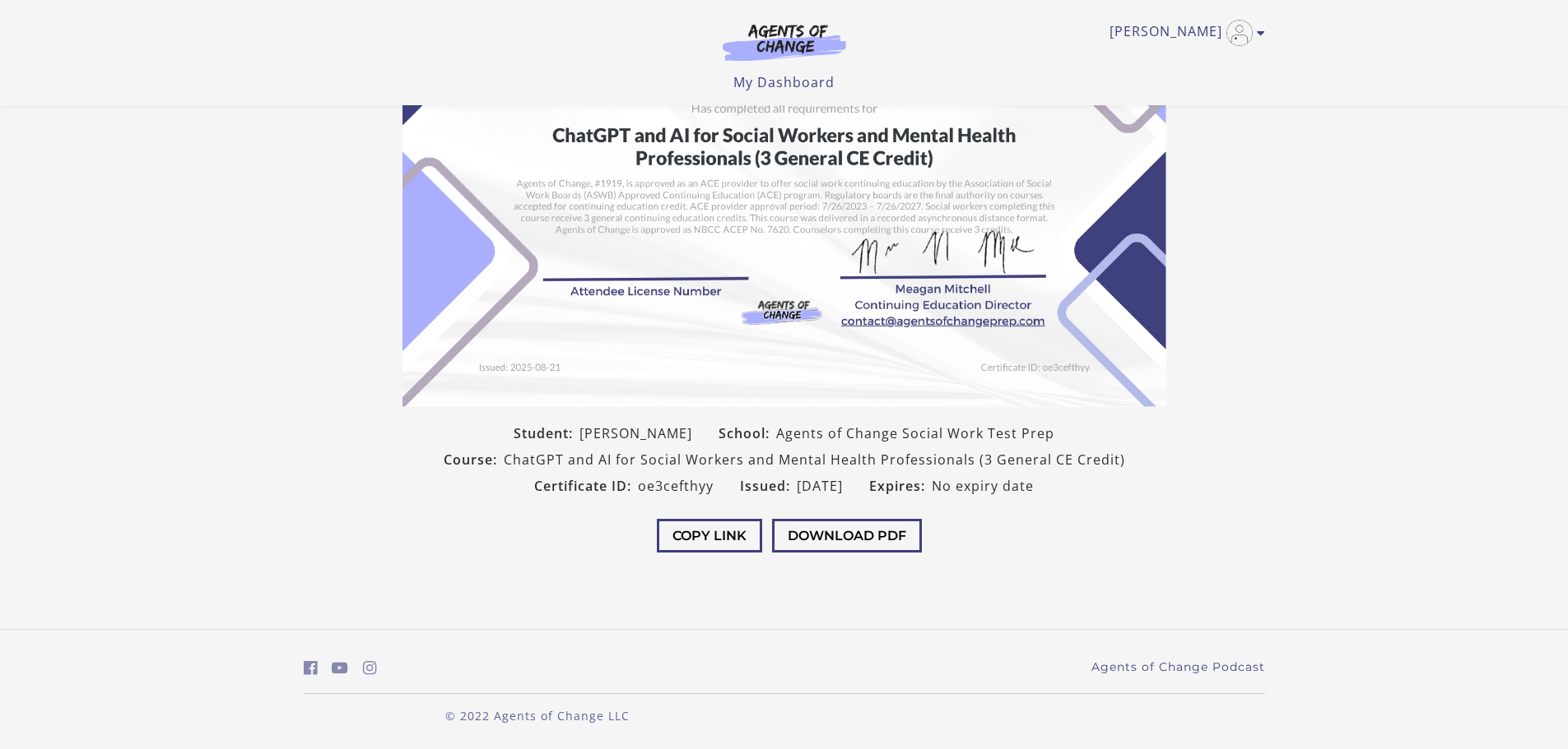
click at [871, 426] on div "School: Agents of Change Social Work Test Prep" at bounding box center [886, 433] width 362 height 26
copy div "Agents of Change"
drag, startPoint x: 507, startPoint y: 460, endPoint x: 975, endPoint y: 459, distance: 468.0
click at [975, 459] on span "ChatGPT and AI for Social Workers and Mental Health Professionals (3 General CE…" at bounding box center [814, 460] width 621 height 20
copy span "ChatGPT and AI for Social Workers and Mental Health Professionals"
